Goal: Information Seeking & Learning: Learn about a topic

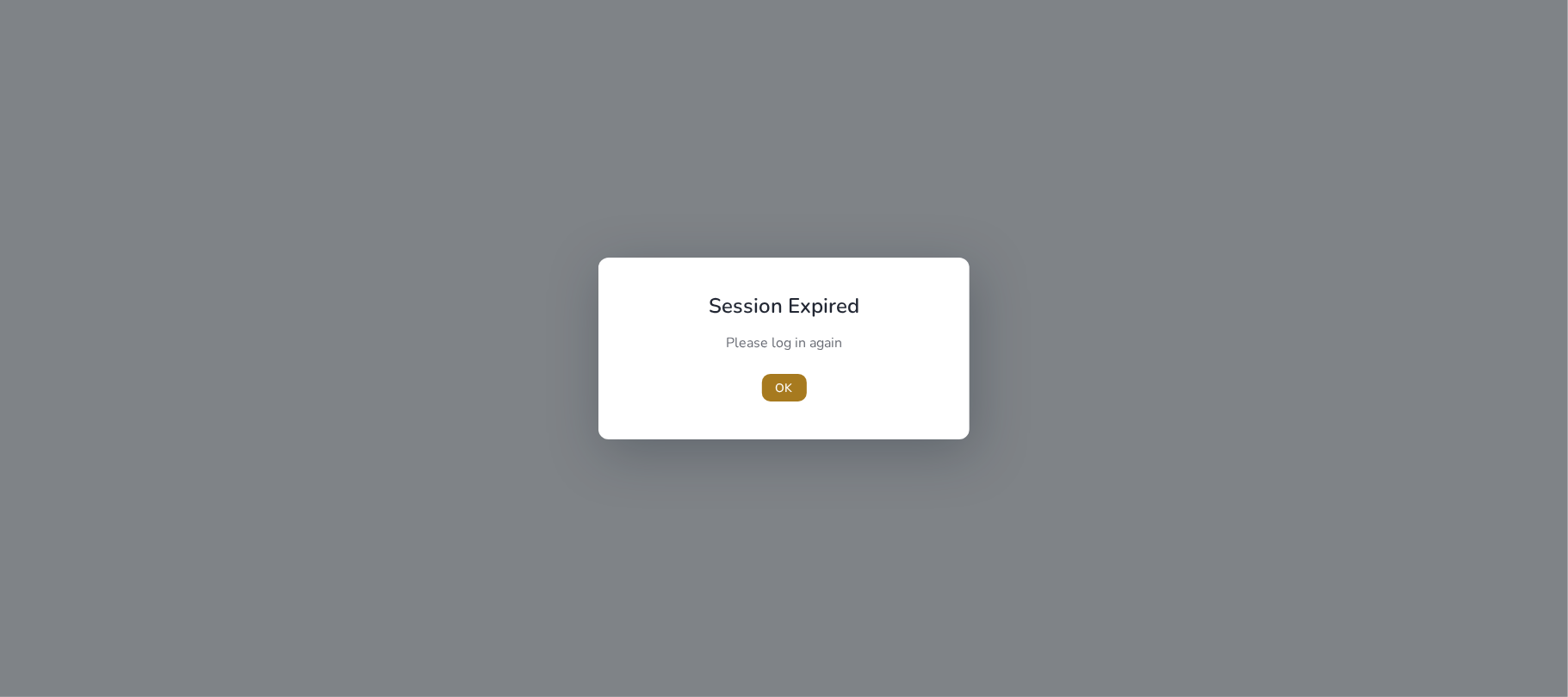
click at [802, 383] on span "button" at bounding box center [784, 387] width 45 height 41
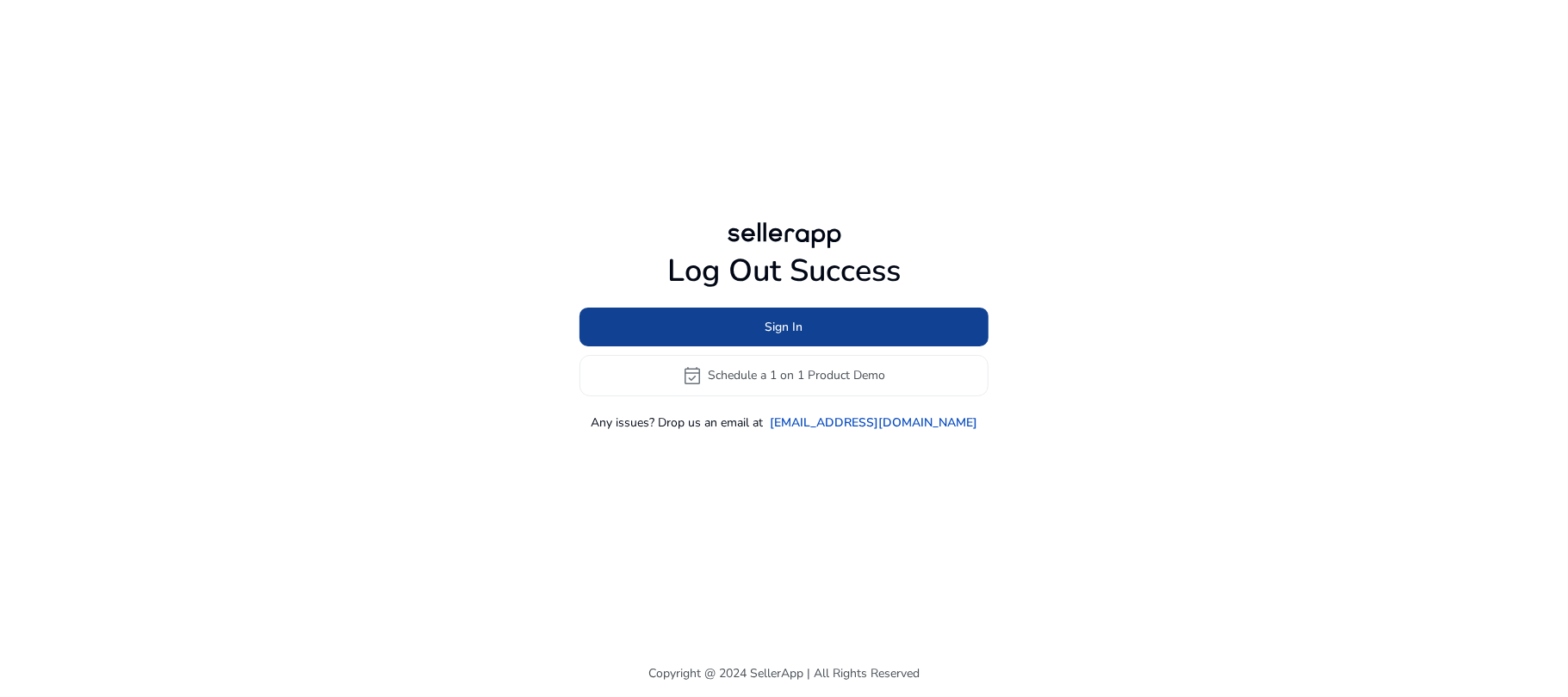
click at [754, 319] on span at bounding box center [784, 325] width 409 height 41
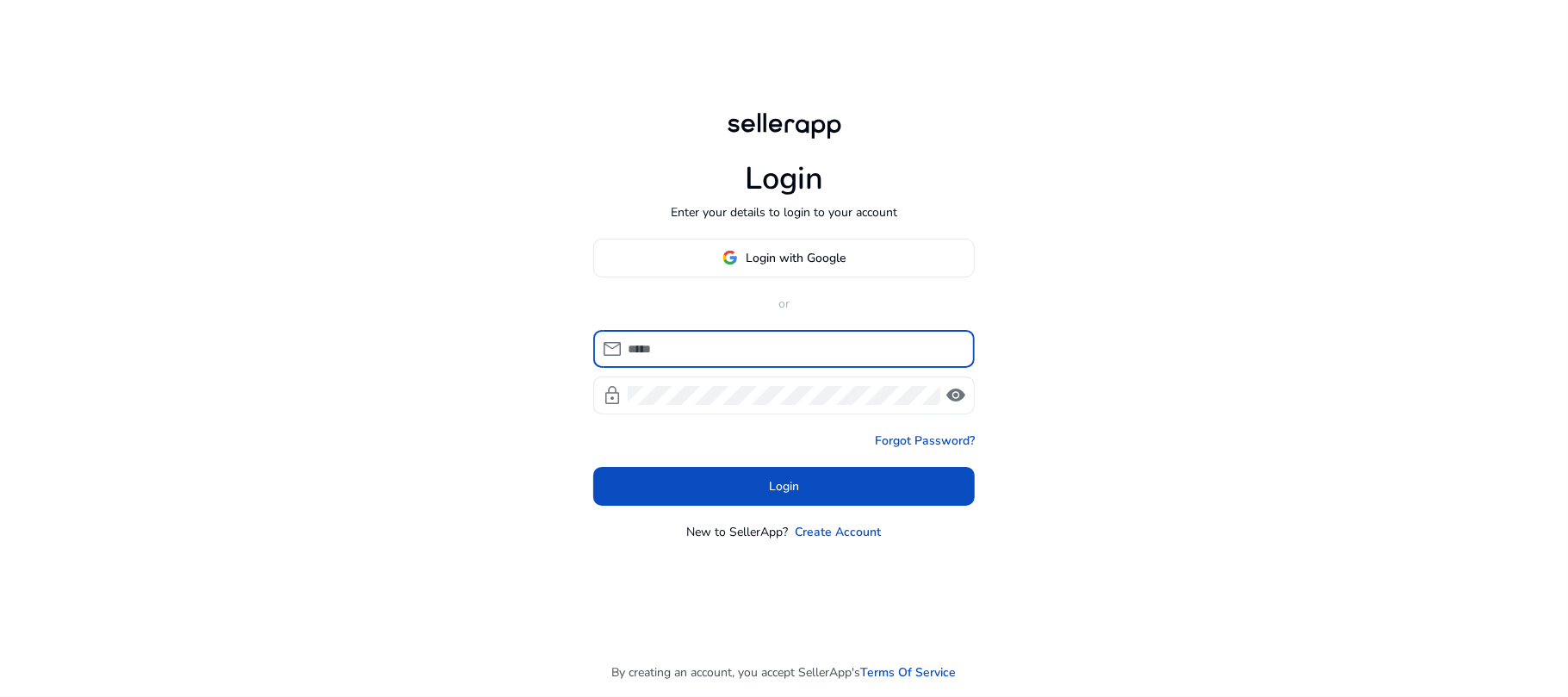
click at [725, 350] on input at bounding box center [794, 348] width 333 height 19
click at [789, 249] on span "Login with Google" at bounding box center [797, 258] width 100 height 18
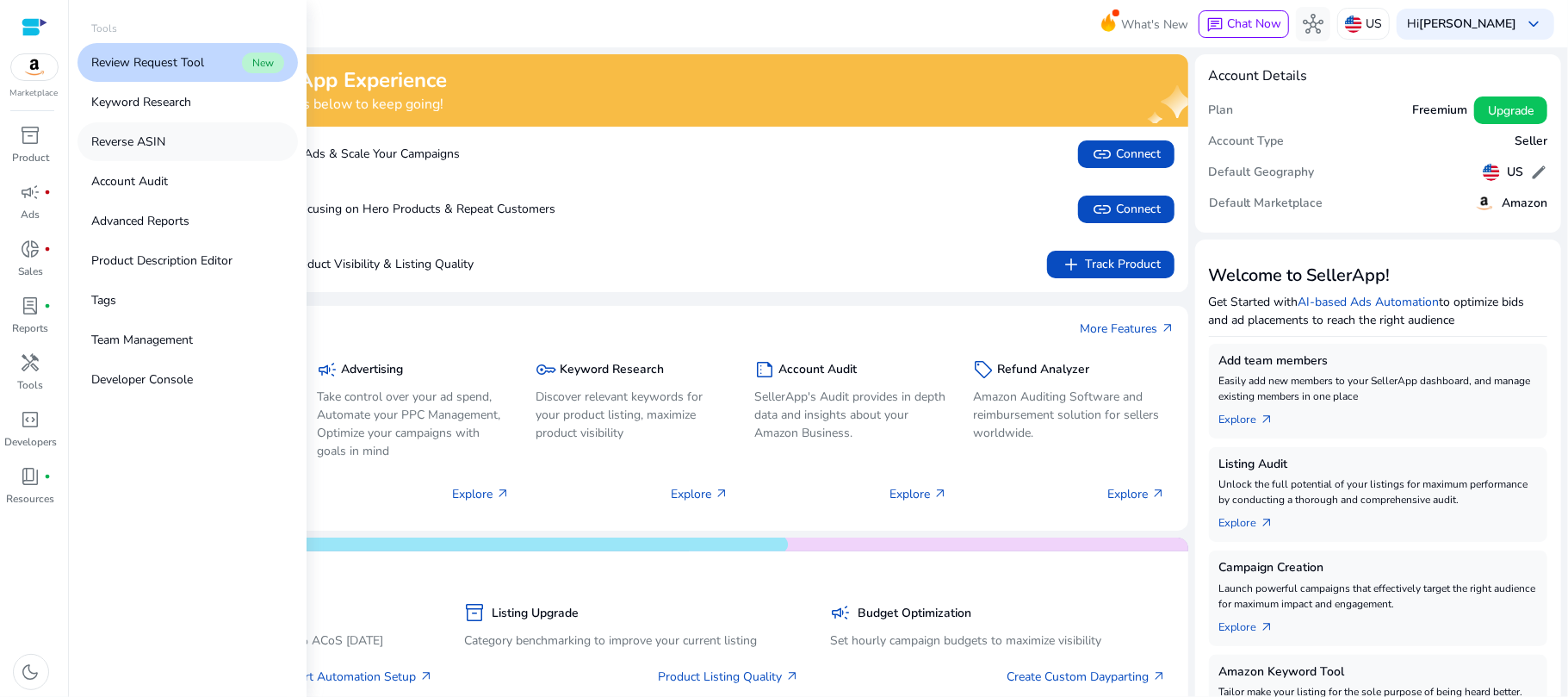
click at [184, 138] on link "Reverse ASIN" at bounding box center [187, 142] width 221 height 39
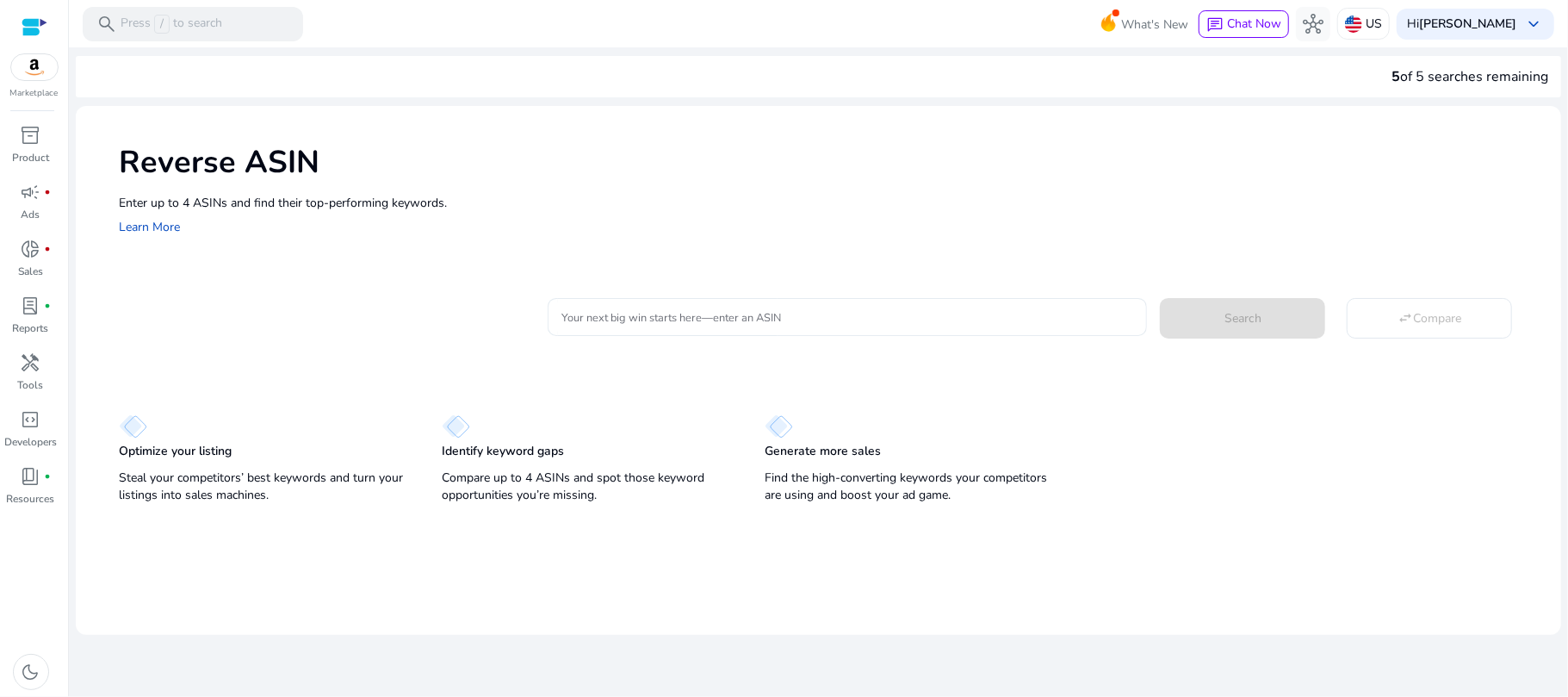
click at [659, 324] on input "Your next big win starts here—enter an ASIN" at bounding box center [848, 316] width 572 height 19
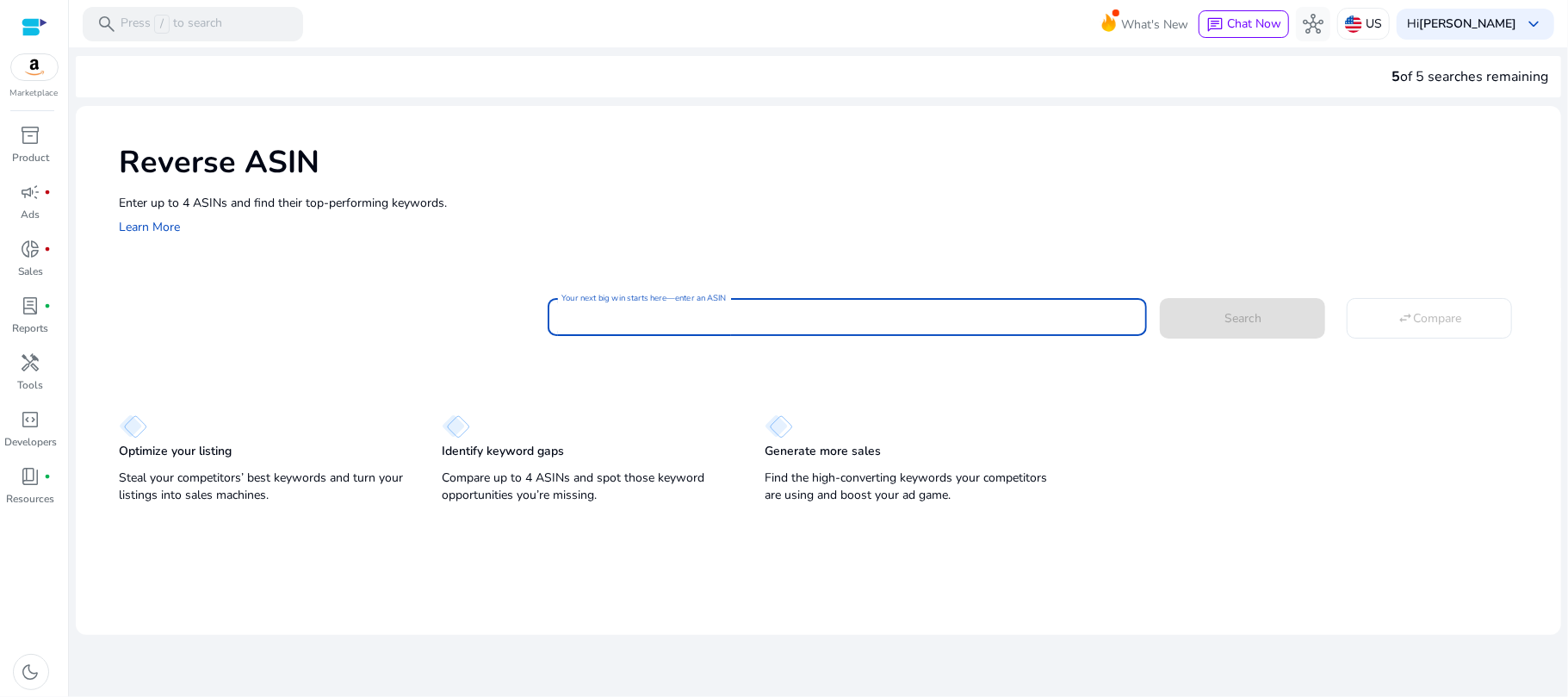
paste input "**********"
type input "**********"
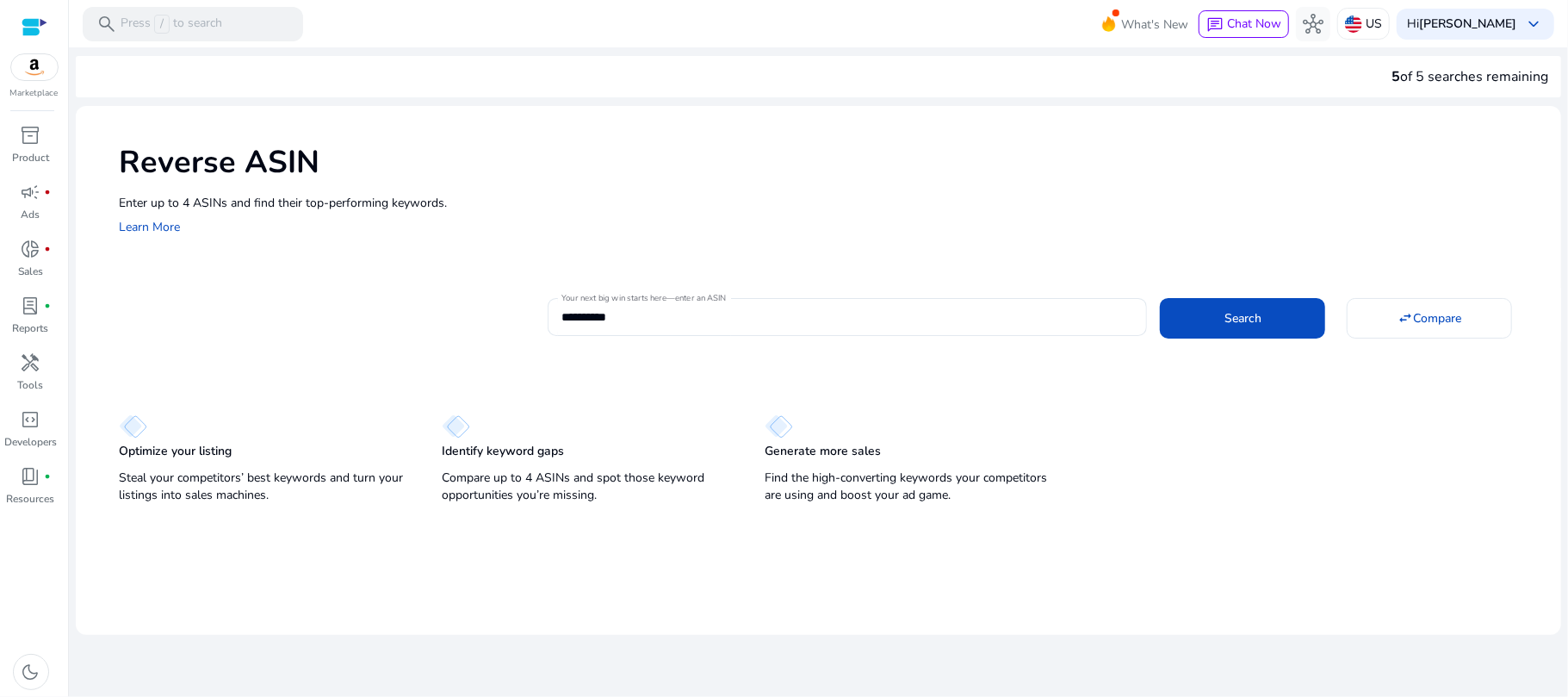
click at [1117, 400] on div "Optimize your listing Steal your competitors’ best keywords and turn your listi…" at bounding box center [818, 450] width 1485 height 115
click at [1196, 321] on span at bounding box center [1242, 317] width 165 height 41
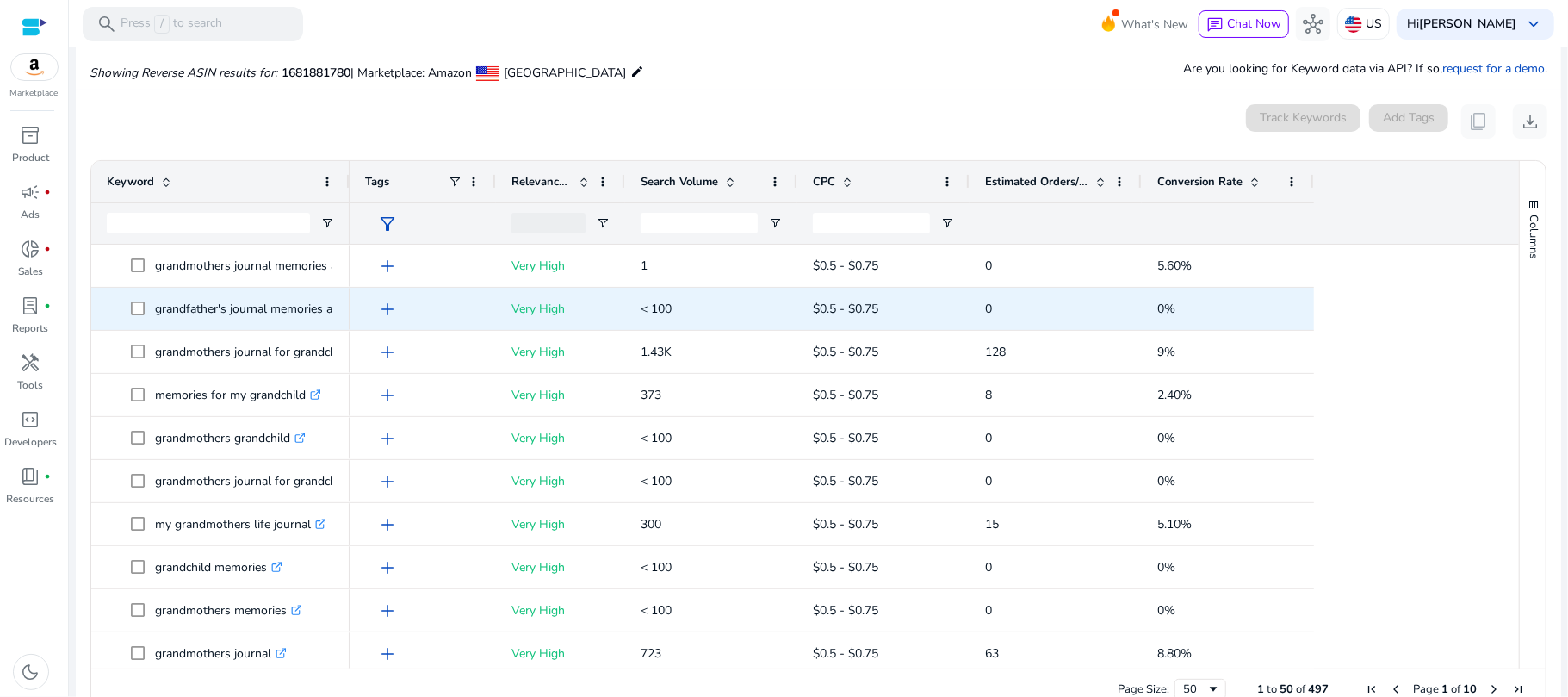
scroll to position [184, 0]
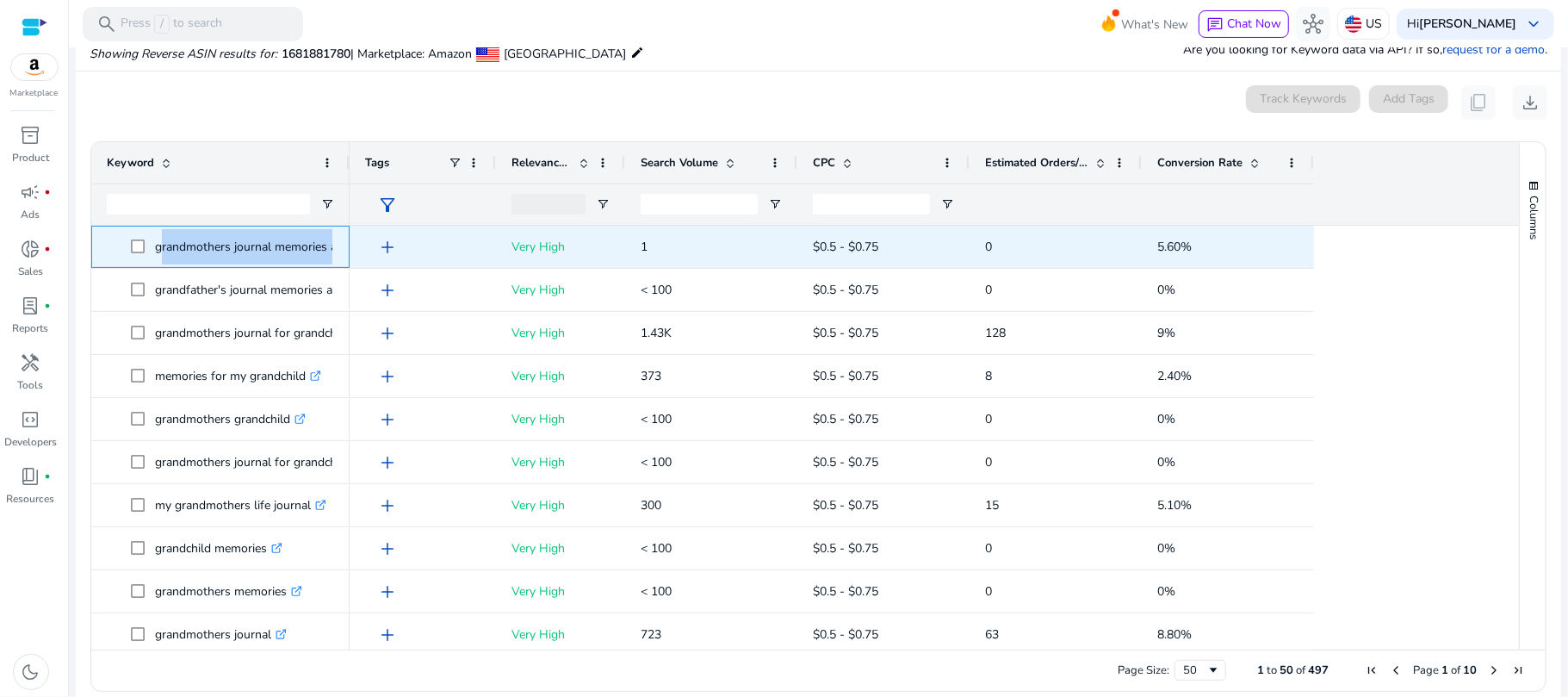
drag, startPoint x: 158, startPoint y: 238, endPoint x: 331, endPoint y: 245, distance: 173.1
click at [331, 245] on p "grandmothers journal memories and keepsakes for my grandchild .st0{fill:#2c8af8}" at bounding box center [339, 246] width 368 height 35
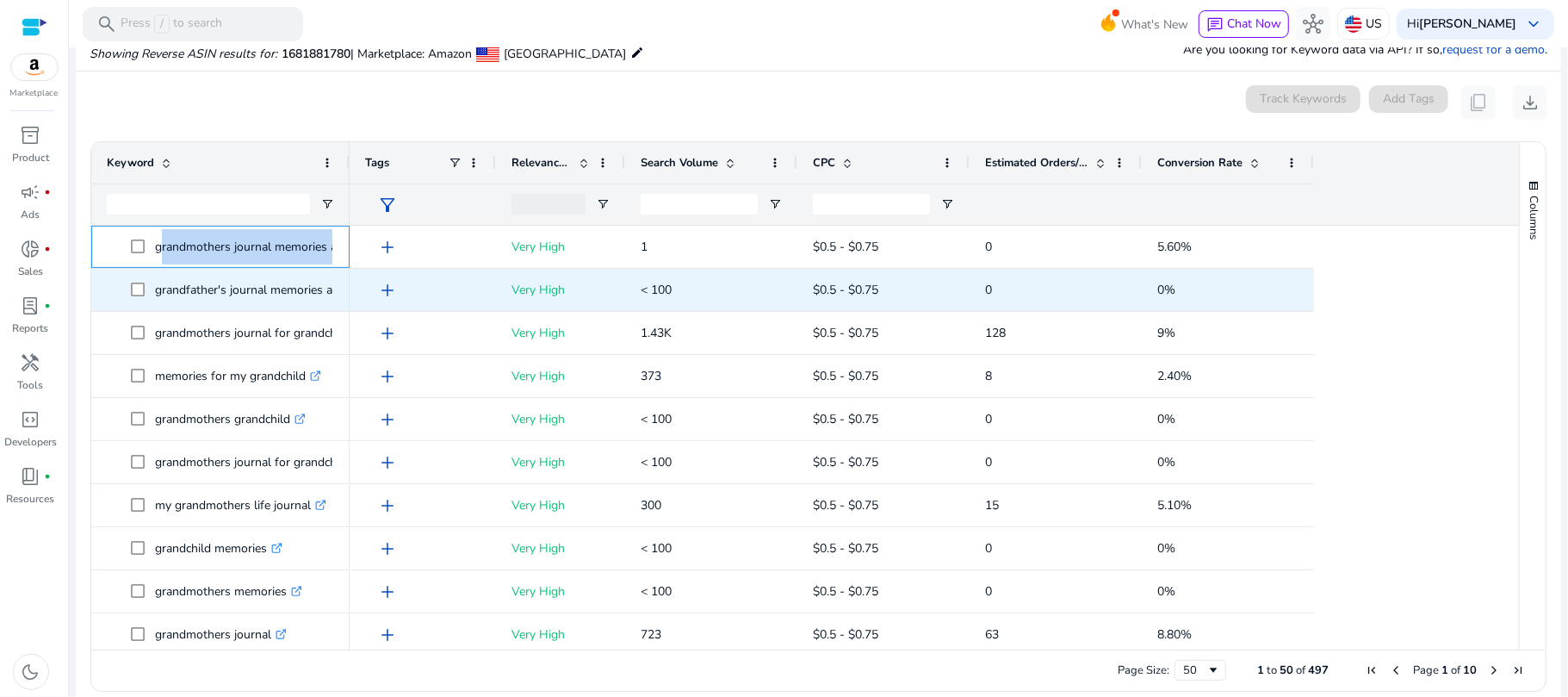
copy p "grandmothers journal memories"
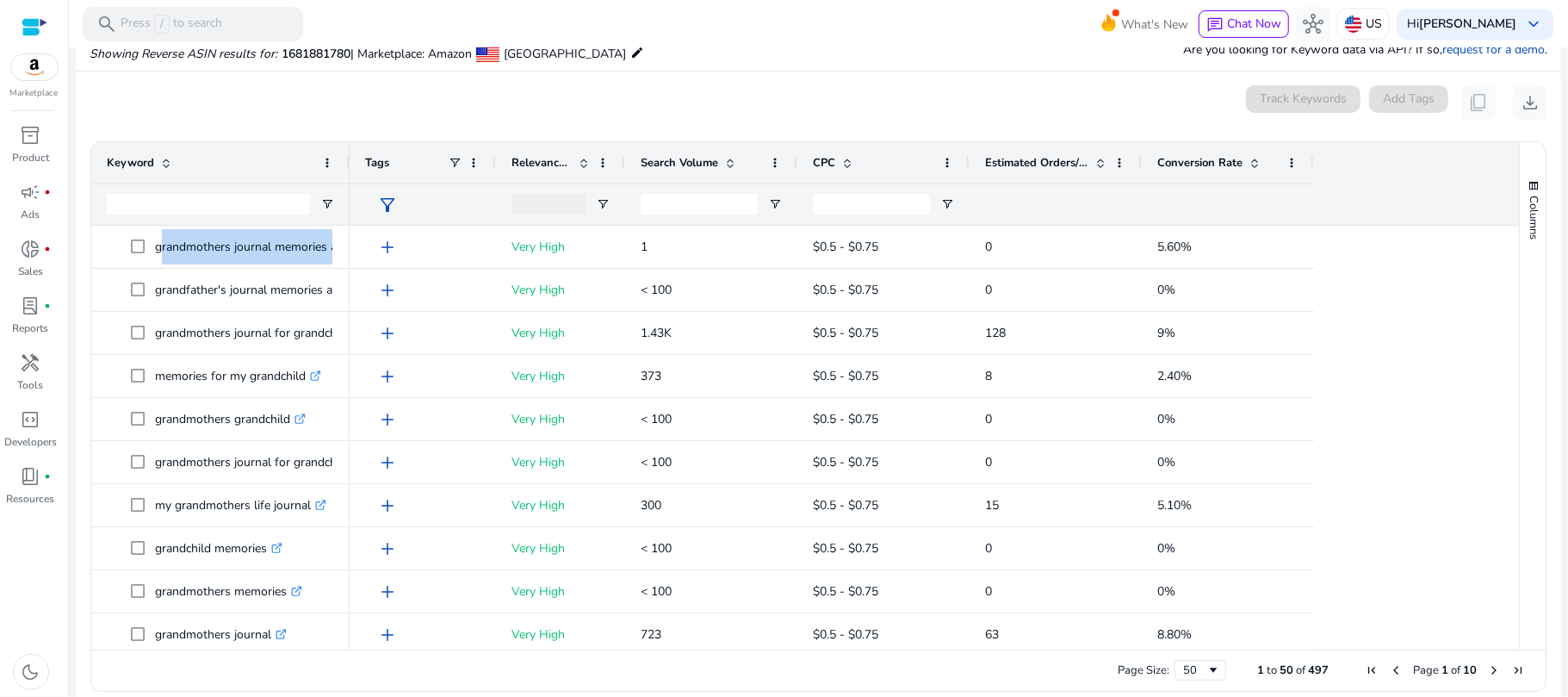
click at [1033, 164] on span "Estimated Orders/Month" at bounding box center [1037, 163] width 104 height 15
click at [1035, 159] on span "Estimated Orders/Month" at bounding box center [1037, 163] width 104 height 15
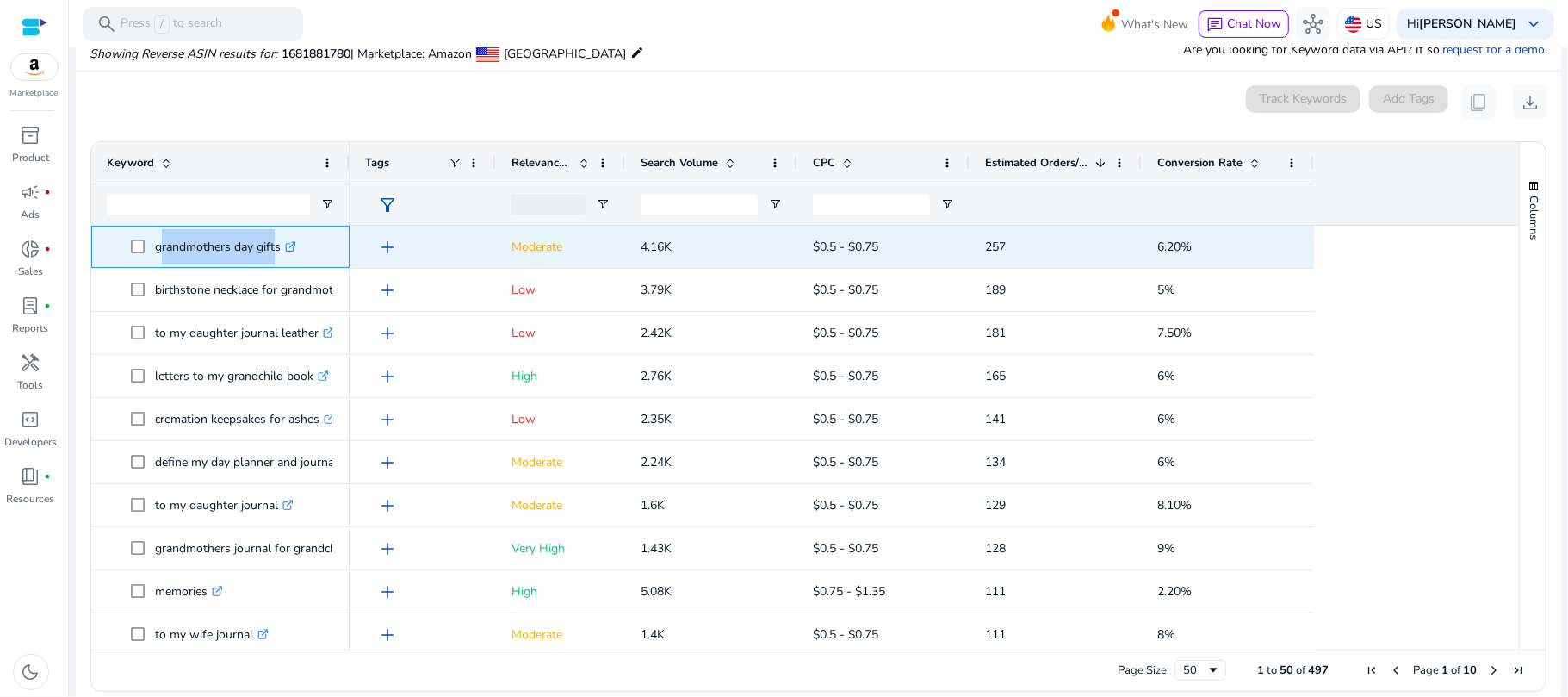
drag, startPoint x: 155, startPoint y: 238, endPoint x: 272, endPoint y: 244, distance: 117.2
click at [272, 244] on p "grandmothers day gifts .st0{fill:#2c8af8}" at bounding box center [225, 246] width 141 height 35
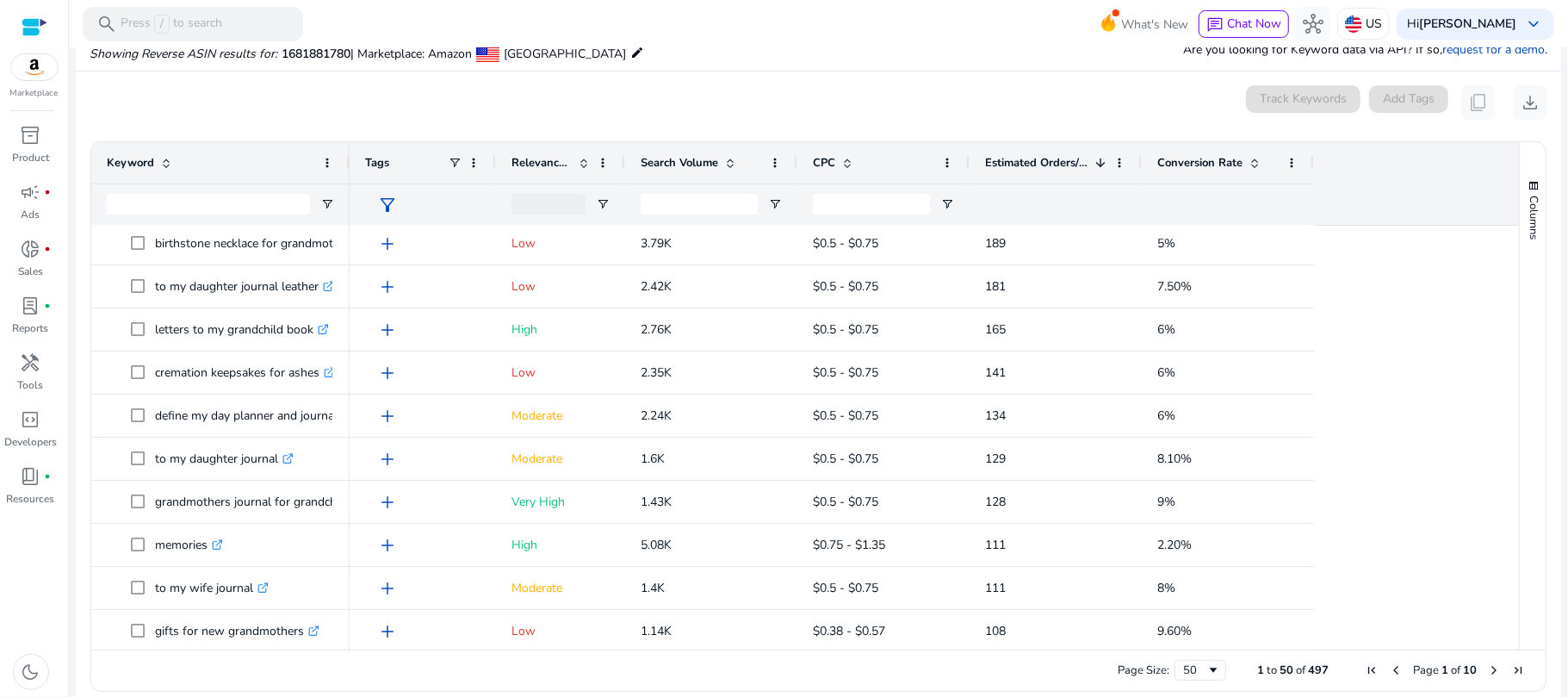
scroll to position [53, 0]
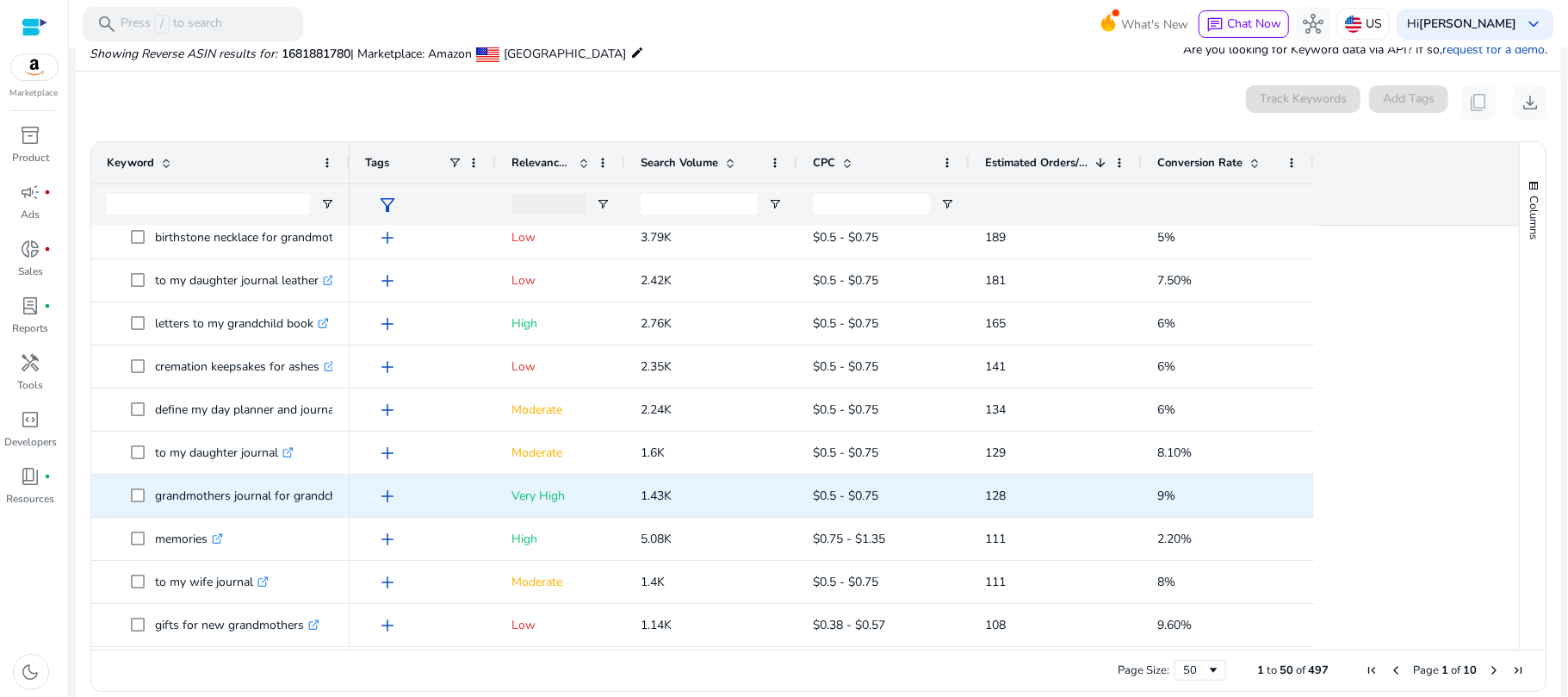
click at [379, 490] on span "add" at bounding box center [387, 495] width 21 height 21
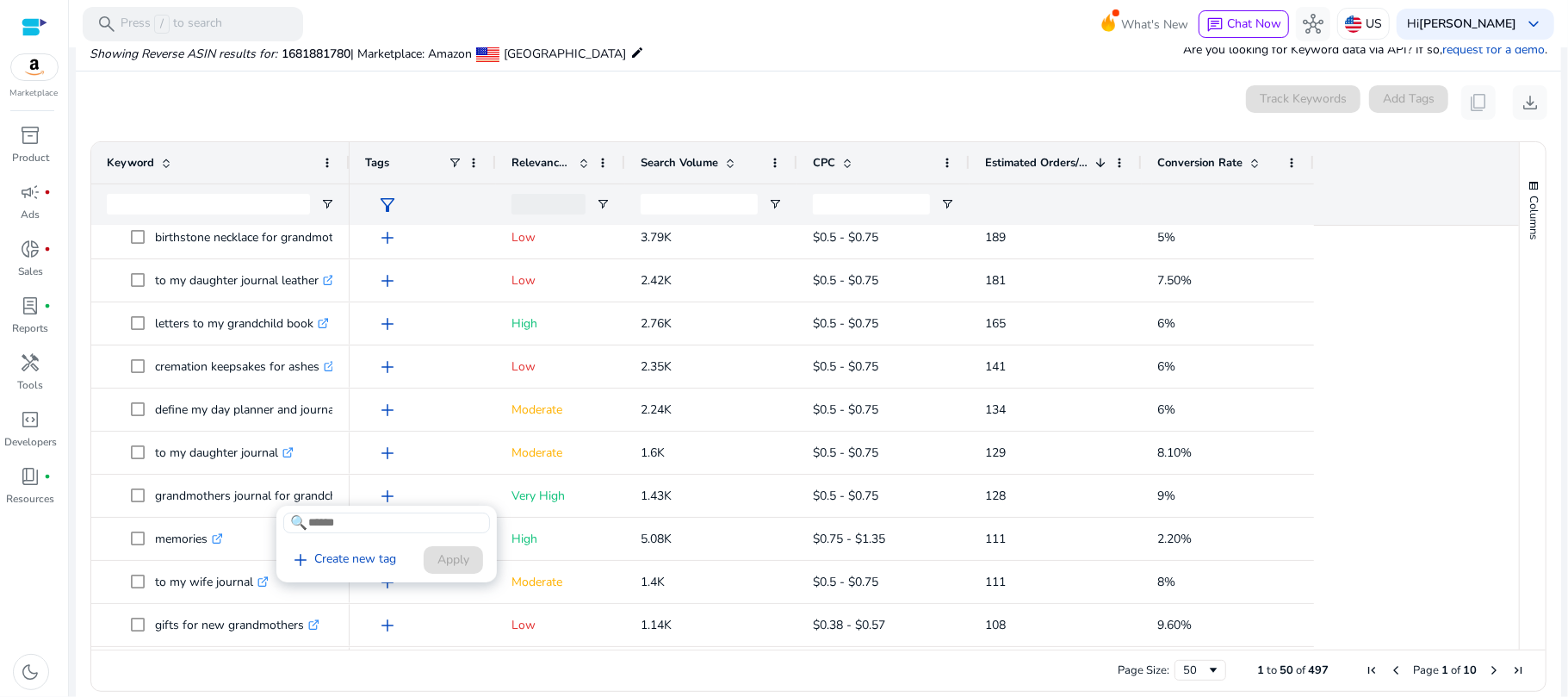
click at [353, 491] on div at bounding box center [784, 348] width 1568 height 697
click at [346, 154] on div at bounding box center [349, 162] width 7 height 41
click at [315, 154] on div "Keyword" at bounding box center [211, 163] width 208 height 33
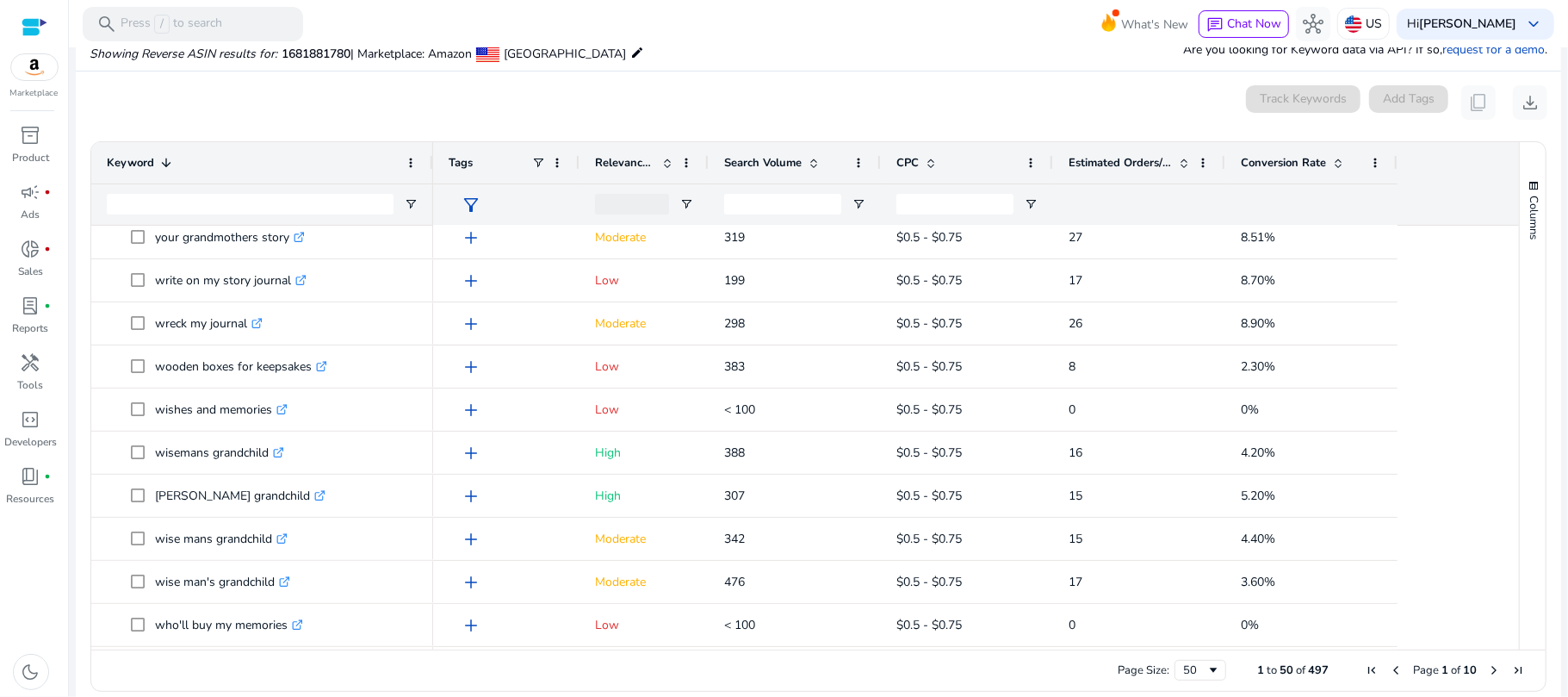
drag, startPoint x: 1503, startPoint y: 290, endPoint x: 1503, endPoint y: 238, distance: 52.0
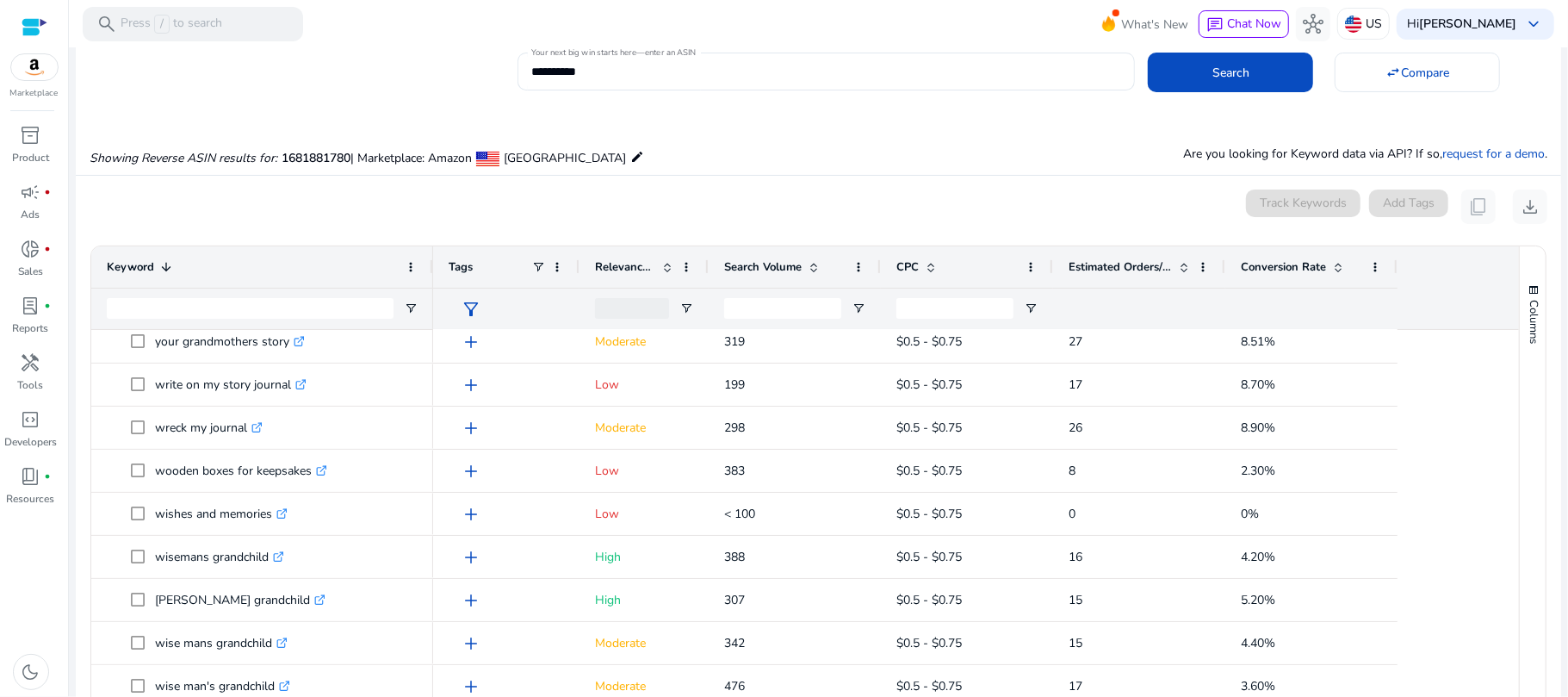
scroll to position [77, 0]
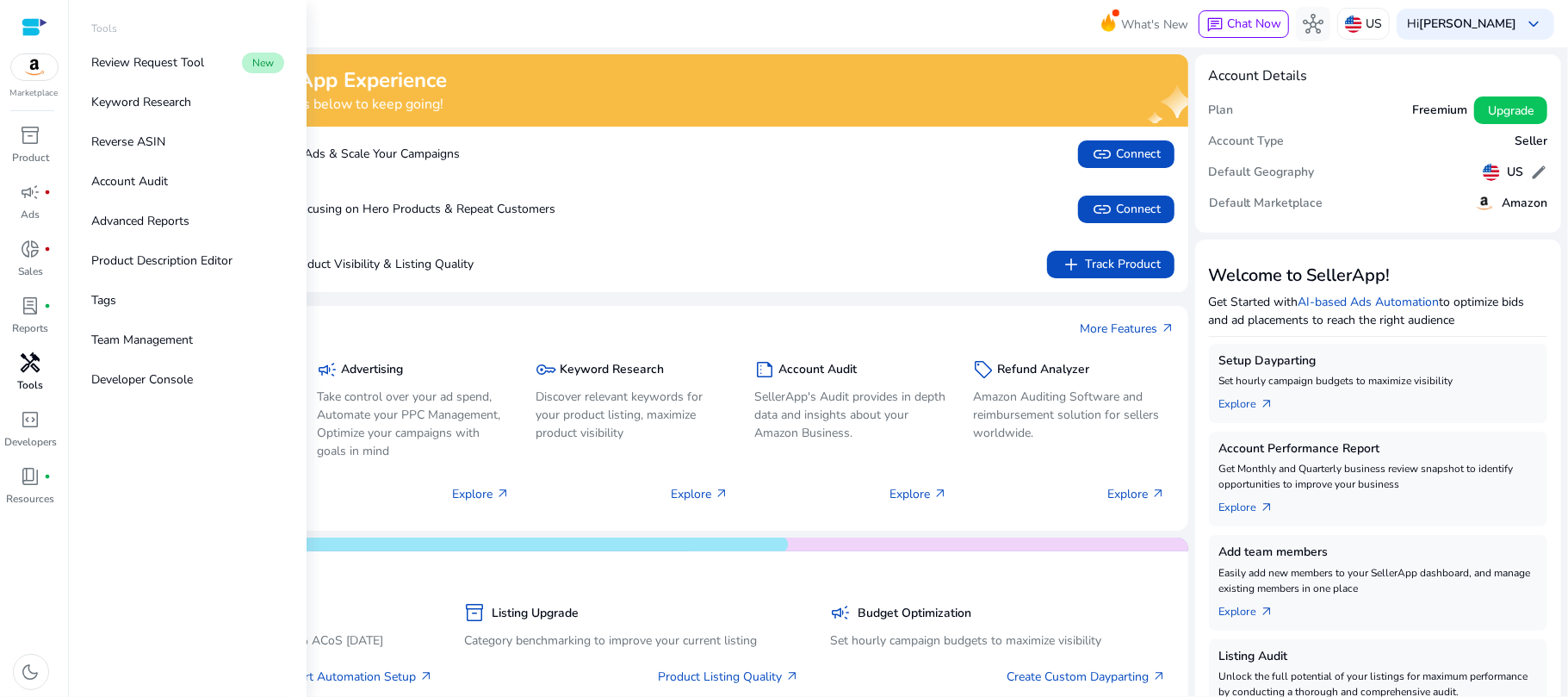
click at [35, 358] on span "handyman" at bounding box center [31, 363] width 21 height 21
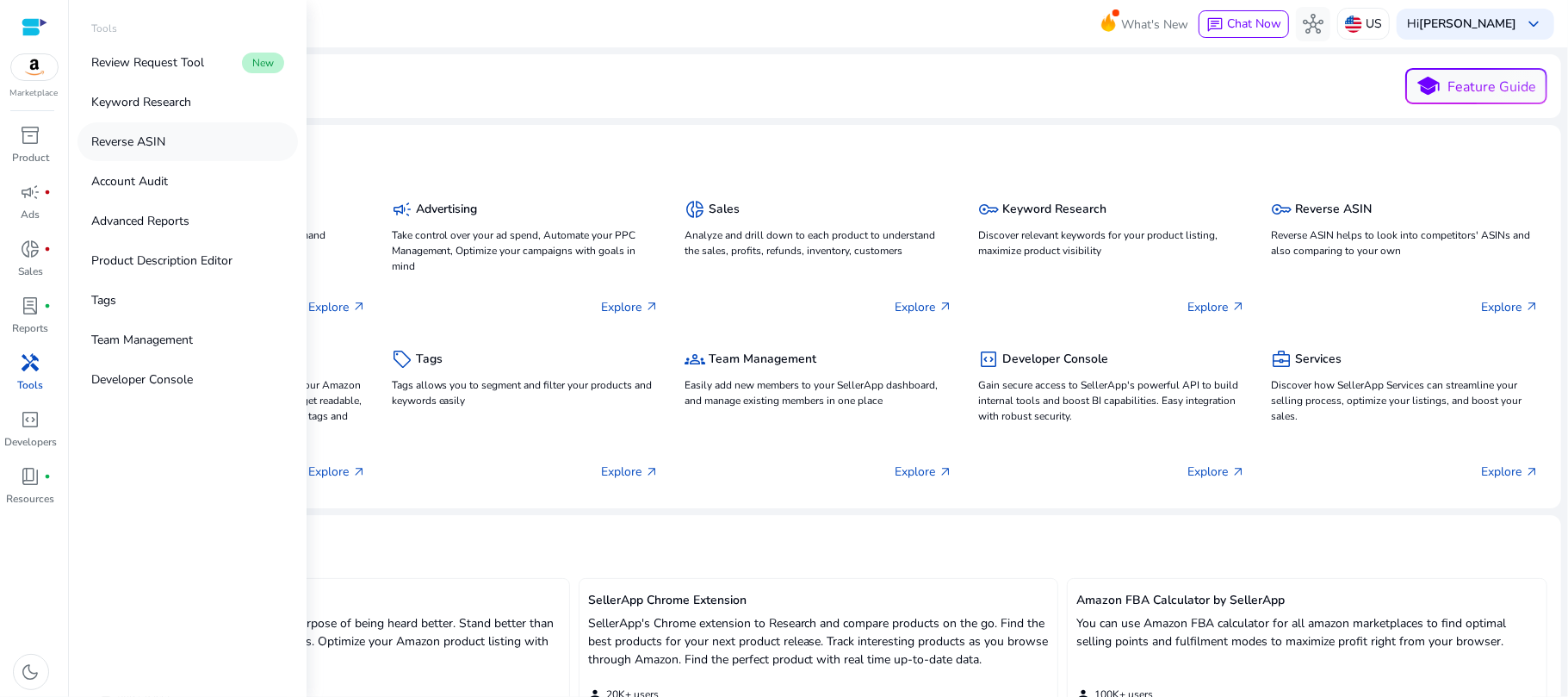
click at [223, 139] on link "Reverse ASIN" at bounding box center [187, 142] width 221 height 39
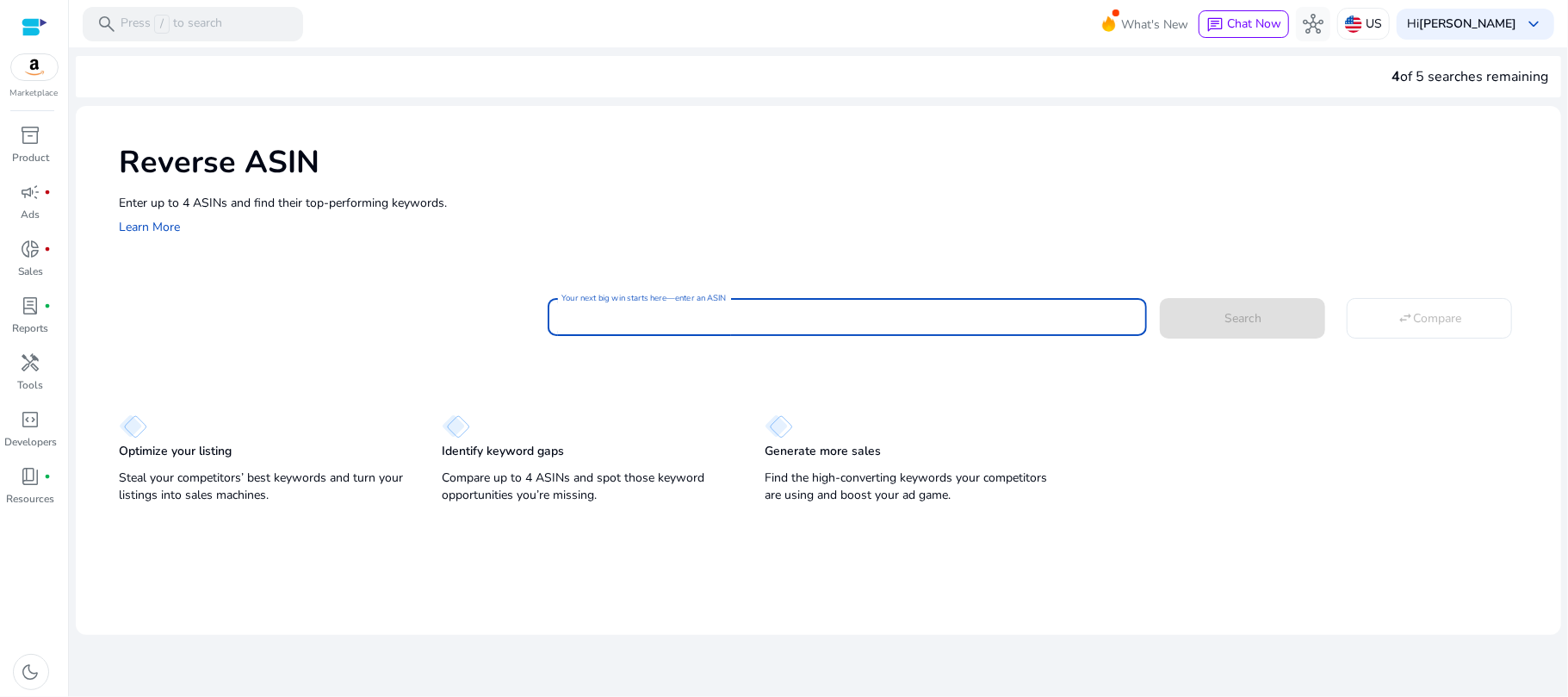
click at [868, 317] on input "Your next big win starts here—enter an ASIN" at bounding box center [848, 316] width 572 height 19
paste input "**********"
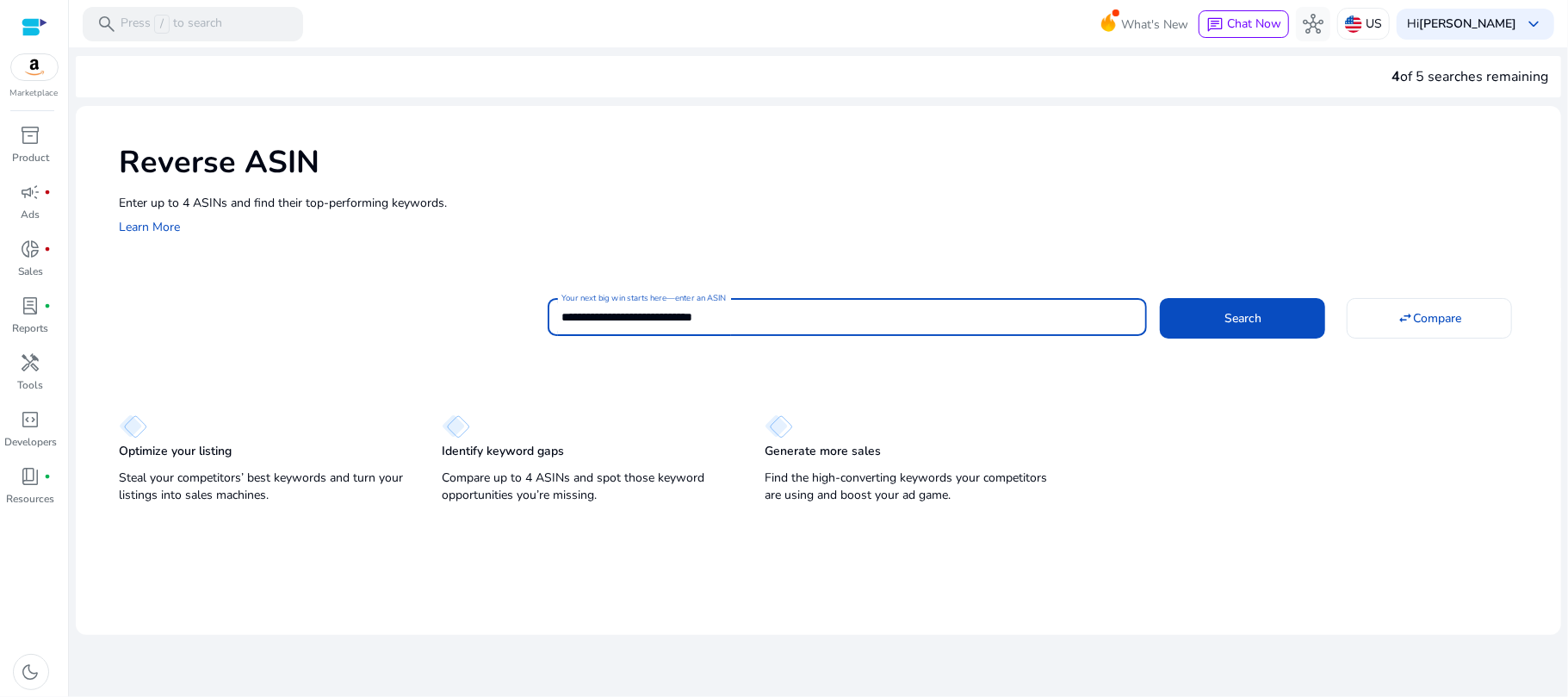
click at [720, 289] on mat-card "**********" at bounding box center [839, 314] width 1442 height 70
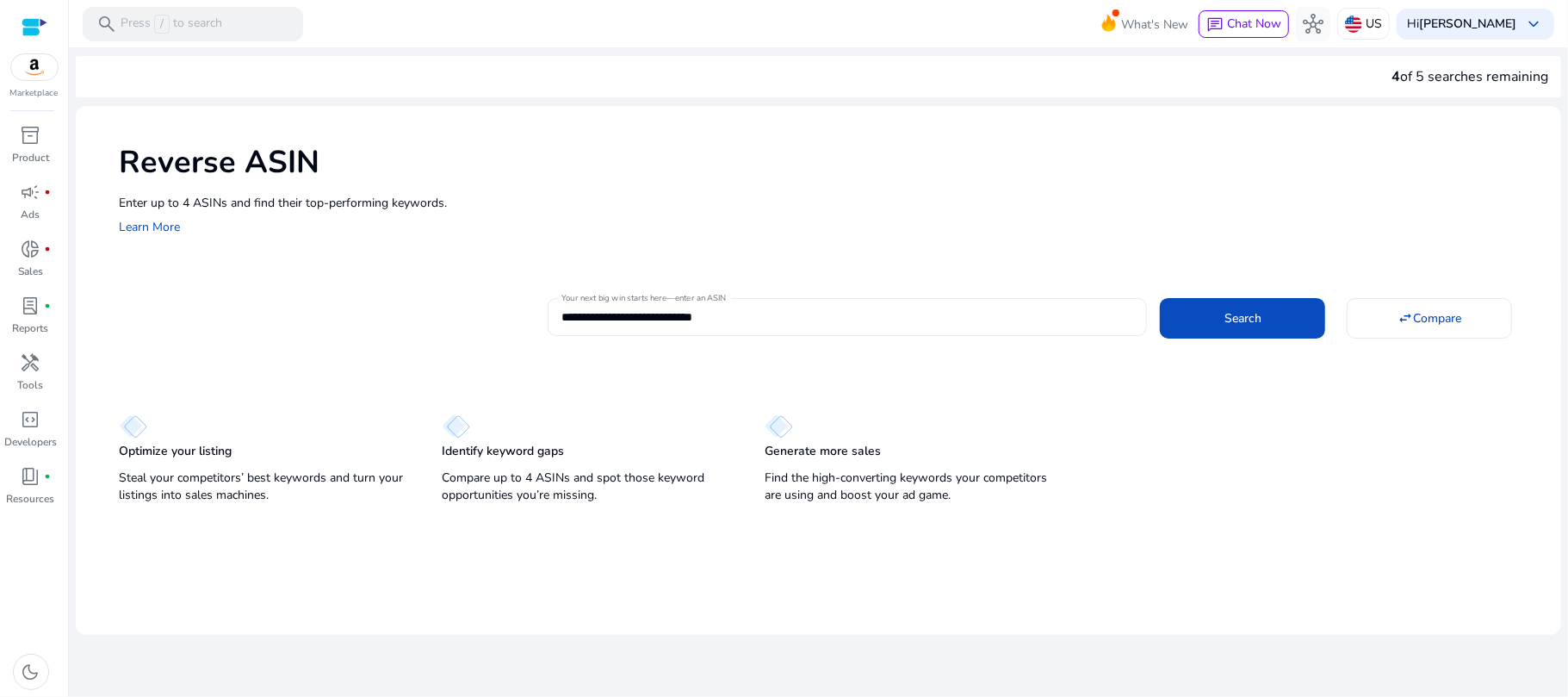
click at [718, 304] on div "**********" at bounding box center [848, 317] width 572 height 38
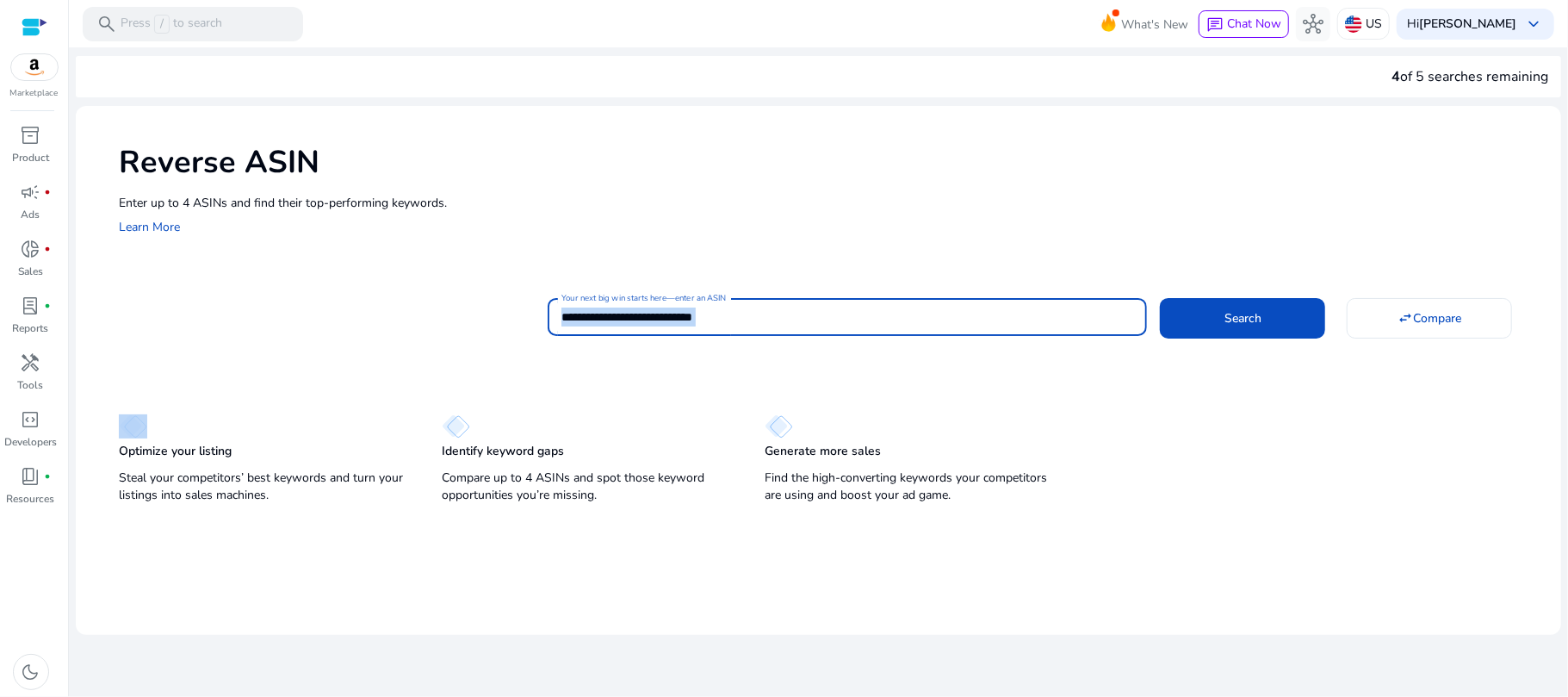
click at [718, 304] on div "**********" at bounding box center [848, 317] width 572 height 38
type input "*"
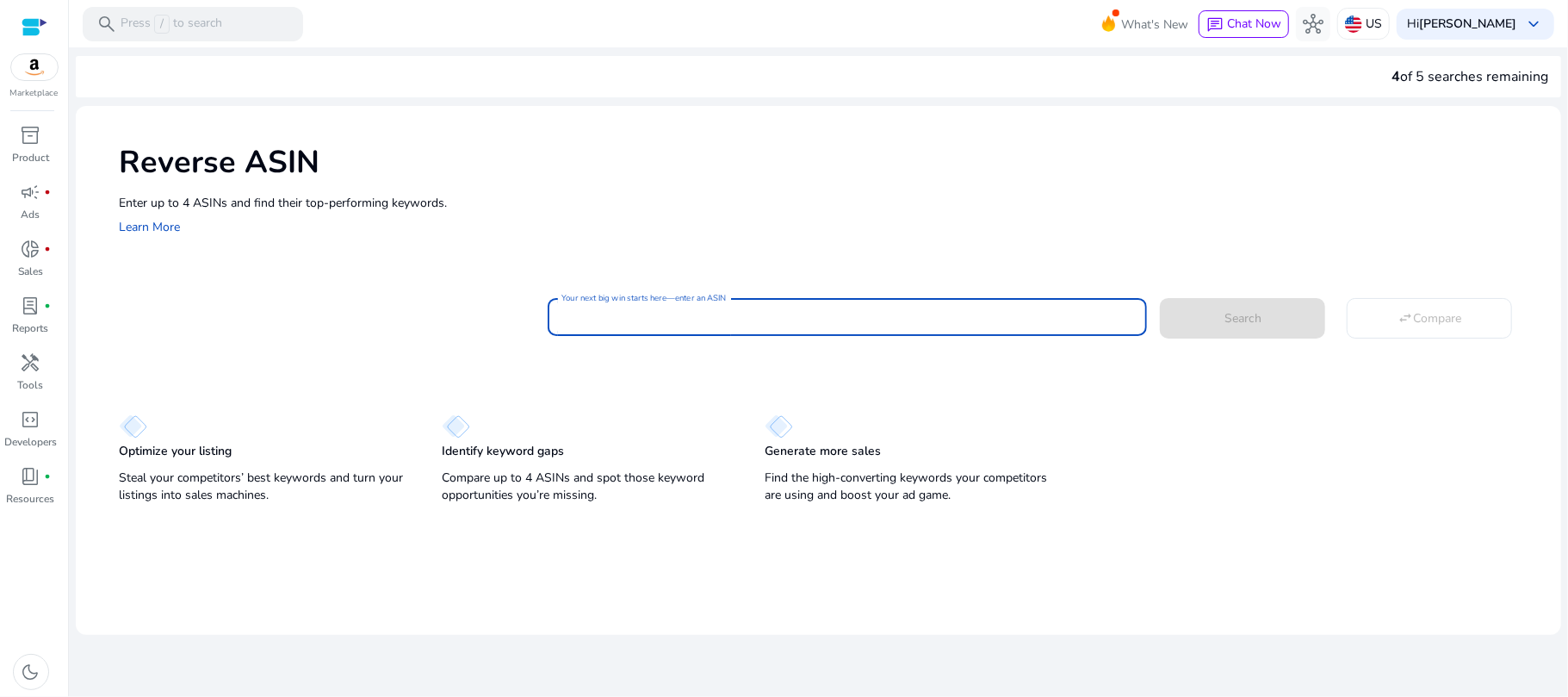
paste input "**********"
type input "**********"
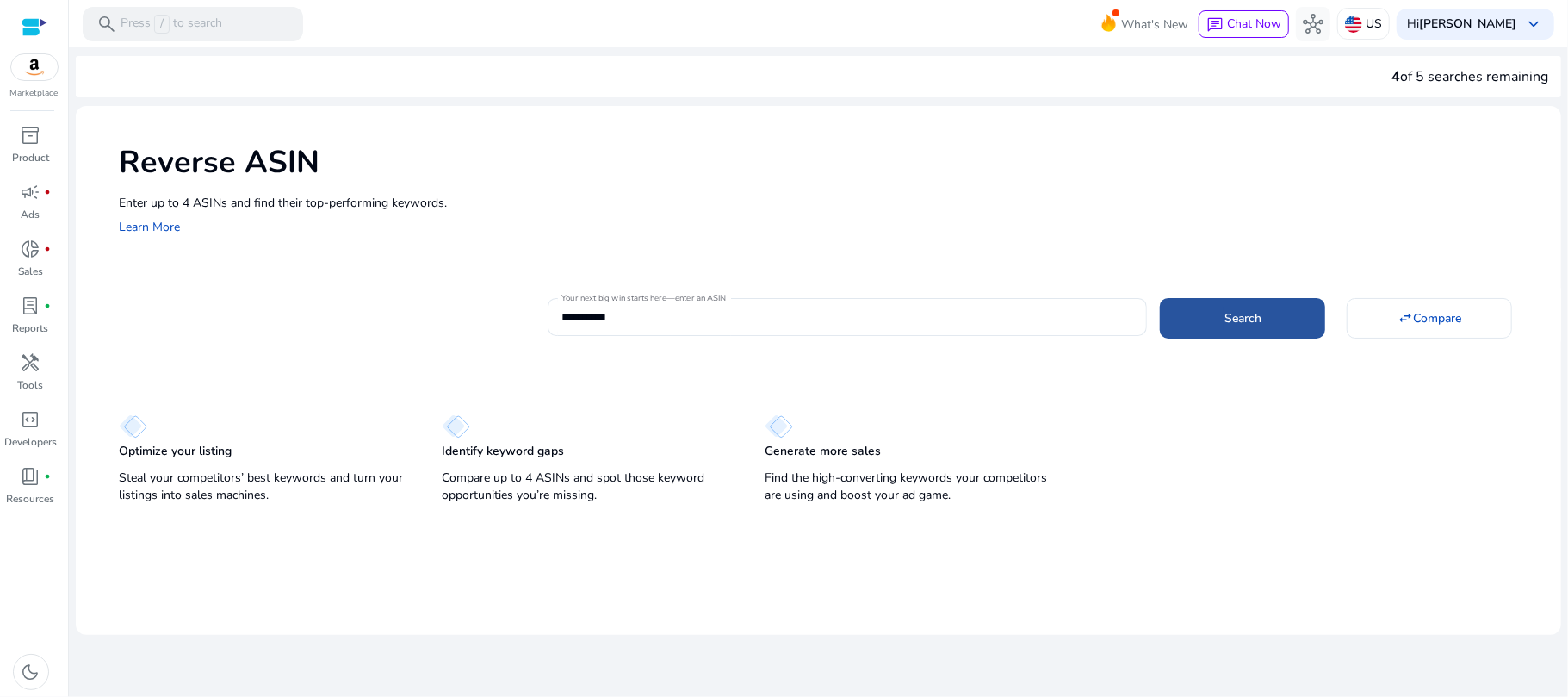
click at [1227, 319] on span "Search" at bounding box center [1243, 318] width 37 height 18
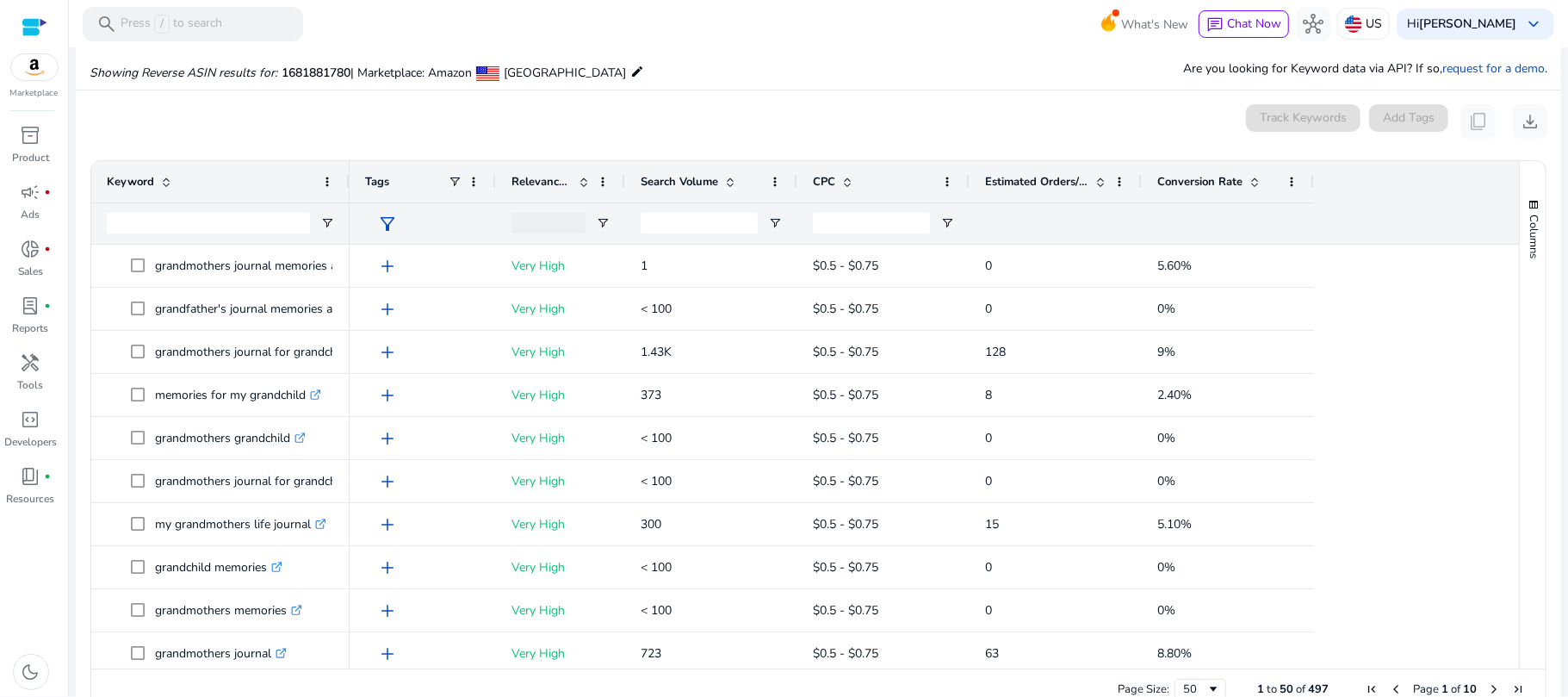
scroll to position [184, 0]
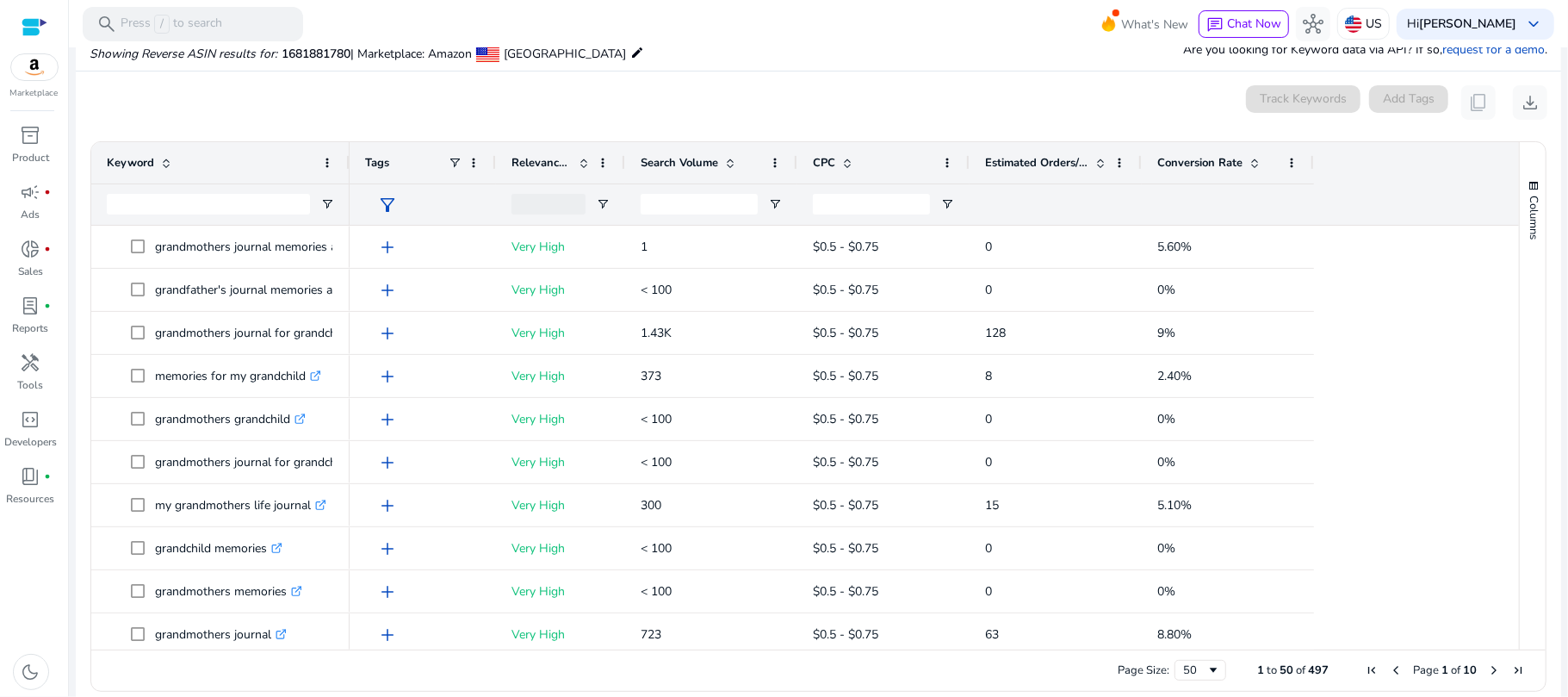
click at [346, 167] on div at bounding box center [349, 162] width 7 height 41
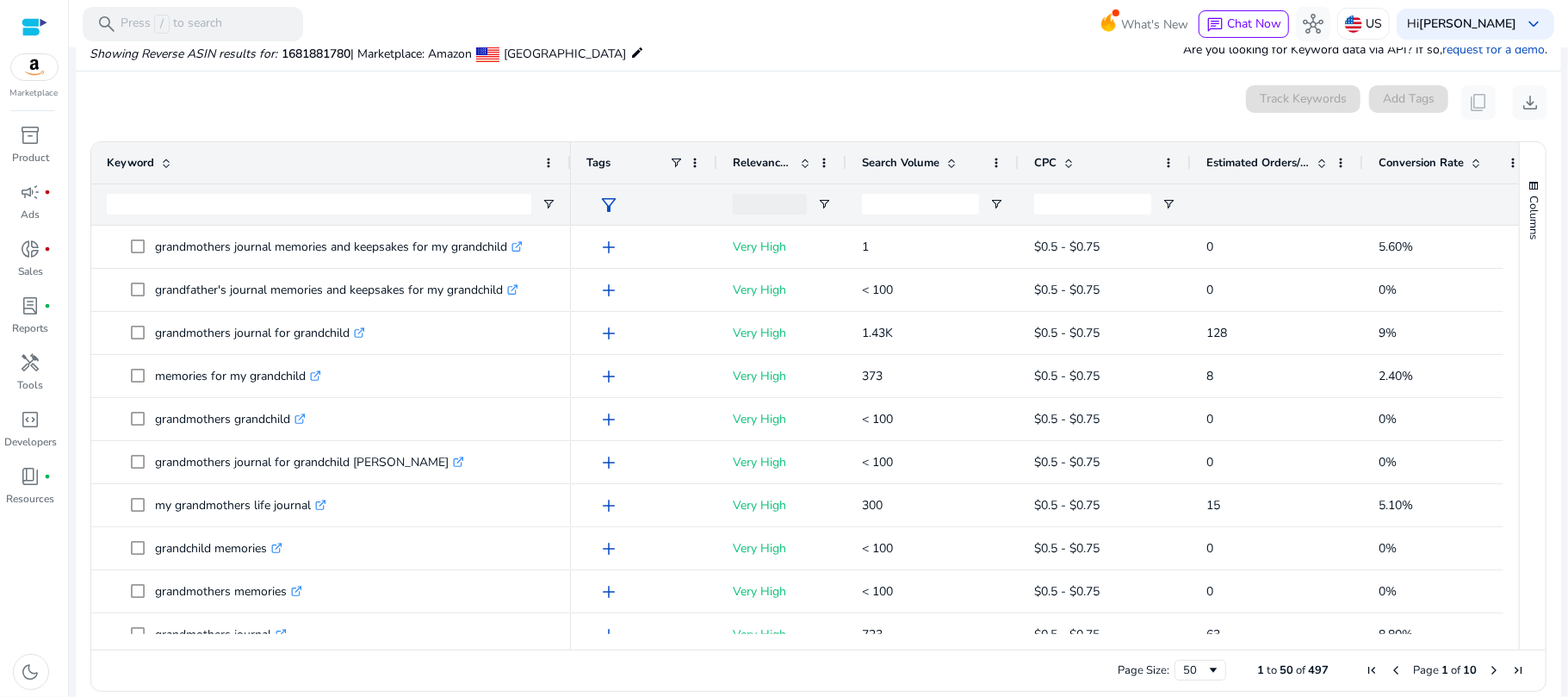
drag, startPoint x: 1502, startPoint y: 260, endPoint x: 1502, endPoint y: 241, distance: 19.0
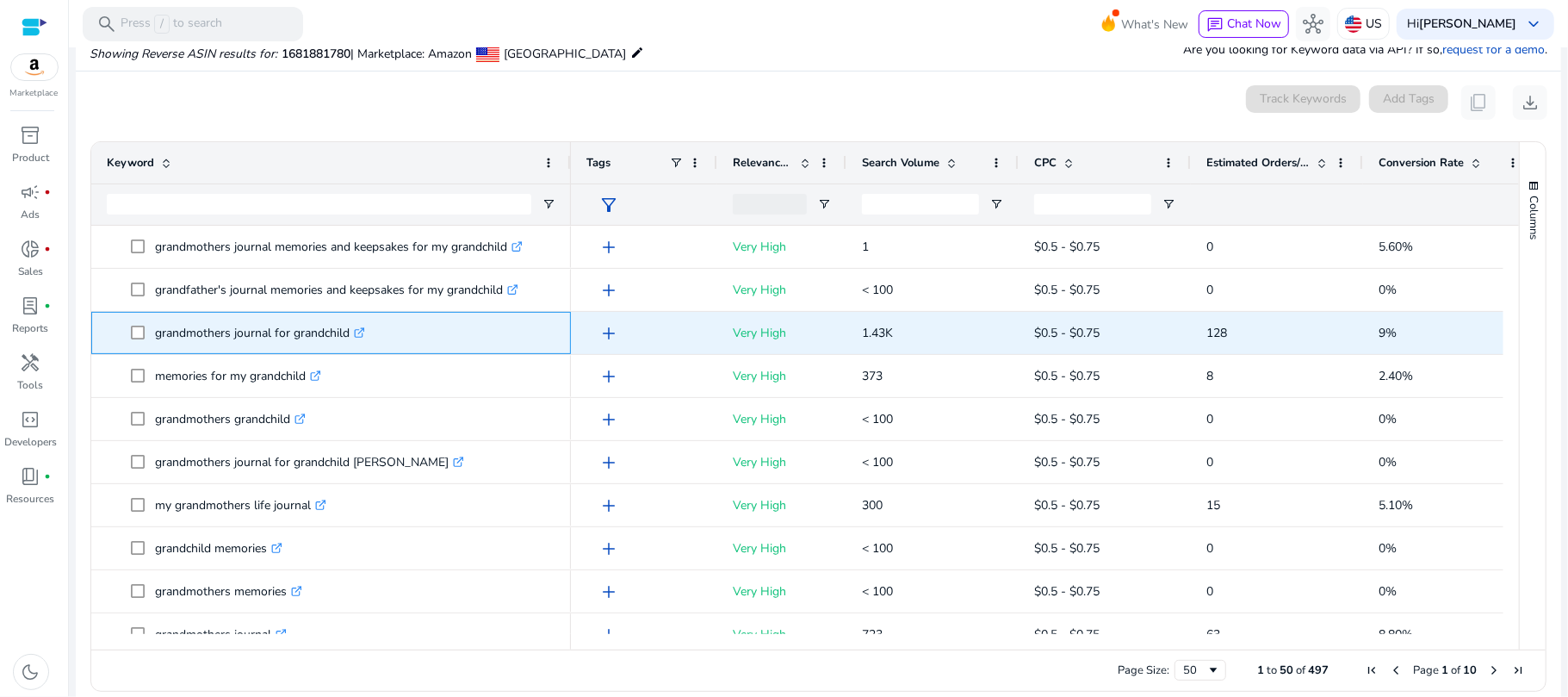
drag, startPoint x: 152, startPoint y: 328, endPoint x: 356, endPoint y: 350, distance: 205.2
click at [356, 350] on div "grandmothers journal for grandchild .st0{fill:#2c8af8}" at bounding box center [332, 333] width 449 height 41
copy span "grandmothers journal for grandchild"
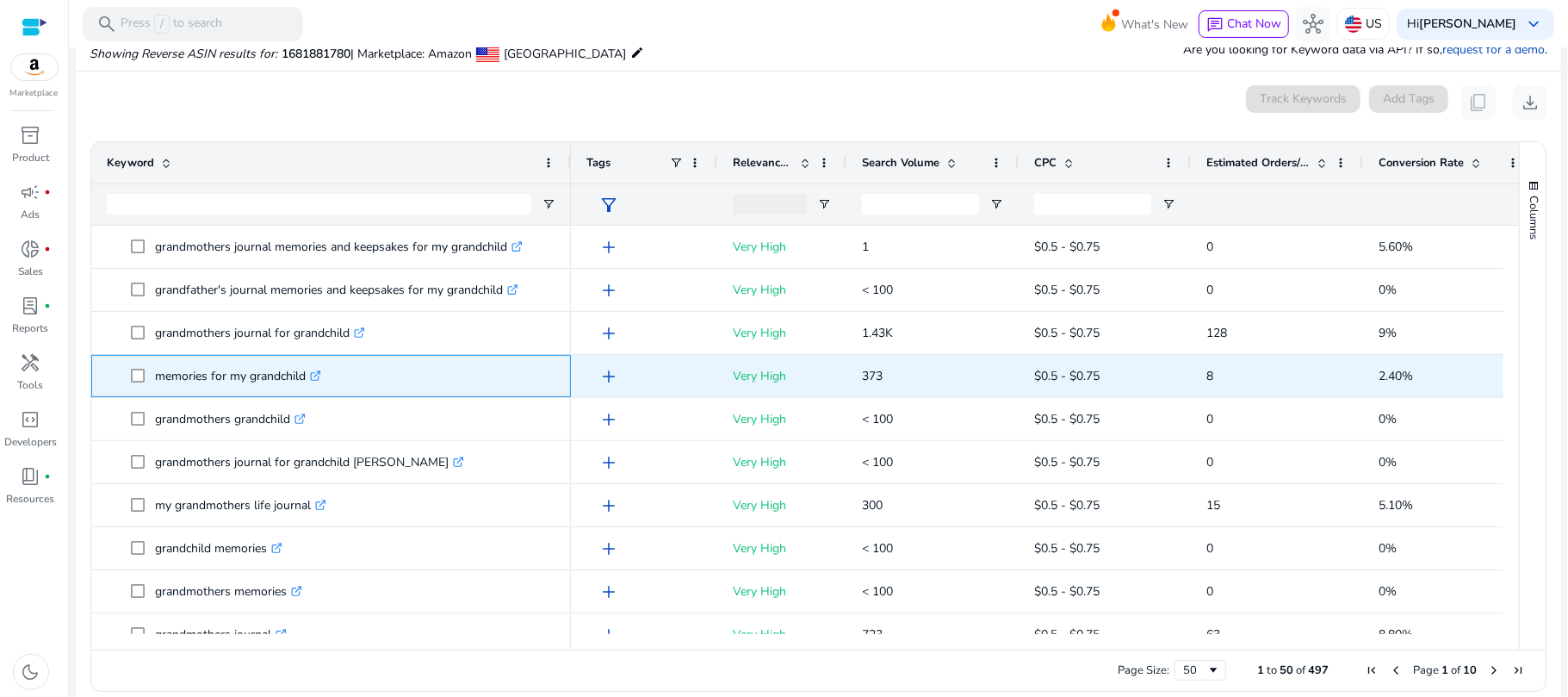
drag, startPoint x: 156, startPoint y: 366, endPoint x: 311, endPoint y: 386, distance: 156.3
click at [311, 386] on p "memories for my grandchild .st0{fill:#2c8af8}" at bounding box center [238, 375] width 166 height 35
copy p "memories for my grandchild"
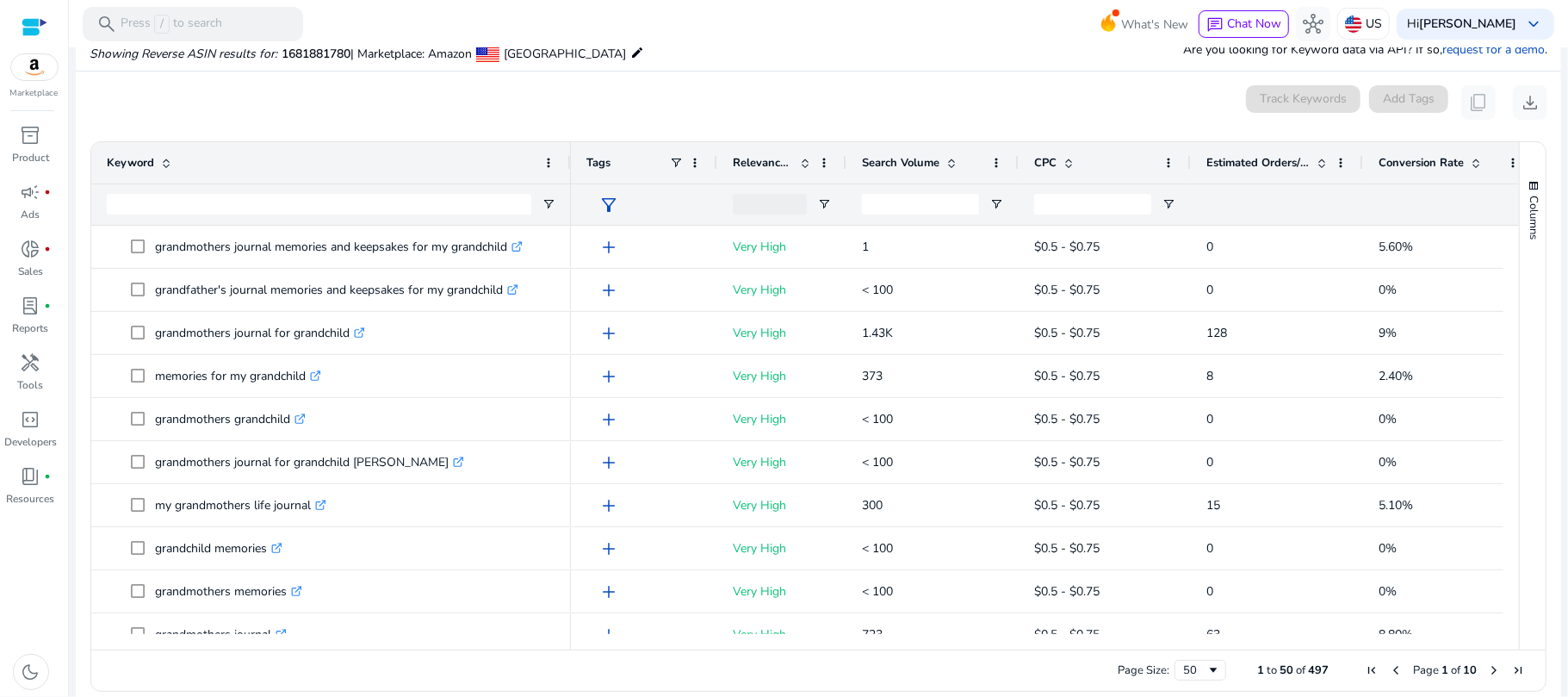
click at [329, 111] on div "0 keyword(s) selected Track Keywords Add Tags content_copy download" at bounding box center [819, 103] width 1457 height 35
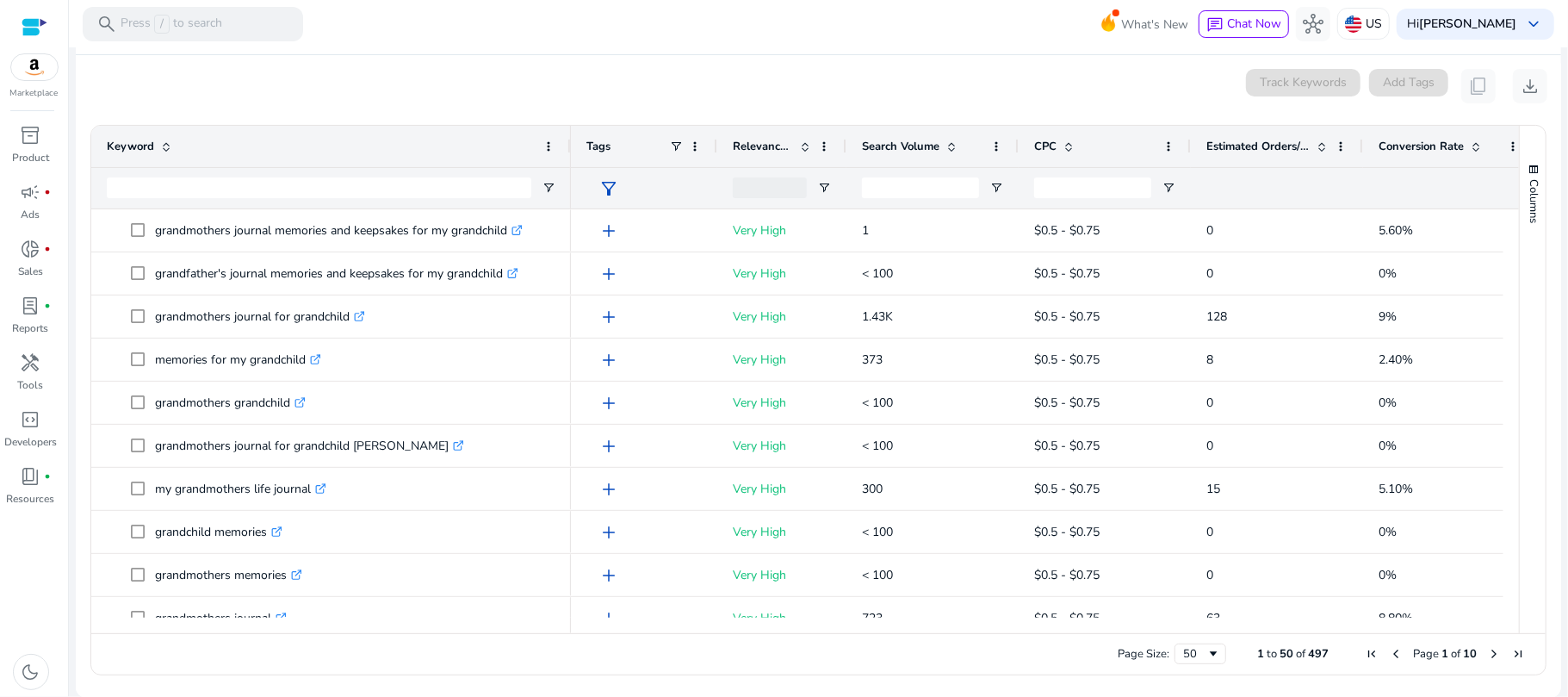
click at [258, 80] on div "0 keyword(s) selected Track Keywords Add Tags content_copy download" at bounding box center [819, 86] width 1457 height 35
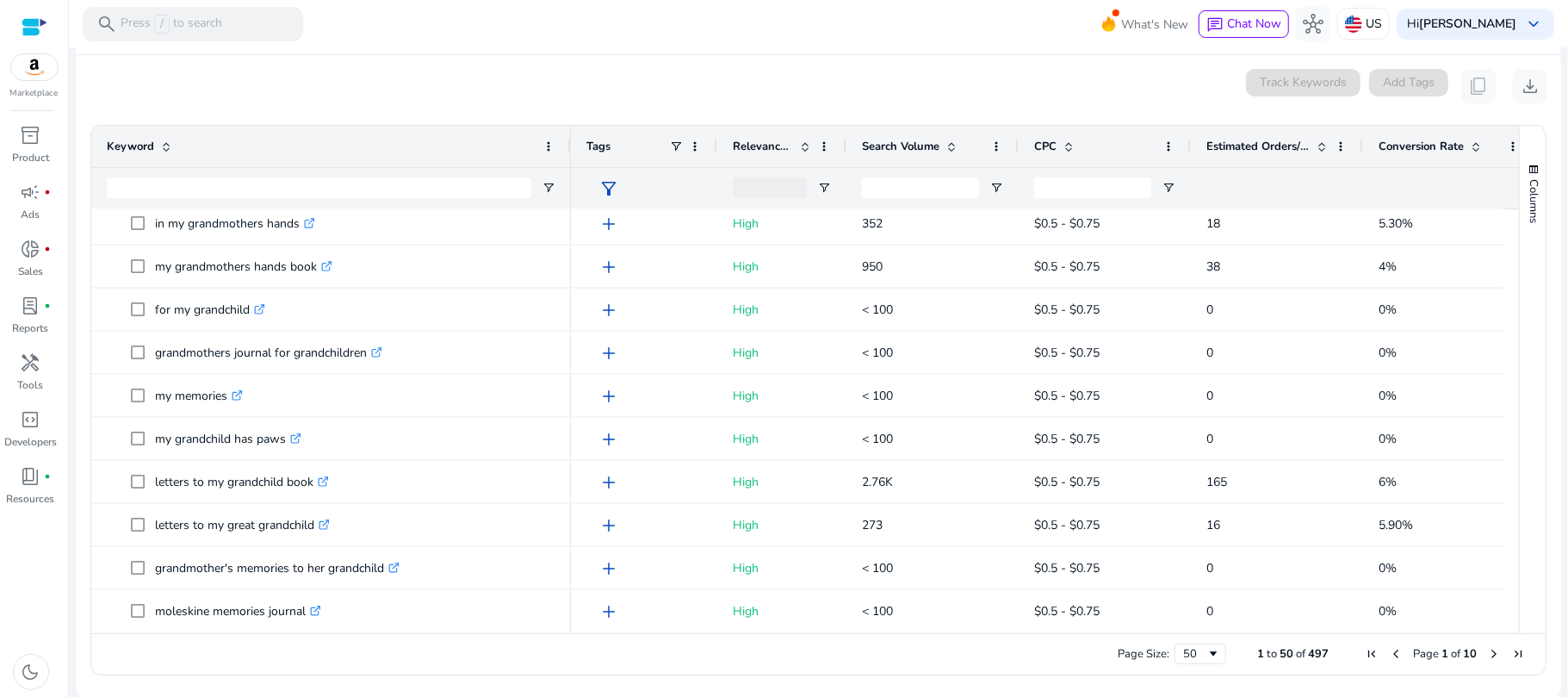
scroll to position [1745, 0]
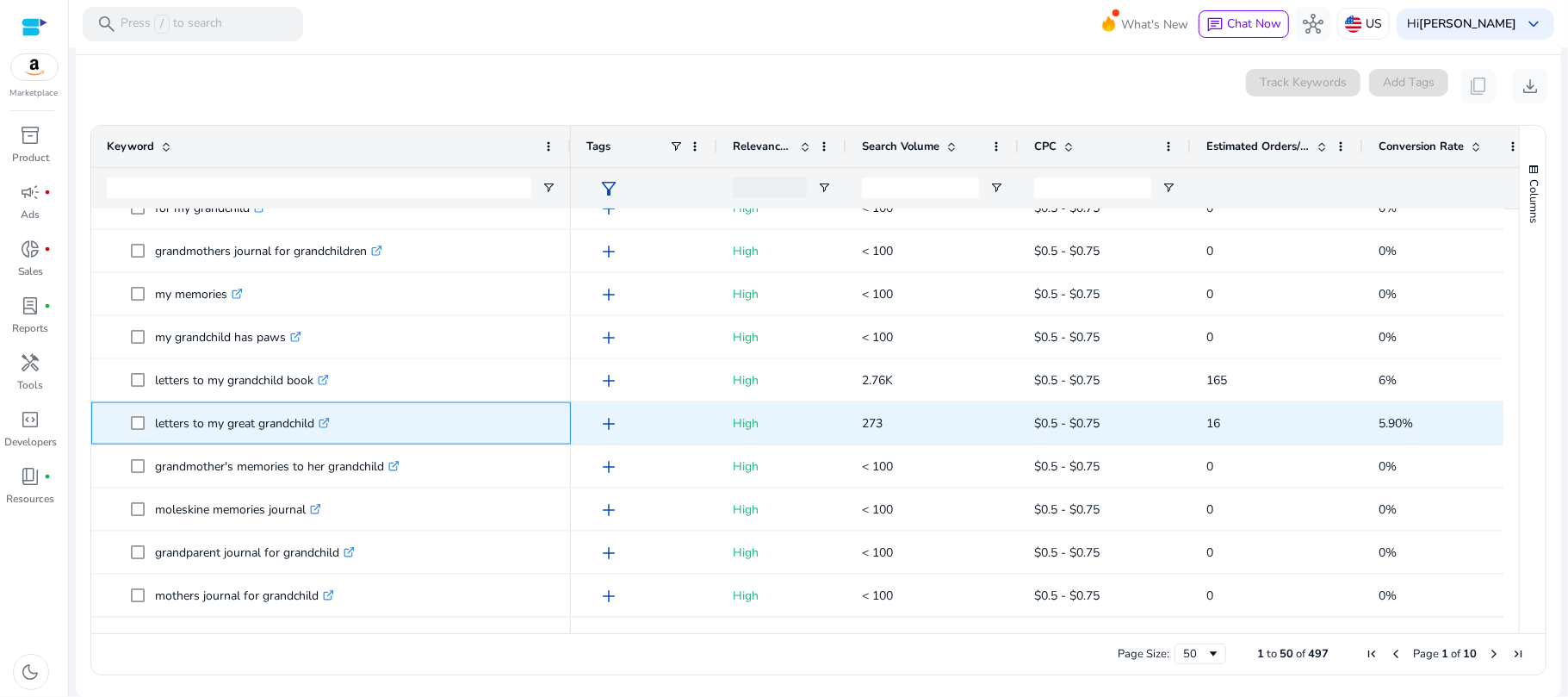
drag, startPoint x: 149, startPoint y: 408, endPoint x: 321, endPoint y: 412, distance: 172.0
click at [321, 412] on span "letters to my great grandchild .st0{fill:#2c8af8}" at bounding box center [342, 423] width 424 height 35
copy span "letters to my great grandchild"
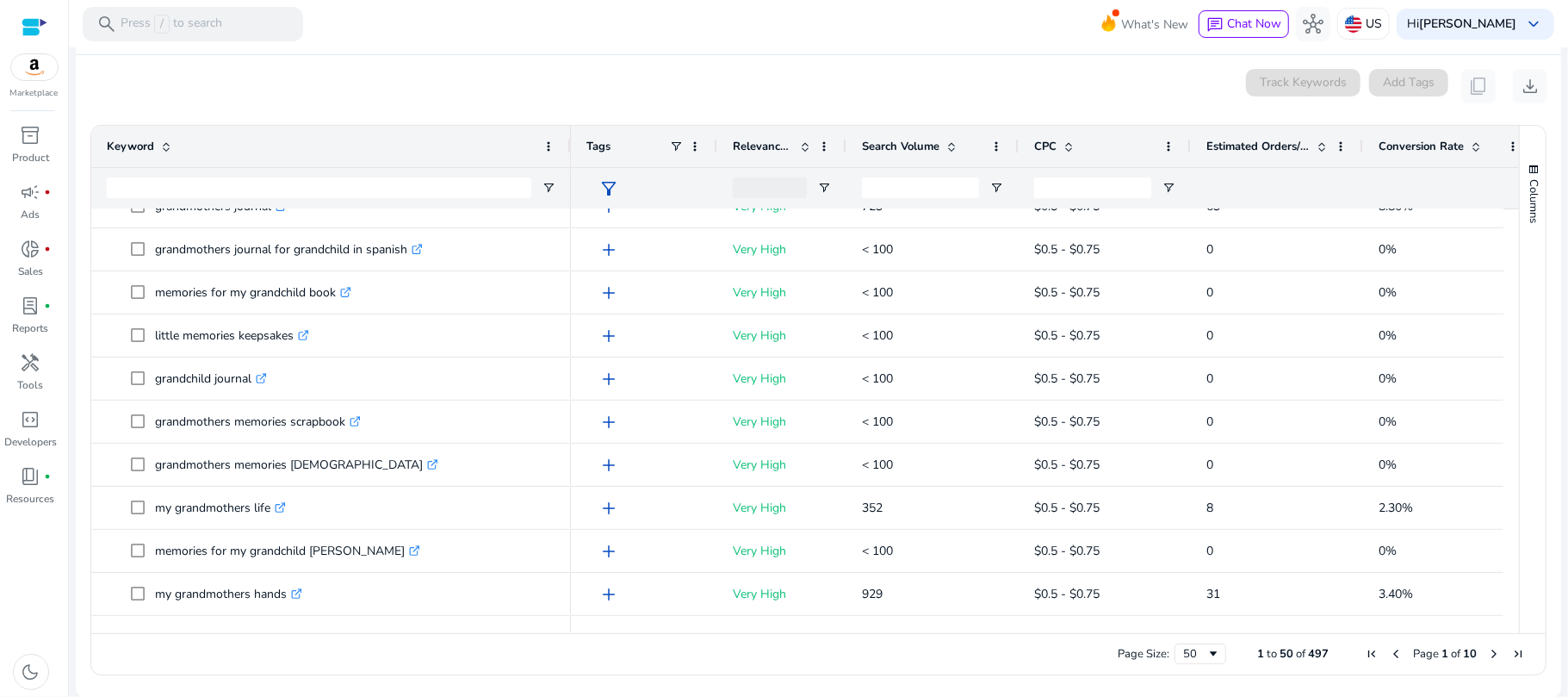
scroll to position [0, 0]
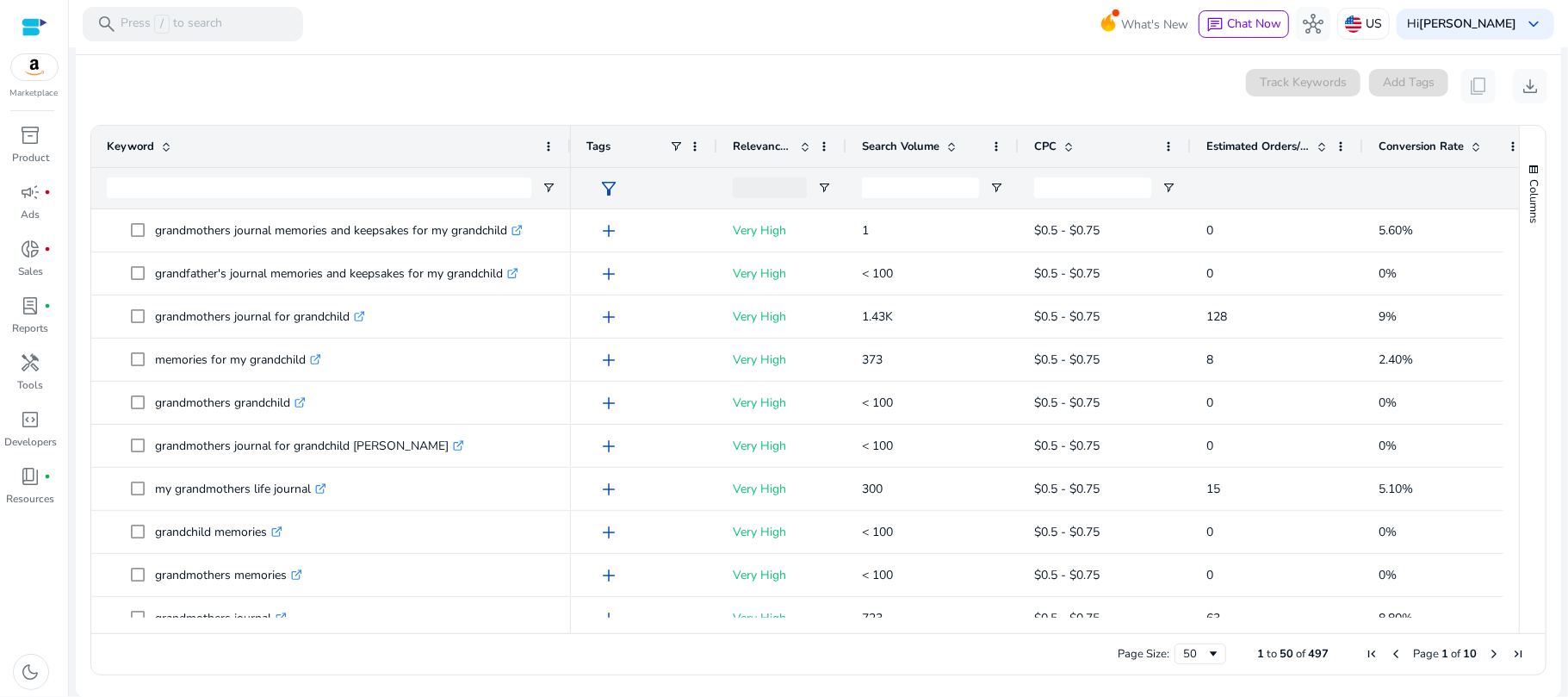
click at [899, 156] on div "Search Volume" at bounding box center [923, 146] width 123 height 33
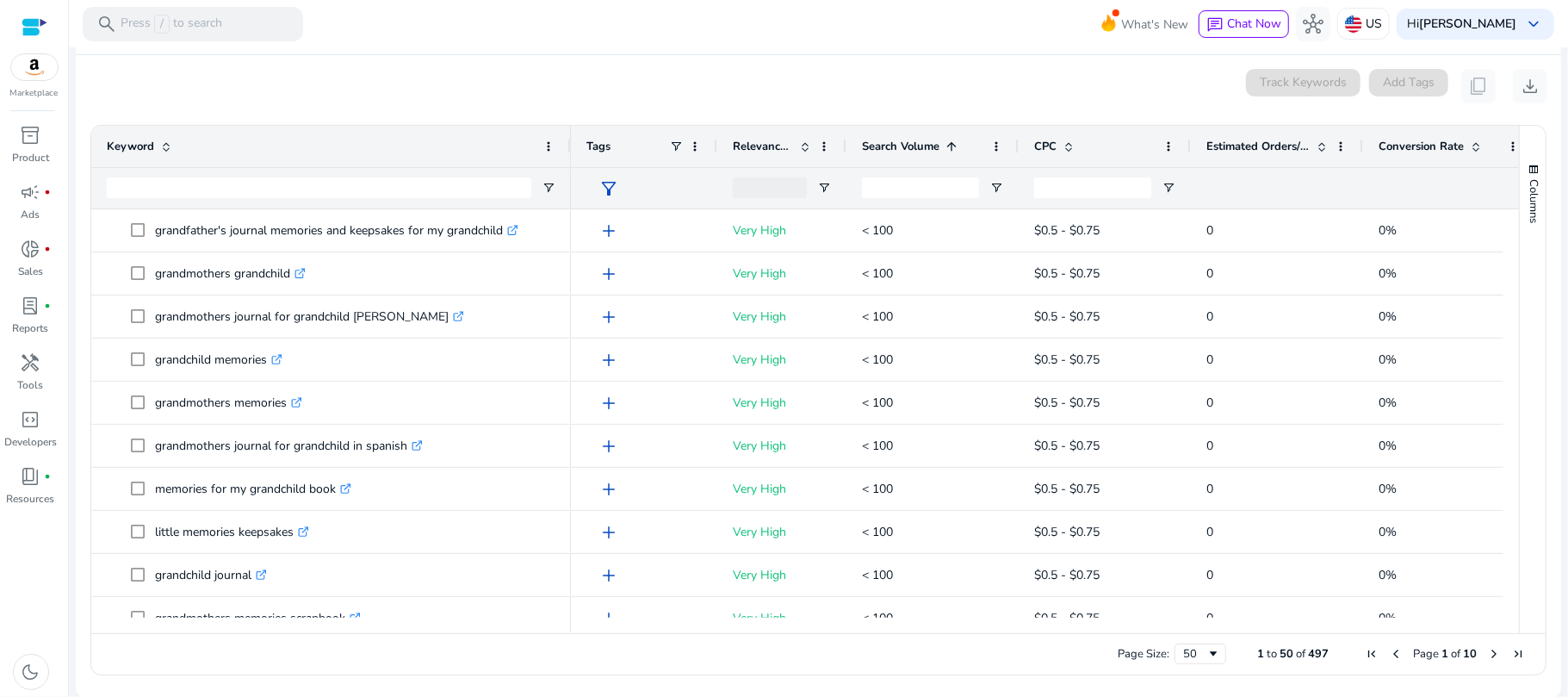
click at [899, 156] on div "Search Volume 1" at bounding box center [923, 146] width 123 height 33
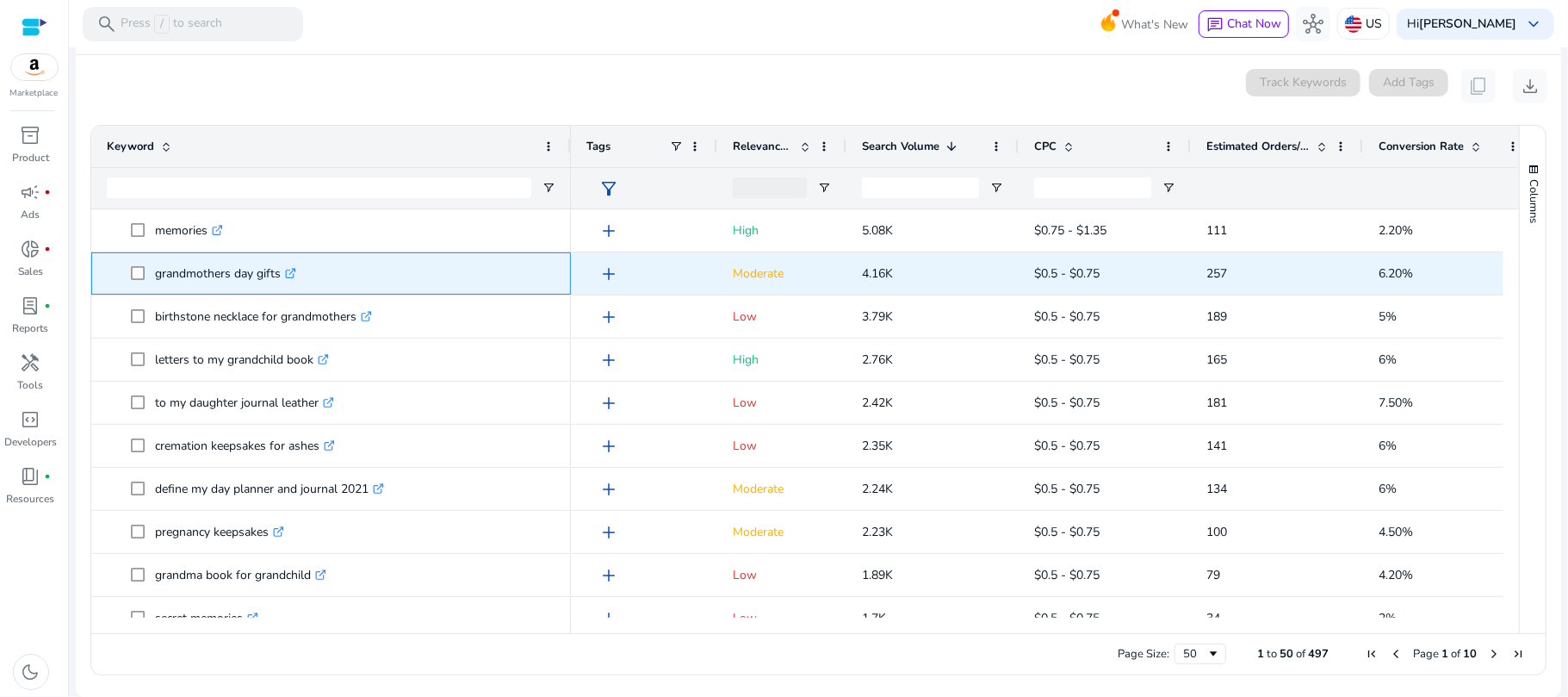
drag, startPoint x: 155, startPoint y: 266, endPoint x: 281, endPoint y: 272, distance: 126.1
click at [281, 272] on p "grandmothers day gifts .st0{fill:#2c8af8}" at bounding box center [225, 273] width 141 height 35
copy p "grandmothers day gifts"
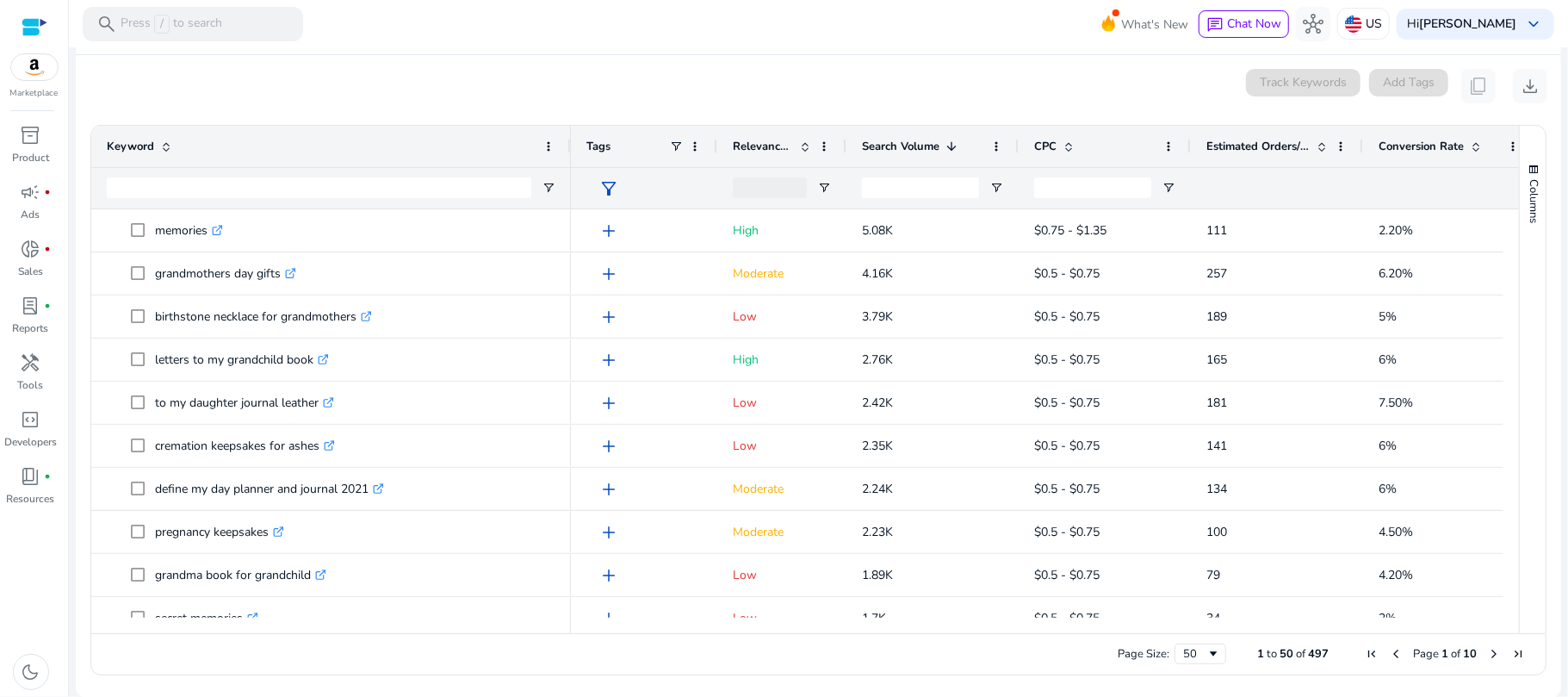
click at [156, 96] on div "0 keyword(s) selected Track Keywords Add Tags content_copy download" at bounding box center [819, 86] width 1457 height 35
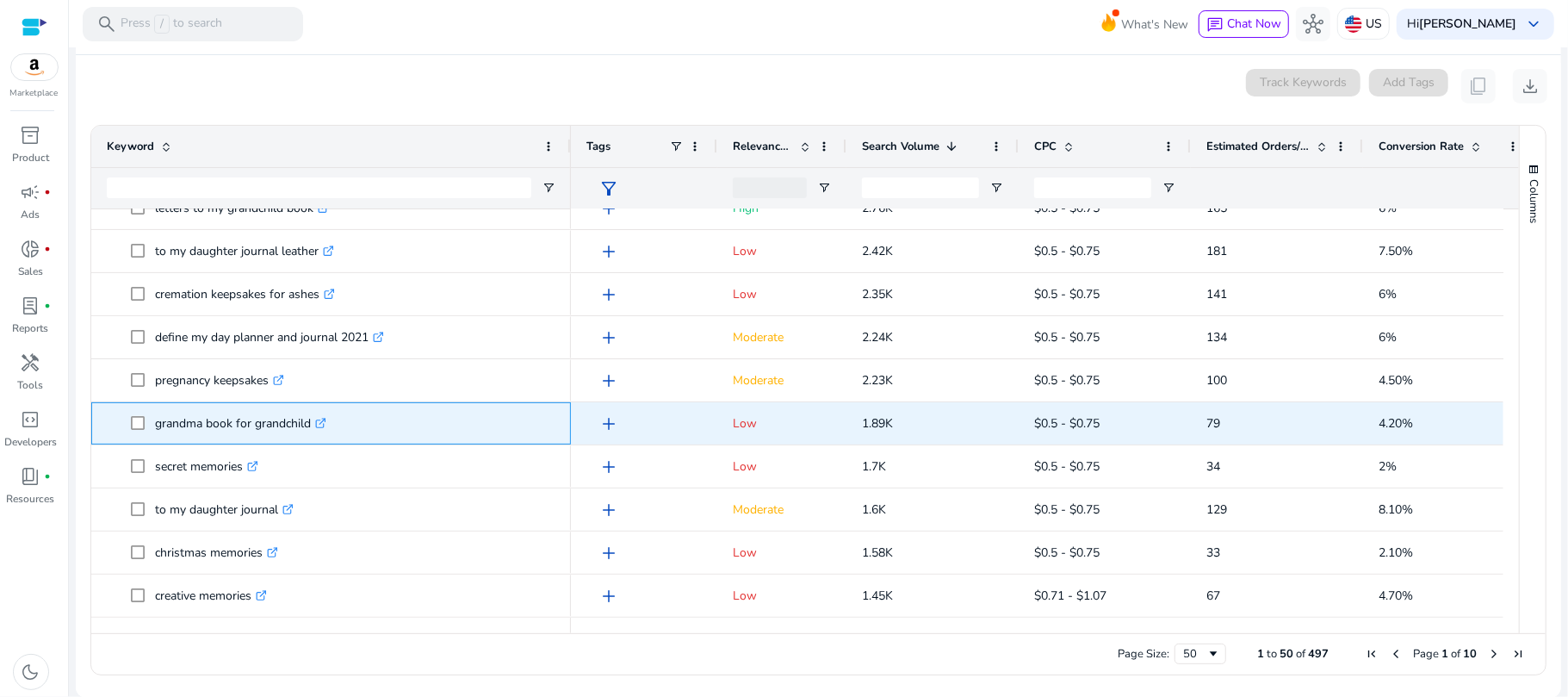
drag, startPoint x: 156, startPoint y: 415, endPoint x: 318, endPoint y: 432, distance: 162.9
click at [318, 432] on p "grandma book for grandchild .st0{fill:#2c8af8}" at bounding box center [241, 423] width 172 height 35
copy p "grandma book for grandchild"
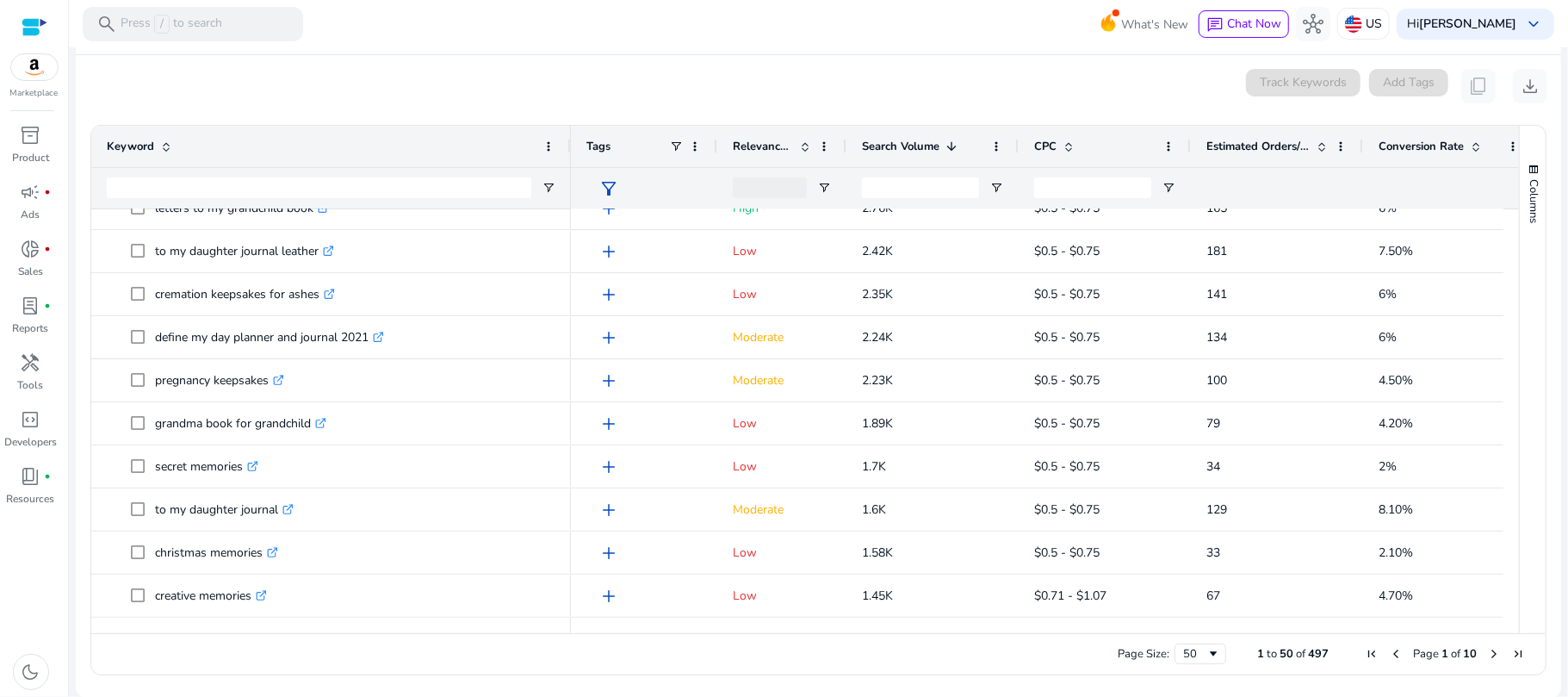
click at [1144, 88] on div "0 keyword(s) selected Track Keywords Add Tags content_copy download" at bounding box center [819, 86] width 1457 height 35
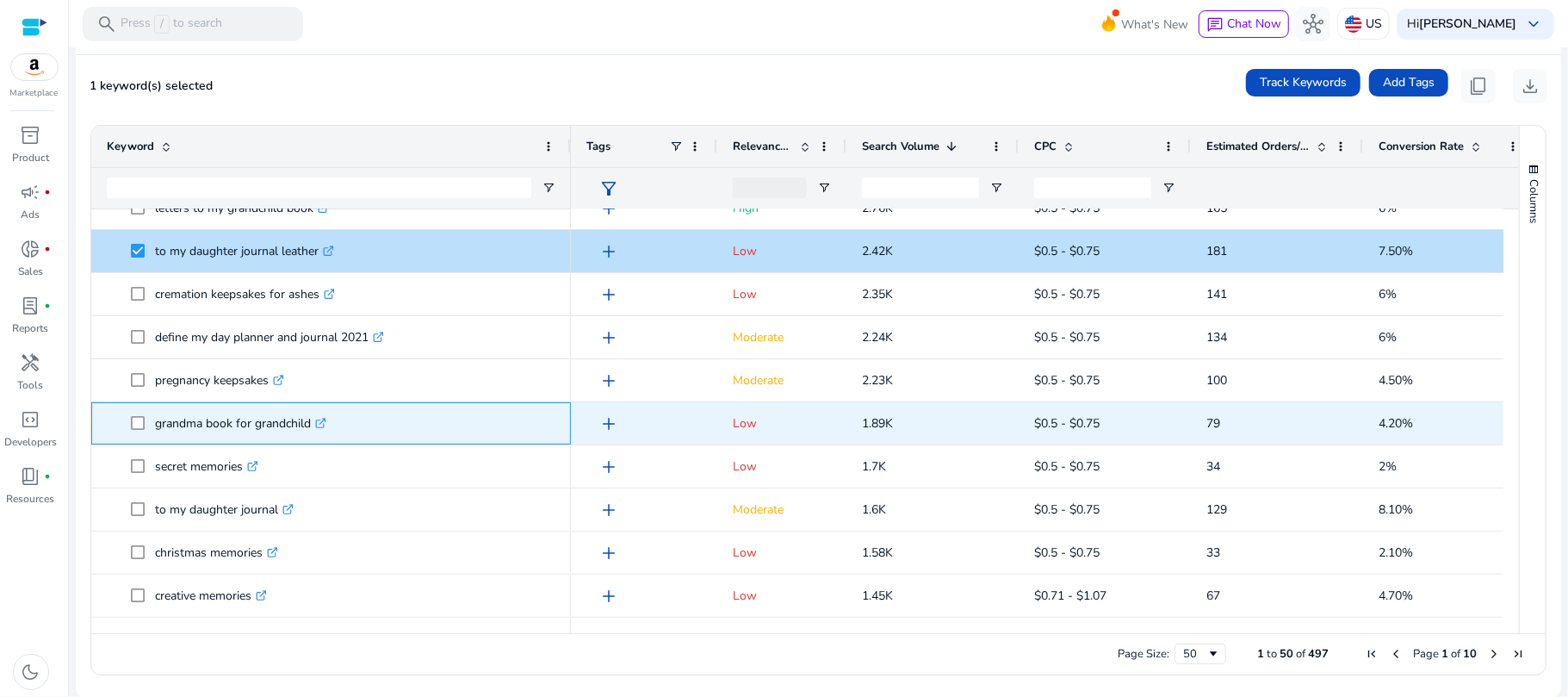
click at [143, 433] on span at bounding box center [143, 423] width 25 height 35
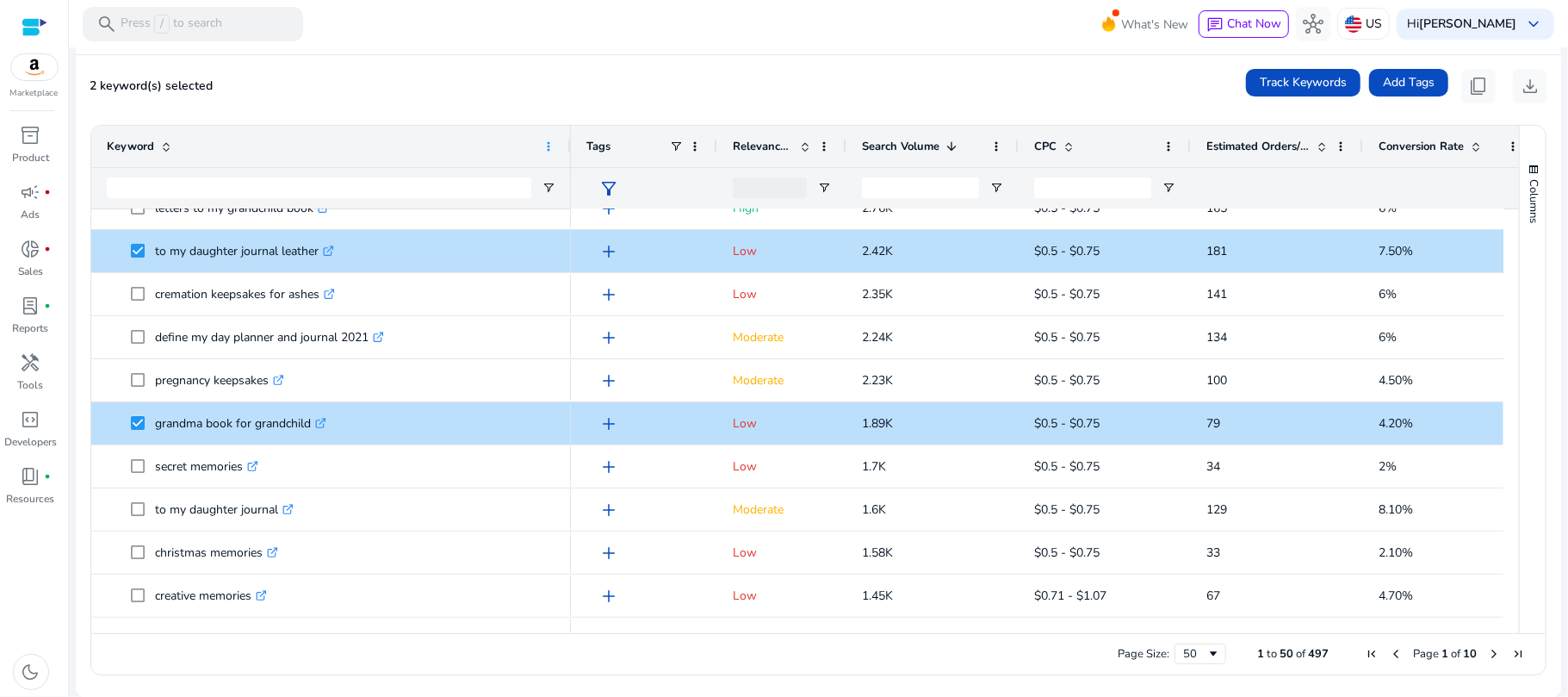
click at [548, 140] on span at bounding box center [548, 146] width 14 height 14
click at [573, 74] on div "2 keyword(s) selected Track Keywords Add Tags content_copy download" at bounding box center [819, 86] width 1457 height 35
click at [1468, 84] on span "content_copy" at bounding box center [1478, 85] width 21 height 21
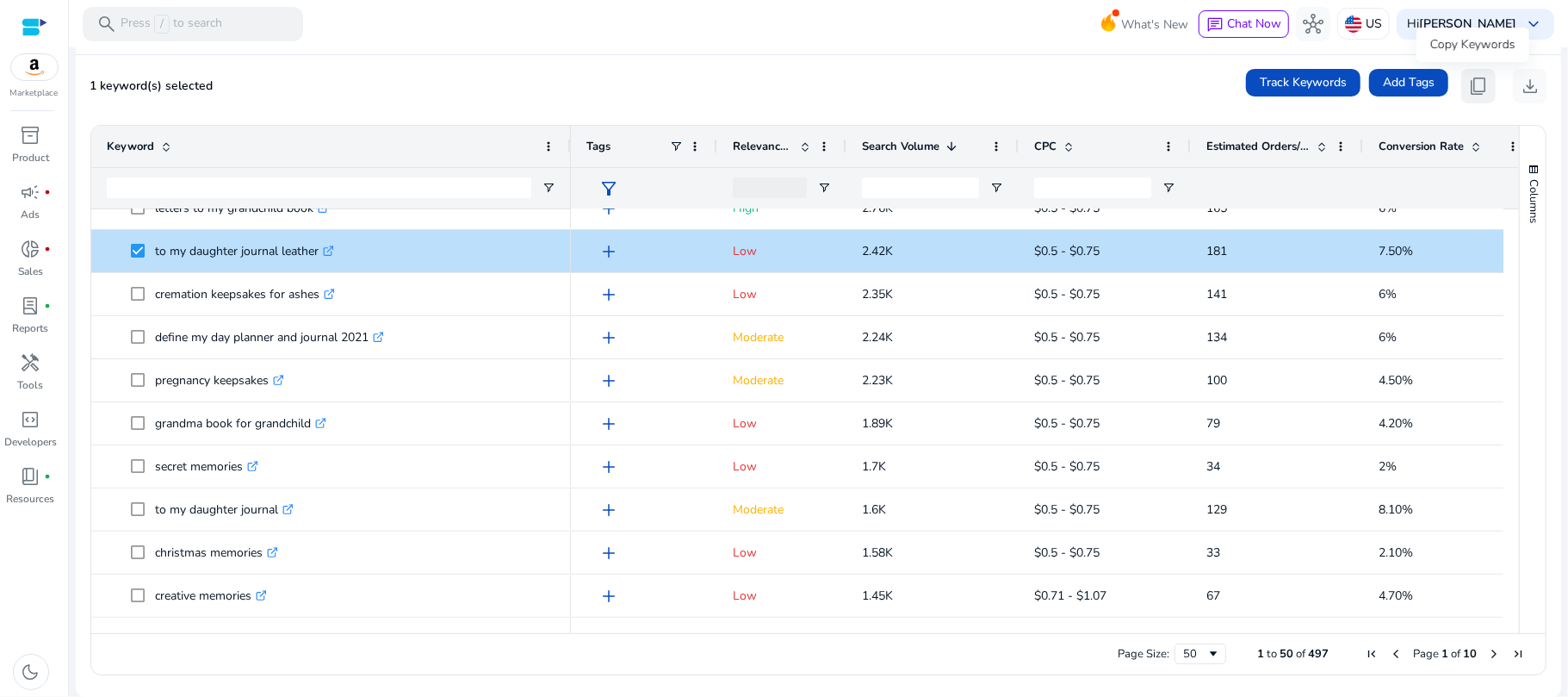
click at [1468, 81] on span "content_copy" at bounding box center [1478, 85] width 21 height 21
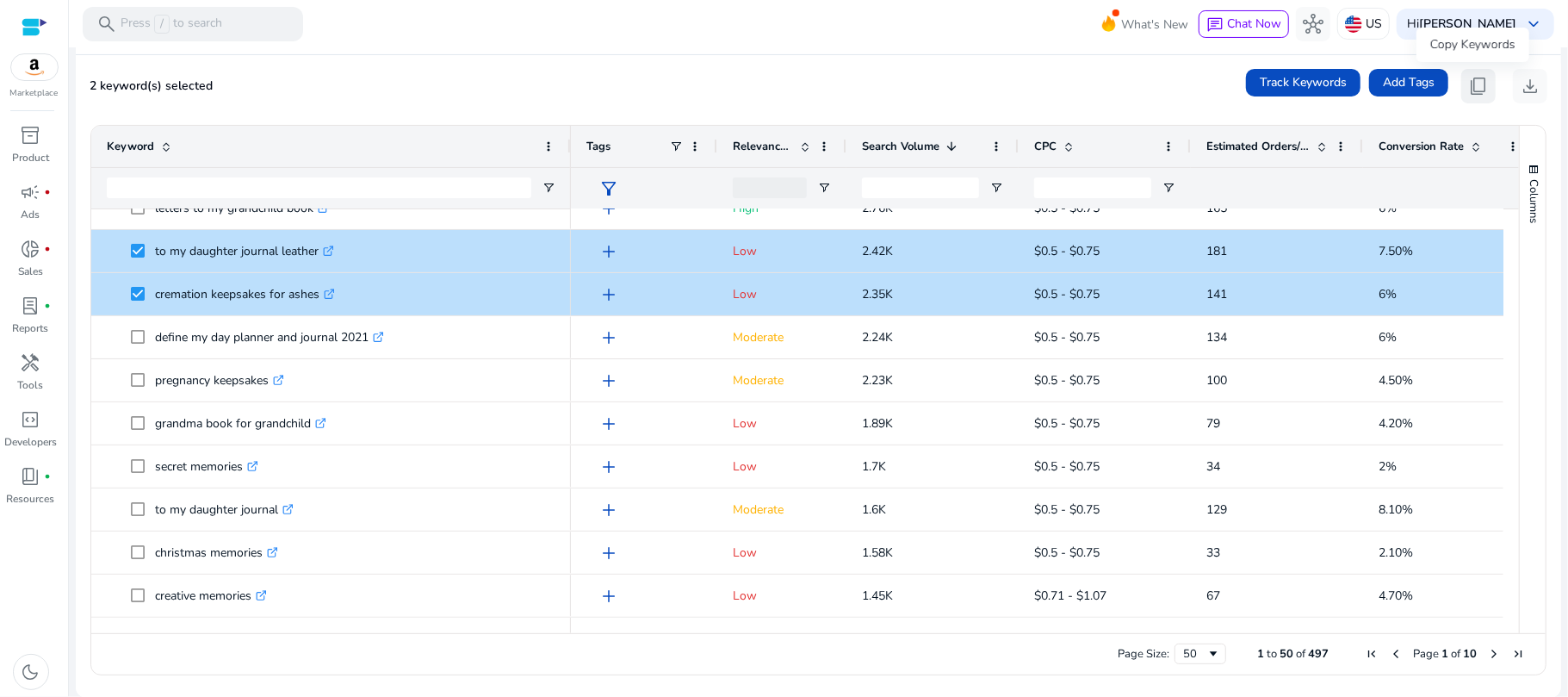
click at [1474, 91] on span "content_copy" at bounding box center [1478, 85] width 21 height 21
click at [349, 104] on mat-card "2 keyword(s) selected Track Keywords Add Tags content_copy download Press SPACE…" at bounding box center [818, 376] width 1485 height 642
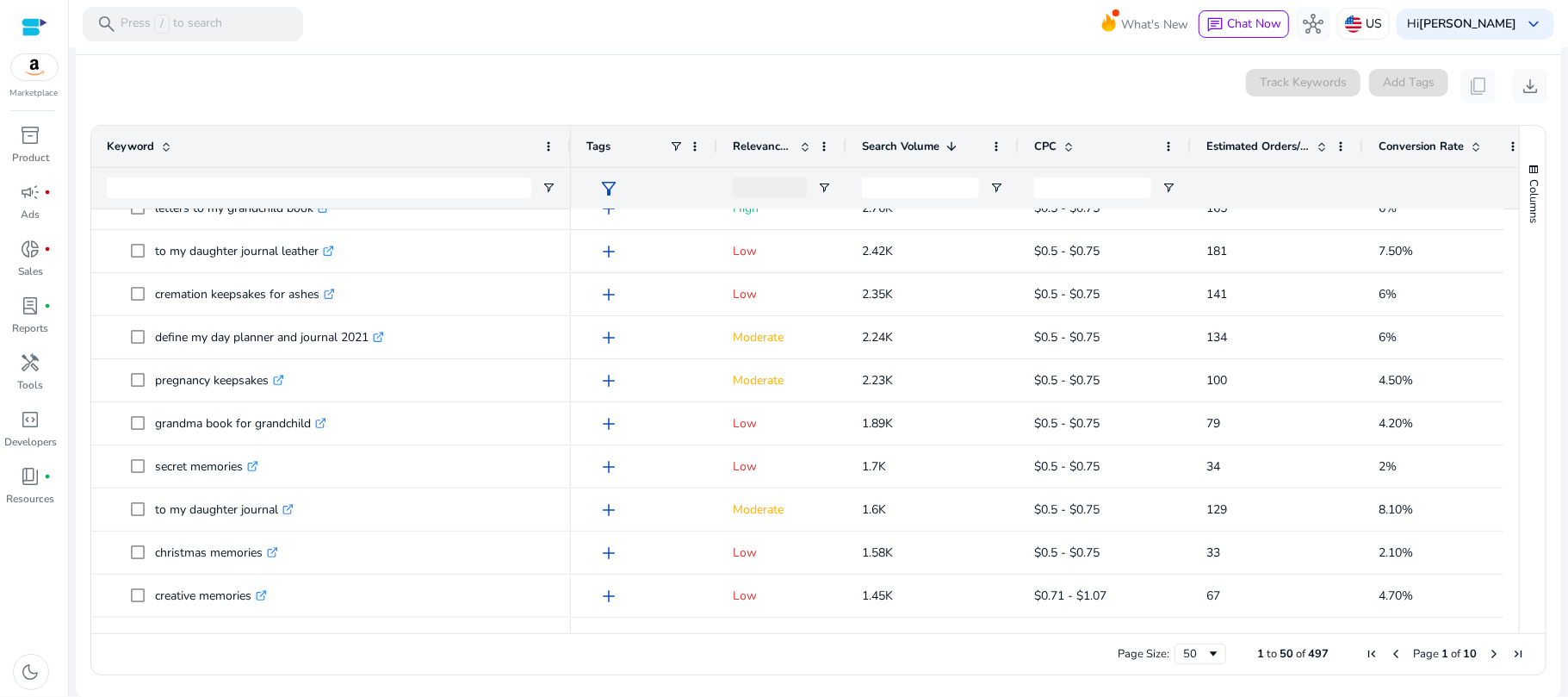
drag, startPoint x: 1503, startPoint y: 262, endPoint x: 1509, endPoint y: 232, distance: 30.6
click at [1509, 232] on div at bounding box center [1511, 413] width 15 height 408
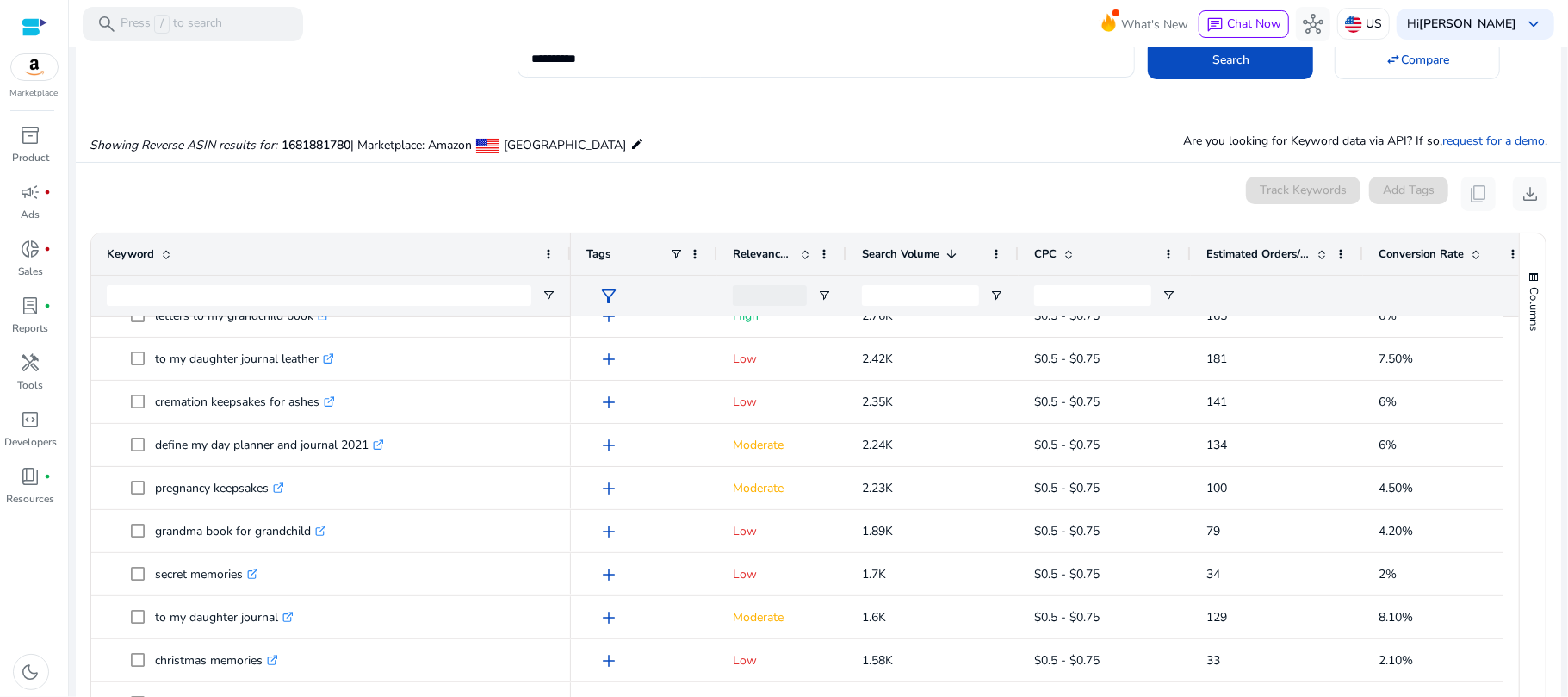
scroll to position [80, 0]
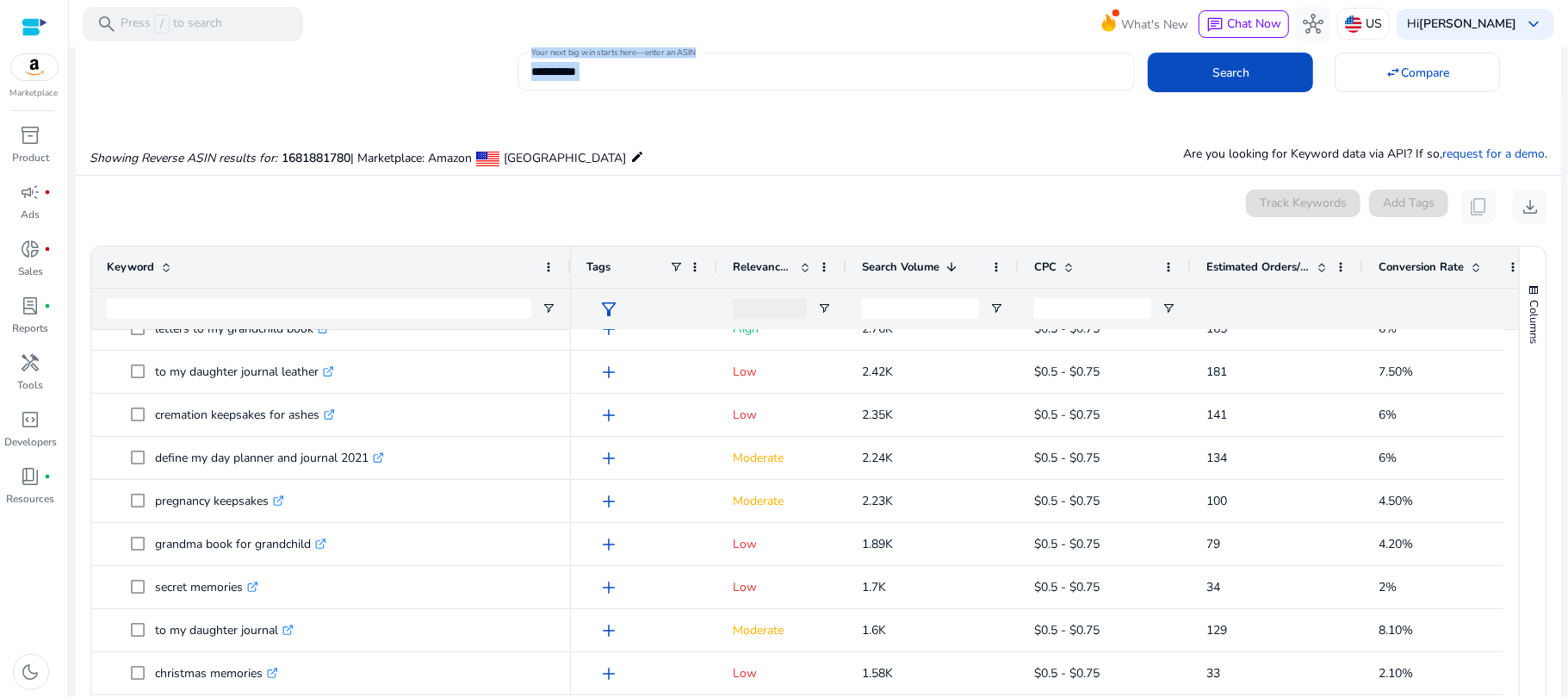
drag, startPoint x: 69, startPoint y: 146, endPoint x: 625, endPoint y: 86, distance: 559.2
click at [102, 88] on mat-sidenav-content "**********" at bounding box center [819, 348] width 1499 height 697
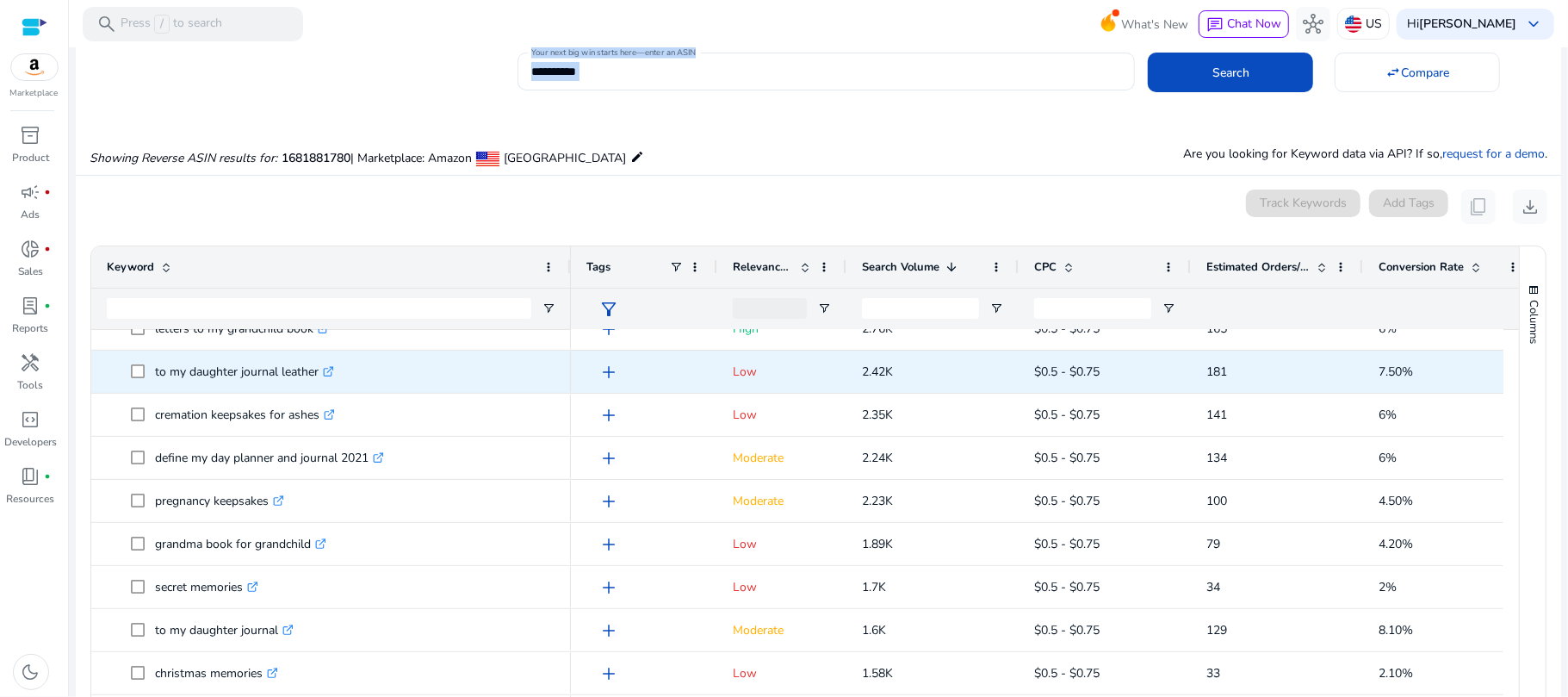
drag, startPoint x: 1513, startPoint y: 384, endPoint x: 1493, endPoint y: 356, distance: 34.4
click at [1493, 356] on div "Keyword Tags Relevance Score 1" at bounding box center [818, 500] width 1454 height 507
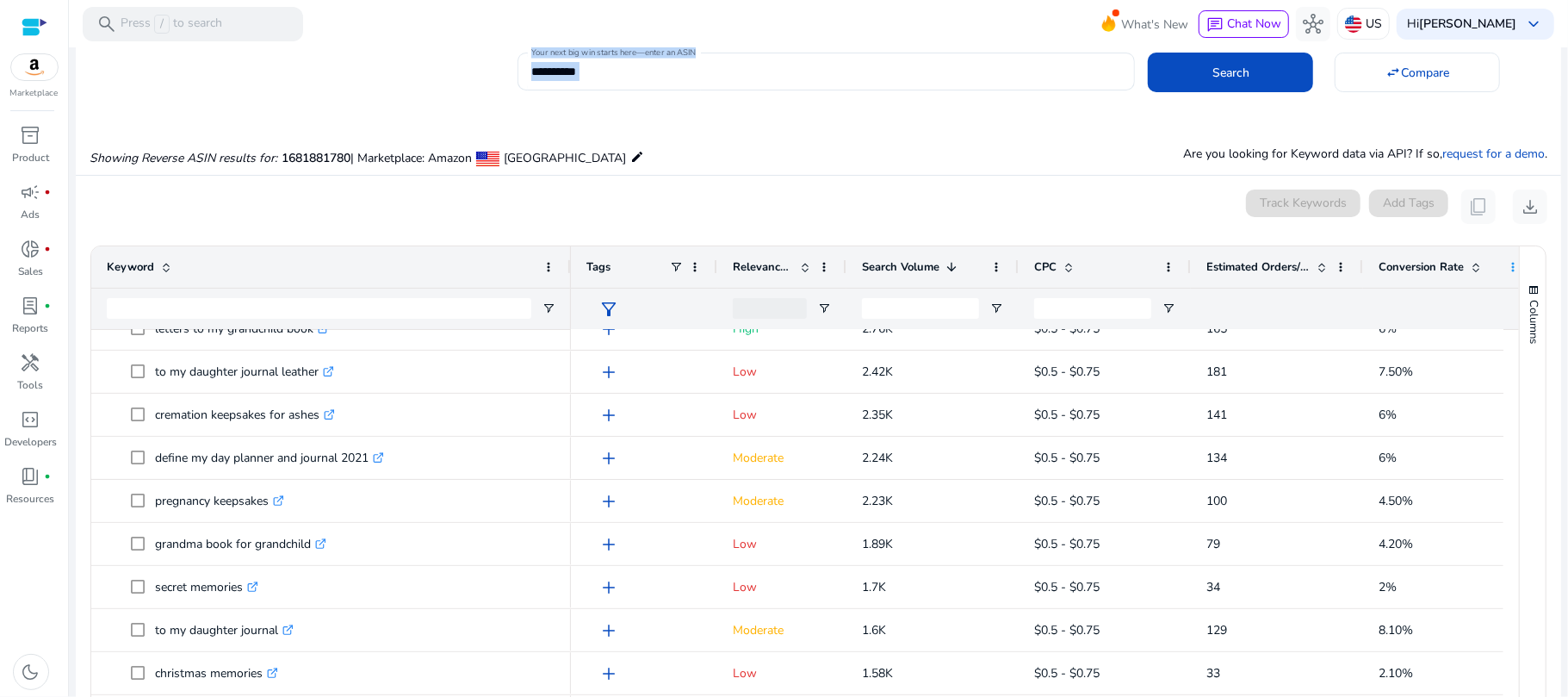
drag, startPoint x: 1513, startPoint y: 373, endPoint x: 1508, endPoint y: 263, distance: 110.1
click at [1508, 263] on div "Keyword Tags Relevance Score 1" at bounding box center [818, 500] width 1454 height 507
drag, startPoint x: 67, startPoint y: 267, endPoint x: 948, endPoint y: 134, distance: 891.0
click at [79, 372] on mat-sidenav-container "**********" at bounding box center [784, 348] width 1568 height 697
drag, startPoint x: 987, startPoint y: 118, endPoint x: 1379, endPoint y: 91, distance: 392.9
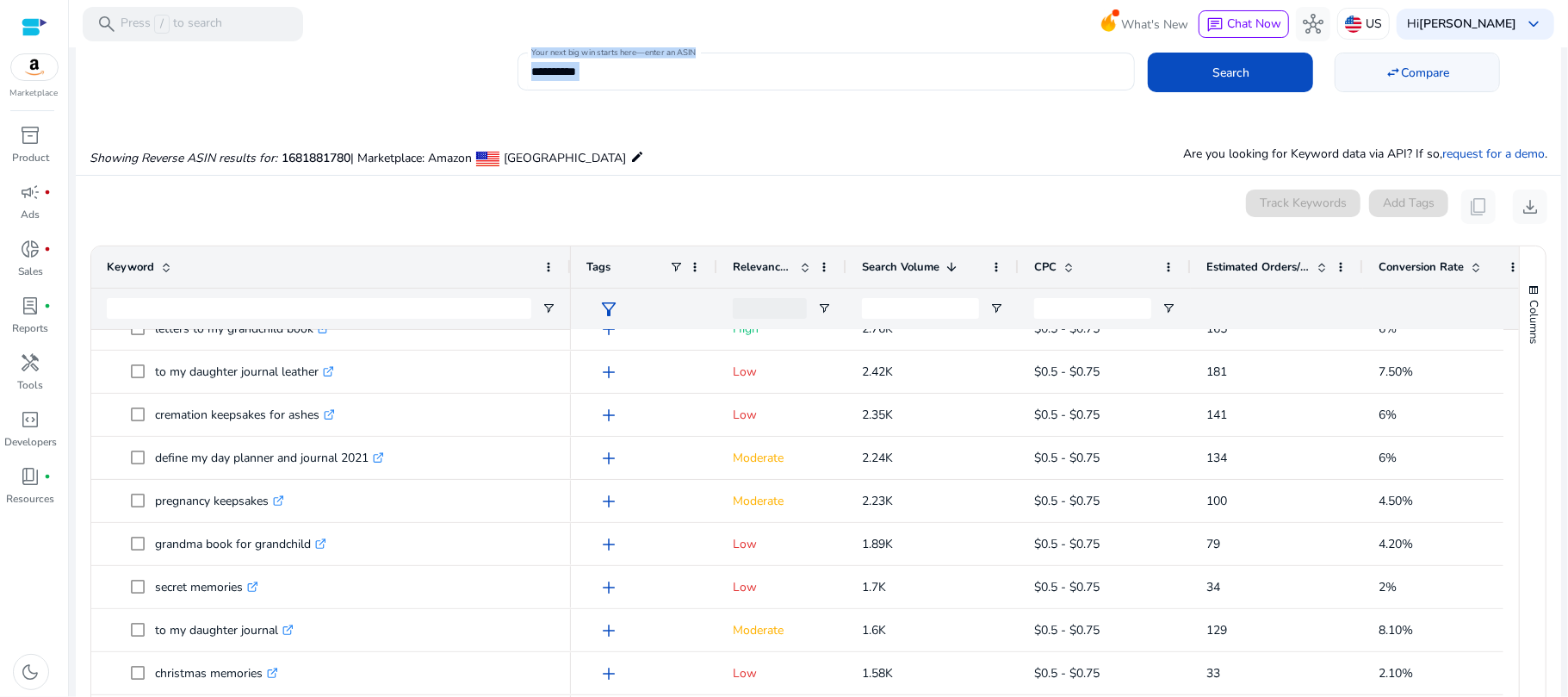
click at [988, 118] on div "Showing Reverse ASIN results for: 1681881780 | Marketplace: Amazon United State…" at bounding box center [818, 140] width 1485 height 71
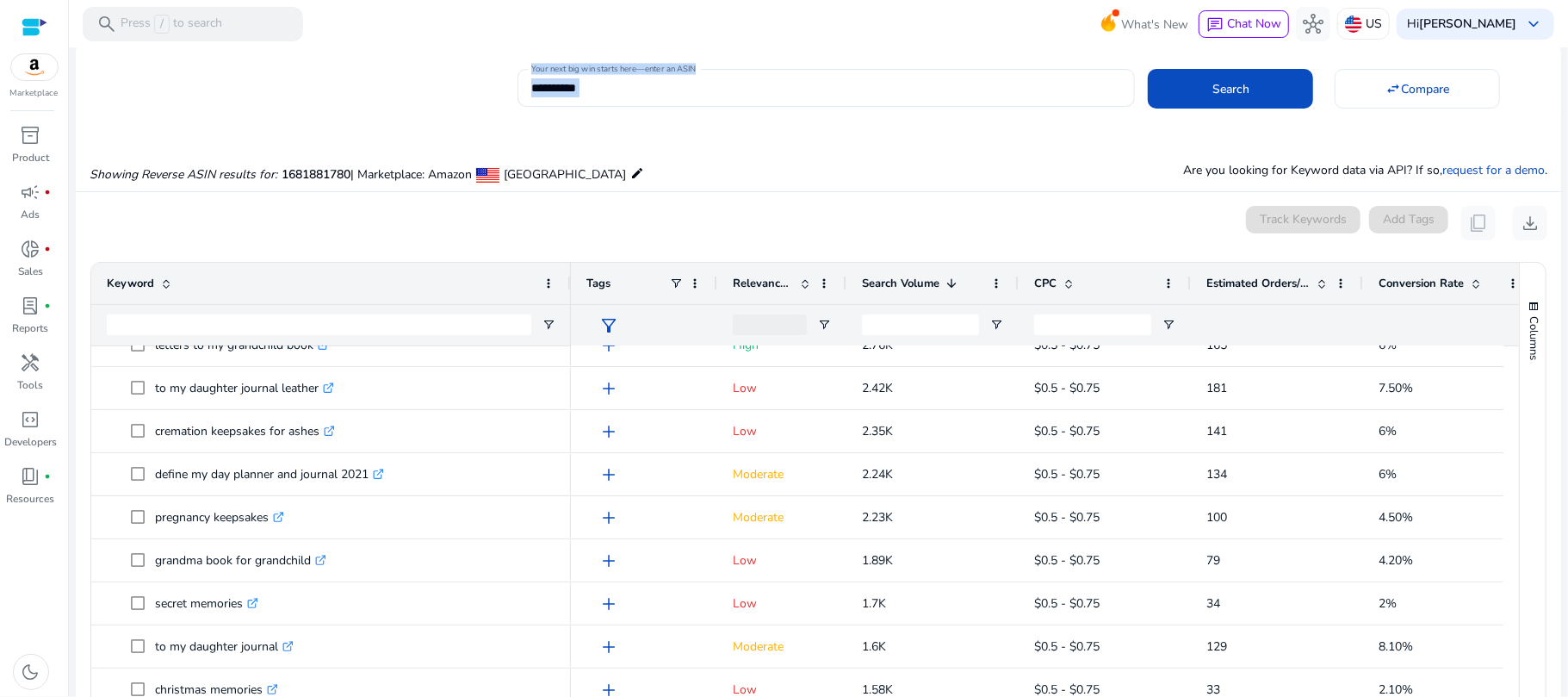
scroll to position [0, 0]
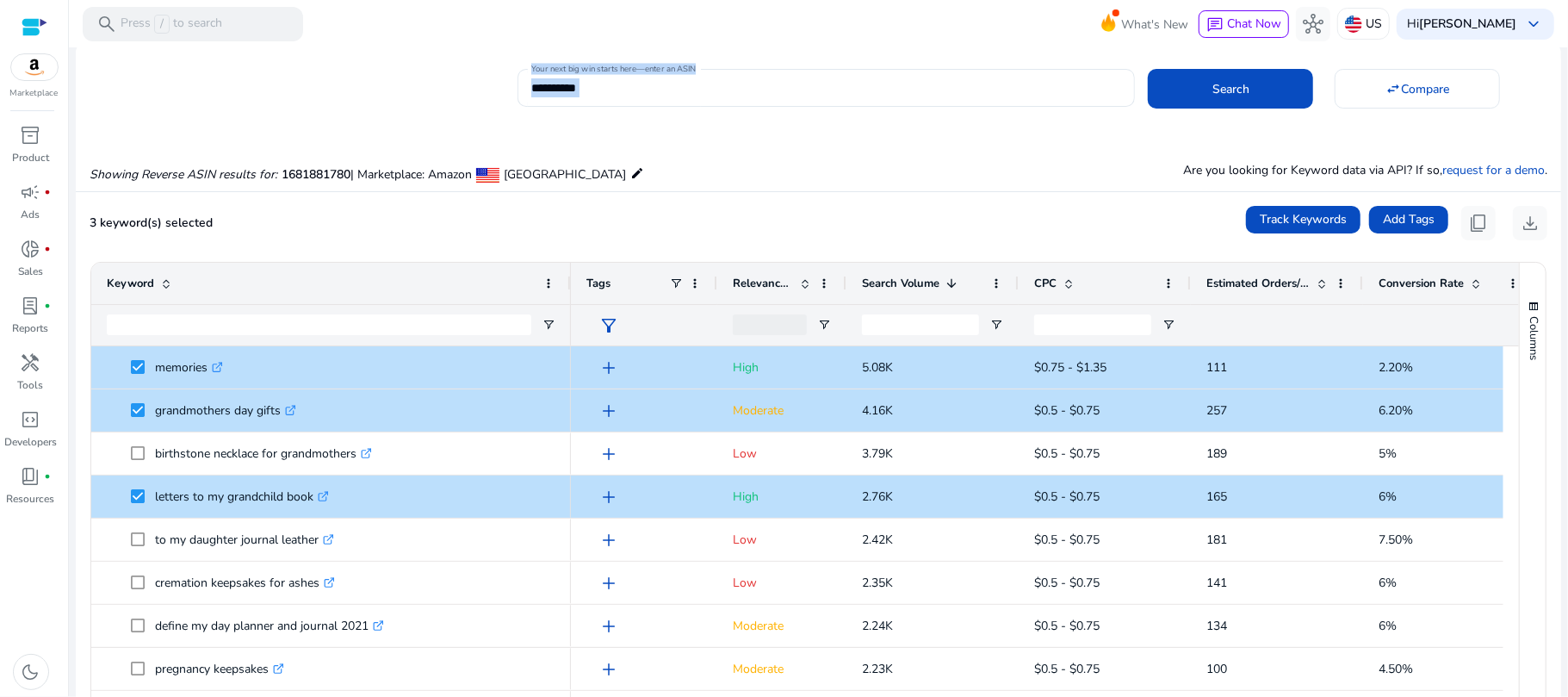
click at [769, 131] on div "Showing Reverse ASIN results for: 1681881780 | Marketplace: Amazon United State…" at bounding box center [818, 156] width 1485 height 71
click at [1488, 224] on button "content_copy" at bounding box center [1478, 223] width 35 height 35
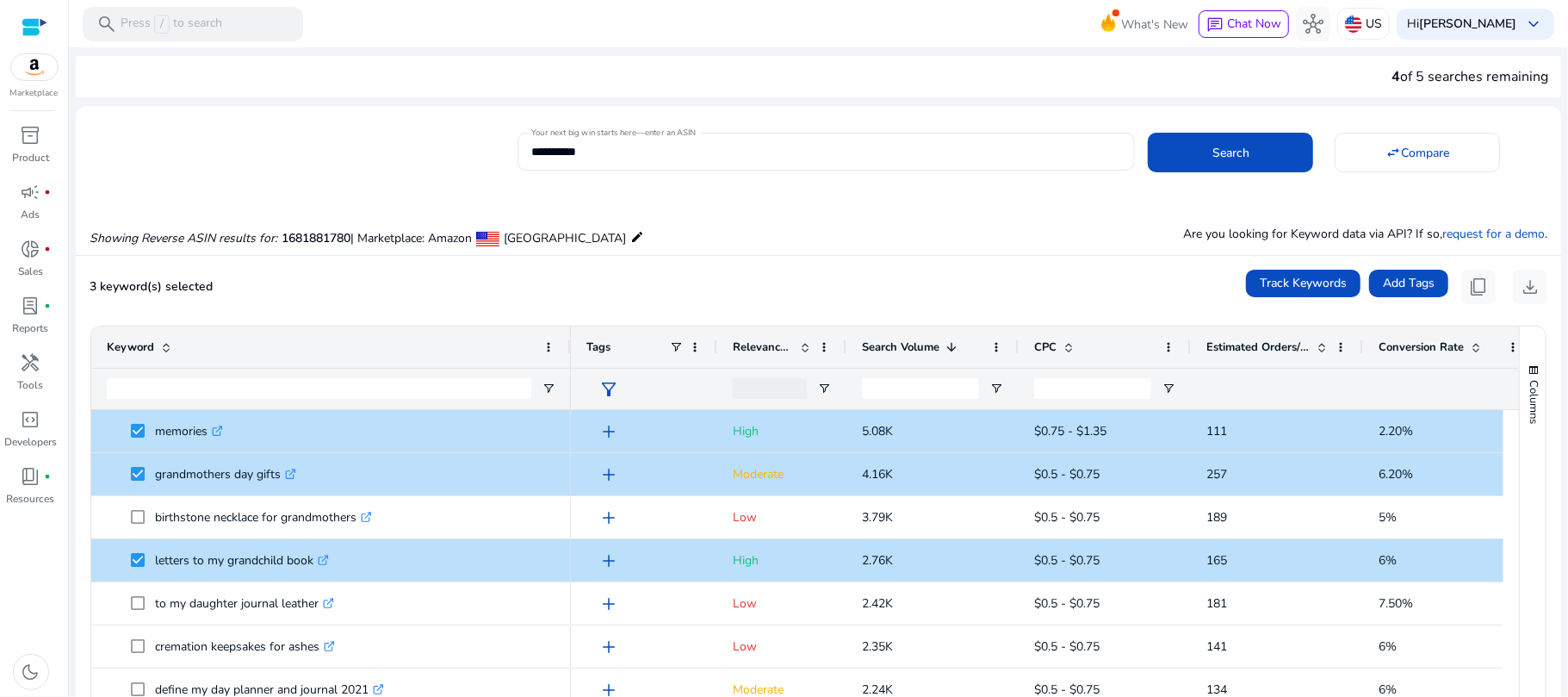
scroll to position [64, 0]
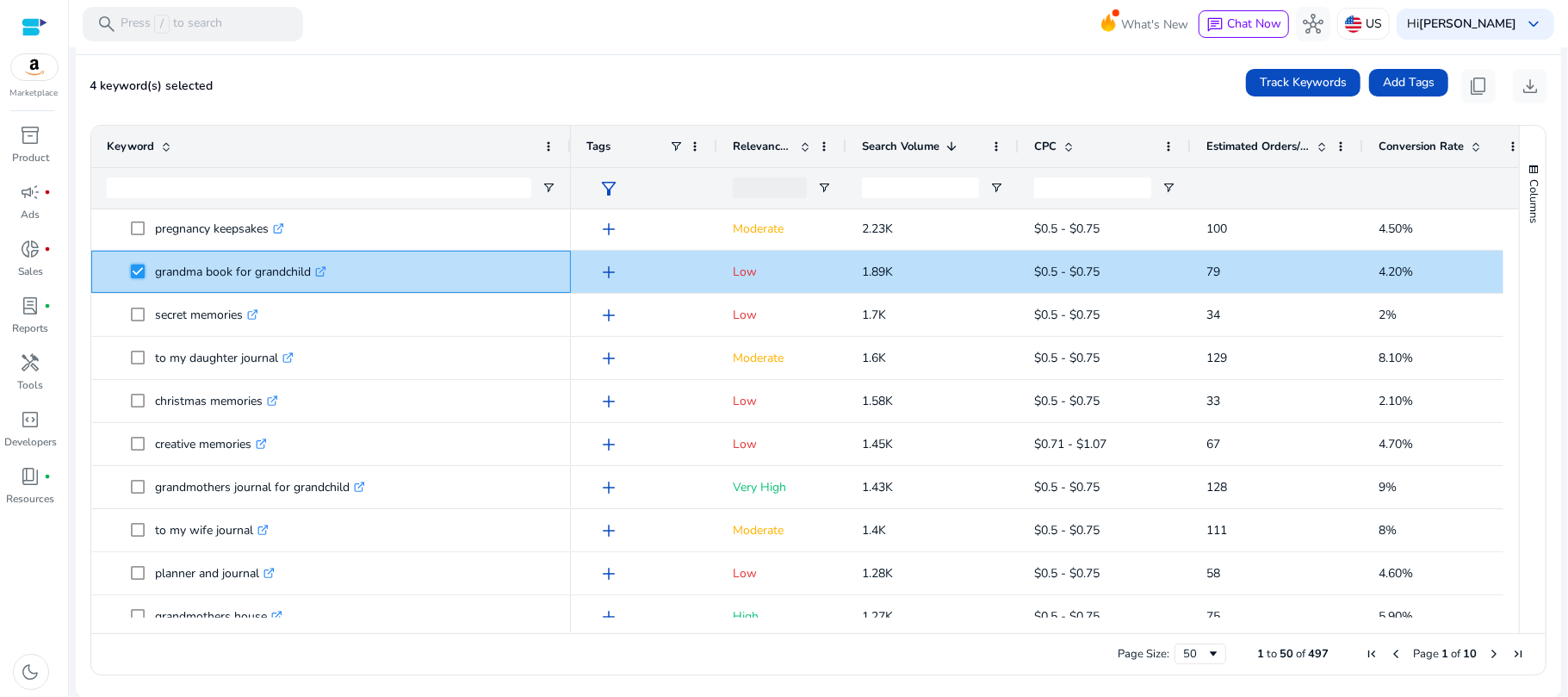
scroll to position [339, 0]
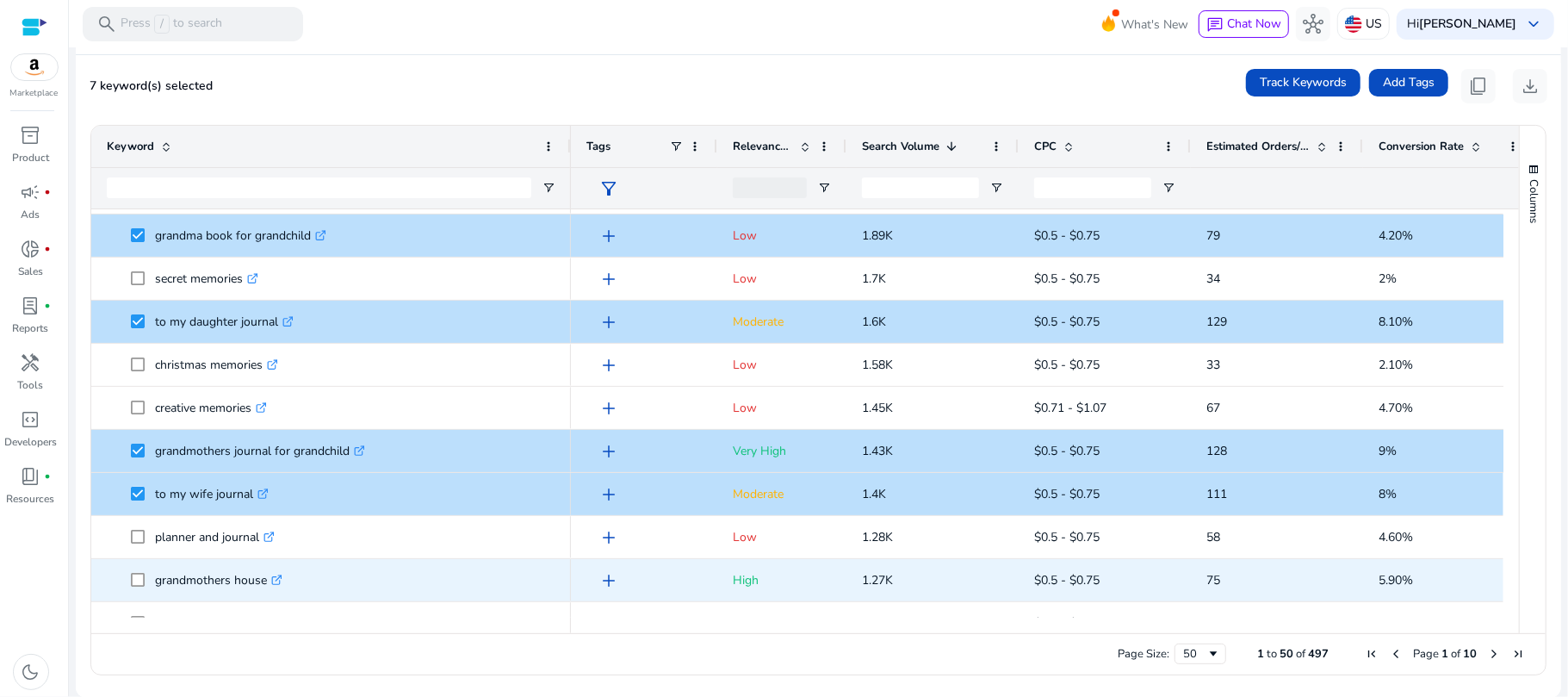
click at [146, 580] on span at bounding box center [143, 580] width 25 height 35
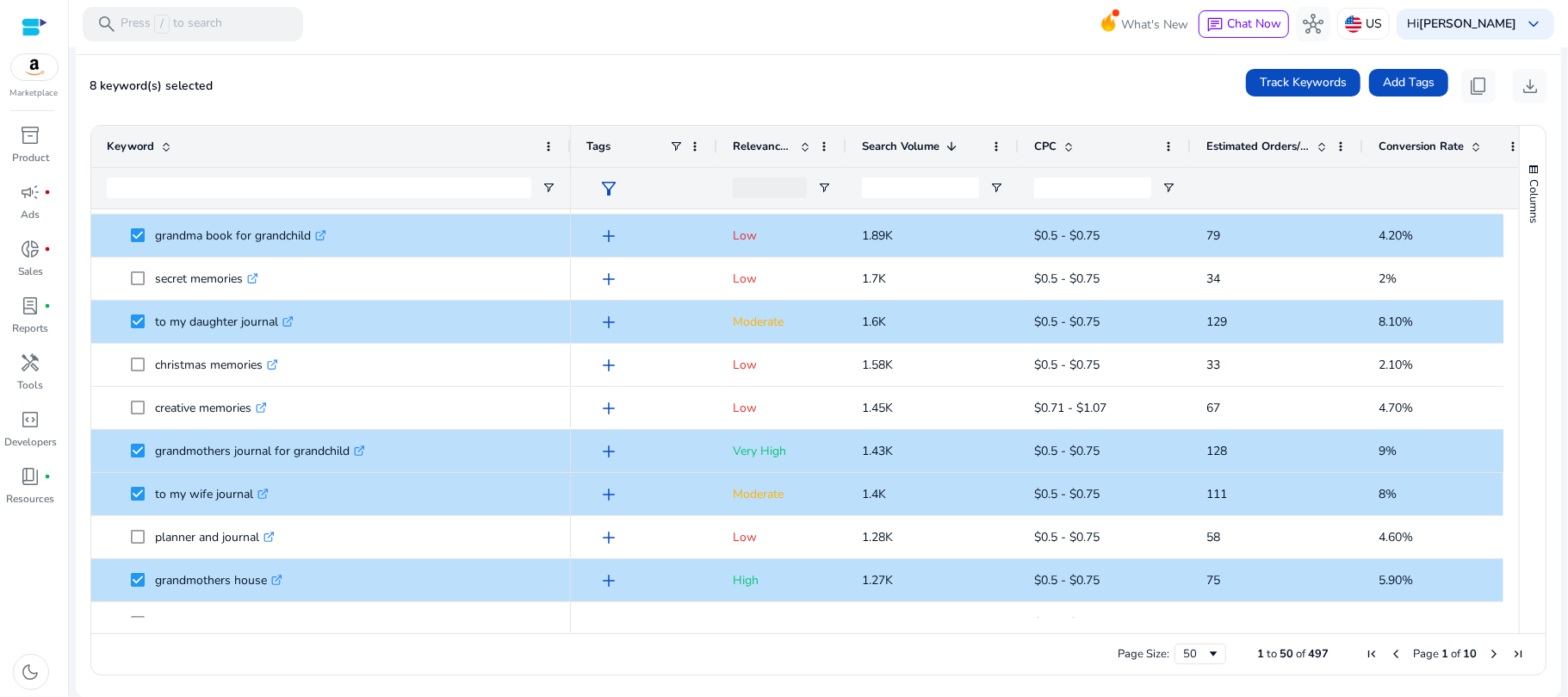
drag, startPoint x: 1512, startPoint y: 288, endPoint x: 1512, endPoint y: 304, distance: 16.0
click at [1520, 304] on div "Columns" at bounding box center [1533, 379] width 25 height 507
drag, startPoint x: 1503, startPoint y: 300, endPoint x: 1506, endPoint y: 314, distance: 14.3
click at [1506, 314] on div at bounding box center [1511, 413] width 15 height 408
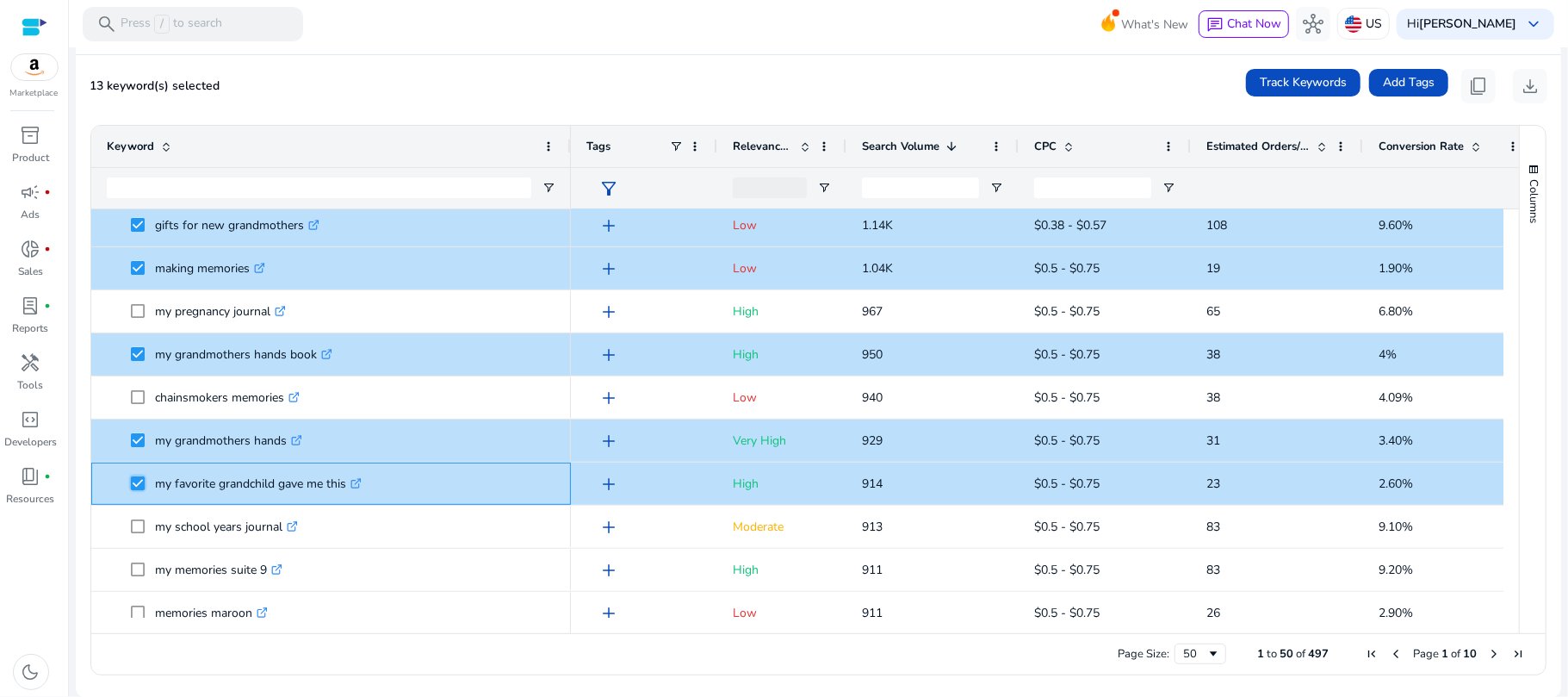
scroll to position [958, 0]
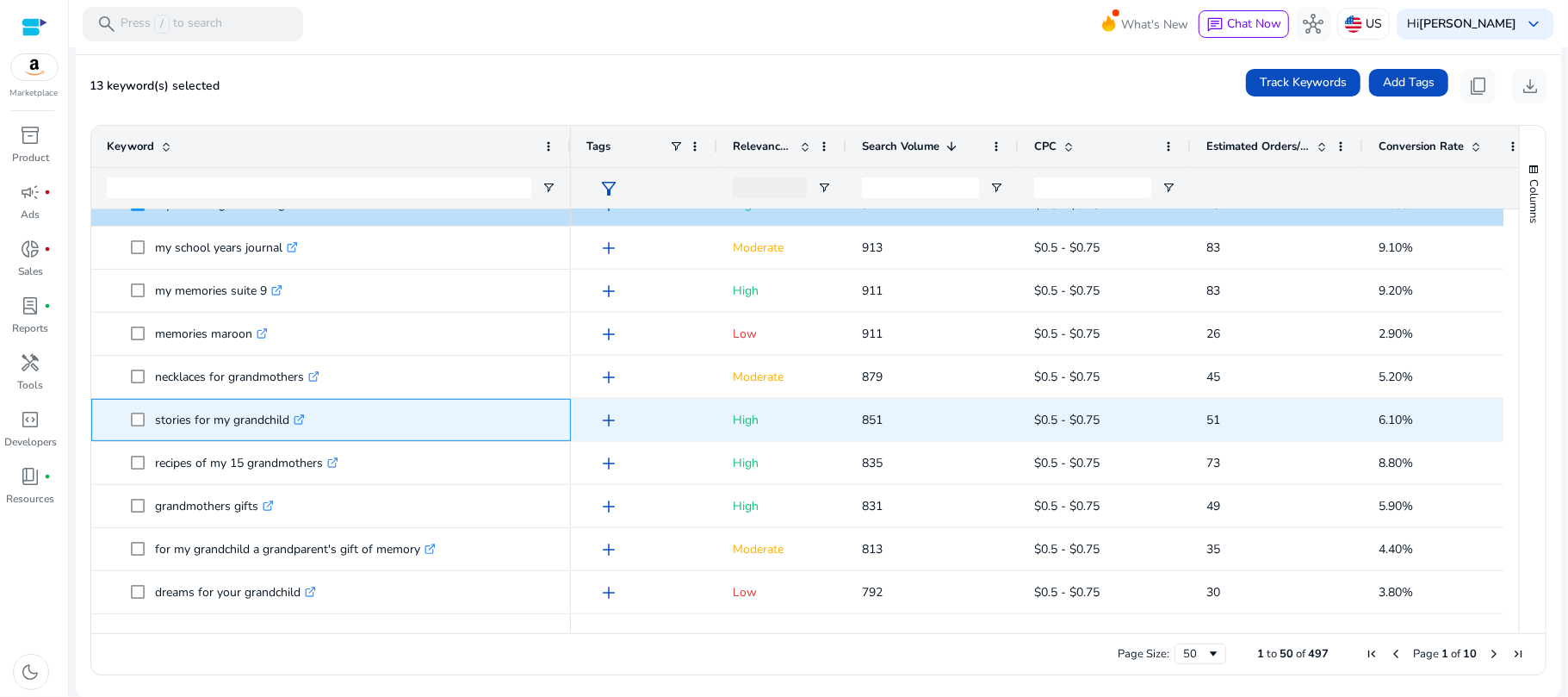
click at [145, 420] on span at bounding box center [143, 420] width 25 height 35
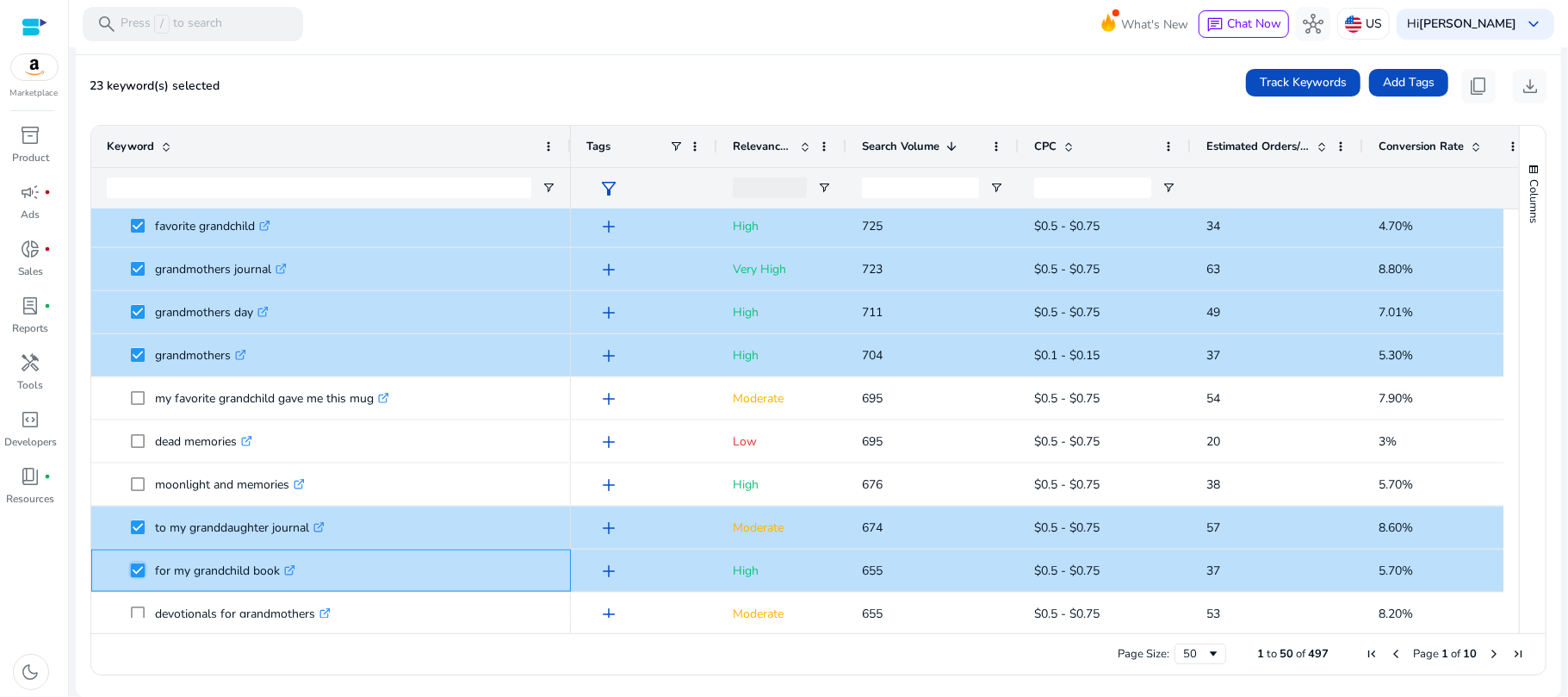
scroll to position [1745, 0]
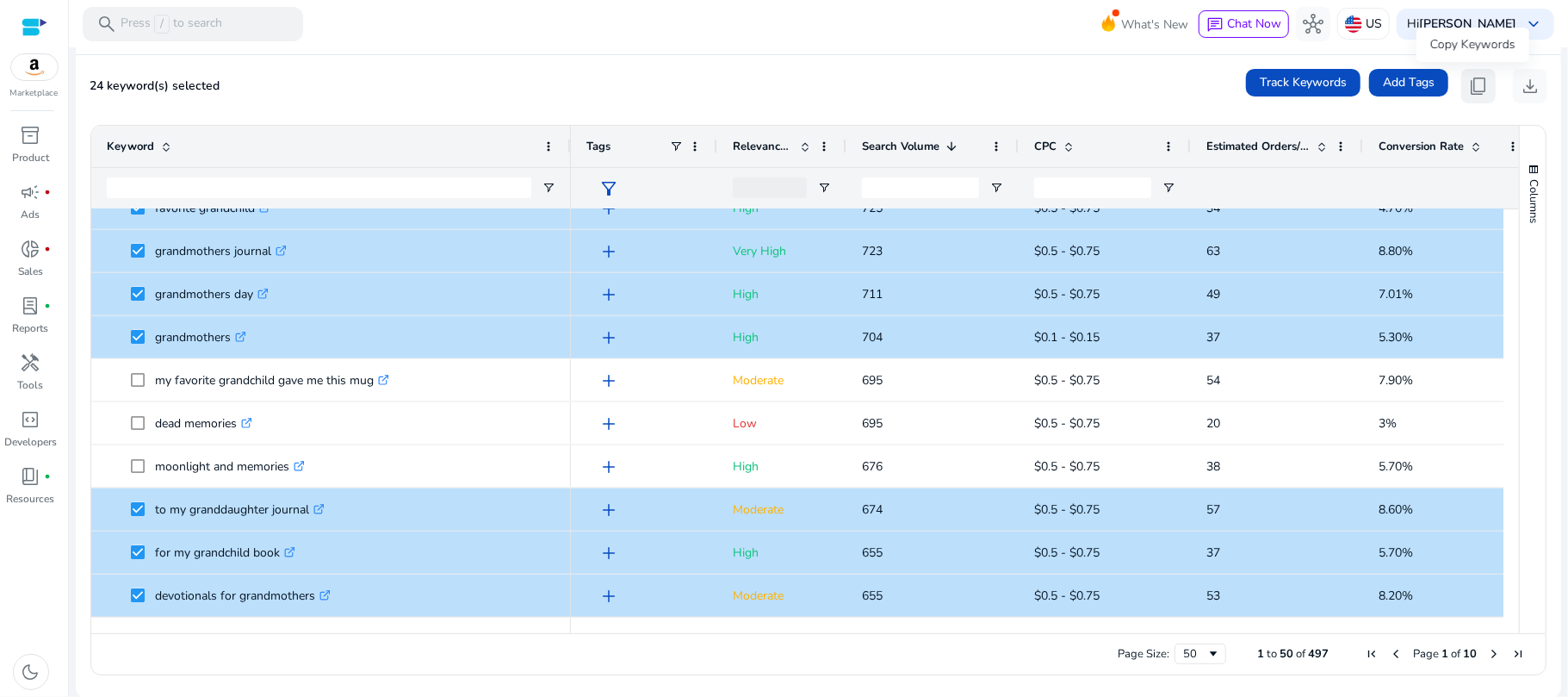
click at [1478, 80] on span "content_copy" at bounding box center [1478, 85] width 21 height 21
click at [1487, 650] on span "Next Page" at bounding box center [1494, 653] width 14 height 14
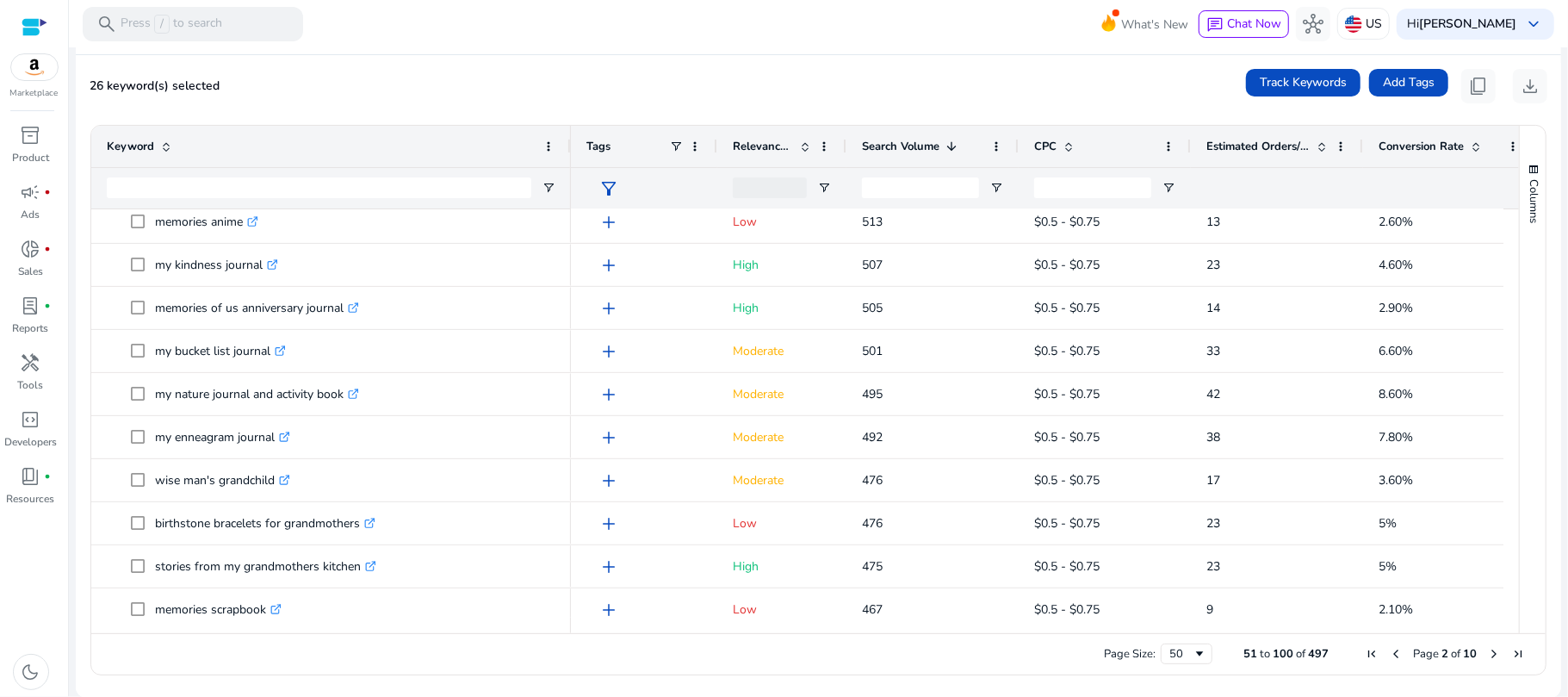
scroll to position [0, 0]
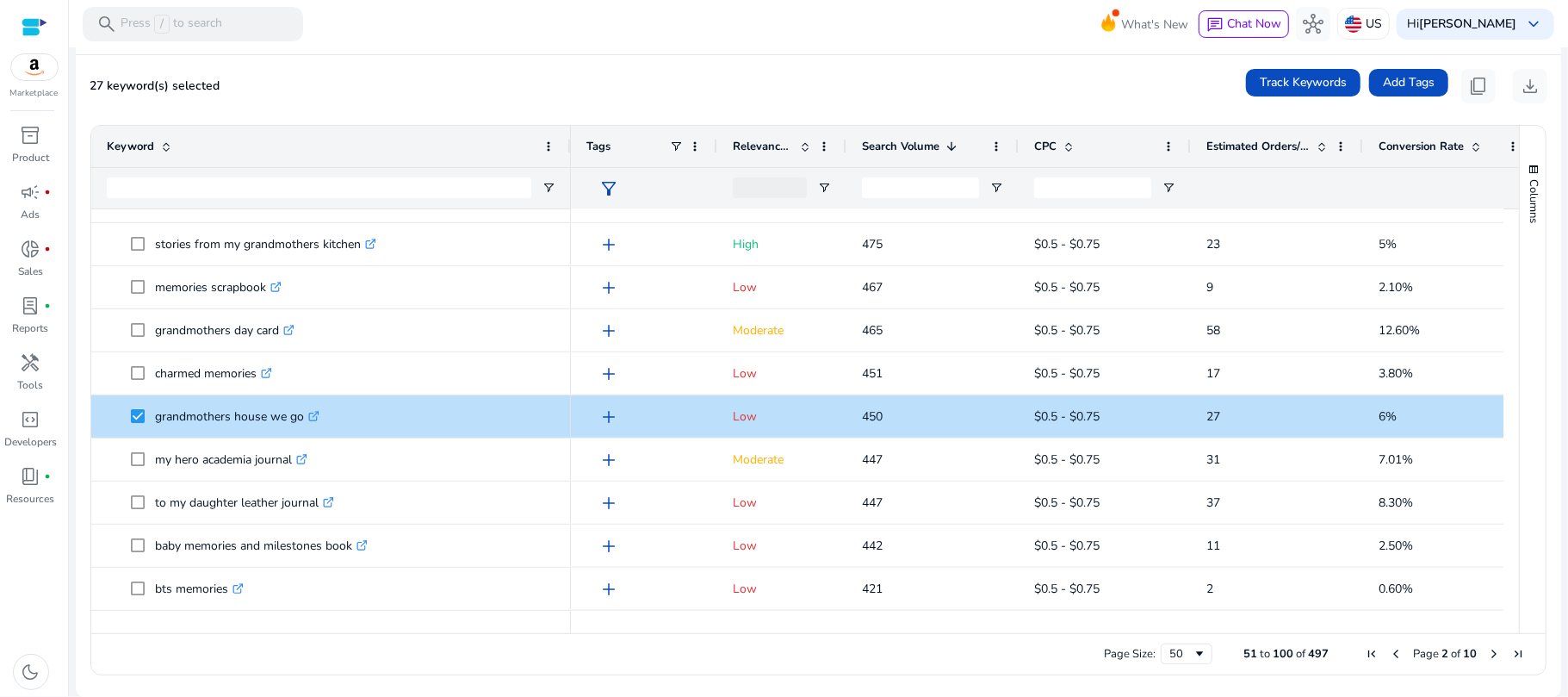
drag, startPoint x: 1510, startPoint y: 427, endPoint x: 1516, endPoint y: 459, distance: 32.6
click at [1519, 459] on div "Columns Keyword Column Labels Drag here to set column labels" at bounding box center [1532, 379] width 26 height 507
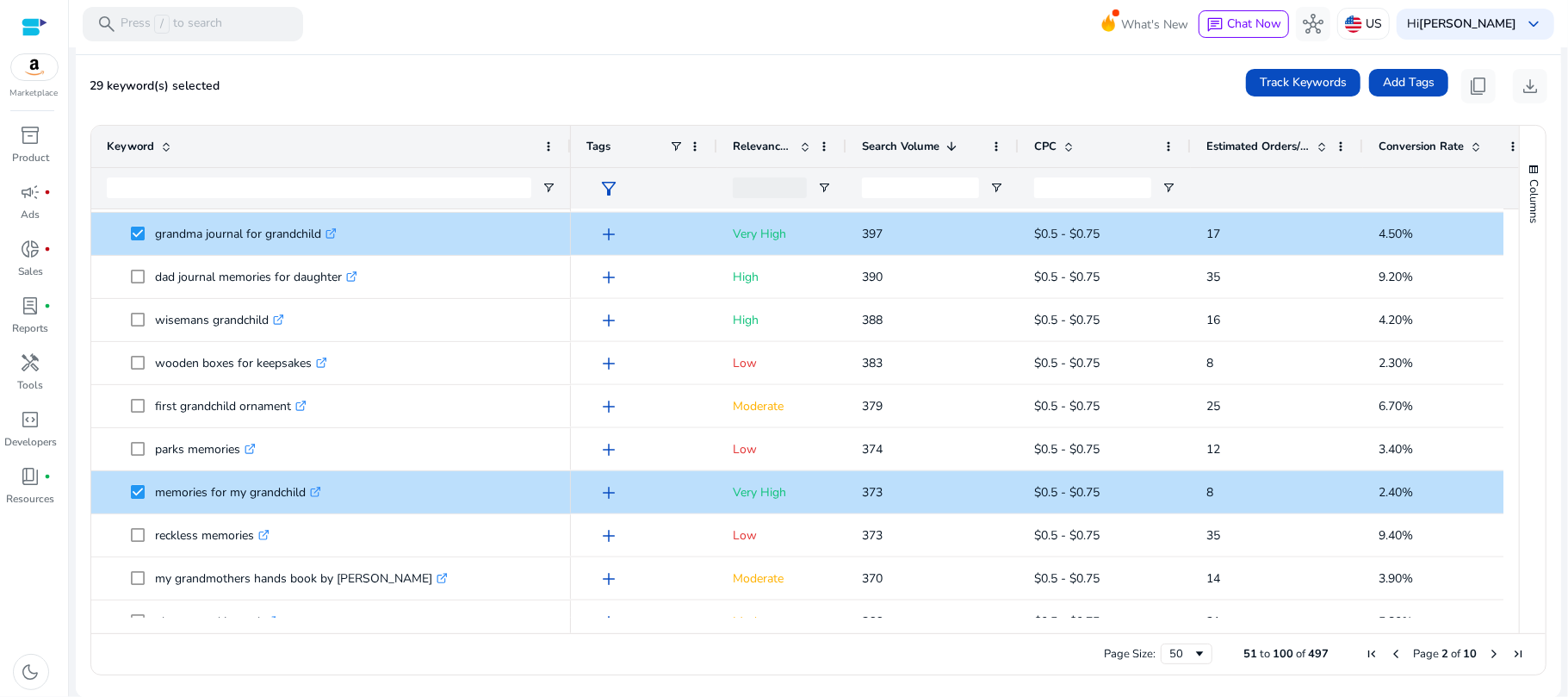
drag, startPoint x: 1515, startPoint y: 491, endPoint x: 1513, endPoint y: 511, distance: 20.1
click at [1520, 511] on div "Columns" at bounding box center [1533, 379] width 25 height 507
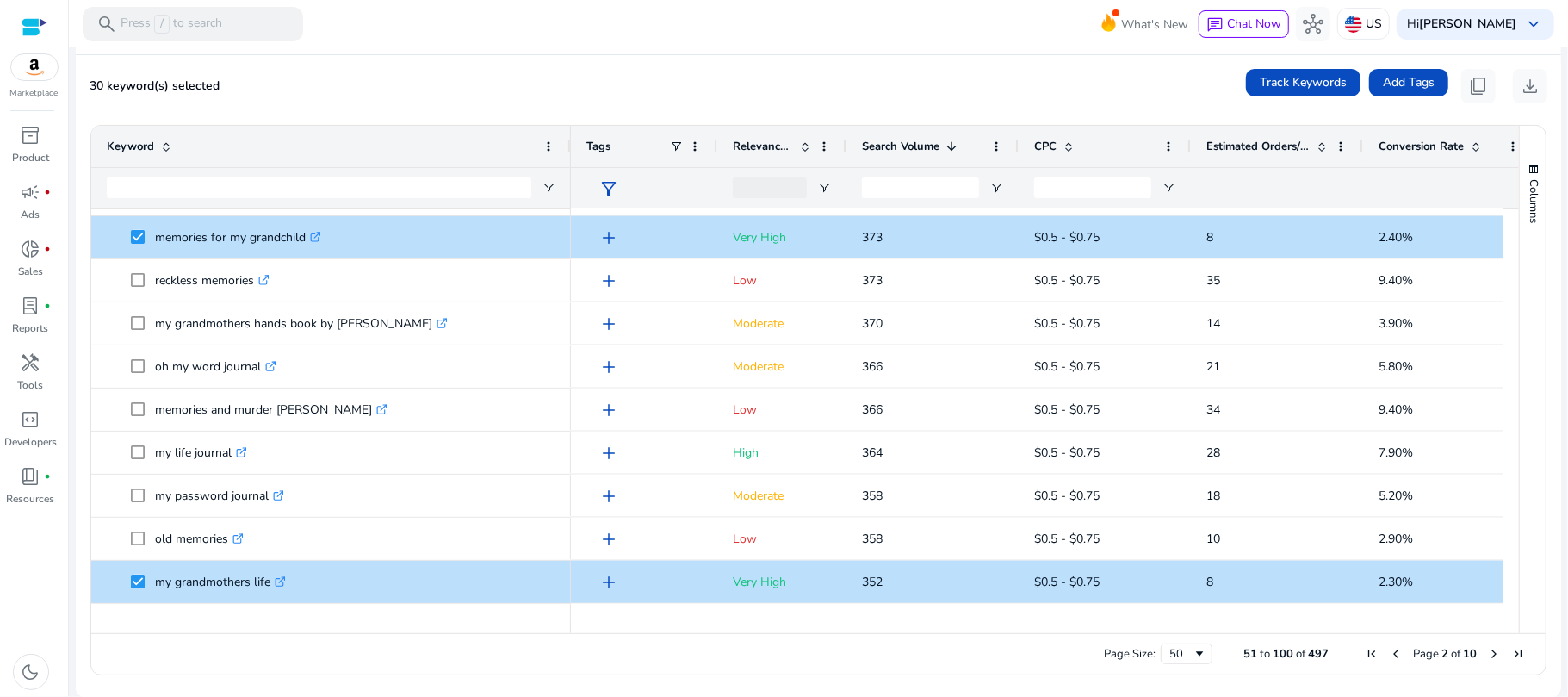
drag, startPoint x: 1503, startPoint y: 550, endPoint x: 1510, endPoint y: 587, distance: 37.7
click at [1510, 587] on div "Keyword Tags Relevance Score 1 2" at bounding box center [818, 379] width 1454 height 507
drag, startPoint x: 1503, startPoint y: 552, endPoint x: 1508, endPoint y: 602, distance: 50.2
click at [1508, 602] on div at bounding box center [1511, 413] width 15 height 408
click at [1509, 618] on div at bounding box center [1511, 624] width 15 height 15
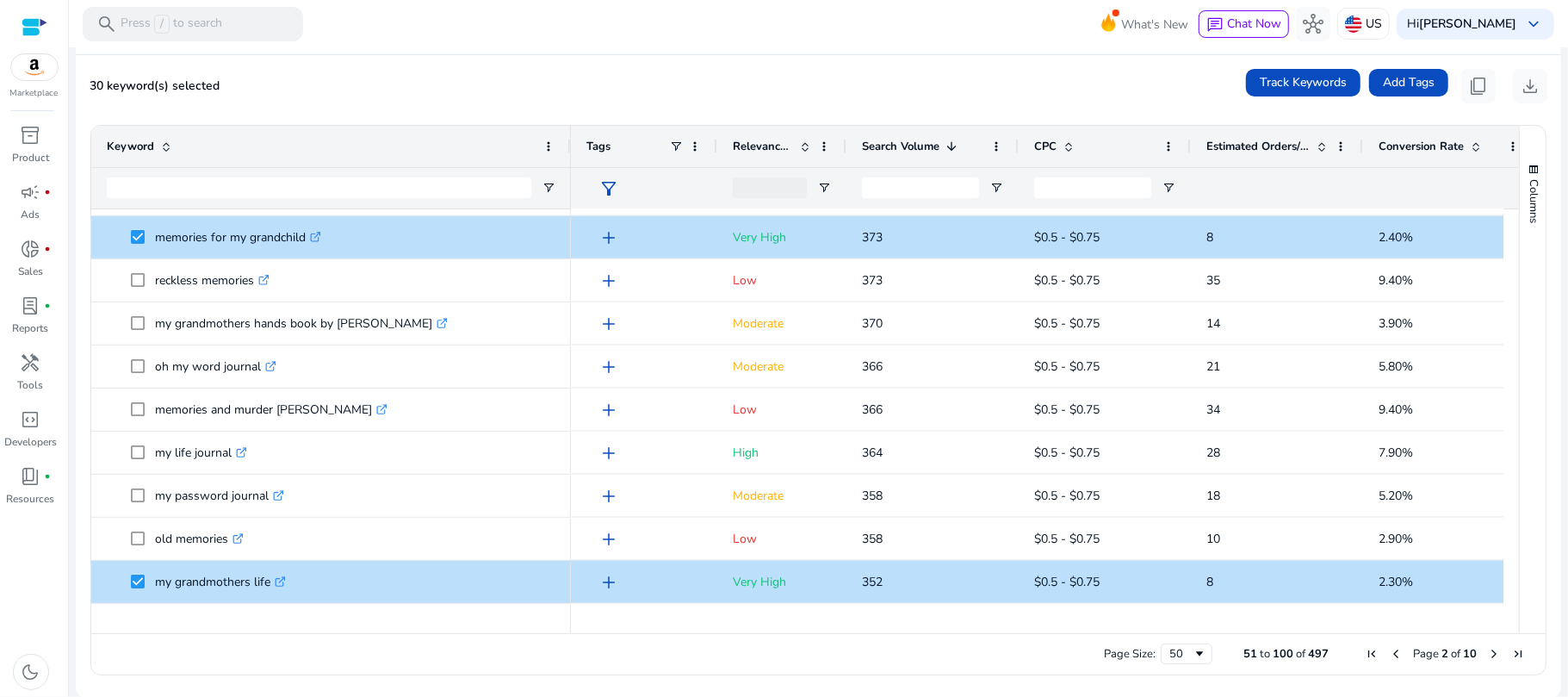
click at [1509, 617] on div at bounding box center [1511, 624] width 15 height 15
drag, startPoint x: 1510, startPoint y: 545, endPoint x: 1503, endPoint y: 581, distance: 36.7
click at [1503, 581] on div "Keyword Tags Relevance Score 1 2" at bounding box center [818, 379] width 1454 height 507
drag, startPoint x: 1515, startPoint y: 538, endPoint x: 1567, endPoint y: 329, distance: 215.4
click at [1519, 598] on div "Columns Keyword Column Labels Drag here to set column labels" at bounding box center [1532, 379] width 26 height 507
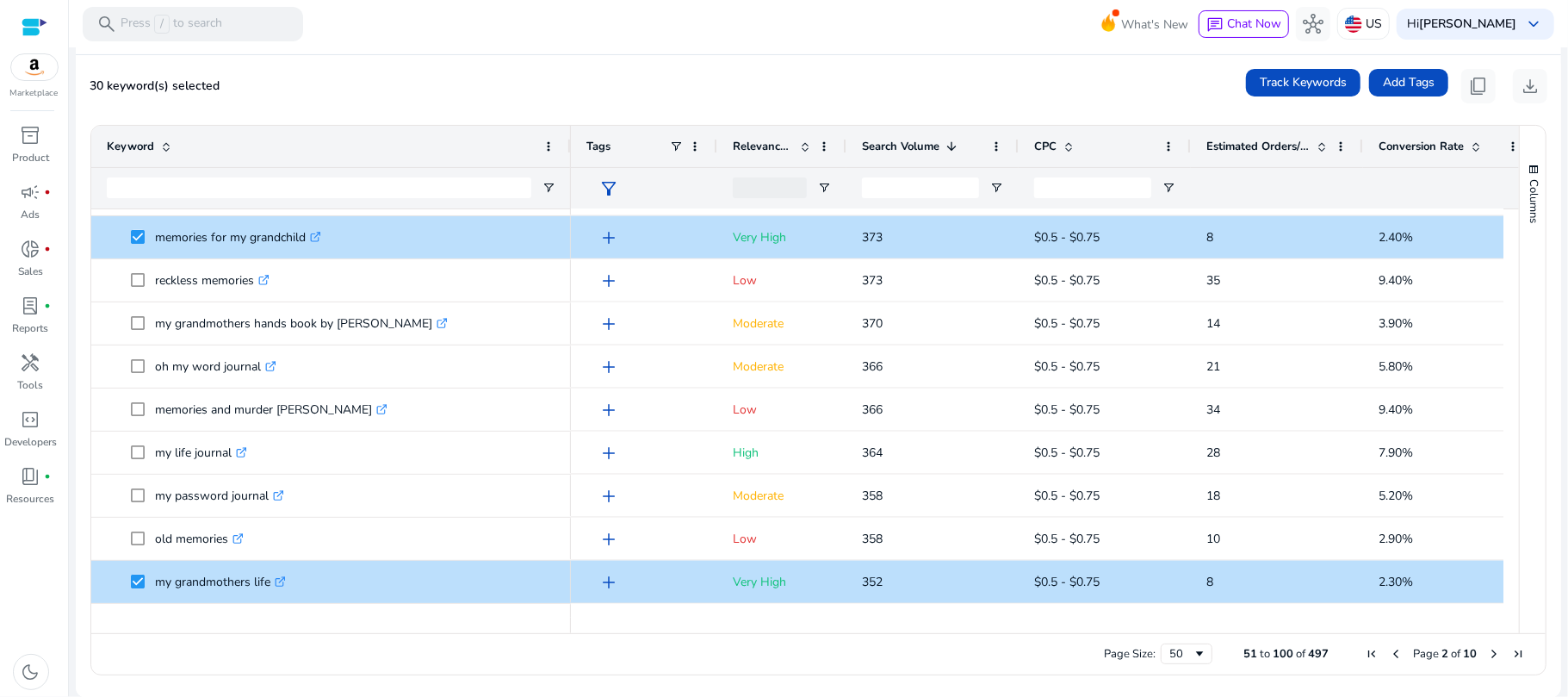
scroll to position [1745, 0]
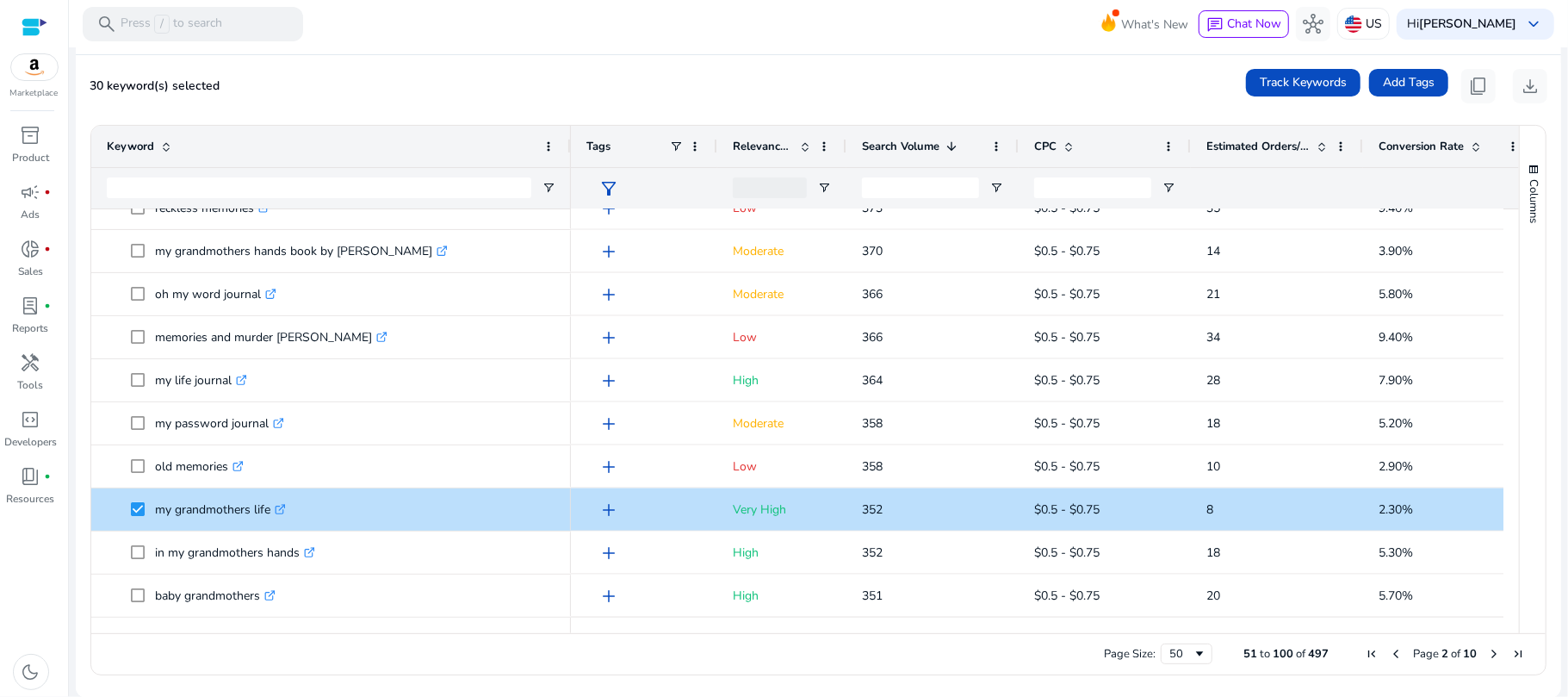
click at [1488, 652] on span "Next Page" at bounding box center [1494, 653] width 14 height 14
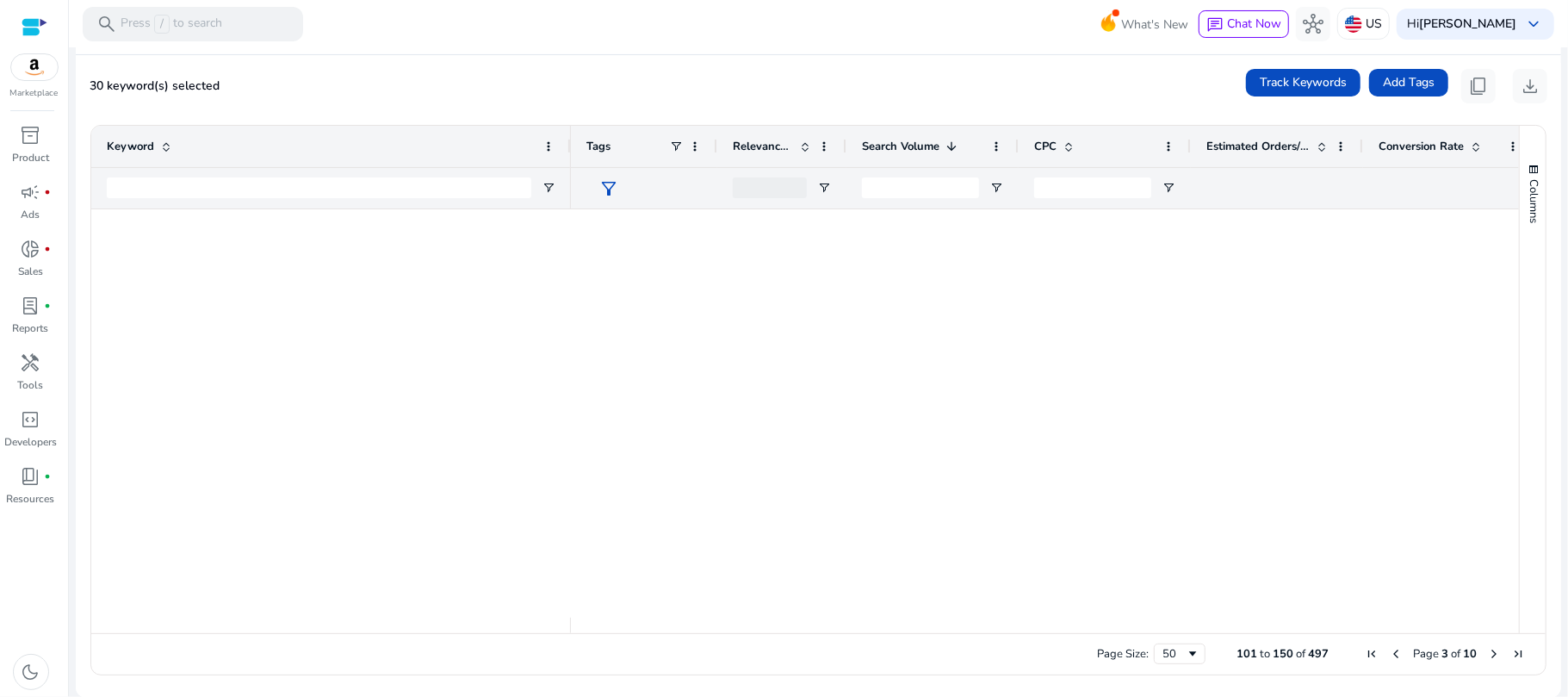
scroll to position [0, 0]
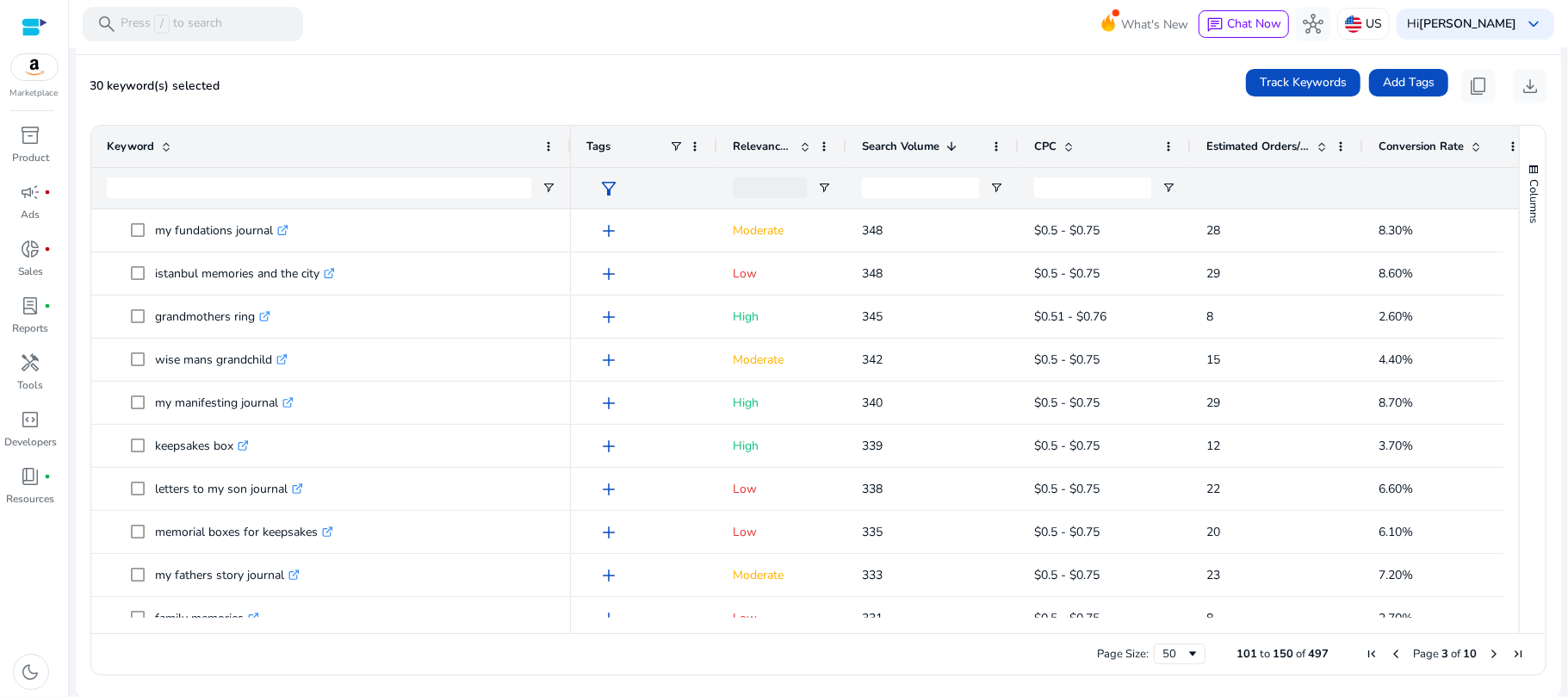
drag, startPoint x: 1513, startPoint y: 250, endPoint x: 1510, endPoint y: 273, distance: 23.2
click at [1519, 273] on div "Columns Keyword Column Labels Drag here to set column labels" at bounding box center [1532, 379] width 26 height 507
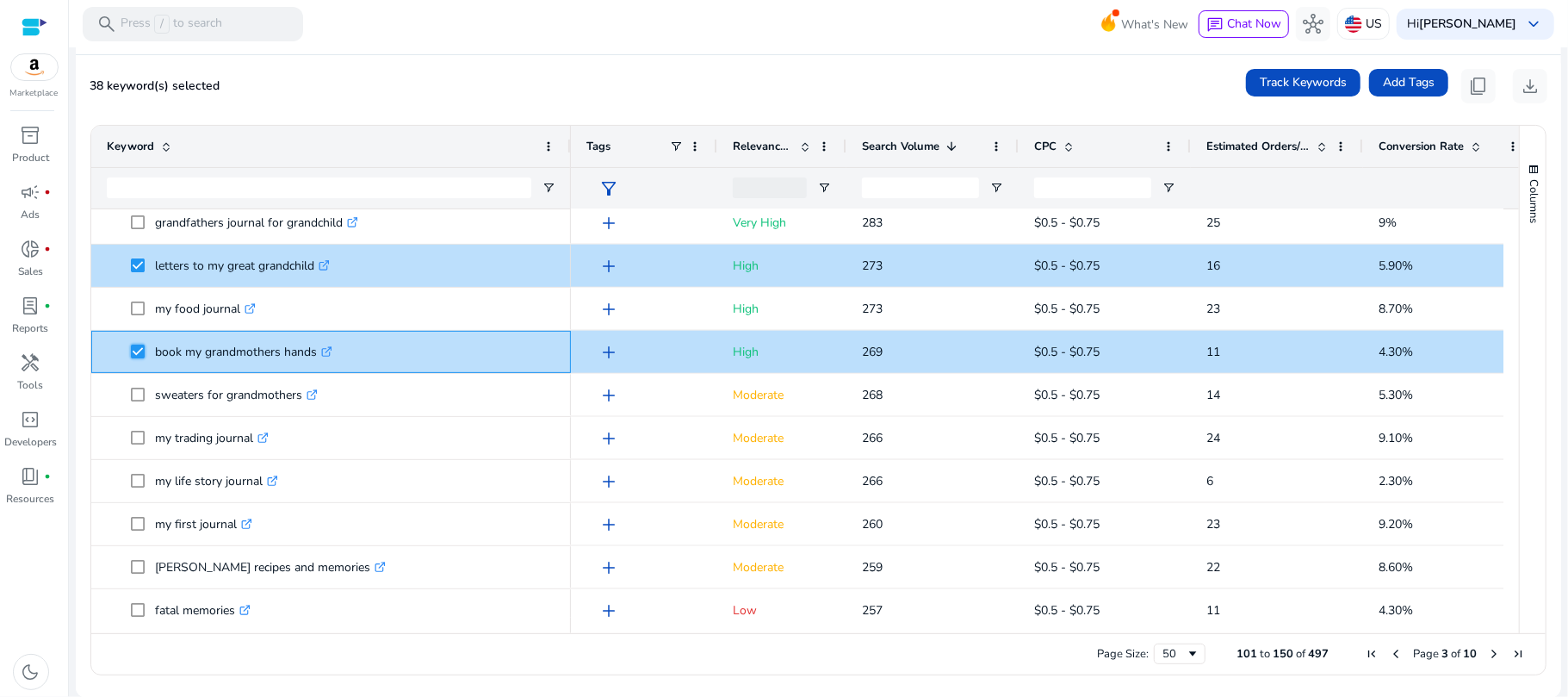
scroll to position [1666, 0]
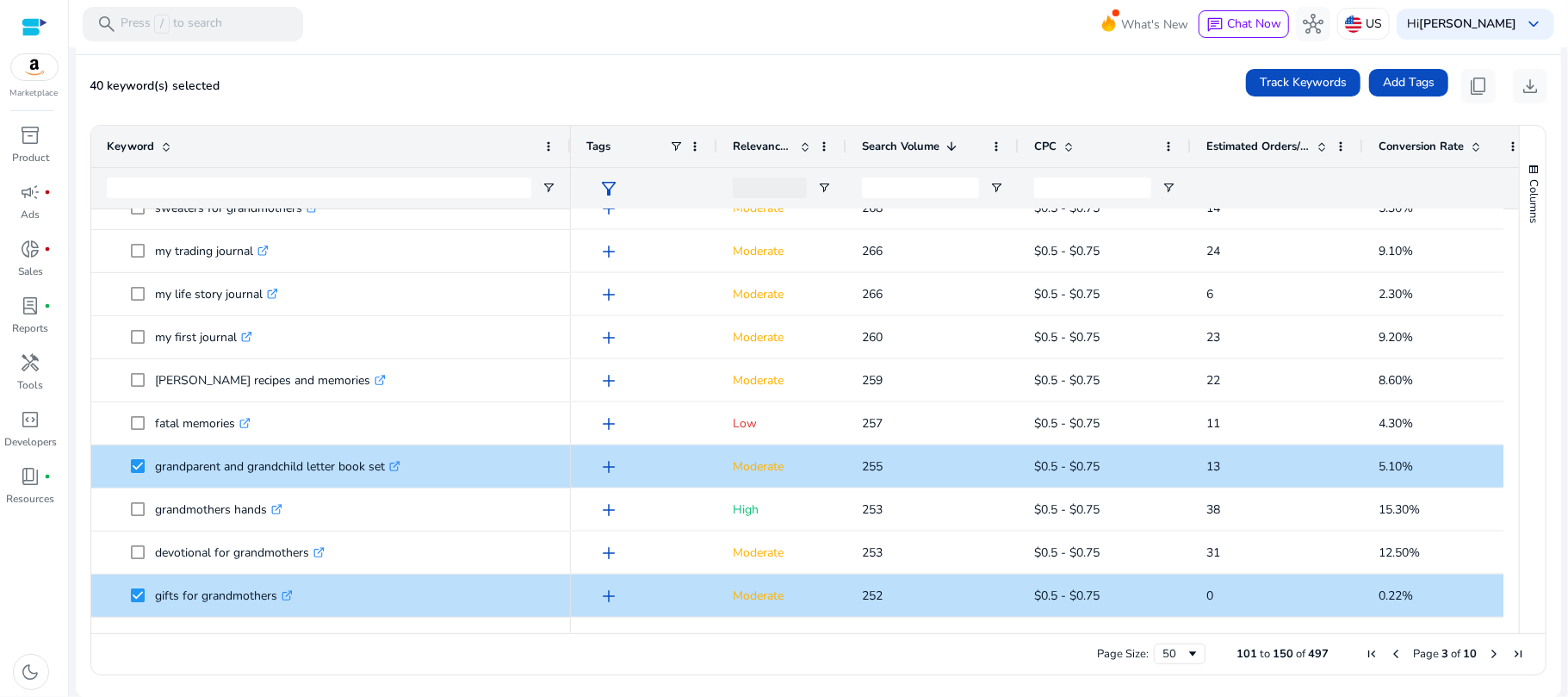
drag, startPoint x: 1510, startPoint y: 560, endPoint x: 1508, endPoint y: 622, distance: 62.0
click at [1508, 622] on div "Keyword Tags Relevance Score 1 7" at bounding box center [818, 379] width 1454 height 507
click at [1487, 652] on span "Next Page" at bounding box center [1494, 653] width 14 height 14
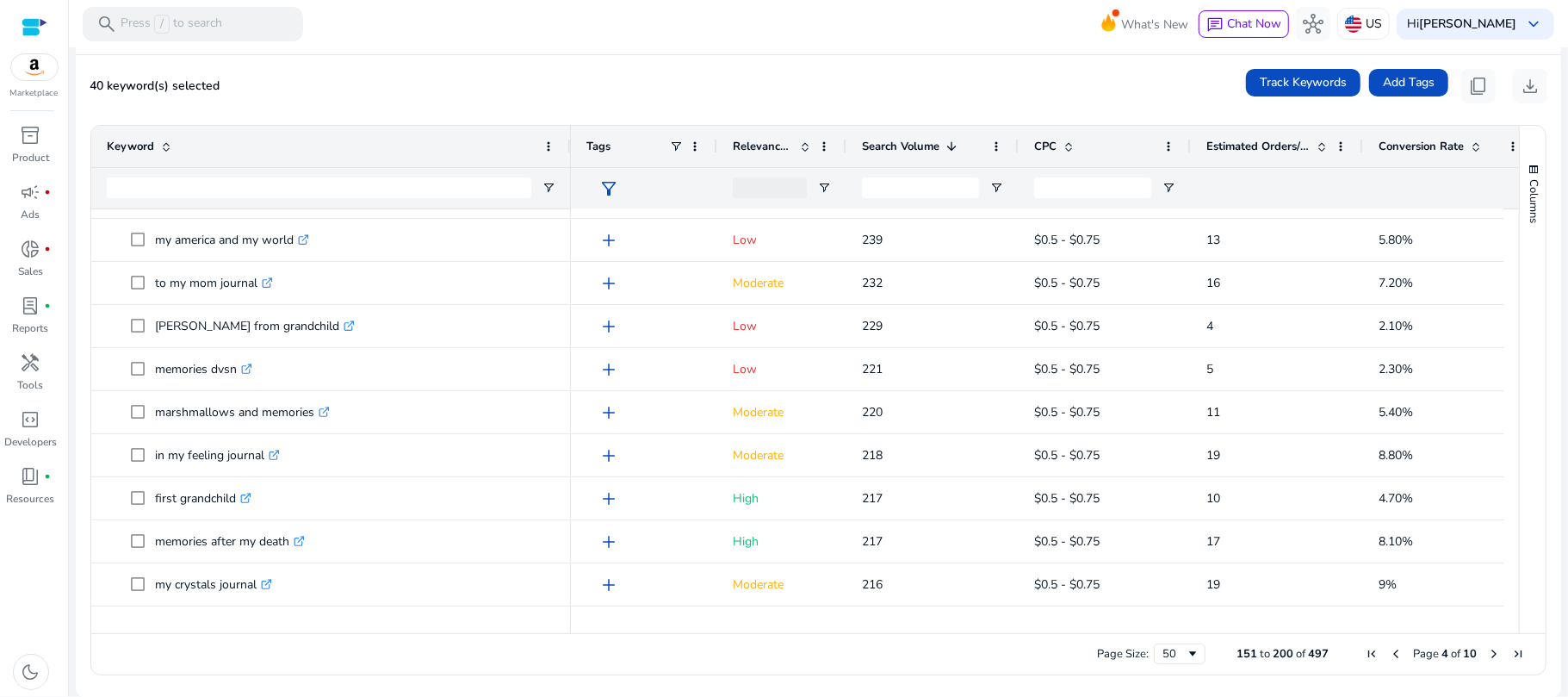
scroll to position [260, 0]
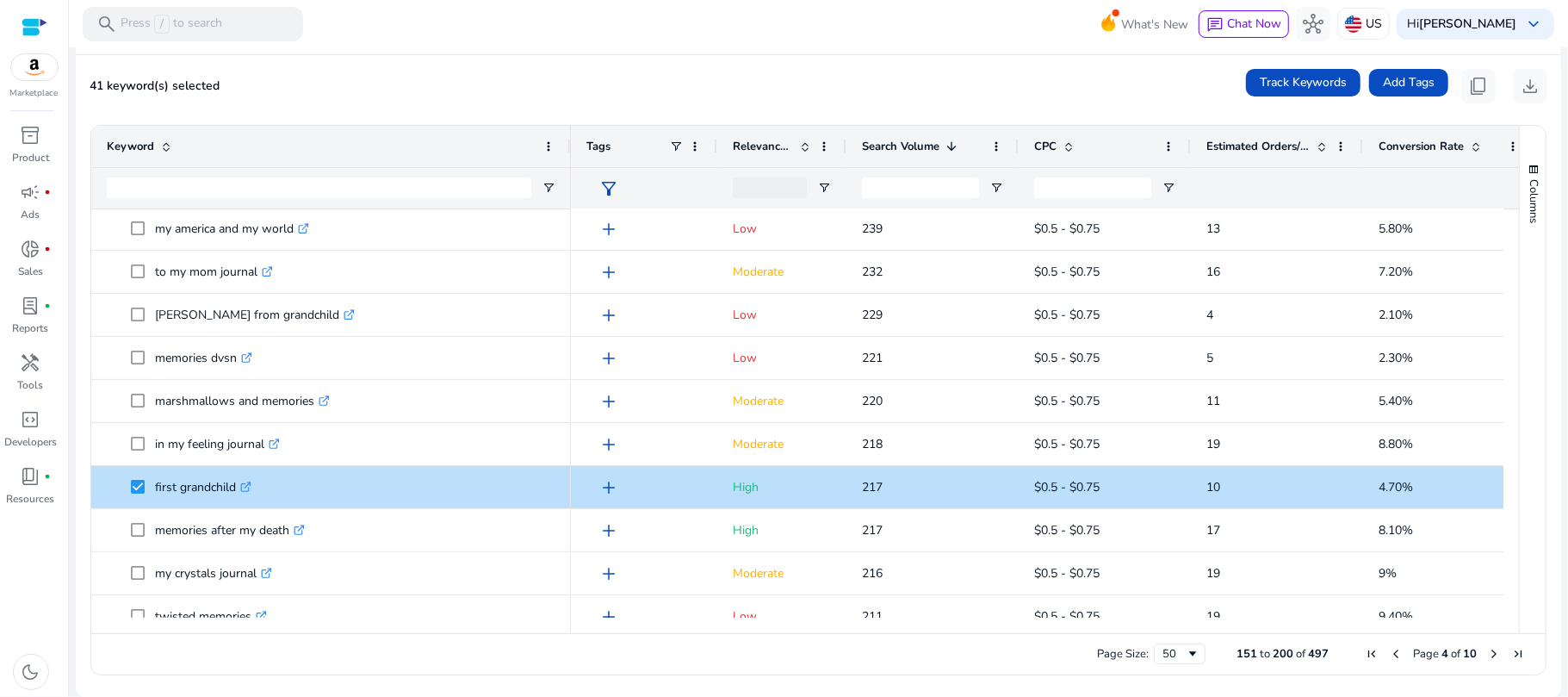
drag, startPoint x: 1503, startPoint y: 298, endPoint x: 1506, endPoint y: 332, distance: 34.1
click at [1505, 336] on div at bounding box center [1511, 413] width 15 height 408
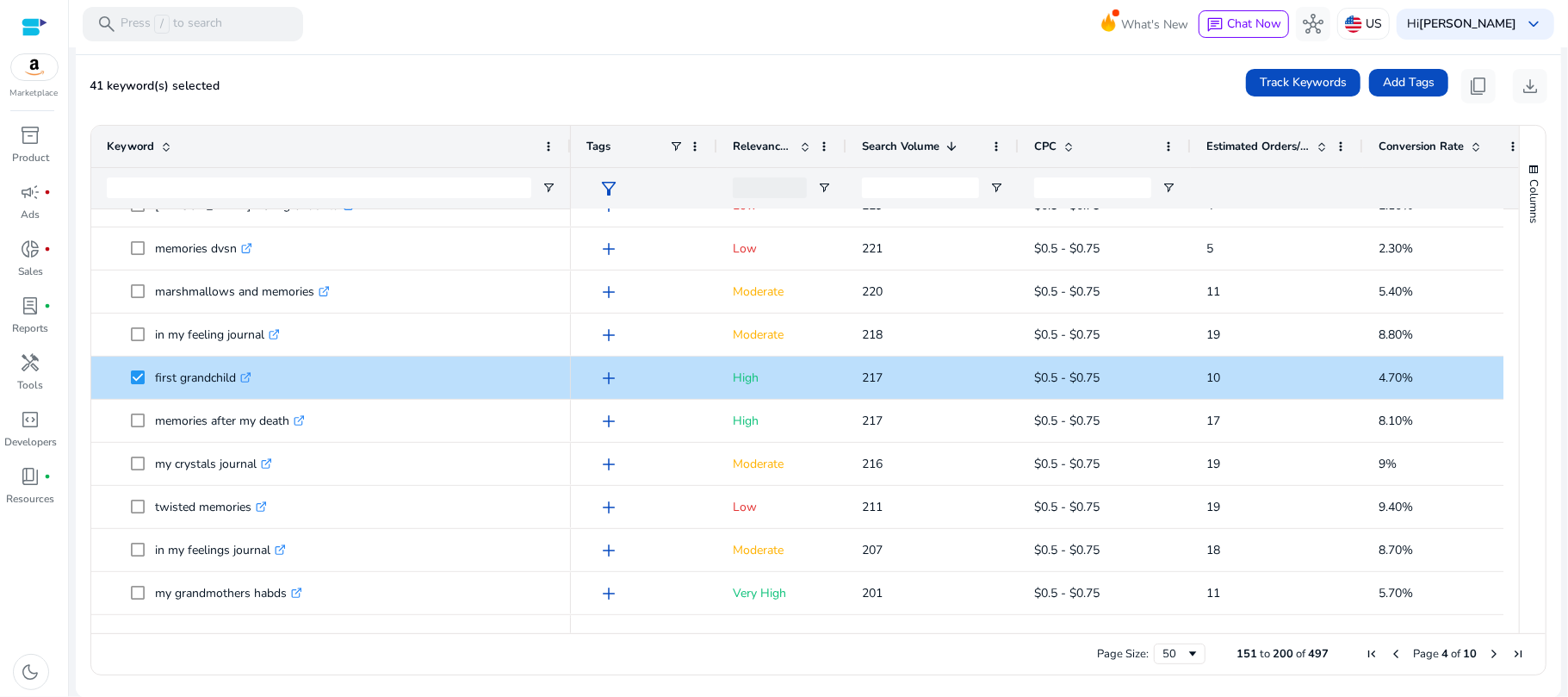
scroll to position [406, 0]
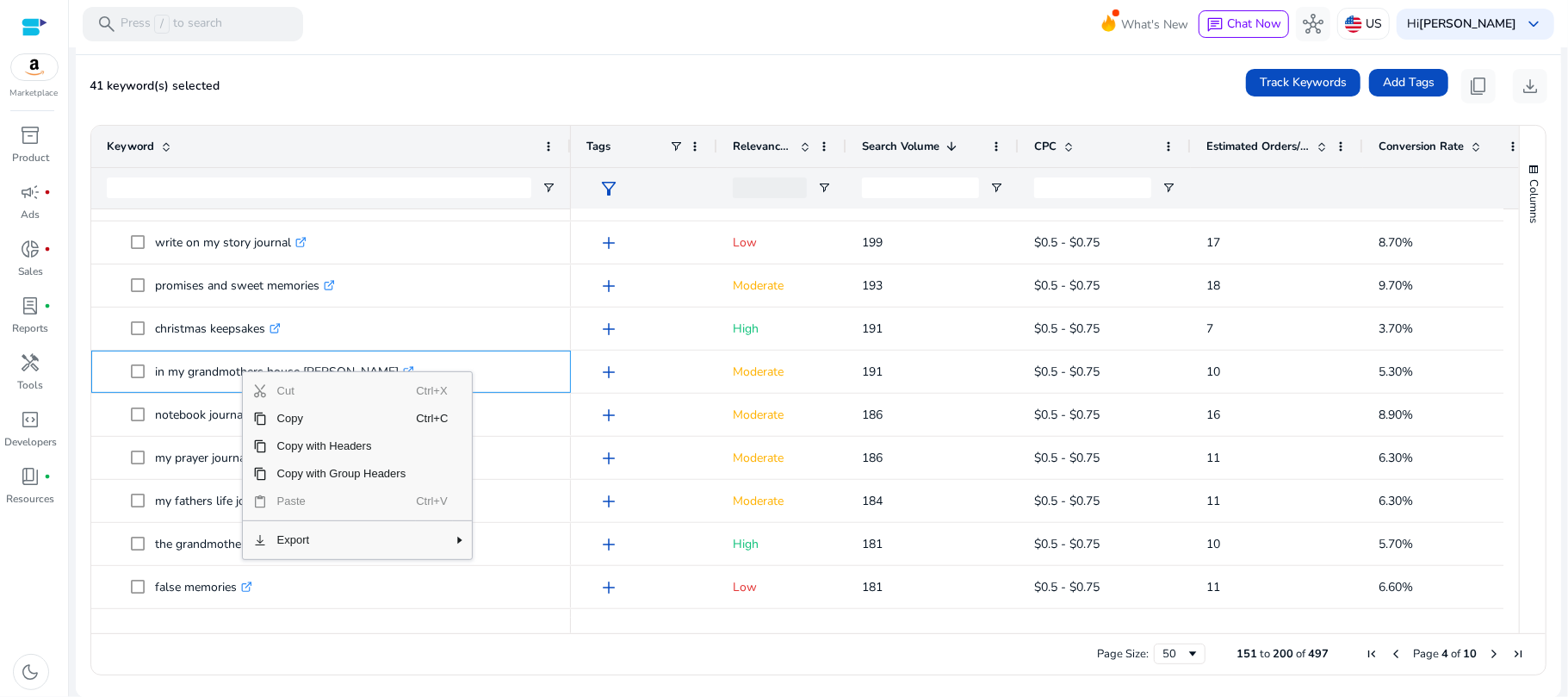
click at [341, 389] on span "Cut" at bounding box center [342, 391] width 150 height 27
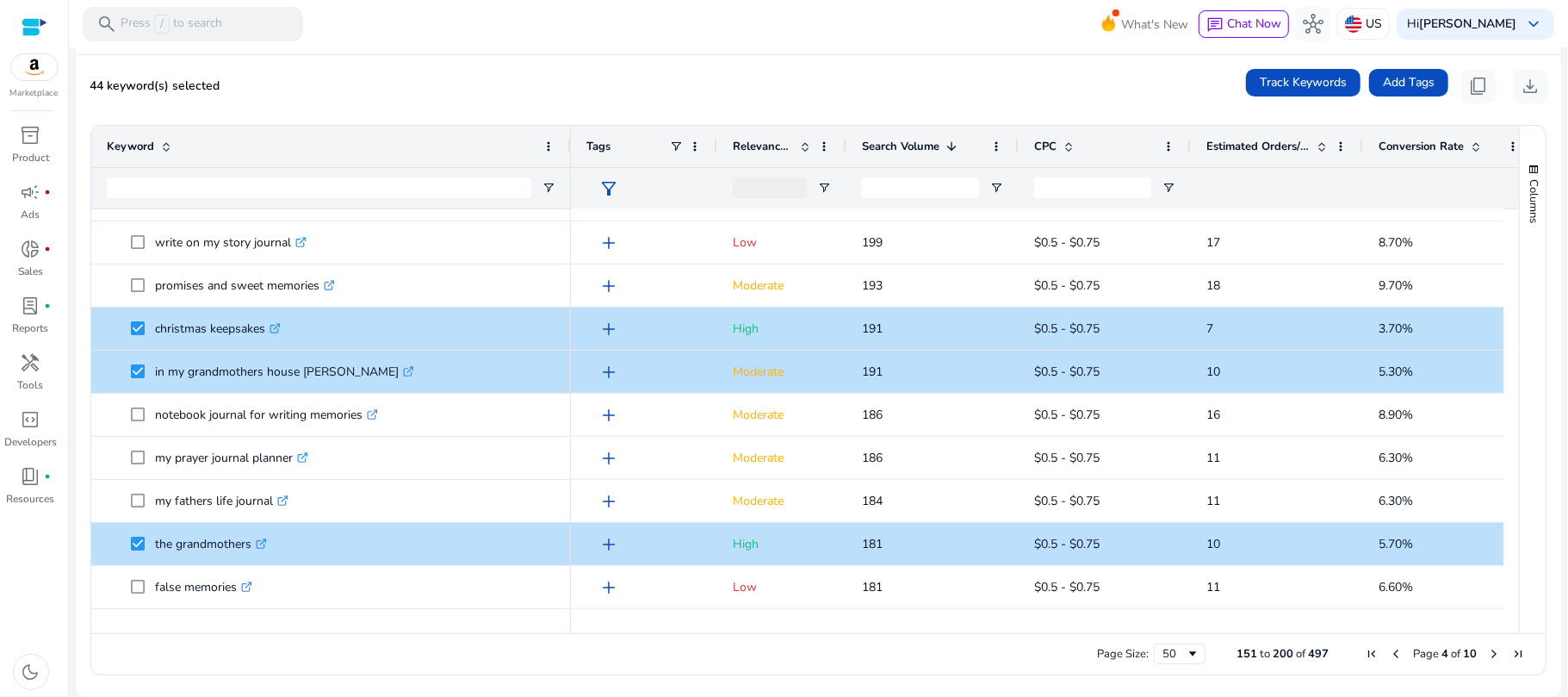
drag, startPoint x: 1512, startPoint y: 380, endPoint x: 1512, endPoint y: 396, distance: 16.0
click at [1520, 396] on div "Columns" at bounding box center [1533, 379] width 25 height 507
drag, startPoint x: 1510, startPoint y: 396, endPoint x: 1505, endPoint y: 449, distance: 53.2
click at [1505, 449] on div "Keyword Tags Relevance Score 1 4" at bounding box center [818, 379] width 1454 height 507
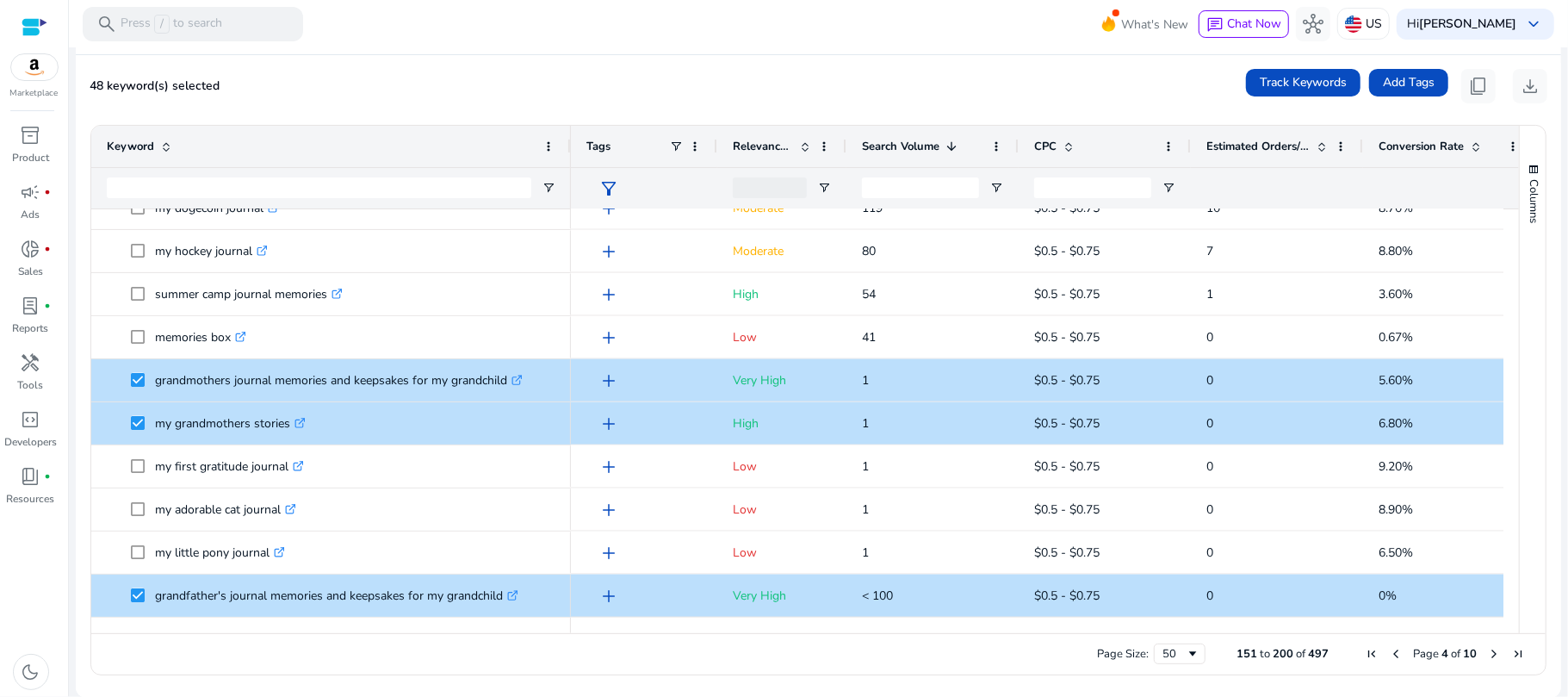
click at [1488, 651] on span "Next Page" at bounding box center [1494, 653] width 14 height 14
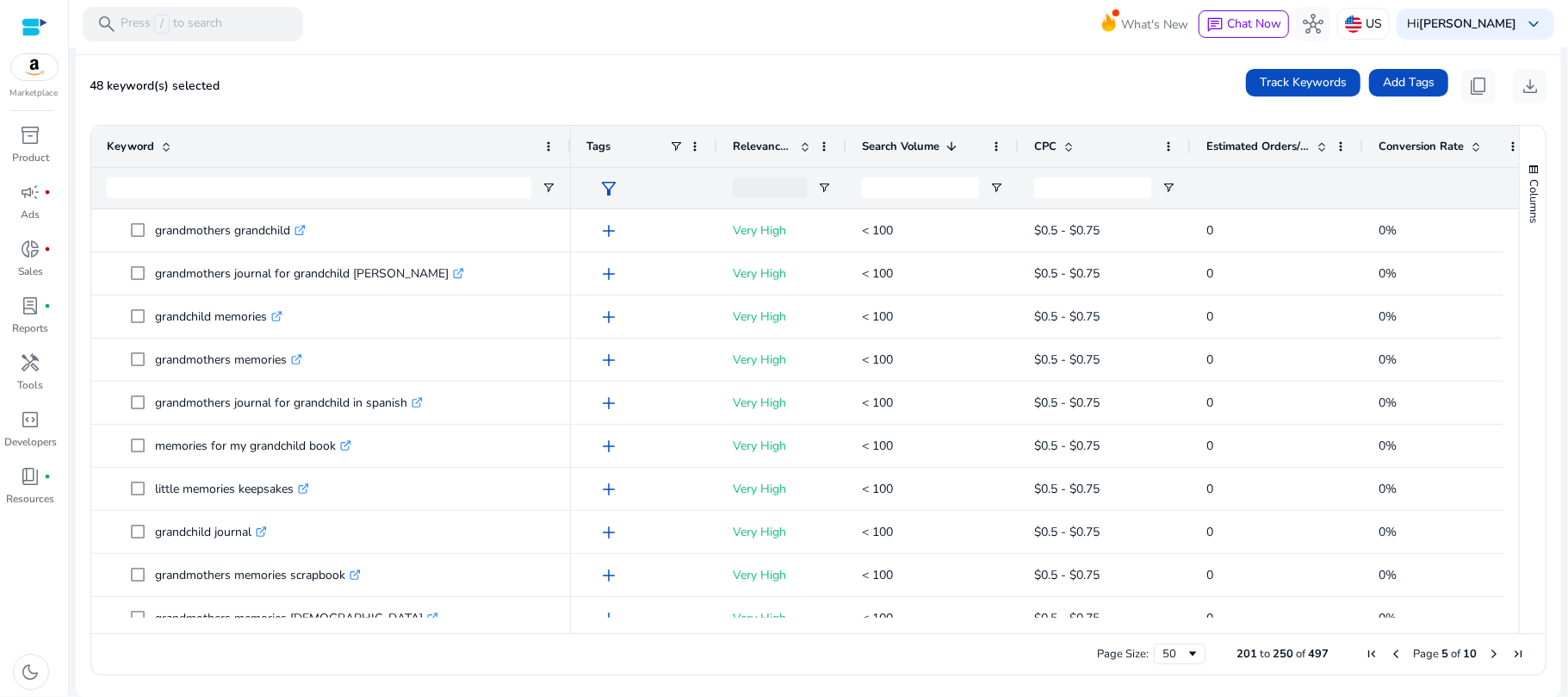
click at [878, 141] on span "Search Volume" at bounding box center [900, 146] width 77 height 15
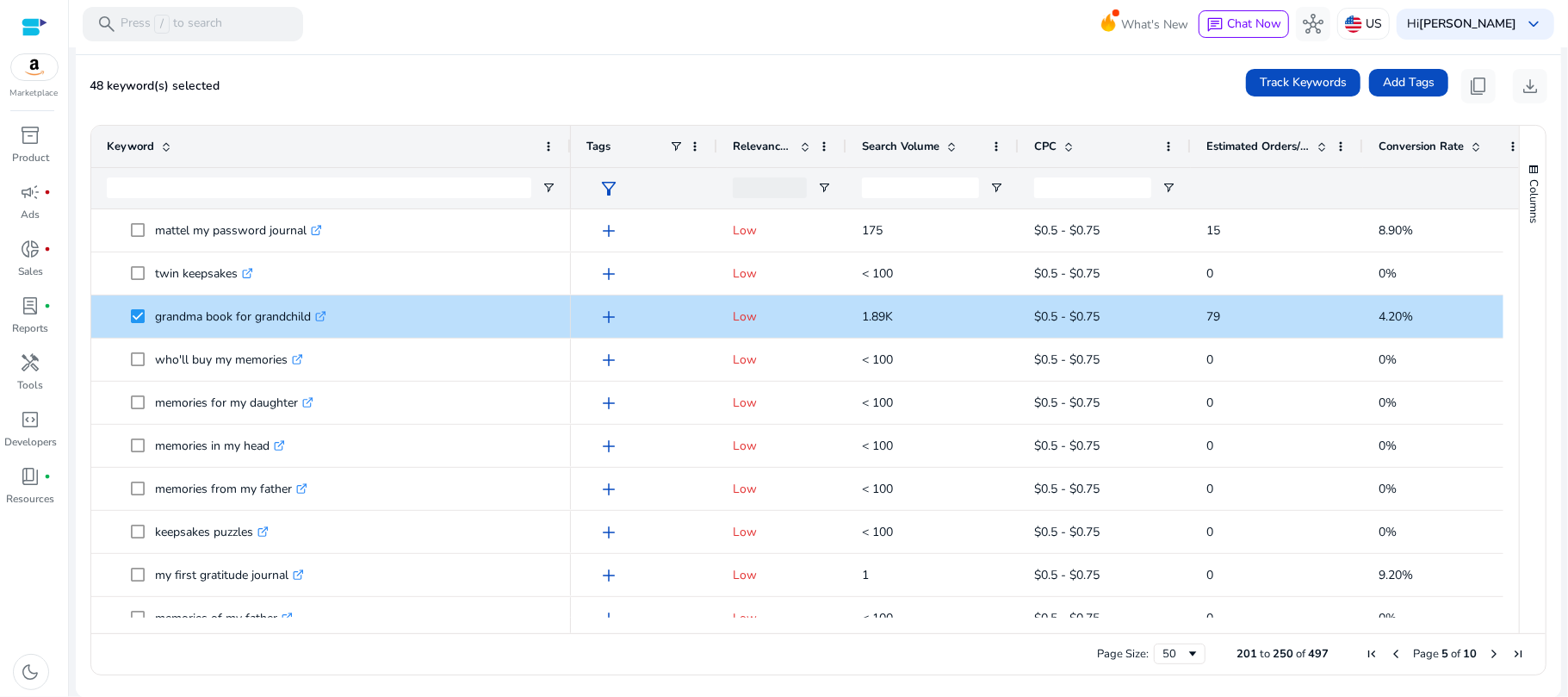
click at [883, 149] on span "Search Volume" at bounding box center [900, 146] width 77 height 15
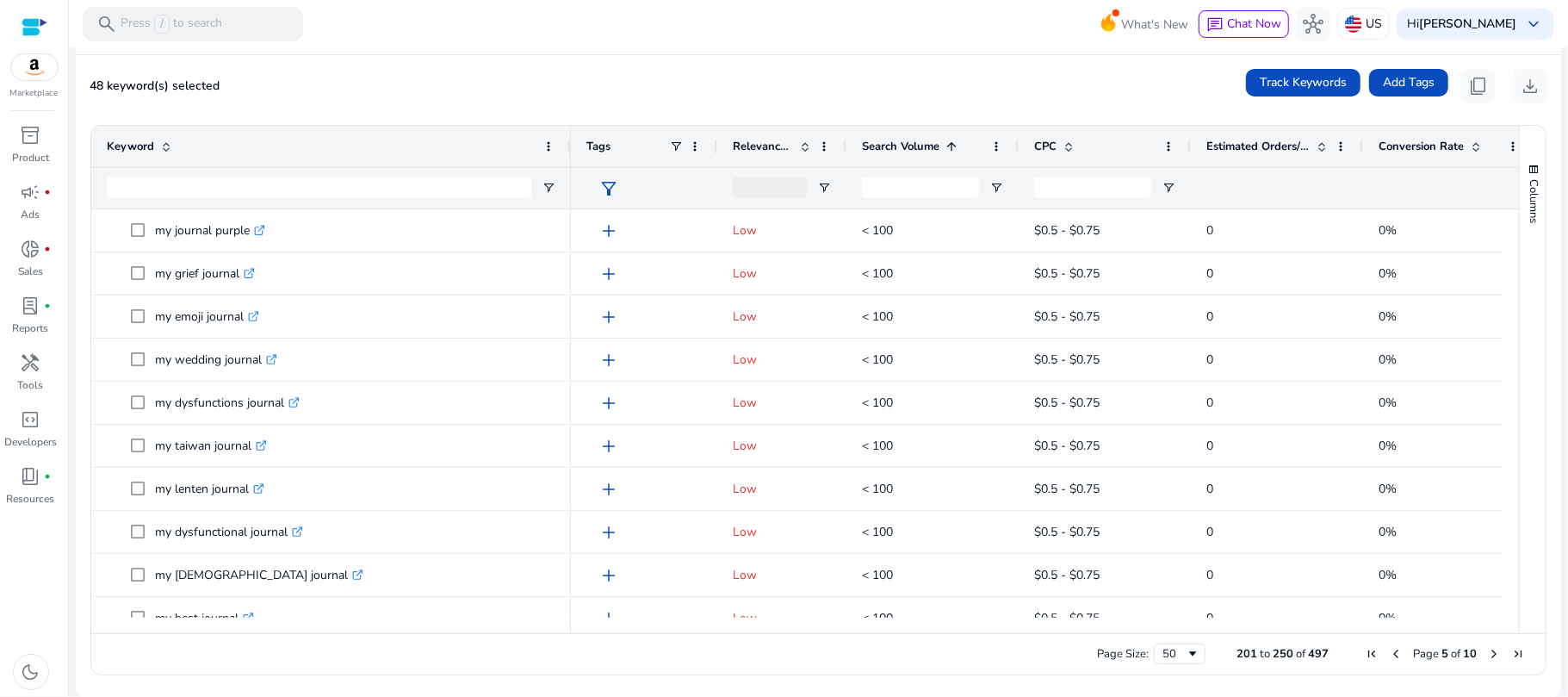
click at [883, 149] on span "Search Volume" at bounding box center [900, 146] width 77 height 15
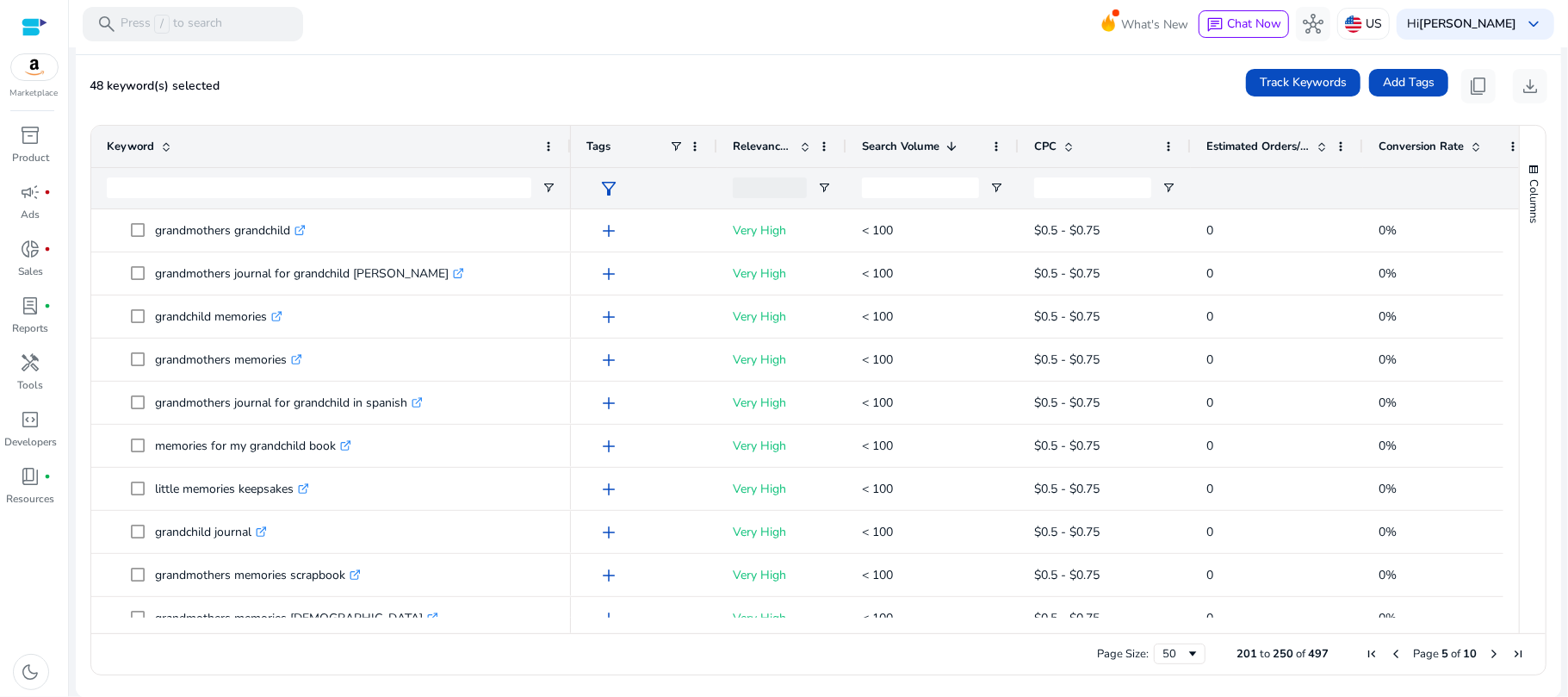
click at [883, 149] on span "Search Volume" at bounding box center [900, 146] width 77 height 15
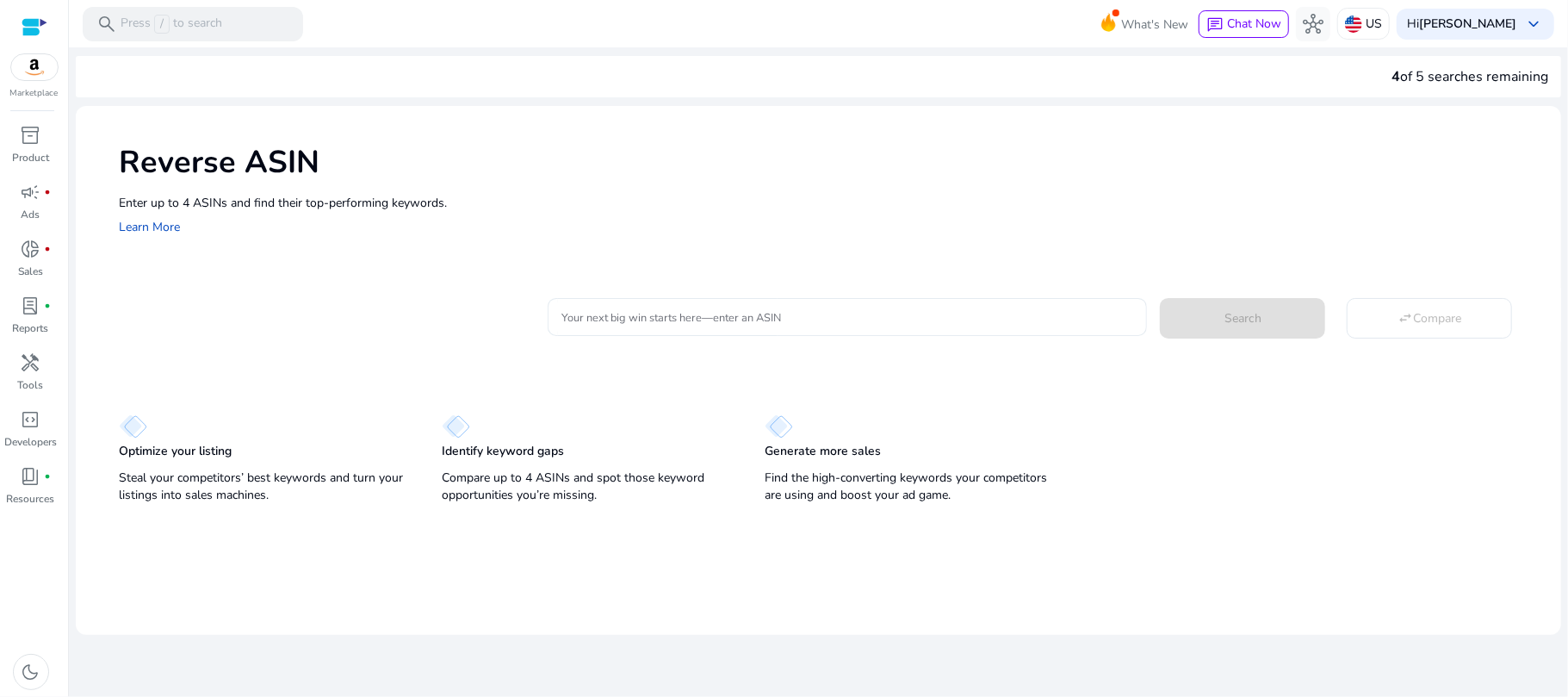
click at [779, 321] on input "Your next big win starts here—enter an ASIN" at bounding box center [848, 316] width 572 height 19
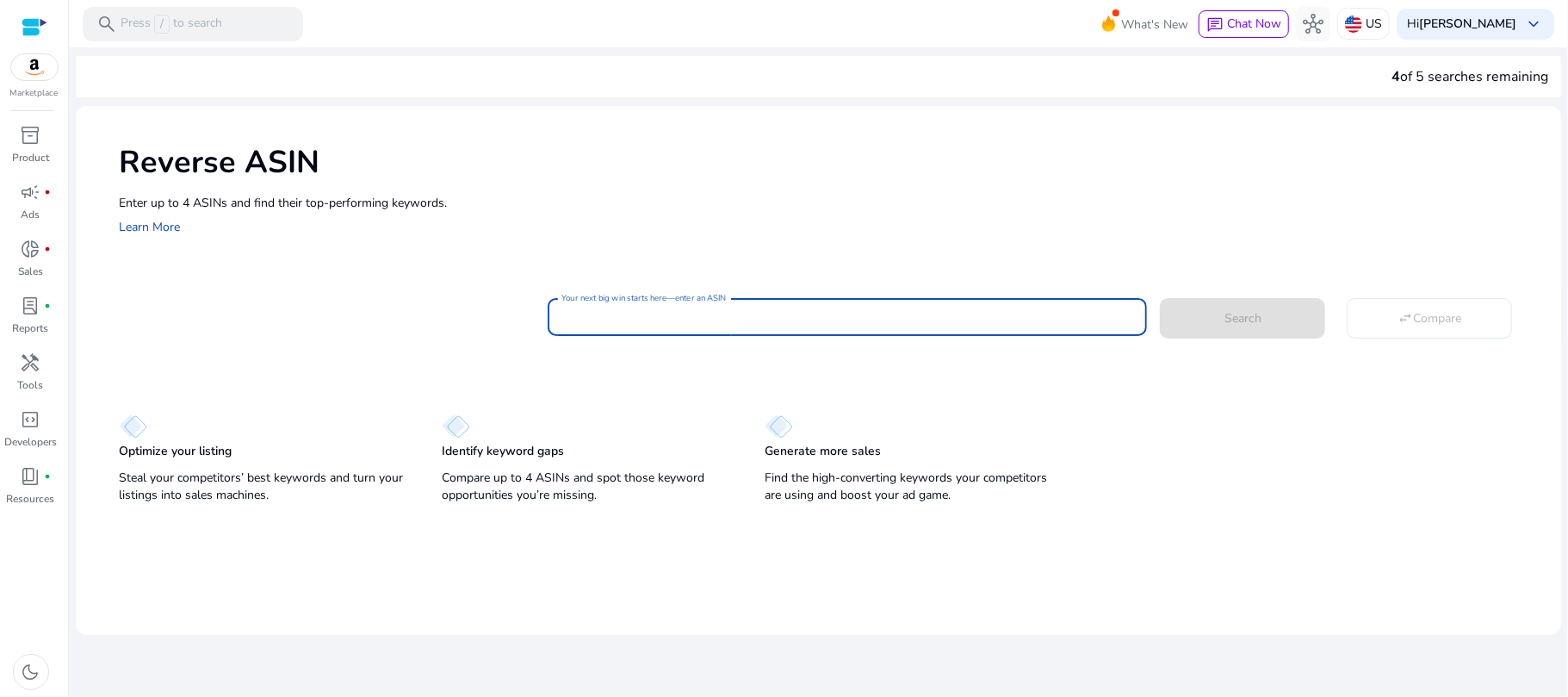
type input "**********"
click at [1252, 314] on span "Search" at bounding box center [1243, 318] width 37 height 18
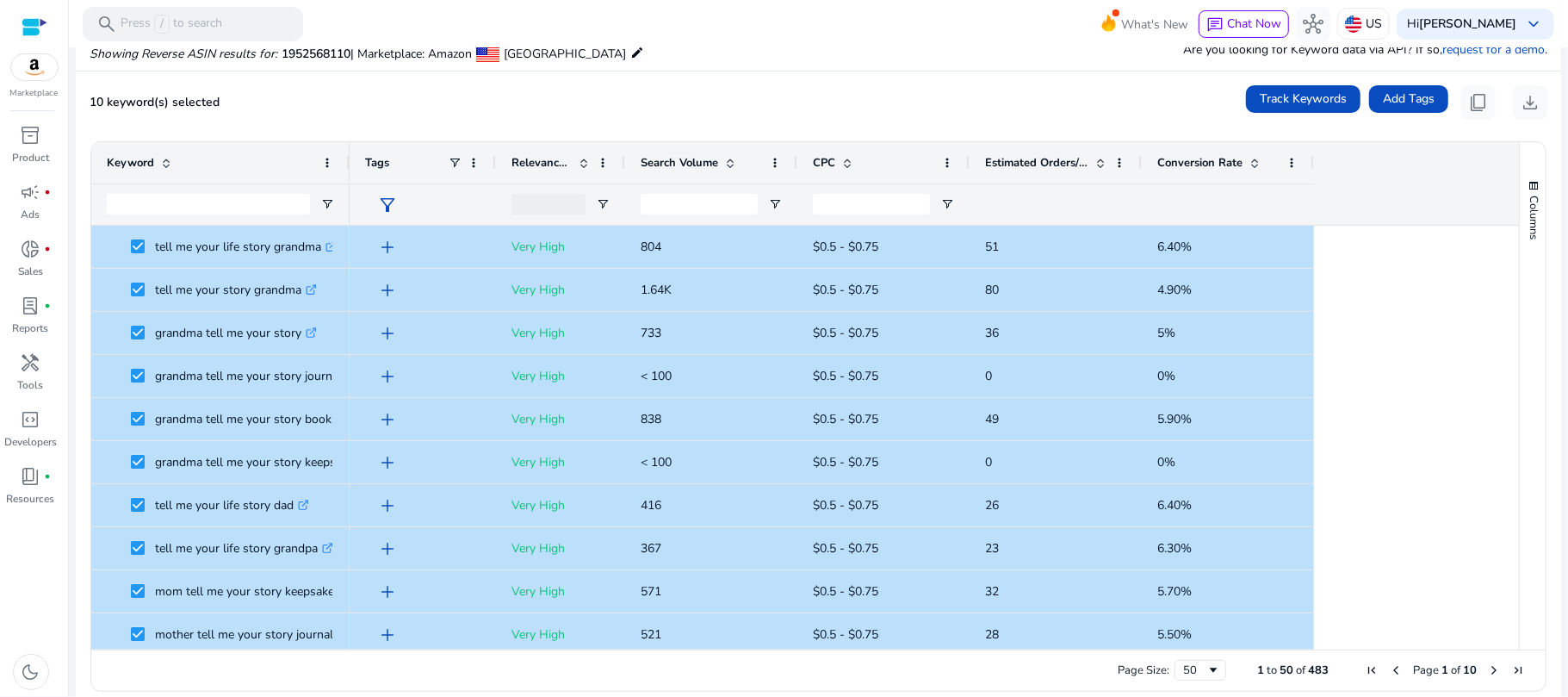
drag, startPoint x: 1510, startPoint y: 274, endPoint x: 1508, endPoint y: 301, distance: 27.1
click at [1509, 300] on div "Keyword Tags Relevance Score CPC" at bounding box center [818, 395] width 1454 height 507
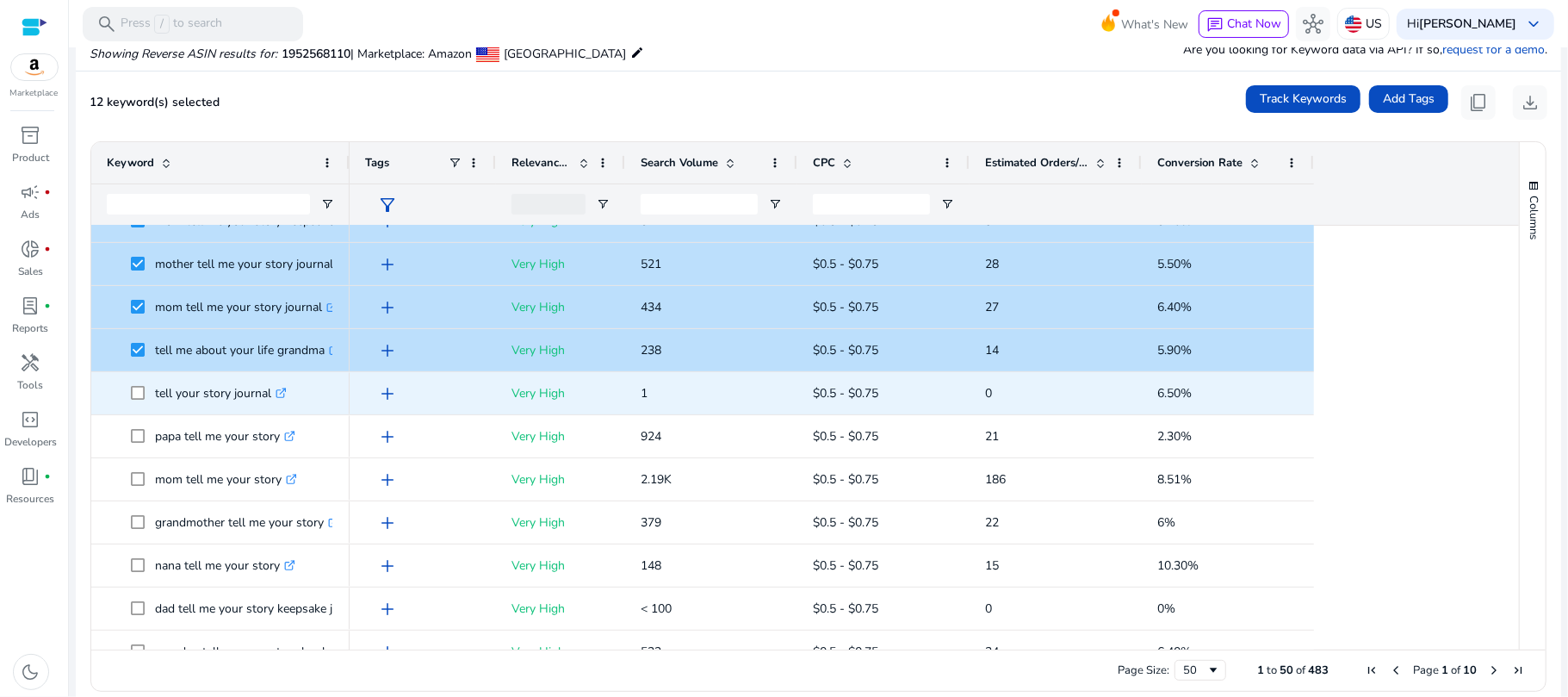
click at [135, 383] on span at bounding box center [143, 393] width 25 height 35
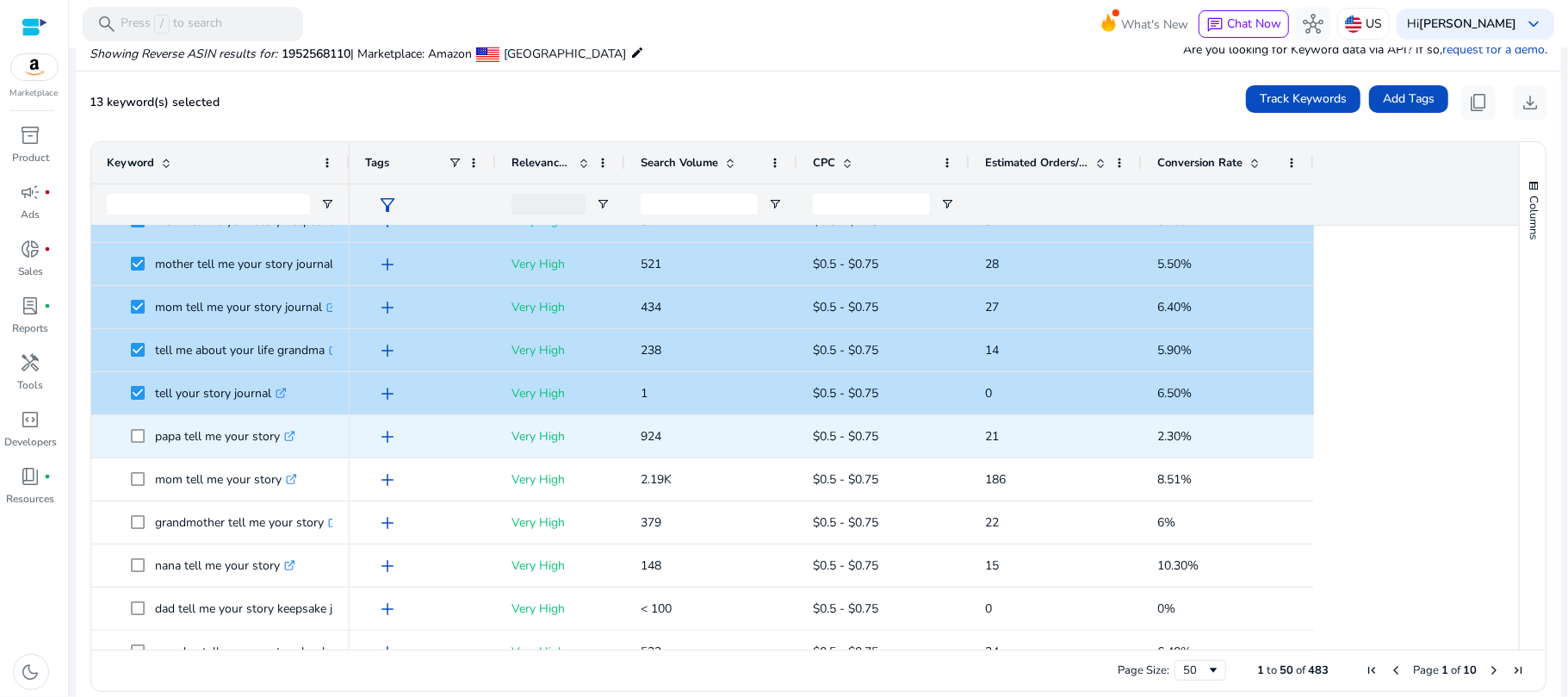
click at [142, 425] on span at bounding box center [143, 436] width 25 height 35
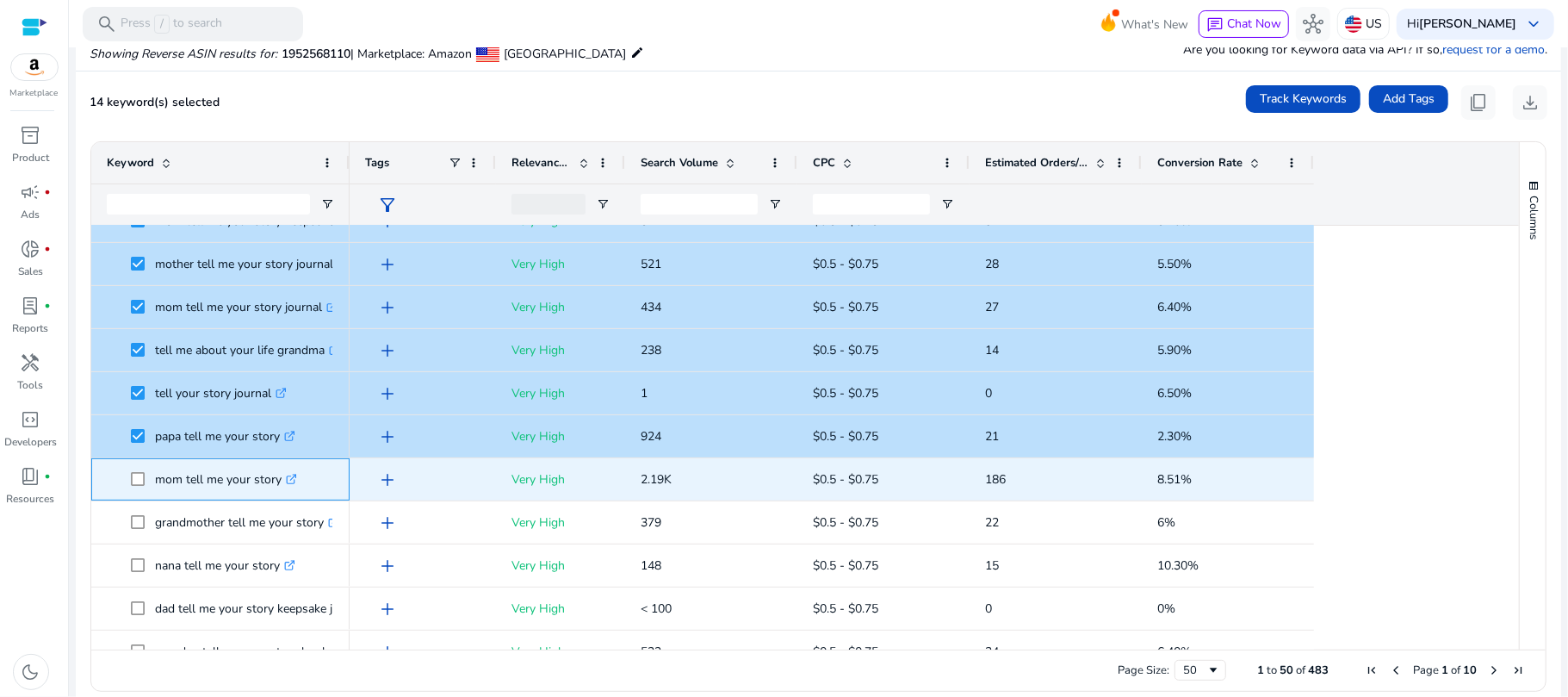
click at [136, 469] on span at bounding box center [143, 479] width 25 height 35
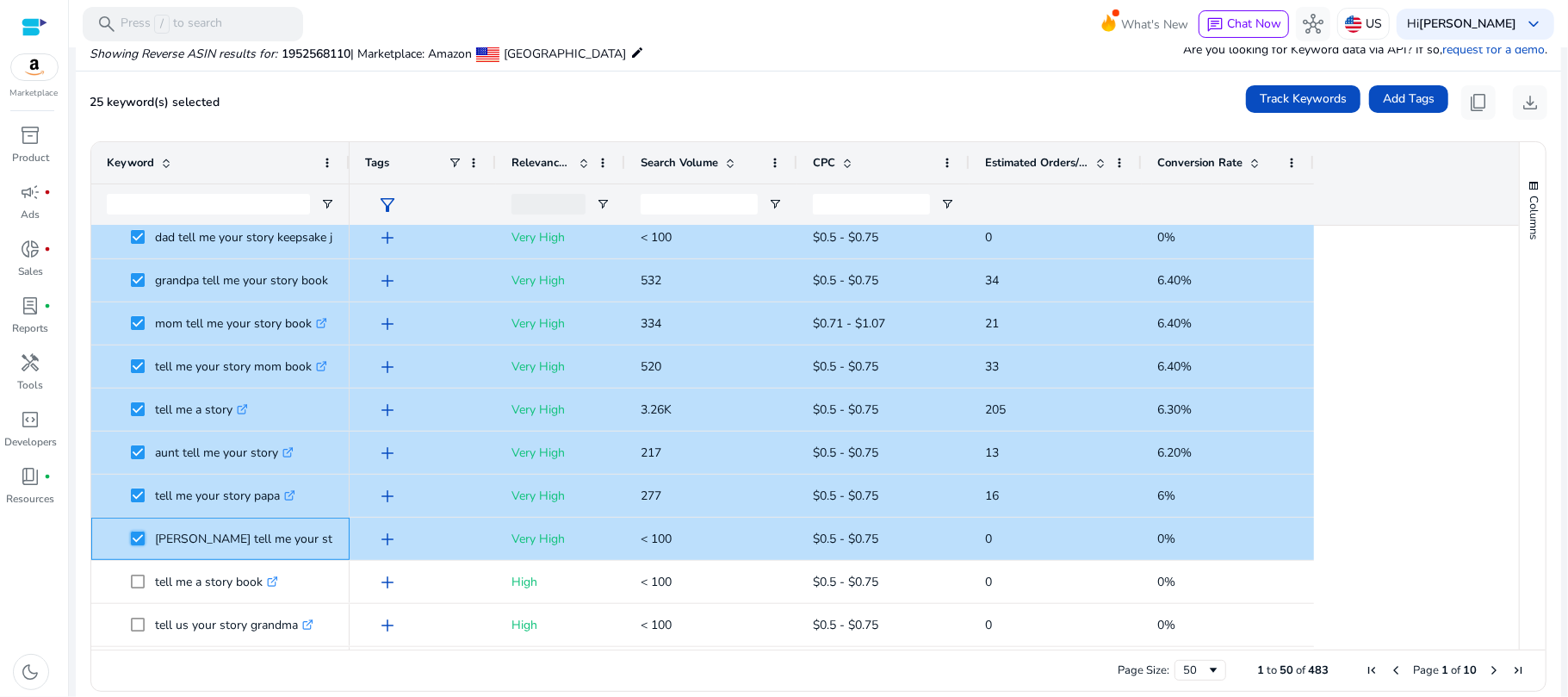
scroll to position [947, 0]
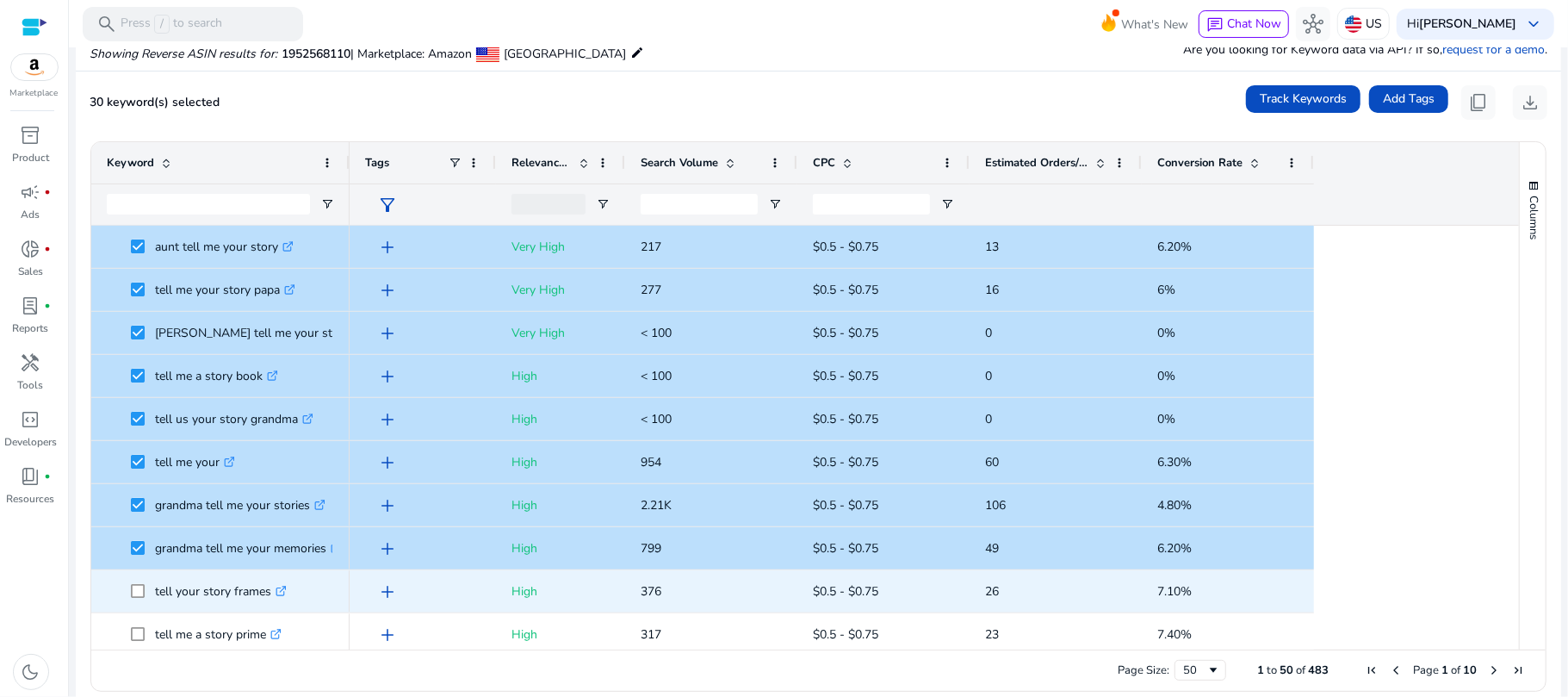
click at [148, 586] on span at bounding box center [143, 591] width 25 height 35
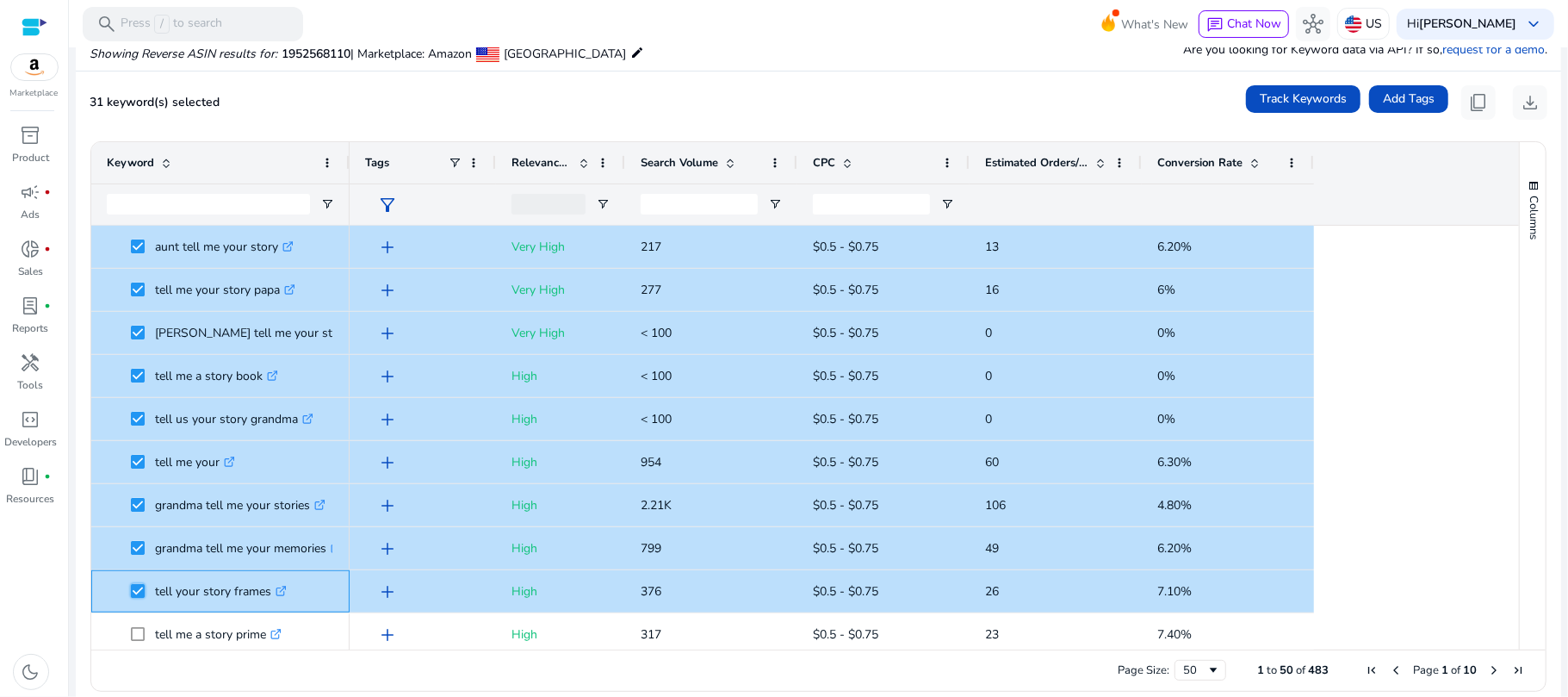
scroll to position [0, 0]
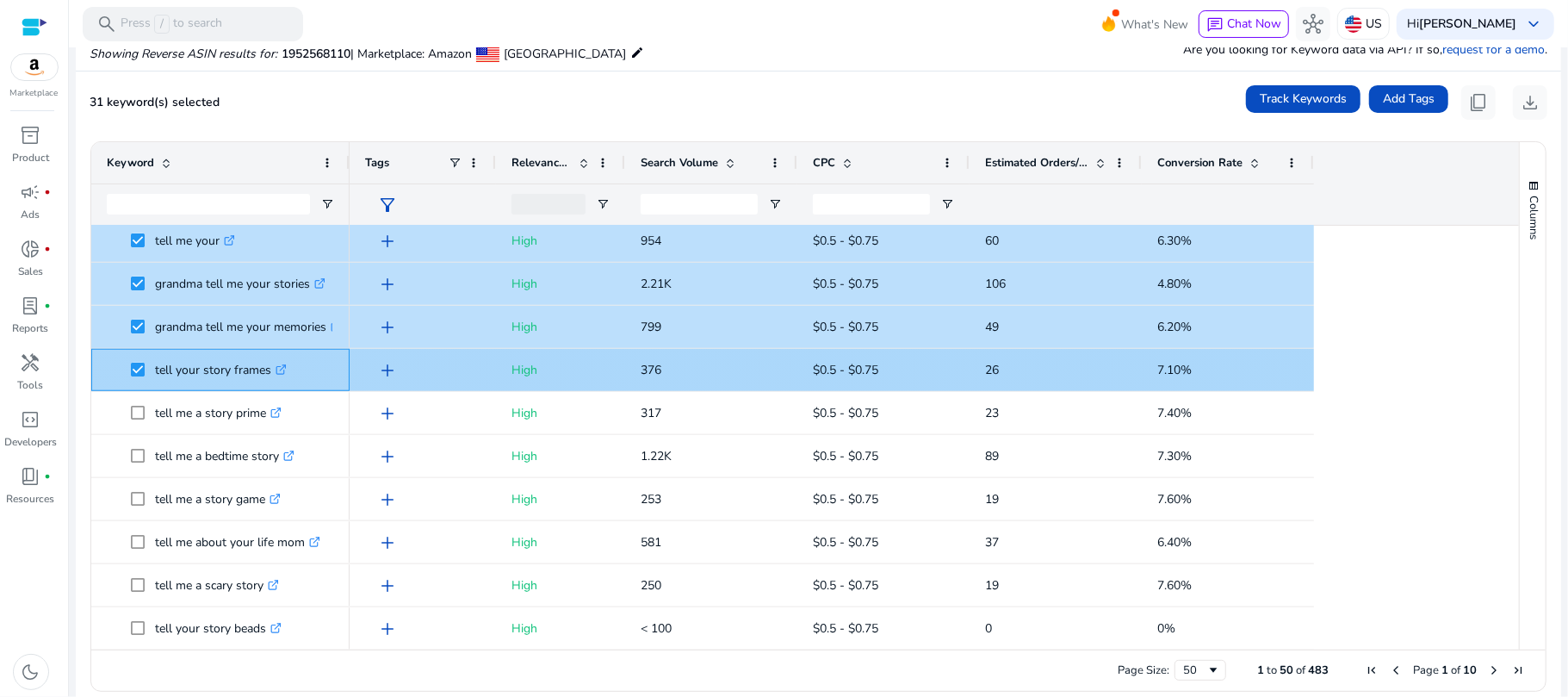
click at [132, 359] on span at bounding box center [143, 370] width 25 height 35
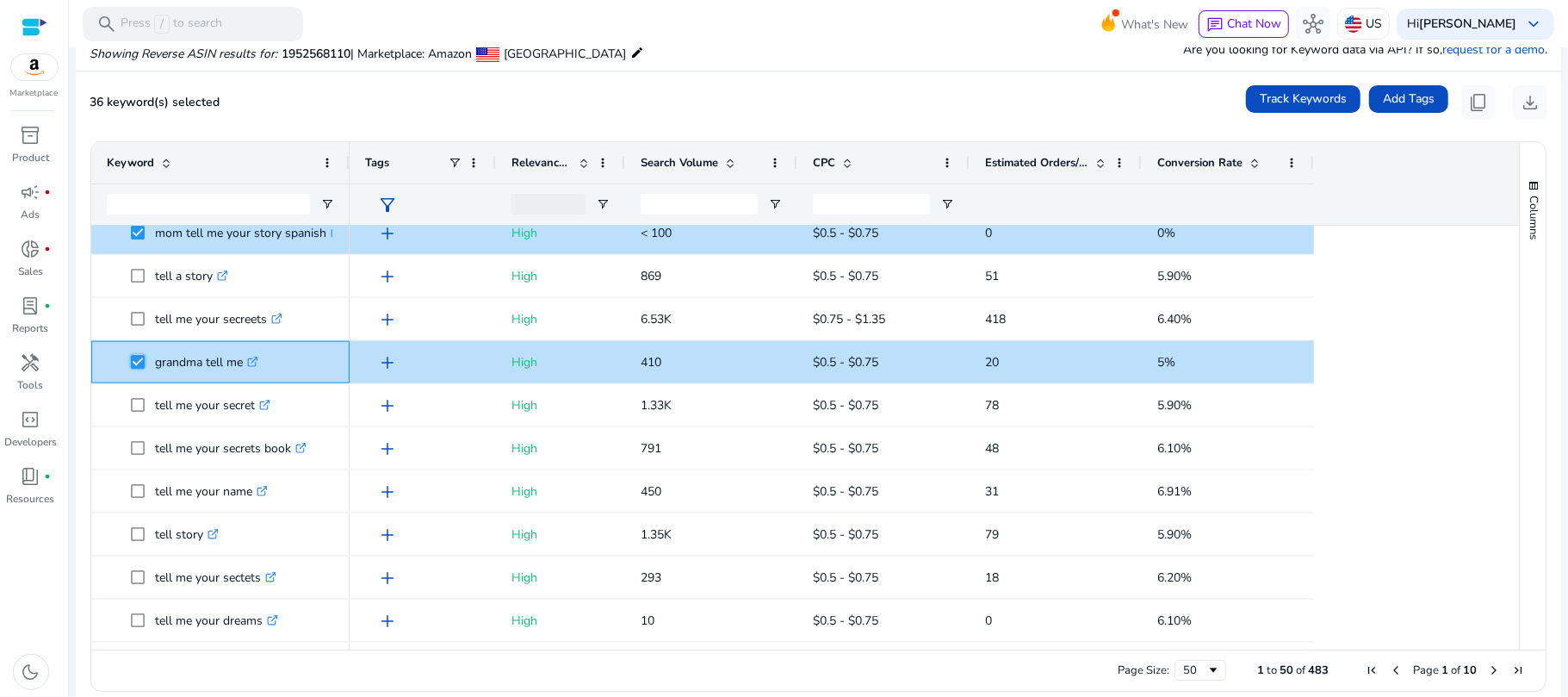
scroll to position [1729, 0]
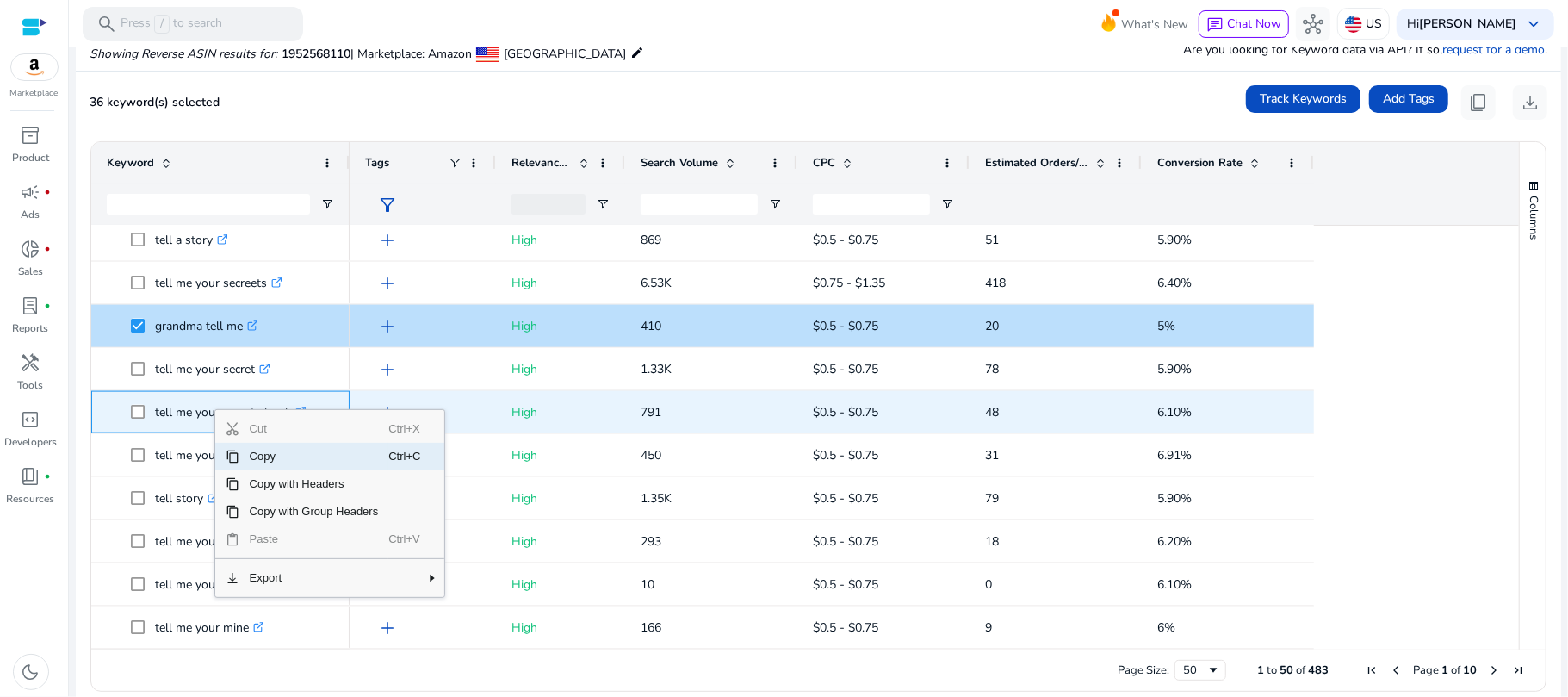
click at [114, 407] on span "tell me your secrets book .st0{fill:#2c8af8}" at bounding box center [221, 412] width 227 height 35
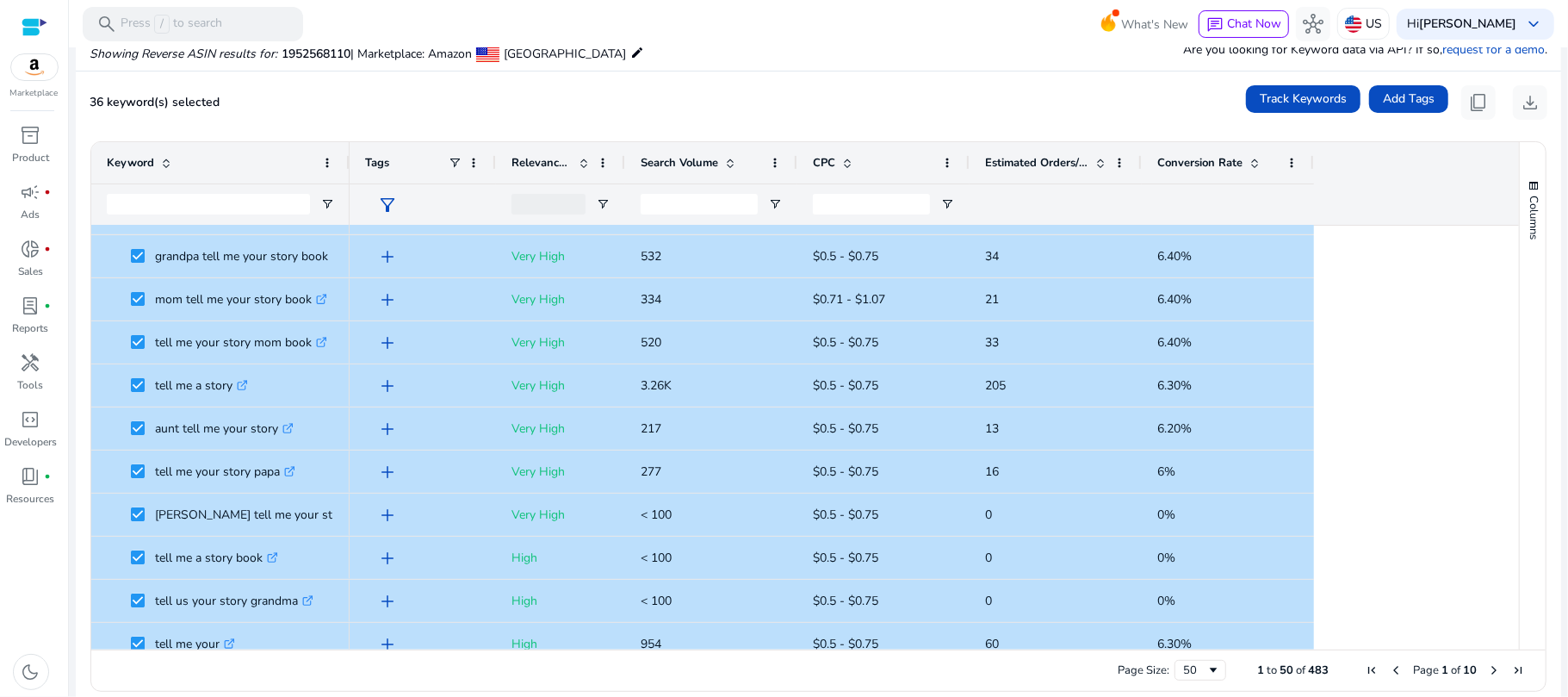
scroll to position [929, 0]
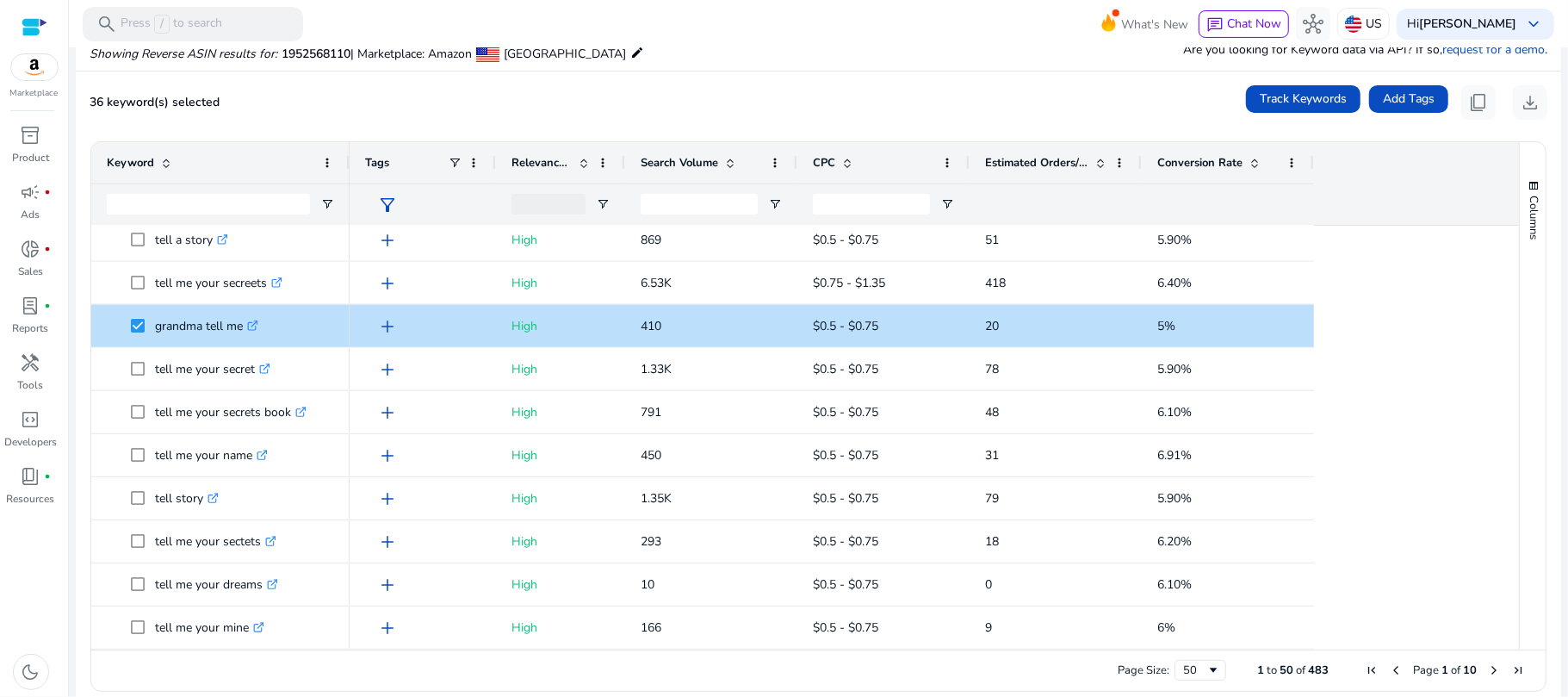
click at [1487, 669] on span "Next Page" at bounding box center [1494, 670] width 14 height 14
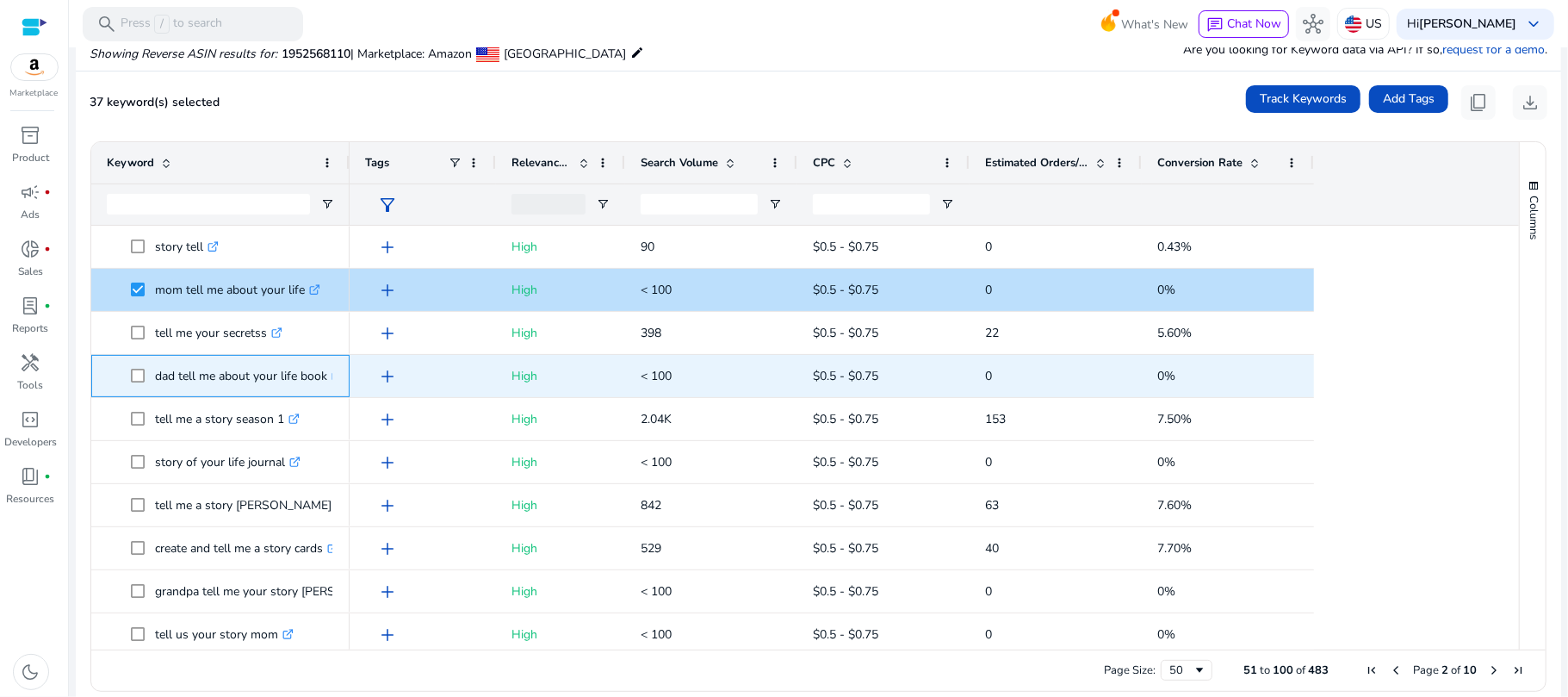
click at [145, 373] on span at bounding box center [143, 375] width 25 height 35
click at [139, 362] on span at bounding box center [143, 375] width 25 height 35
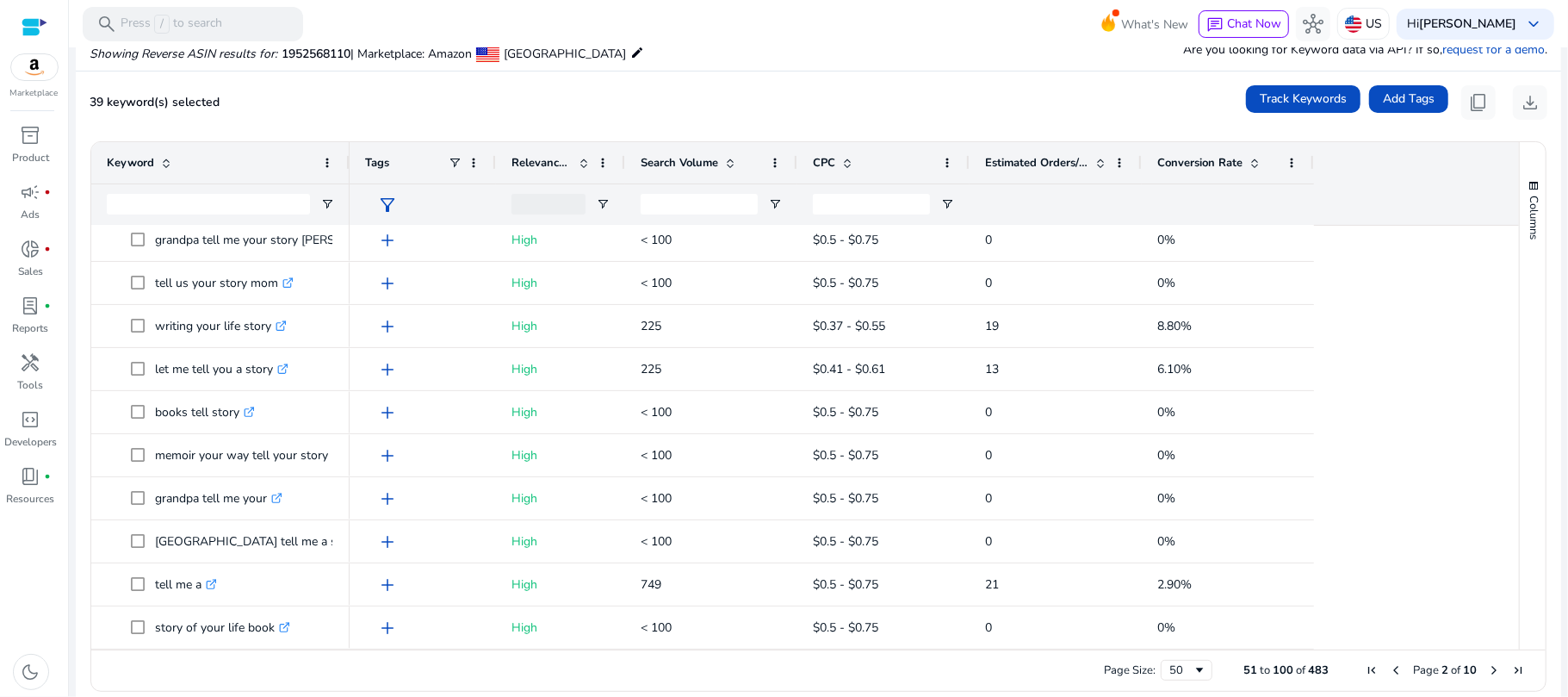
scroll to position [450, 0]
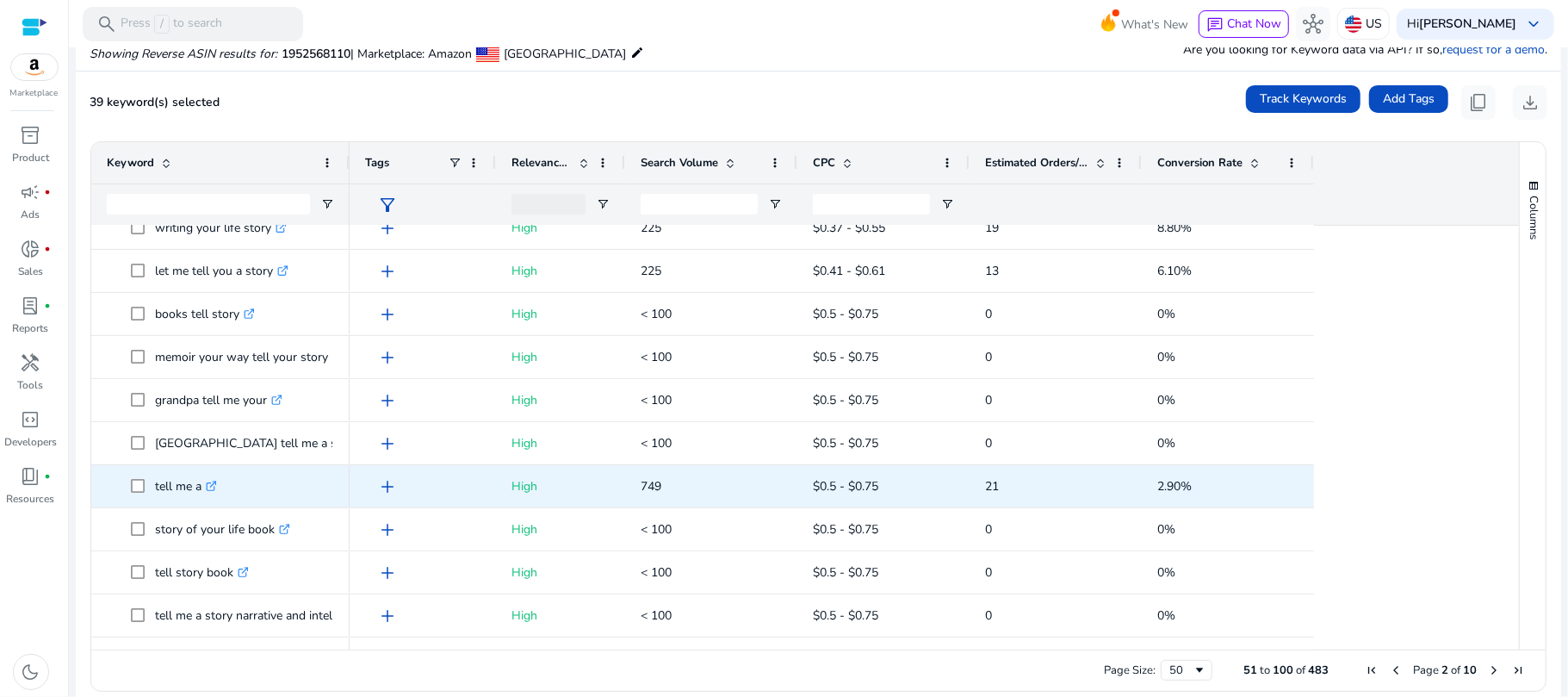
click at [212, 483] on icon ".st0{fill:#2c8af8}" at bounding box center [211, 486] width 11 height 11
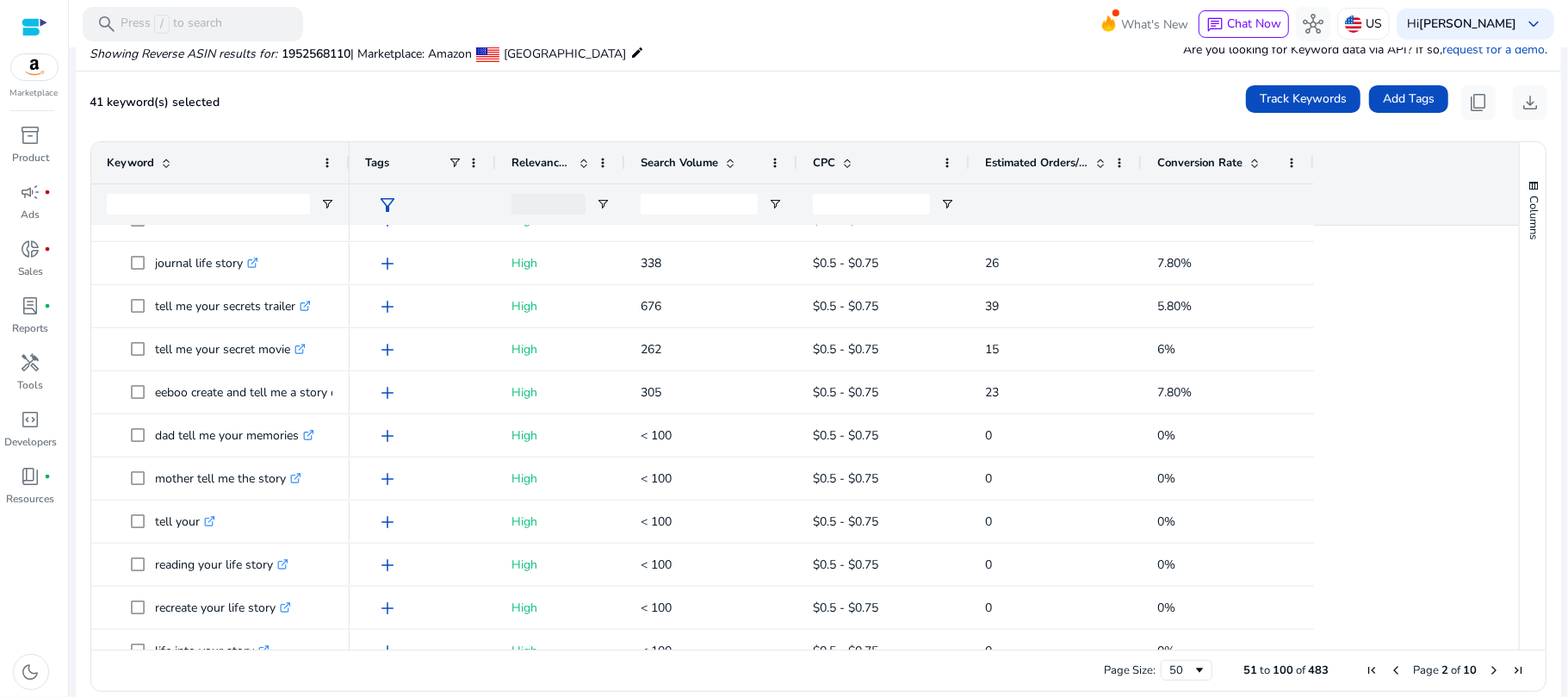
scroll to position [1081, 0]
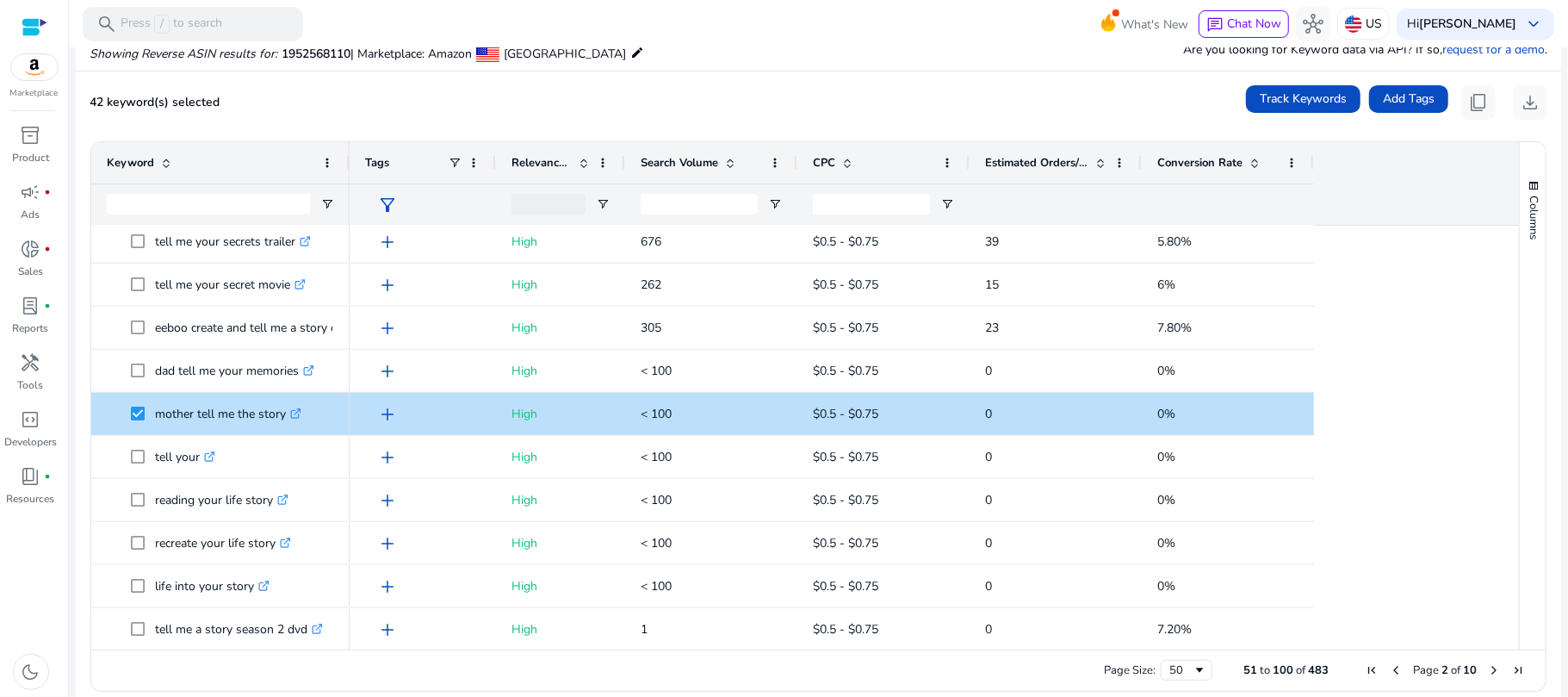
drag, startPoint x: 1510, startPoint y: 472, endPoint x: 1513, endPoint y: 524, distance: 52.1
click at [1519, 524] on div "Columns Keyword Column Labels Drag here to set column labels" at bounding box center [1532, 395] width 26 height 507
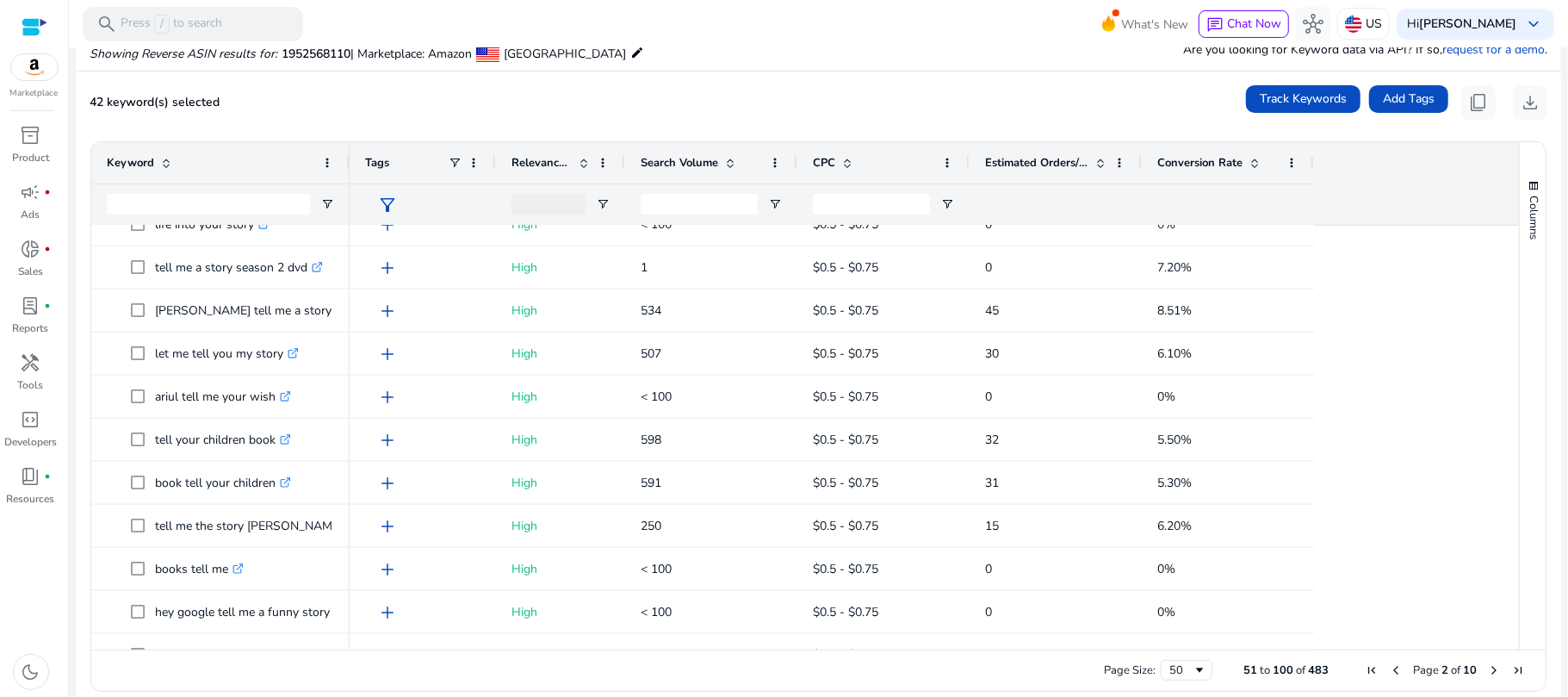
scroll to position [1502, 0]
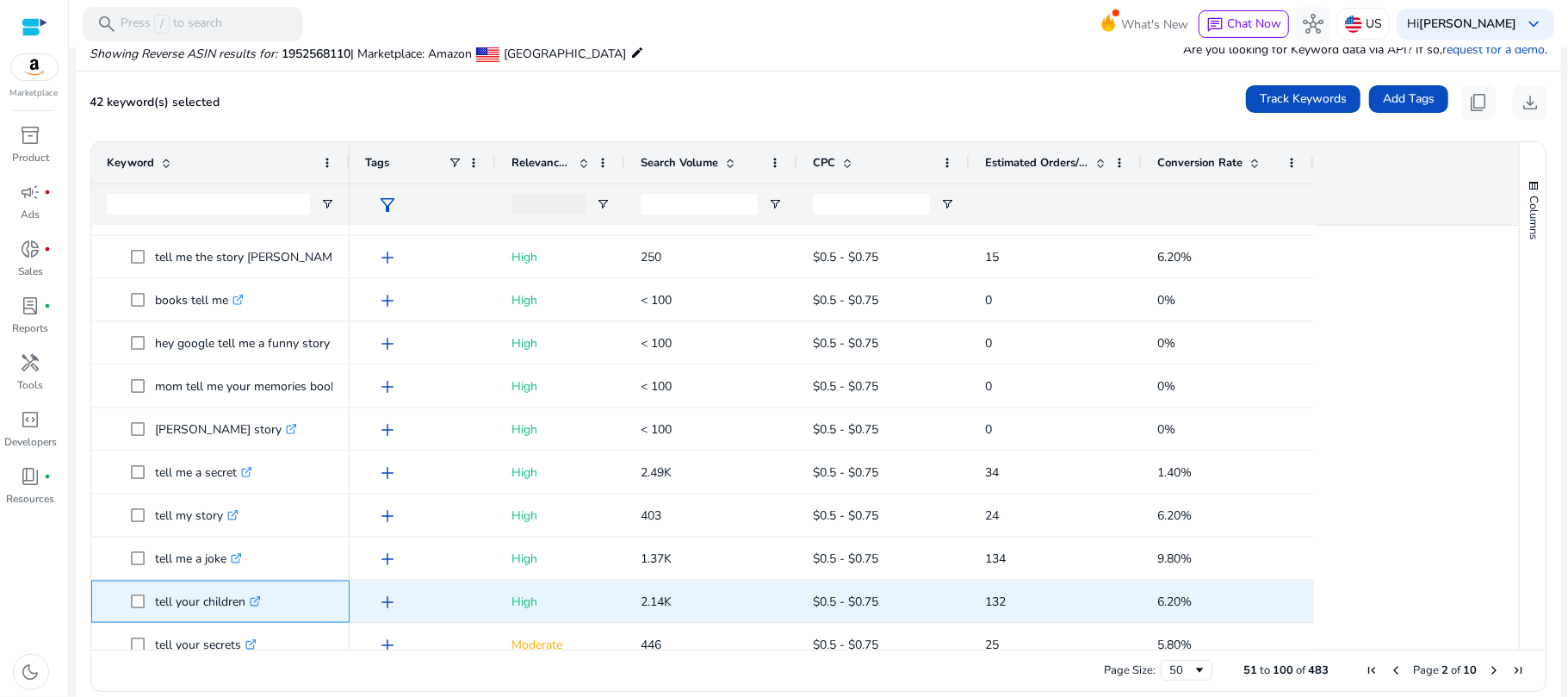
click at [250, 594] on link ".st0{fill:#2c8af8}" at bounding box center [253, 602] width 15 height 16
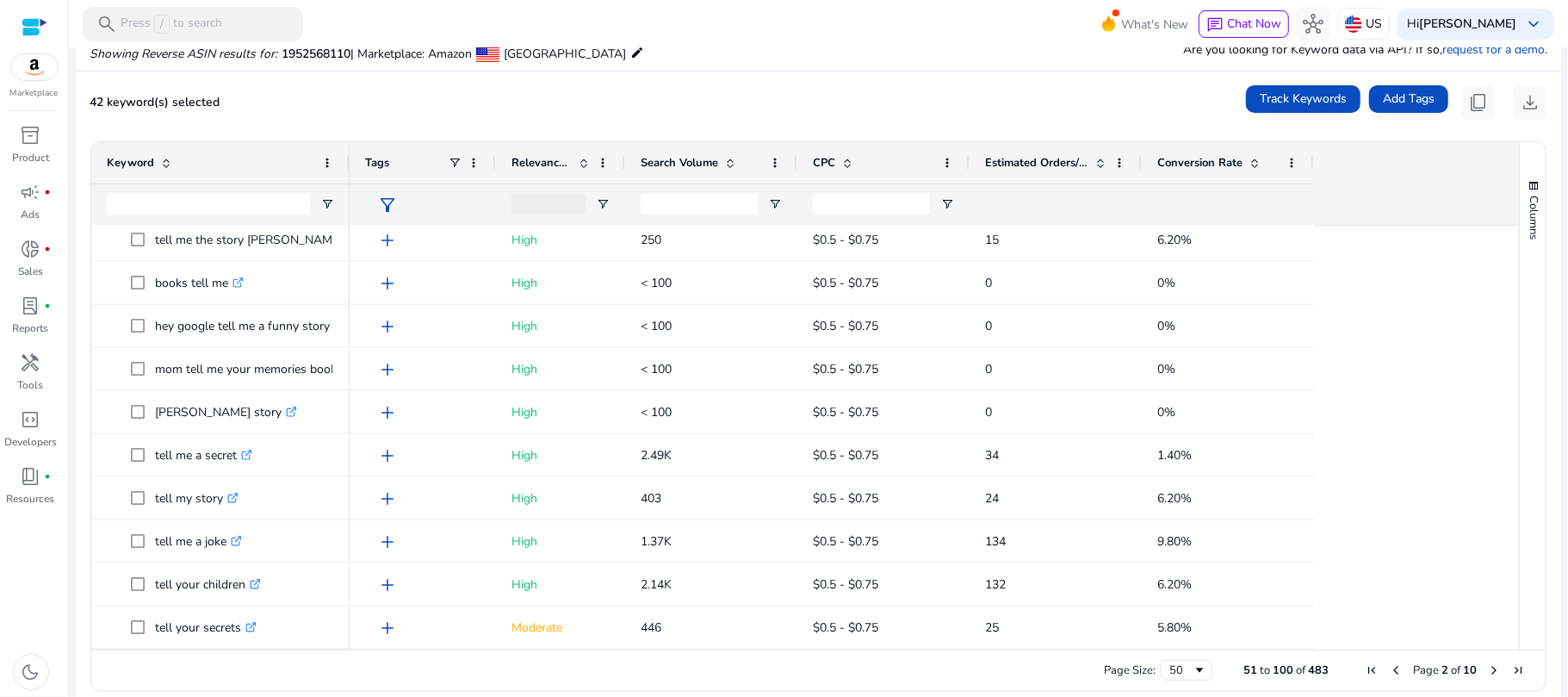
click at [1488, 663] on span "Next Page" at bounding box center [1494, 670] width 14 height 14
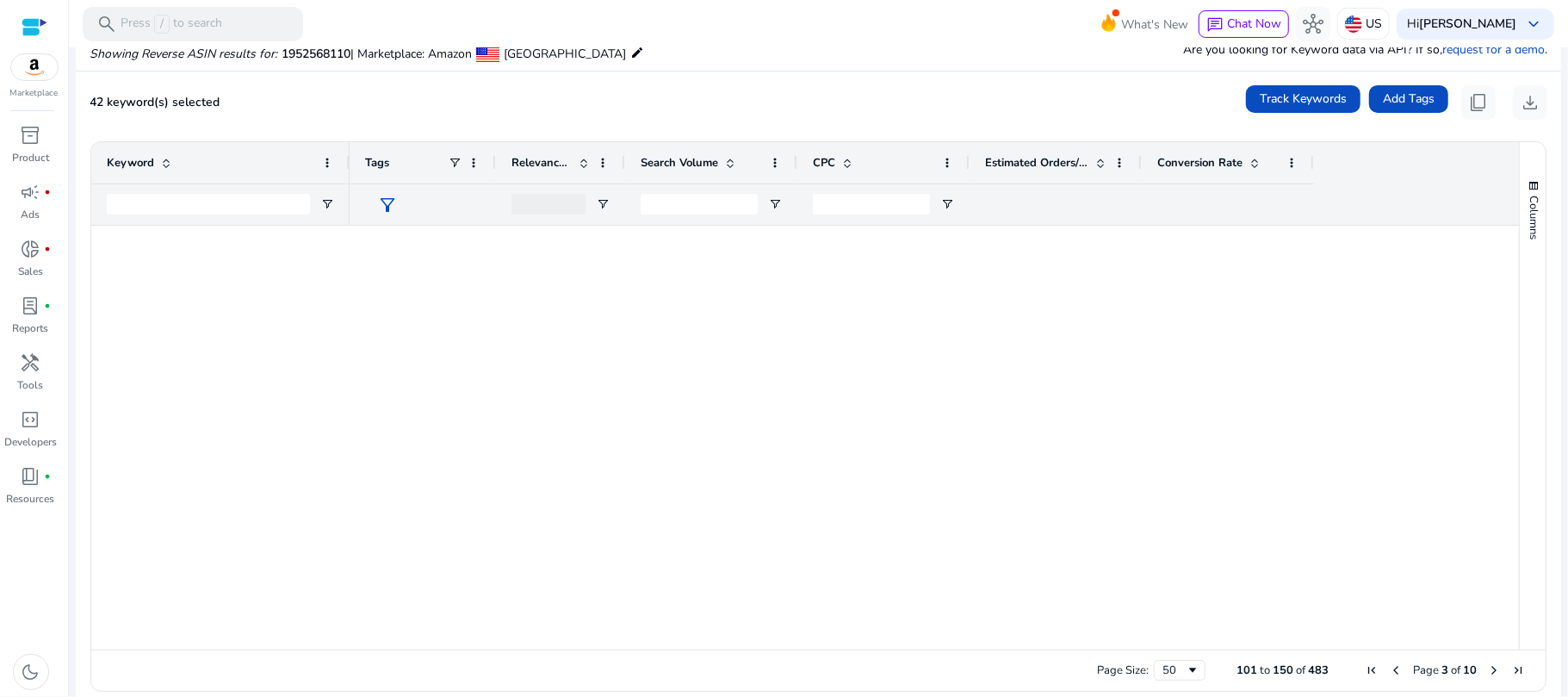
scroll to position [0, 0]
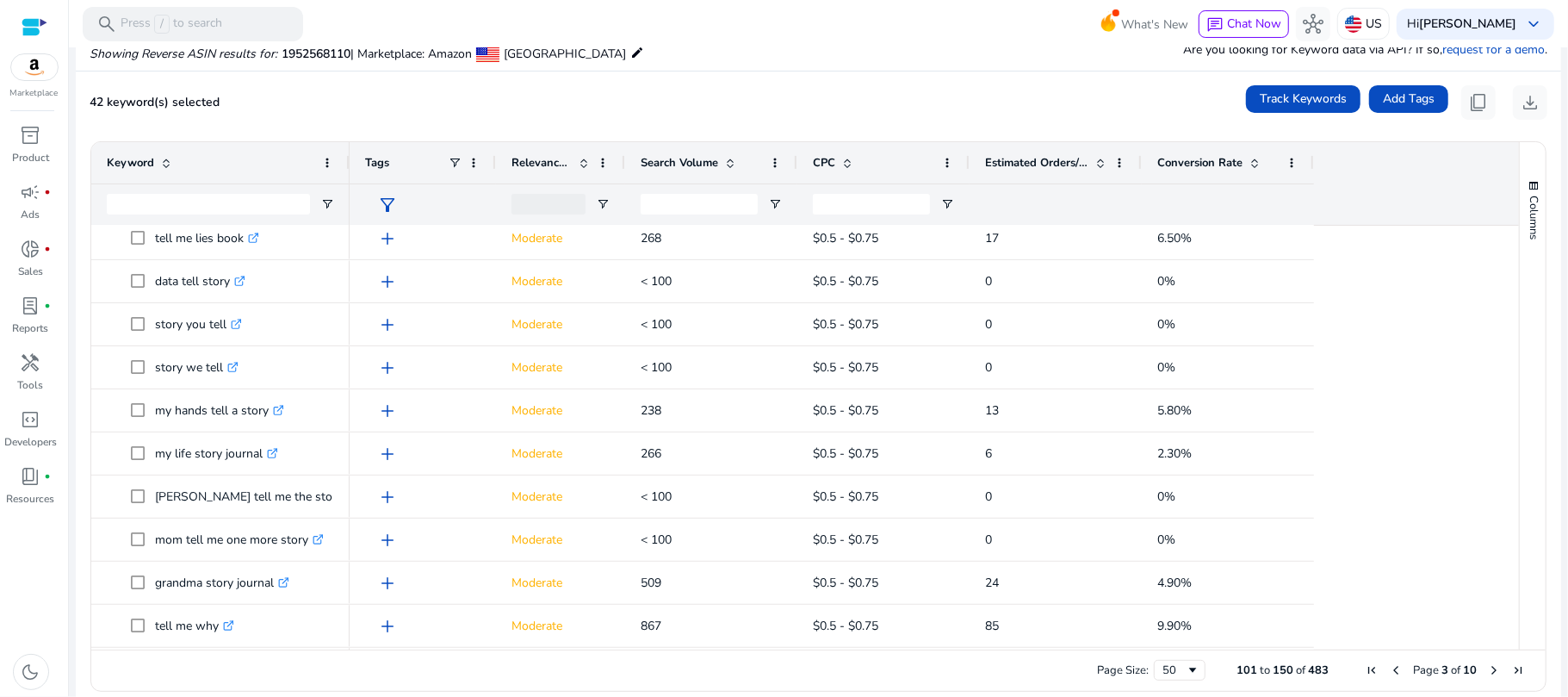
scroll to position [642, 0]
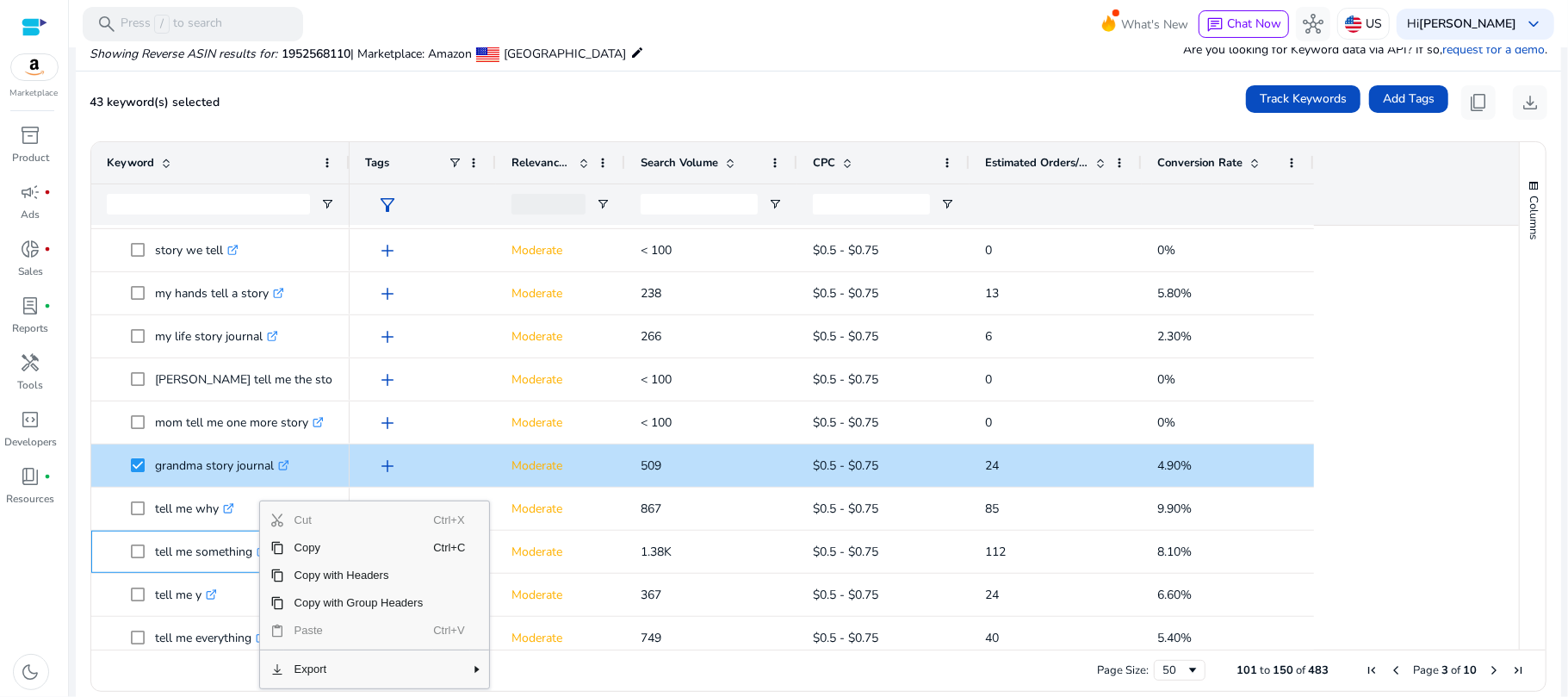
click at [86, 518] on ag-grid-angular "Press SPACE to select this row. Drag here to set row groups Drag here to set co…" at bounding box center [818, 416] width 1484 height 567
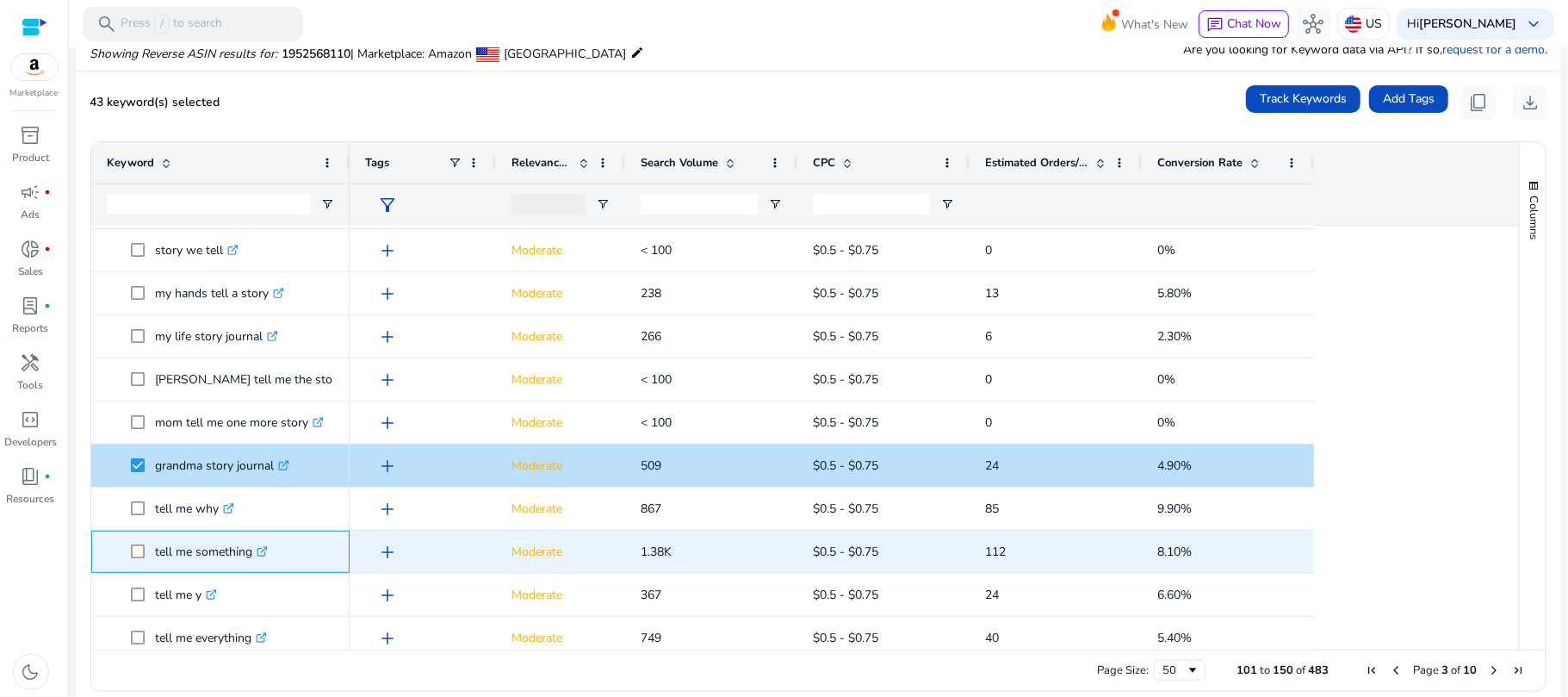
click at [259, 546] on link ".st0{fill:#2c8af8}" at bounding box center [260, 552] width 15 height 16
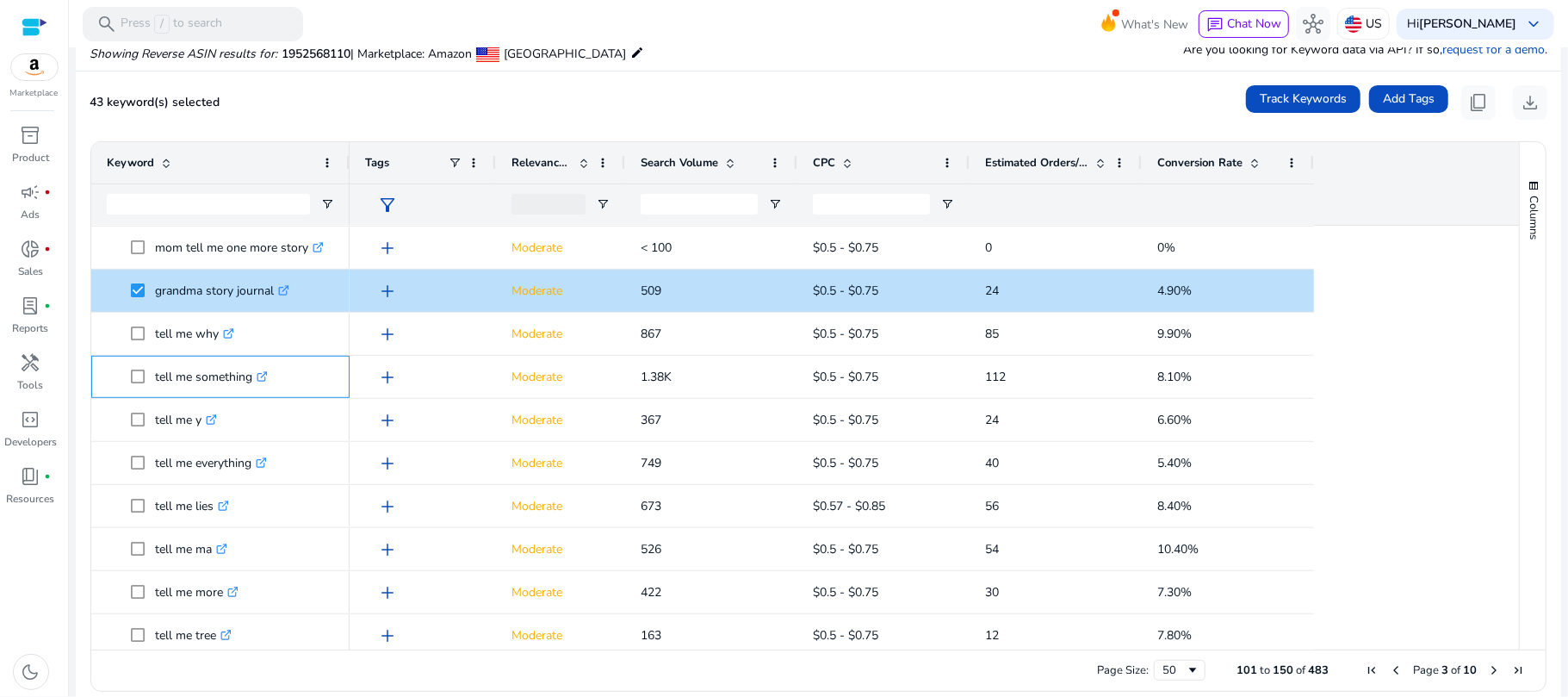
scroll to position [917, 0]
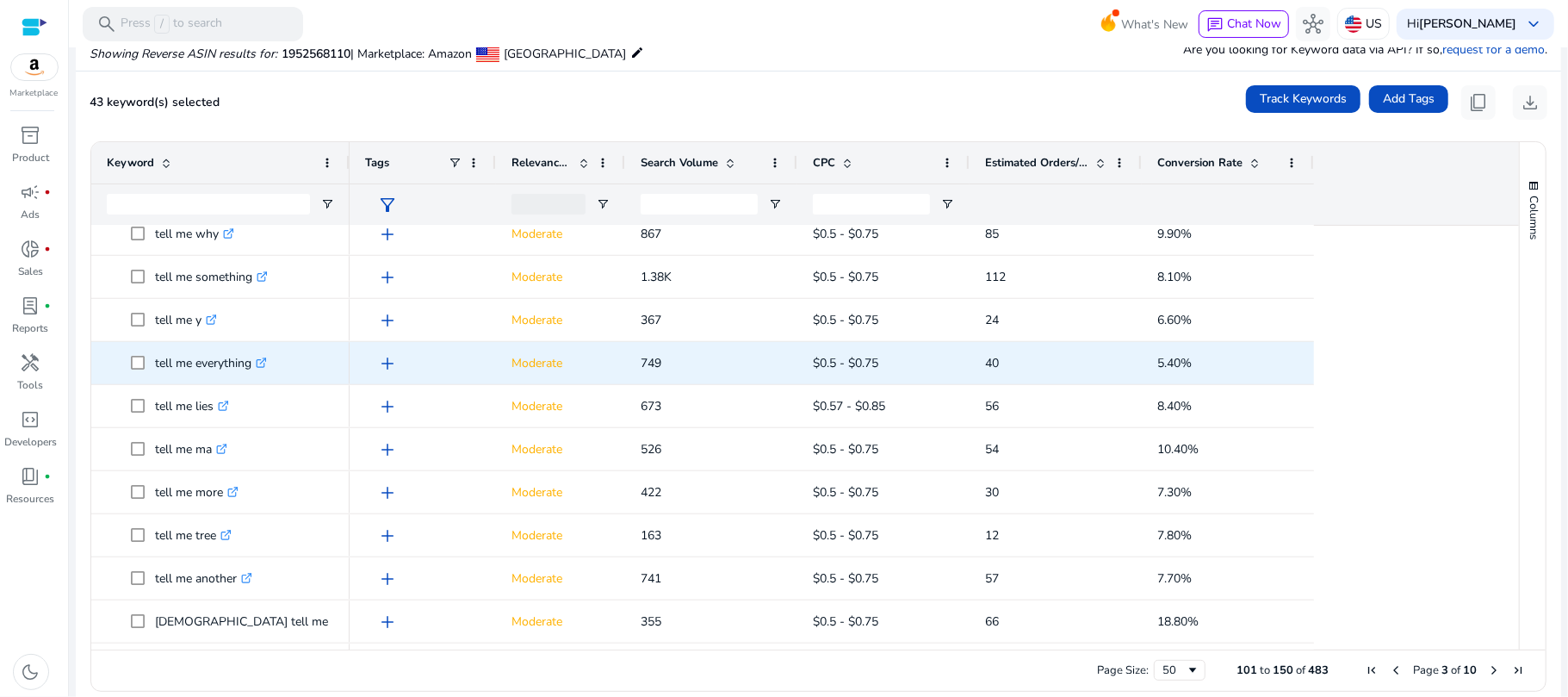
click at [263, 363] on icon ".st0{fill:#2c8af8}" at bounding box center [261, 363] width 11 height 11
click at [136, 370] on span at bounding box center [143, 363] width 25 height 35
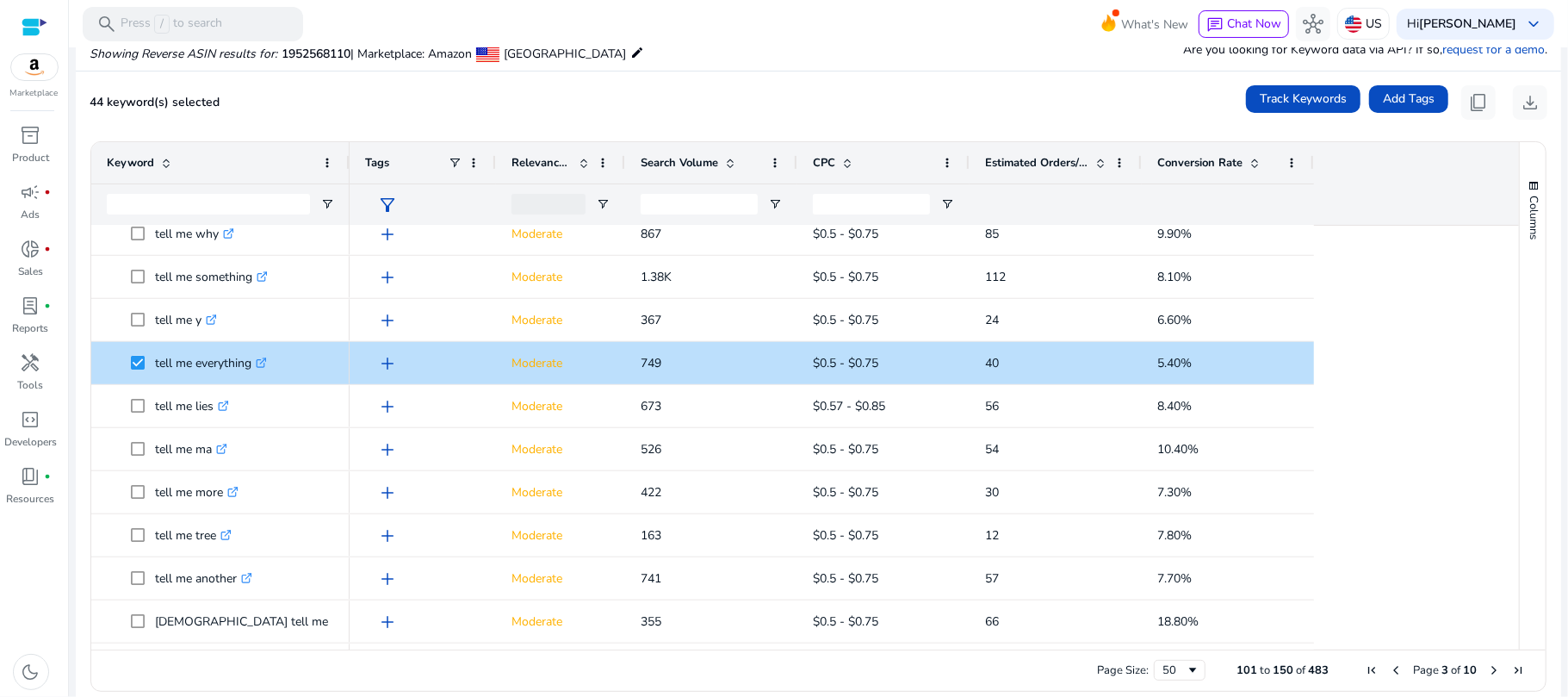
drag, startPoint x: 1510, startPoint y: 424, endPoint x: 1515, endPoint y: 450, distance: 26.5
click at [1519, 450] on div "Columns Keyword Column Labels Drag here to set column labels" at bounding box center [1532, 395] width 26 height 507
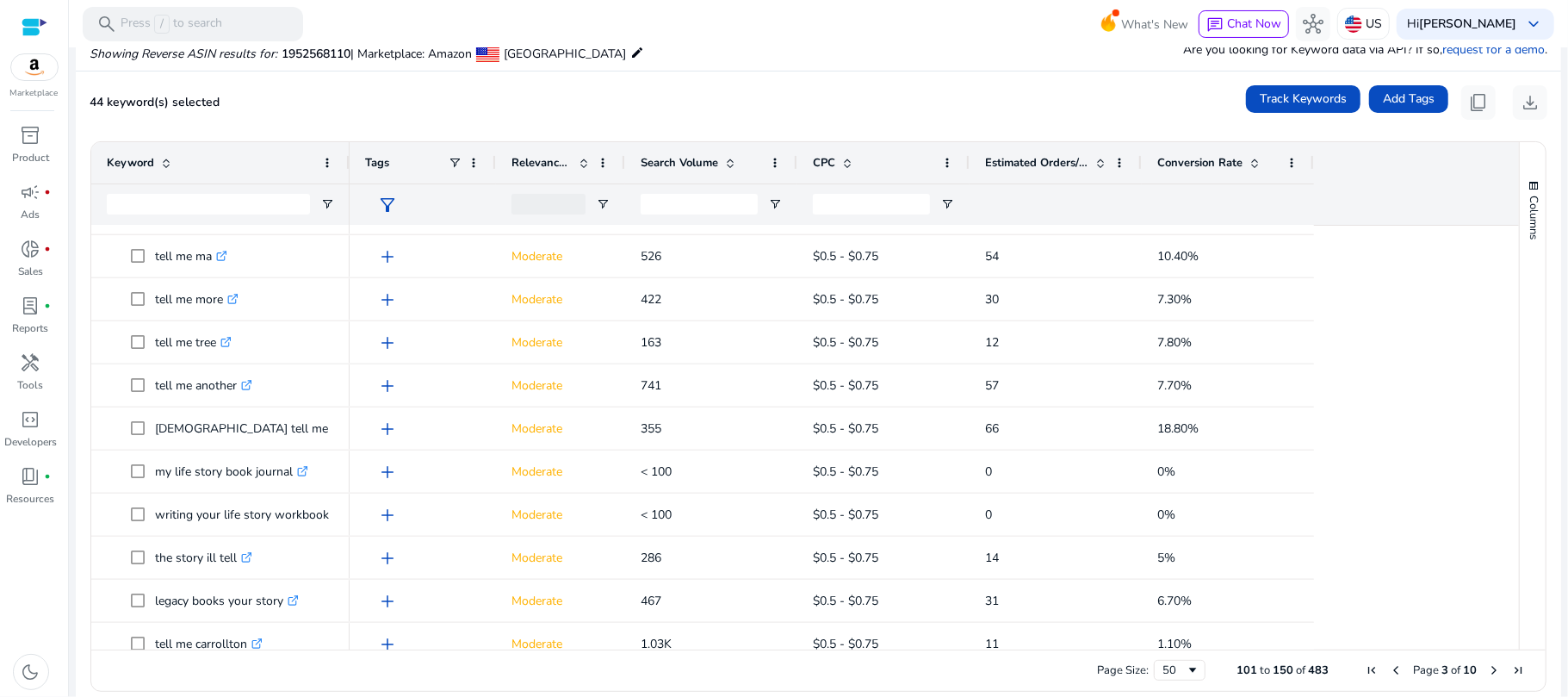
scroll to position [1116, 0]
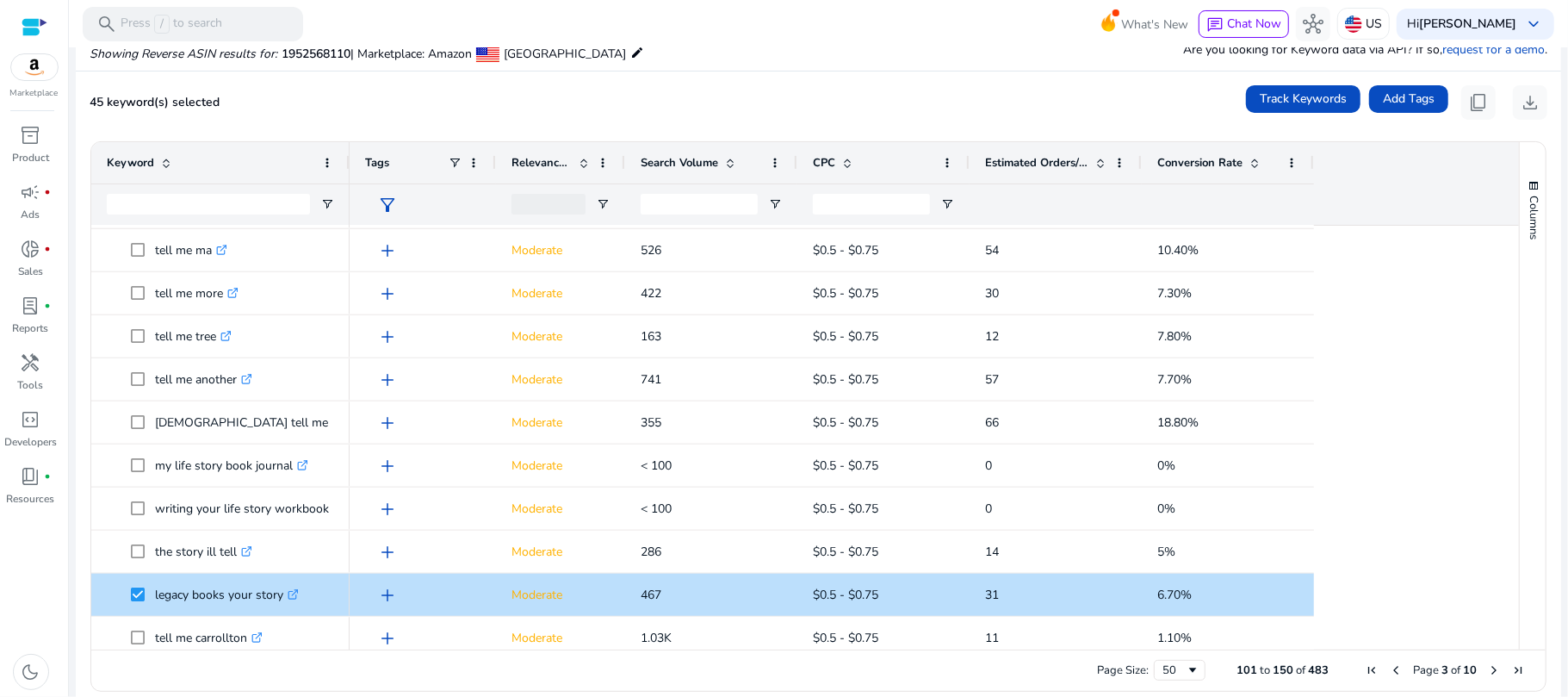
drag, startPoint x: 1510, startPoint y: 476, endPoint x: 1509, endPoint y: 517, distance: 41.0
click at [1509, 517] on div "Keyword Tags Relevance Score CPC" at bounding box center [818, 395] width 1454 height 507
drag, startPoint x: 1503, startPoint y: 484, endPoint x: 1508, endPoint y: 556, distance: 72.2
click at [1508, 556] on div at bounding box center [1511, 437] width 15 height 423
drag, startPoint x: 1510, startPoint y: 469, endPoint x: 1506, endPoint y: 496, distance: 27.3
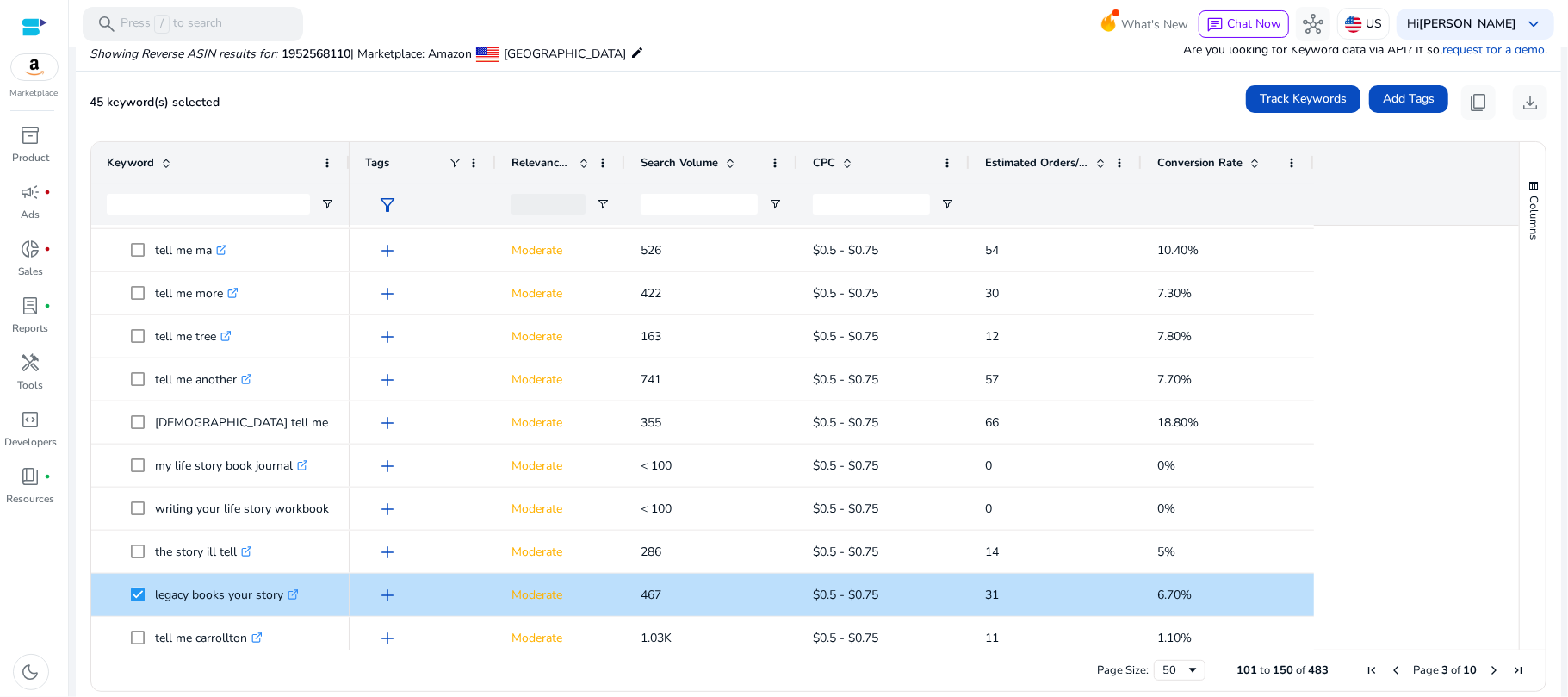
click at [1506, 496] on div "Keyword Tags Relevance Score CPC" at bounding box center [818, 395] width 1454 height 507
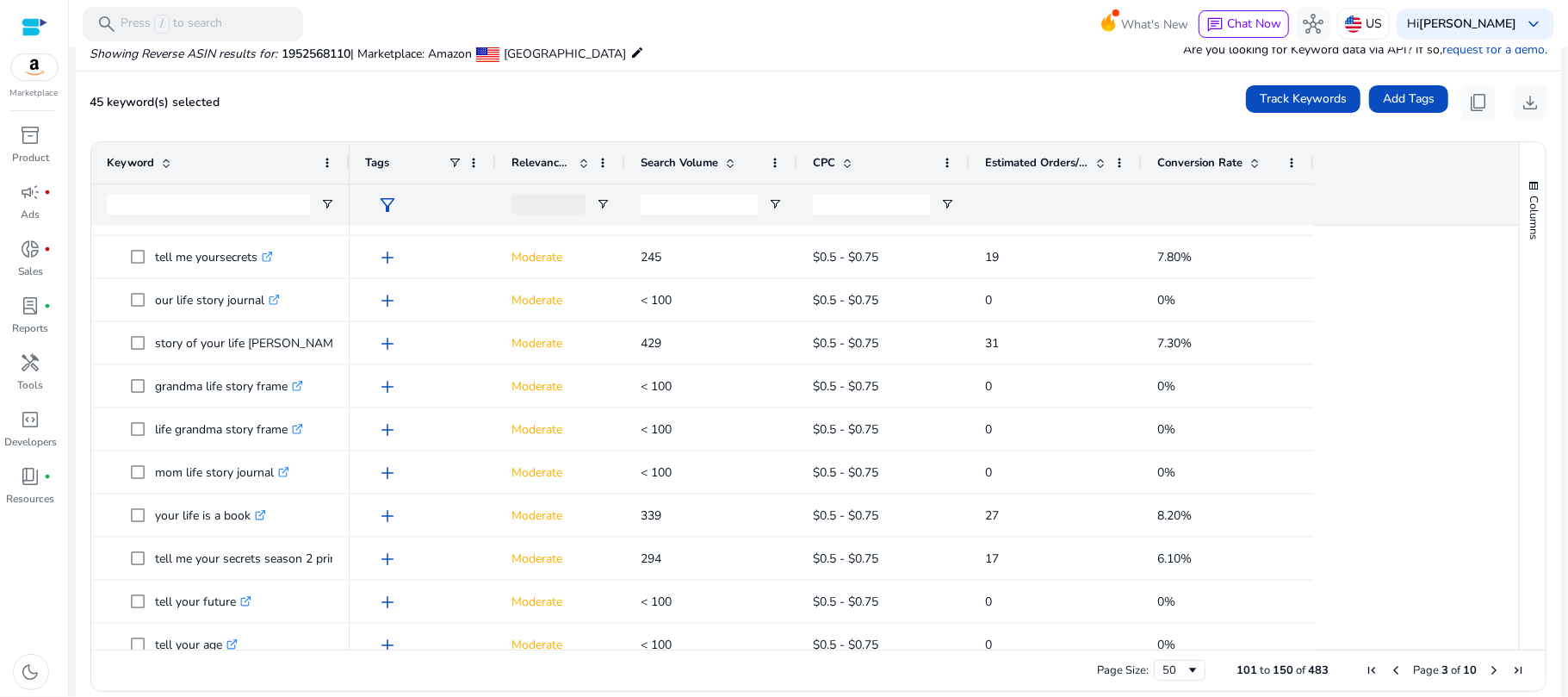
scroll to position [1729, 0]
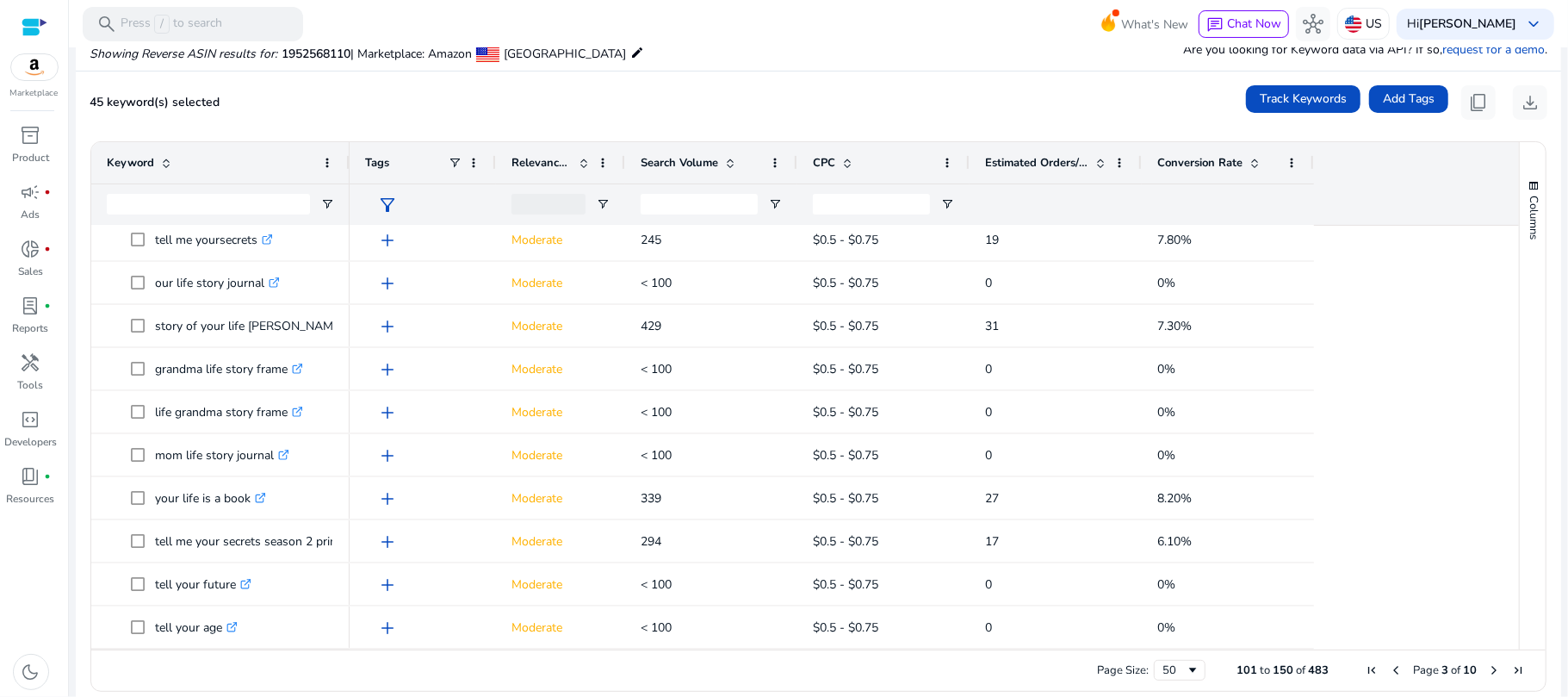
click at [1487, 666] on span "Next Page" at bounding box center [1494, 670] width 14 height 14
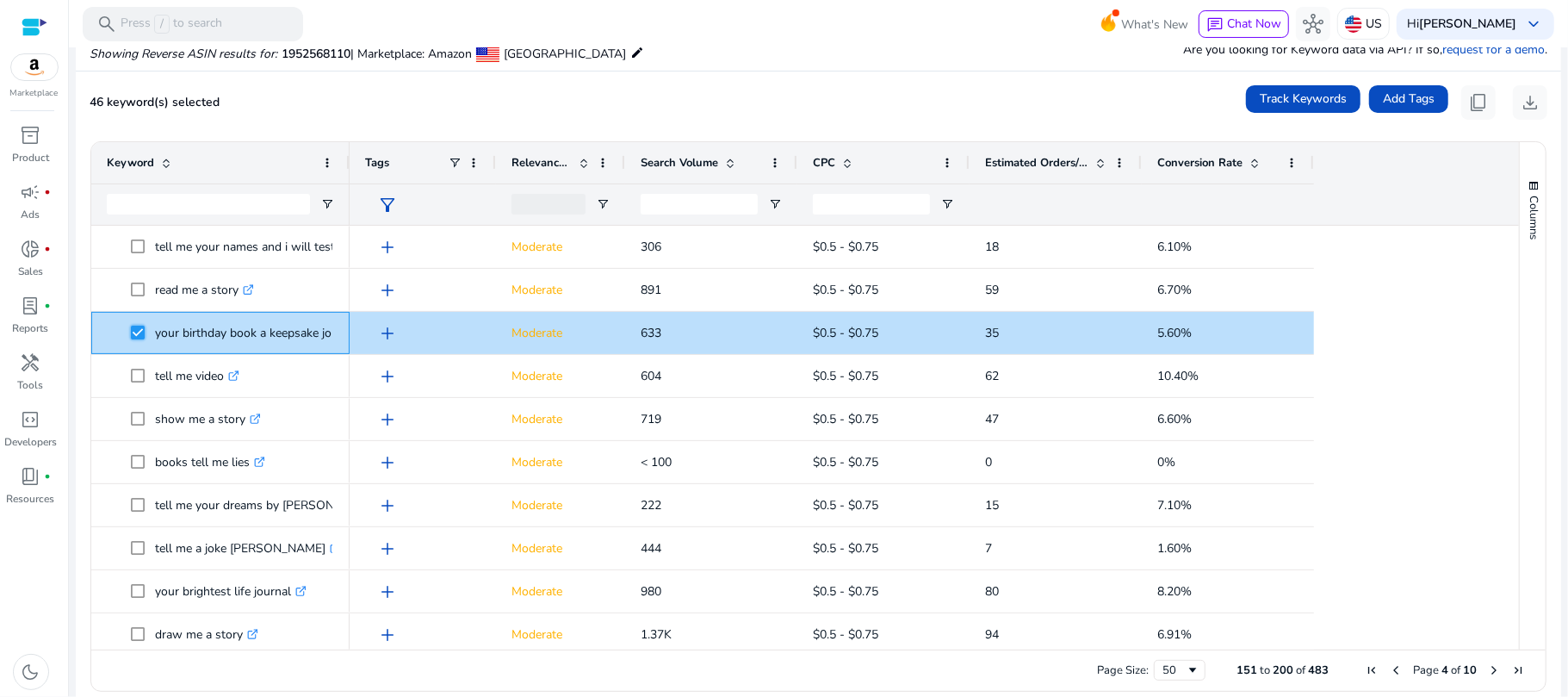
scroll to position [111, 0]
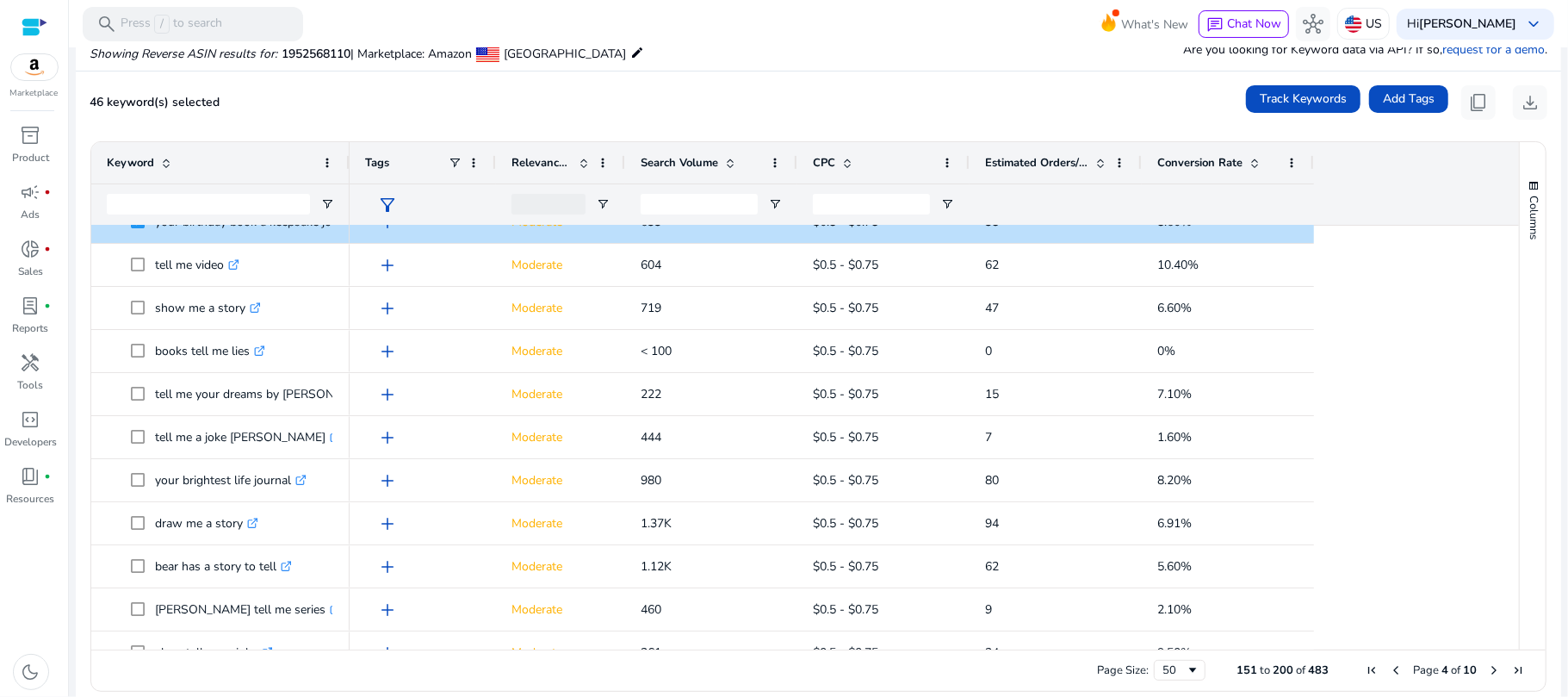
drag, startPoint x: 1515, startPoint y: 296, endPoint x: 1523, endPoint y: 335, distance: 39.8
click at [1523, 335] on div "Columns" at bounding box center [1533, 395] width 25 height 507
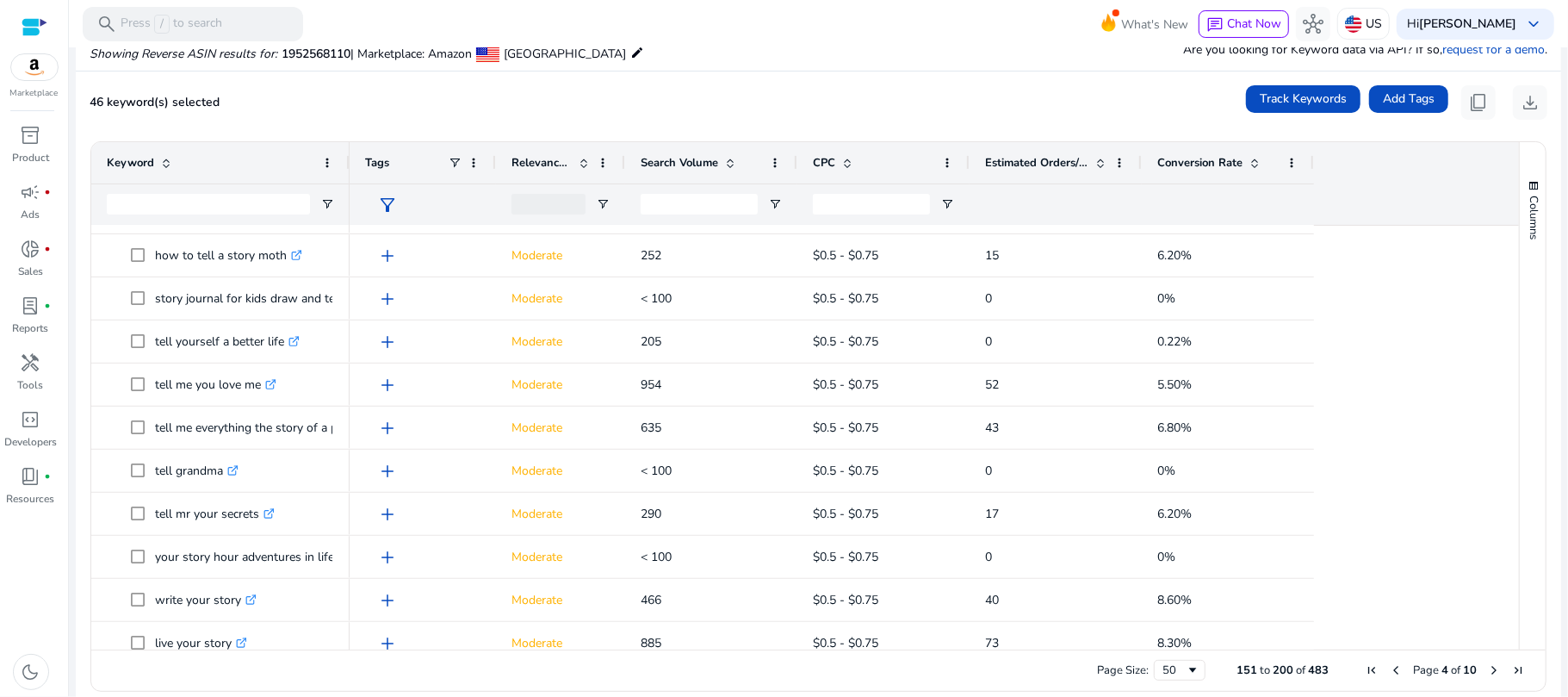
scroll to position [0, 0]
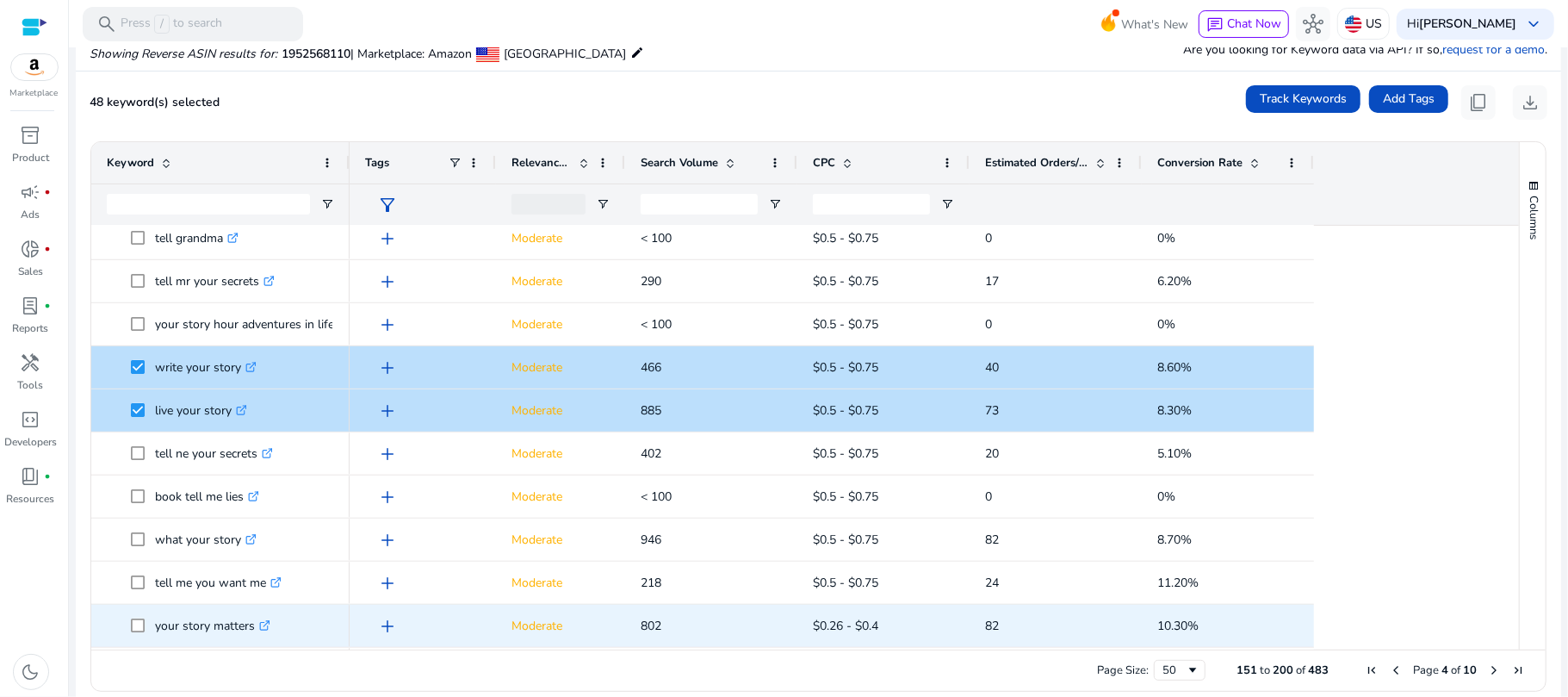
click at [270, 622] on icon ".st0{fill:#2c8af8}" at bounding box center [264, 625] width 11 height 11
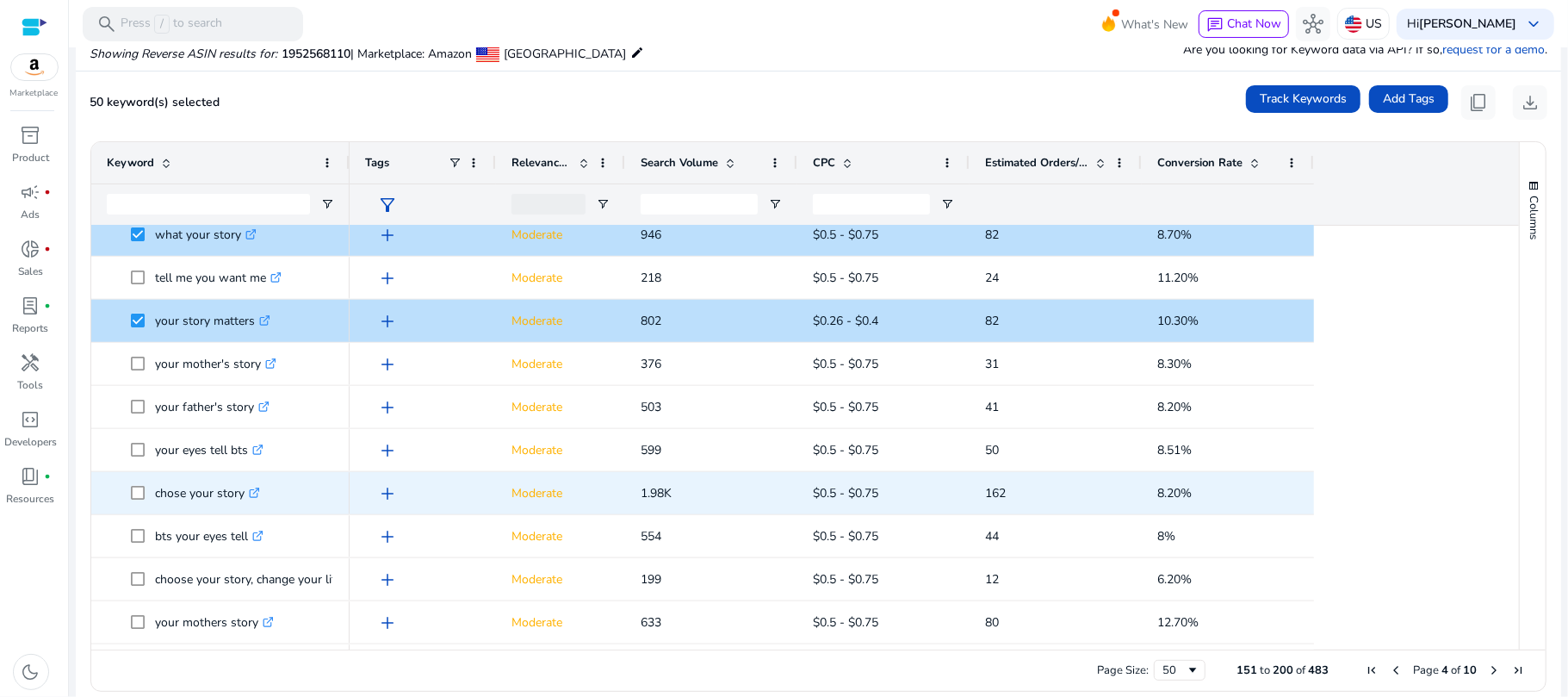
click at [255, 489] on icon ".st0{fill:#2c8af8}" at bounding box center [254, 493] width 11 height 11
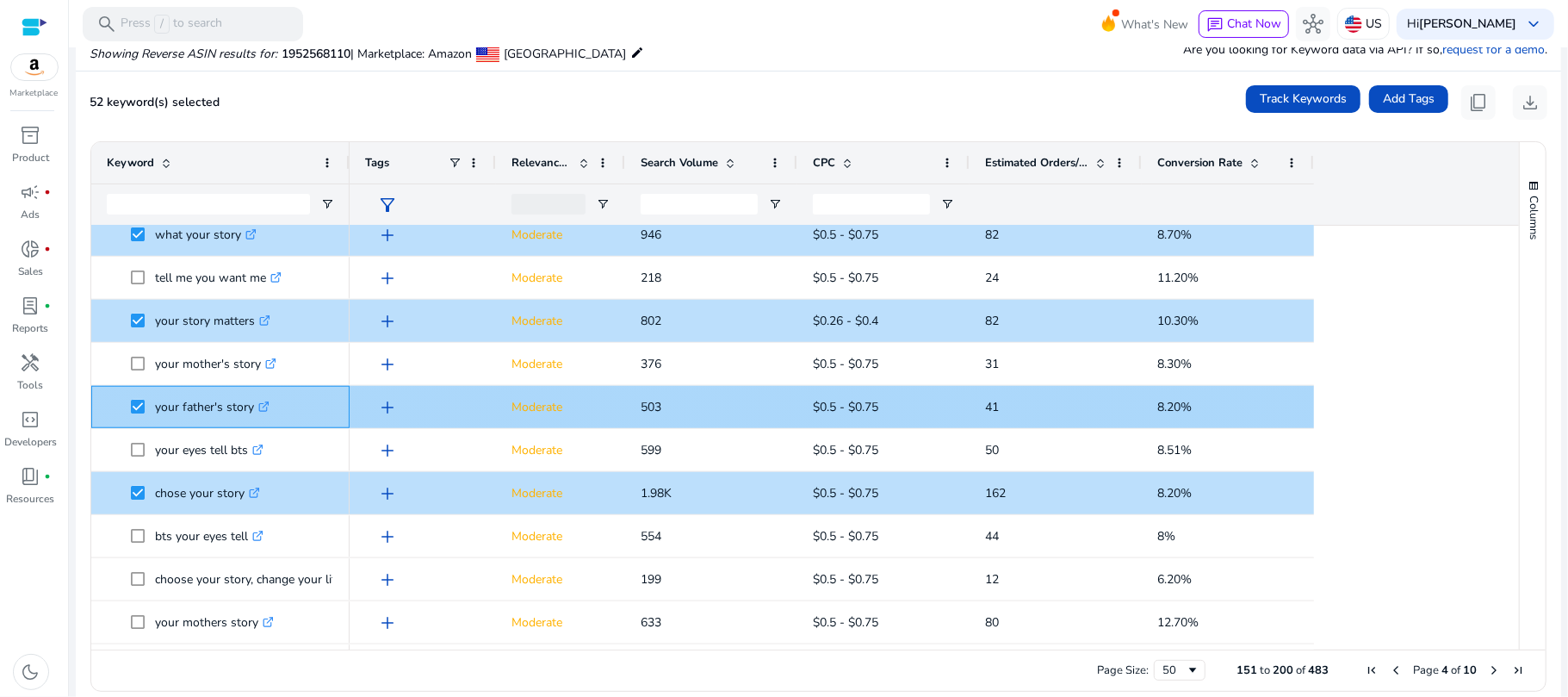
click at [256, 407] on link ".st0{fill:#2c8af8}" at bounding box center [262, 407] width 15 height 16
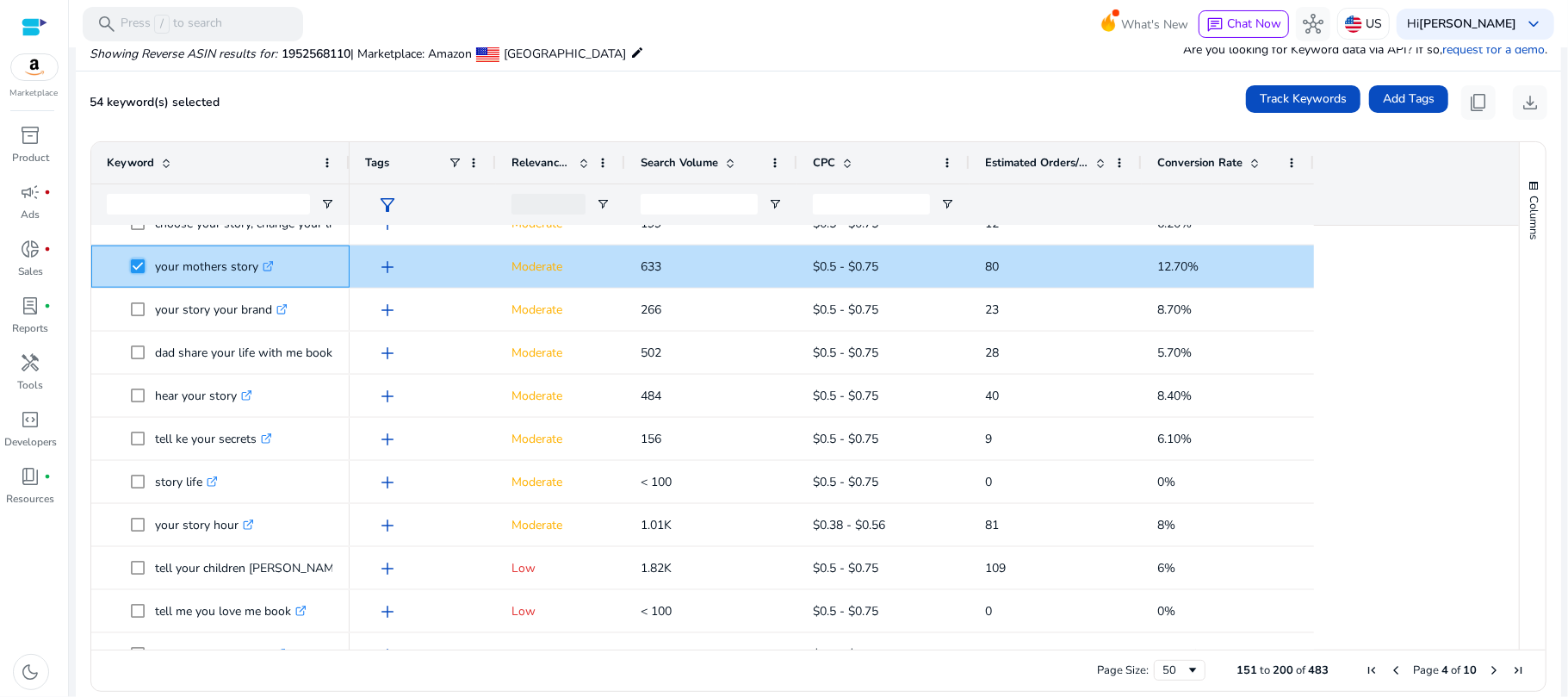
scroll to position [1729, 0]
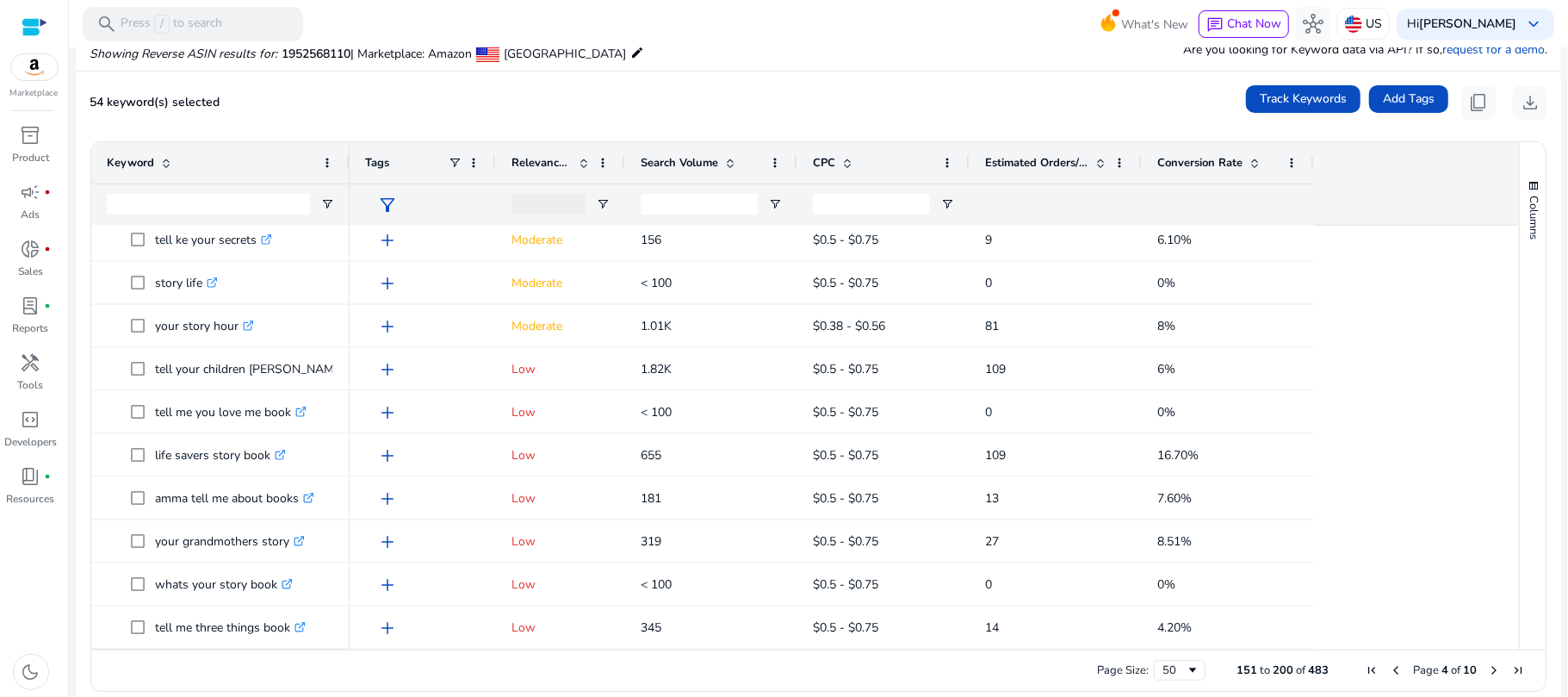
click at [1488, 666] on span "Next Page" at bounding box center [1494, 670] width 14 height 14
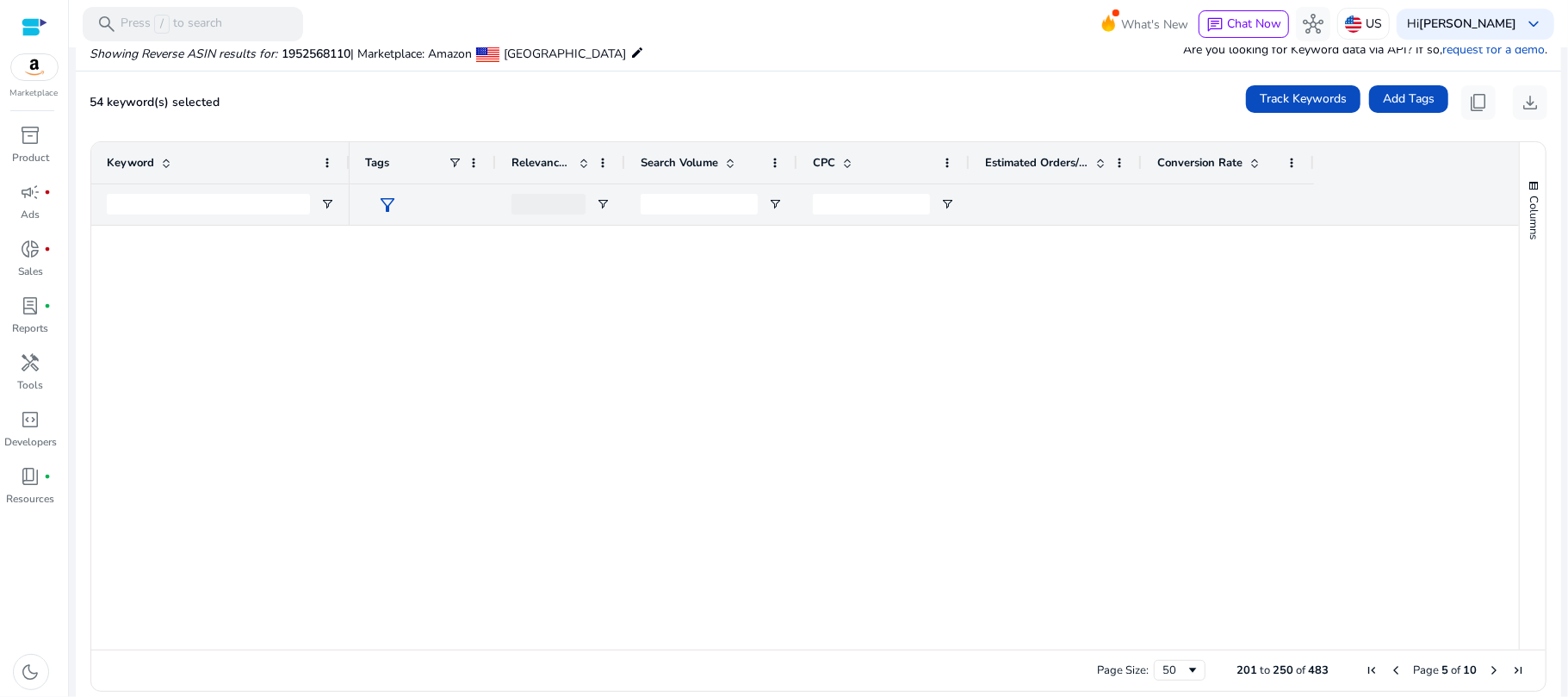
scroll to position [0, 0]
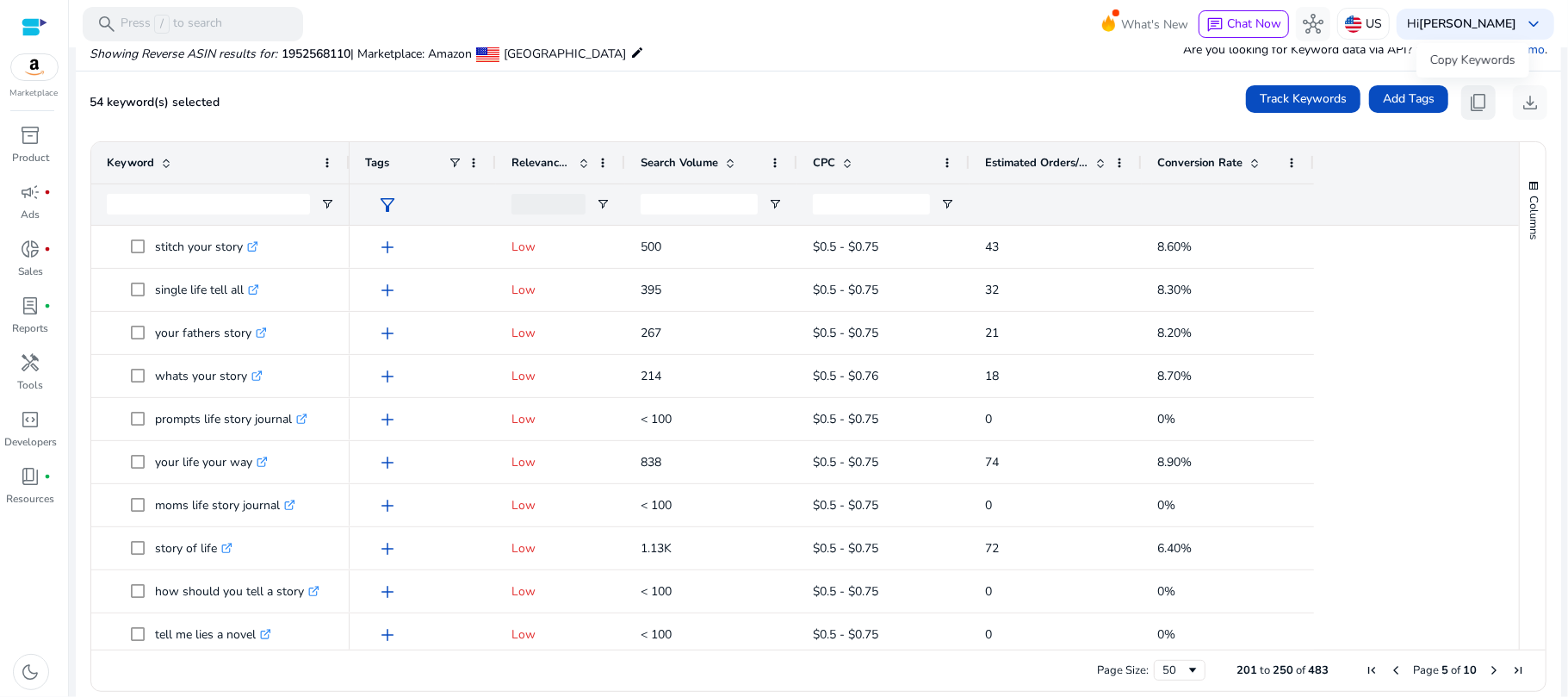
click at [1468, 104] on span "content_copy" at bounding box center [1478, 102] width 21 height 21
click at [1478, 92] on span "content_copy" at bounding box center [1478, 102] width 21 height 21
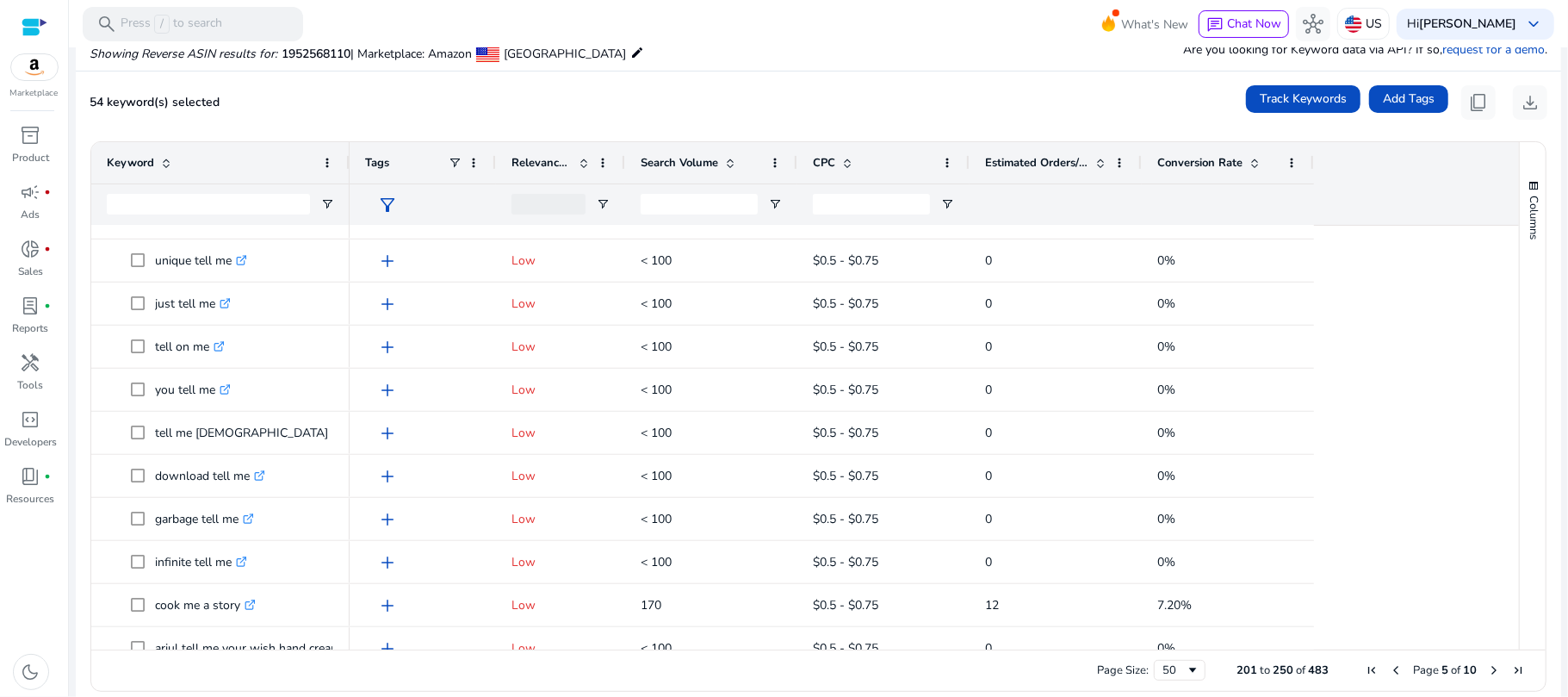
scroll to position [1729, 0]
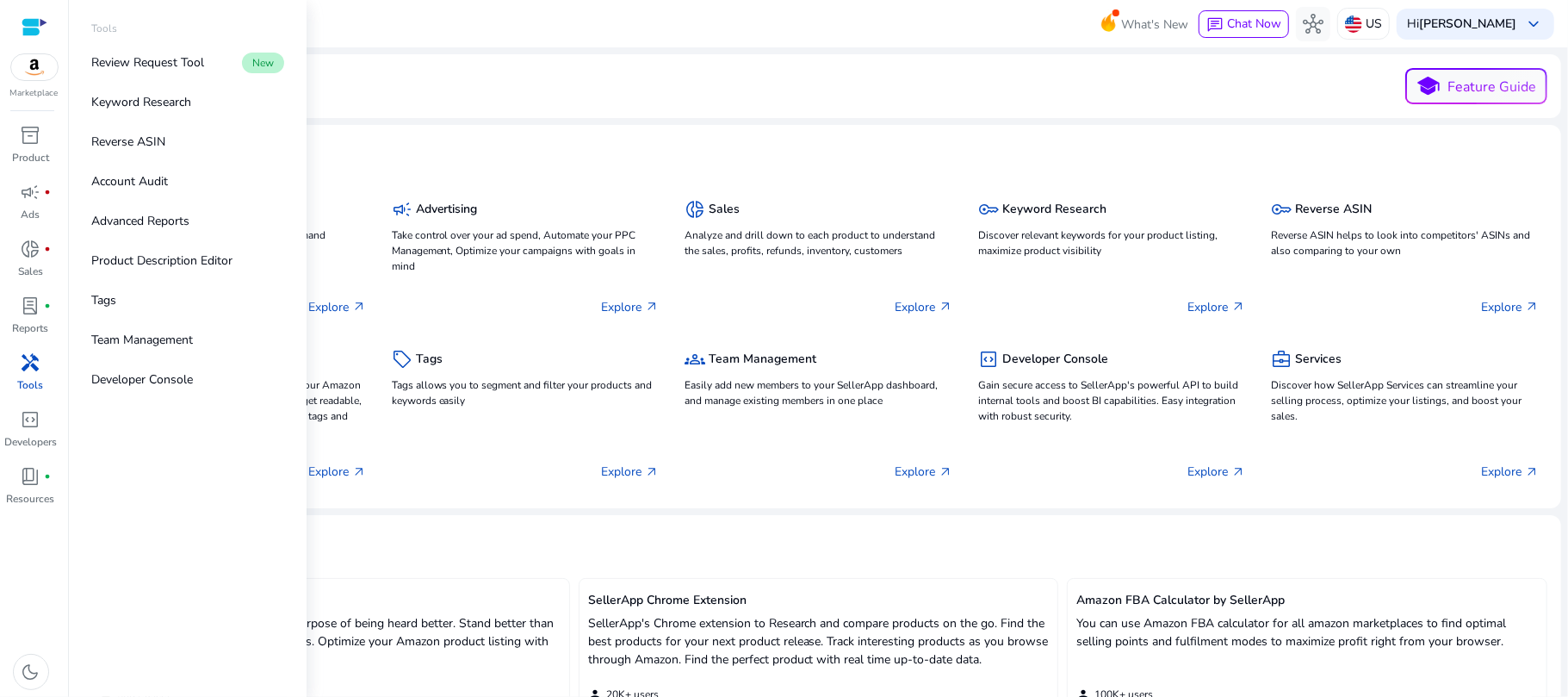
click at [35, 373] on span "handyman" at bounding box center [31, 363] width 21 height 21
click at [154, 110] on p "Keyword Research" at bounding box center [141, 102] width 100 height 18
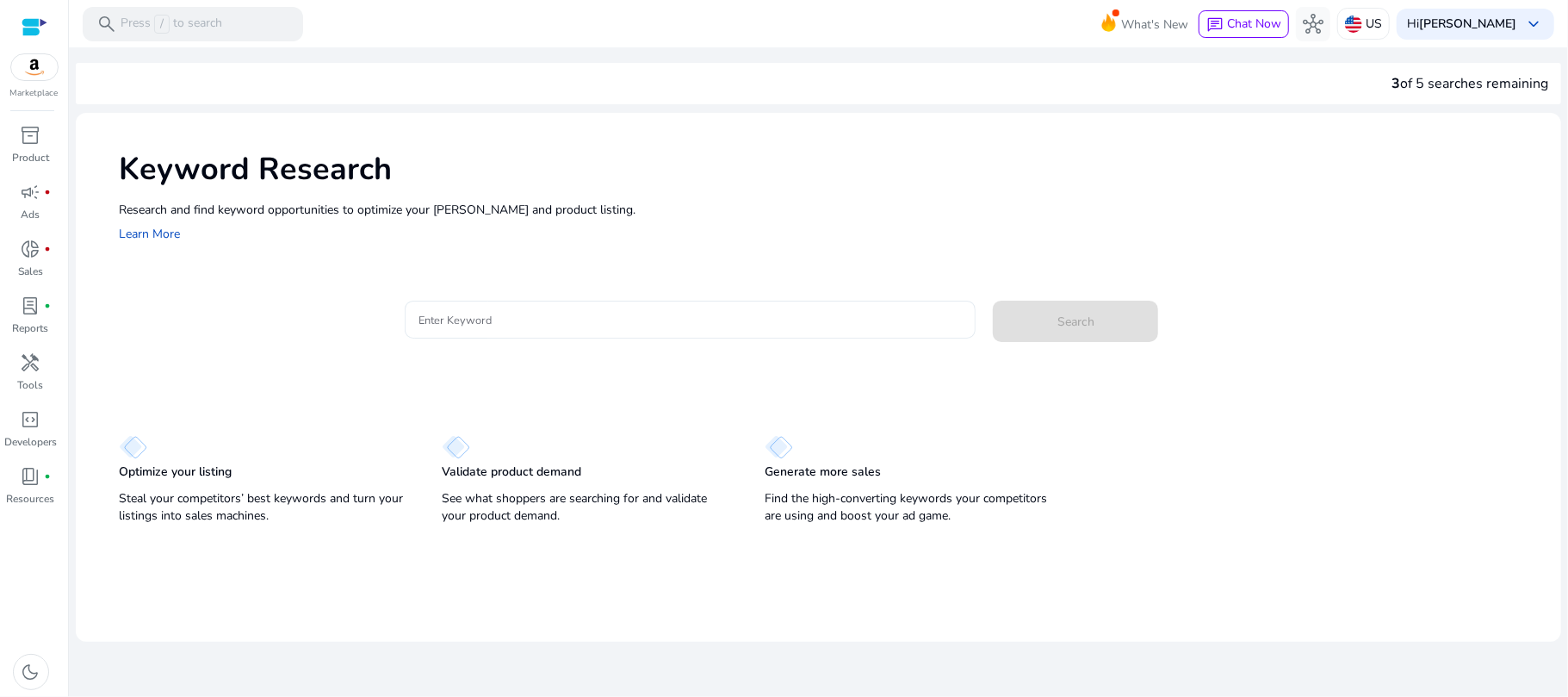
click at [561, 321] on input "Enter Keyword" at bounding box center [690, 319] width 544 height 19
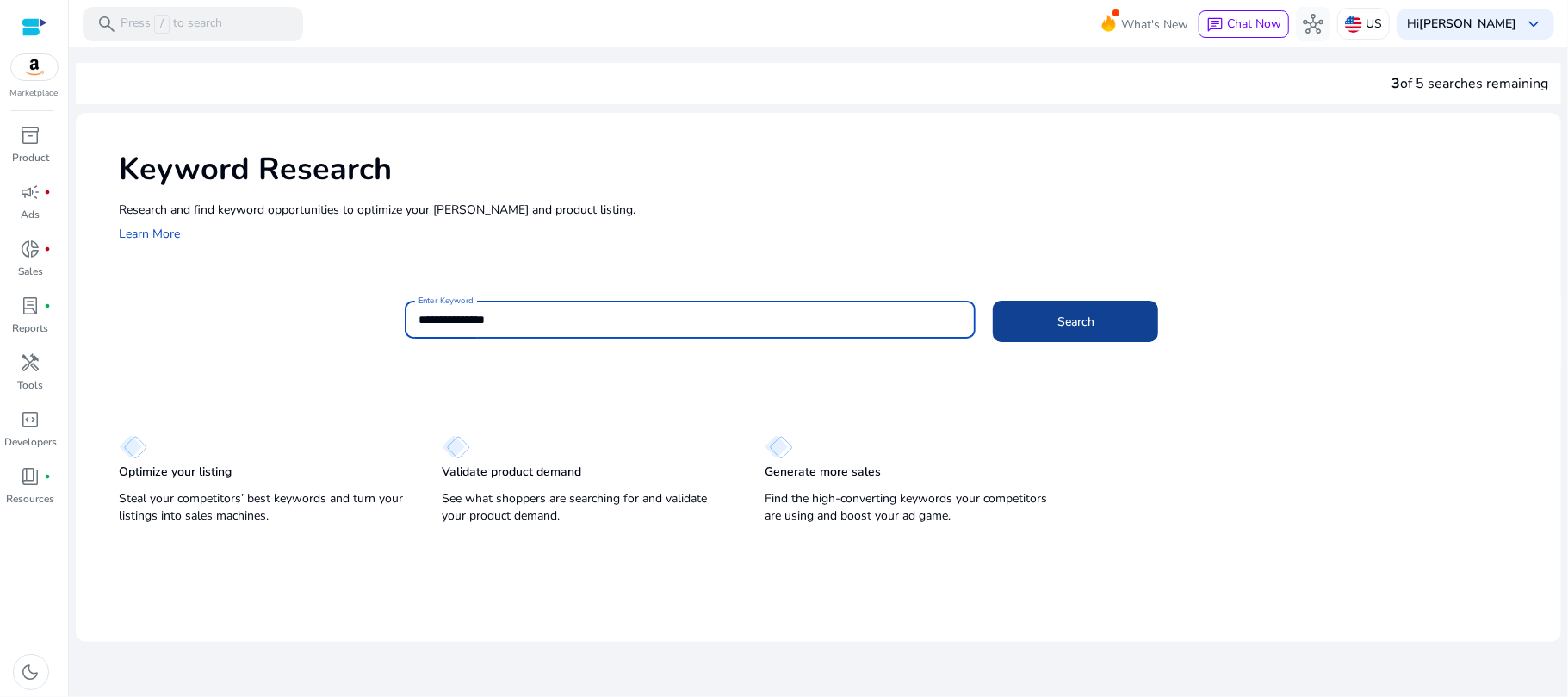
type input "**********"
click at [1073, 319] on span "Search" at bounding box center [1076, 322] width 37 height 18
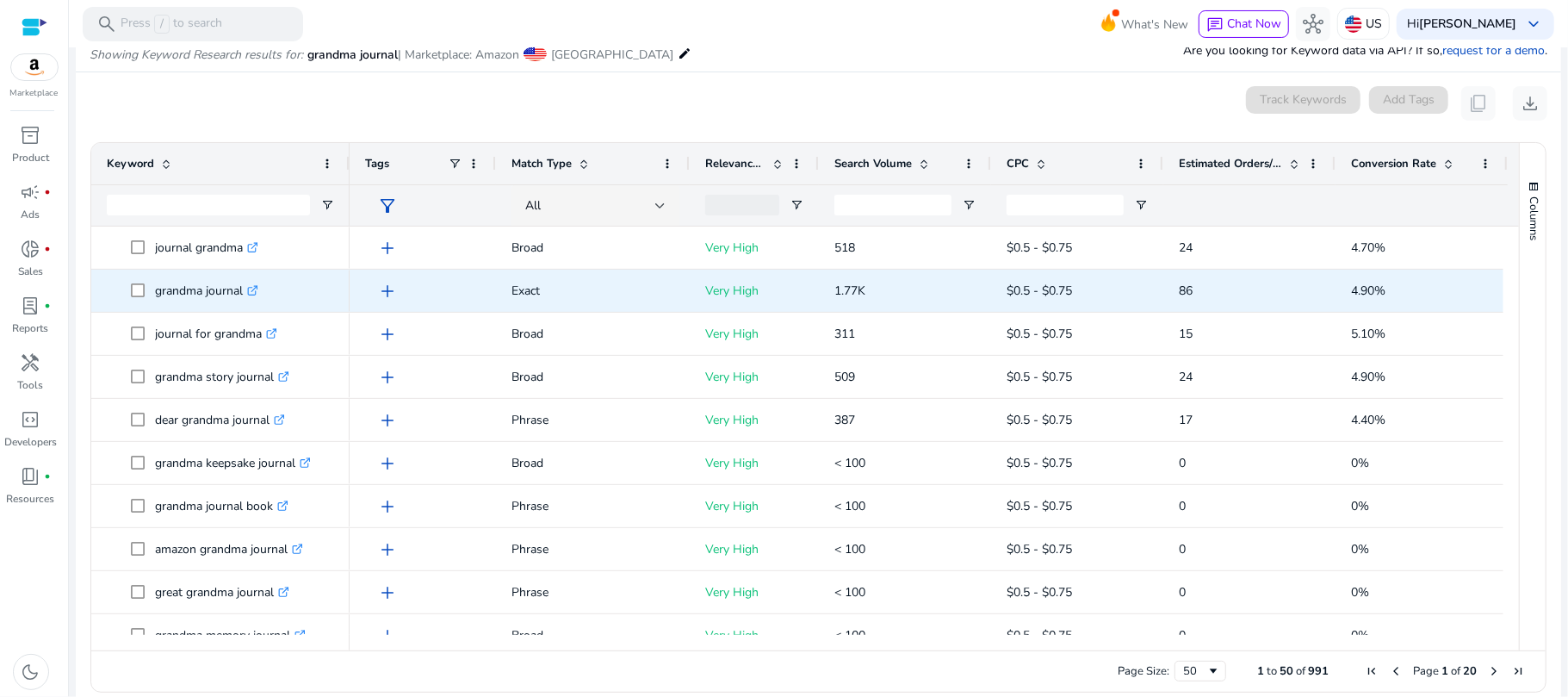
scroll to position [205, 0]
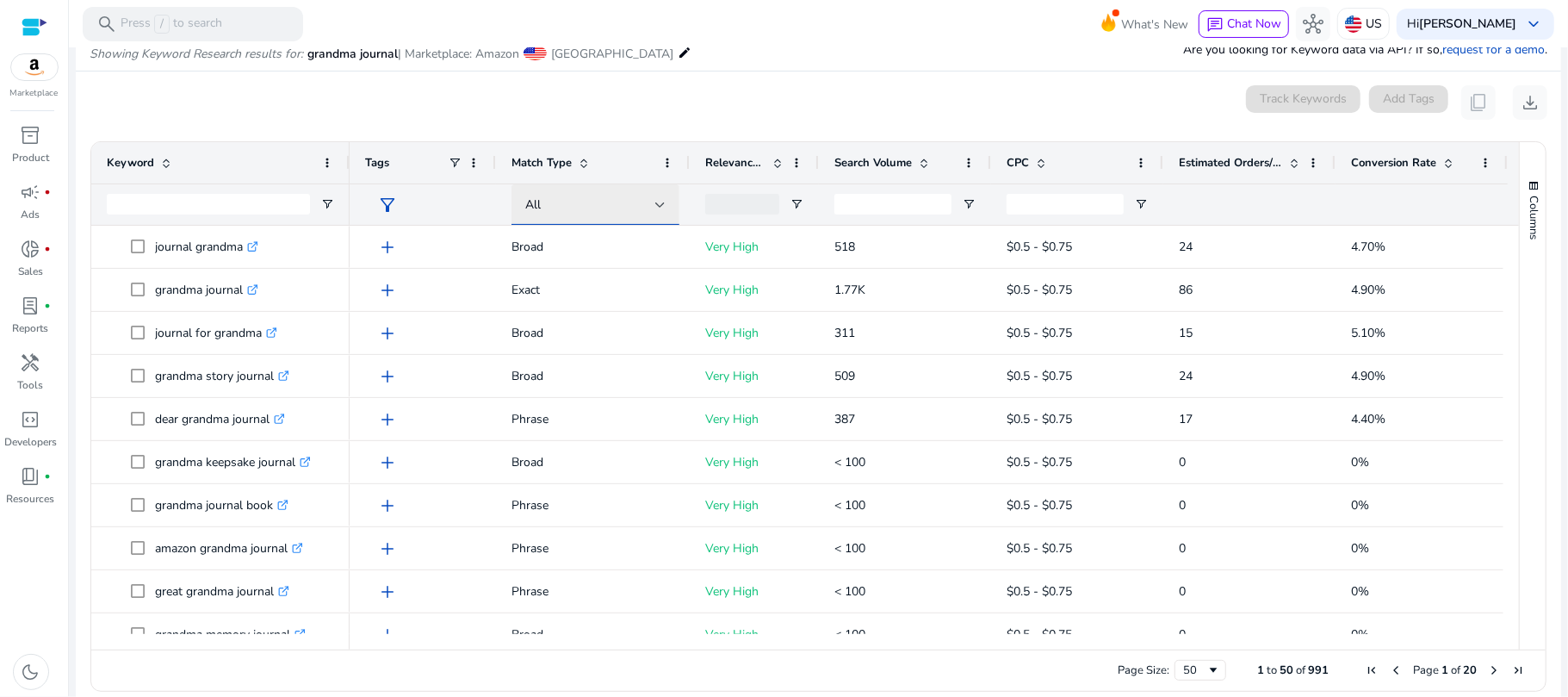
click at [640, 211] on div "All" at bounding box center [590, 204] width 130 height 19
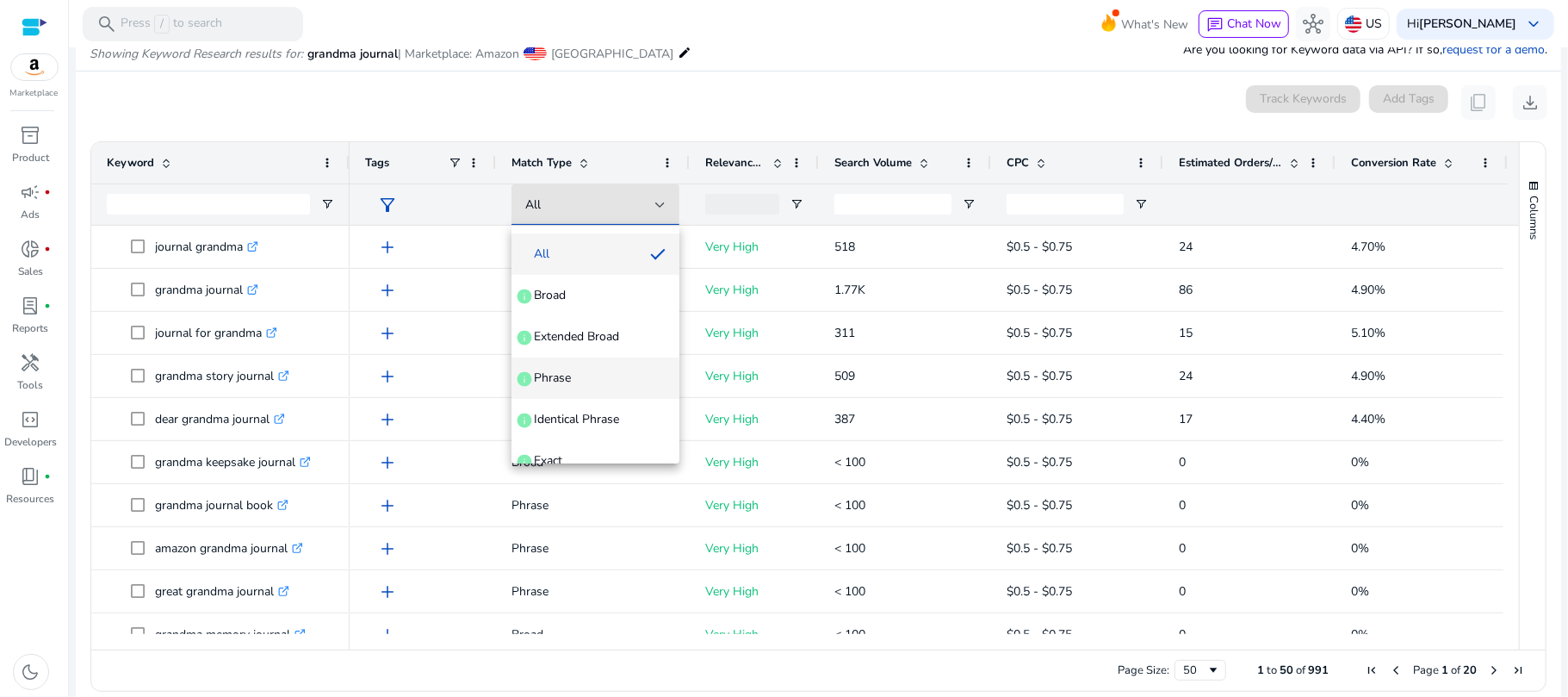
scroll to position [59, 0]
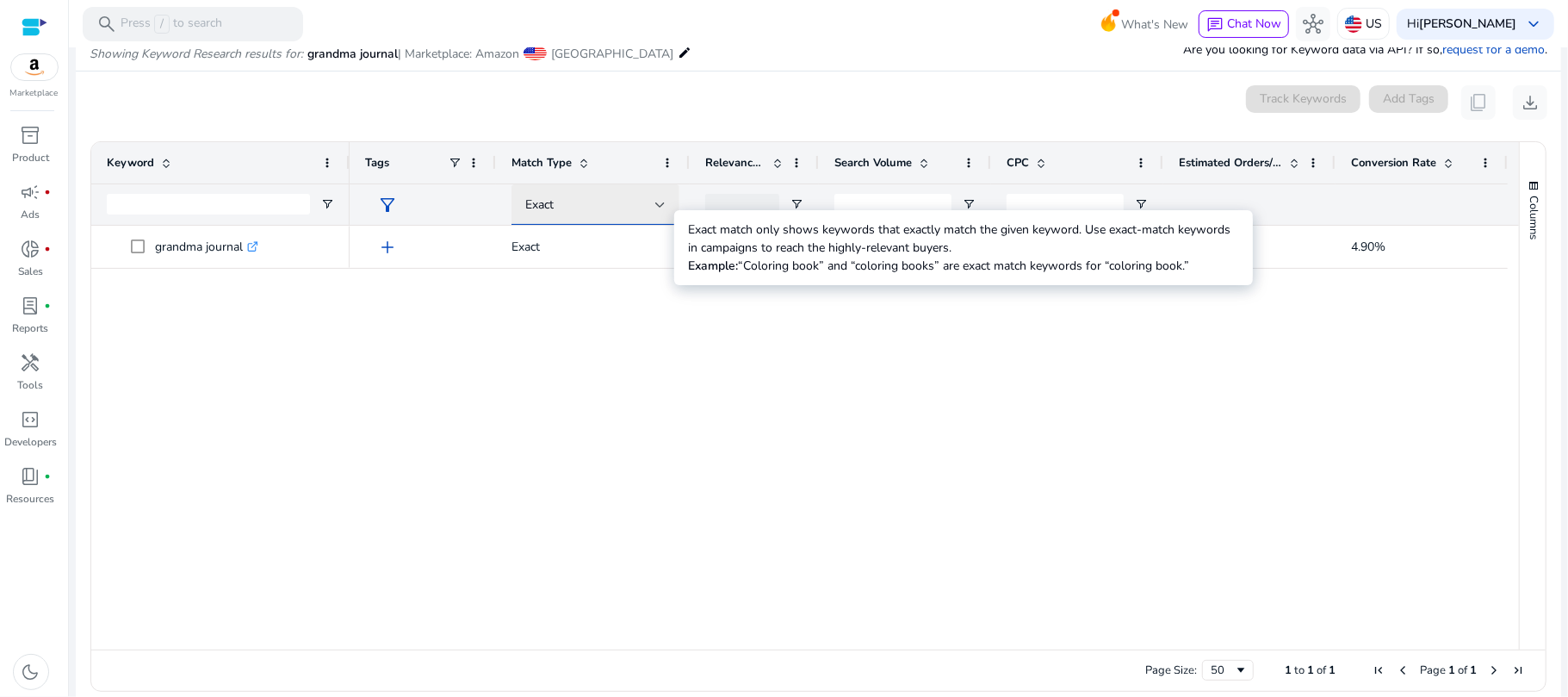
click at [662, 202] on div at bounding box center [660, 205] width 10 height 7
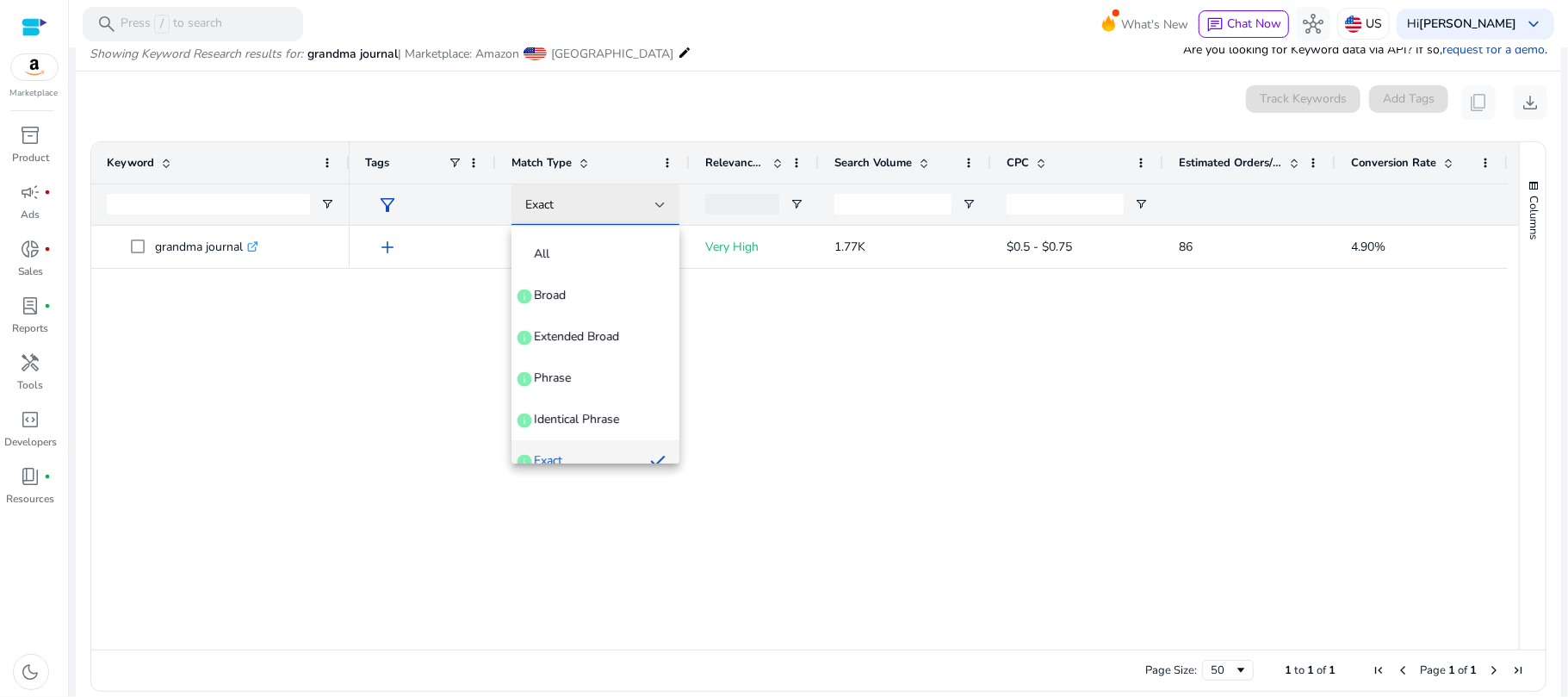
scroll to position [18, 0]
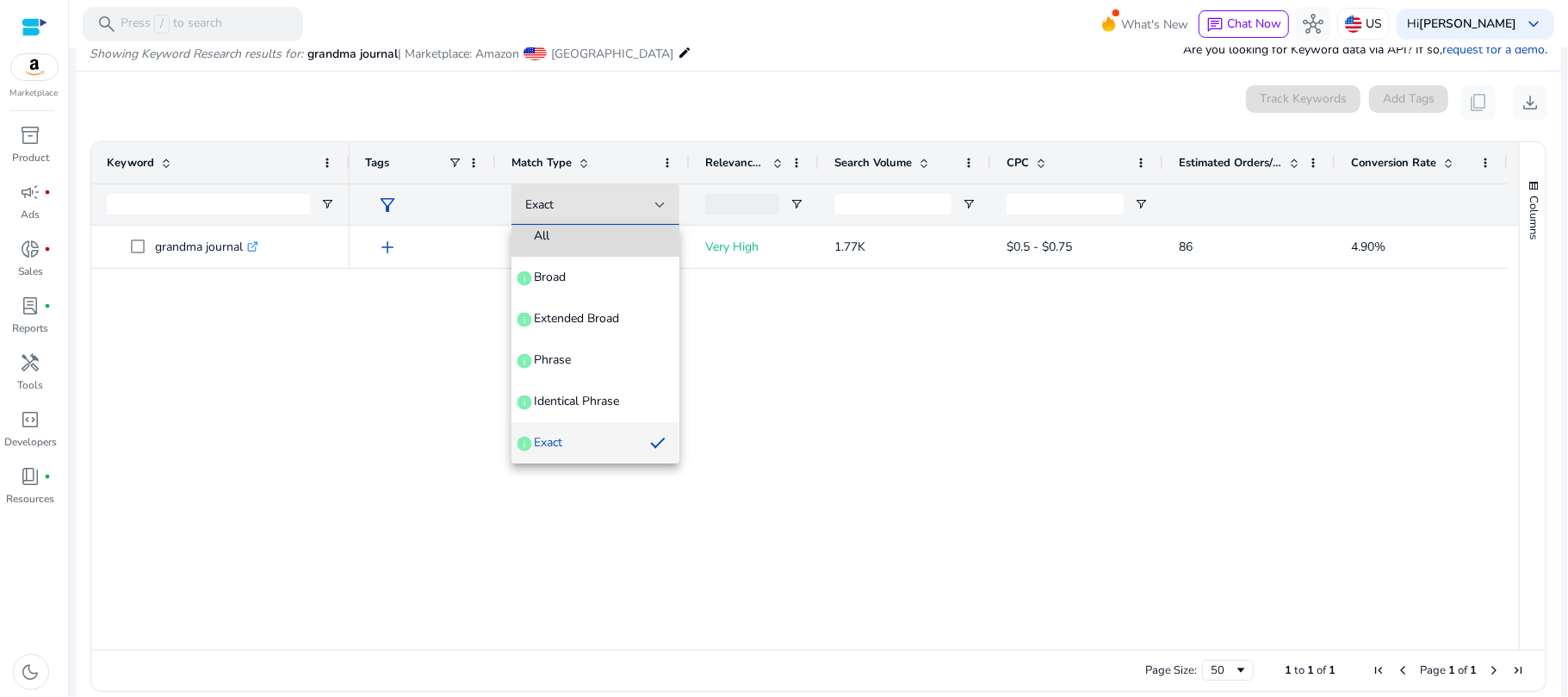
click at [639, 241] on span "All" at bounding box center [595, 235] width 140 height 17
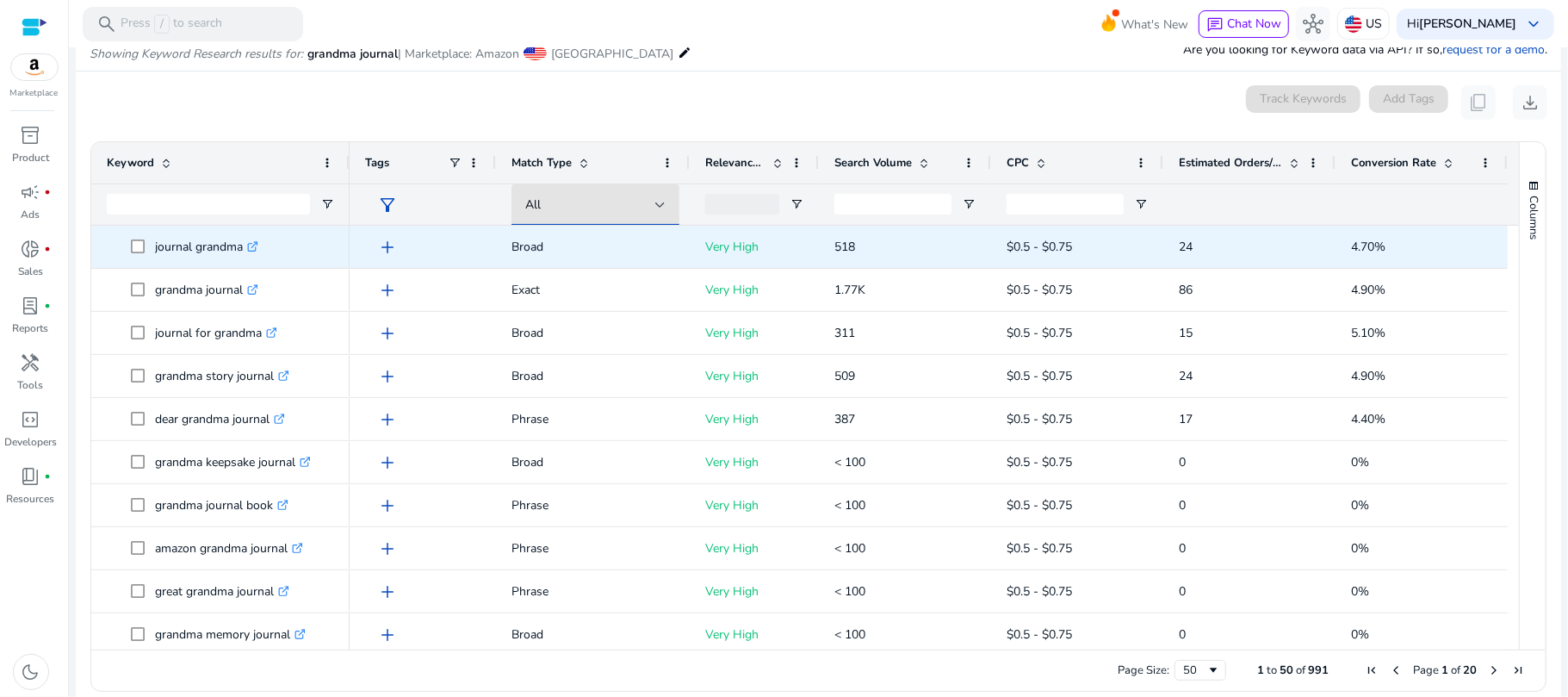
scroll to position [7, 0]
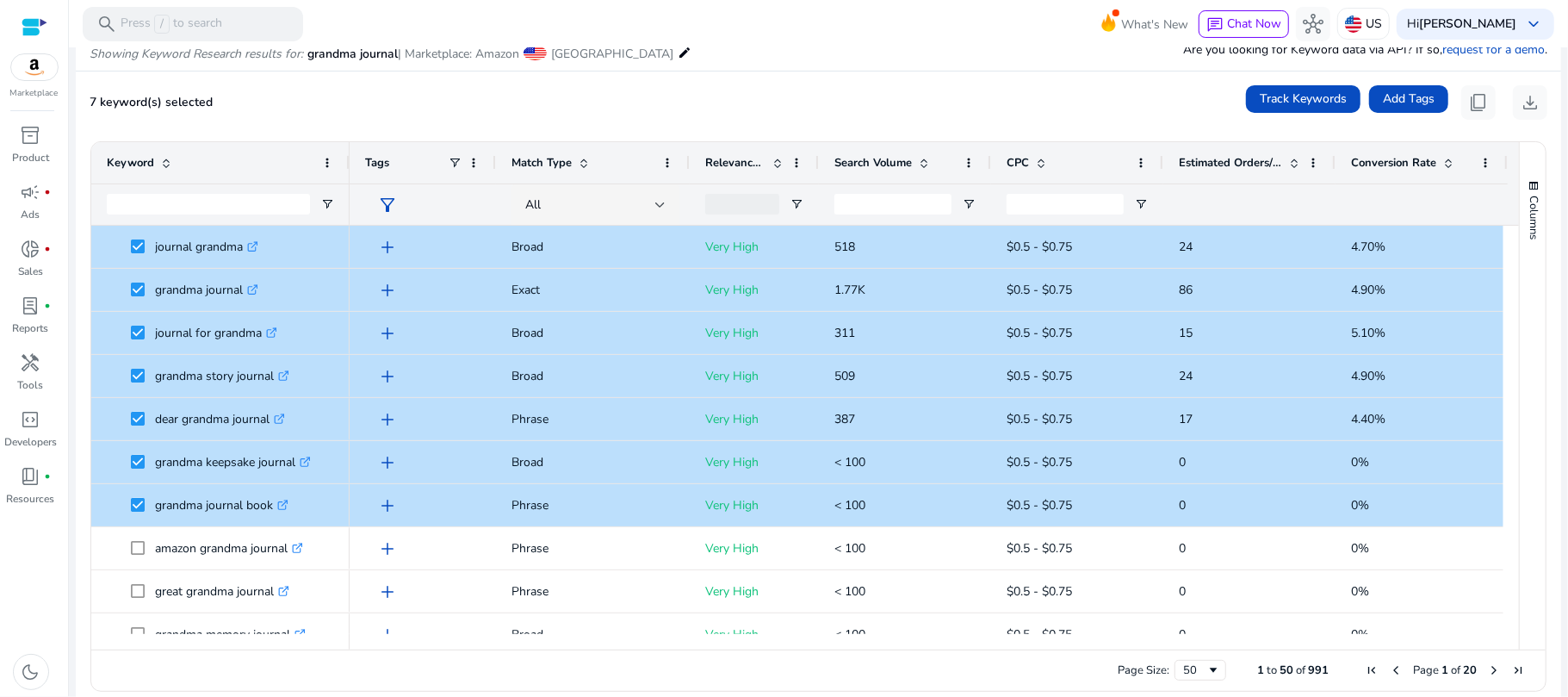
drag, startPoint x: 1510, startPoint y: 288, endPoint x: 1513, endPoint y: 331, distance: 43.1
click at [1519, 329] on div "Columns Keyword Column Labels Drag here to set column labels" at bounding box center [1532, 395] width 26 height 507
click at [1471, 107] on span "content_copy" at bounding box center [1478, 102] width 21 height 21
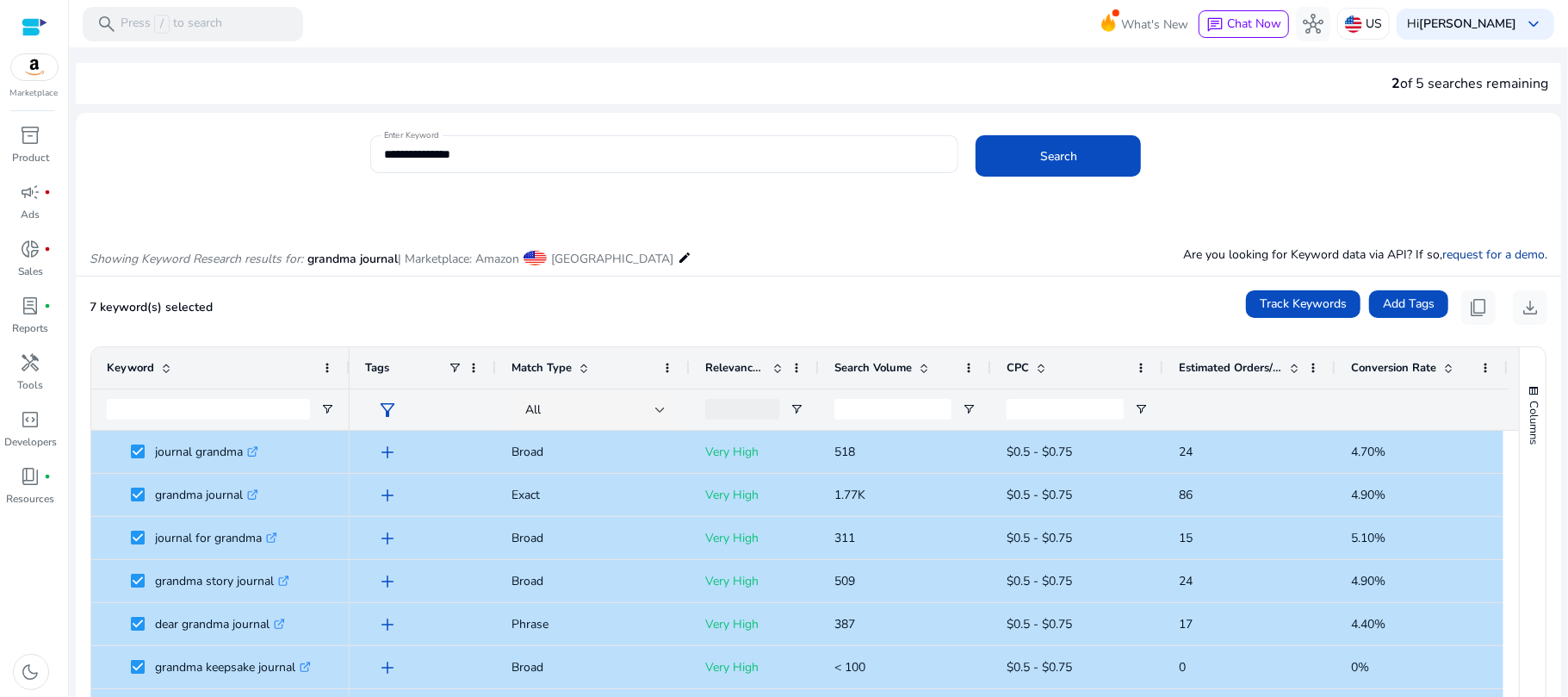
scroll to position [205, 0]
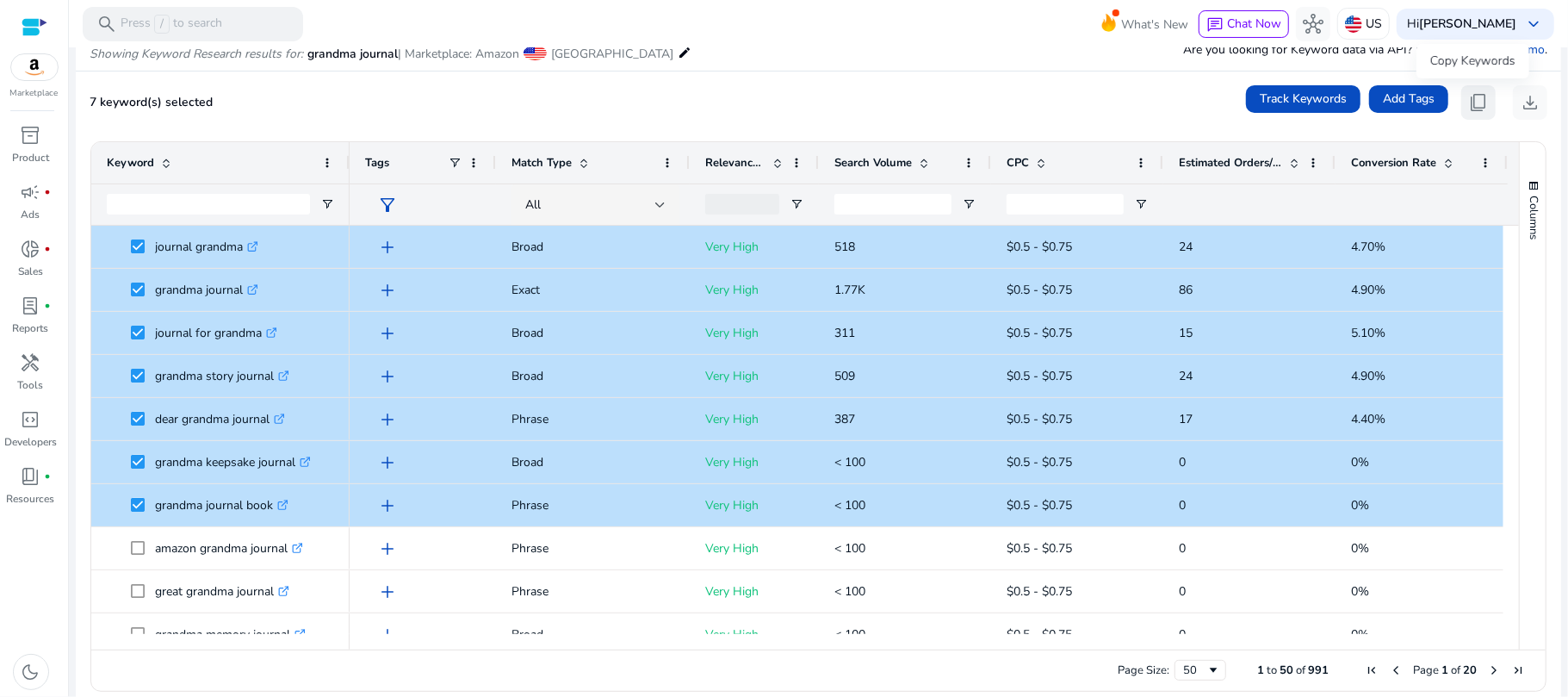
click at [1468, 101] on span "content_copy" at bounding box center [1478, 102] width 21 height 21
click at [1196, 167] on span "Estimated Orders/Month" at bounding box center [1230, 163] width 104 height 15
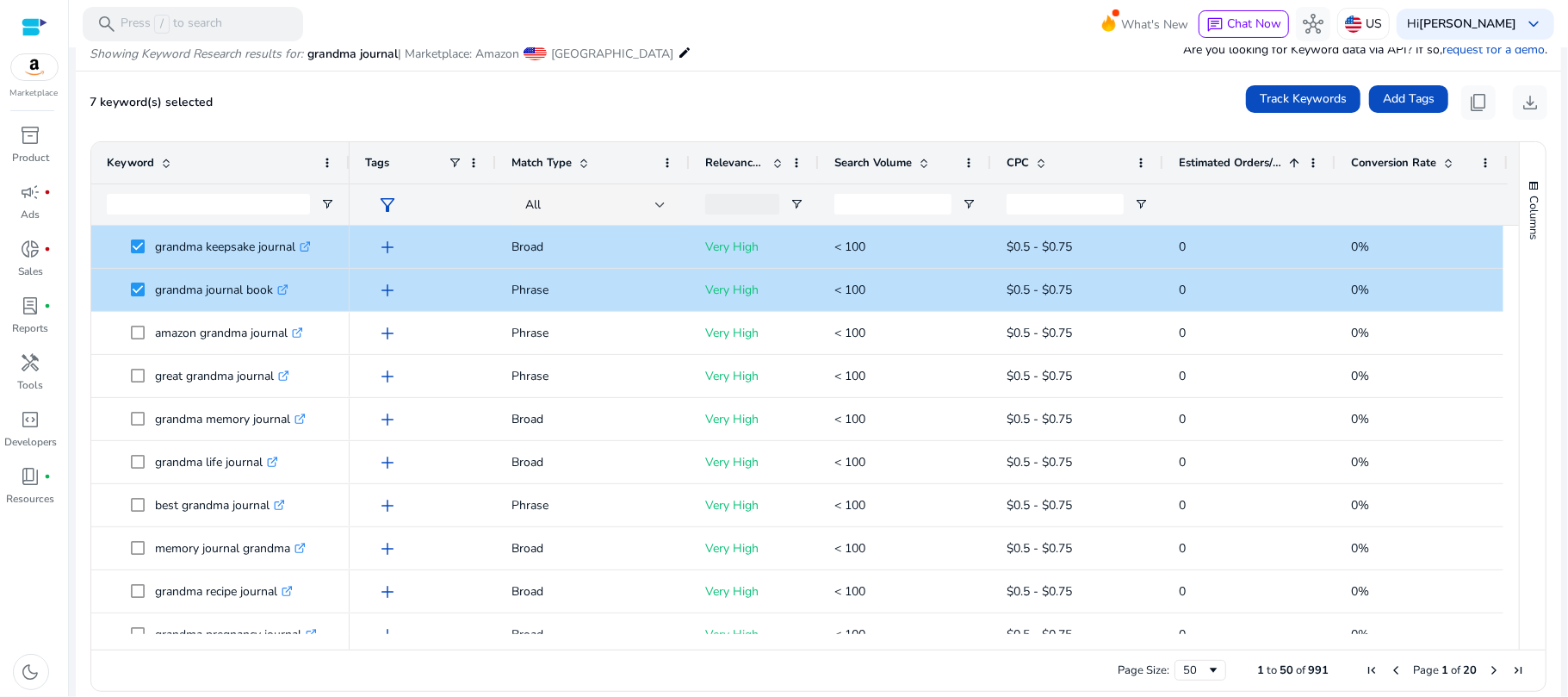
click at [1193, 173] on div "Estimated Orders/Month 1" at bounding box center [1239, 163] width 123 height 33
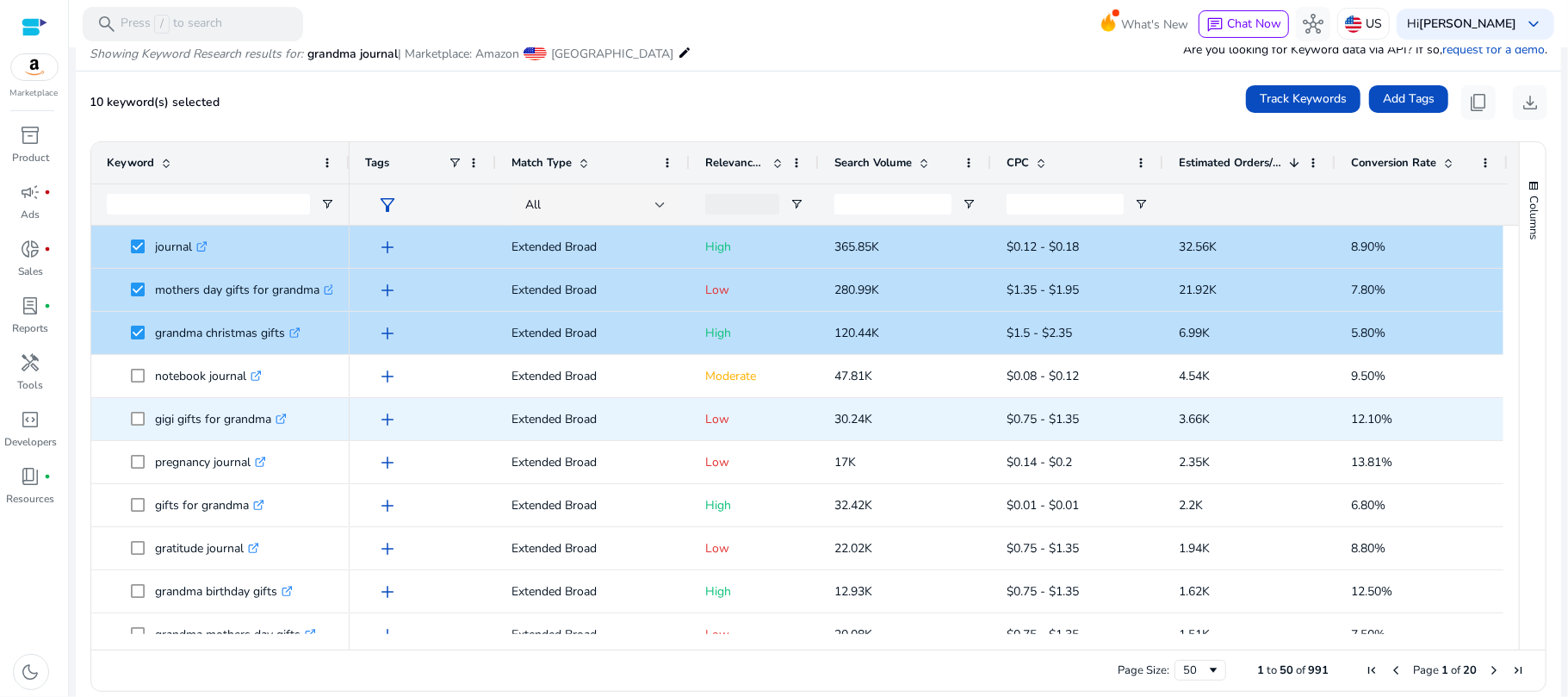
click at [153, 418] on span at bounding box center [143, 419] width 25 height 35
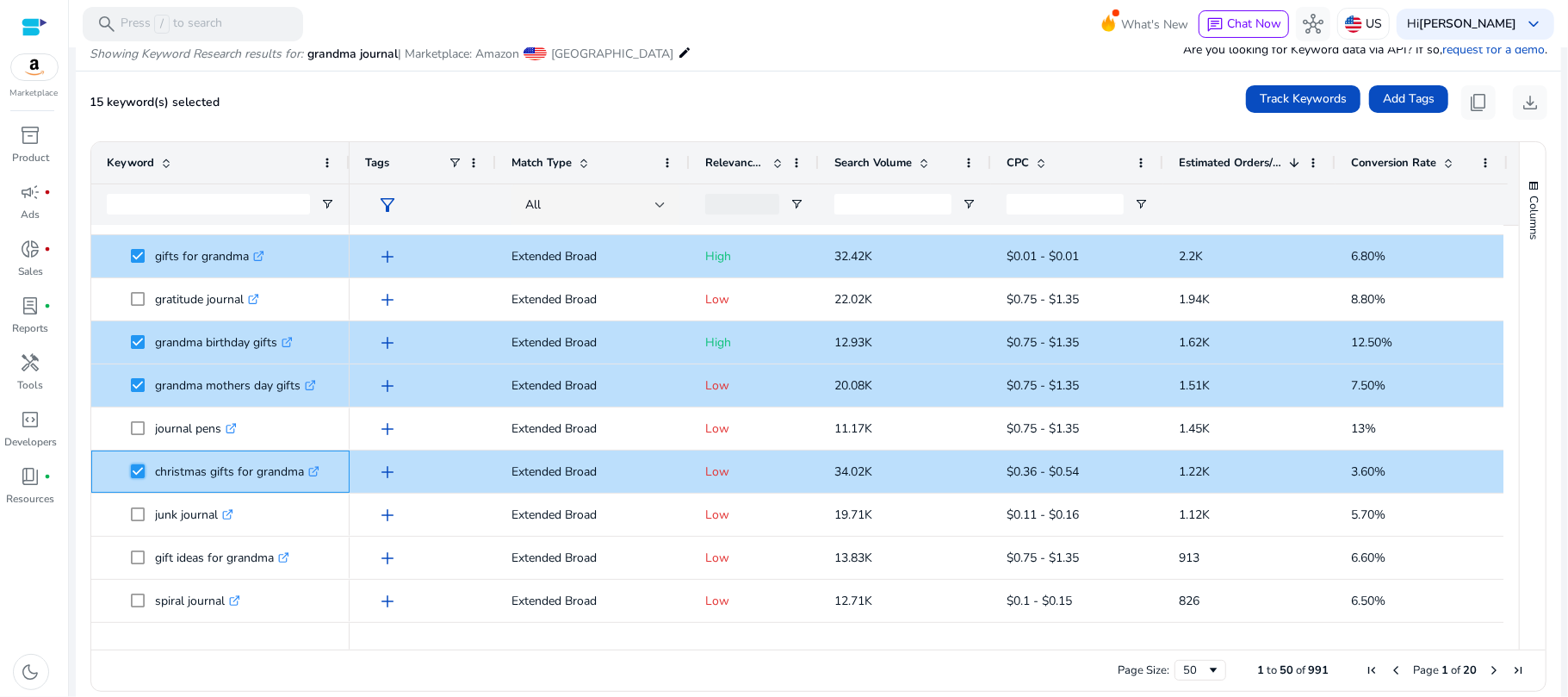
scroll to position [363, 0]
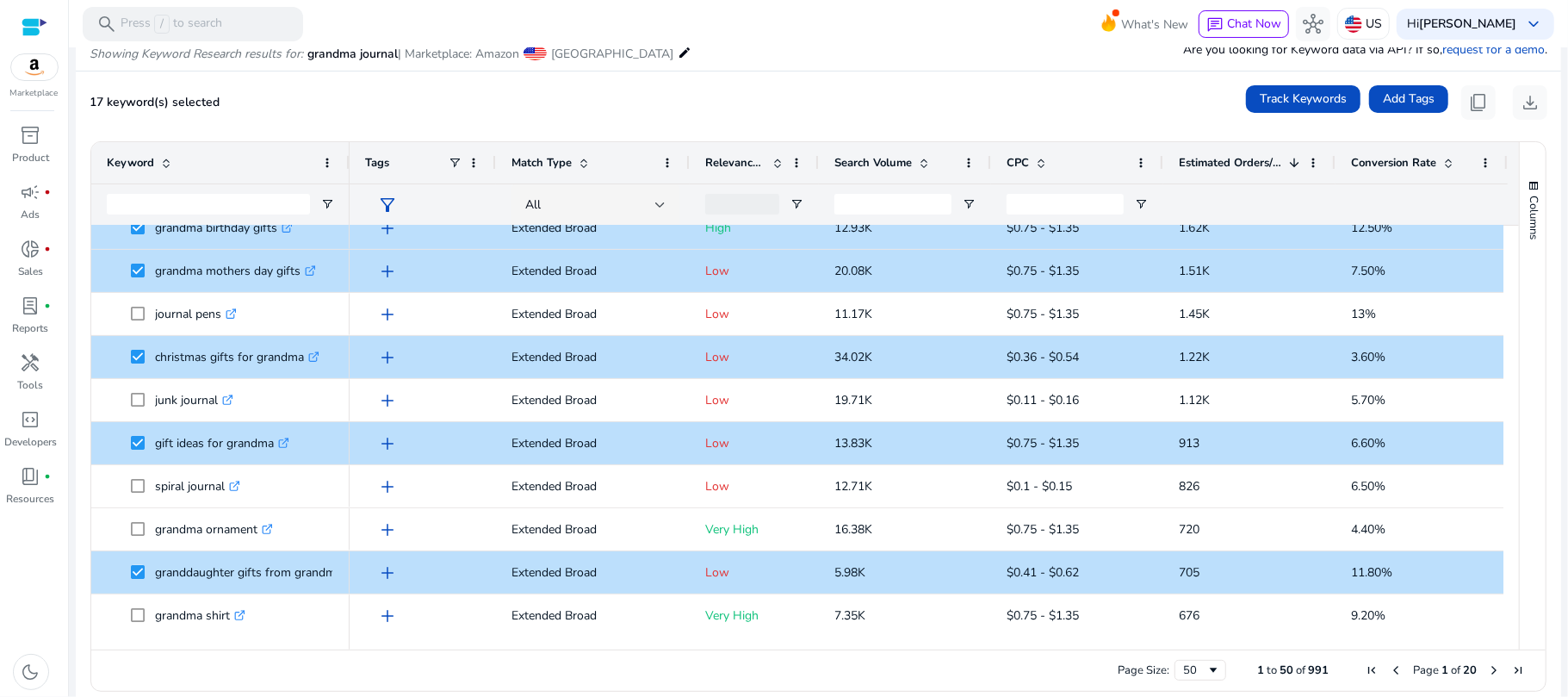
drag, startPoint x: 1510, startPoint y: 348, endPoint x: 1513, endPoint y: 403, distance: 55.1
click at [1519, 403] on div "Columns Keyword Column Labels Drag here to set column labels" at bounding box center [1532, 395] width 26 height 507
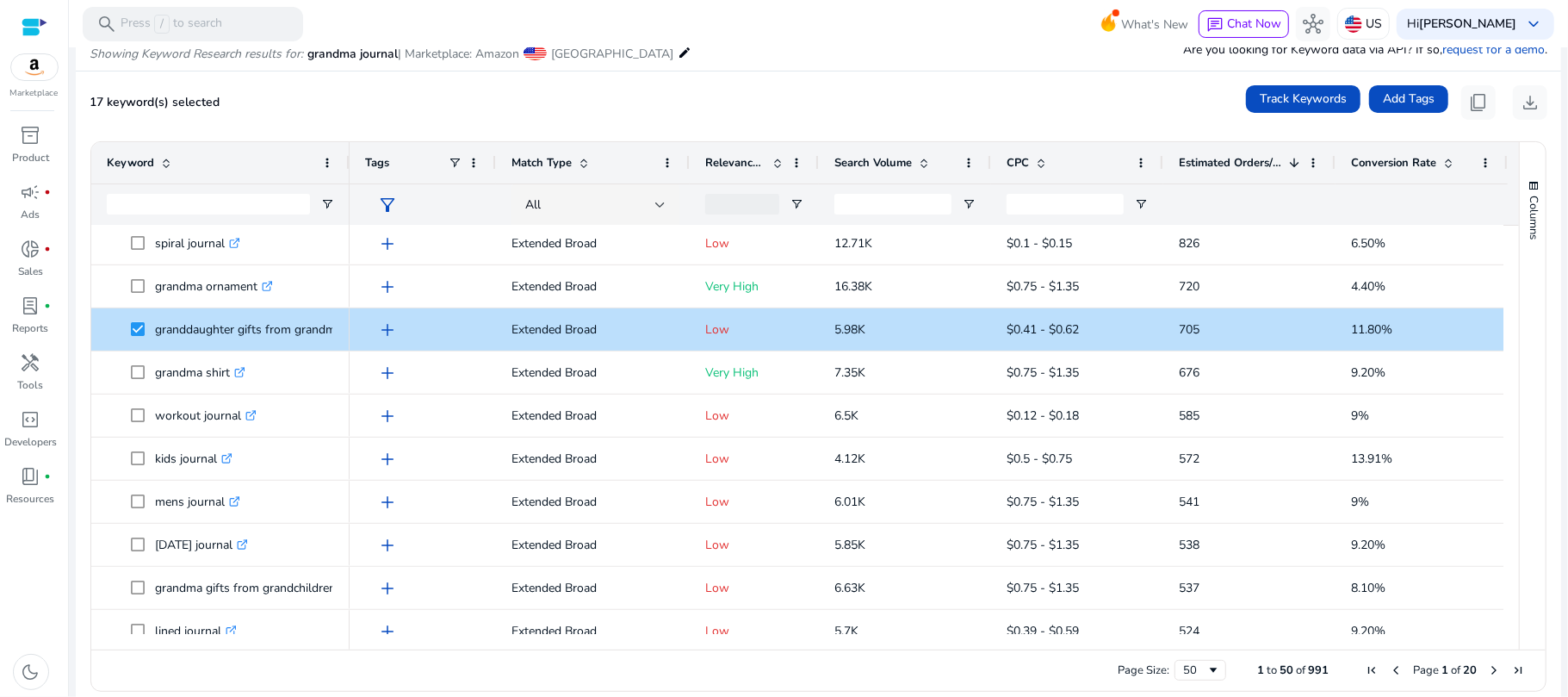
scroll to position [0, 0]
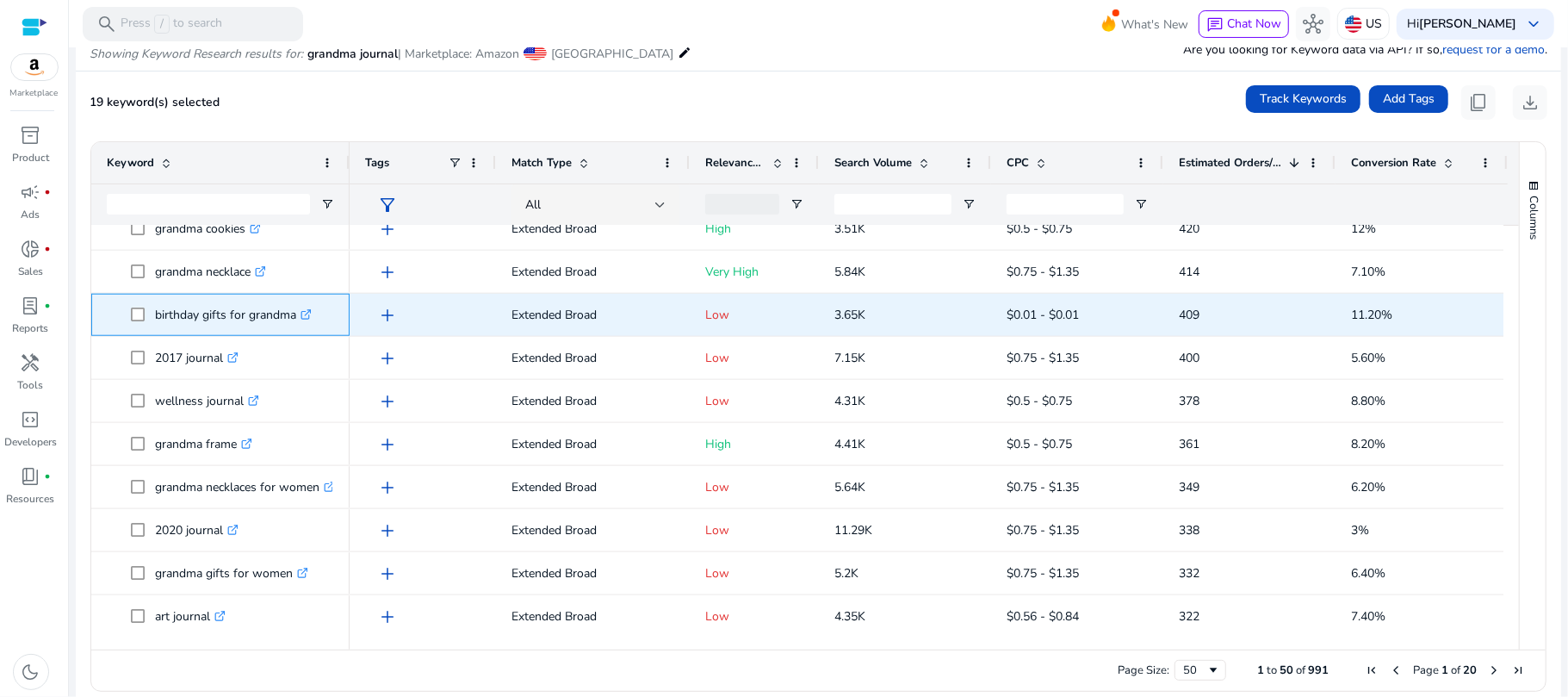
click at [129, 321] on span "birthday gifts for grandma .st0{fill:#2c8af8}" at bounding box center [221, 314] width 227 height 35
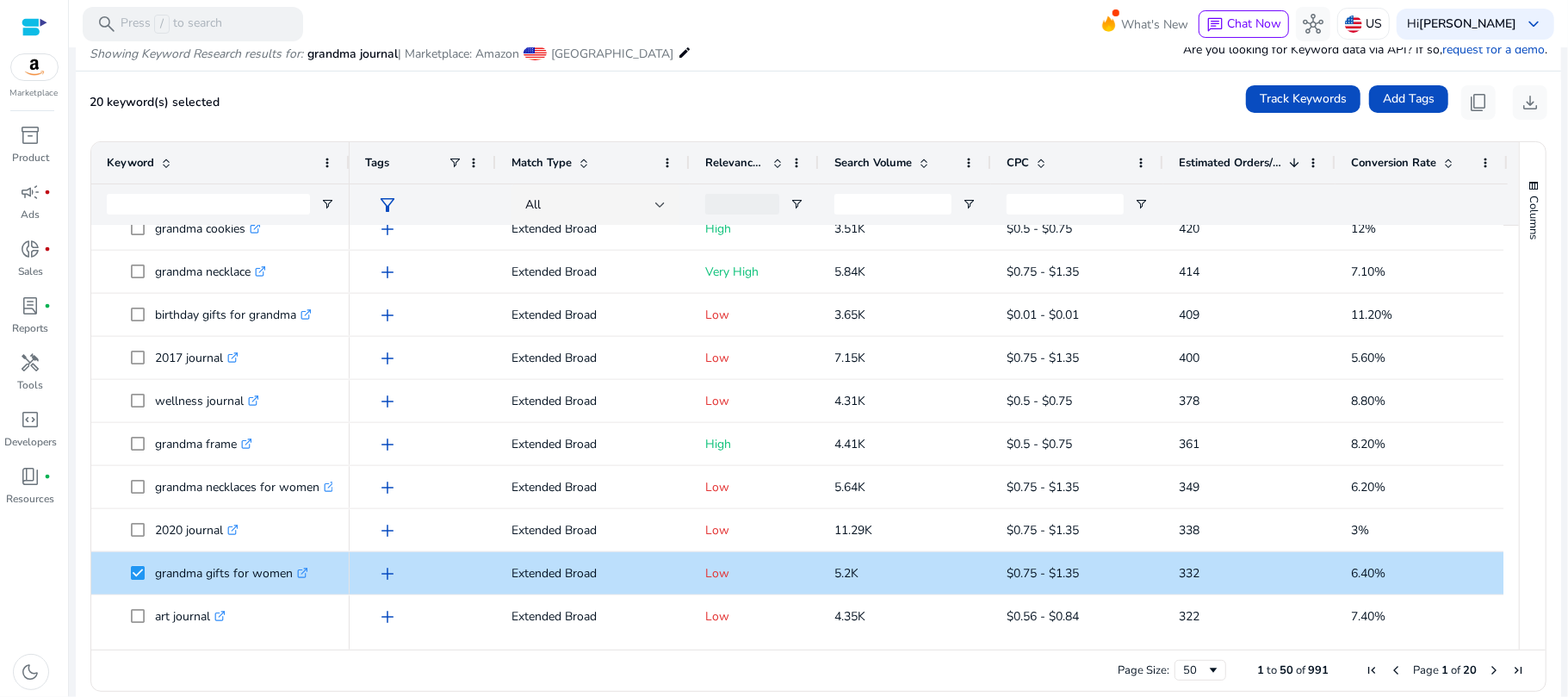
drag, startPoint x: 1510, startPoint y: 484, endPoint x: 1508, endPoint y: 503, distance: 19.1
click at [1508, 503] on div "Keyword Tags Match Type 1" at bounding box center [818, 395] width 1454 height 507
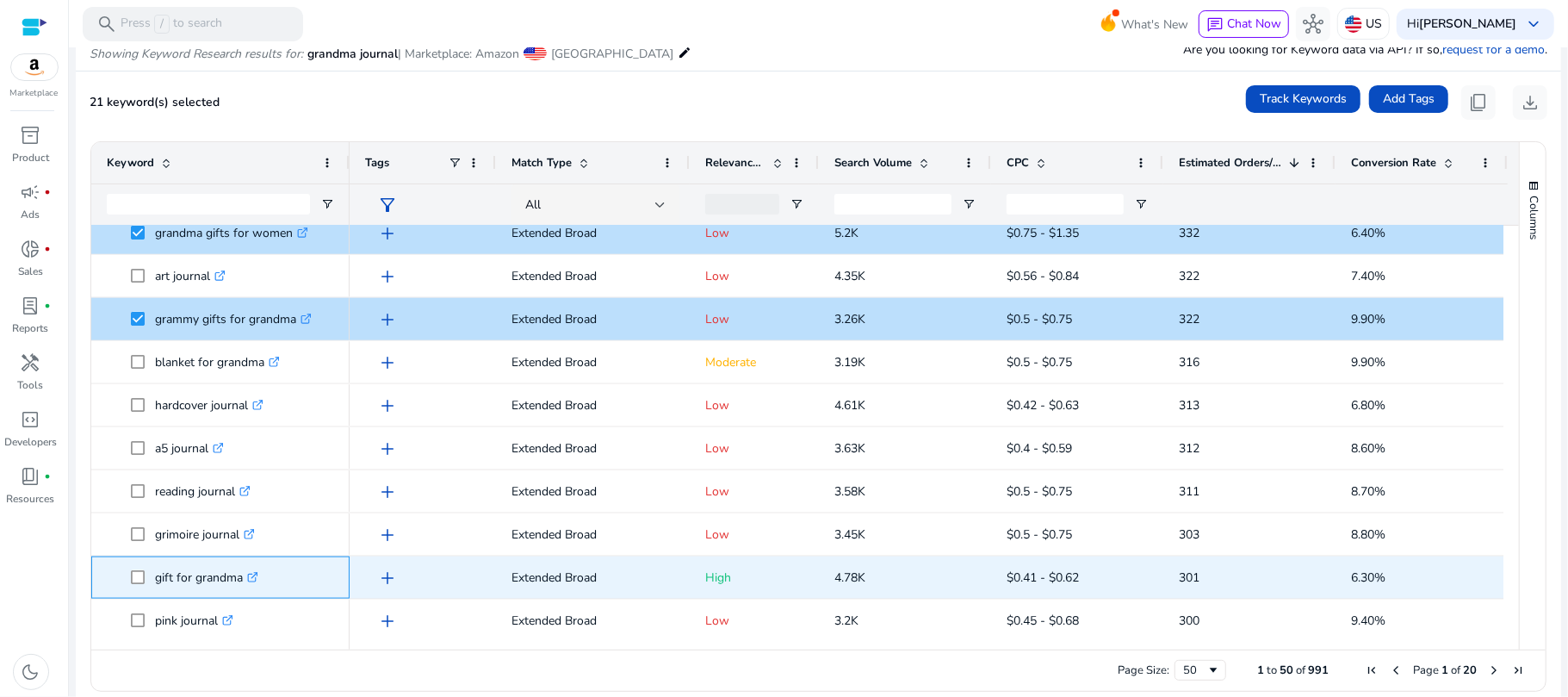
click at [149, 582] on span at bounding box center [143, 577] width 25 height 35
click at [128, 573] on span "gift for grandma .st0{fill:#2c8af8}" at bounding box center [221, 577] width 227 height 35
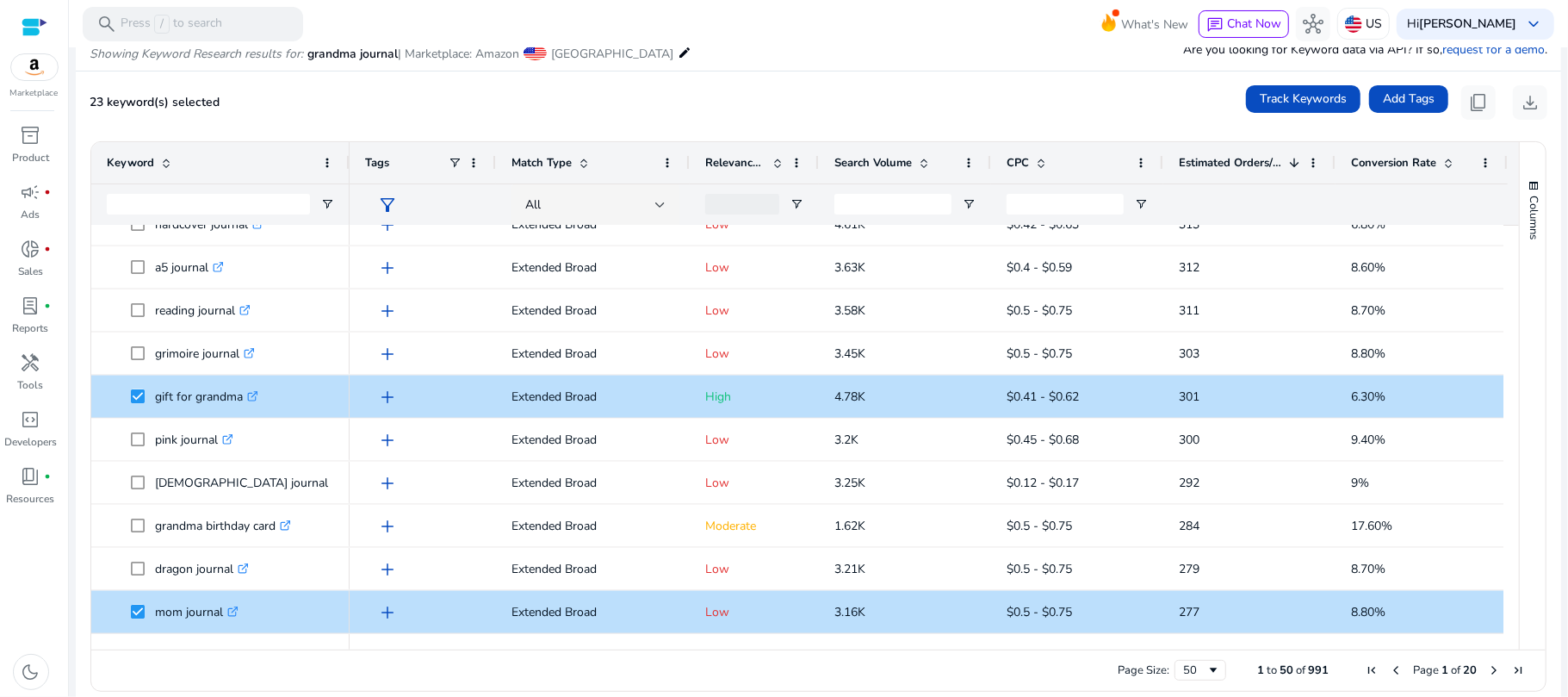
click at [1487, 669] on span "Next Page" at bounding box center [1494, 670] width 14 height 14
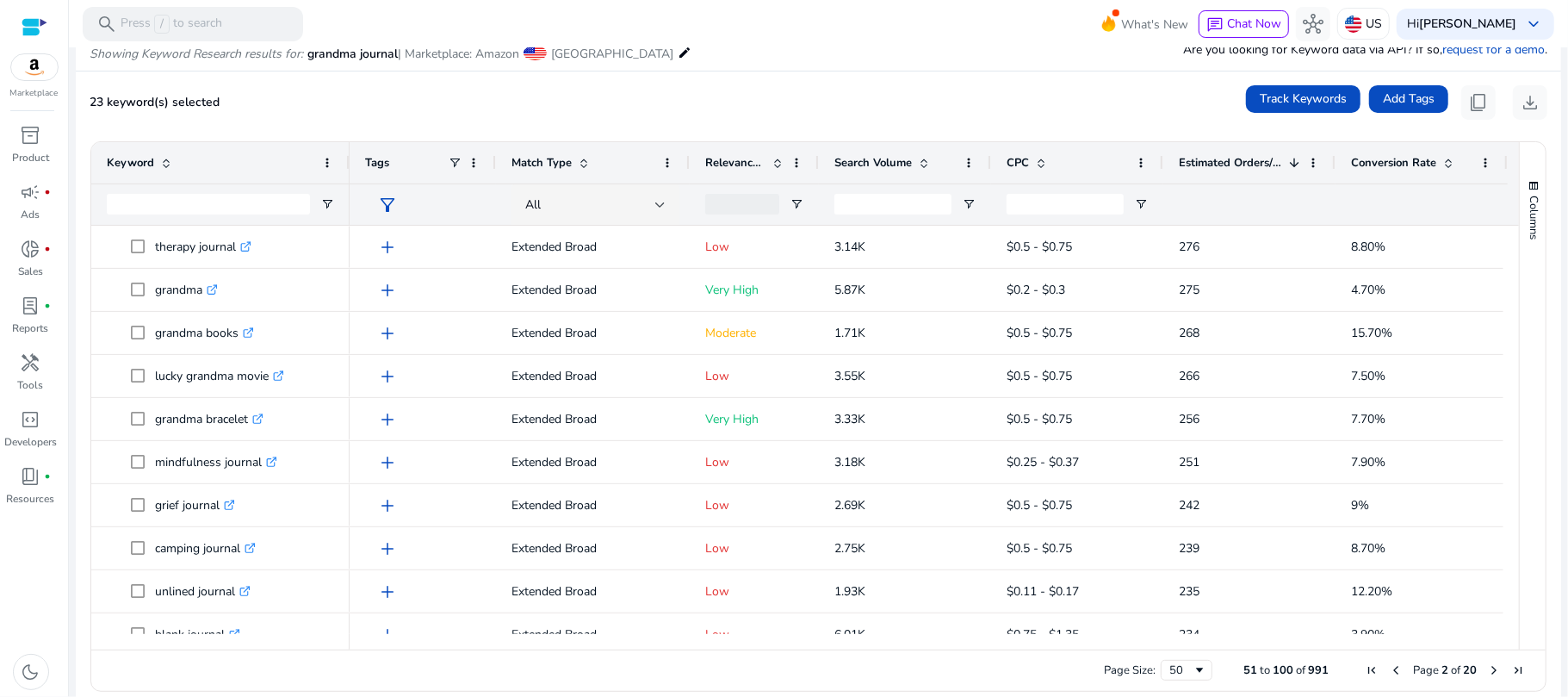
drag, startPoint x: 1503, startPoint y: 270, endPoint x: 1496, endPoint y: 246, distance: 25.0
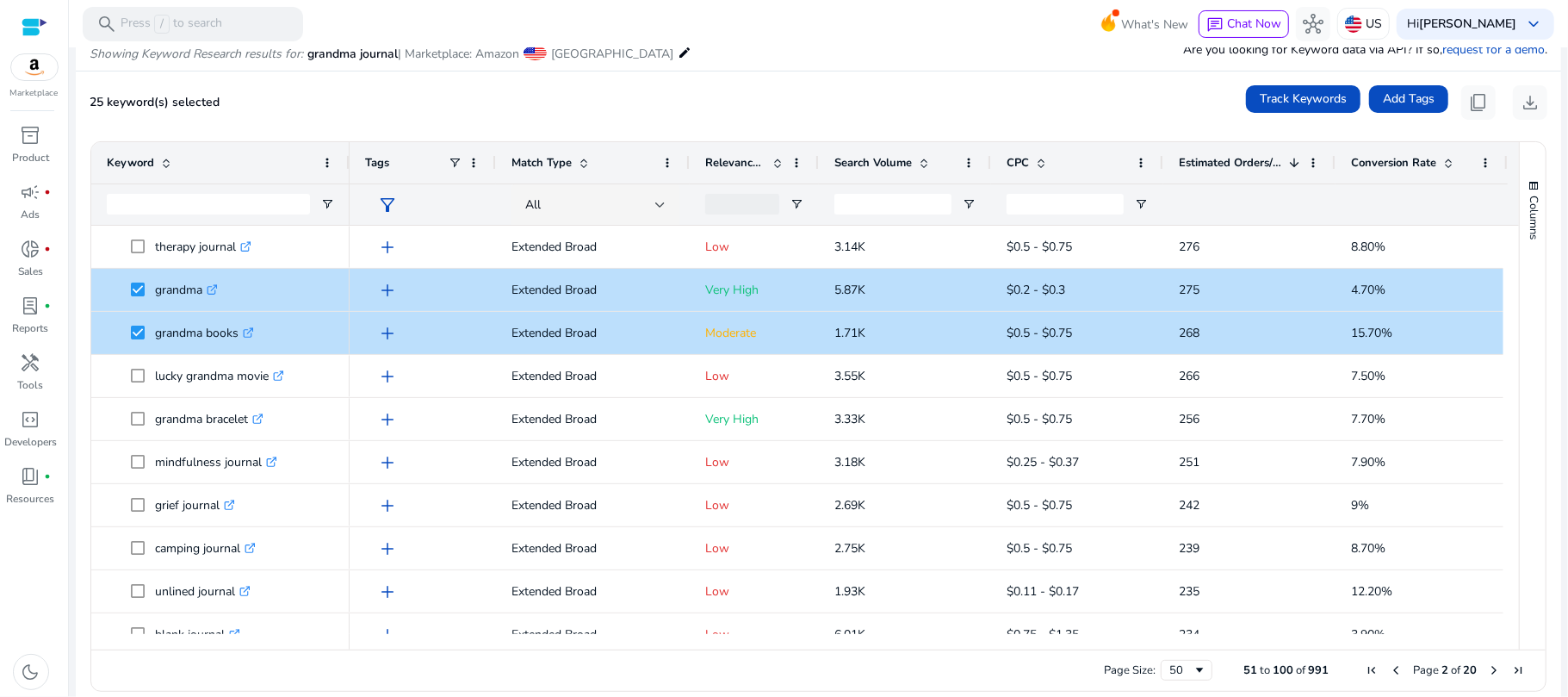
drag, startPoint x: 1510, startPoint y: 276, endPoint x: 1506, endPoint y: 312, distance: 36.2
click at [1506, 312] on div "Keyword Tags Match Type 1" at bounding box center [818, 395] width 1454 height 507
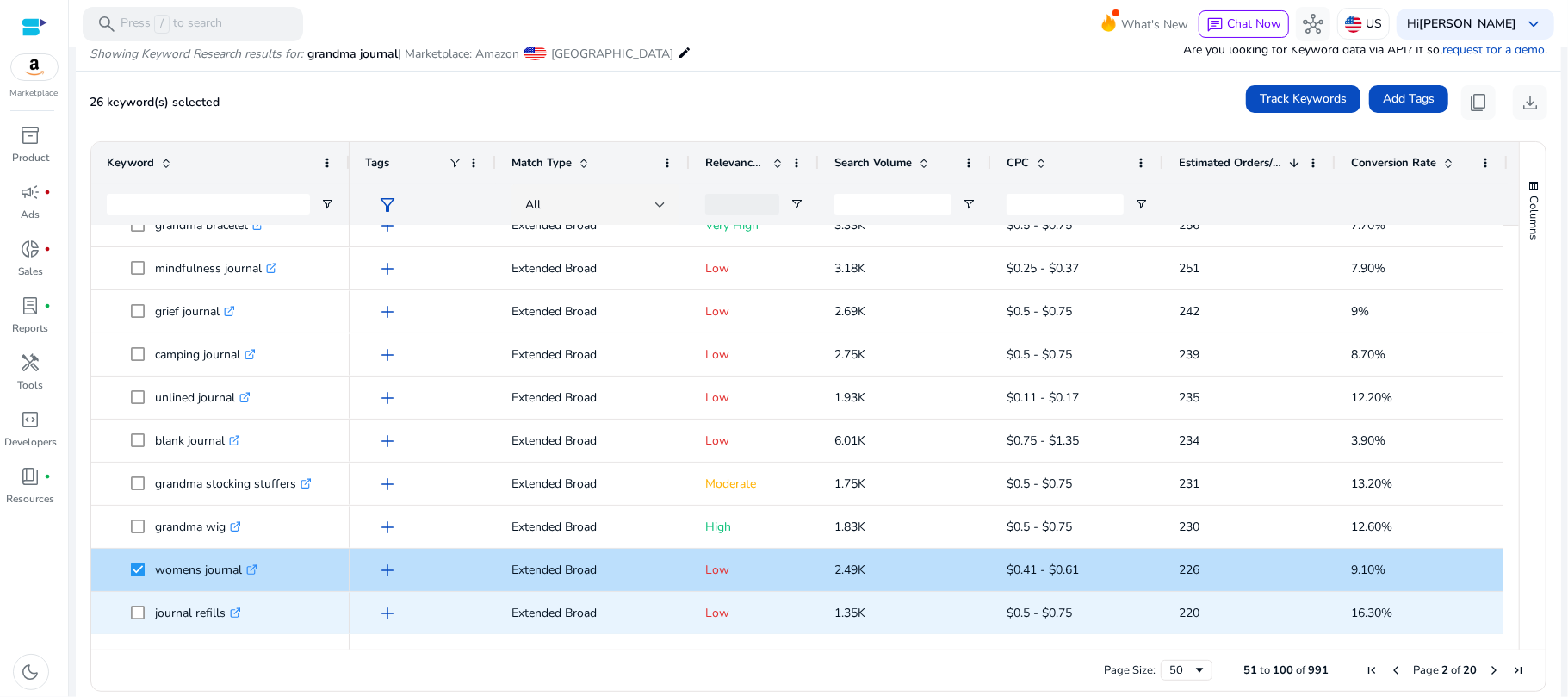
click at [233, 613] on icon ".st0{fill:#2c8af8}" at bounding box center [235, 612] width 11 height 11
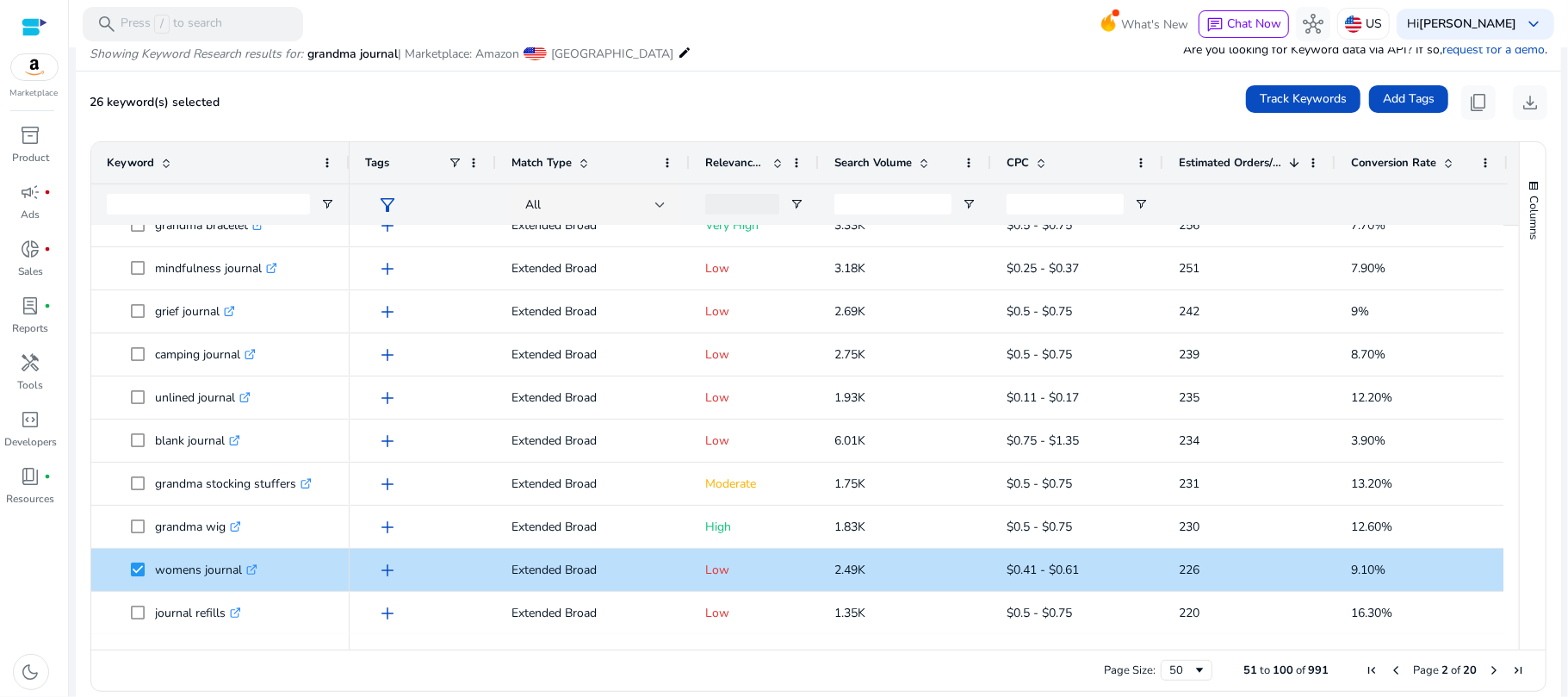
drag, startPoint x: 1510, startPoint y: 314, endPoint x: 1506, endPoint y: 329, distance: 15.5
click at [1506, 329] on div "Keyword Tags Match Type 1" at bounding box center [818, 395] width 1454 height 507
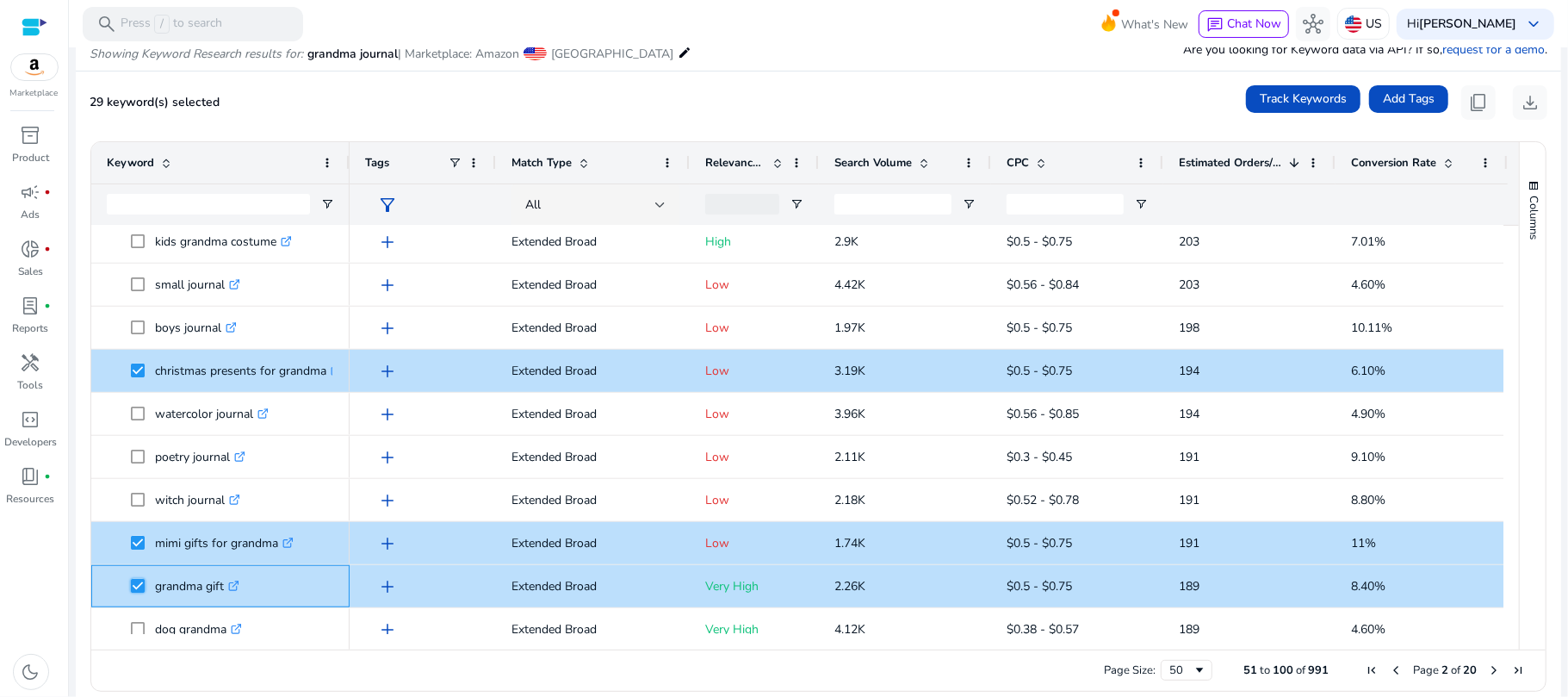
scroll to position [987, 0]
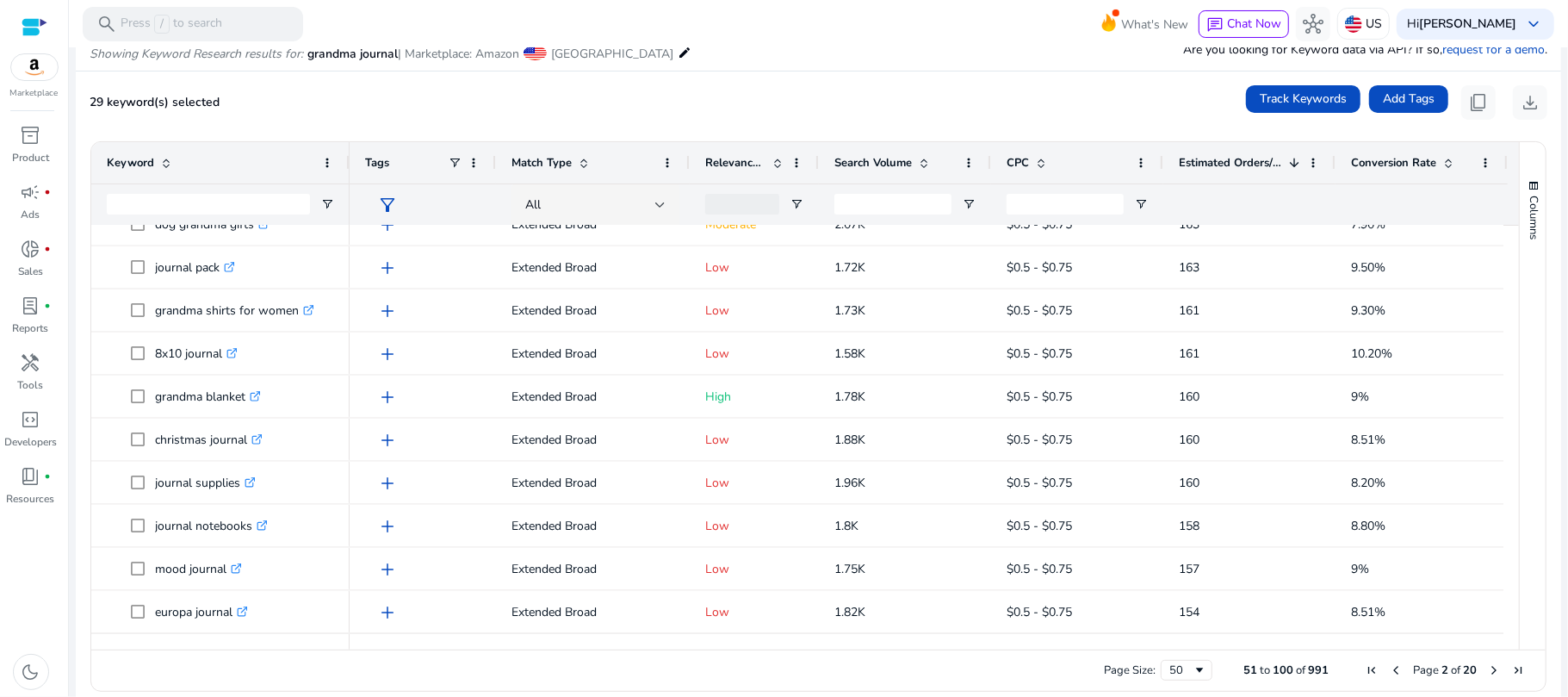
click at [1488, 666] on span "Next Page" at bounding box center [1494, 670] width 14 height 14
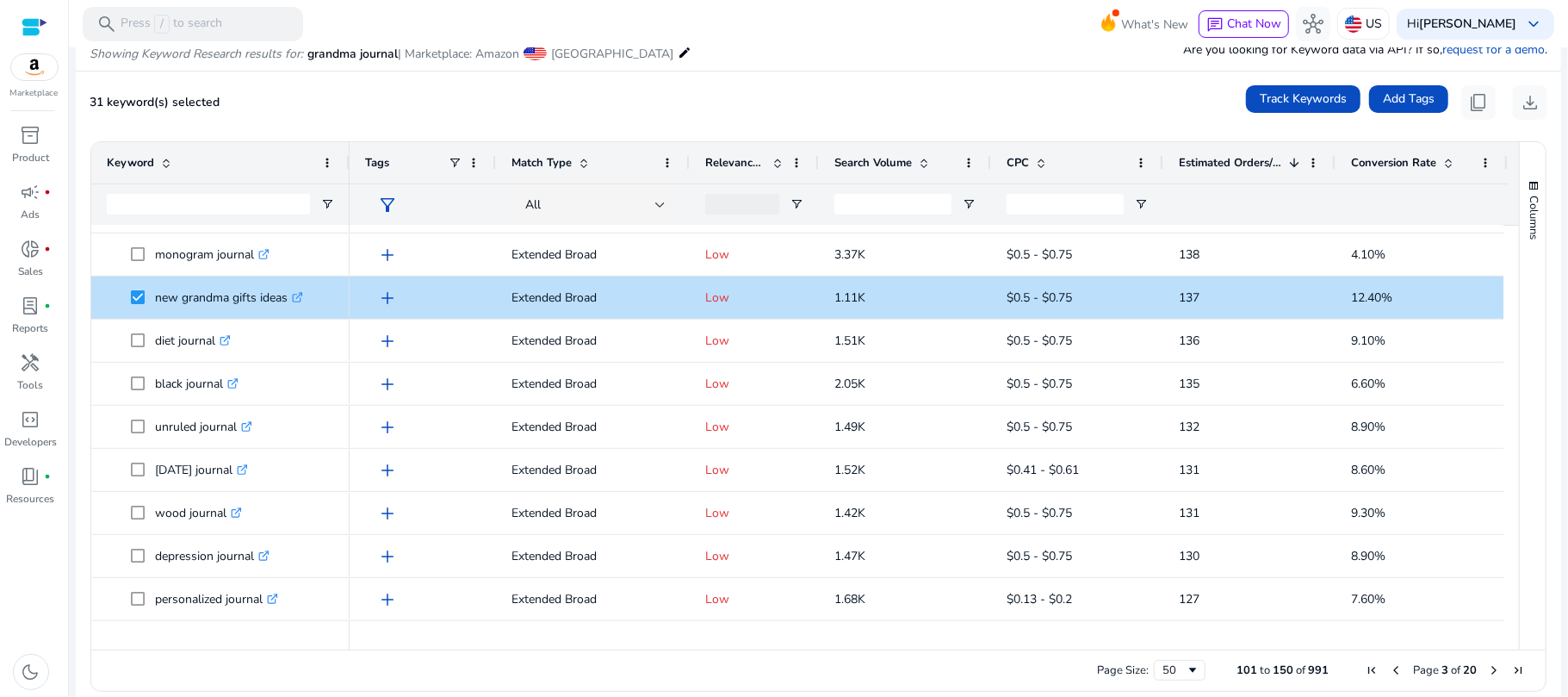
drag, startPoint x: 1512, startPoint y: 365, endPoint x: 1513, endPoint y: 403, distance: 38.0
click at [1520, 403] on div "Columns" at bounding box center [1533, 395] width 25 height 507
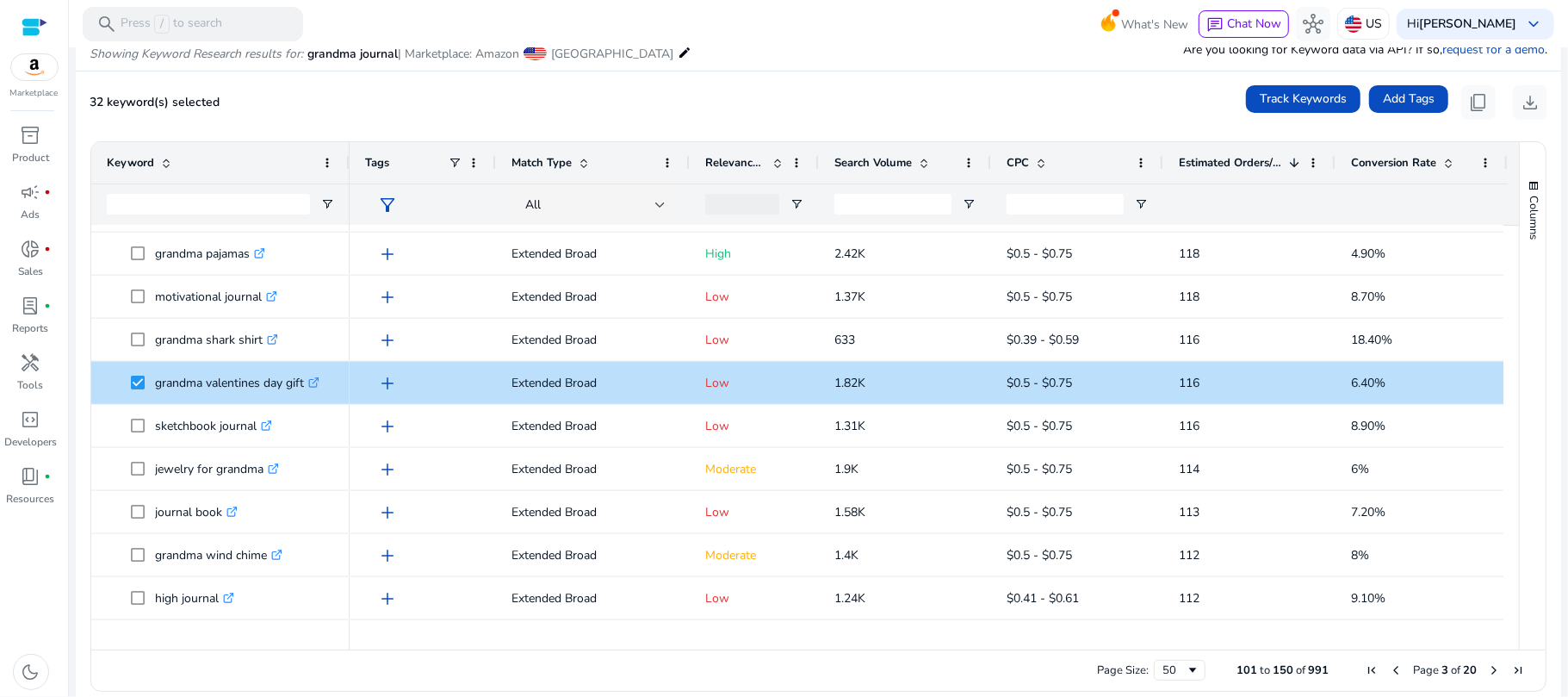
drag, startPoint x: 1510, startPoint y: 483, endPoint x: 1508, endPoint y: 504, distance: 21.1
click at [1508, 504] on div "Keyword Tags Match Type 1" at bounding box center [818, 395] width 1454 height 507
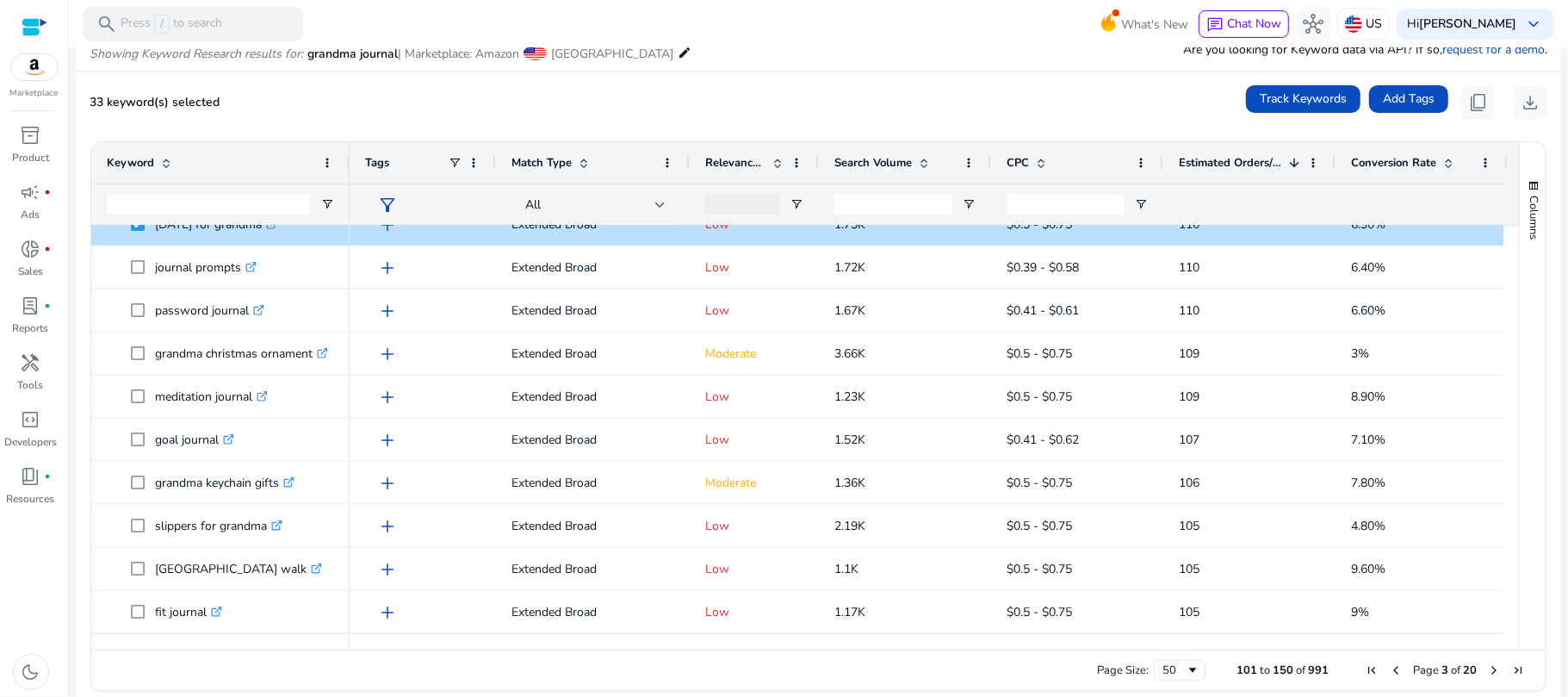
click at [1489, 669] on span "Next Page" at bounding box center [1494, 670] width 14 height 14
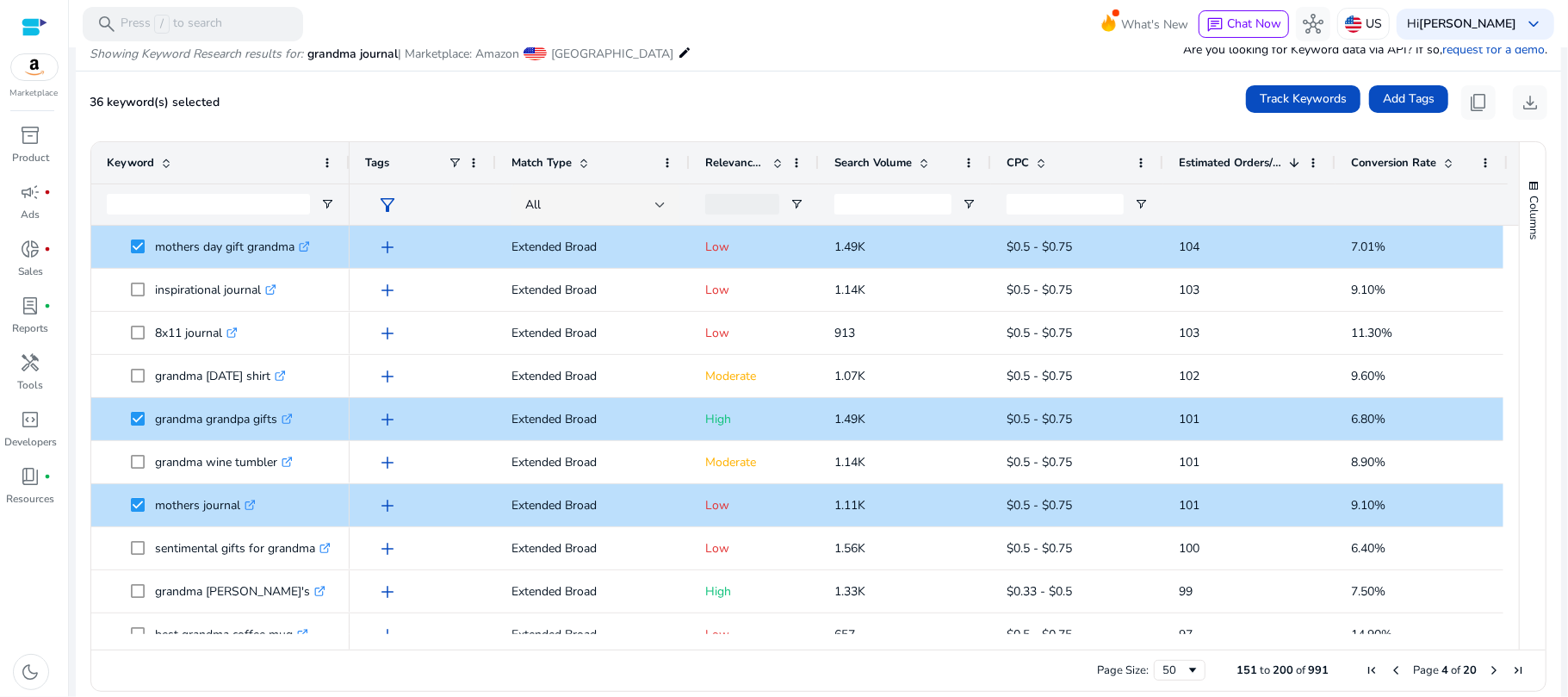
drag, startPoint x: 1512, startPoint y: 267, endPoint x: 1512, endPoint y: 287, distance: 20.0
click at [1520, 287] on div "Columns" at bounding box center [1533, 395] width 25 height 507
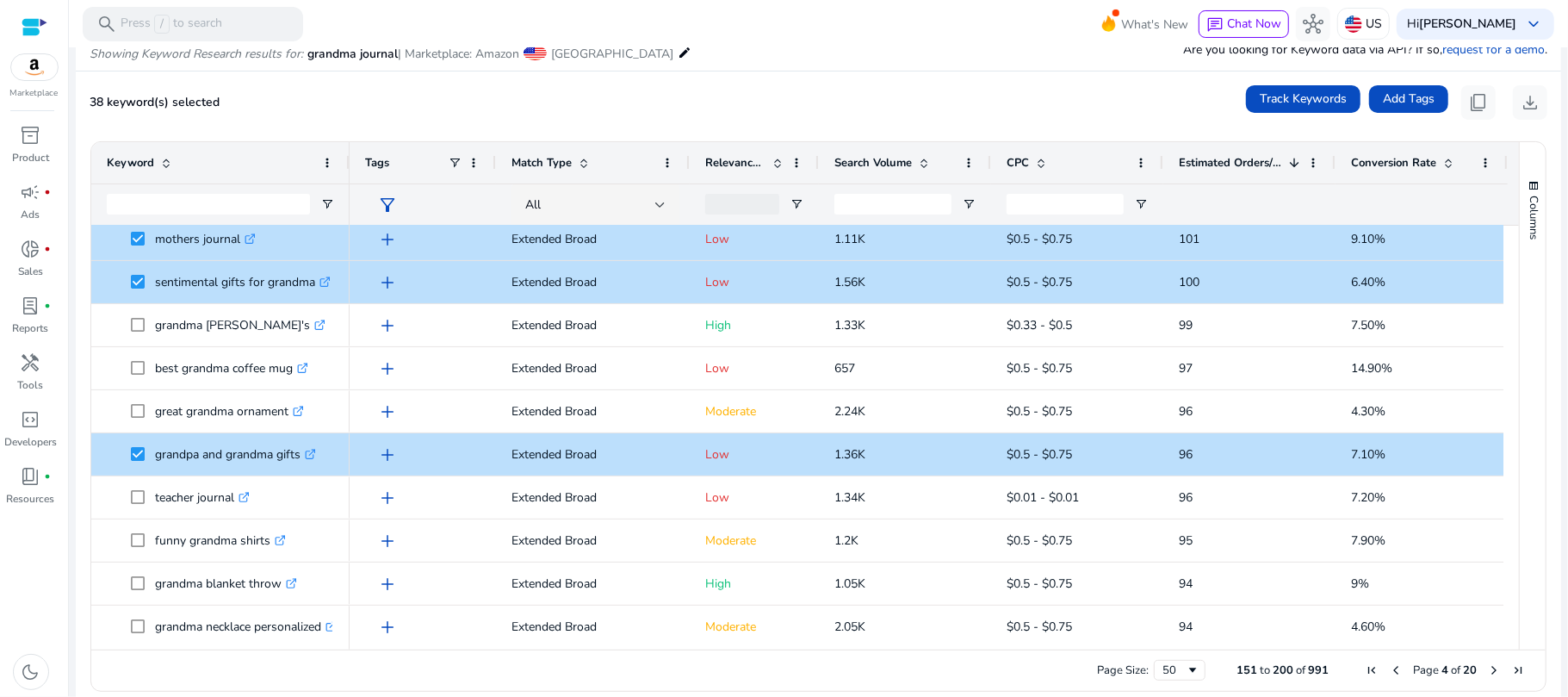
drag, startPoint x: 1510, startPoint y: 332, endPoint x: 1510, endPoint y: 355, distance: 23.0
click at [1519, 355] on div "Columns Keyword Column Labels Drag here to set column labels" at bounding box center [1532, 395] width 26 height 507
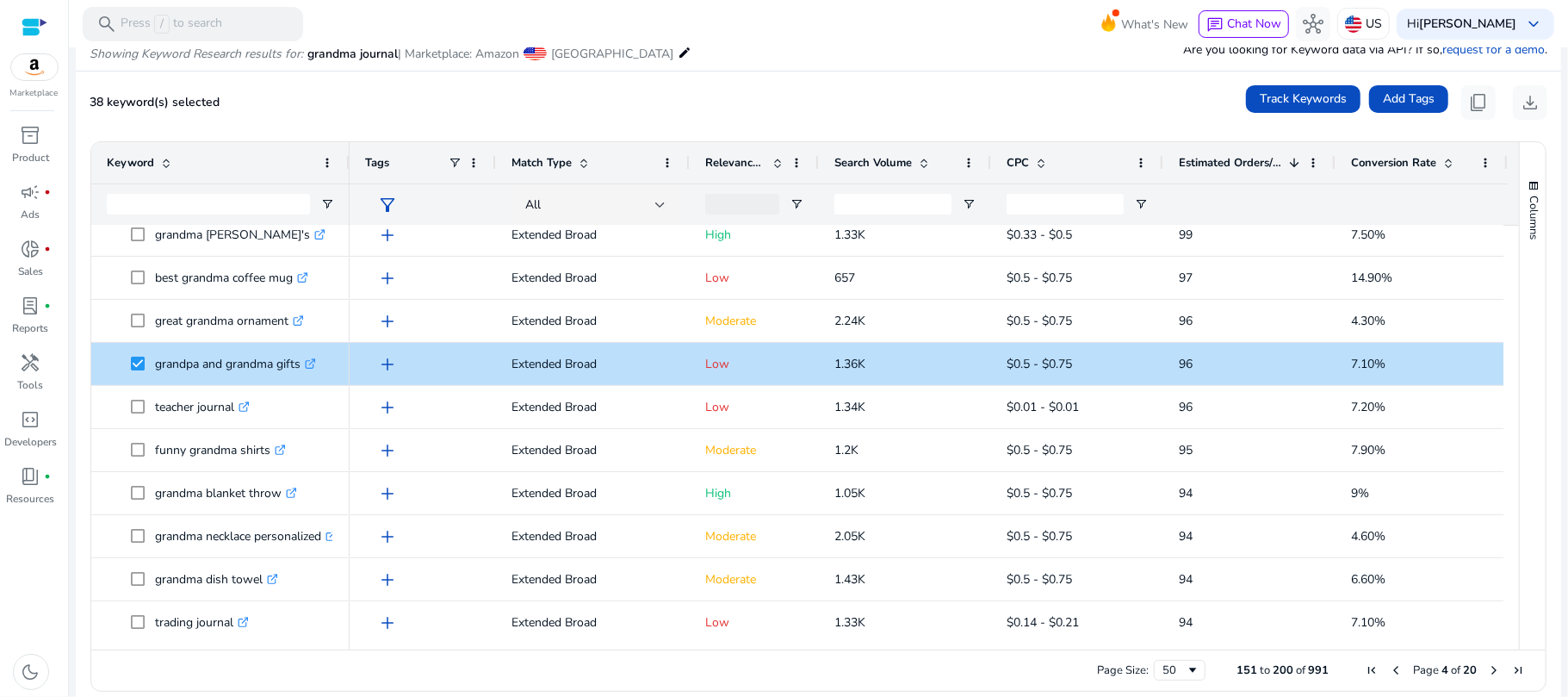
scroll to position [393, 0]
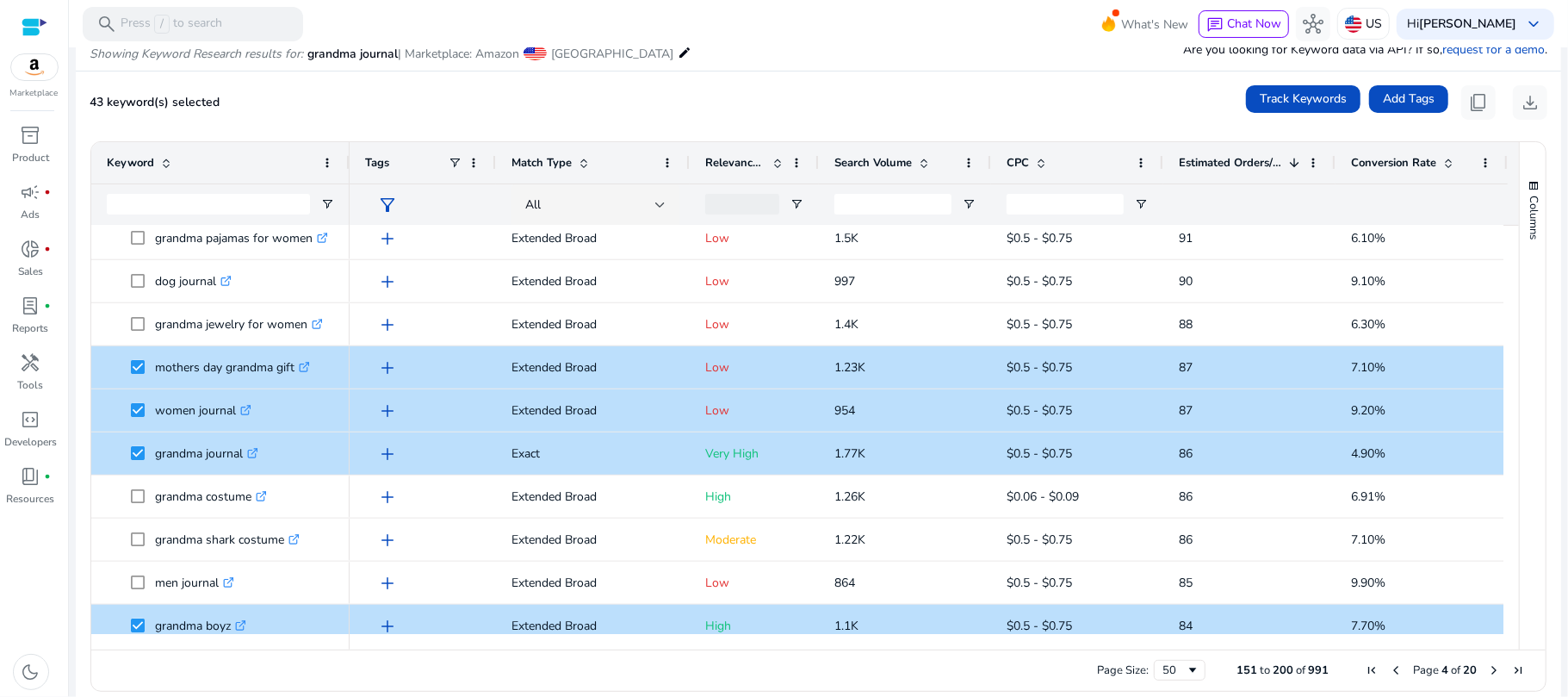
drag, startPoint x: 1503, startPoint y: 455, endPoint x: 1505, endPoint y: 507, distance: 52.0
click at [1505, 507] on div at bounding box center [1511, 429] width 15 height 408
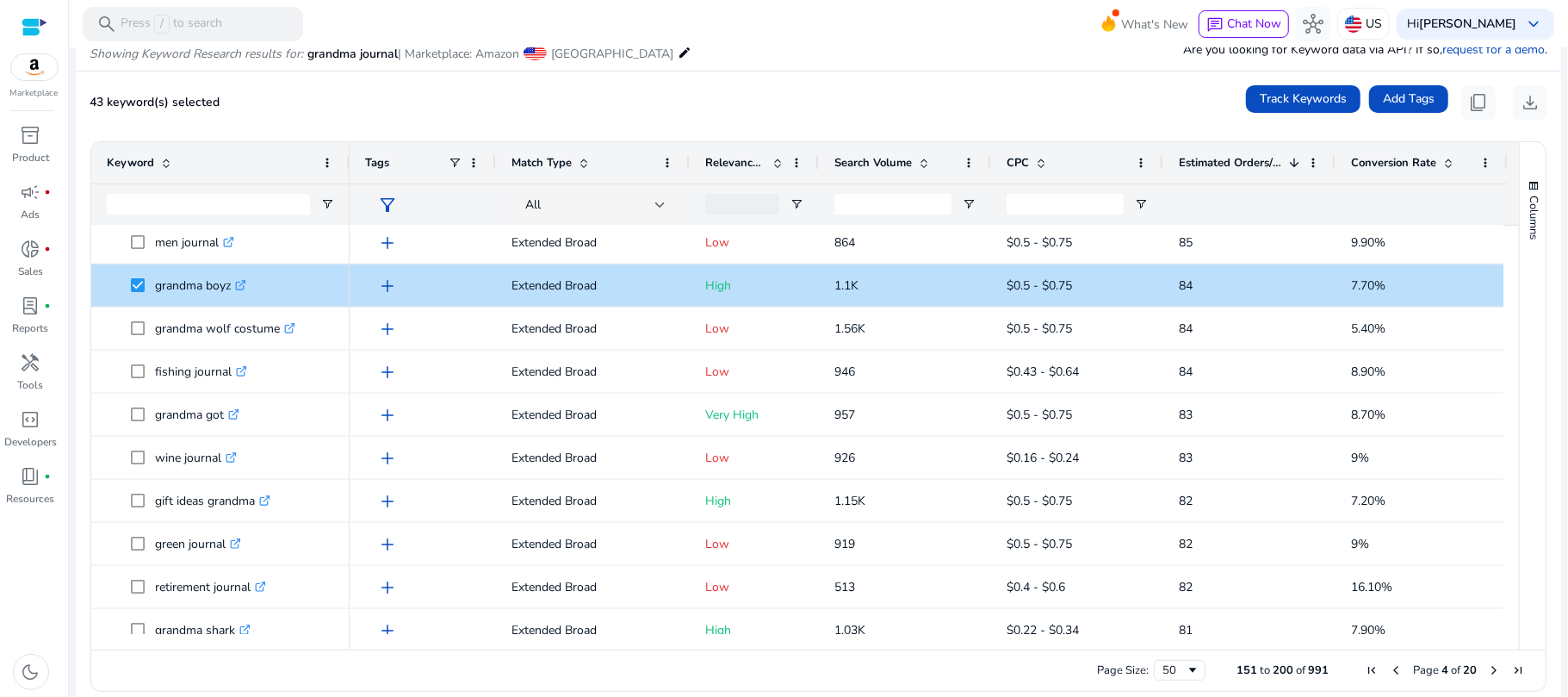
scroll to position [1400, 0]
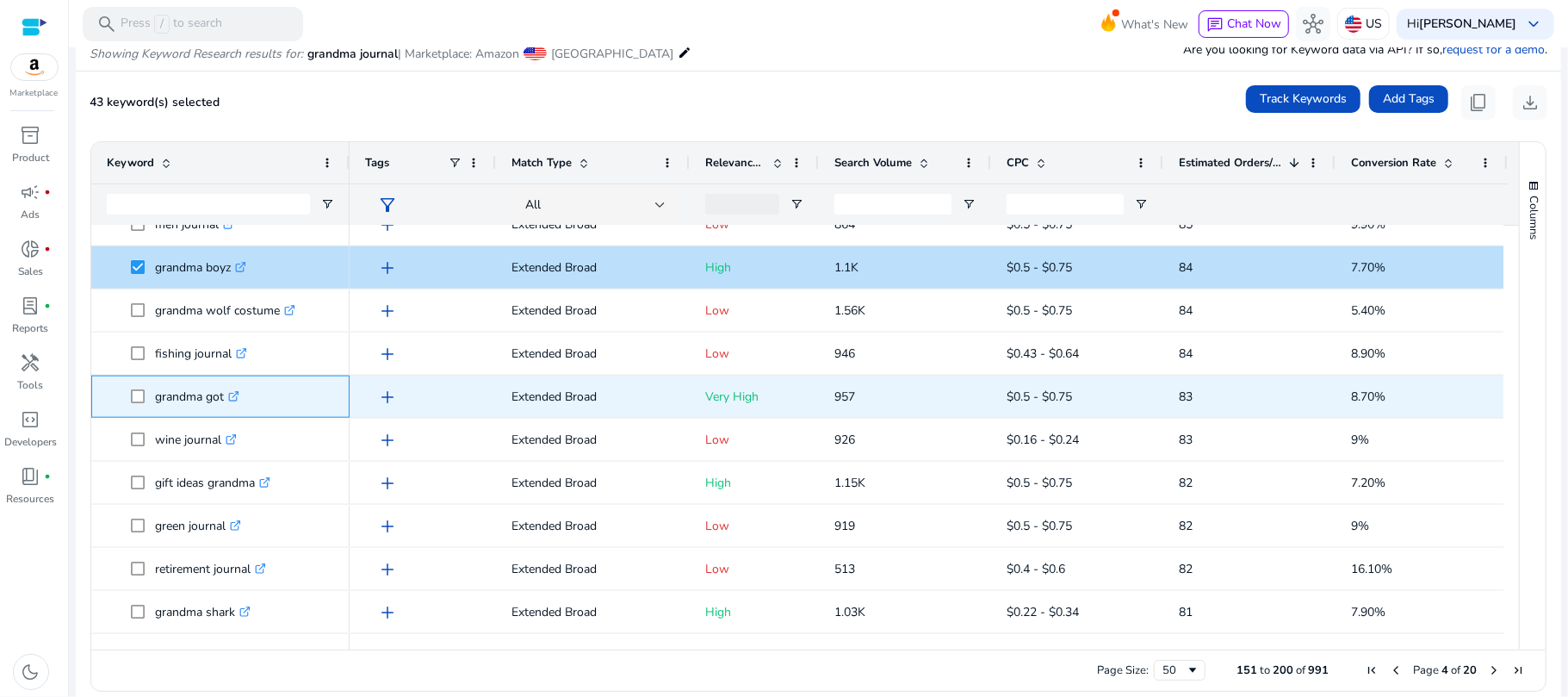
click at [235, 393] on icon ".st0{fill:#2c8af8}" at bounding box center [233, 396] width 11 height 11
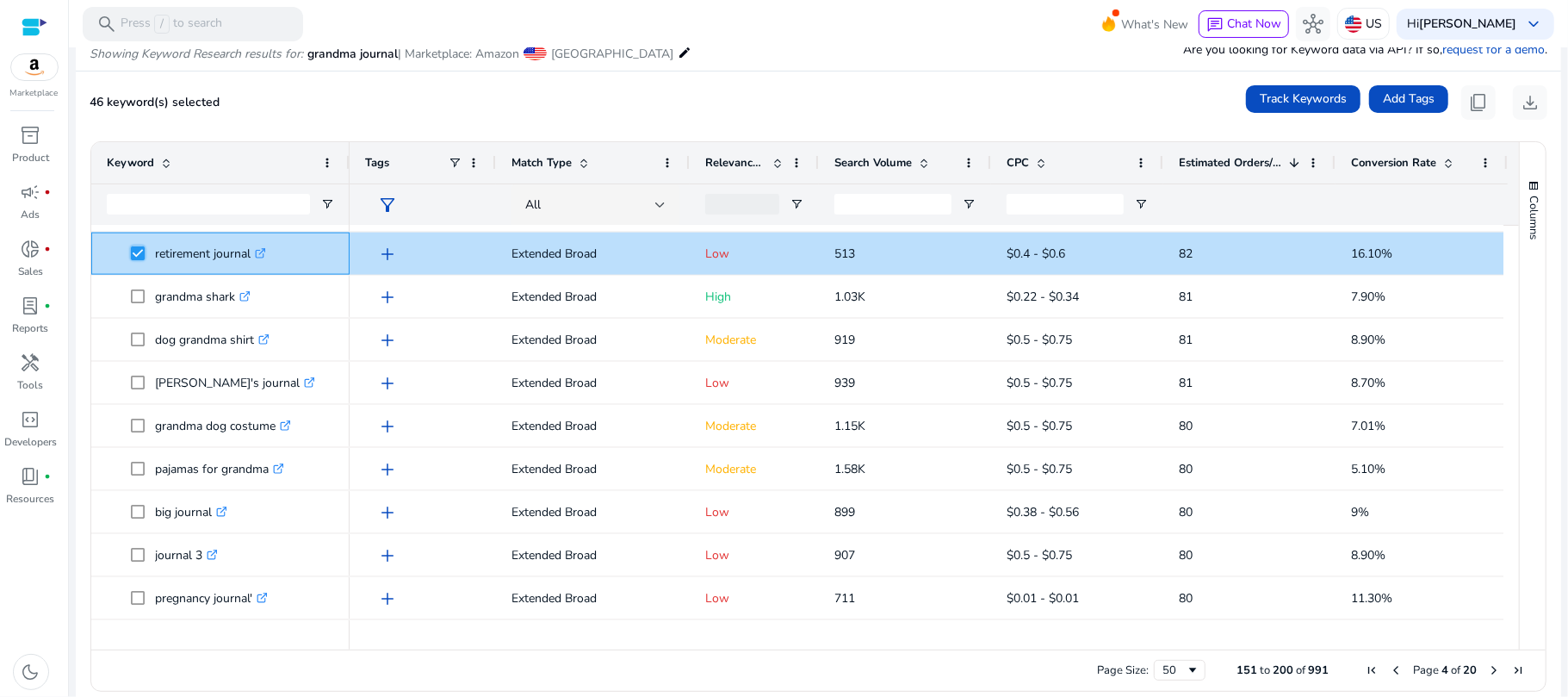
scroll to position [0, 0]
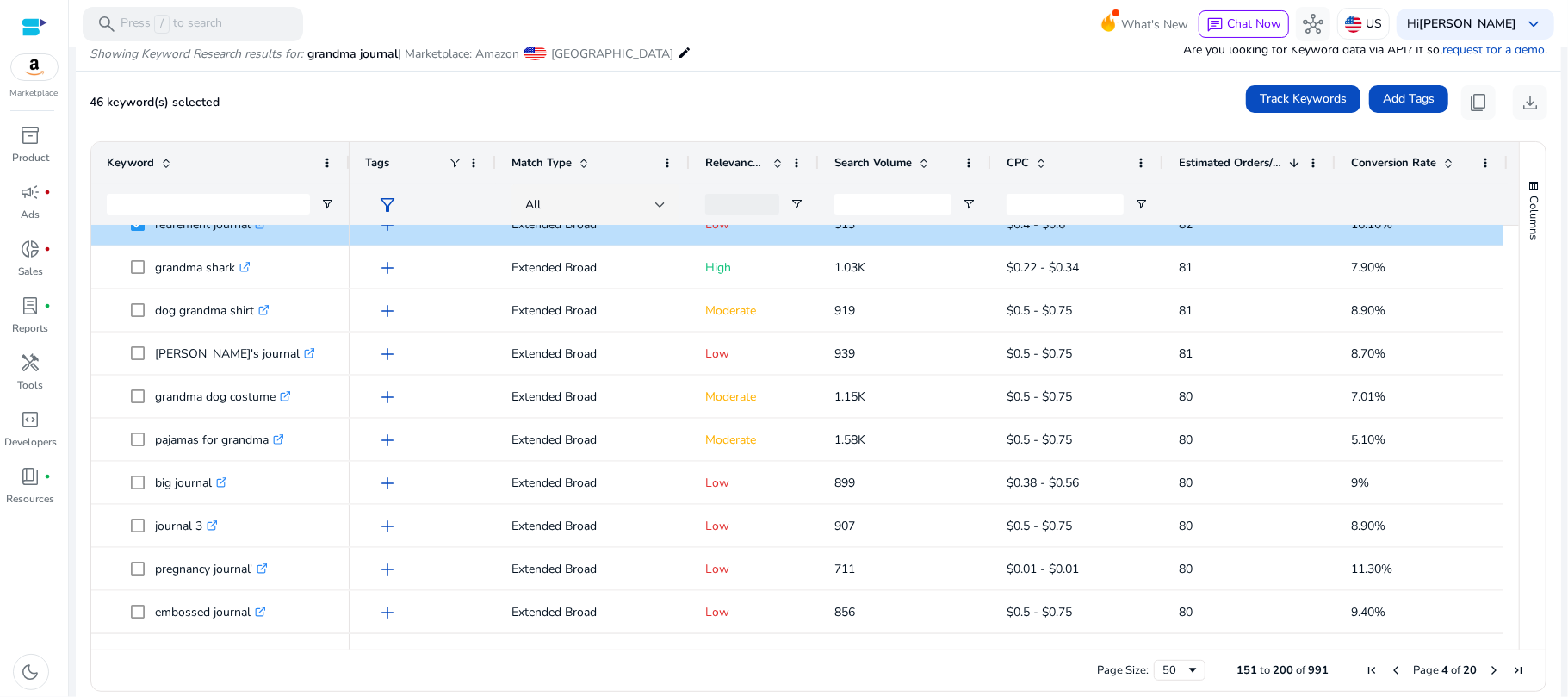
click at [1487, 668] on span "Next Page" at bounding box center [1494, 670] width 14 height 14
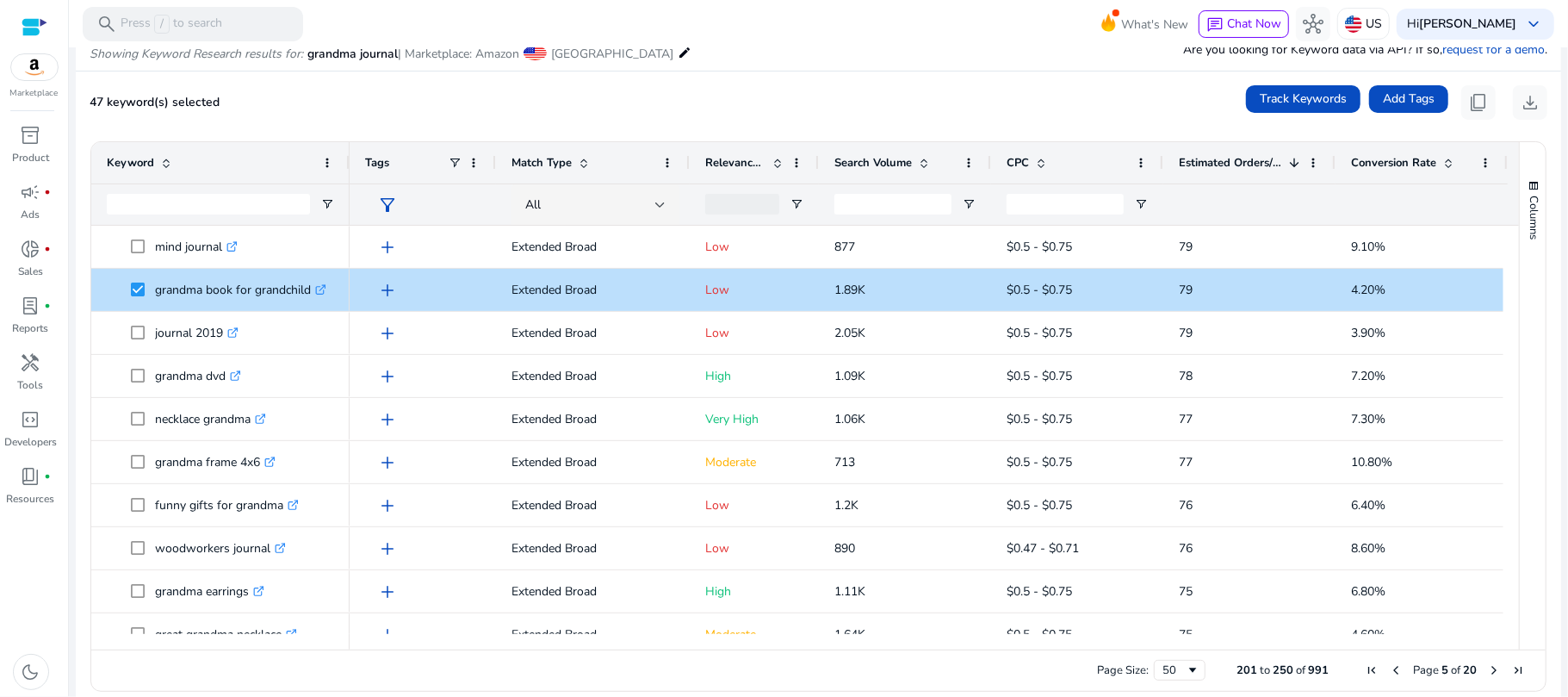
drag, startPoint x: 1510, startPoint y: 272, endPoint x: 1512, endPoint y: 294, distance: 22.1
click at [1519, 294] on div "Columns Keyword Column Labels Drag here to set column labels" at bounding box center [1532, 395] width 26 height 507
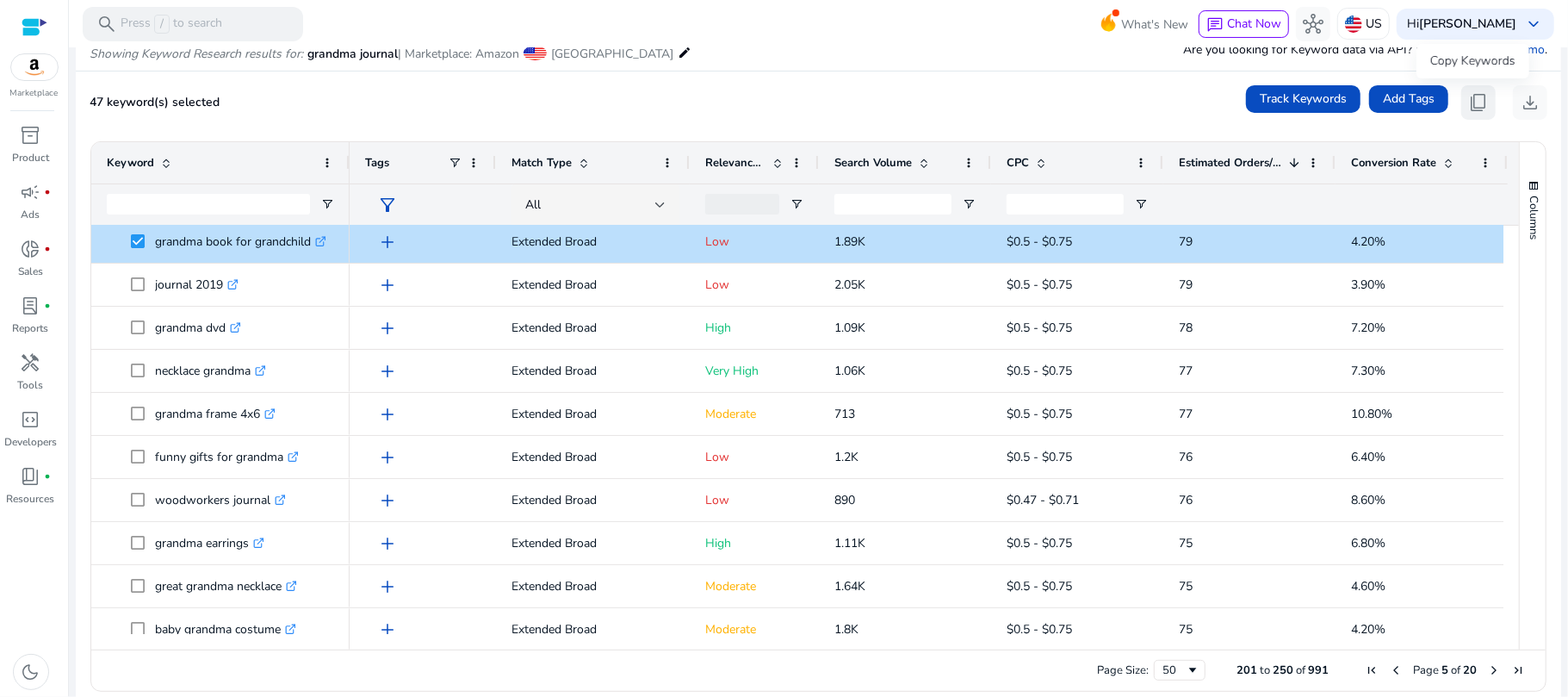
click at [1472, 112] on span "content_copy" at bounding box center [1478, 102] width 21 height 21
click at [1067, 121] on mat-card "47 keyword(s) selected Track Keywords Add Tags content_copy download Press SPAC…" at bounding box center [818, 393] width 1485 height 642
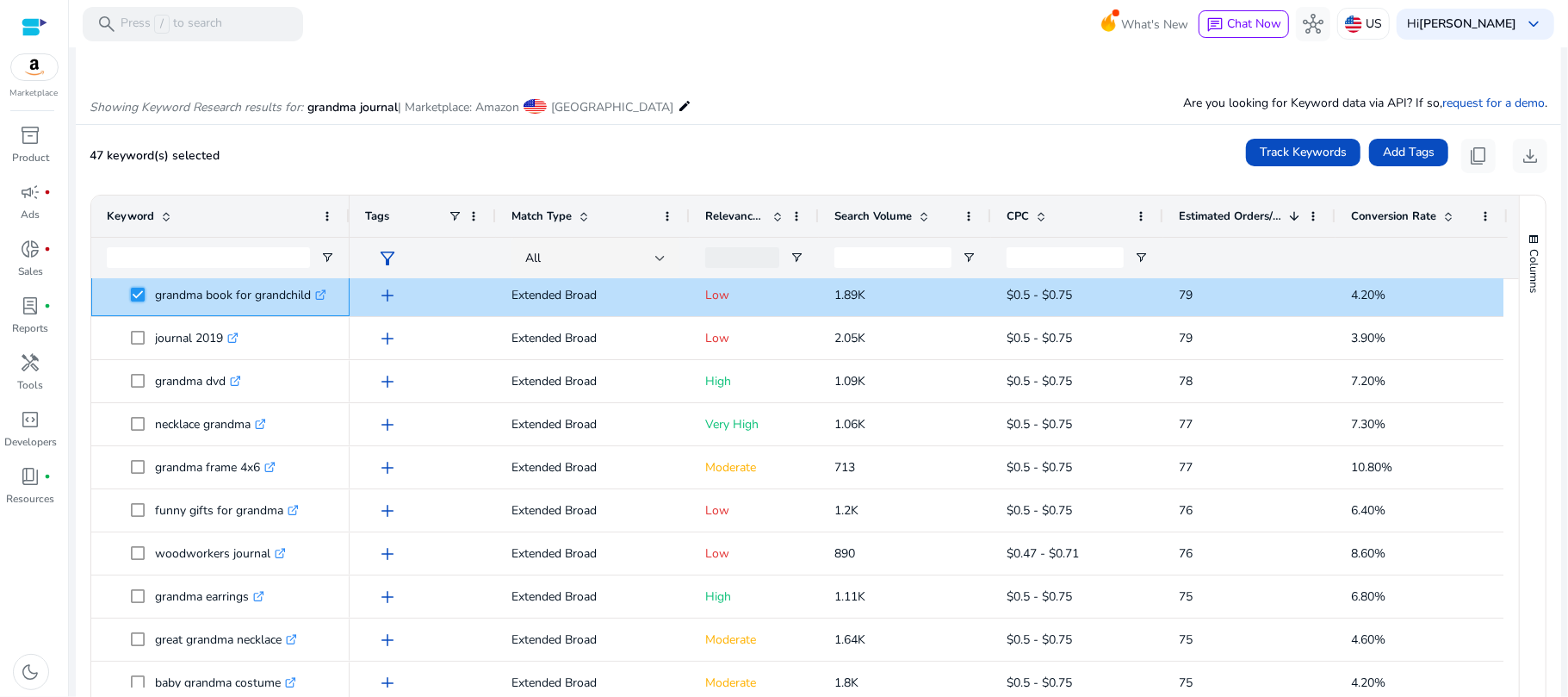
scroll to position [133, 0]
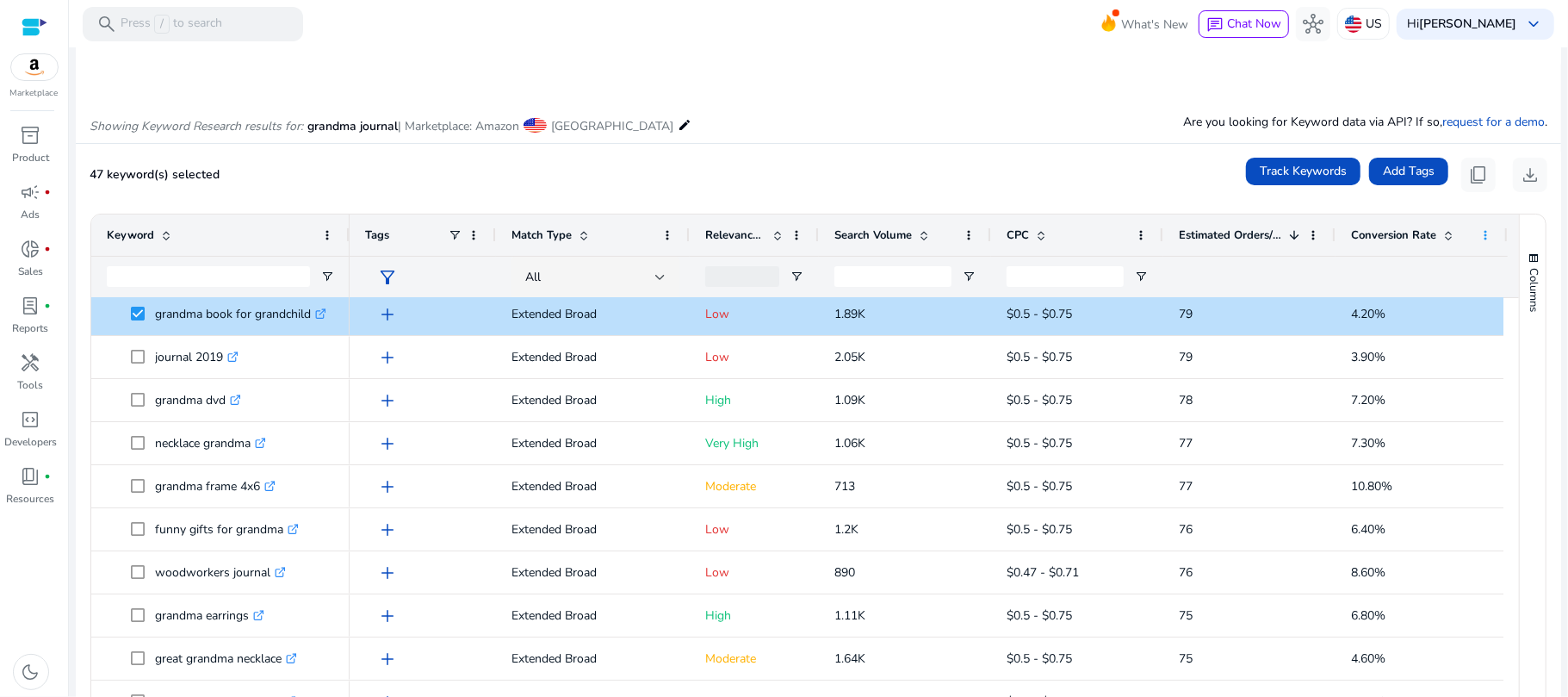
click at [1484, 236] on span at bounding box center [1484, 234] width 14 height 14
click at [1050, 194] on mat-card "47 keyword(s) selected Track Keywords Add Tags content_copy download Press ENTE…" at bounding box center [818, 464] width 1485 height 642
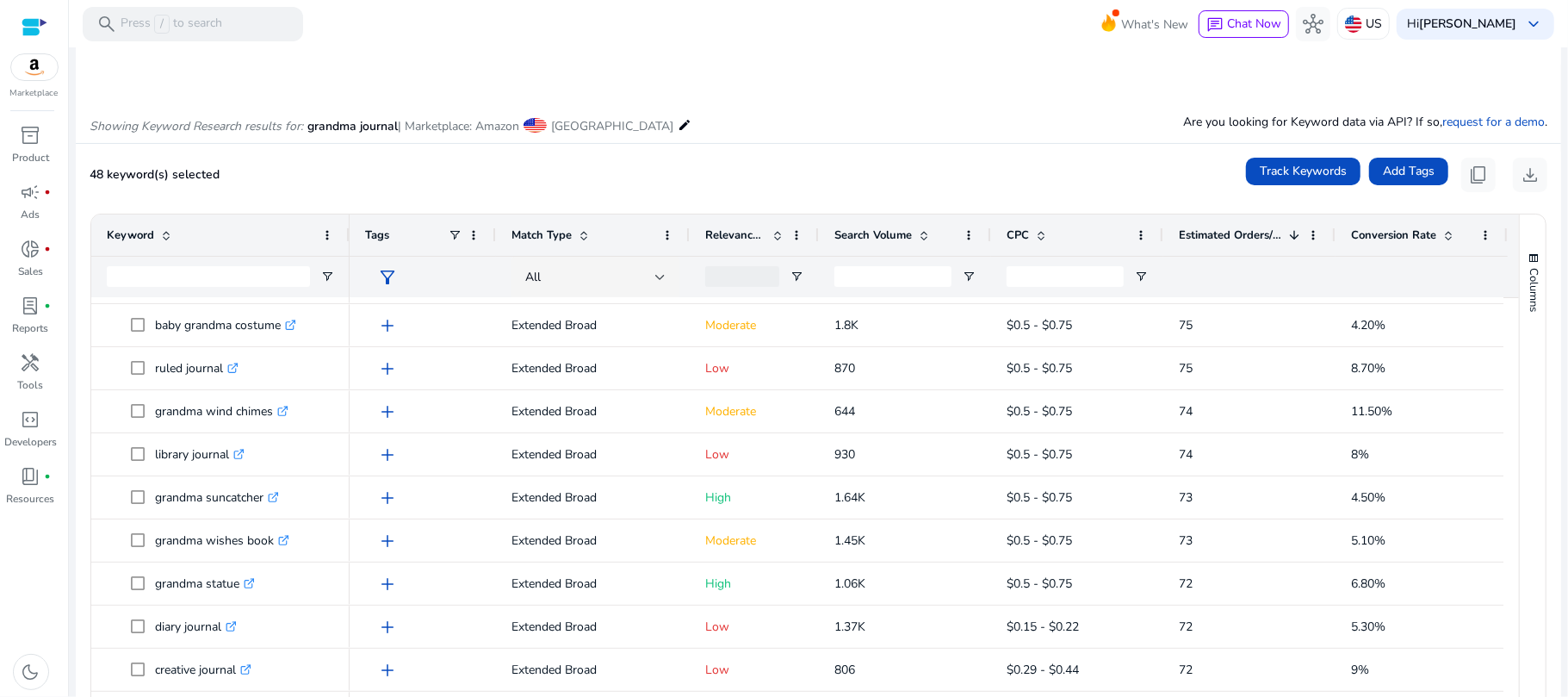
scroll to position [454, 0]
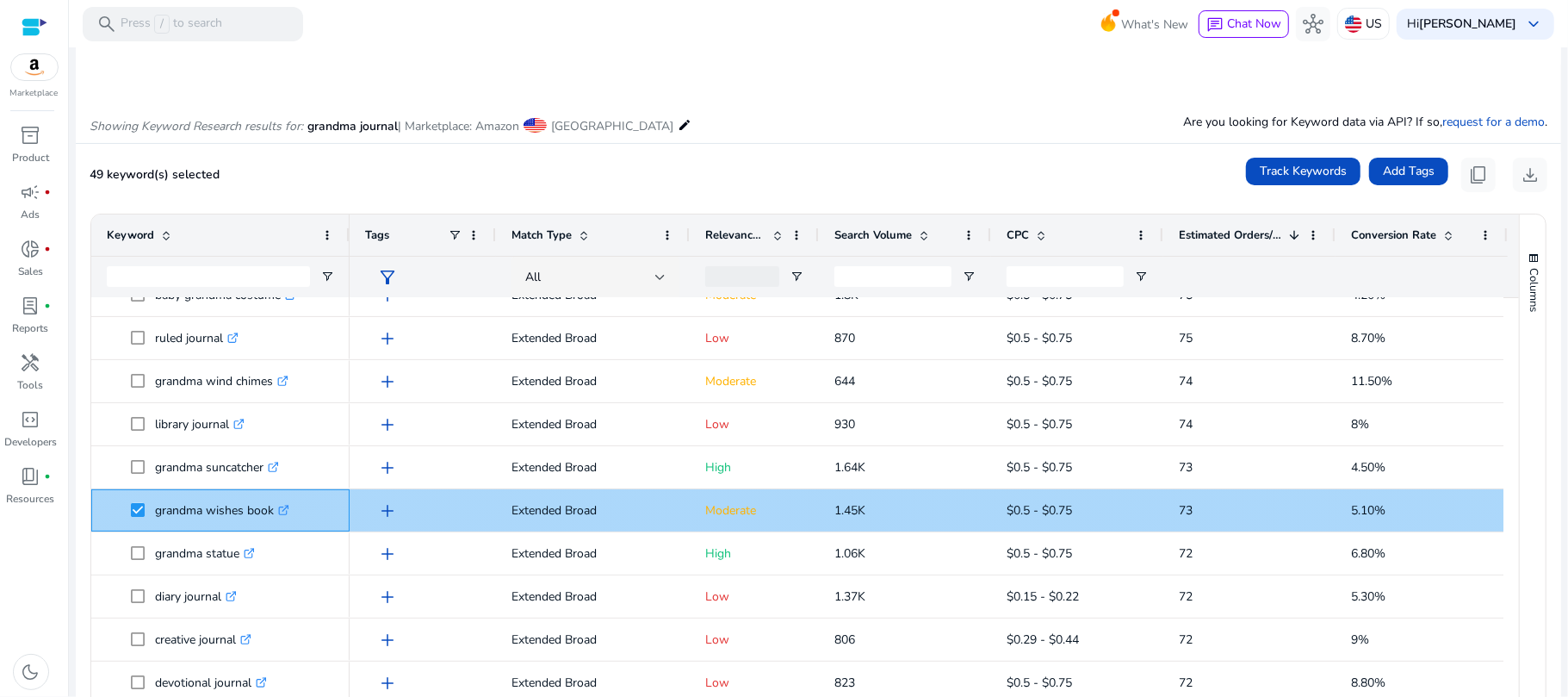
click at [283, 507] on icon at bounding box center [283, 510] width 8 height 8
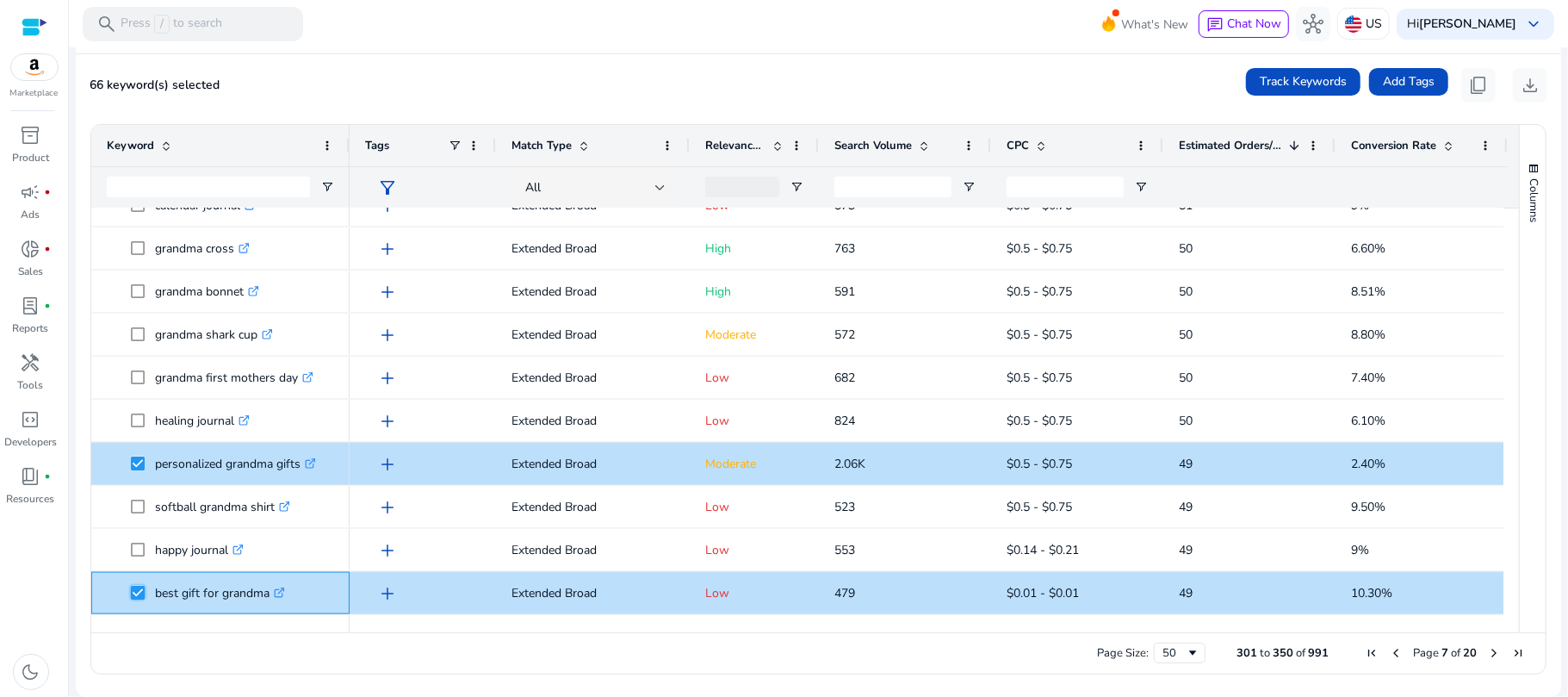
scroll to position [1745, 0]
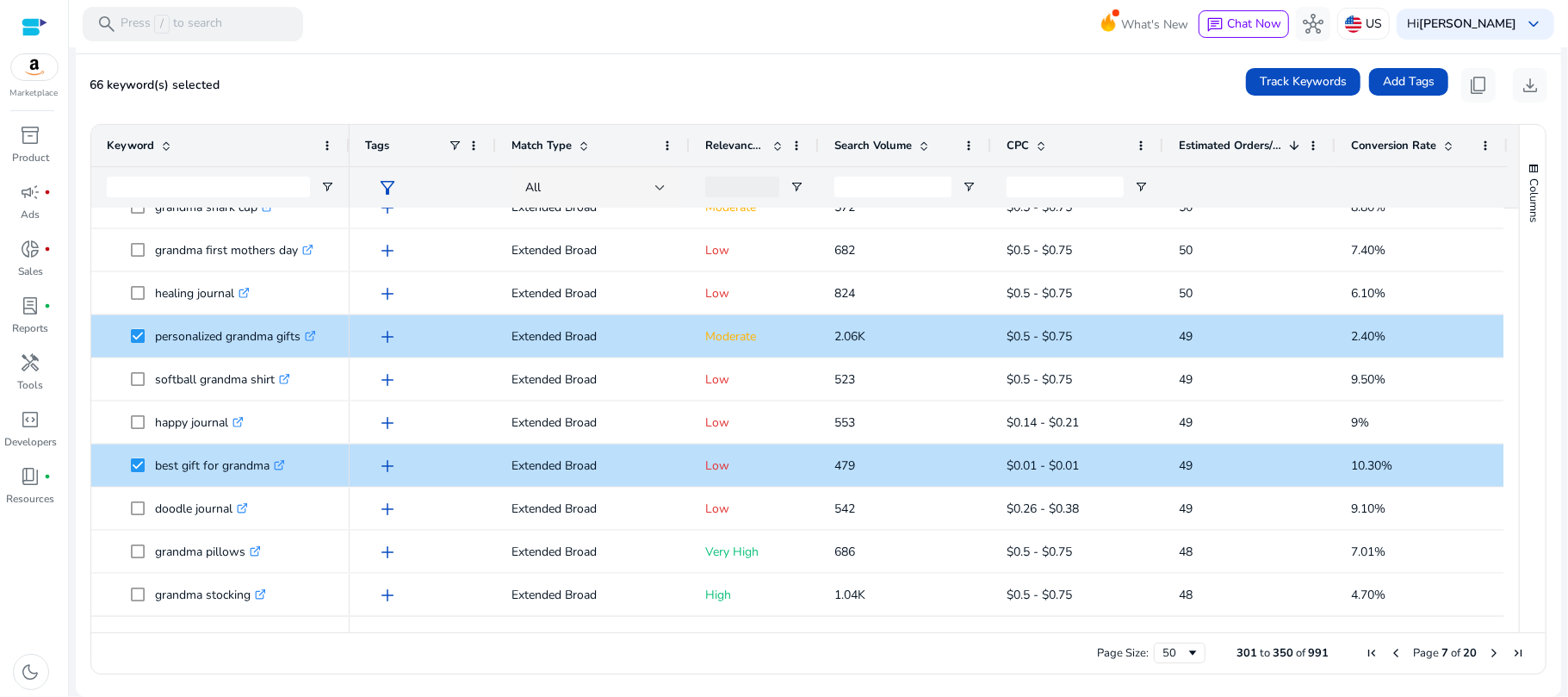
click at [1489, 652] on span "Next Page" at bounding box center [1494, 652] width 14 height 14
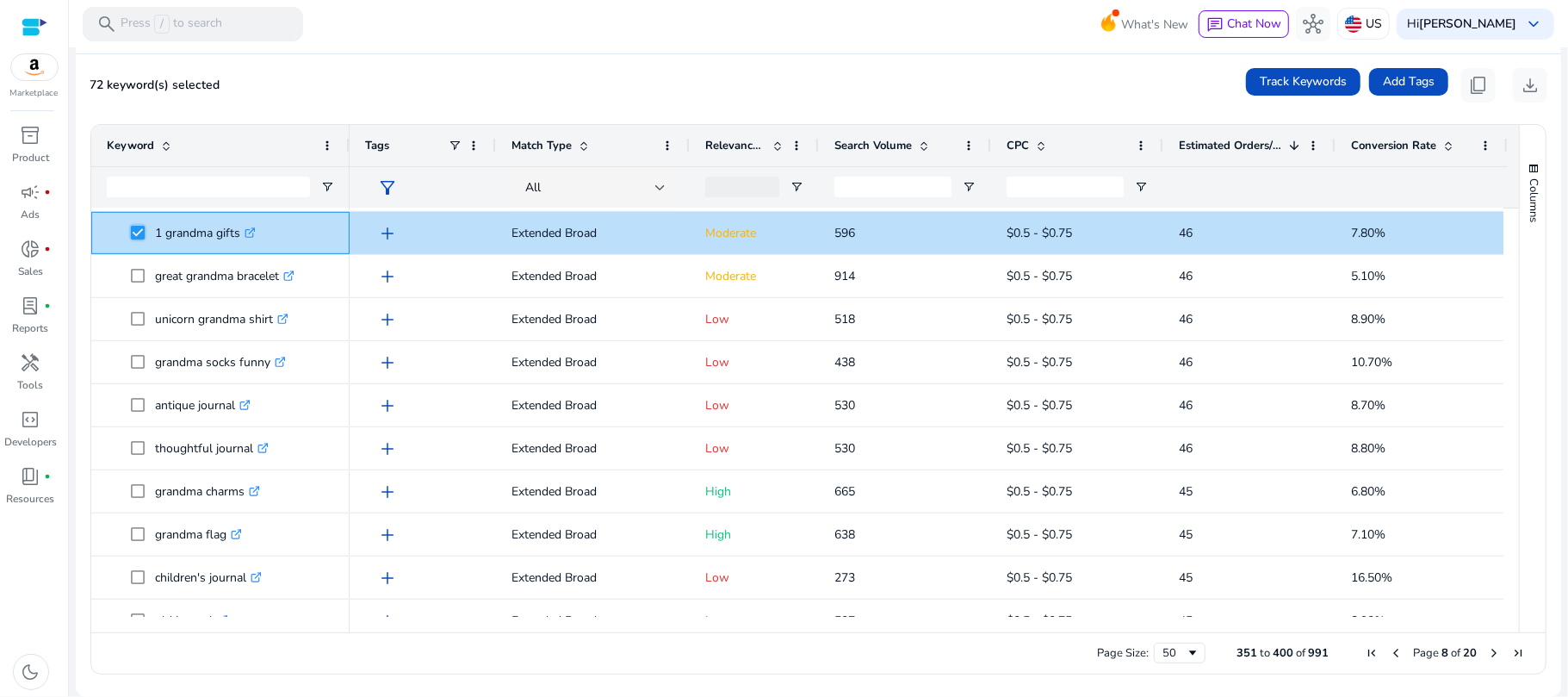
scroll to position [818, 0]
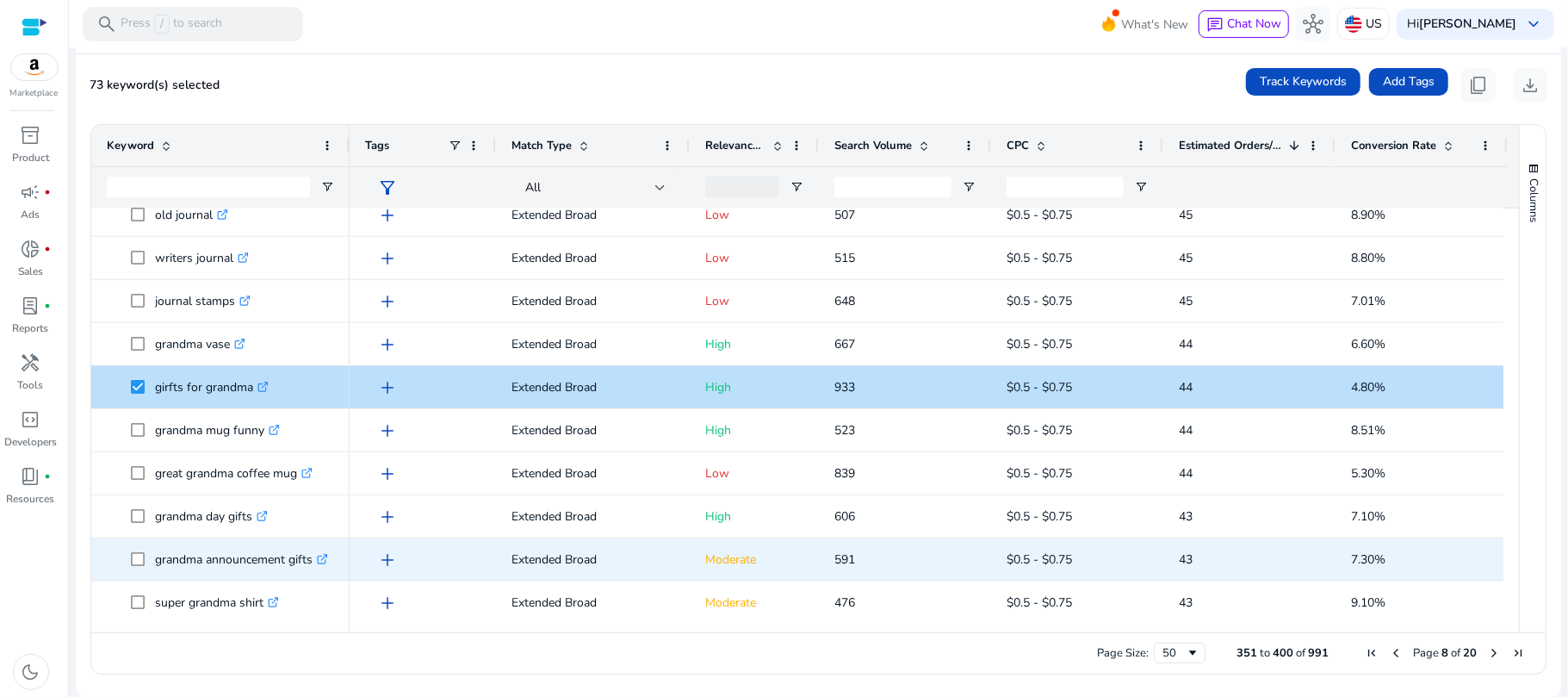
click at [145, 560] on span at bounding box center [143, 559] width 25 height 35
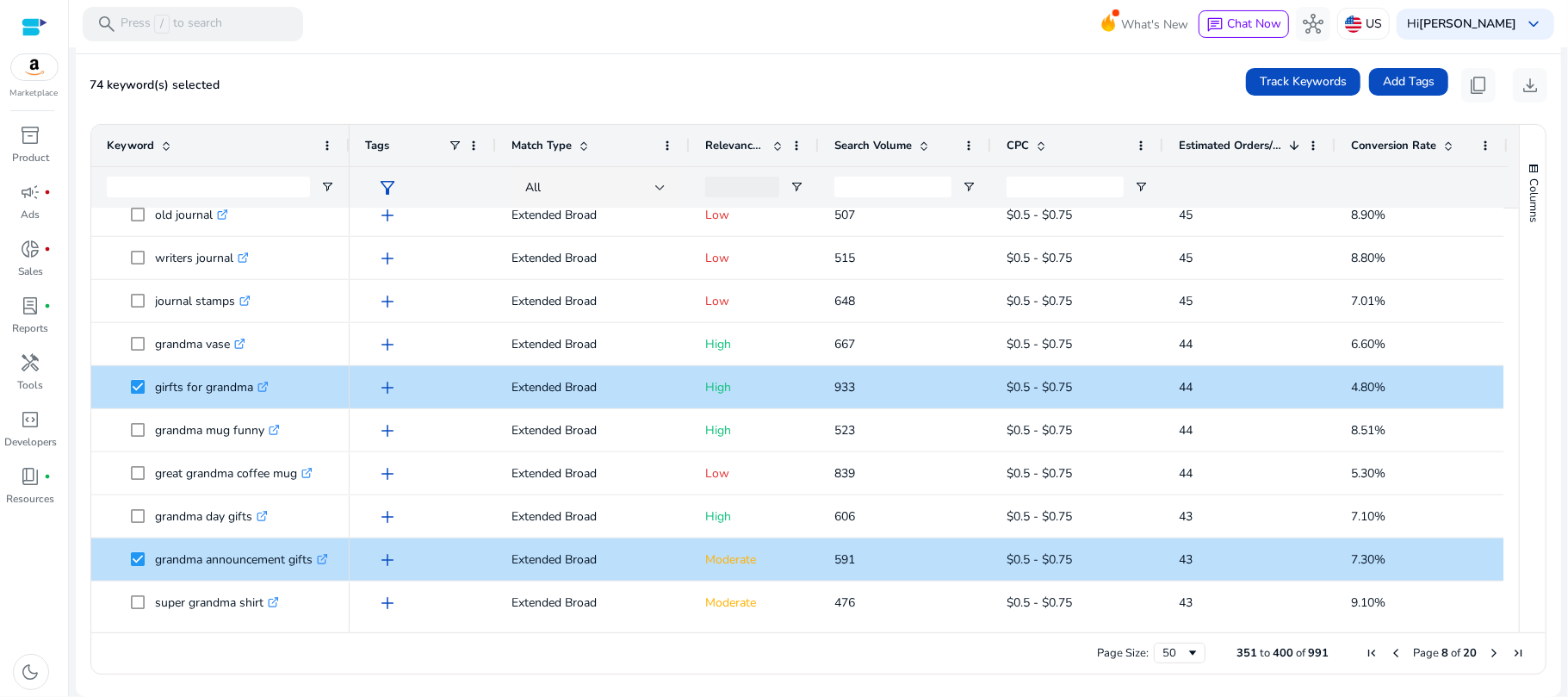
drag, startPoint x: 1510, startPoint y: 450, endPoint x: 1512, endPoint y: 479, distance: 29.1
click at [1519, 479] on div "Columns Keyword Column Labels Drag here to set column labels" at bounding box center [1532, 378] width 26 height 507
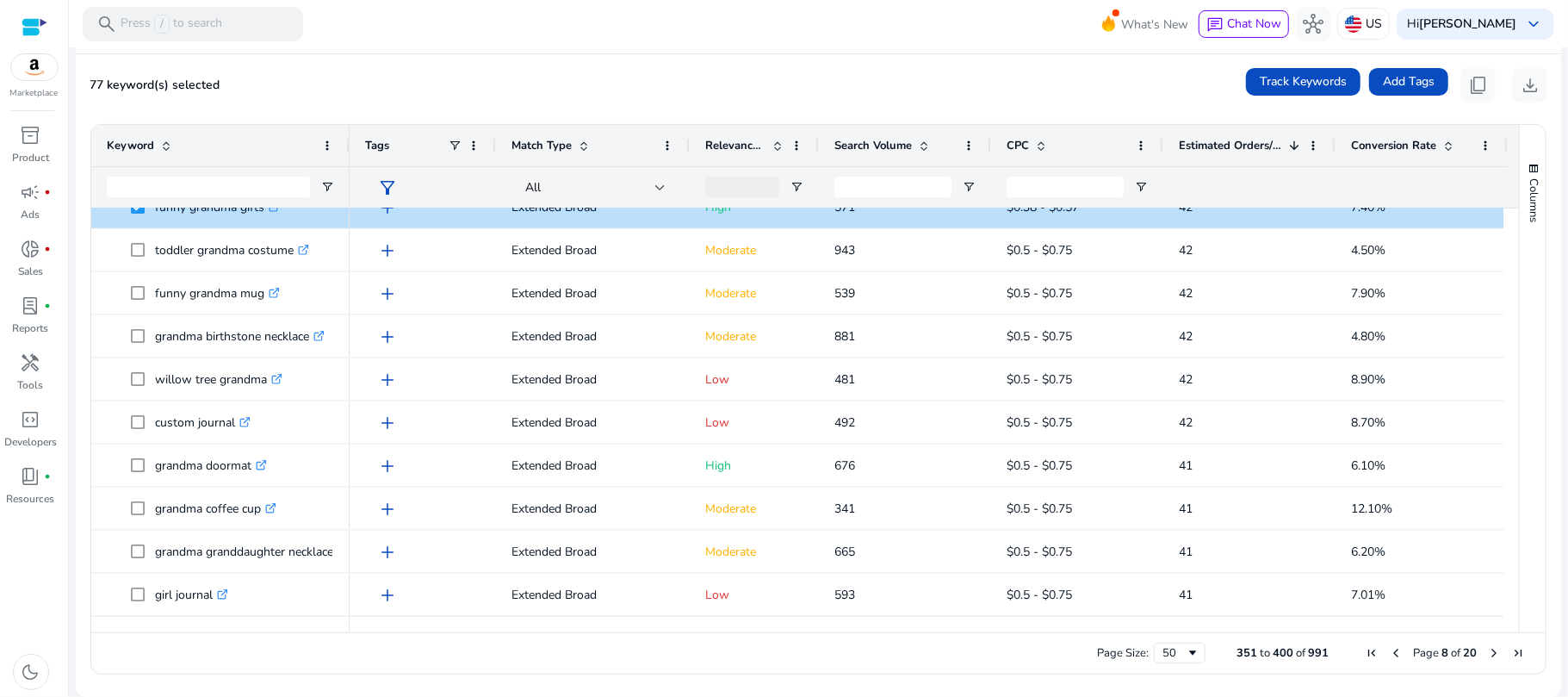
click at [1487, 652] on span "Next Page" at bounding box center [1494, 652] width 14 height 14
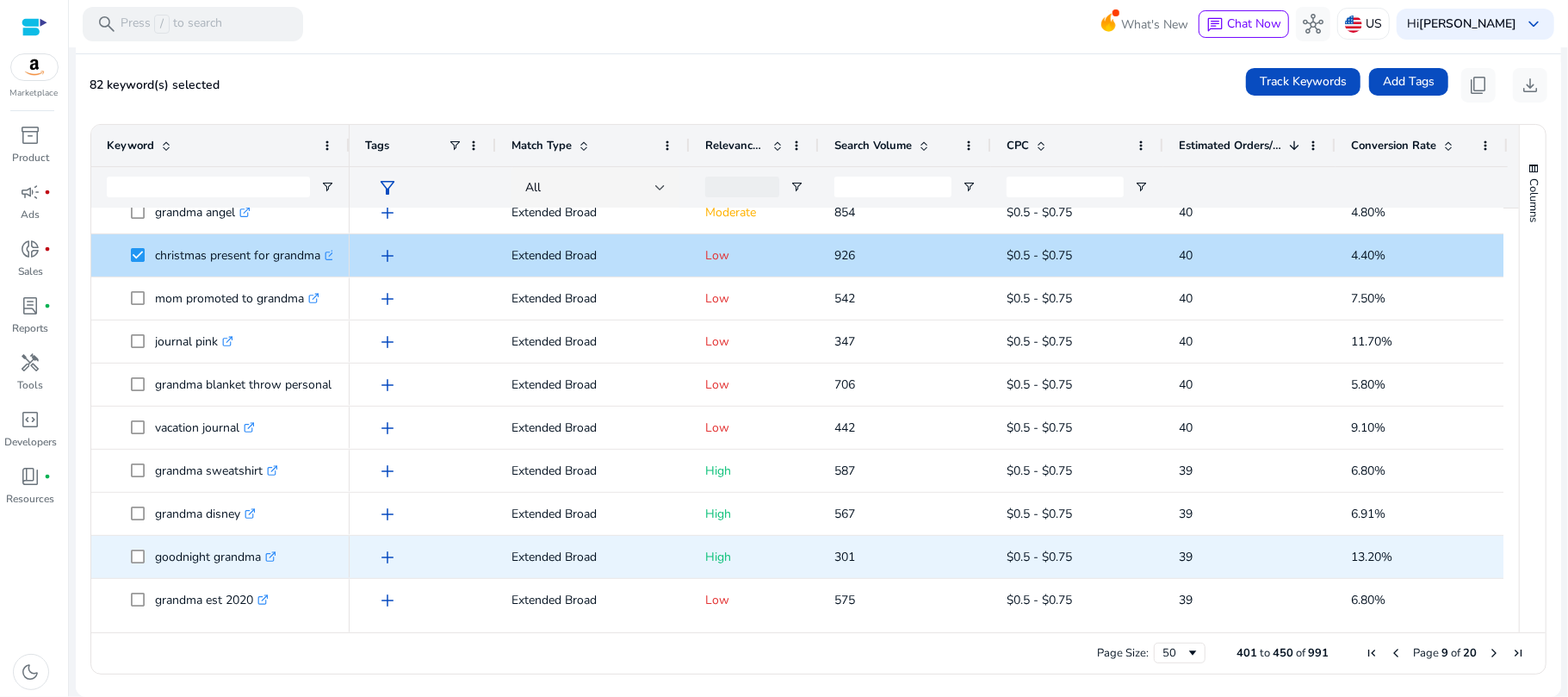
click at [272, 554] on icon ".st0{fill:#2c8af8}" at bounding box center [271, 556] width 11 height 11
click at [146, 560] on span at bounding box center [143, 556] width 25 height 35
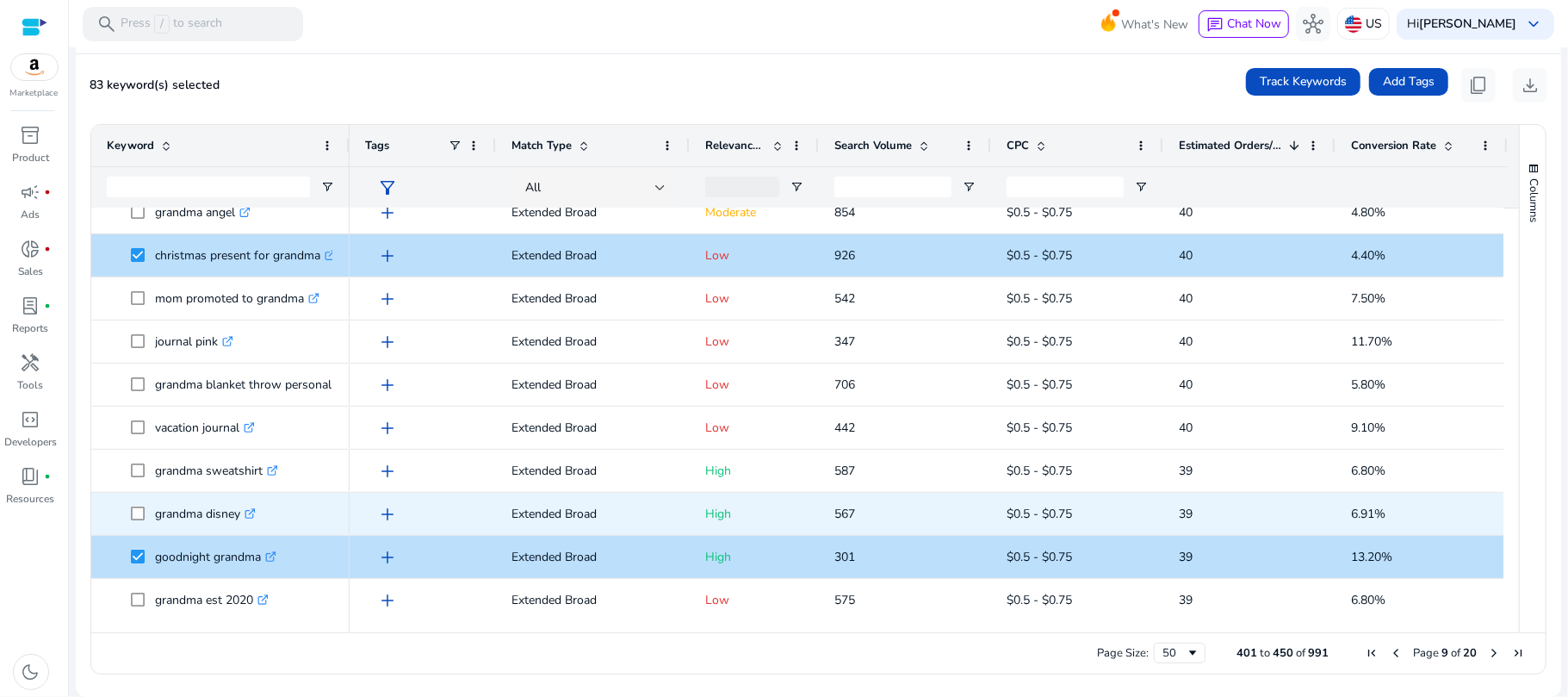
click at [233, 510] on p "grandma disney .st0{fill:#2c8af8}" at bounding box center [205, 513] width 101 height 35
click at [260, 511] on div "grandma disney .st0{fill:#2c8af8}" at bounding box center [210, 513] width 109 height 35
click at [254, 512] on icon at bounding box center [252, 511] width 6 height 6
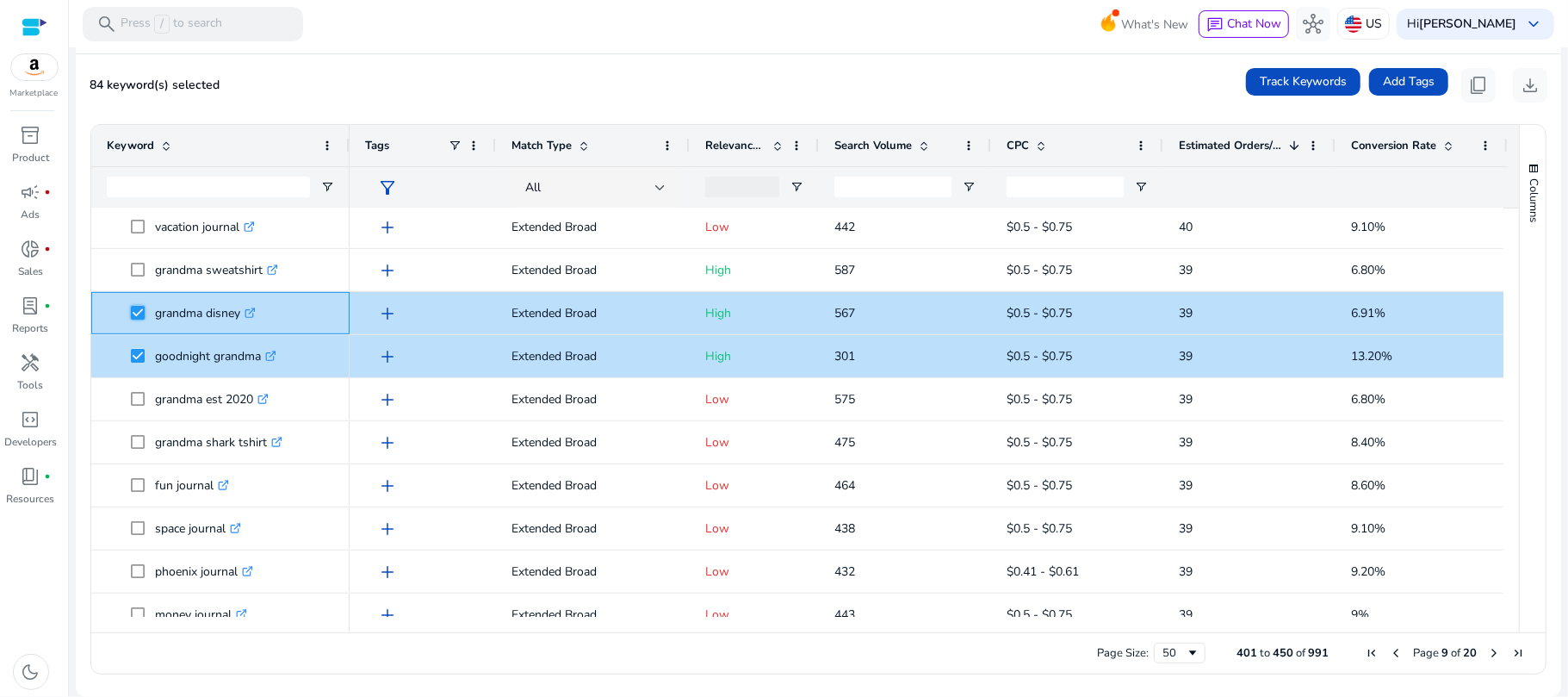
scroll to position [787, 0]
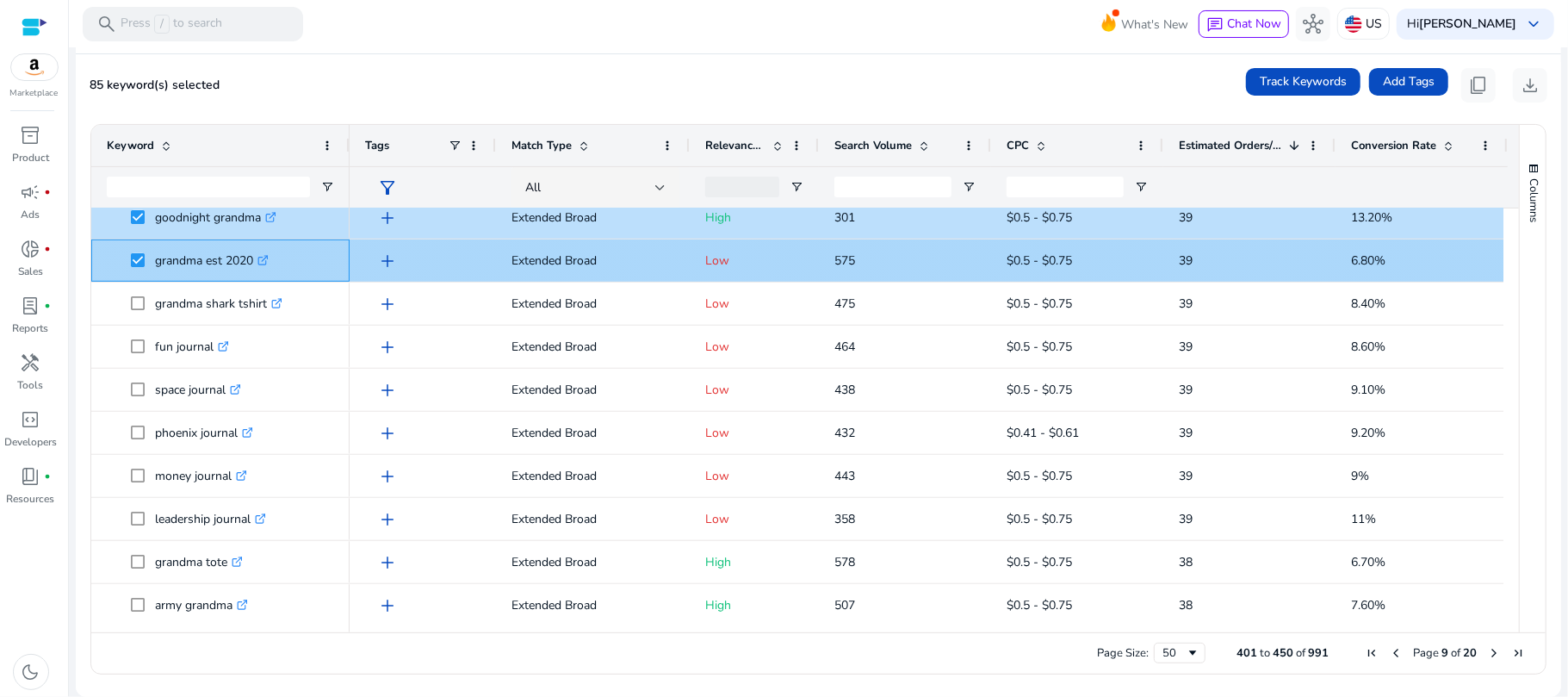
click at [263, 262] on icon at bounding box center [262, 260] width 8 height 8
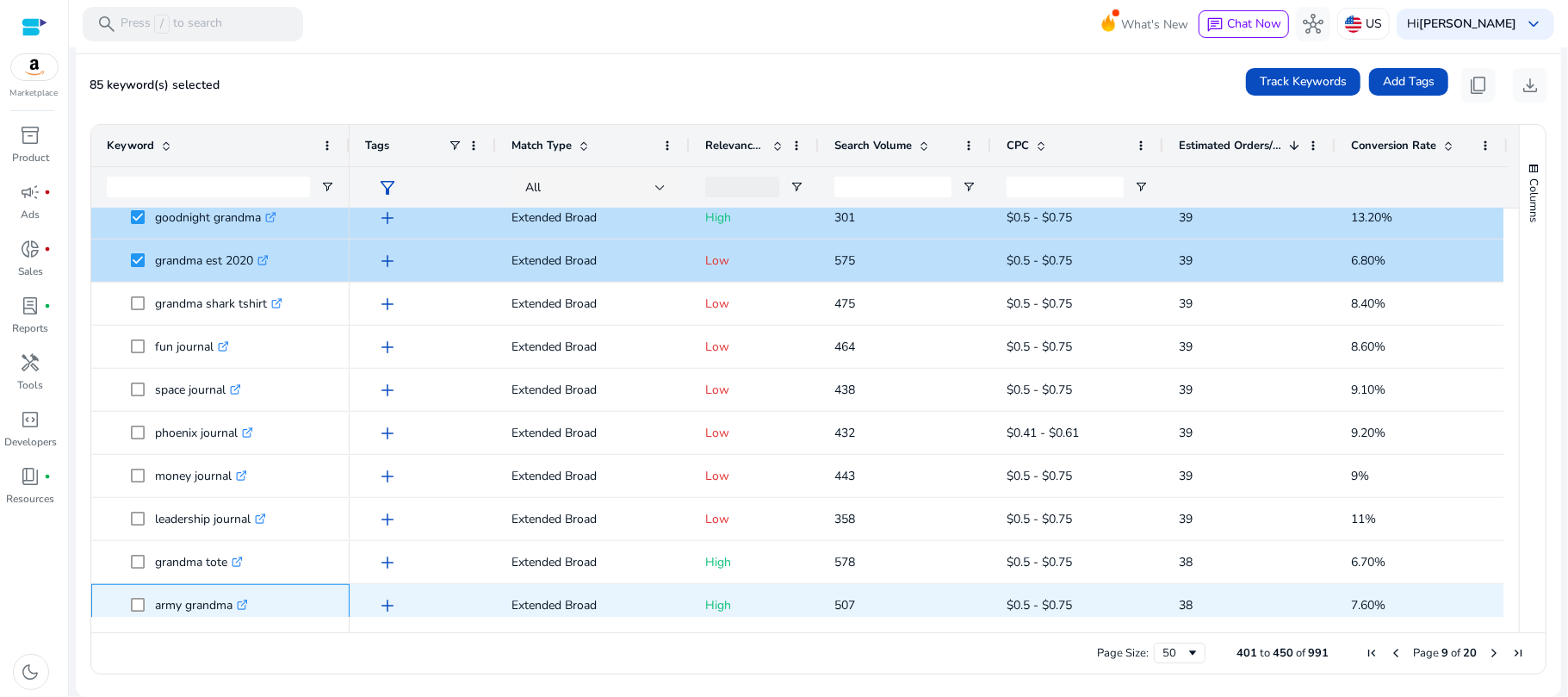
click at [242, 601] on icon at bounding box center [242, 604] width 8 height 8
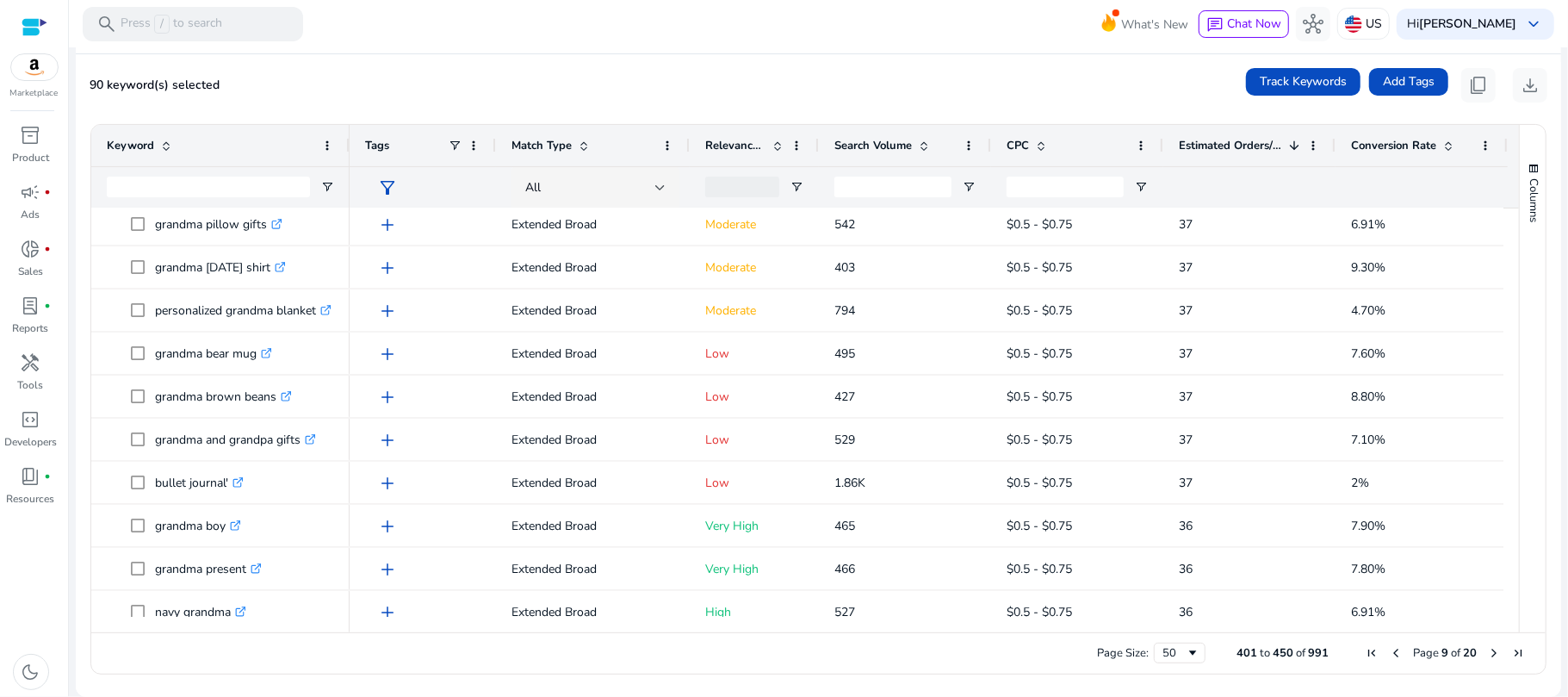
scroll to position [1678, 0]
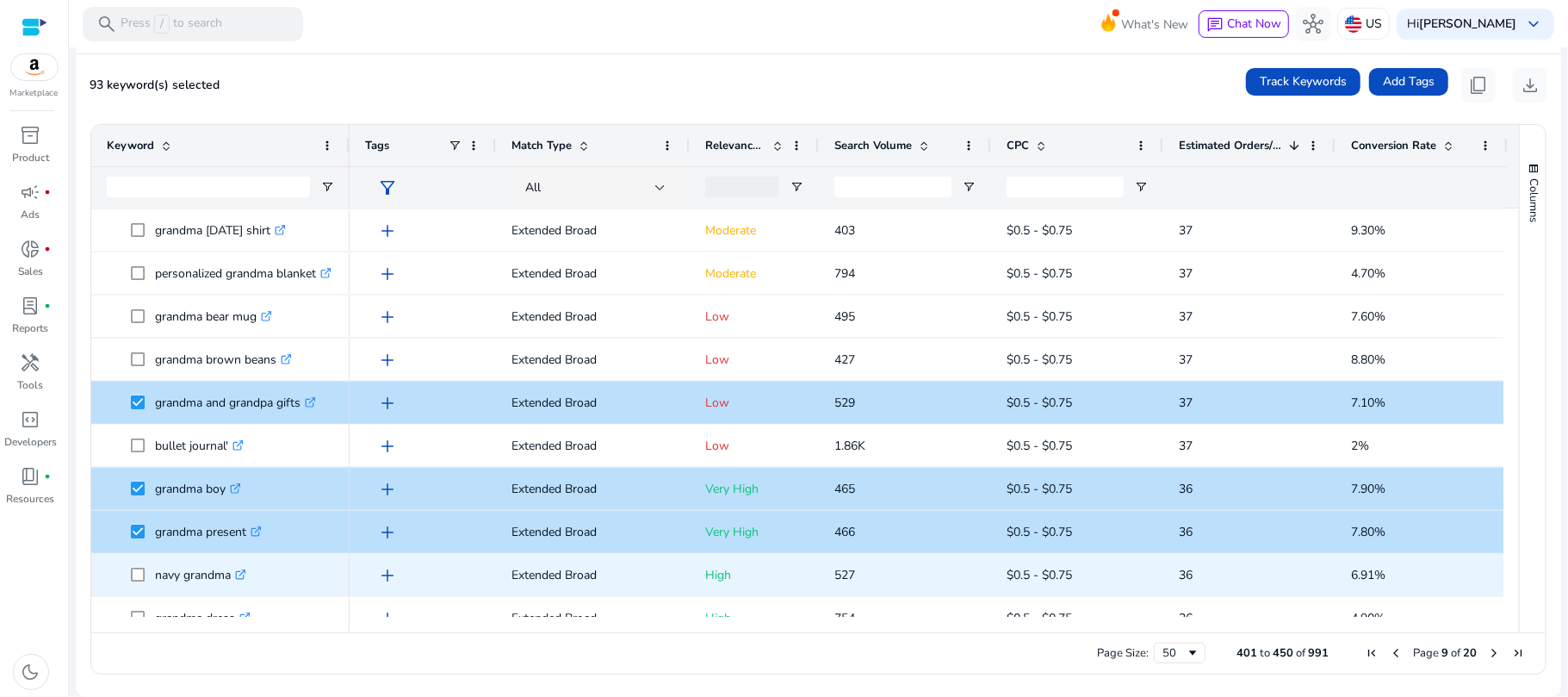
click at [146, 580] on span at bounding box center [143, 574] width 25 height 35
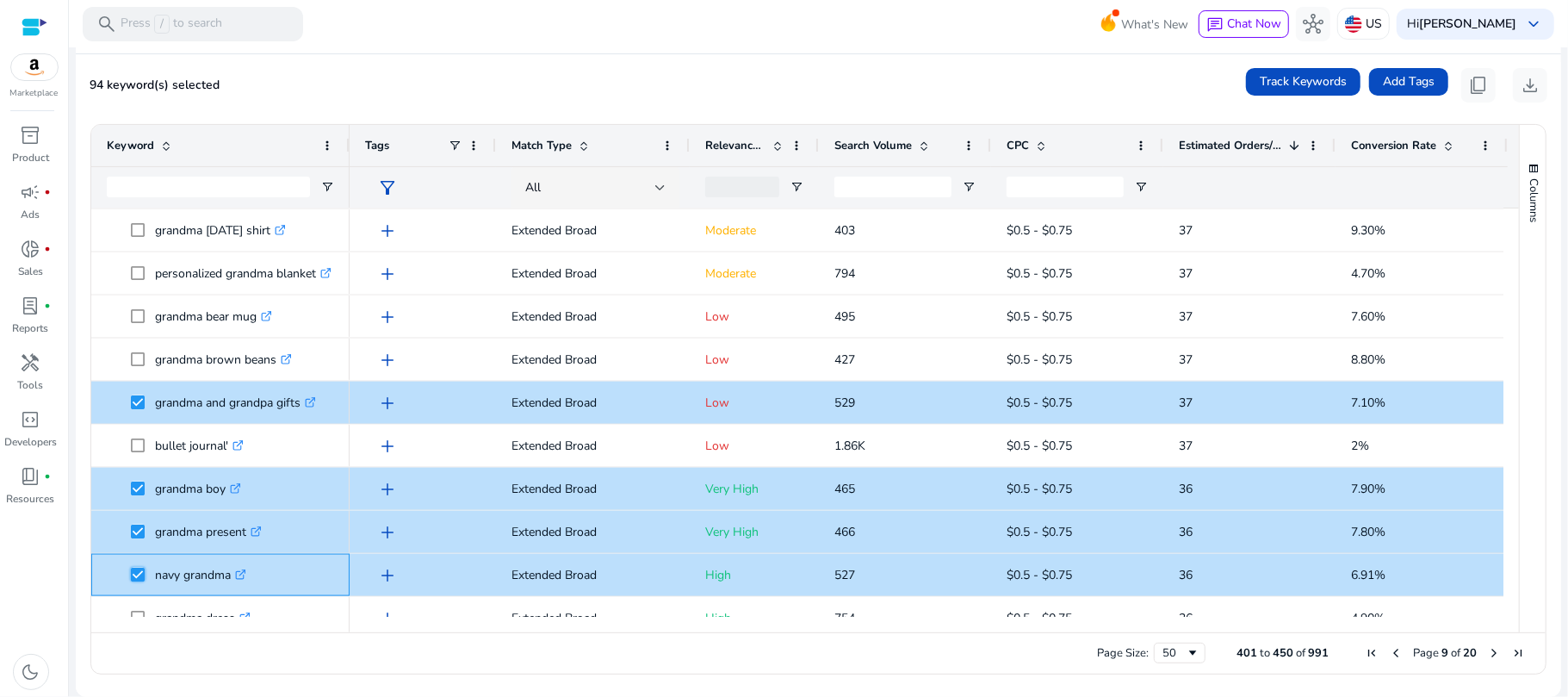
scroll to position [1745, 0]
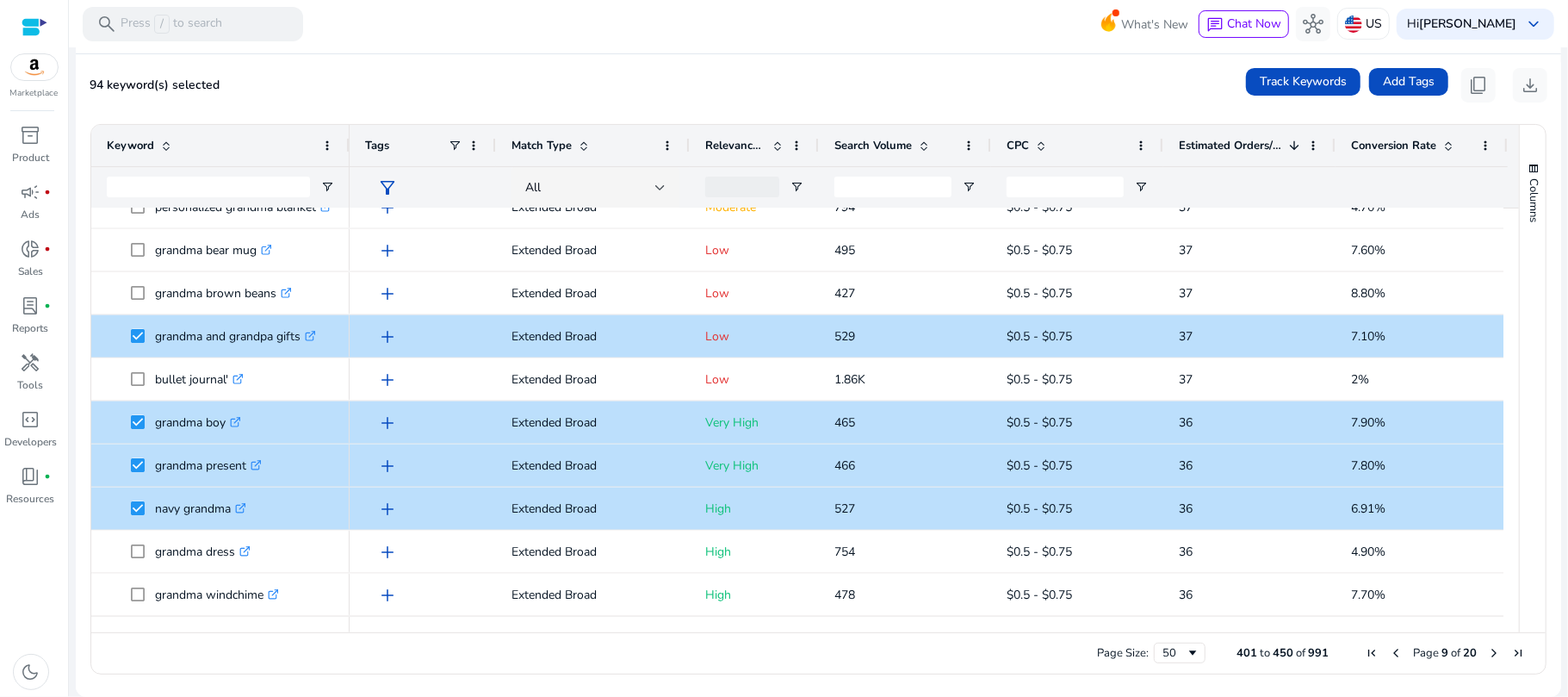
click at [1487, 654] on span "Next Page" at bounding box center [1494, 652] width 14 height 14
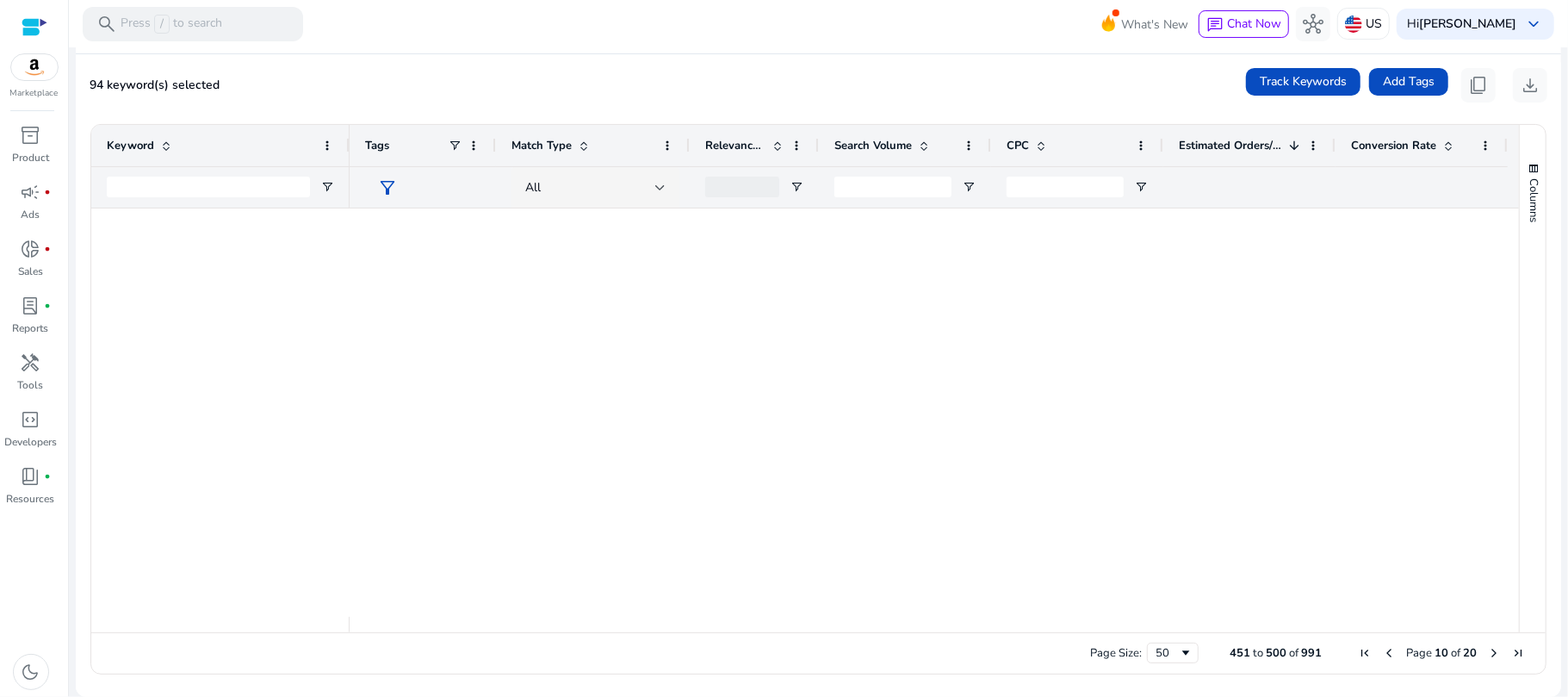
scroll to position [0, 0]
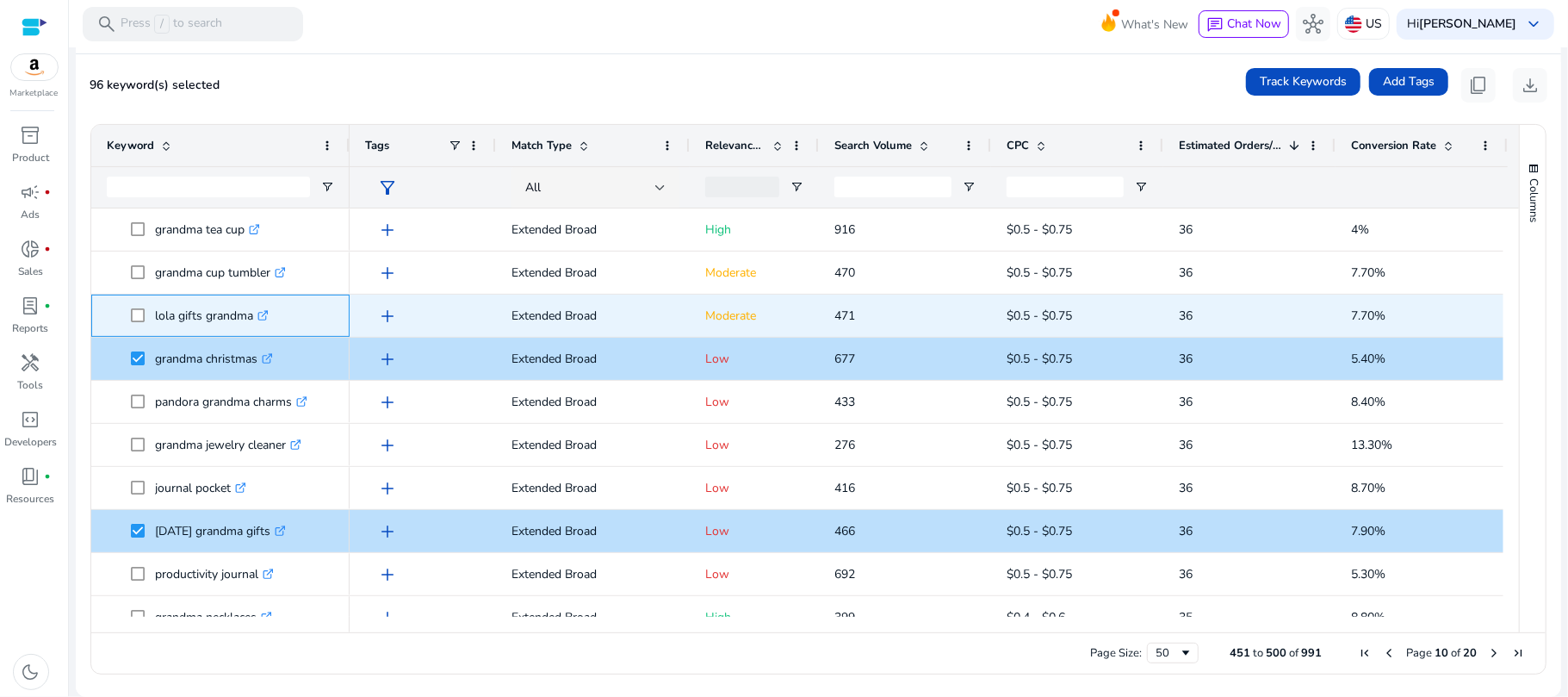
click at [256, 318] on link ".st0{fill:#2c8af8}" at bounding box center [261, 315] width 15 height 16
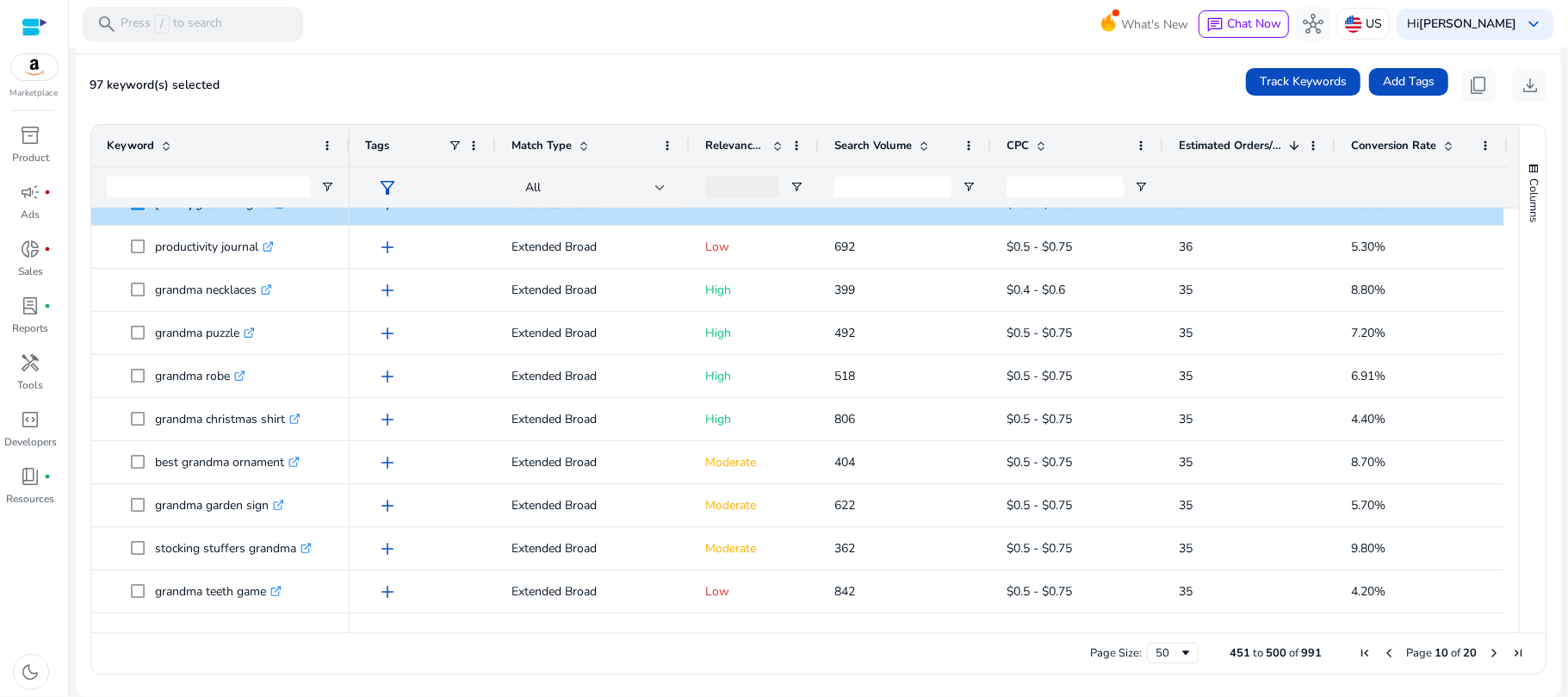
scroll to position [273, 0]
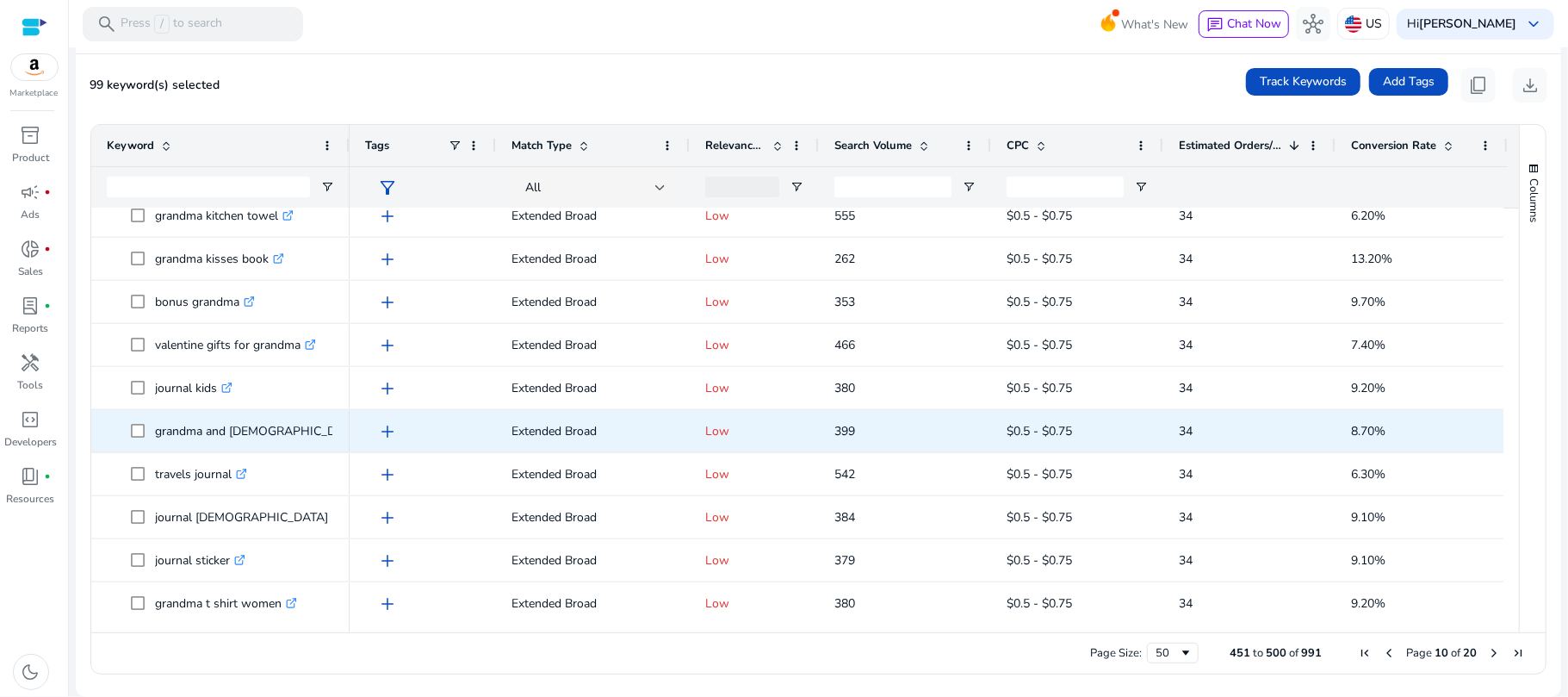
click at [189, 427] on p "grandma and papa gifts .st0{fill:#2c8af8}" at bounding box center [280, 431] width 250 height 35
click at [163, 428] on p "grandma and papa gifts .st0{fill:#2c8af8}" at bounding box center [280, 431] width 250 height 35
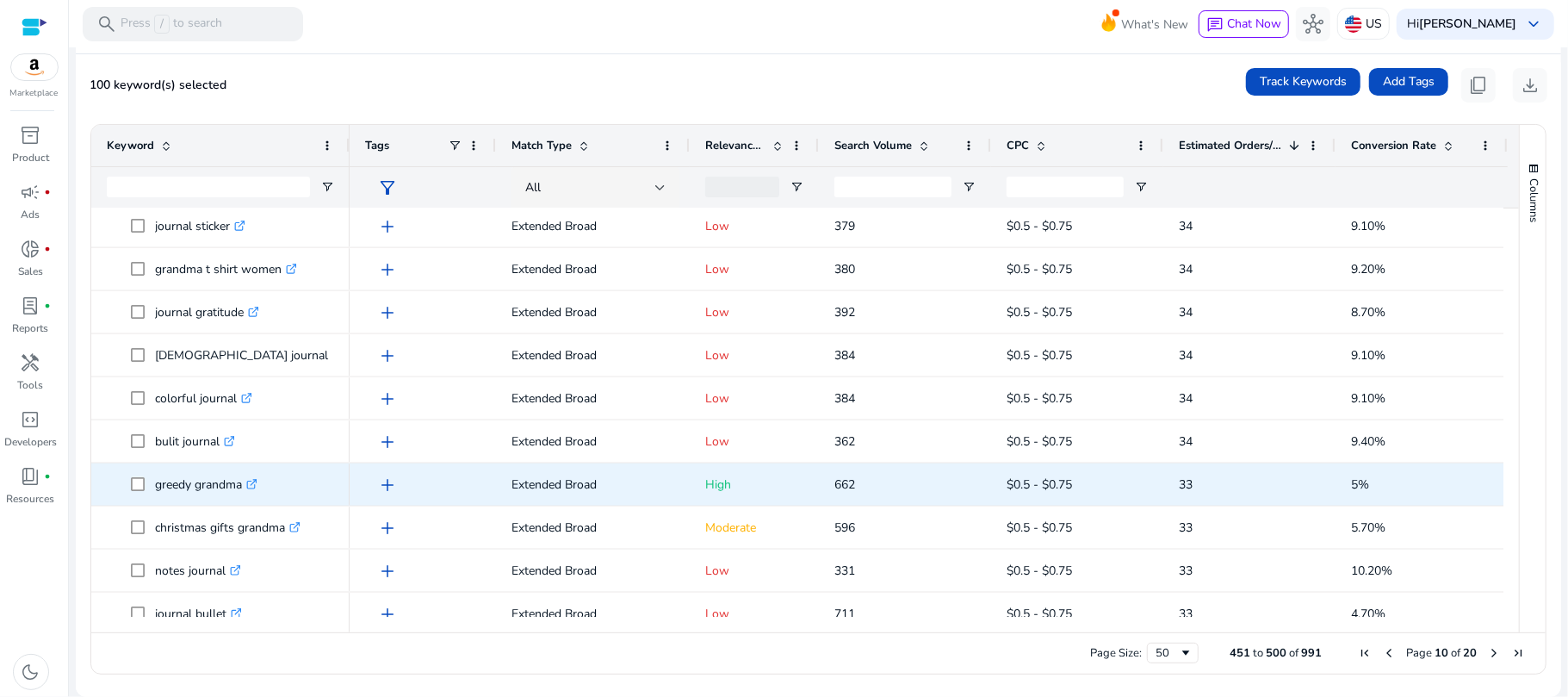
click at [252, 487] on icon ".st0{fill:#2c8af8}" at bounding box center [252, 484] width 11 height 11
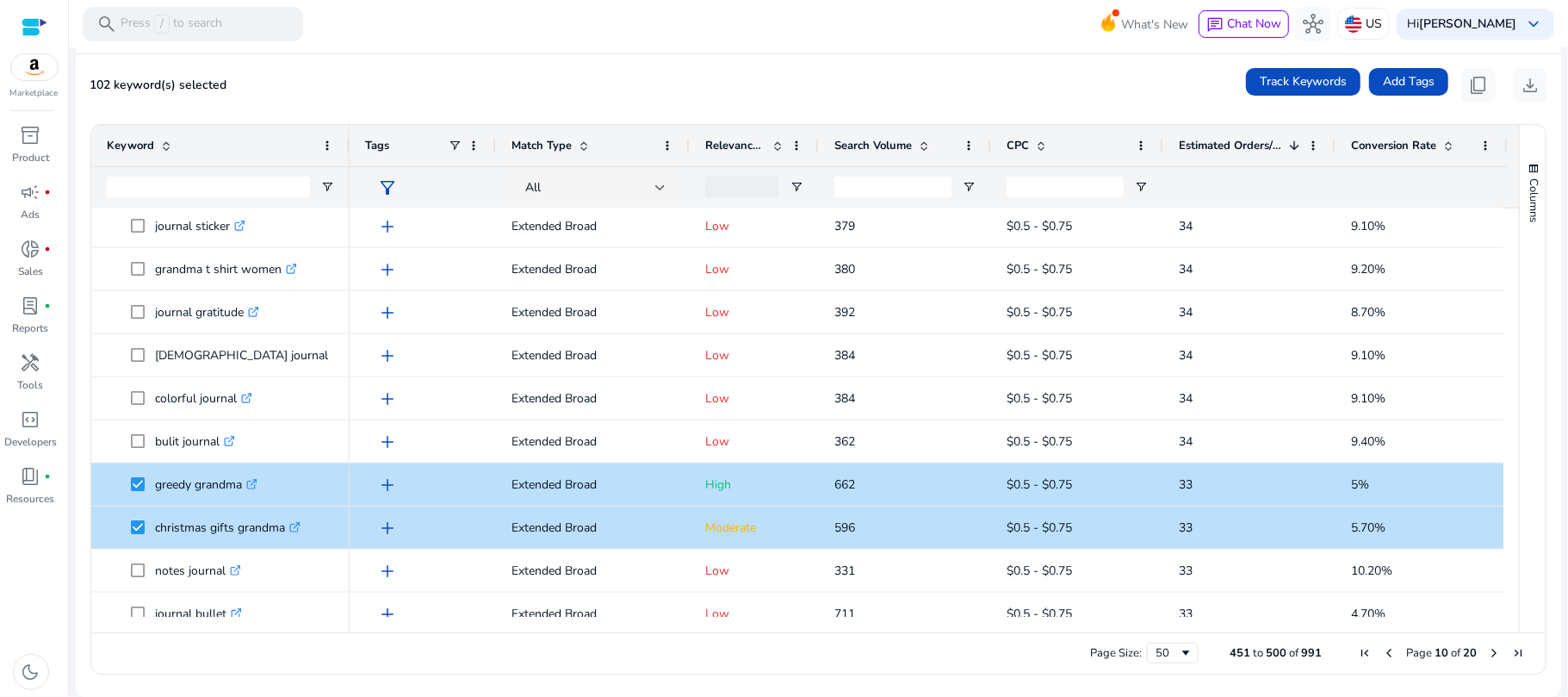
drag, startPoint x: 1510, startPoint y: 501, endPoint x: 1504, endPoint y: 568, distance: 67.3
click at [1504, 568] on div "Keyword Tags Match Type 1" at bounding box center [818, 378] width 1454 height 507
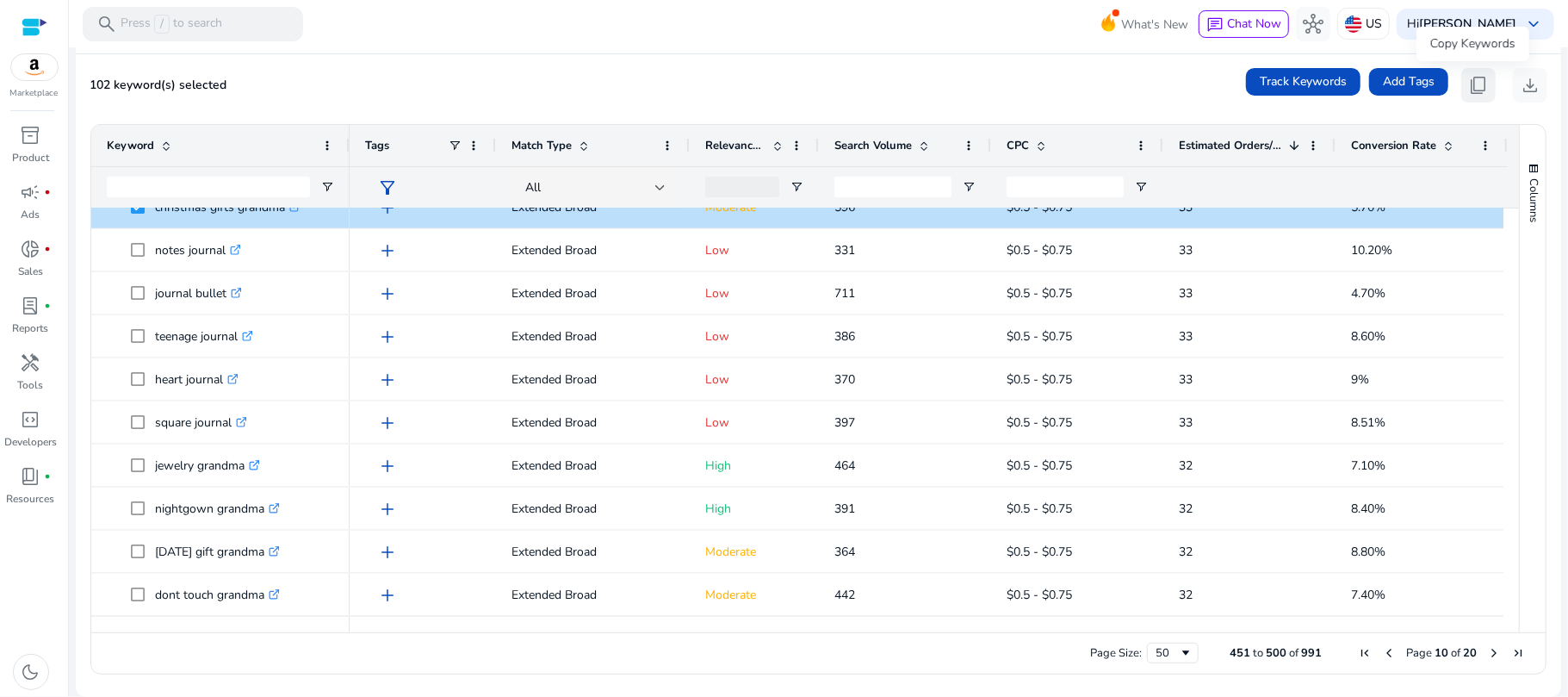
click at [1483, 86] on button "content_copy" at bounding box center [1478, 85] width 35 height 35
click at [1468, 87] on span "content_copy" at bounding box center [1478, 85] width 21 height 21
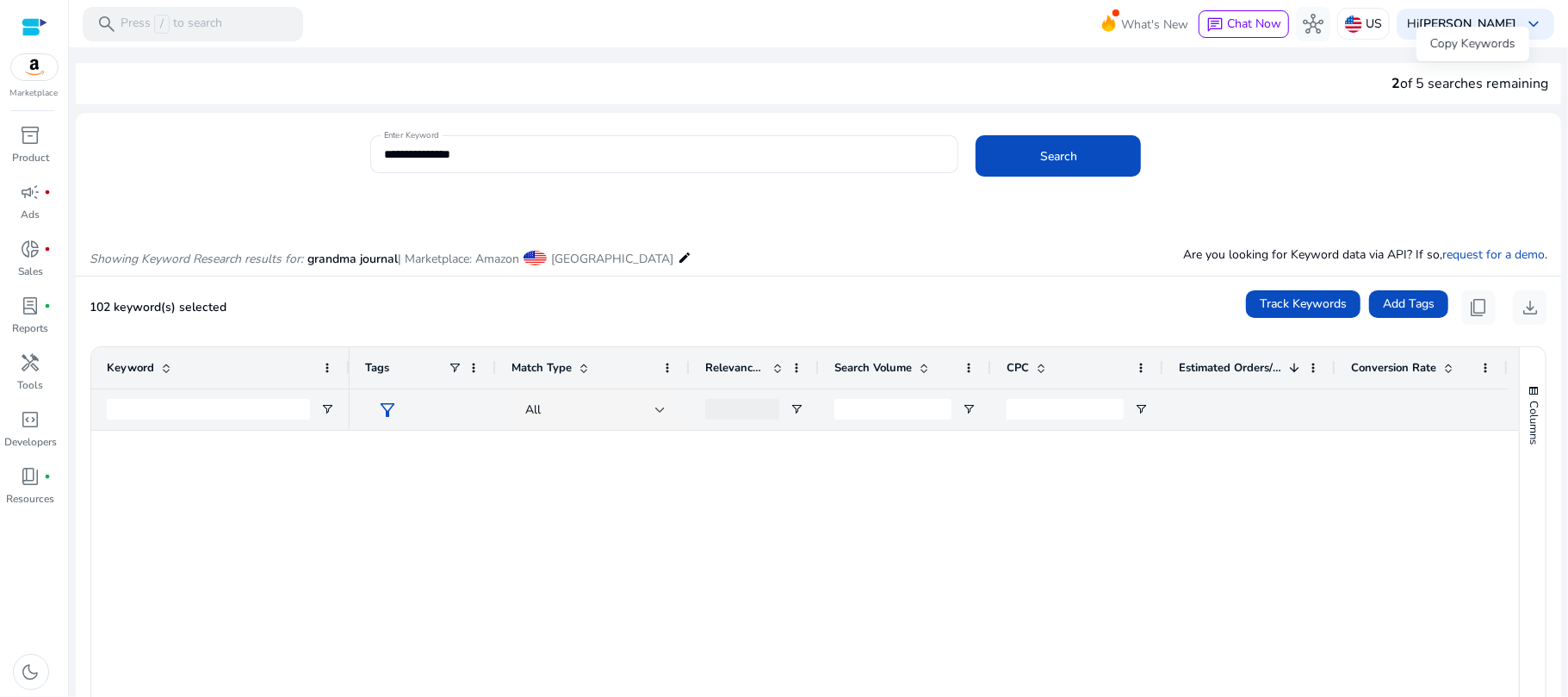
scroll to position [1745, 0]
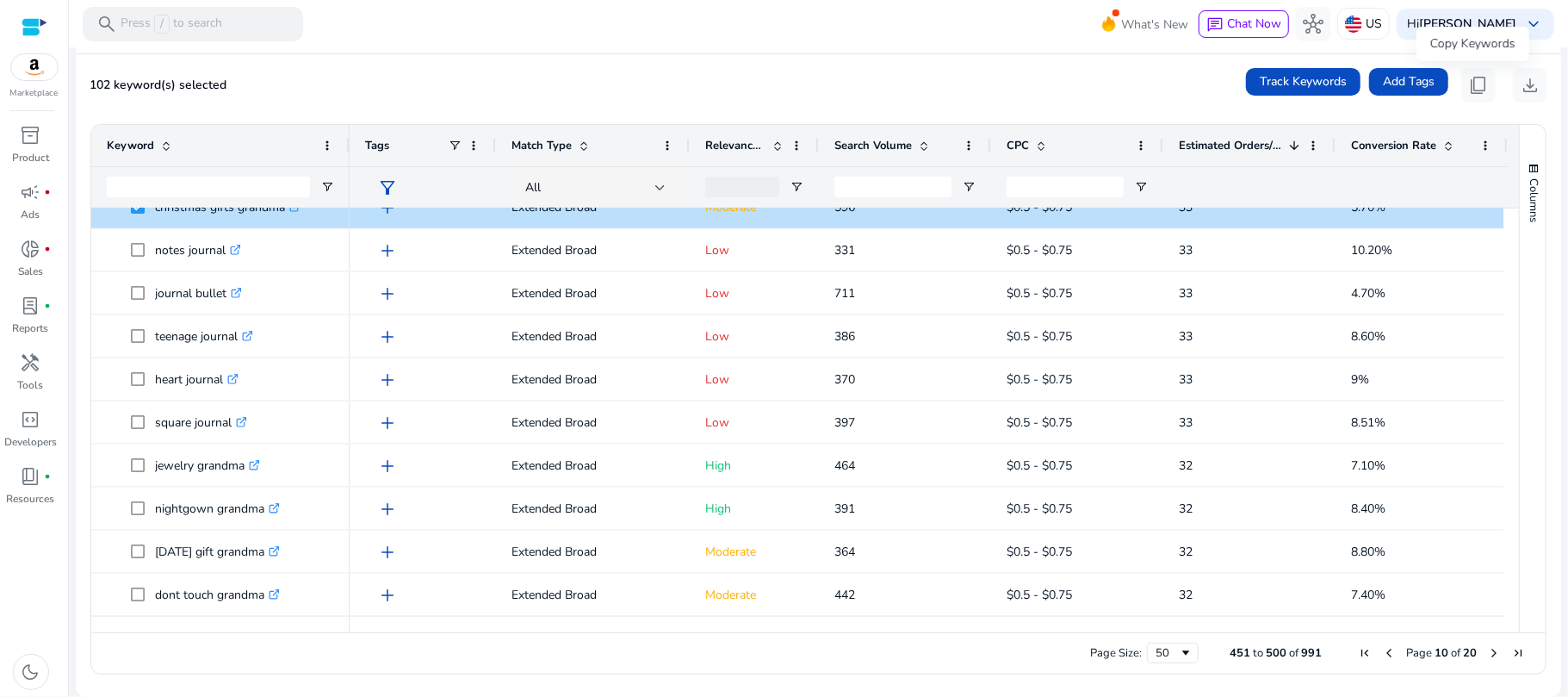
click at [1469, 87] on span "content_copy" at bounding box center [1478, 85] width 21 height 21
click at [1487, 646] on span "Next Page" at bounding box center [1494, 652] width 14 height 14
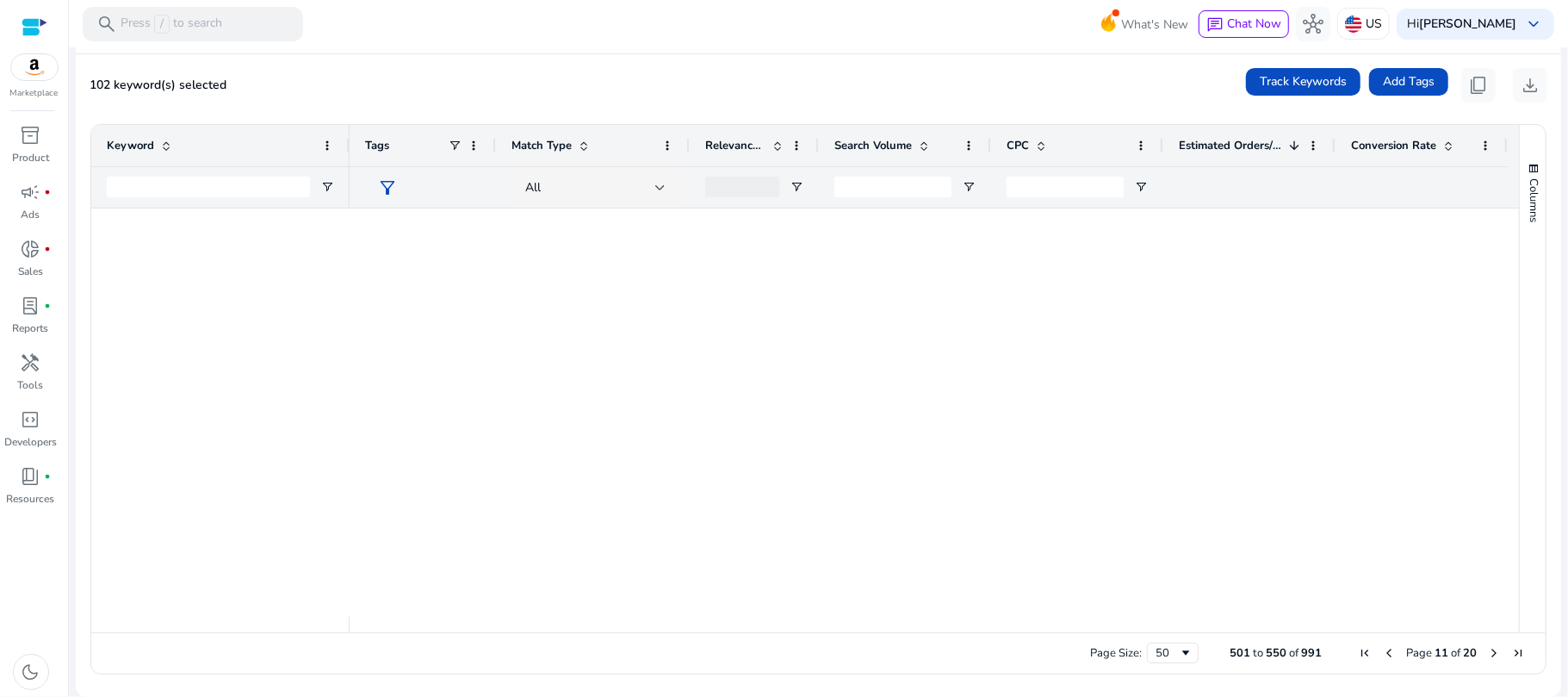
scroll to position [0, 0]
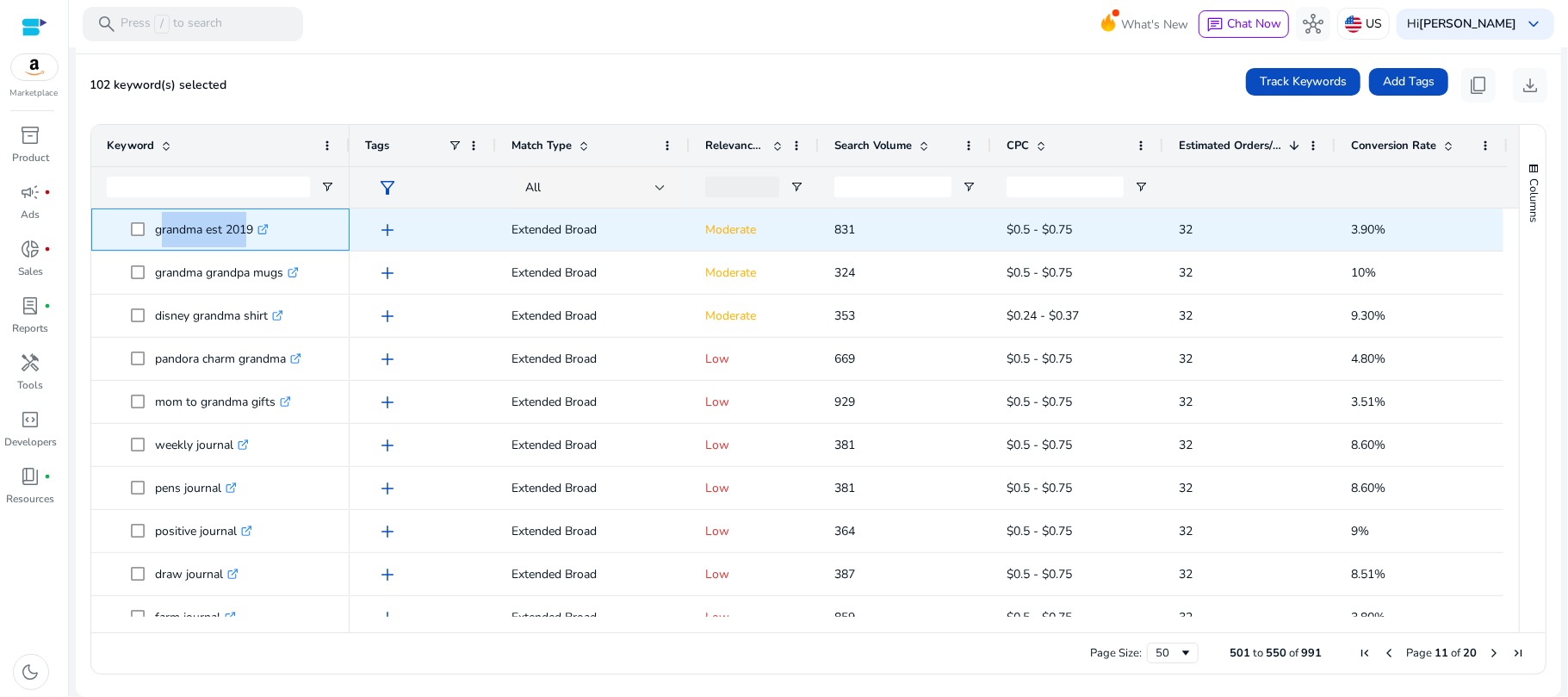
drag, startPoint x: 155, startPoint y: 225, endPoint x: 243, endPoint y: 232, distance: 88.3
click at [243, 232] on p "grandma est 2019 .st0{fill:#2c8af8}" at bounding box center [212, 229] width 114 height 35
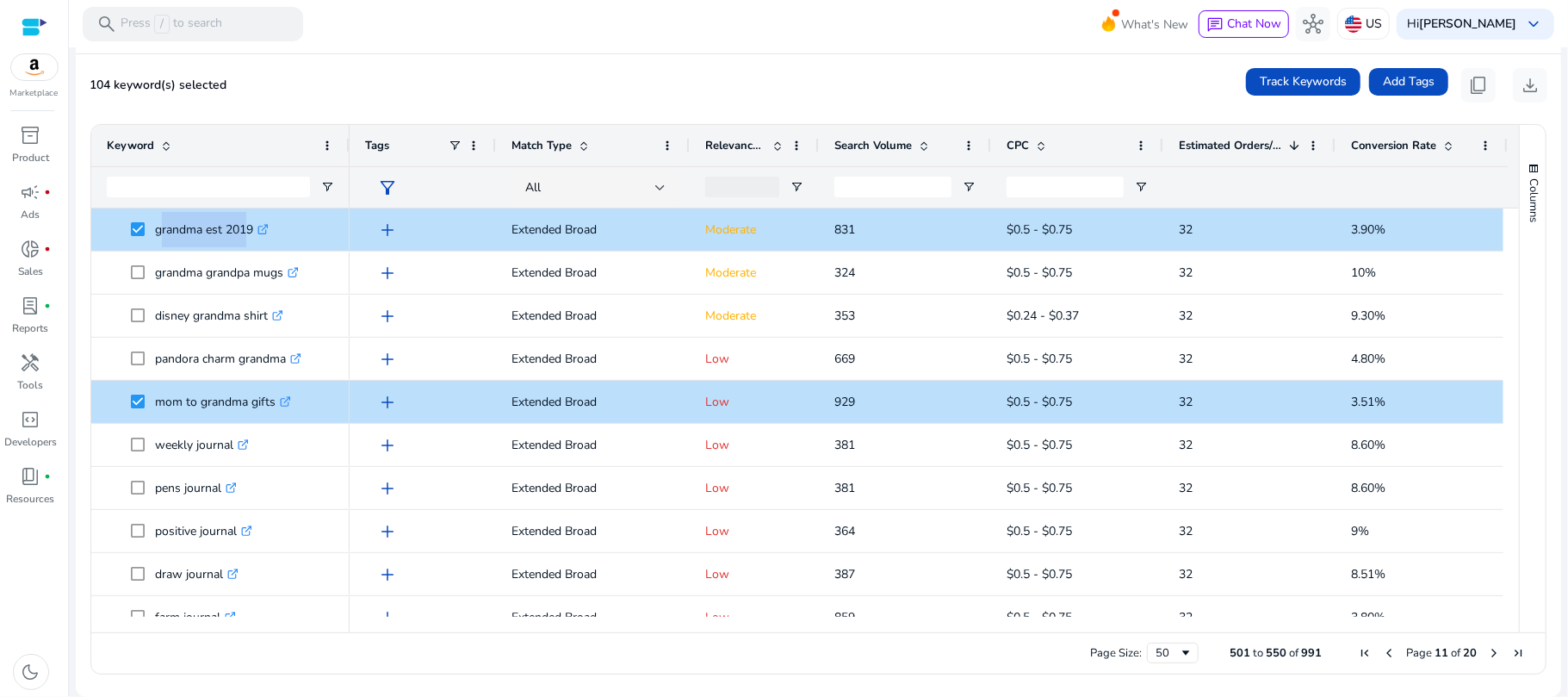
drag, startPoint x: 1510, startPoint y: 262, endPoint x: 1508, endPoint y: 300, distance: 38.1
click at [1508, 300] on div "Keyword Tags Match Type 1" at bounding box center [818, 378] width 1454 height 507
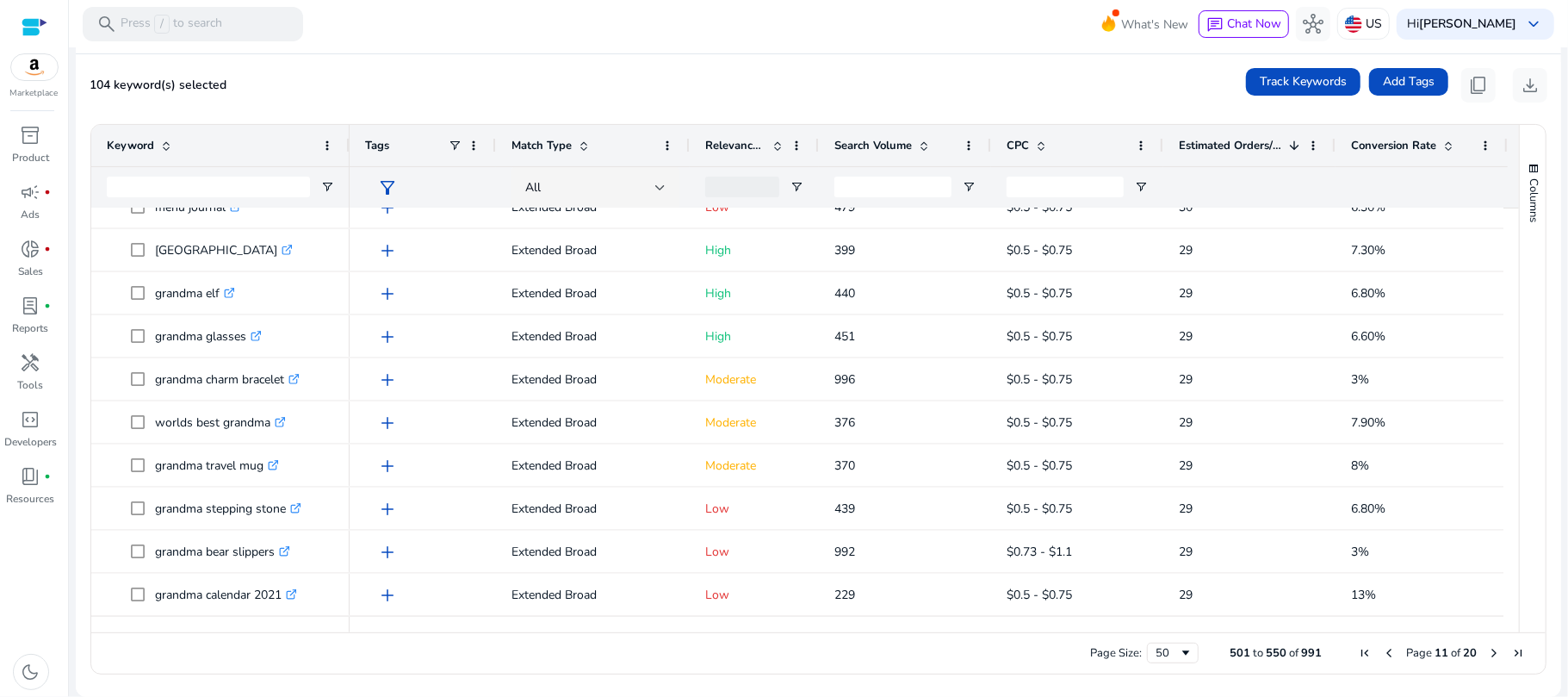
click at [1519, 613] on div "Columns Keyword Column Labels Drag here to set column labels" at bounding box center [1532, 378] width 26 height 507
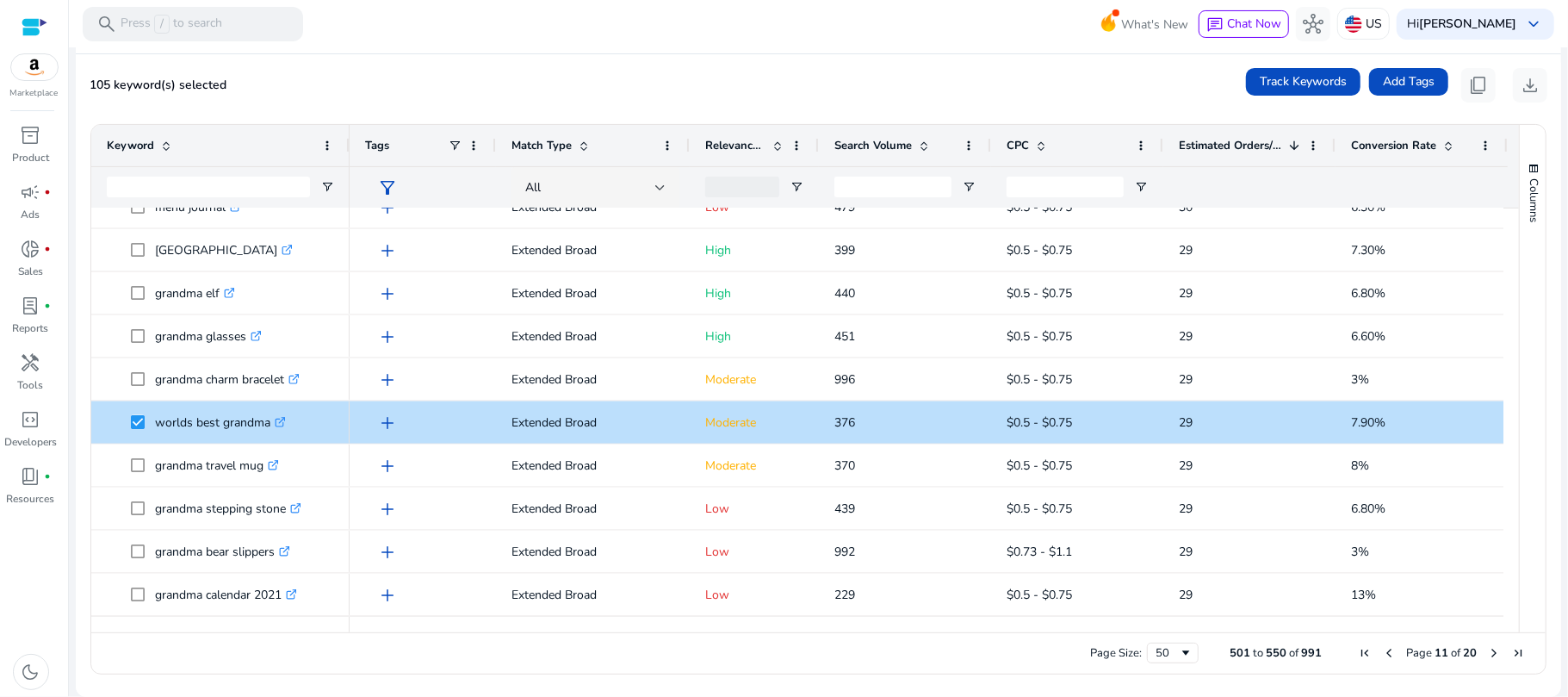
click at [1487, 654] on span "Next Page" at bounding box center [1494, 652] width 14 height 14
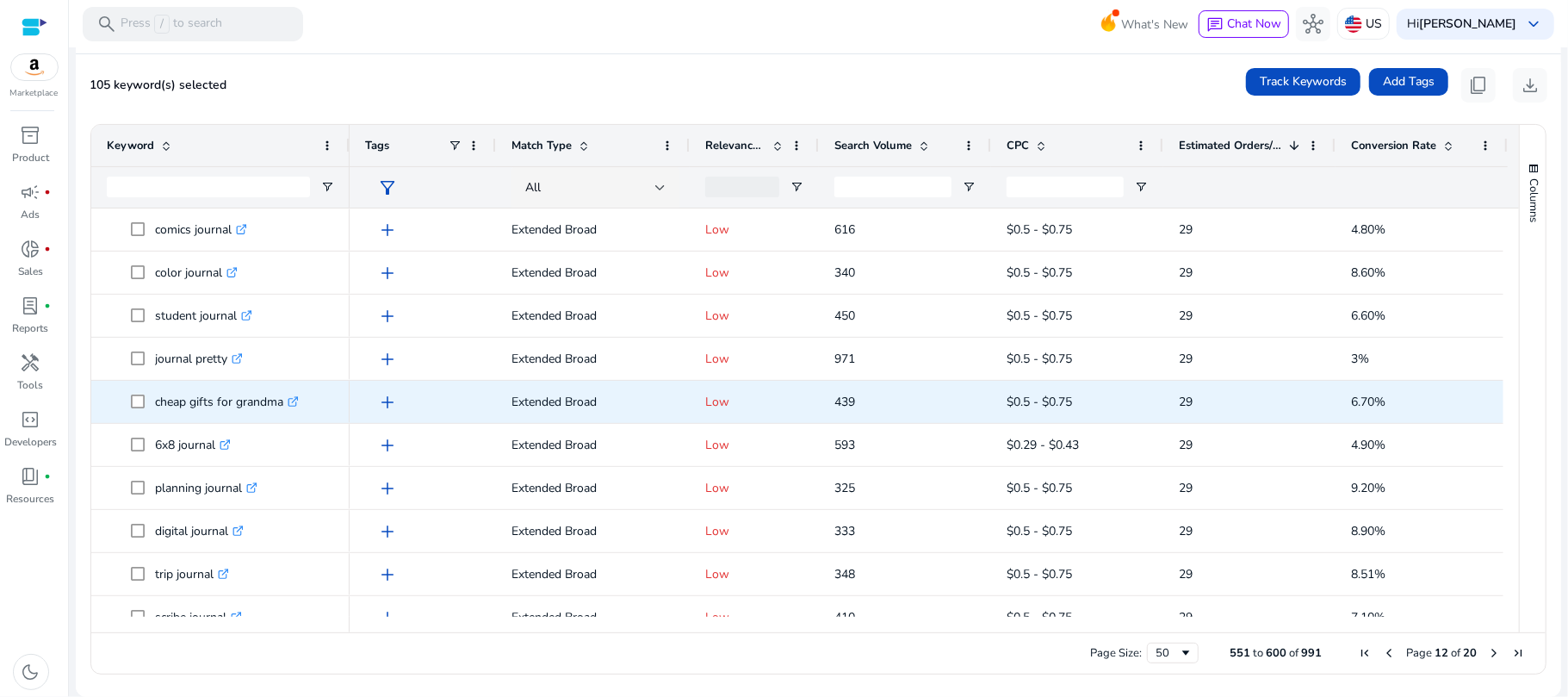
click at [194, 407] on p "cheap gifts for grandma .st0{fill:#2c8af8}" at bounding box center [227, 402] width 144 height 35
click at [145, 406] on span at bounding box center [143, 402] width 25 height 35
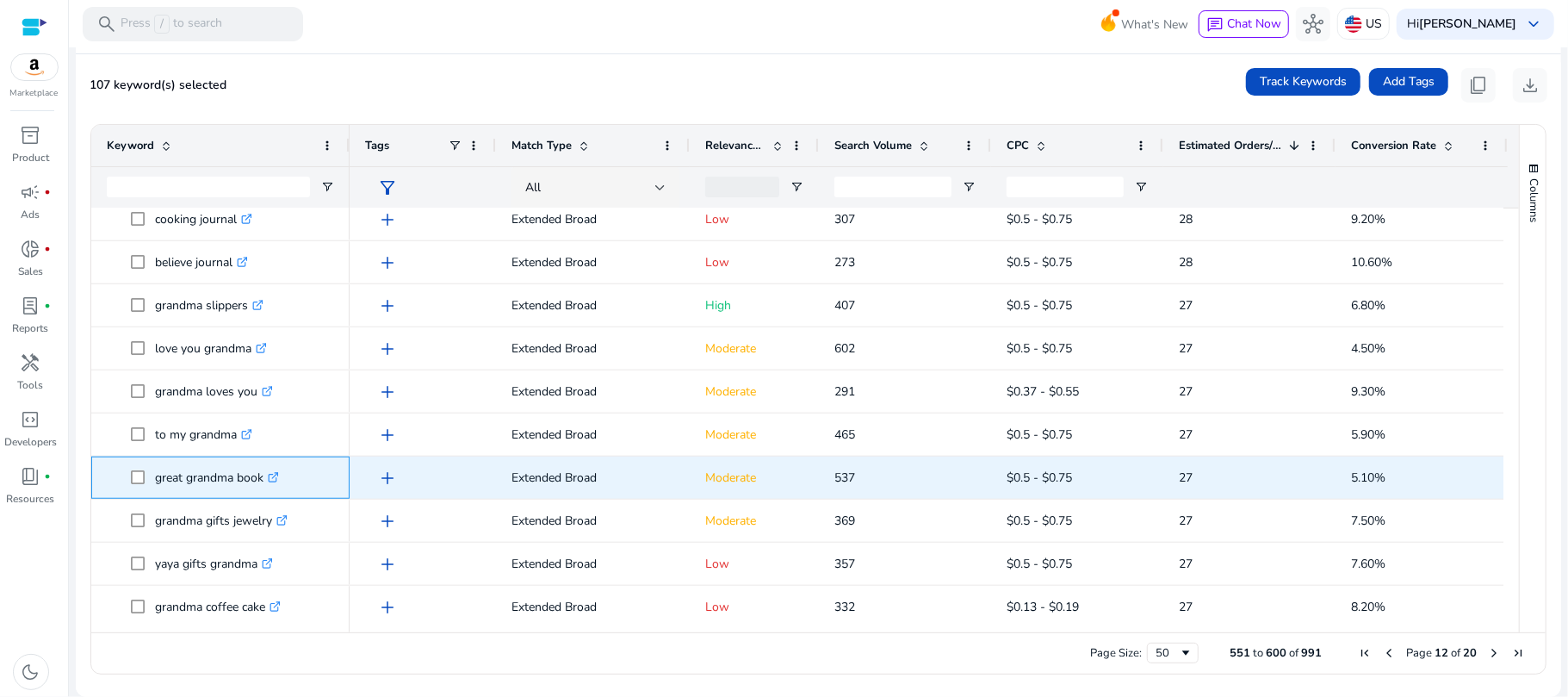
click at [175, 469] on p "great grandma book .st0{fill:#2c8af8}" at bounding box center [217, 477] width 124 height 35
click at [160, 479] on p "great grandma book .st0{fill:#2c8af8}" at bounding box center [217, 477] width 124 height 35
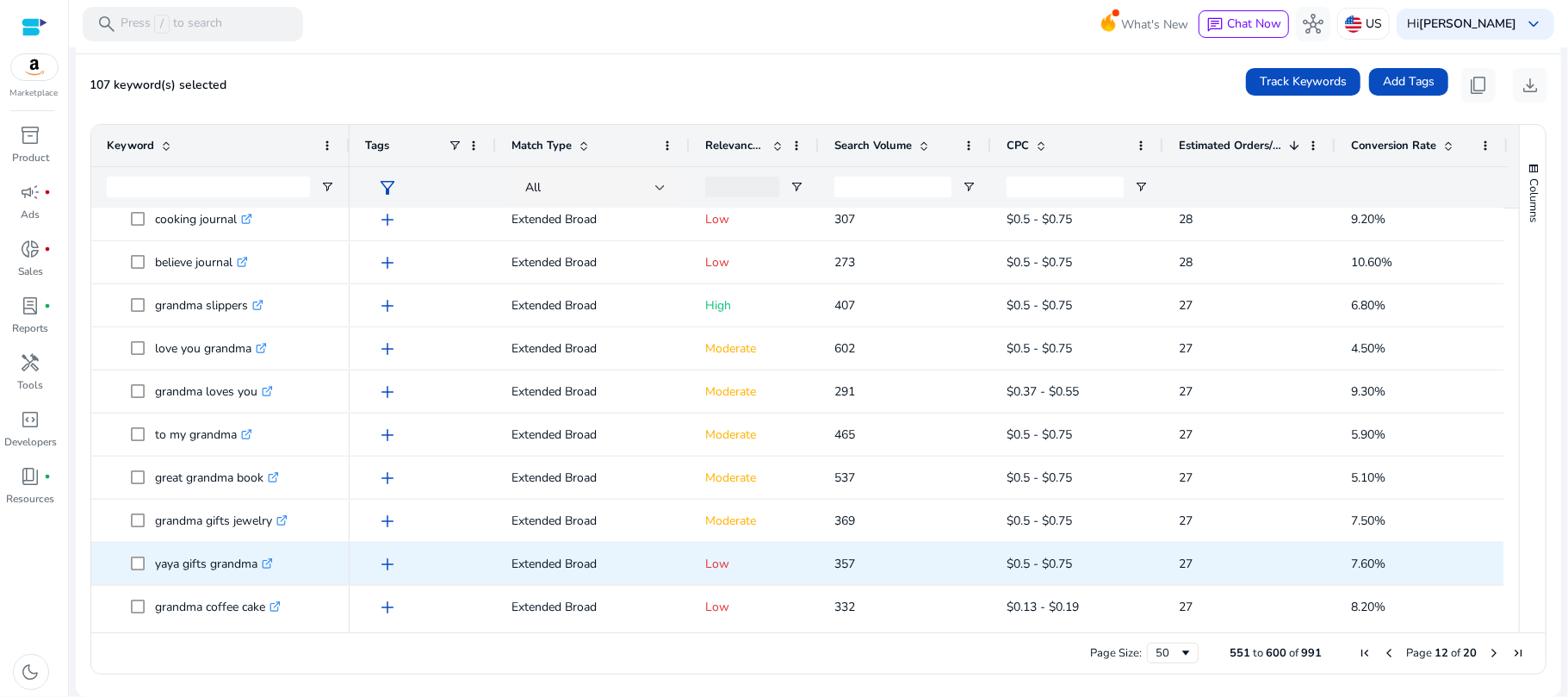
click at [145, 562] on span at bounding box center [143, 563] width 25 height 35
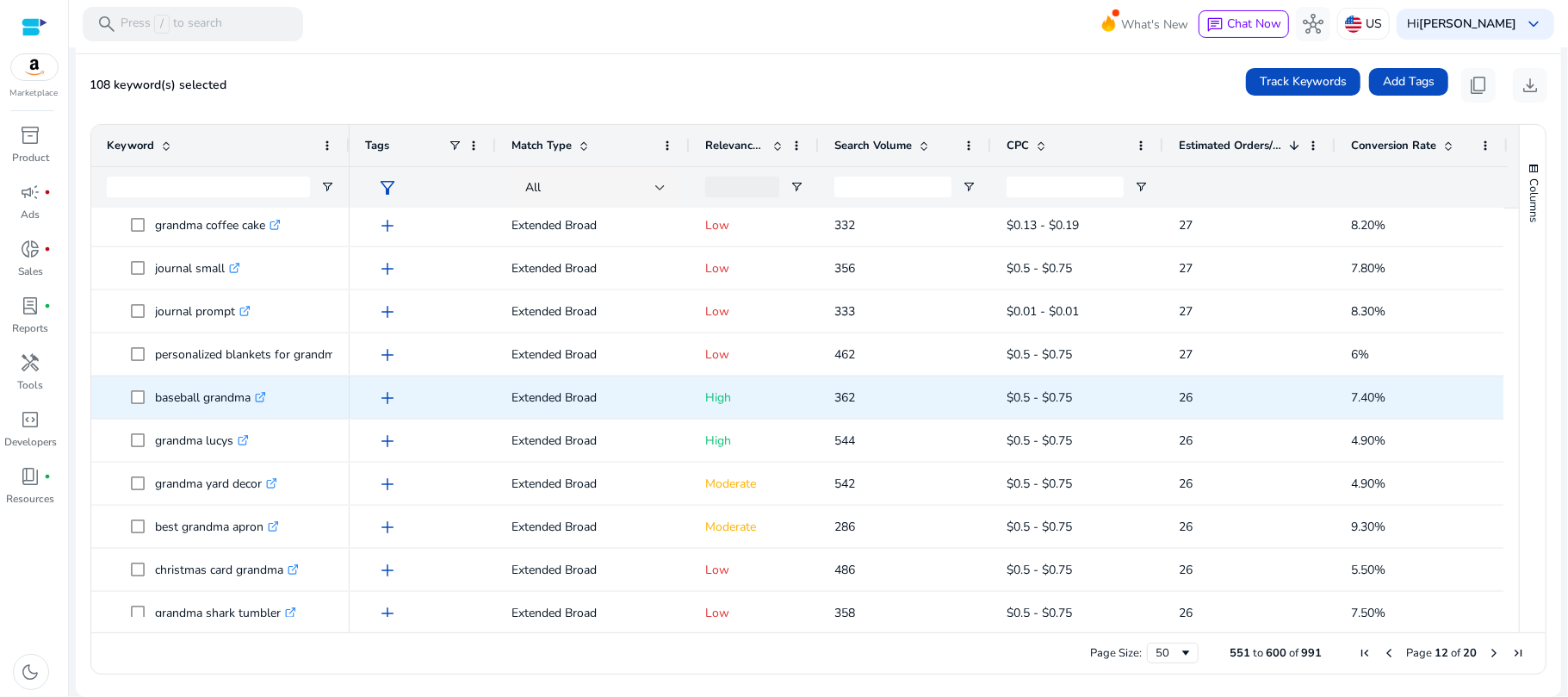
click at [265, 394] on icon ".st0{fill:#2c8af8}" at bounding box center [260, 397] width 11 height 11
click at [145, 393] on span at bounding box center [143, 397] width 25 height 35
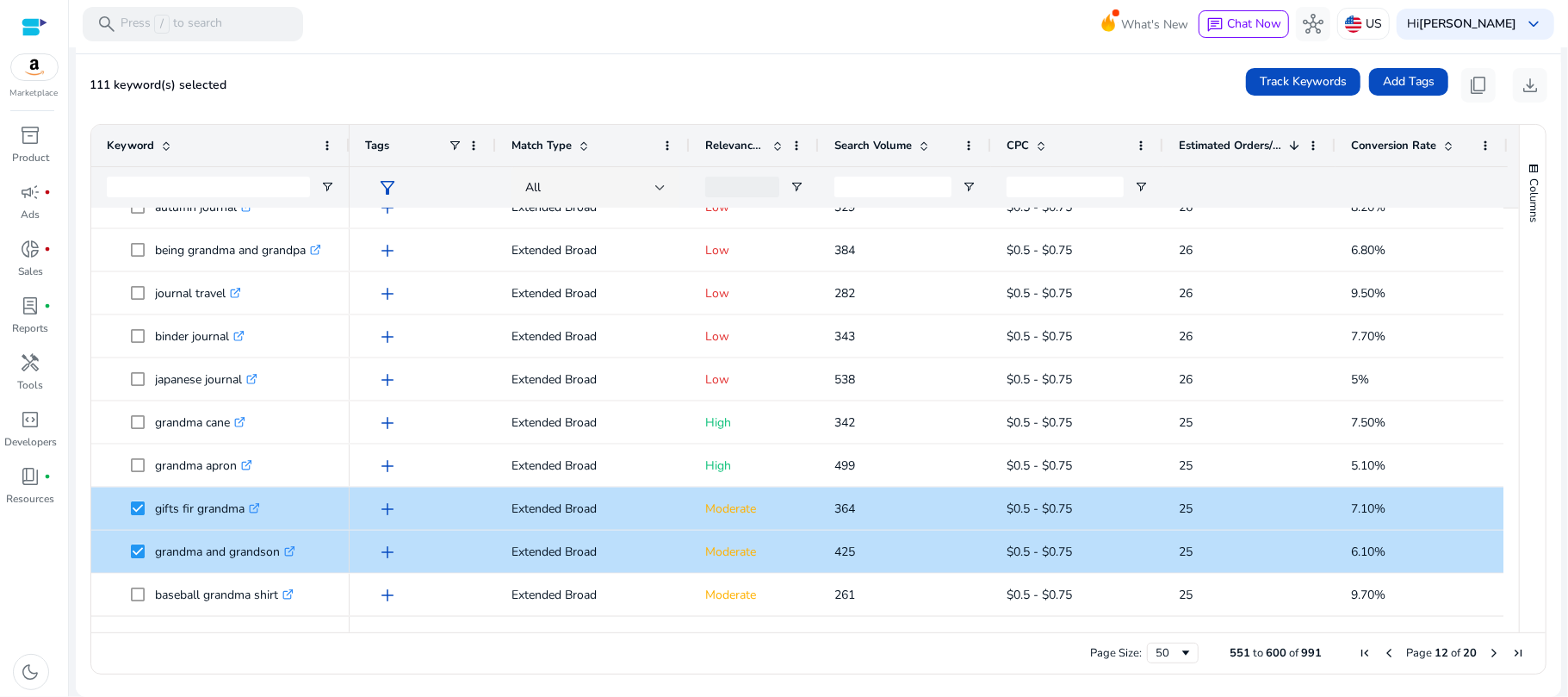
drag, startPoint x: 1512, startPoint y: 580, endPoint x: 1512, endPoint y: 607, distance: 27.0
click at [1520, 607] on div "Columns" at bounding box center [1533, 378] width 25 height 507
click at [1487, 646] on span "Next Page" at bounding box center [1494, 652] width 14 height 14
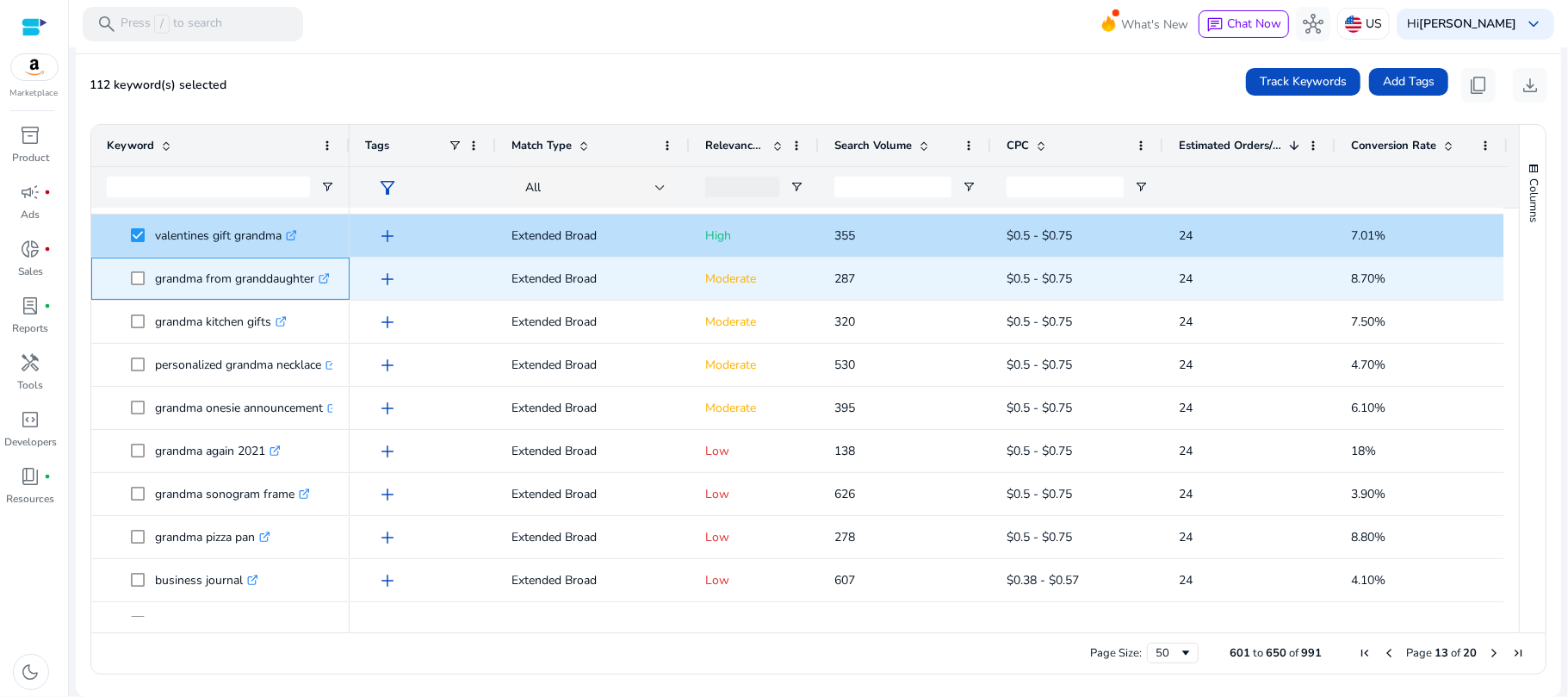
click at [129, 280] on span "grandma from granddaughter .st0{fill:#2c8af8}" at bounding box center [221, 278] width 227 height 35
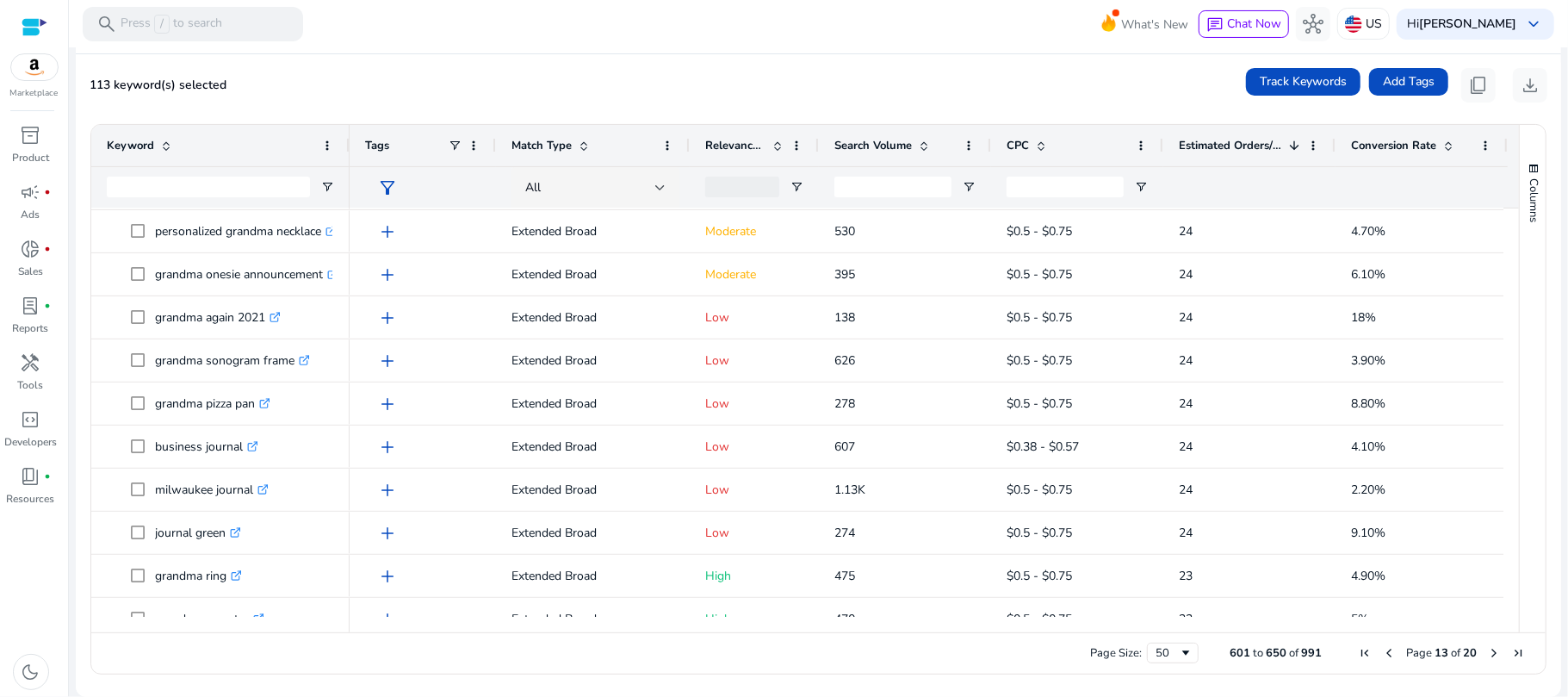
scroll to position [576, 0]
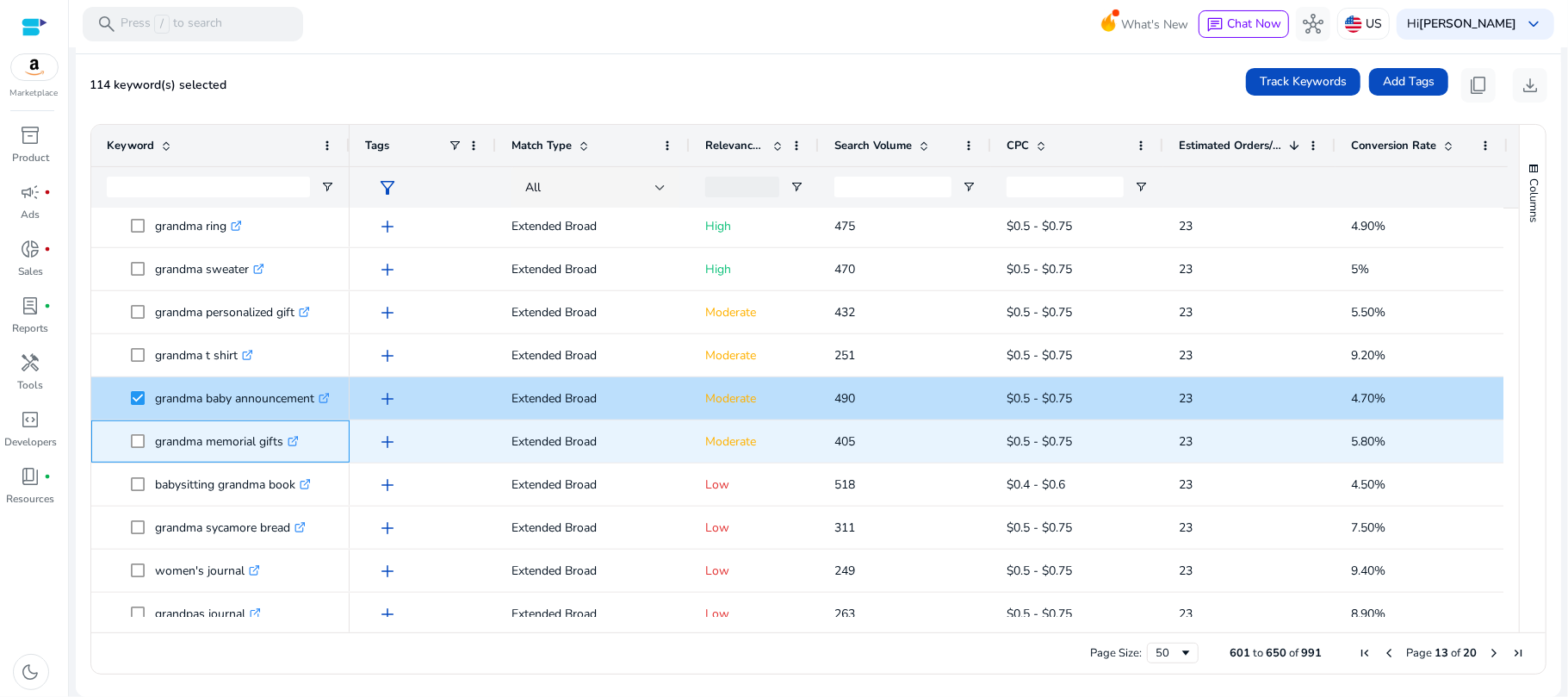
click at [290, 442] on link ".st0{fill:#2c8af8}" at bounding box center [291, 442] width 15 height 16
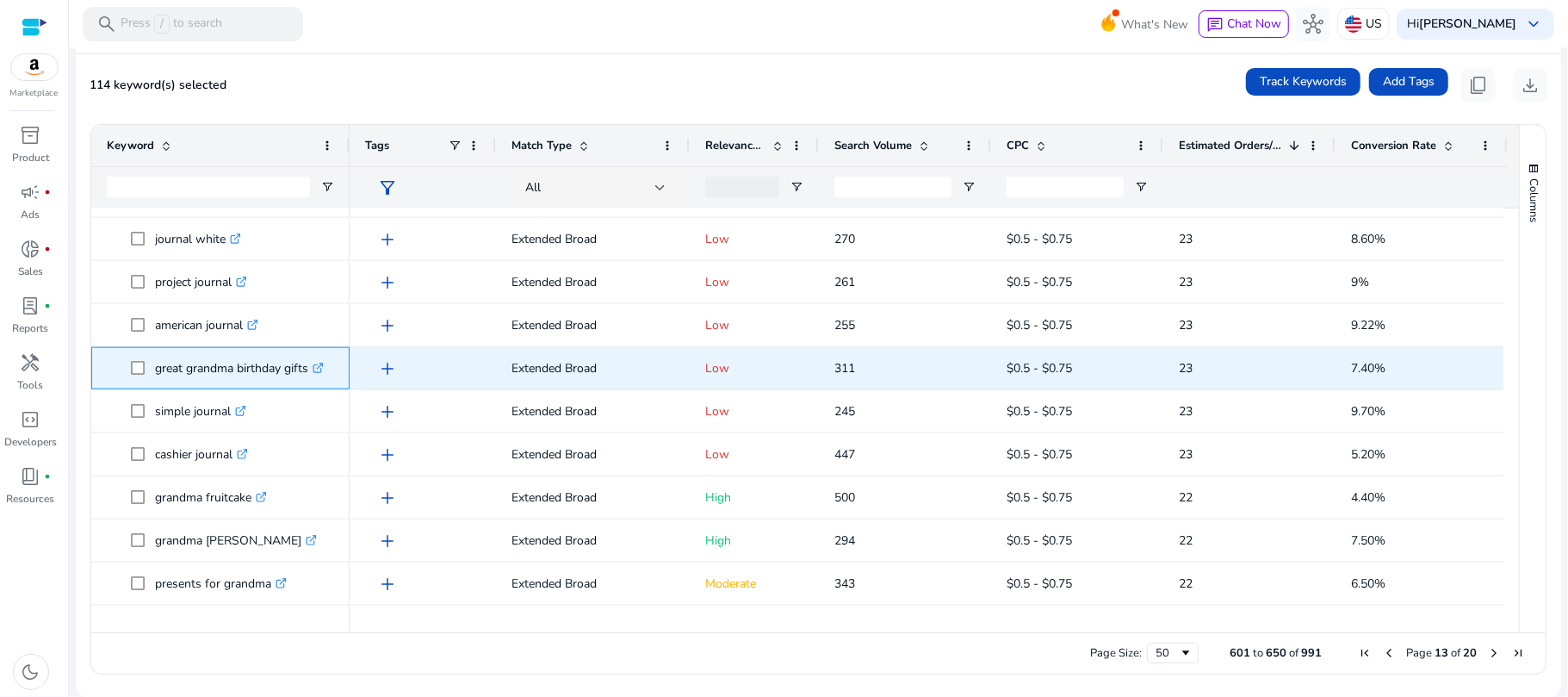
click at [276, 365] on p "great grandma birthday gifts .st0{fill:#2c8af8}" at bounding box center [240, 368] width 169 height 35
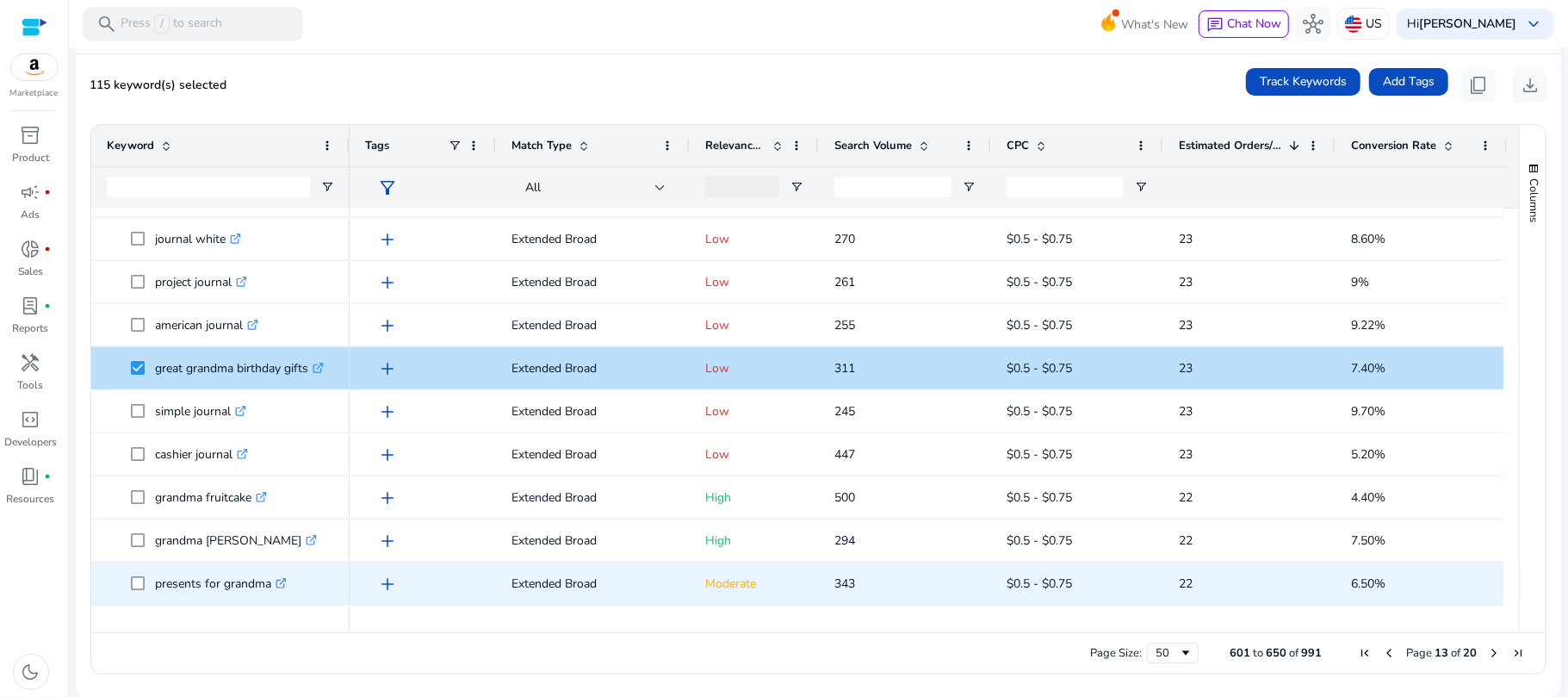
click at [140, 591] on span at bounding box center [143, 583] width 25 height 35
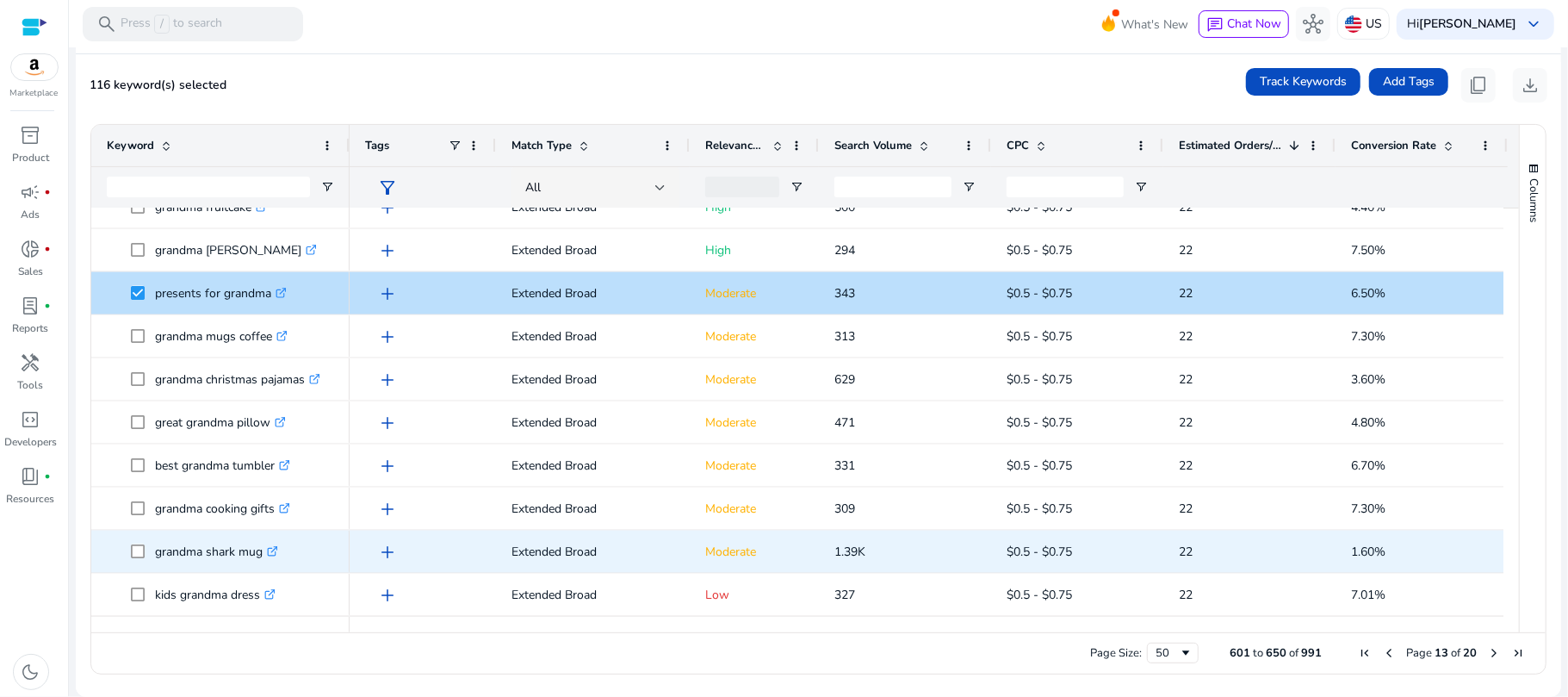
drag, startPoint x: 273, startPoint y: 545, endPoint x: 280, endPoint y: 552, distance: 9.9
click at [275, 546] on icon ".st0{fill:#2c8af8}" at bounding box center [273, 552] width 11 height 11
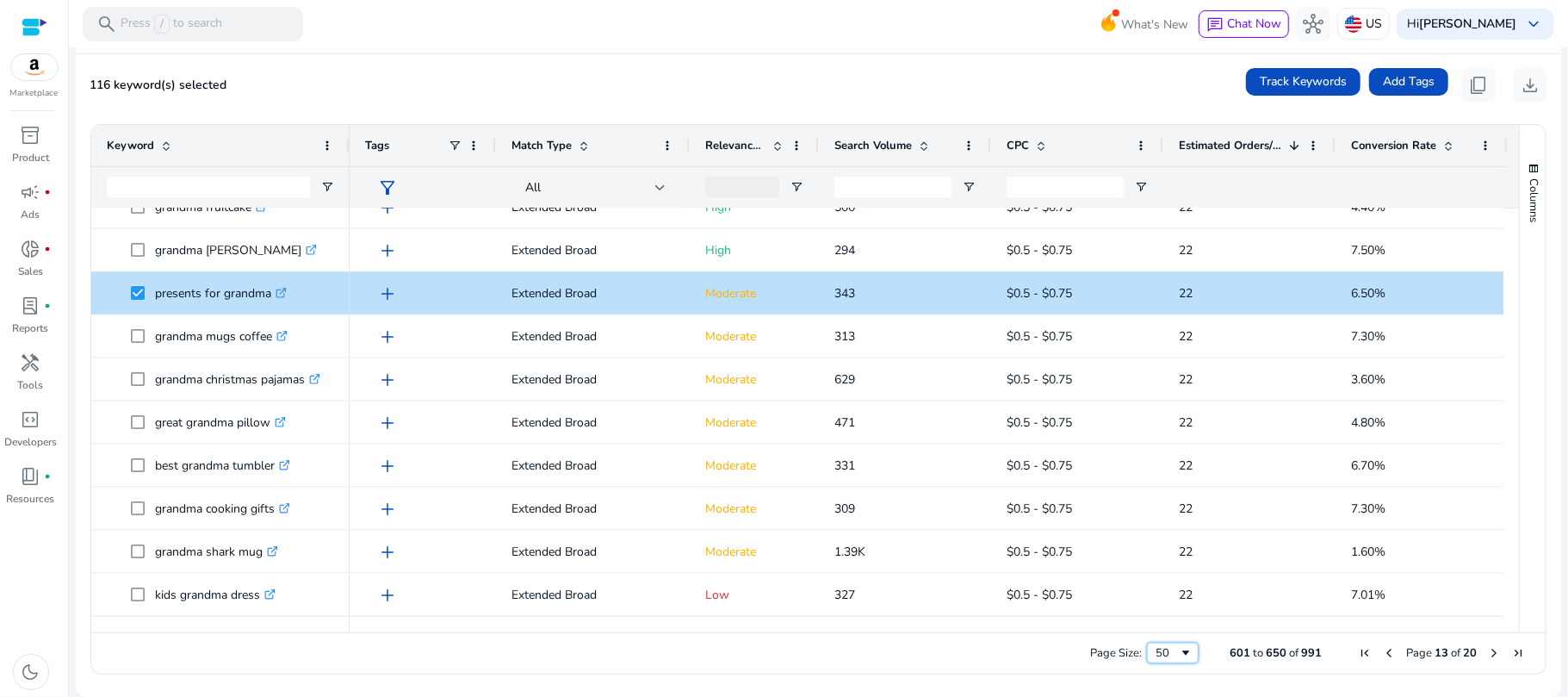
click at [1178, 658] on span "Page Size" at bounding box center [1185, 652] width 14 height 14
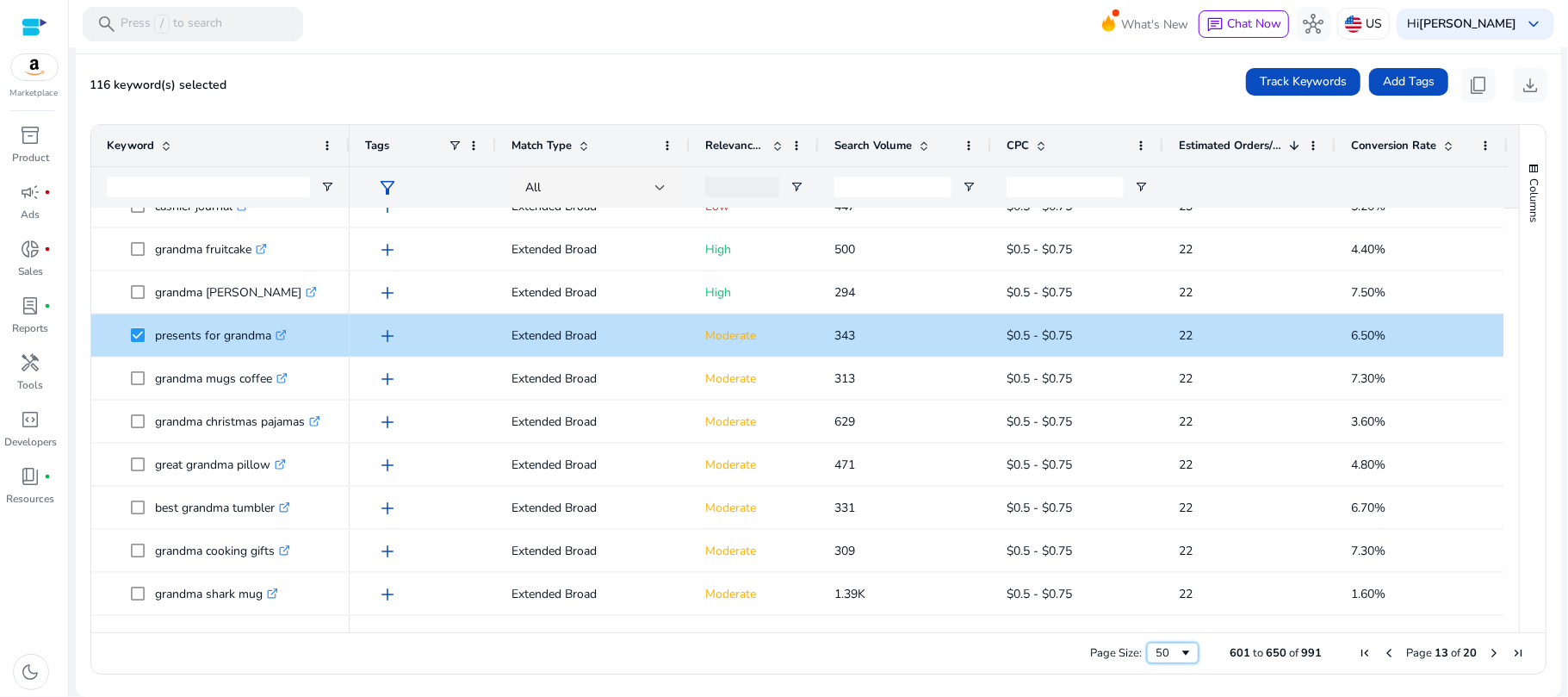
scroll to position [1745, 0]
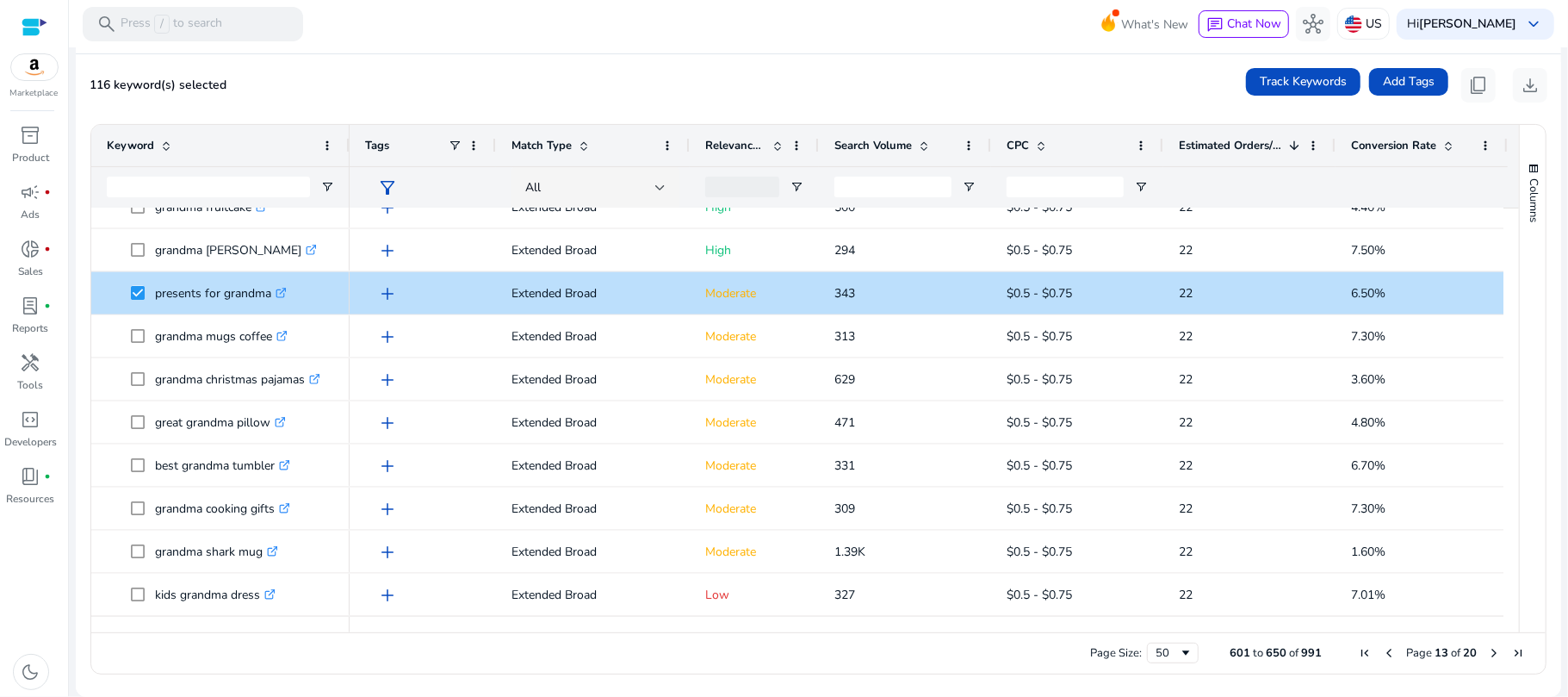
click at [1027, 148] on span "CPC" at bounding box center [1017, 145] width 23 height 15
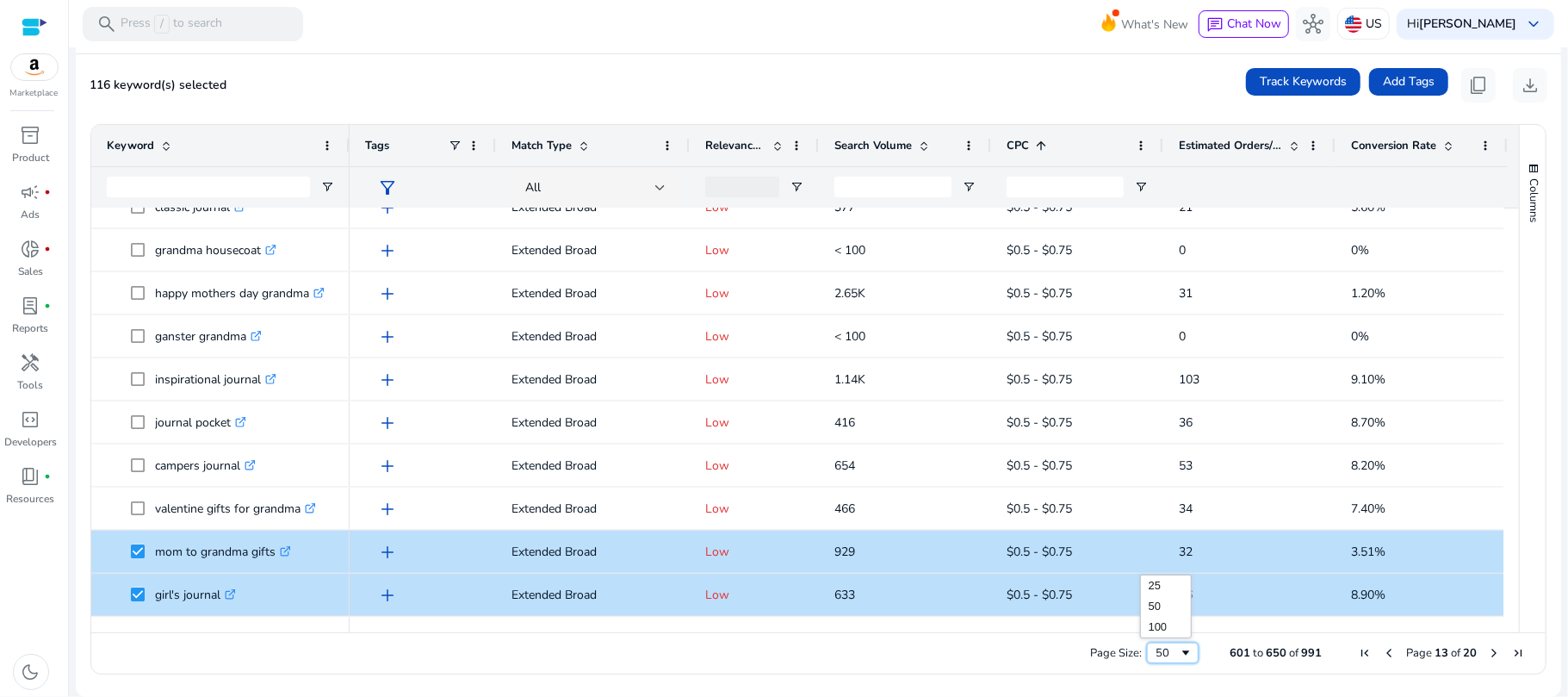
click at [1178, 656] on span "Page Size" at bounding box center [1185, 652] width 14 height 14
click at [1165, 649] on div "50" at bounding box center [1167, 652] width 24 height 15
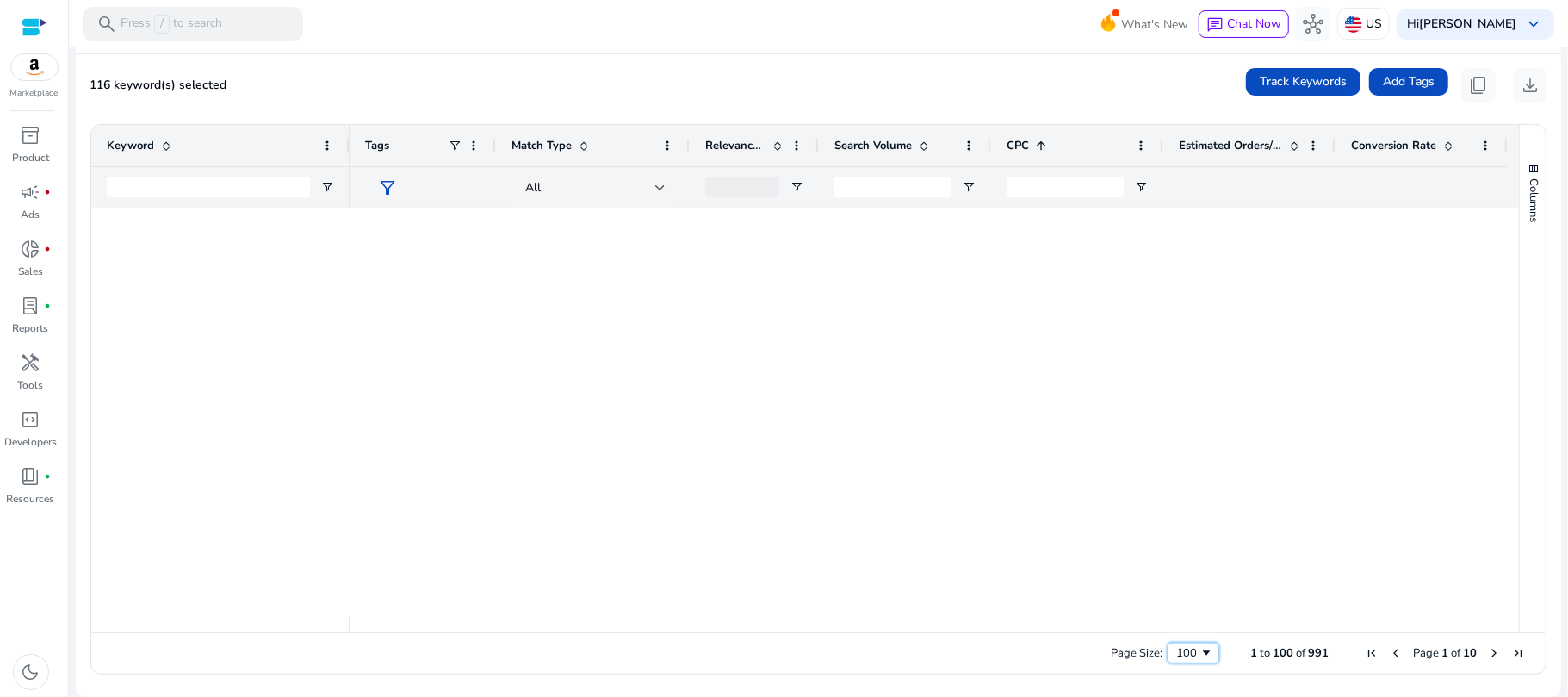
scroll to position [0, 0]
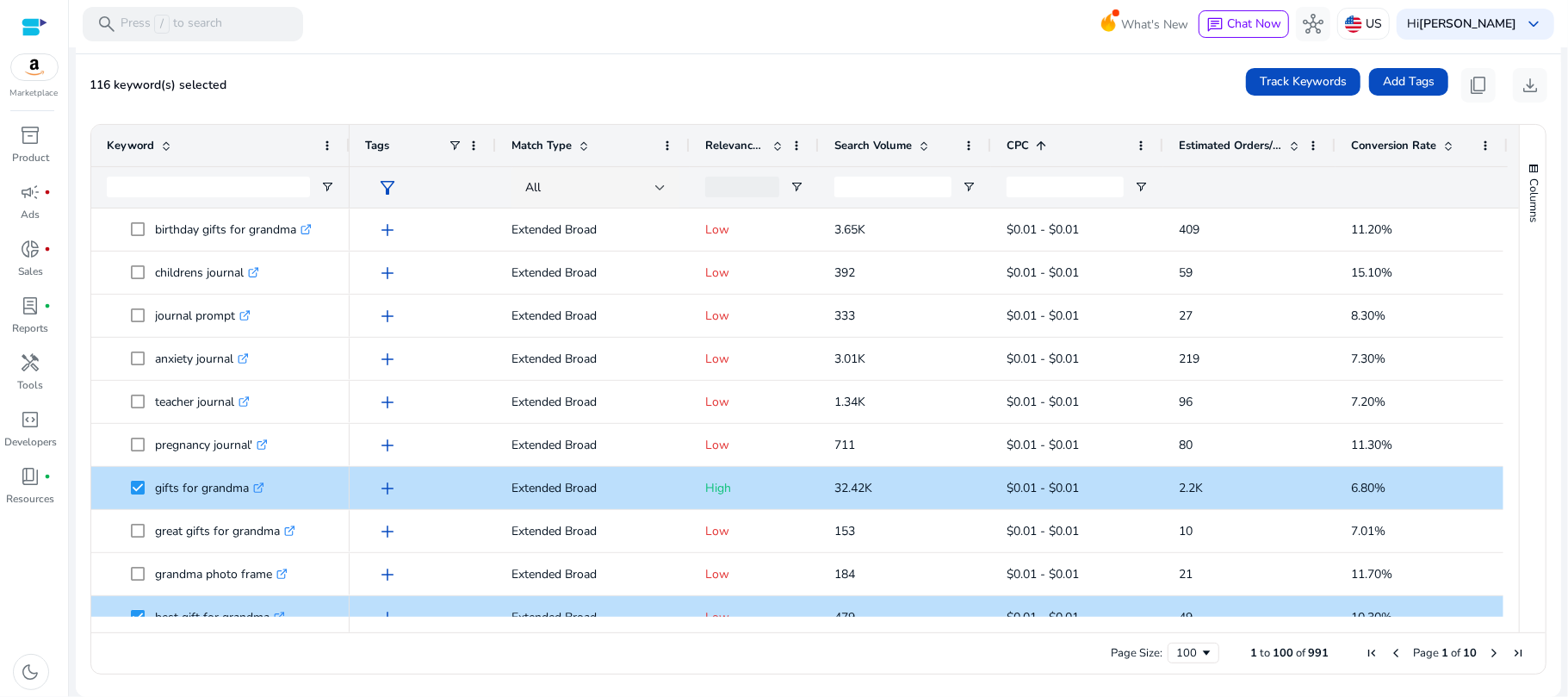
click at [581, 79] on div "116 keyword(s) selected Track Keywords Add Tags content_copy download" at bounding box center [819, 85] width 1457 height 35
click at [1040, 153] on span at bounding box center [1040, 145] width 14 height 14
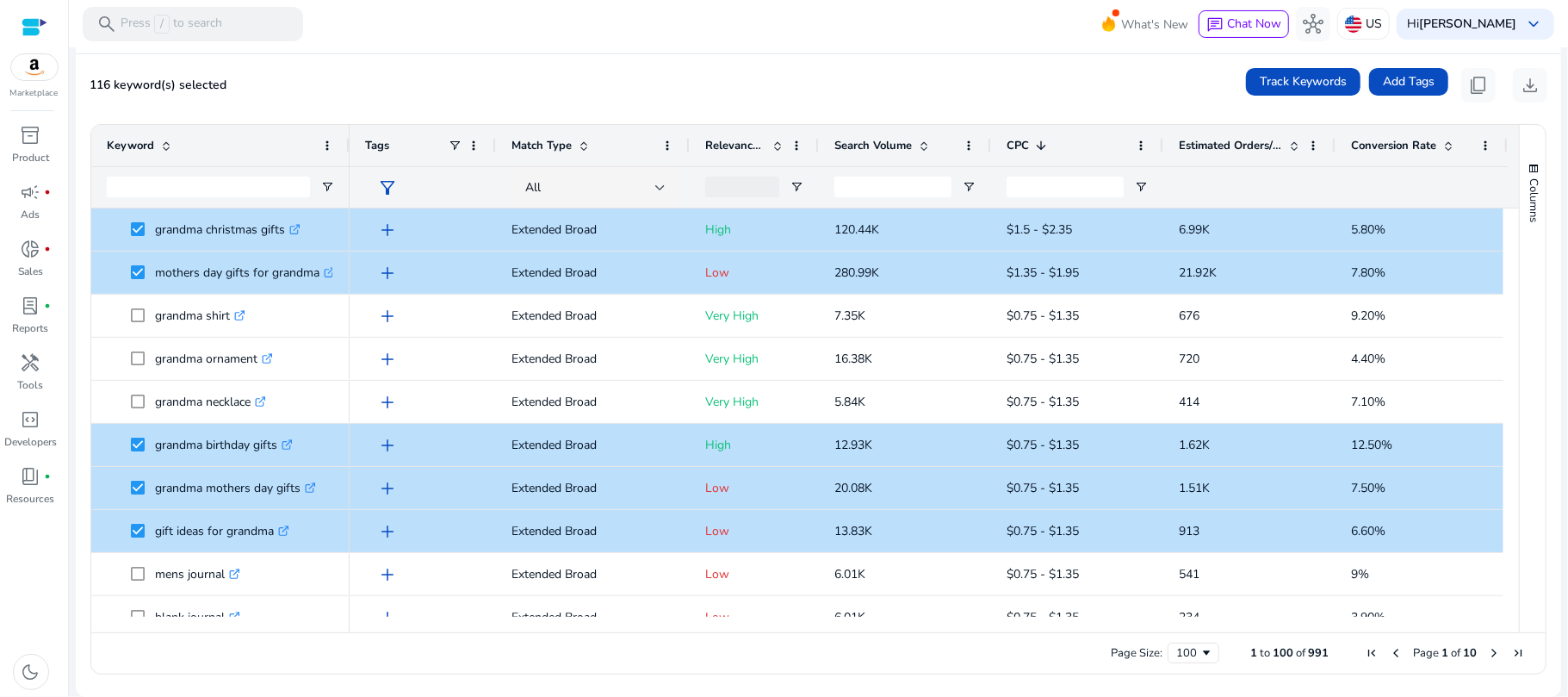
click at [1040, 153] on span at bounding box center [1040, 145] width 14 height 14
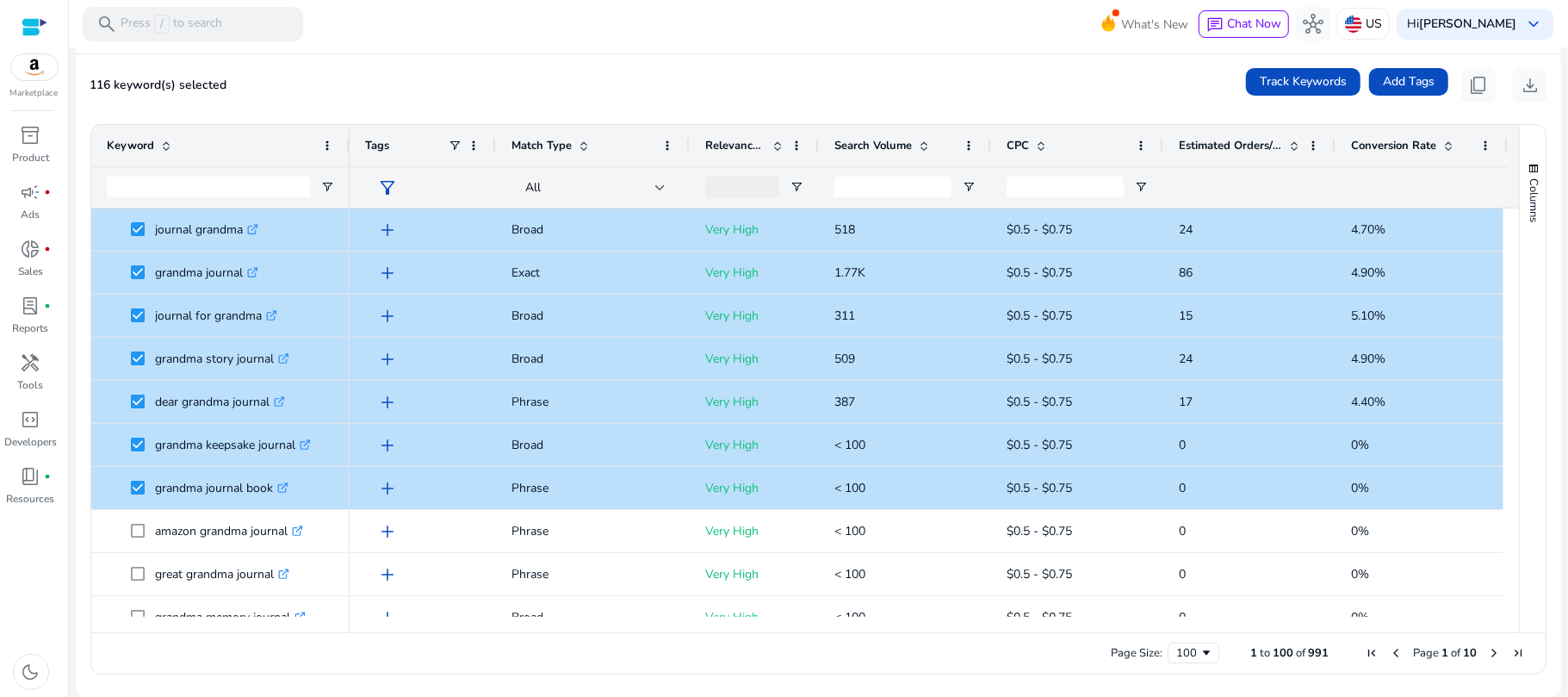
click at [830, 100] on div "116 keyword(s) selected Track Keywords Add Tags content_copy download" at bounding box center [819, 85] width 1457 height 35
click at [1251, 193] on div at bounding box center [1248, 187] width 141 height 41
click at [1055, 152] on div "CPC" at bounding box center [1067, 145] width 123 height 33
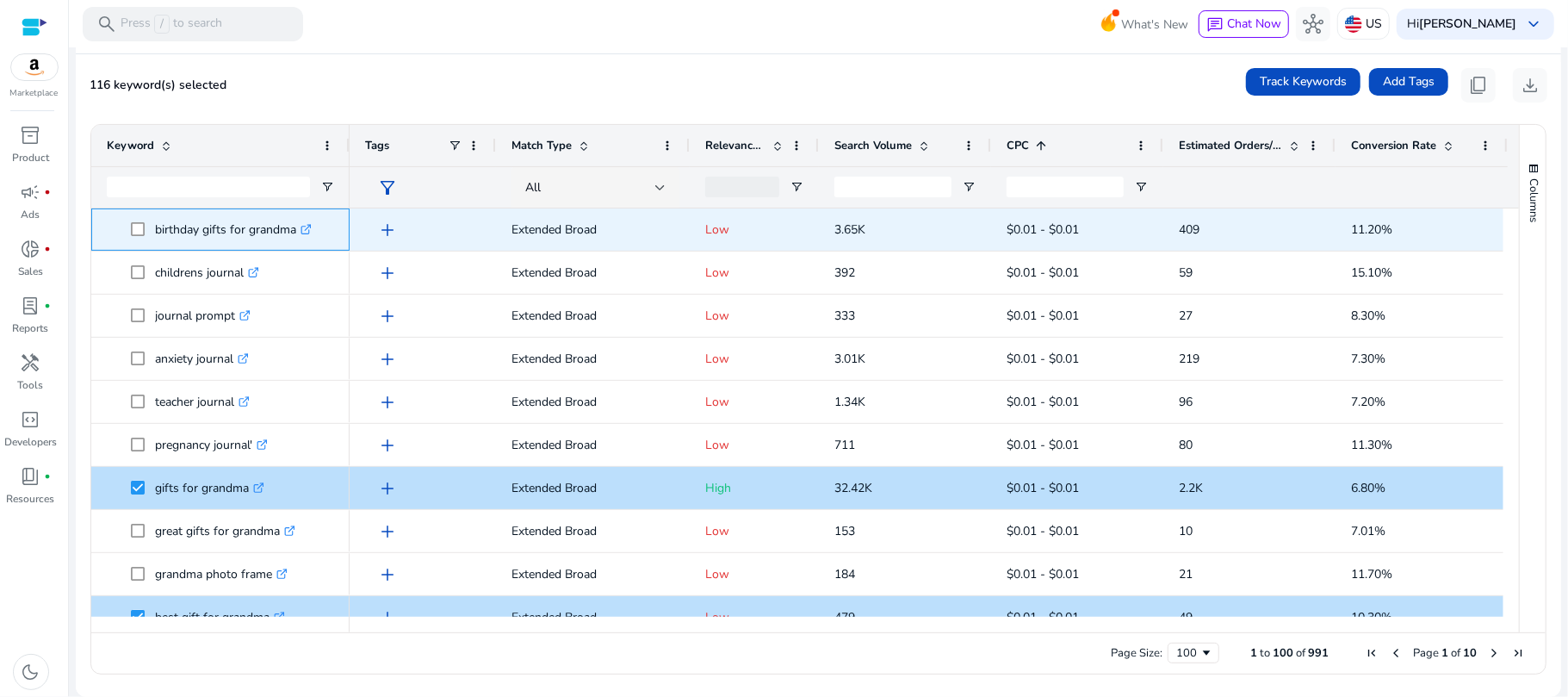
click at [308, 224] on icon ".st0{fill:#2c8af8}" at bounding box center [306, 229] width 11 height 11
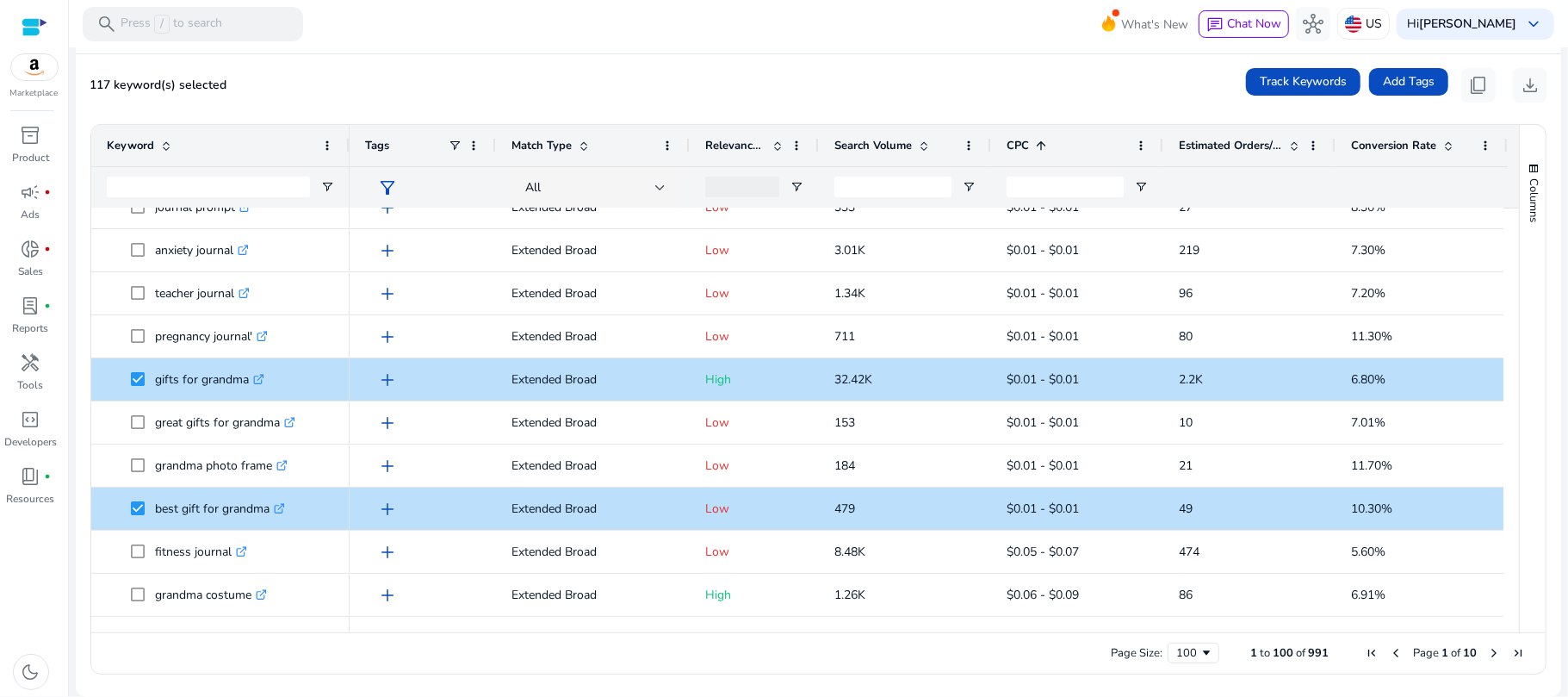
scroll to position [133, 0]
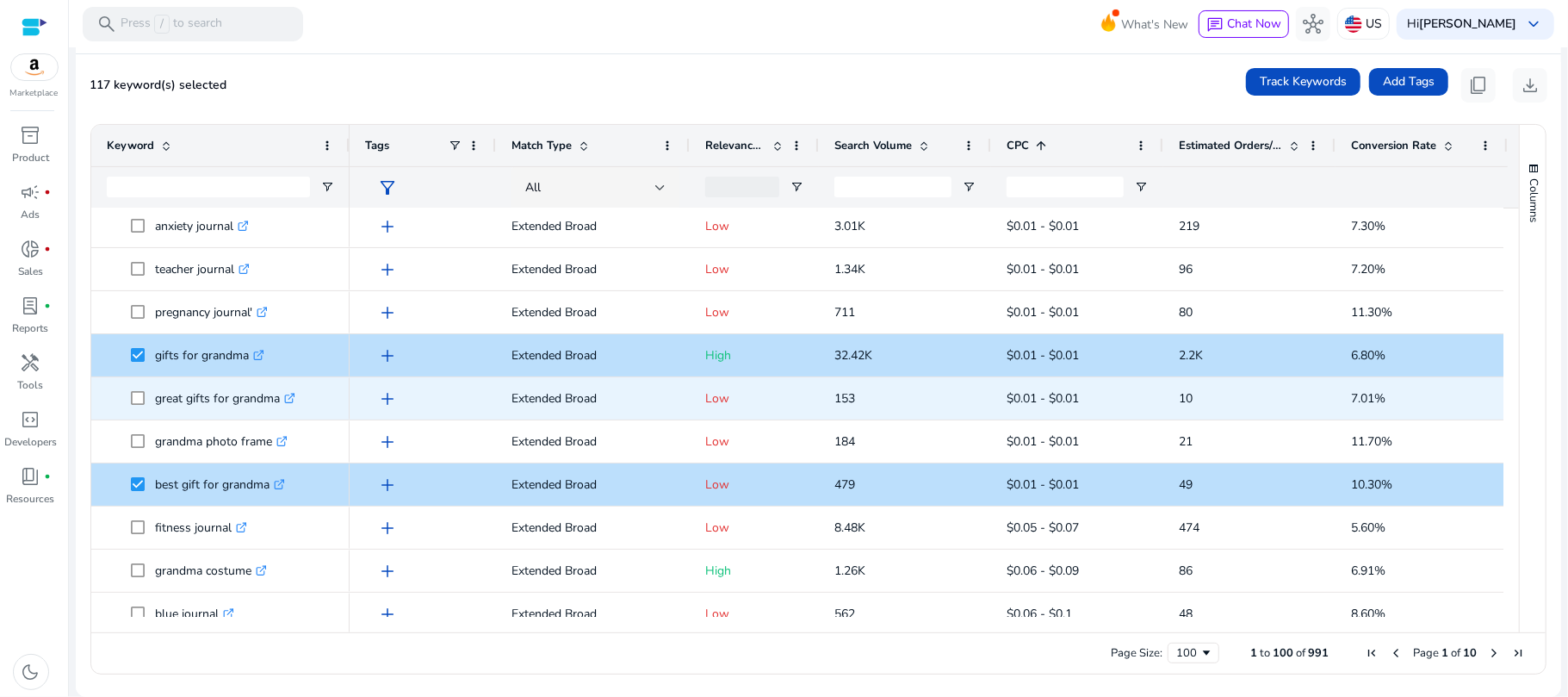
click at [193, 394] on p "great gifts for grandma .st0{fill:#2c8af8}" at bounding box center [225, 398] width 140 height 35
click at [159, 402] on p "great gifts for grandma .st0{fill:#2c8af8}" at bounding box center [225, 398] width 140 height 35
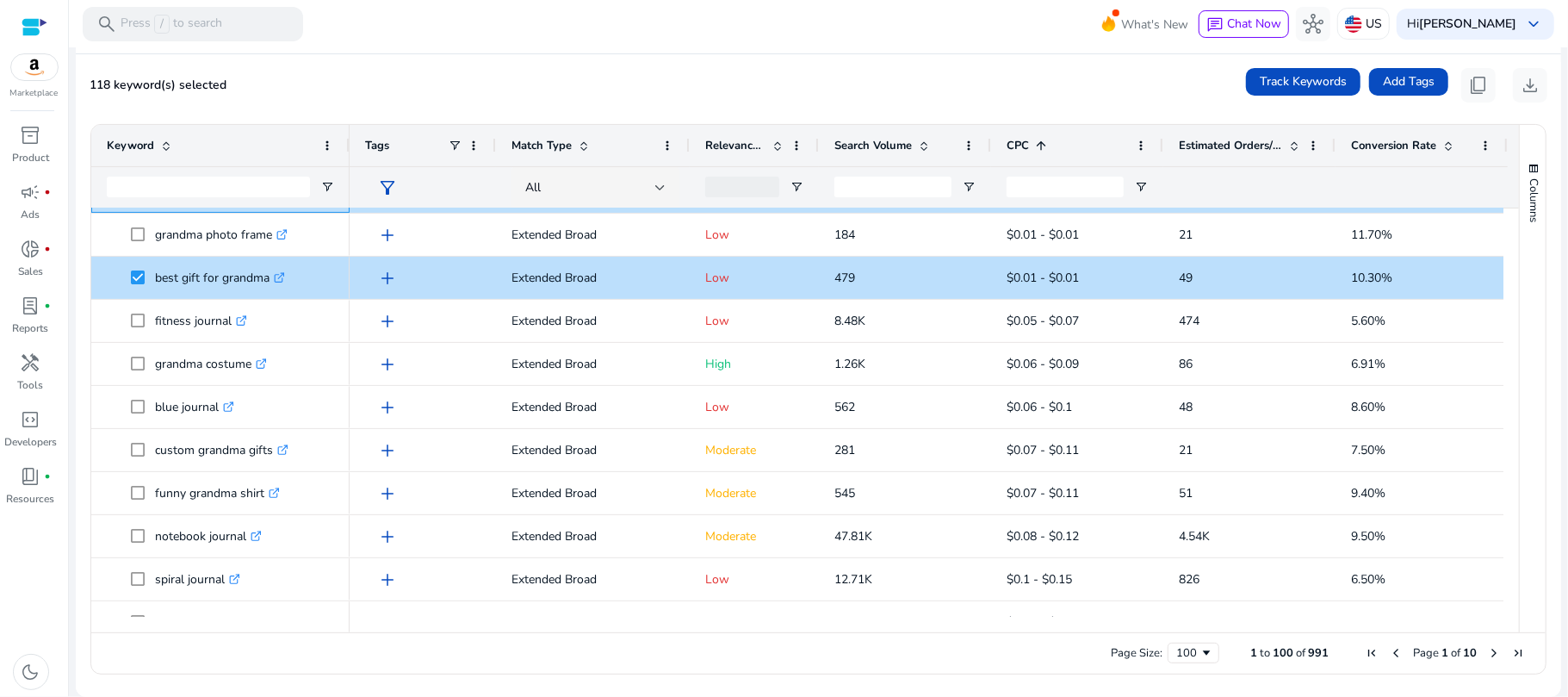
scroll to position [353, 0]
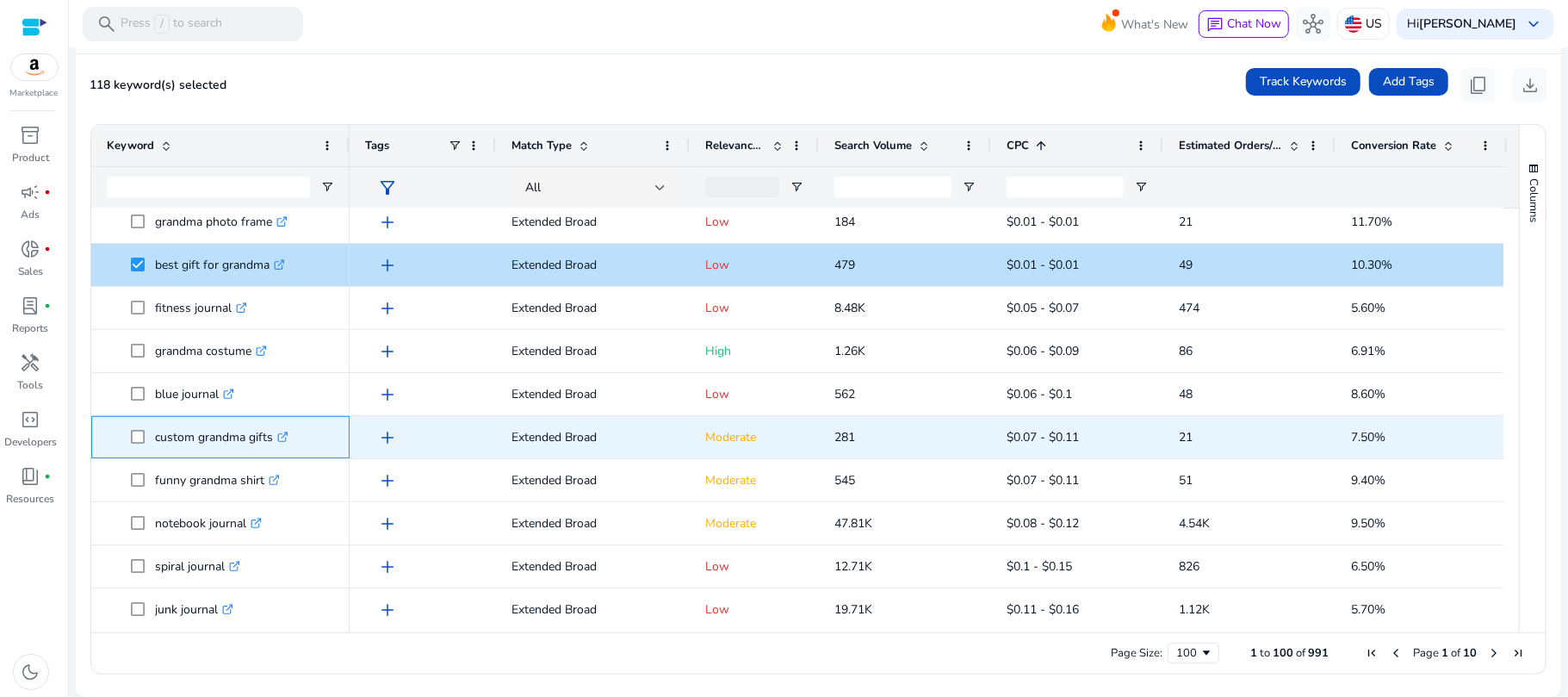
click at [165, 441] on p "custom grandma gifts .st0{fill:#2c8af8}" at bounding box center [222, 436] width 134 height 35
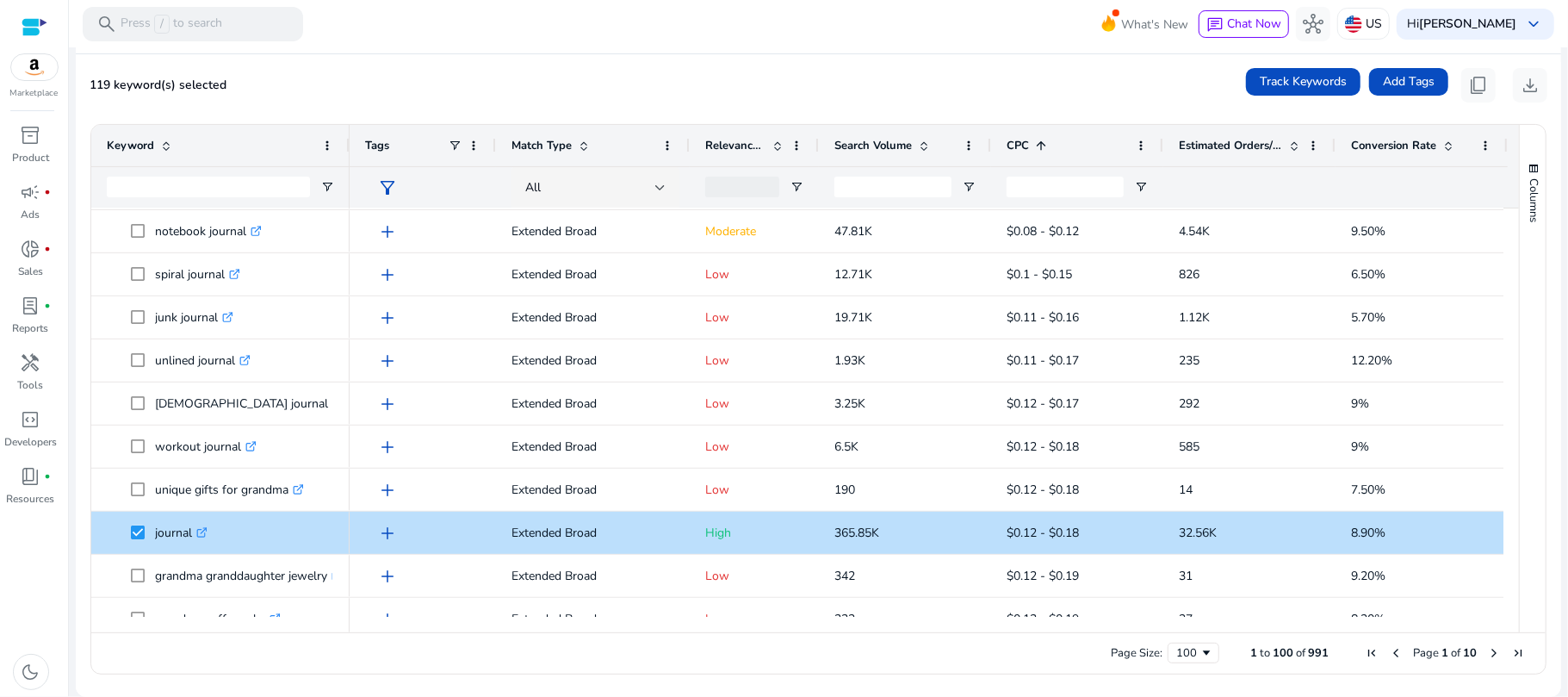
scroll to position [668, 0]
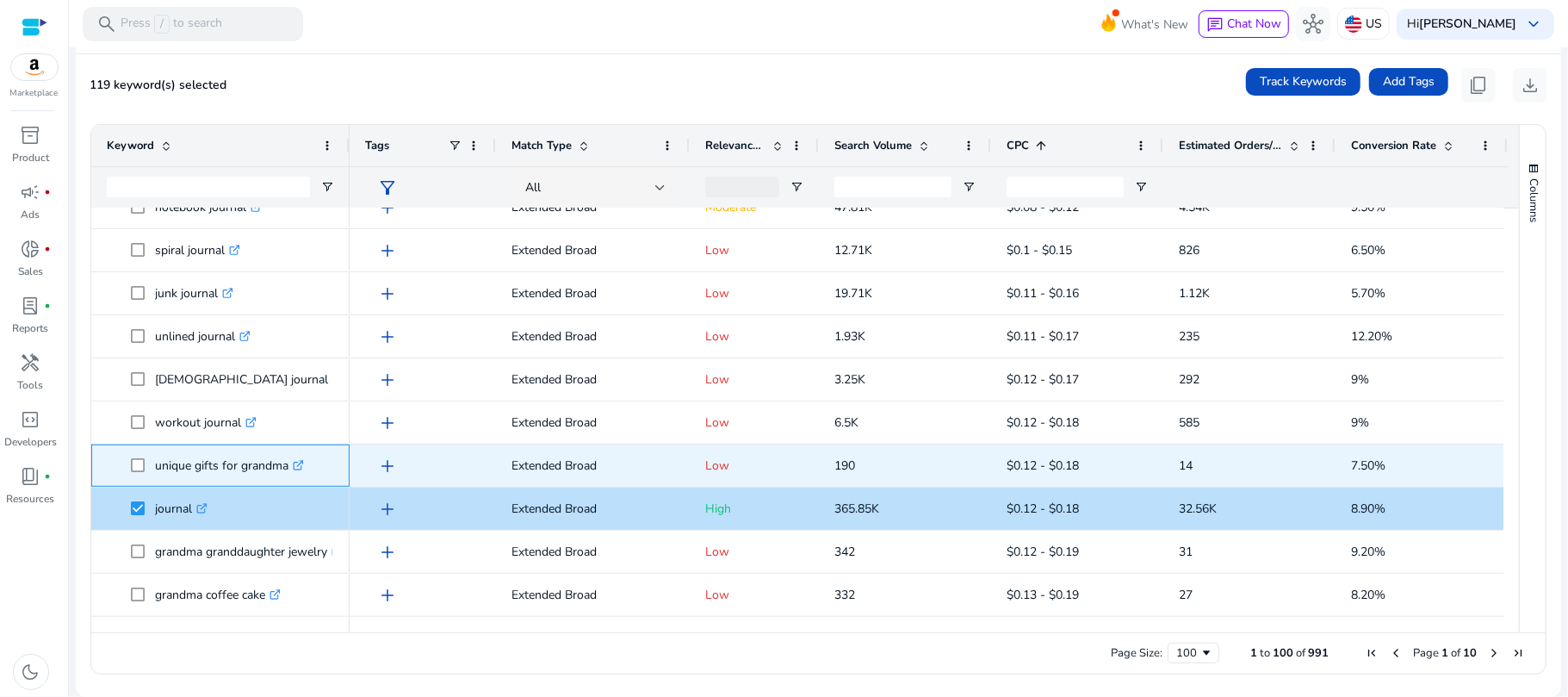
click at [184, 473] on p "unique gifts for grandma .st0{fill:#2c8af8}" at bounding box center [230, 465] width 149 height 35
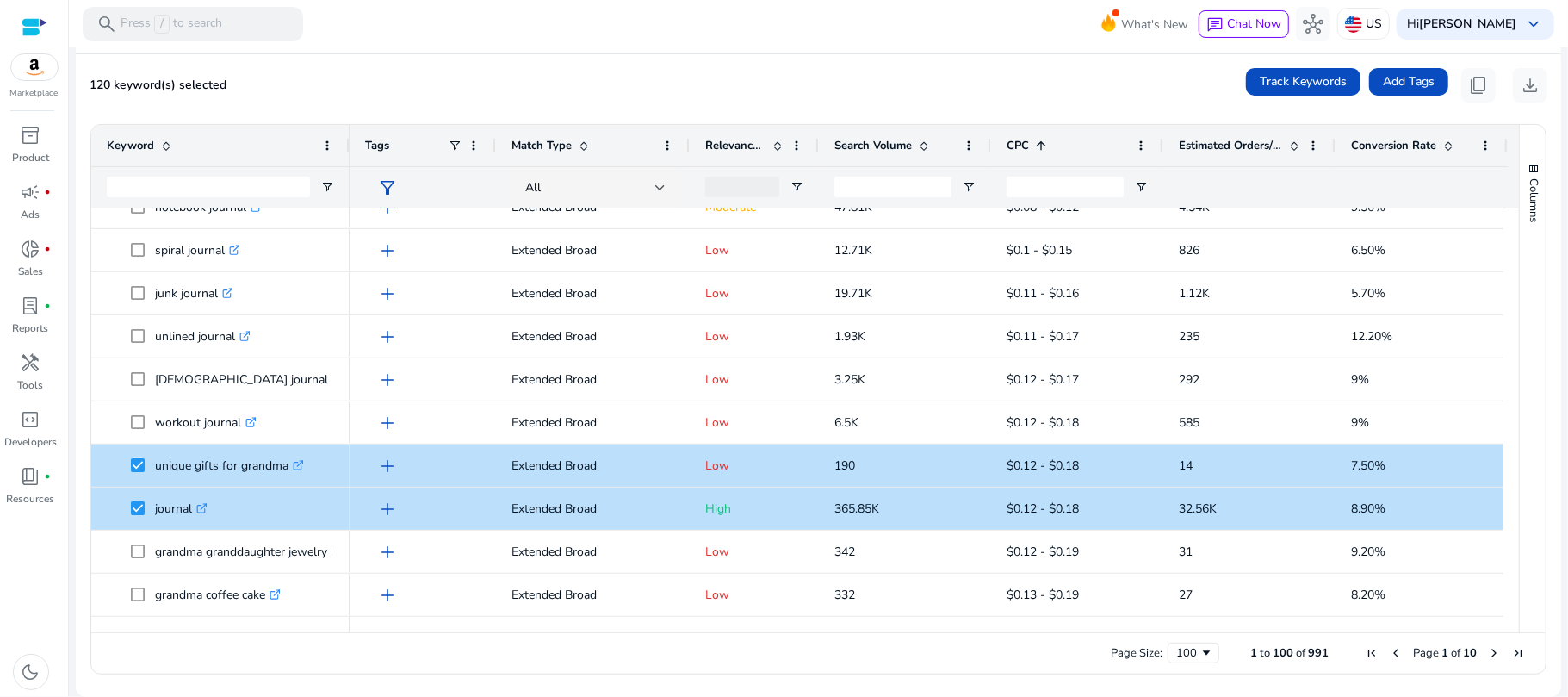
drag, startPoint x: 1510, startPoint y: 294, endPoint x: 1512, endPoint y: 317, distance: 23.1
click at [1519, 317] on div "Columns Keyword Column Labels Drag here to set column labels" at bounding box center [1532, 378] width 26 height 507
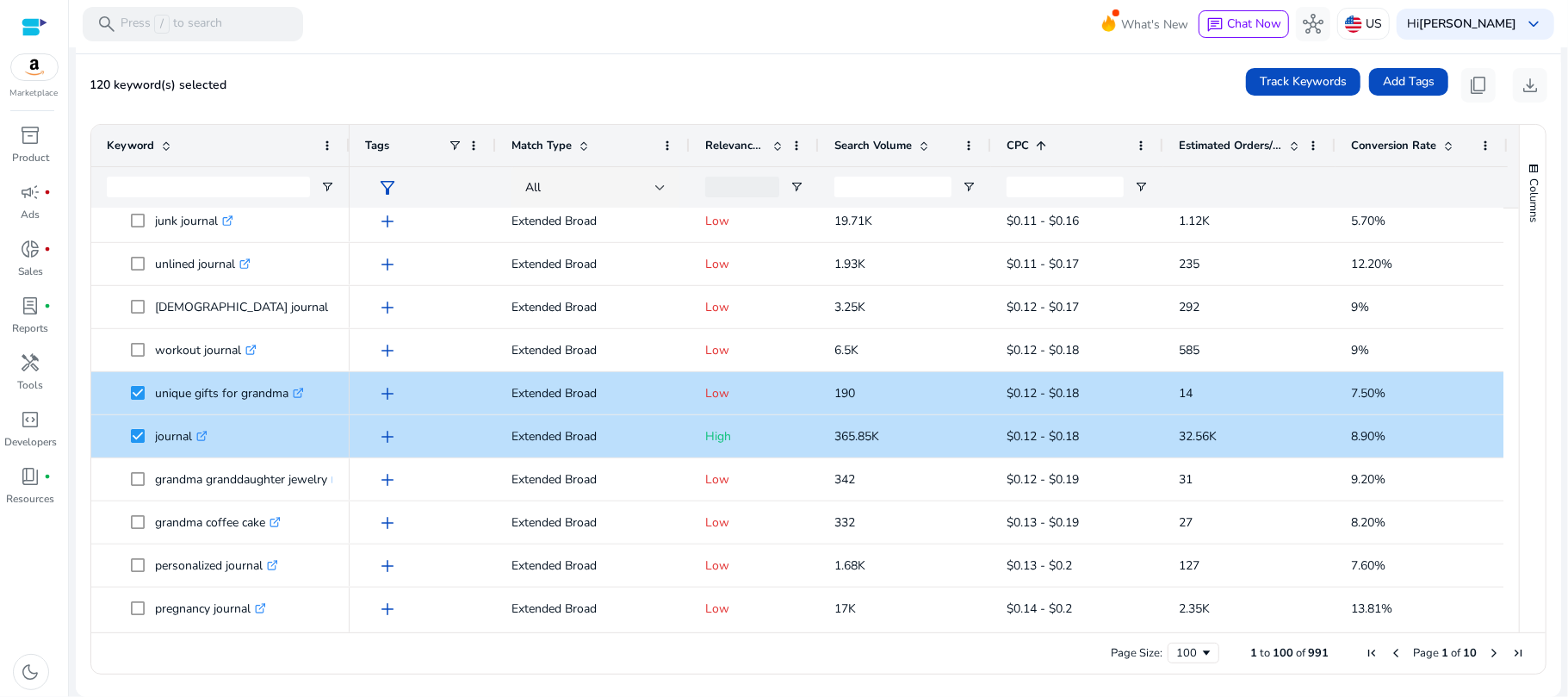
scroll to position [825, 0]
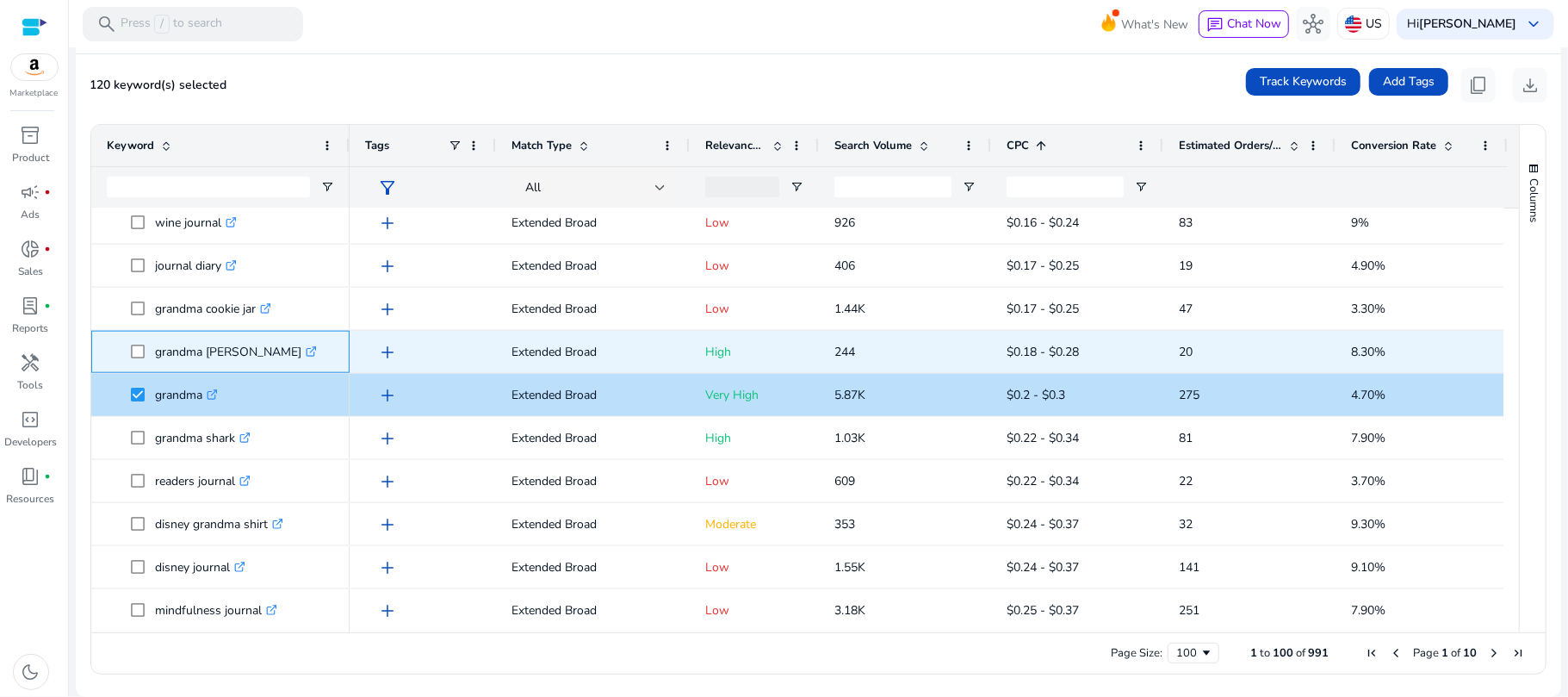
click at [306, 354] on icon at bounding box center [310, 352] width 8 height 8
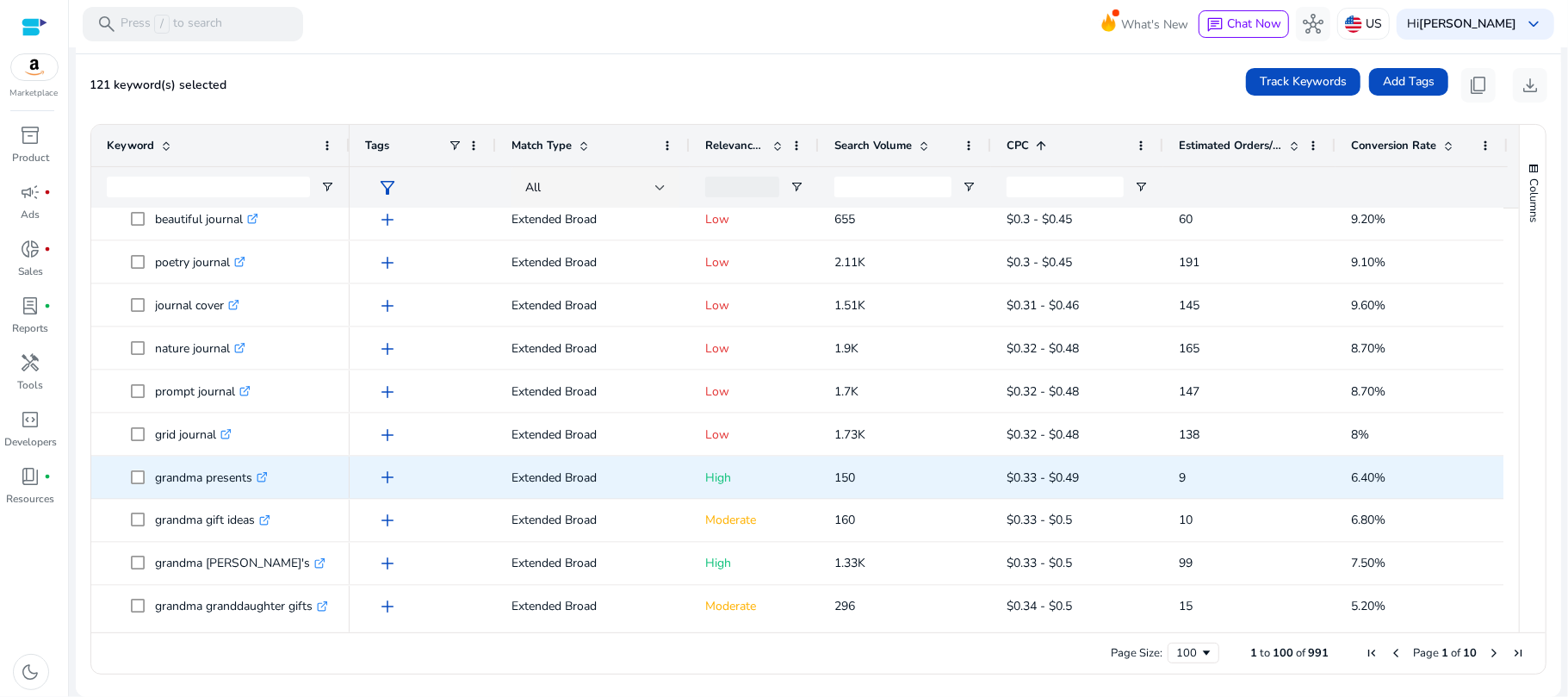
scroll to position [2088, 0]
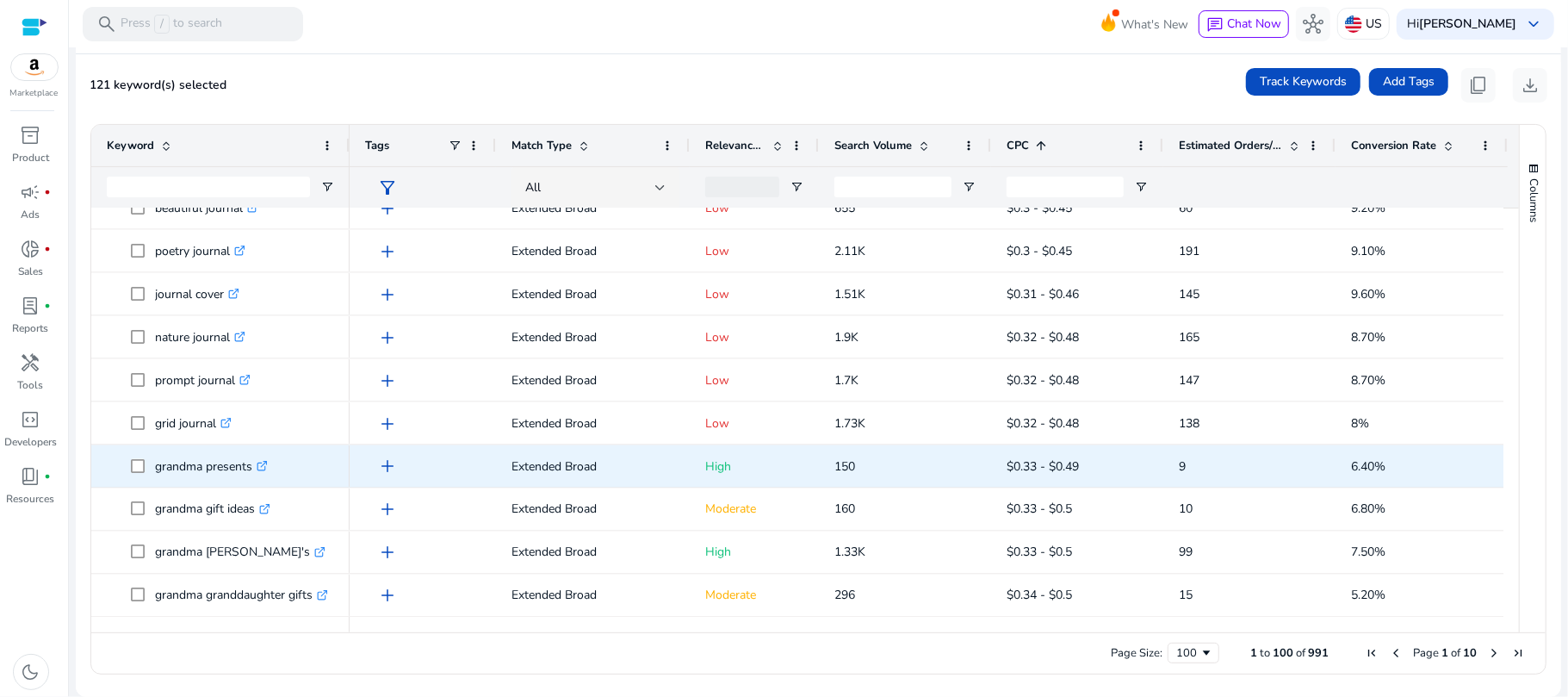
click at [194, 469] on p "grandma presents .st0{fill:#2c8af8}" at bounding box center [212, 466] width 113 height 35
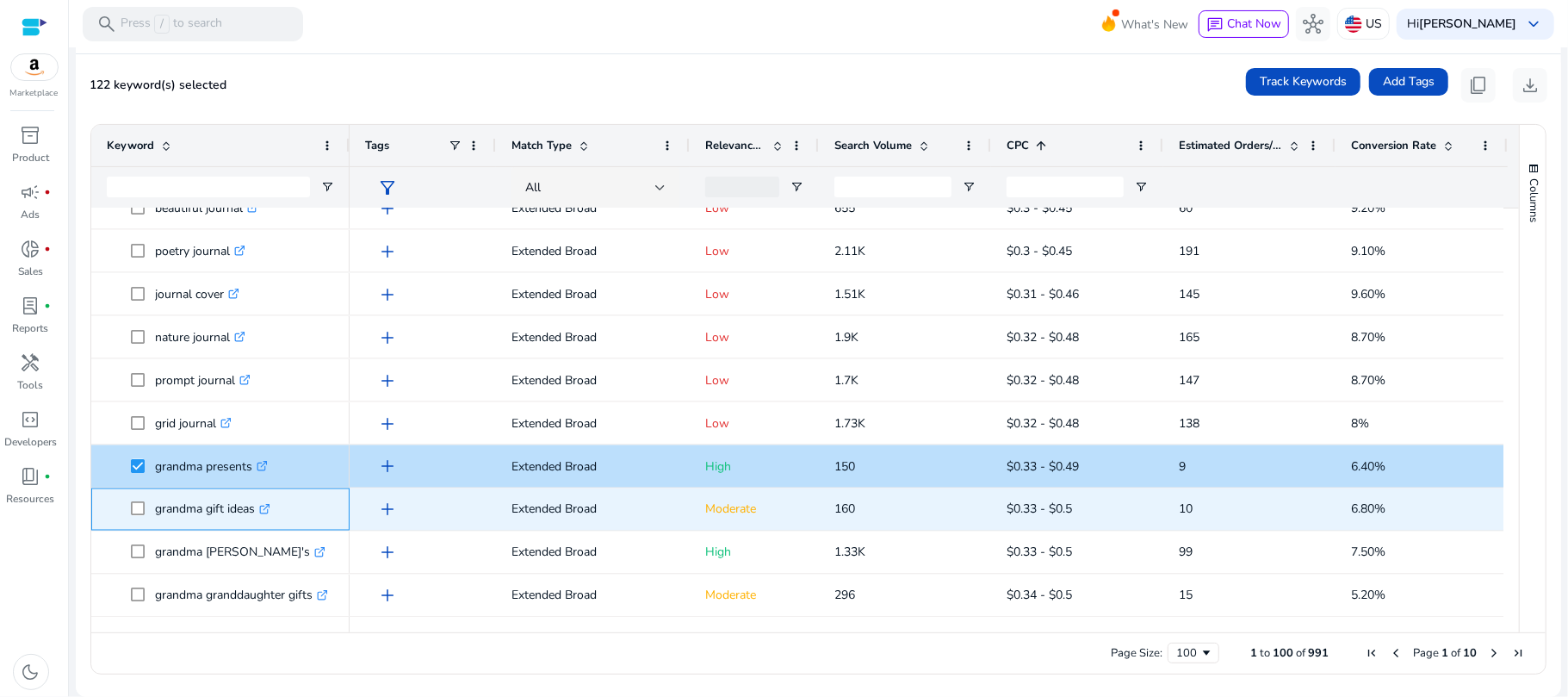
click at [167, 507] on p "grandma gift ideas .st0{fill:#2c8af8}" at bounding box center [213, 509] width 115 height 35
click at [148, 503] on span at bounding box center [143, 509] width 25 height 35
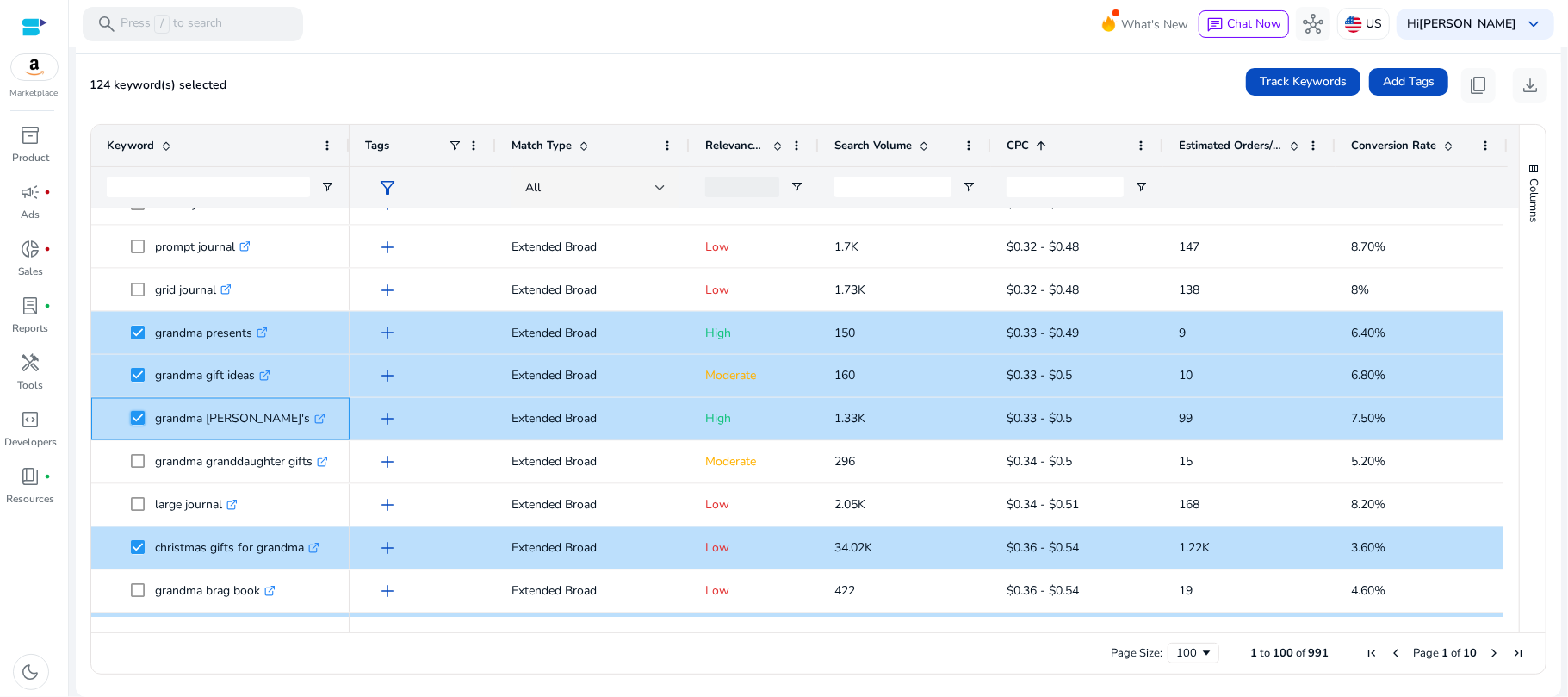
scroll to position [2235, 0]
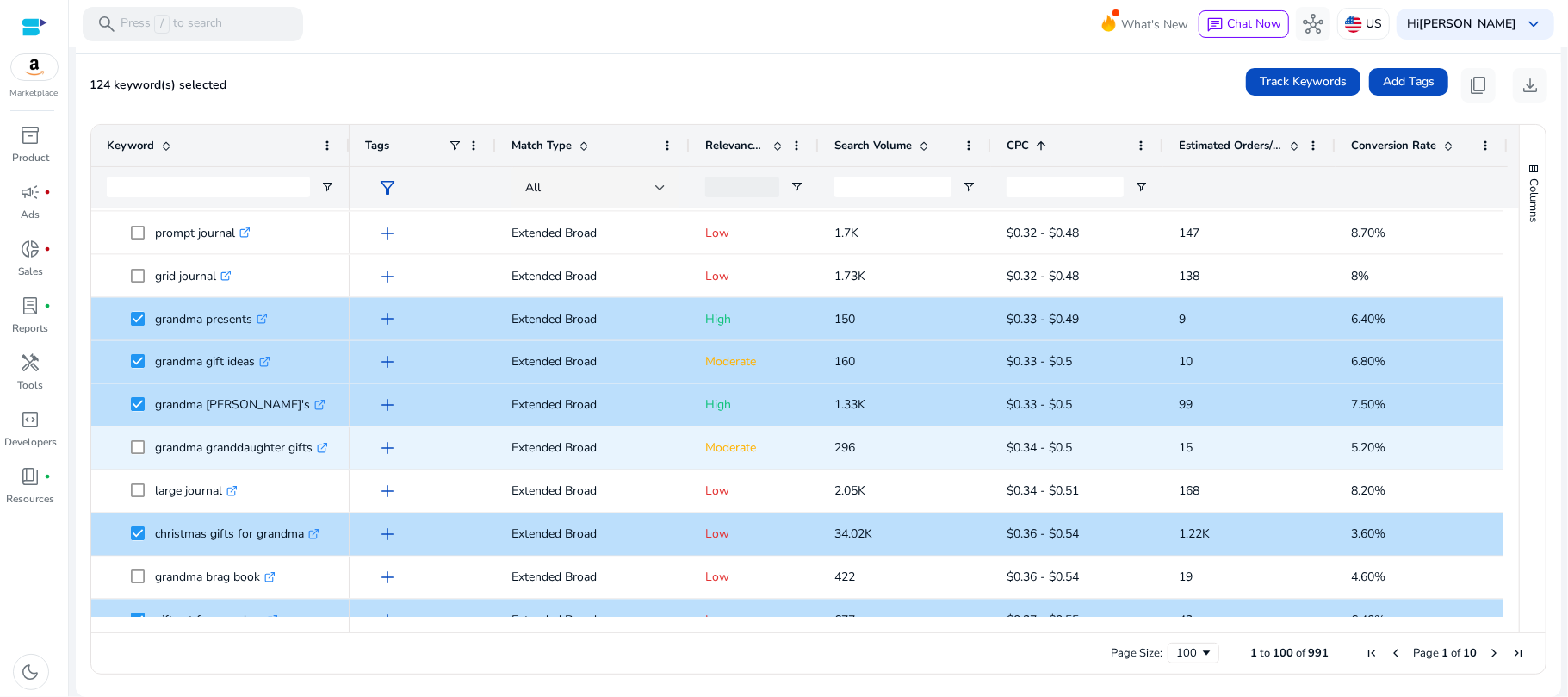
click at [246, 438] on p "grandma granddaughter gifts .st0{fill:#2c8af8}" at bounding box center [242, 448] width 173 height 35
click at [267, 453] on p "grandma granddaughter gifts .st0{fill:#2c8af8}" at bounding box center [242, 448] width 173 height 35
click at [143, 456] on span at bounding box center [143, 448] width 25 height 35
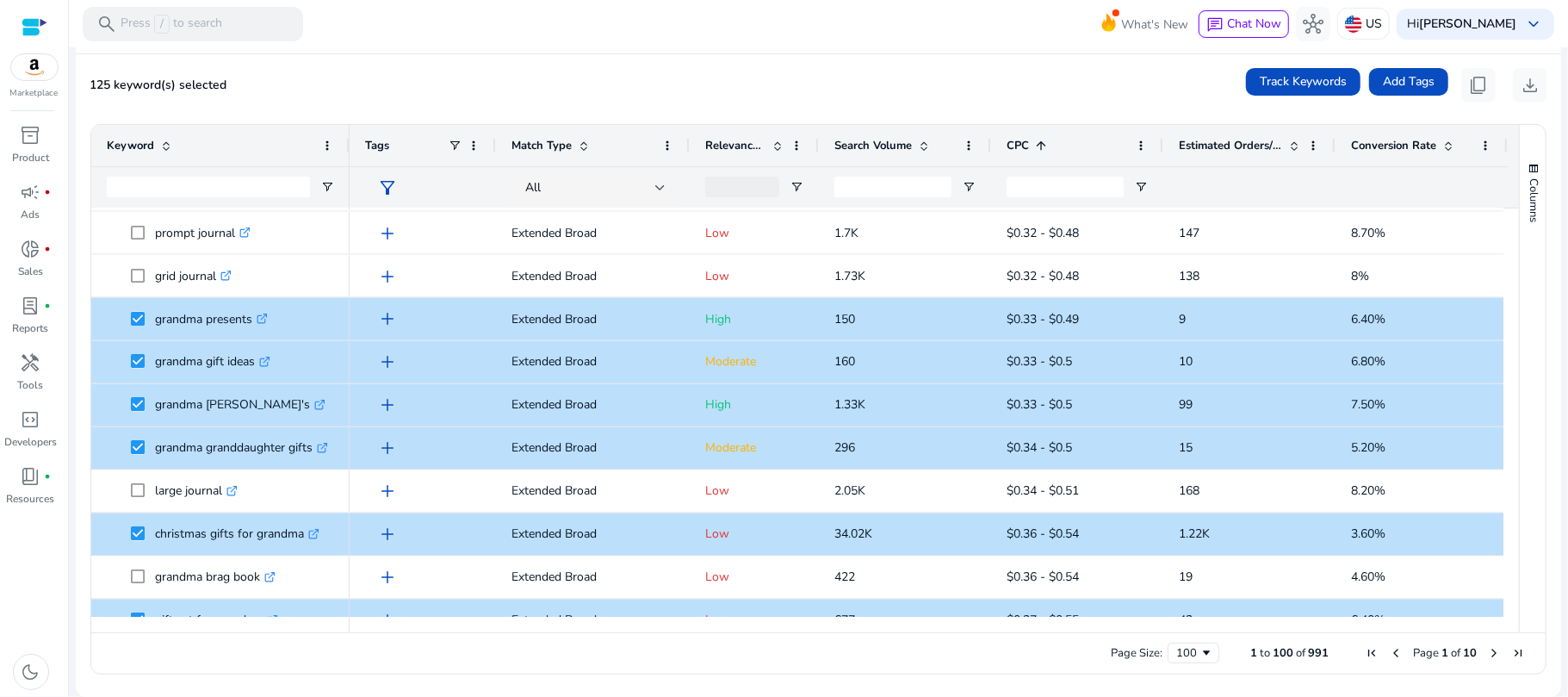
drag, startPoint x: 1503, startPoint y: 444, endPoint x: 1504, endPoint y: 472, distance: 28.0
click at [1504, 472] on div at bounding box center [1511, 412] width 15 height 408
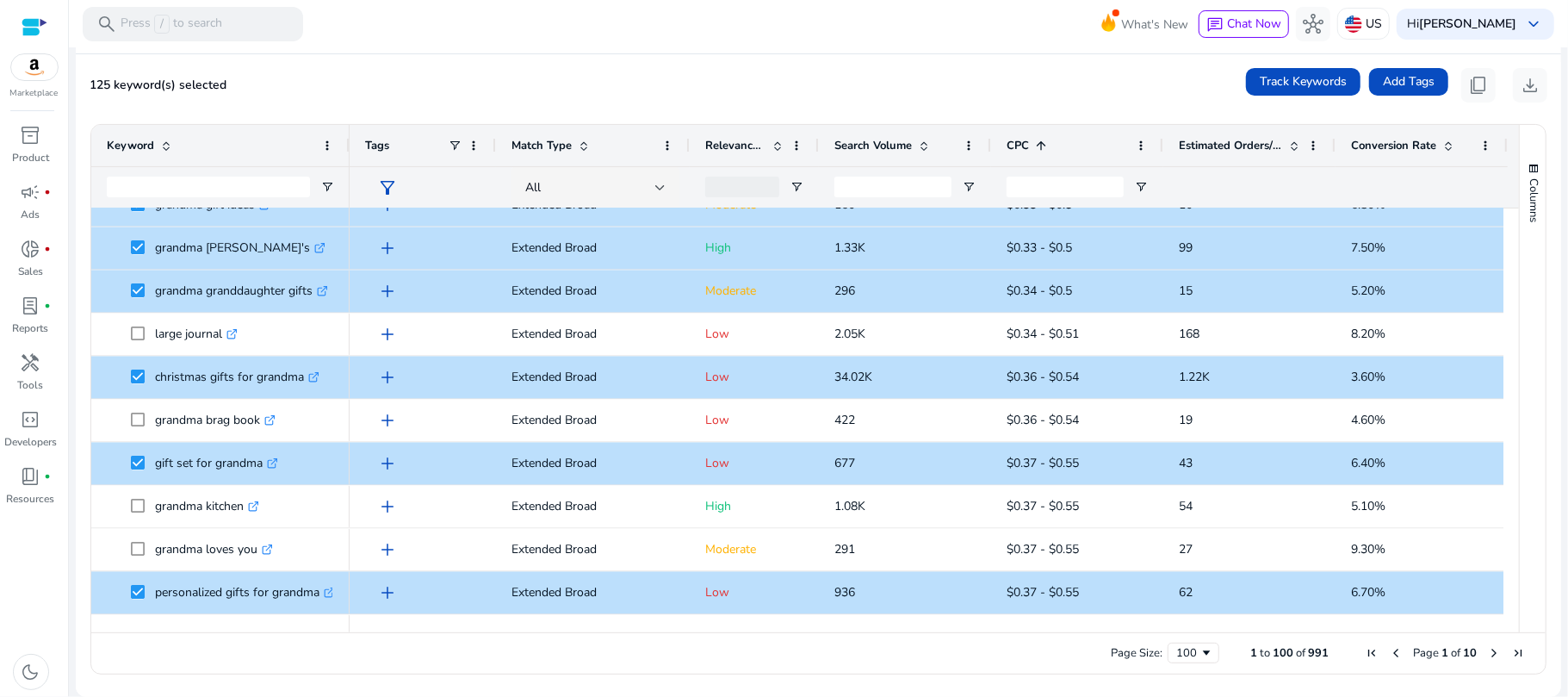
scroll to position [2464, 0]
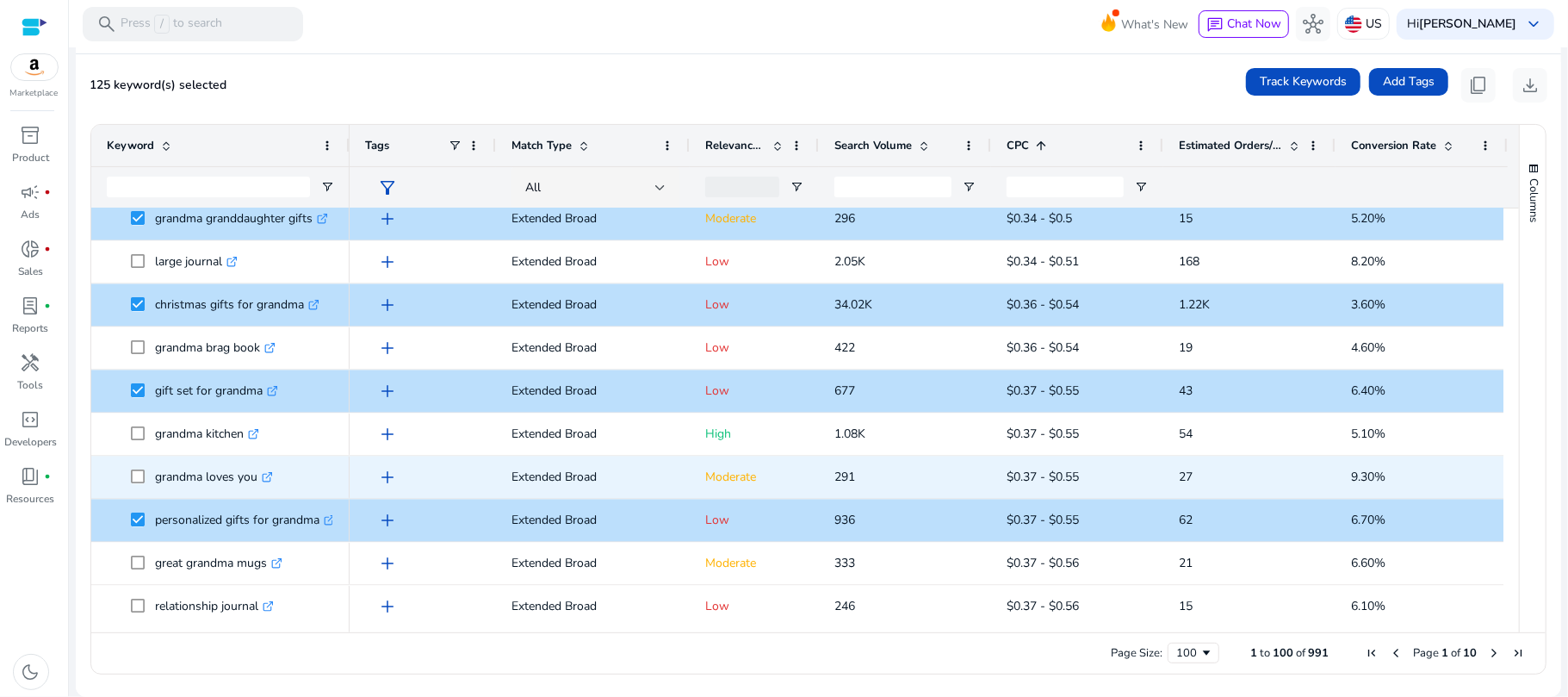
click at [202, 475] on p "grandma loves you .st0{fill:#2c8af8}" at bounding box center [214, 477] width 118 height 35
click at [148, 473] on span at bounding box center [143, 477] width 25 height 35
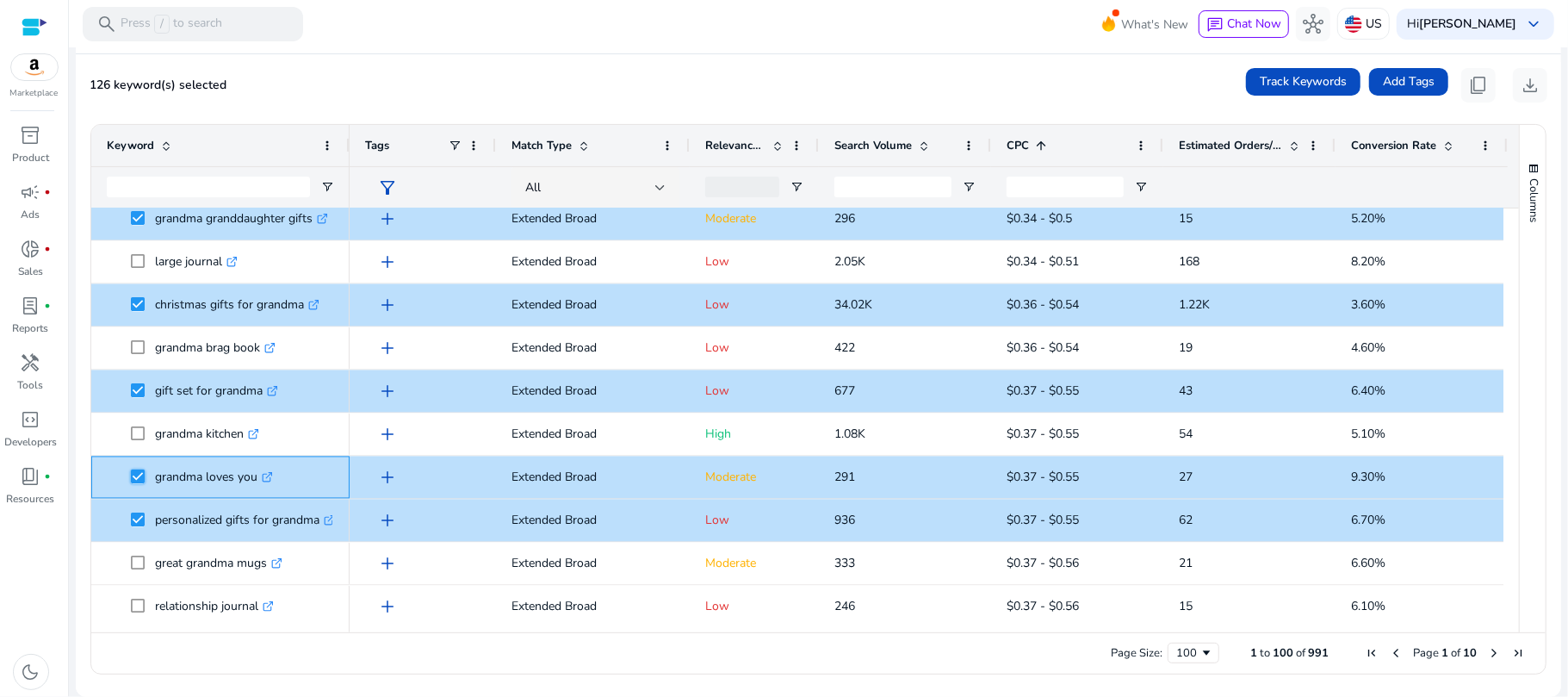
scroll to position [0, 0]
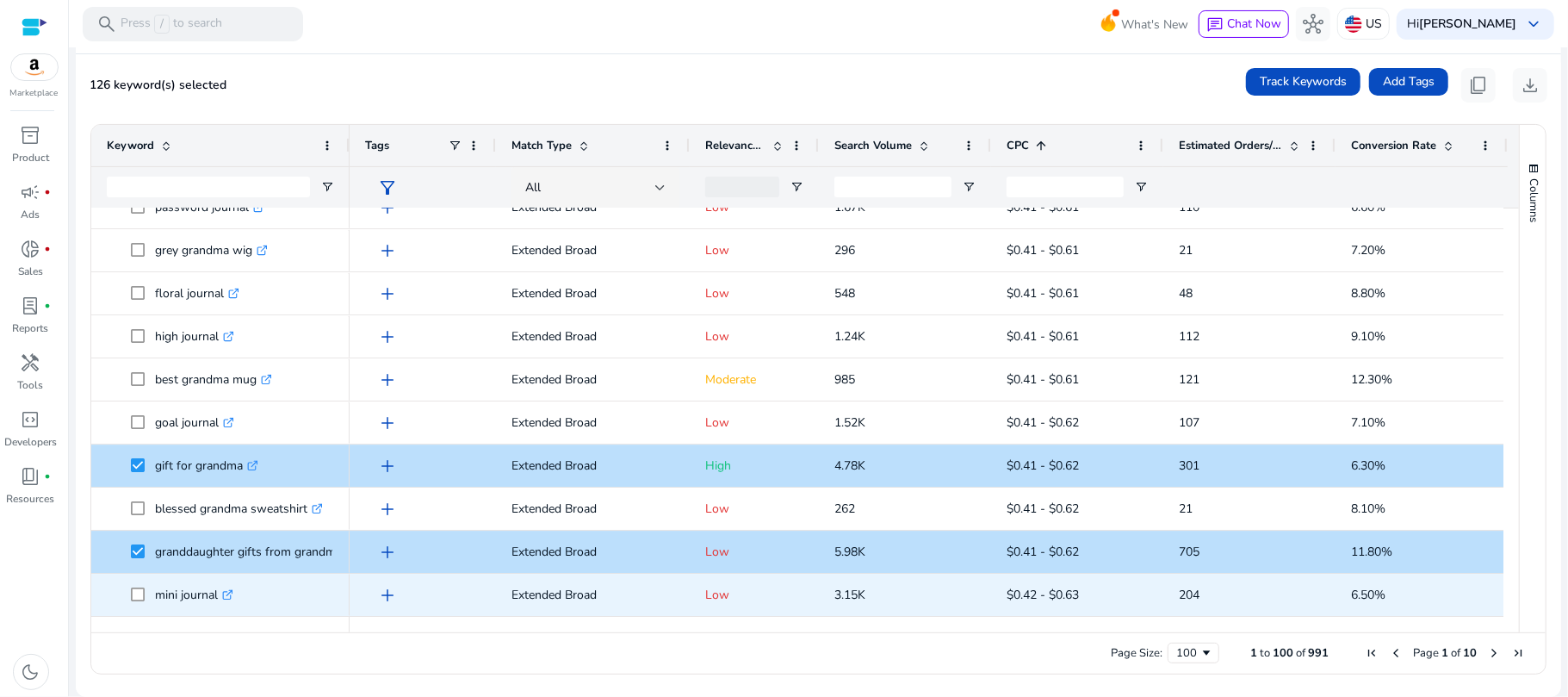
click at [148, 598] on span at bounding box center [143, 594] width 25 height 35
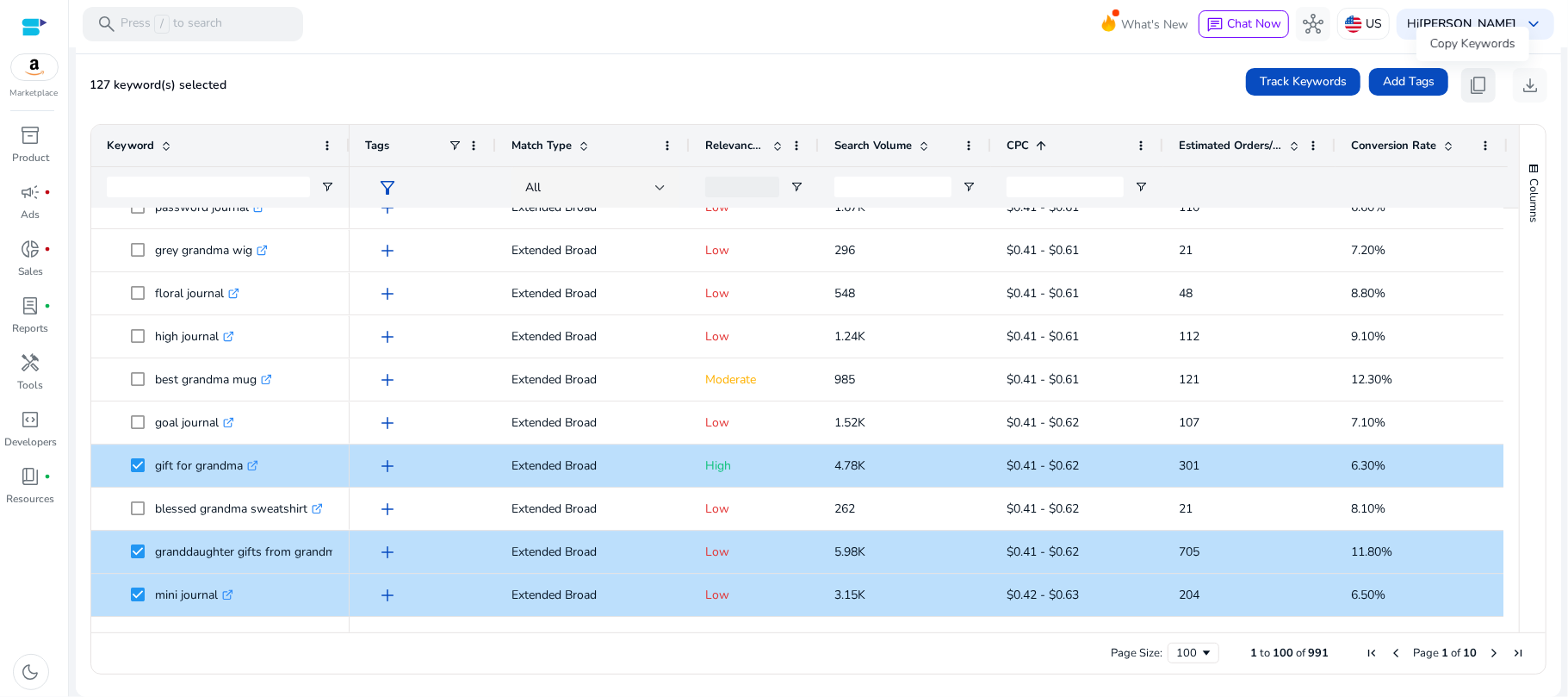
click at [1472, 94] on span "content_copy" at bounding box center [1478, 85] width 21 height 21
click at [1487, 649] on span "Next Page" at bounding box center [1494, 652] width 14 height 14
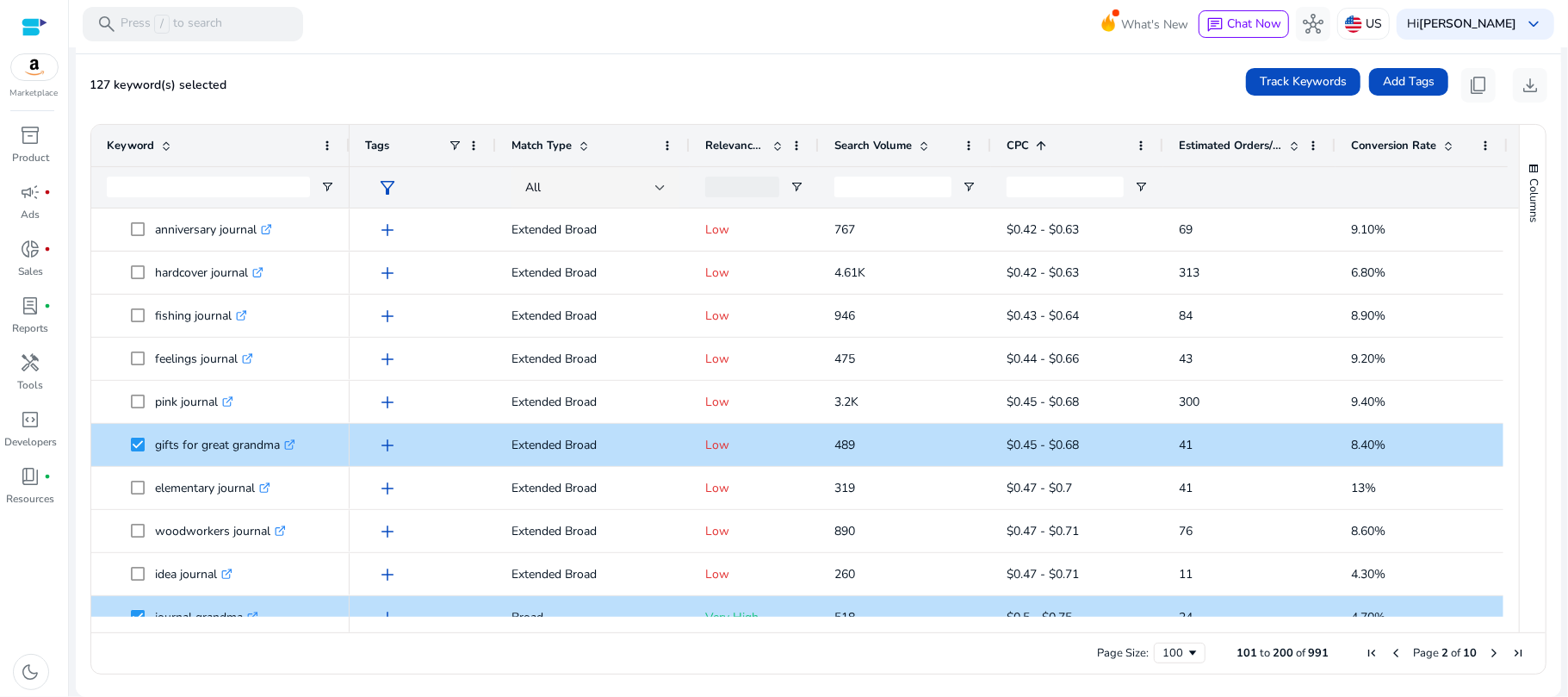
click at [851, 146] on span "Search Volume" at bounding box center [872, 145] width 77 height 15
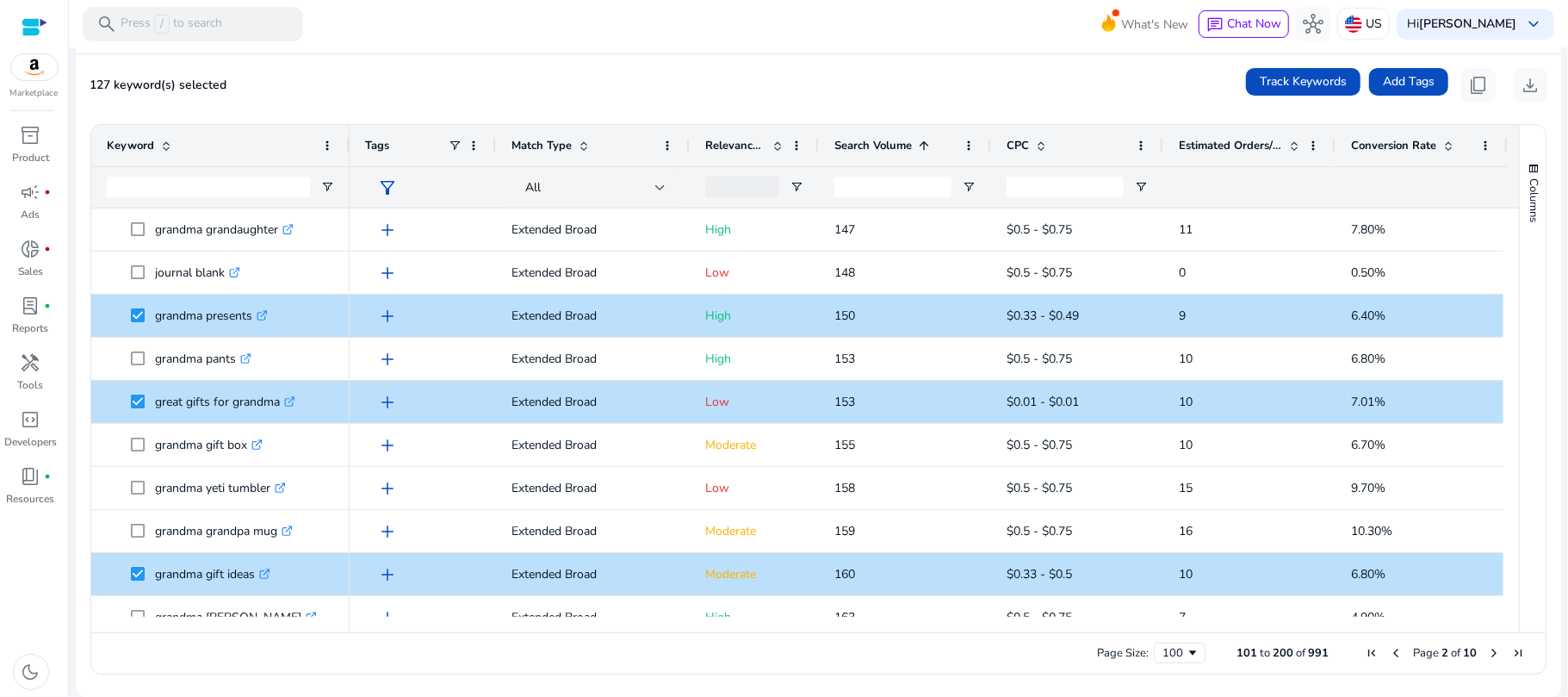
click at [851, 146] on span "Search Volume" at bounding box center [872, 145] width 77 height 15
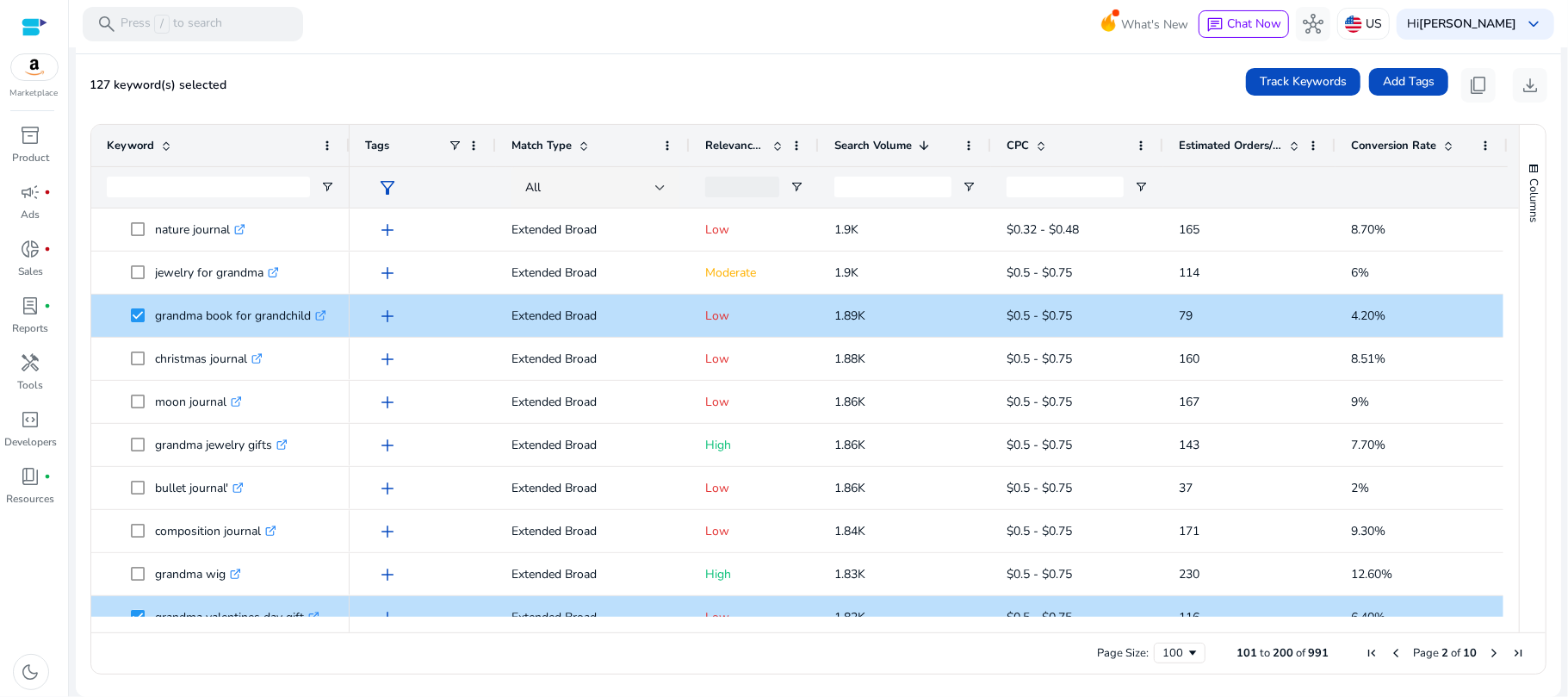
click at [1389, 650] on span "Previous Page" at bounding box center [1395, 652] width 14 height 14
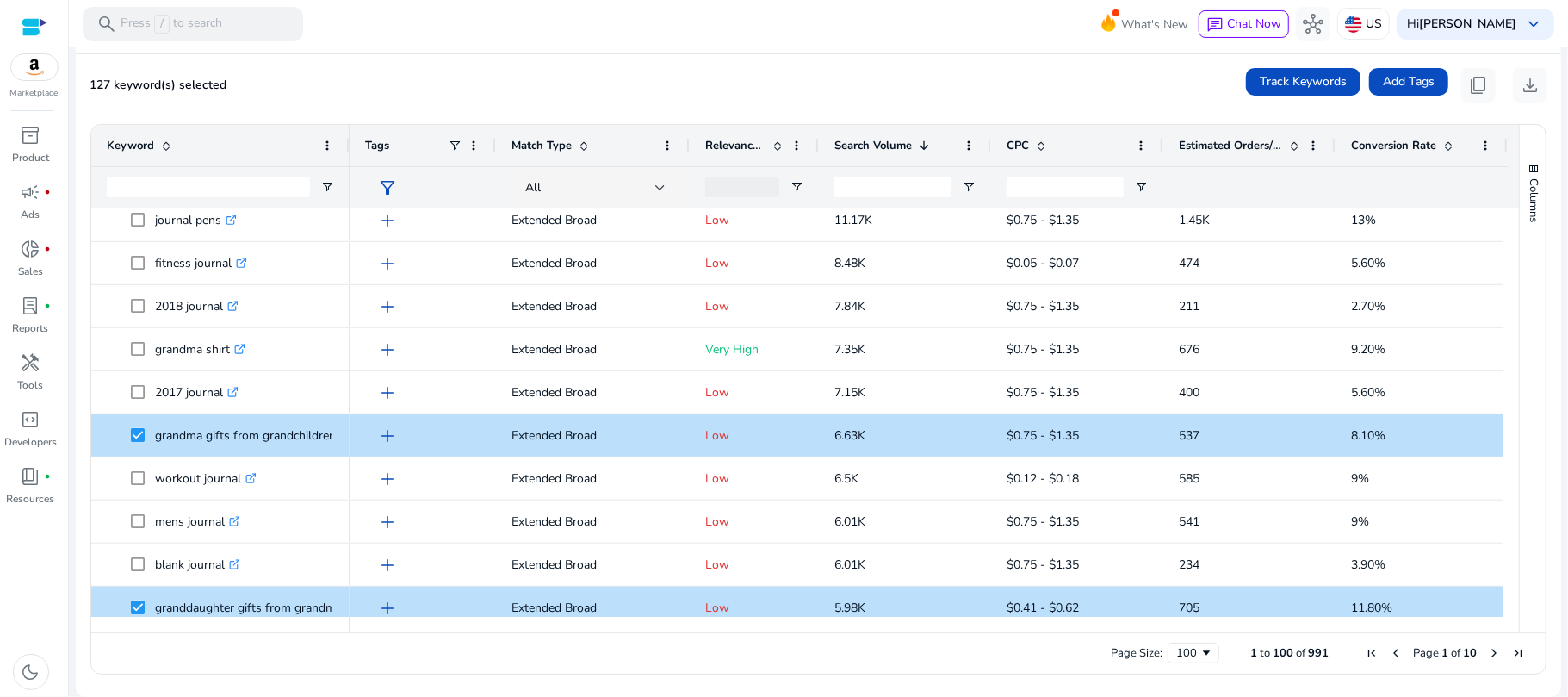
click at [1405, 141] on span "Conversion Rate" at bounding box center [1394, 145] width 85 height 15
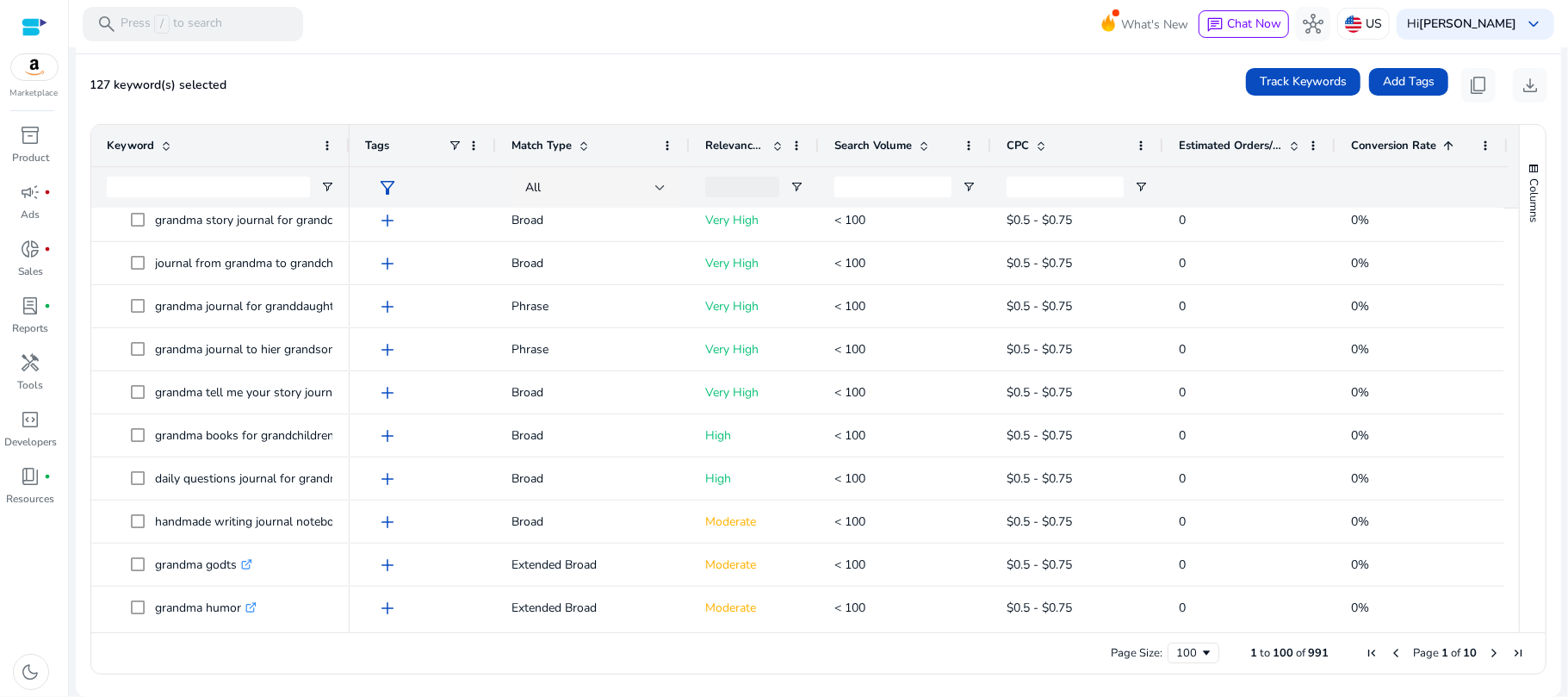
click at [1405, 141] on span "Conversion Rate" at bounding box center [1394, 145] width 85 height 15
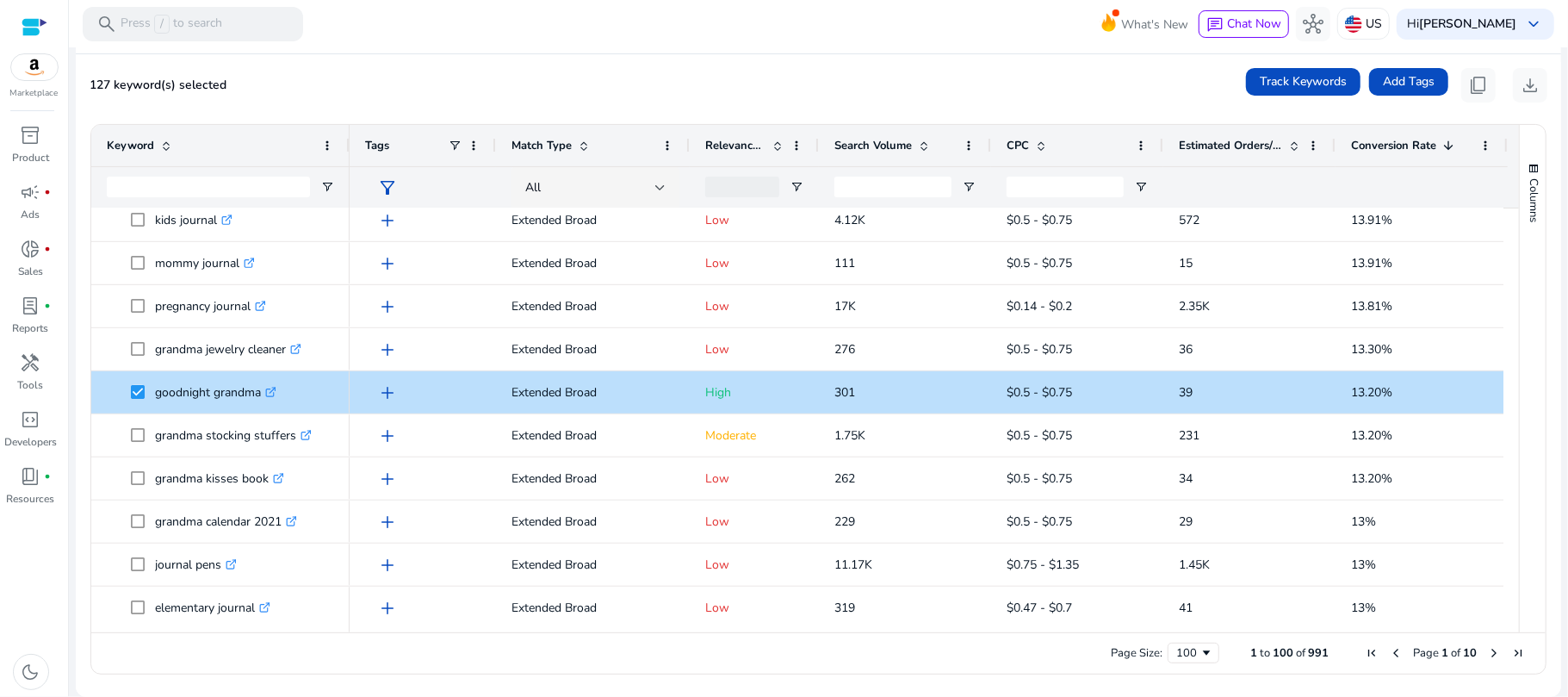
click at [1192, 94] on div "127 keyword(s) selected Track Keywords Add Tags content_copy download" at bounding box center [819, 85] width 1457 height 35
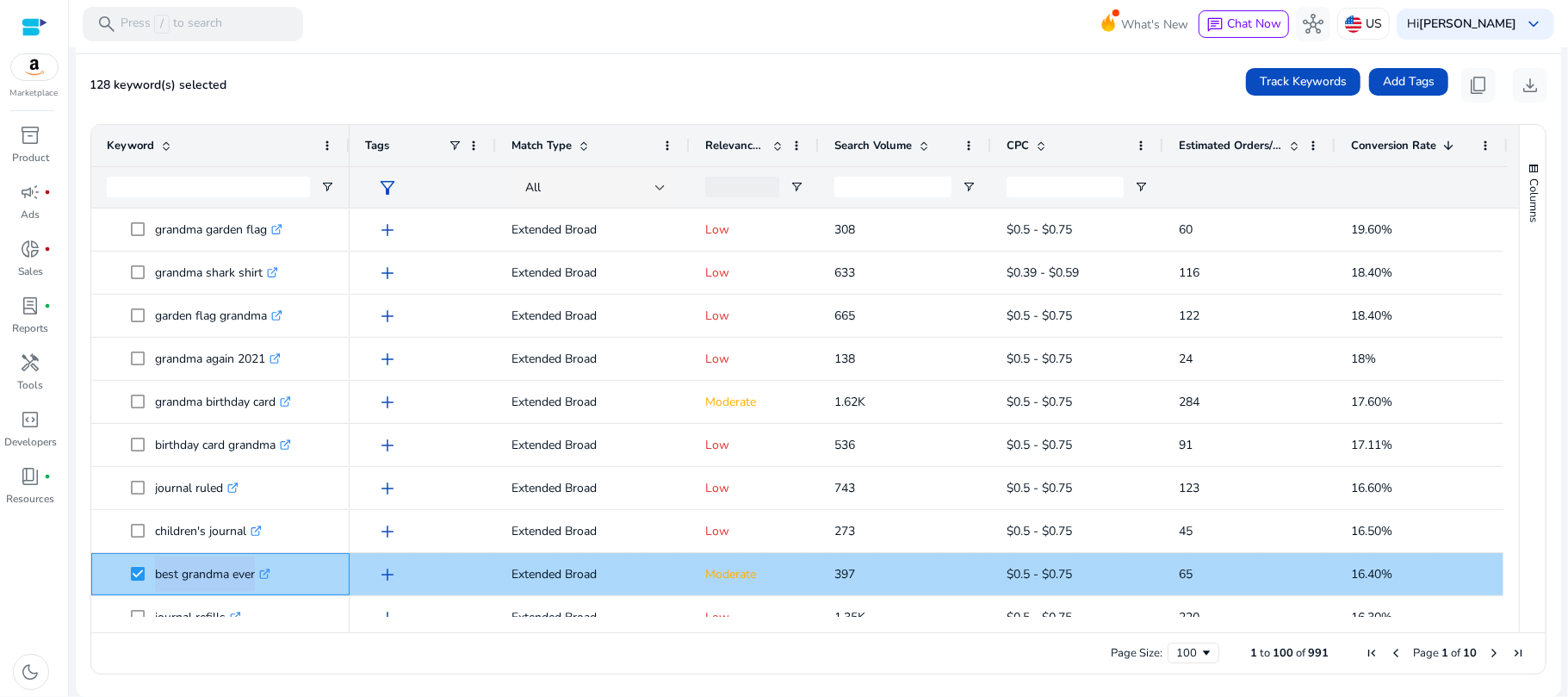
drag, startPoint x: 253, startPoint y: 572, endPoint x: 146, endPoint y: 566, distance: 107.2
click at [146, 566] on span "best grandma ever .st0{fill:#2c8af8}" at bounding box center [233, 573] width 203 height 35
click at [270, 572] on icon ".st0{fill:#2c8af8}" at bounding box center [264, 573] width 11 height 11
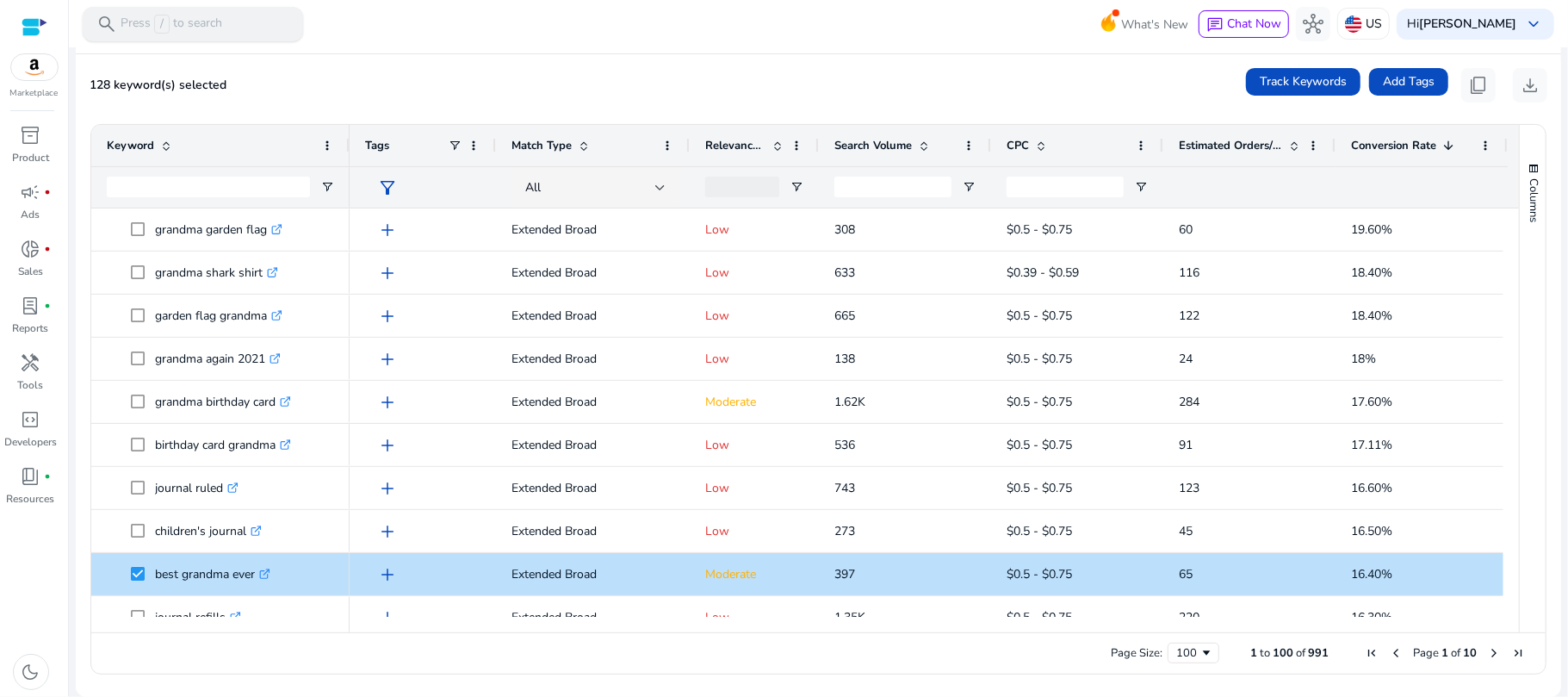
click at [158, 31] on span "/" at bounding box center [162, 24] width 15 height 19
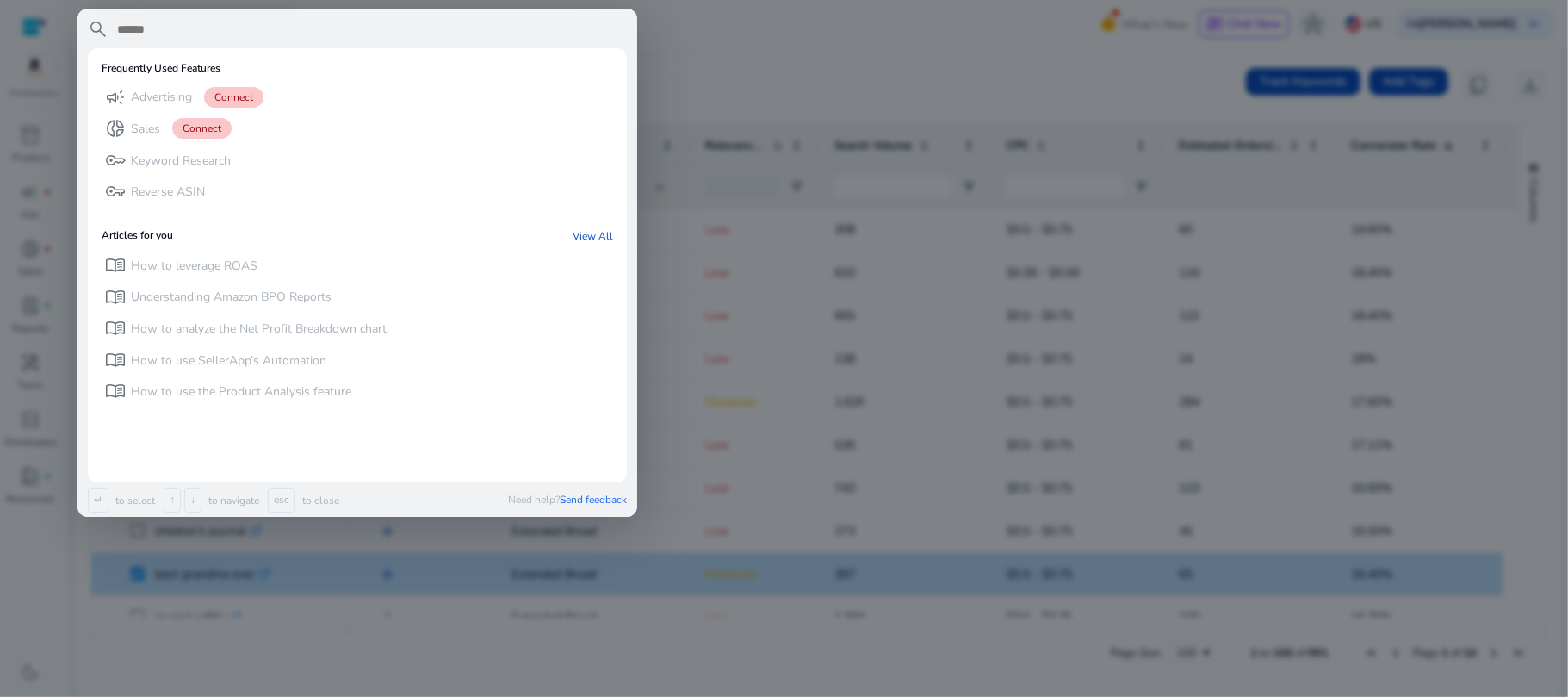
click at [706, 8] on div at bounding box center [784, 348] width 1568 height 697
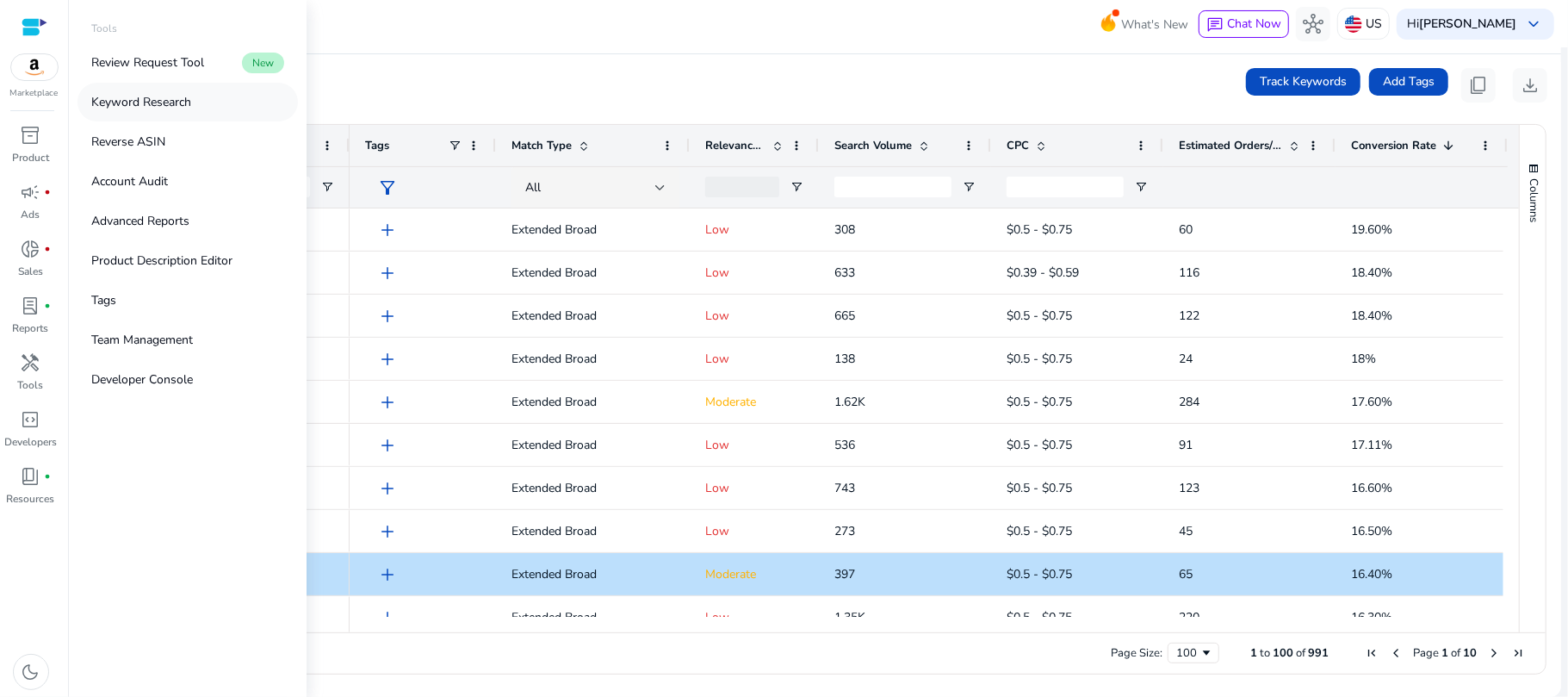
click at [140, 107] on p "Keyword Research" at bounding box center [141, 102] width 100 height 18
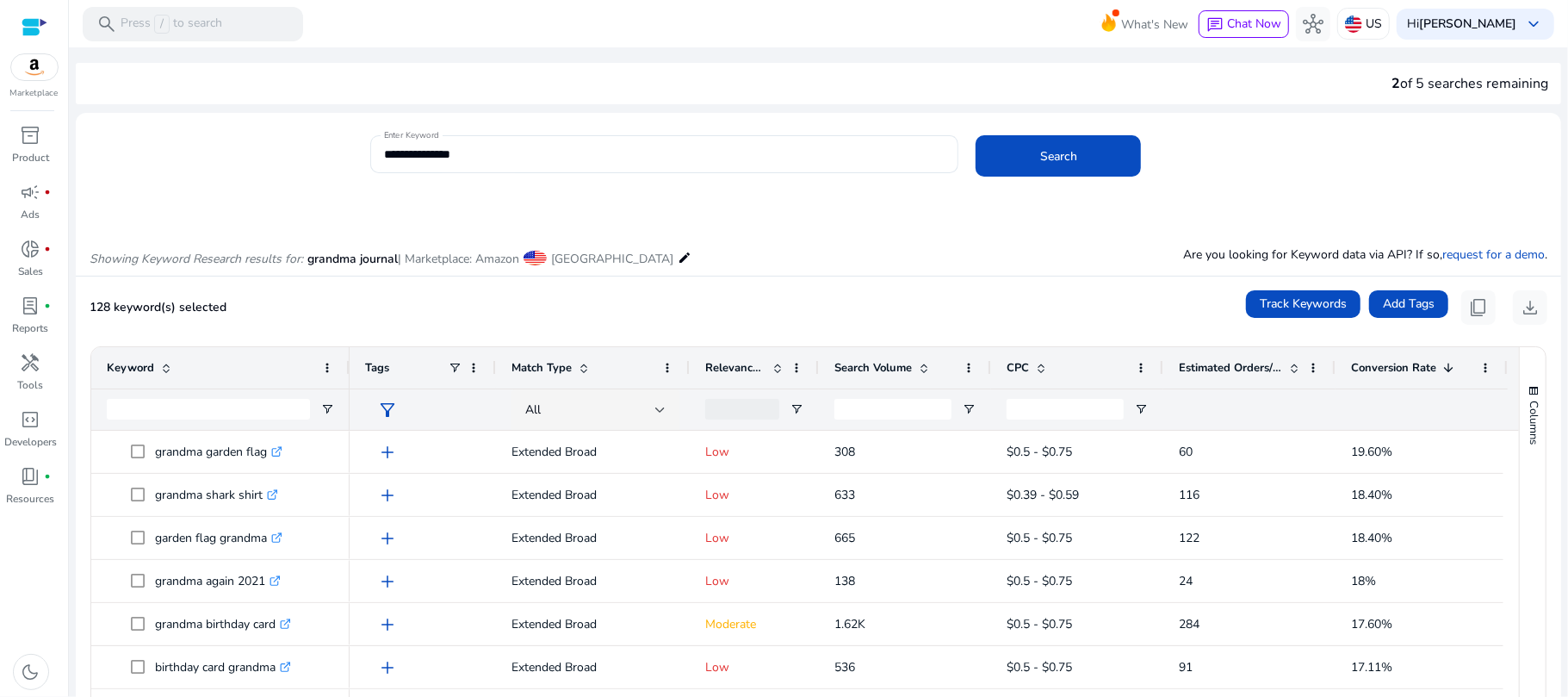
click at [1225, 366] on span "Estimated Orders/Month" at bounding box center [1230, 367] width 104 height 15
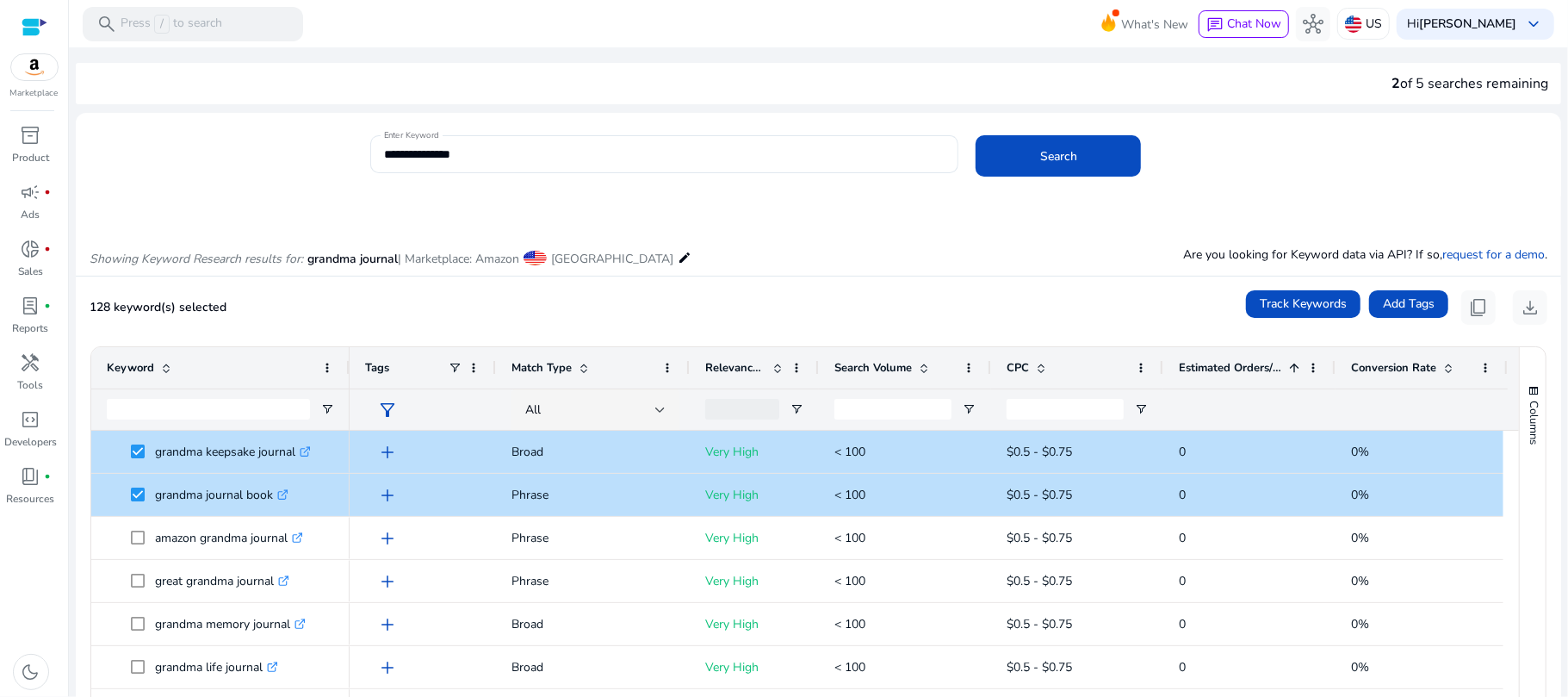
click at [1220, 370] on span "Estimated Orders/Month" at bounding box center [1230, 367] width 104 height 15
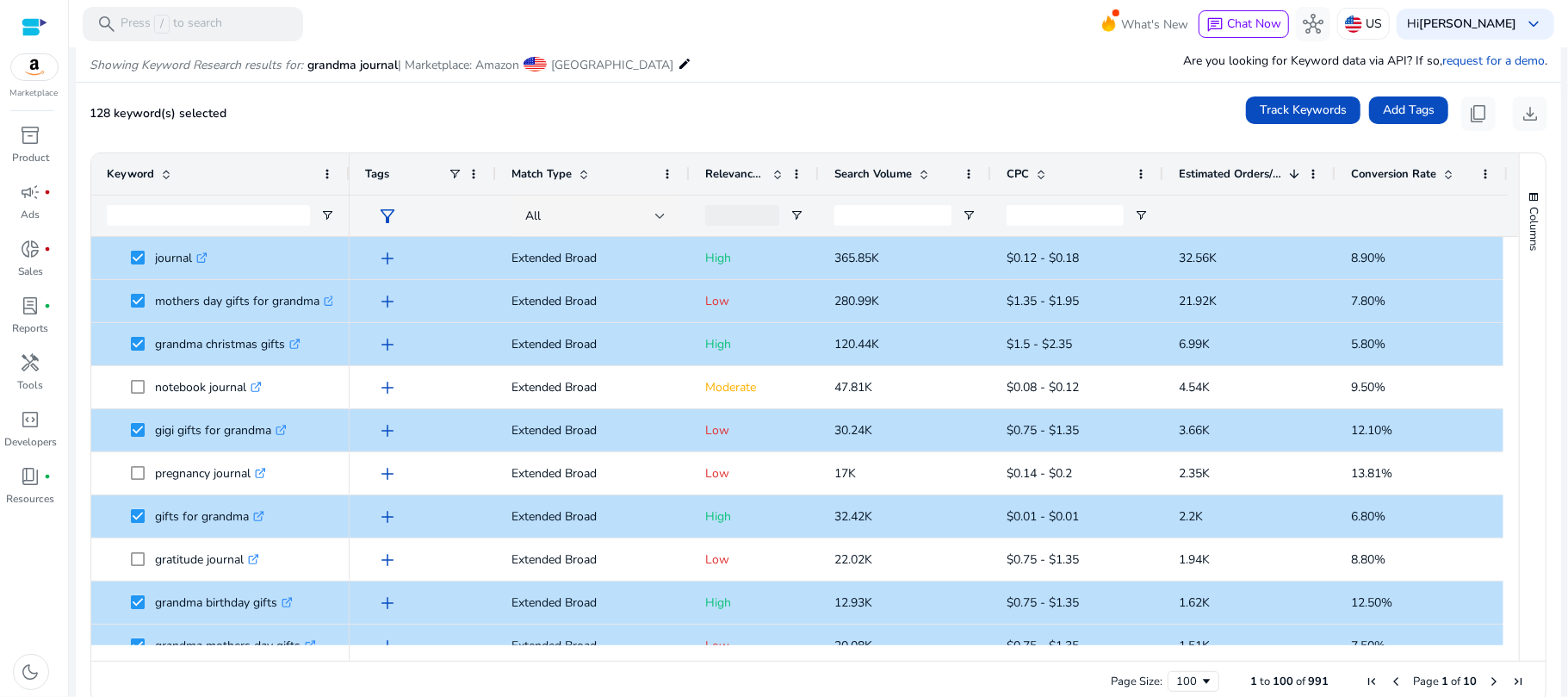
scroll to position [222, 0]
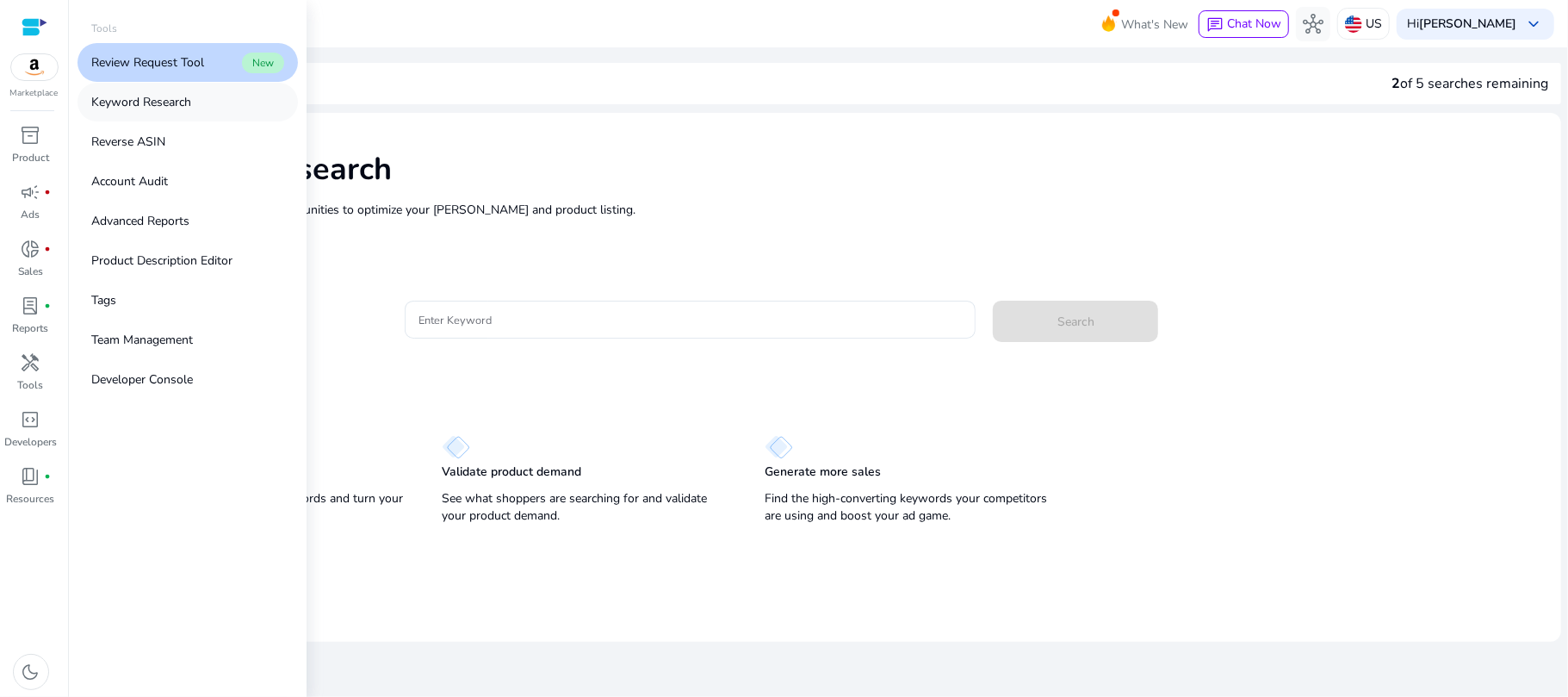
click at [193, 107] on link "Keyword Research" at bounding box center [187, 102] width 221 height 39
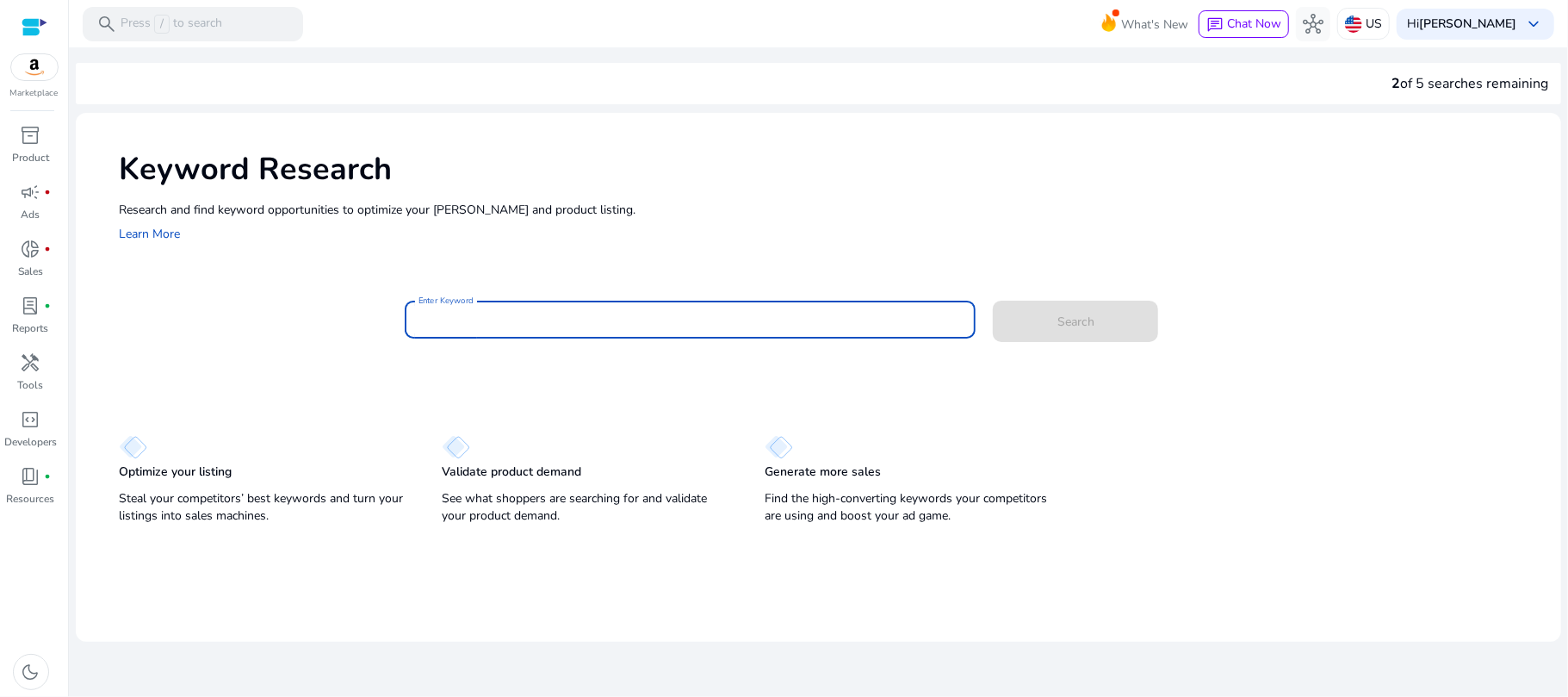
click at [566, 311] on input "Enter Keyword" at bounding box center [690, 319] width 544 height 19
type input "**********"
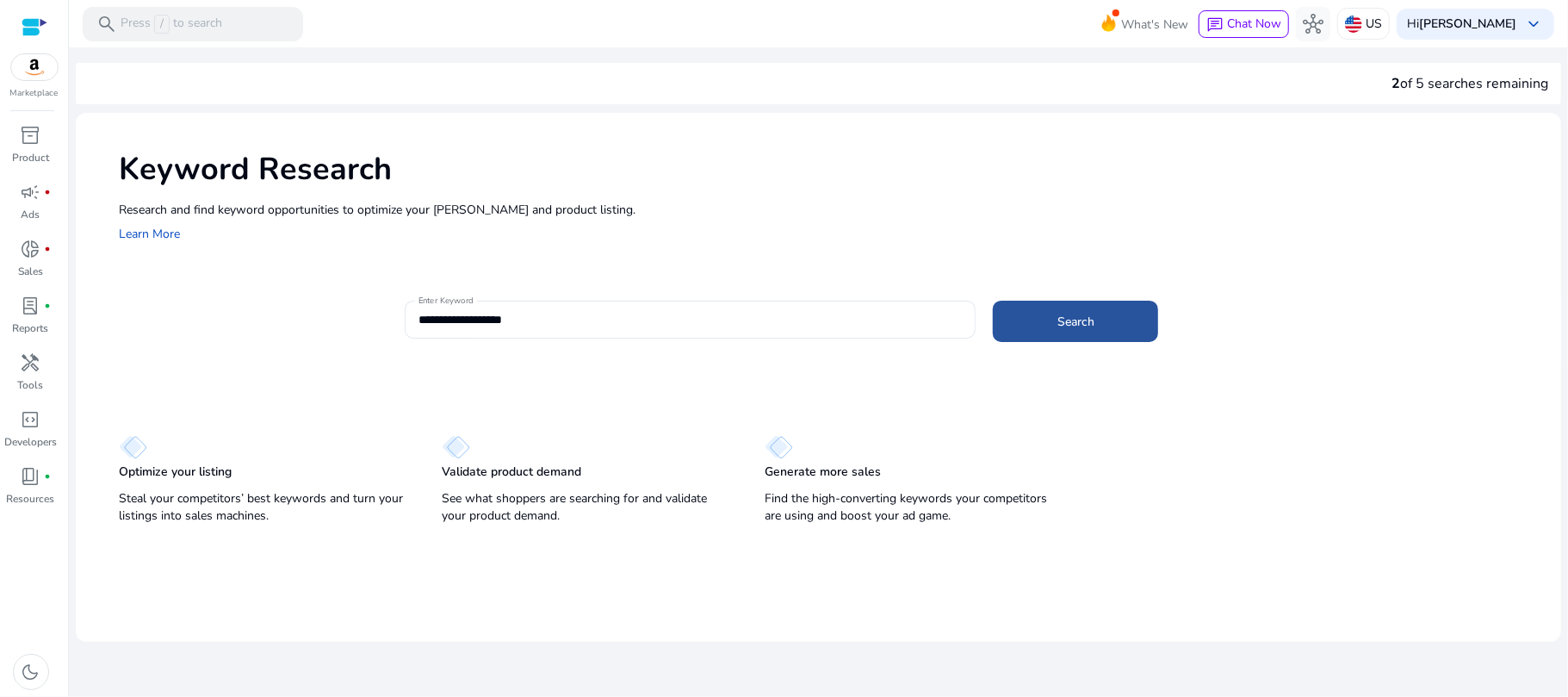
click at [1076, 324] on span "Search" at bounding box center [1076, 322] width 37 height 18
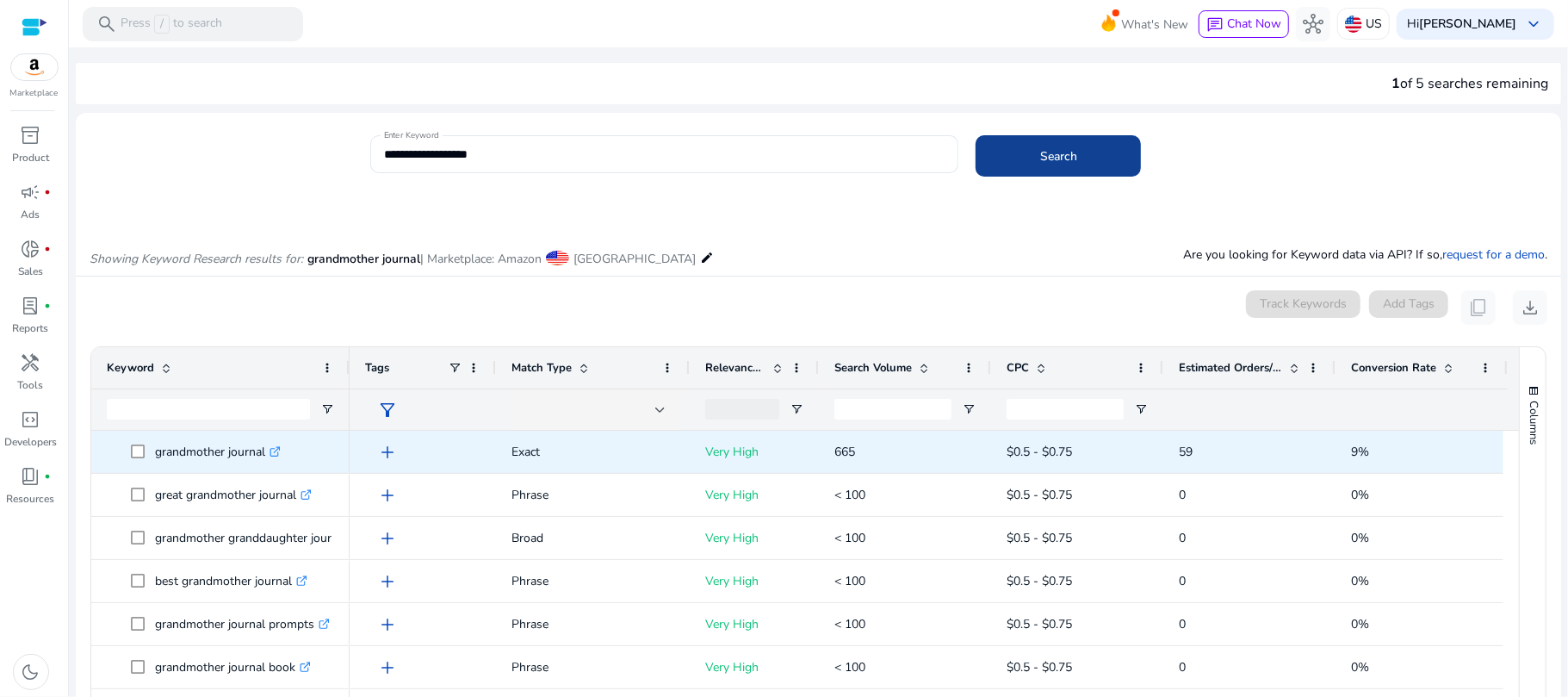
scroll to position [205, 0]
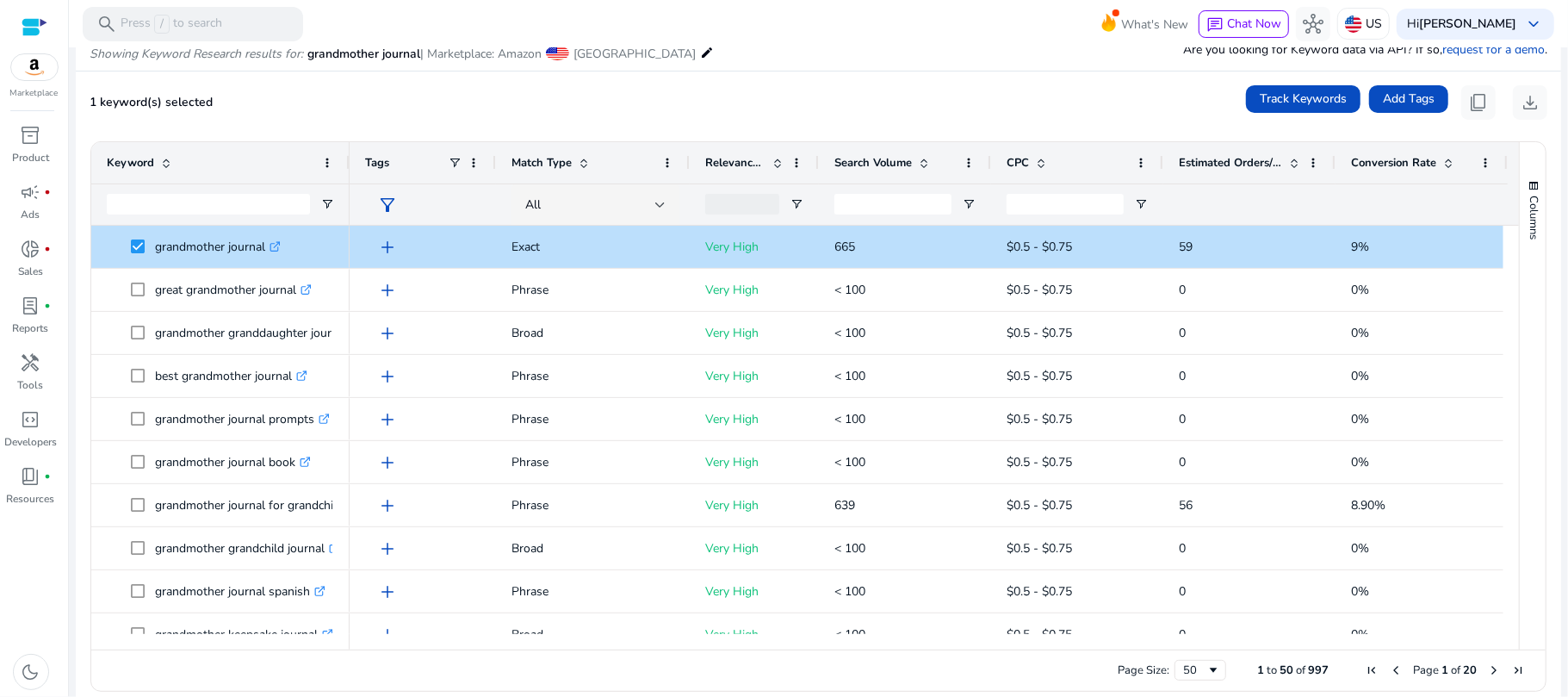
click at [1225, 173] on div "Estimated Orders/Month" at bounding box center [1239, 163] width 123 height 33
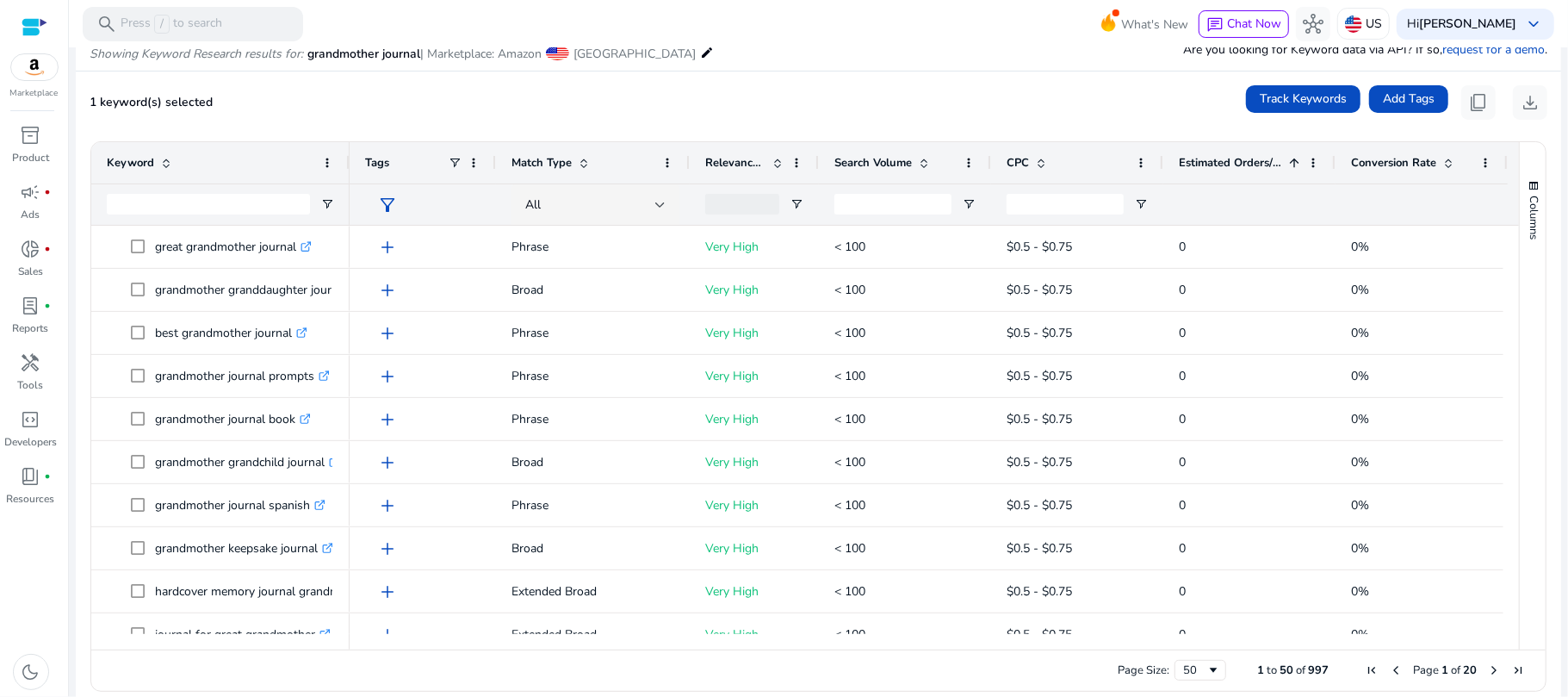
click at [1224, 170] on span "Estimated Orders/Month" at bounding box center [1230, 163] width 104 height 15
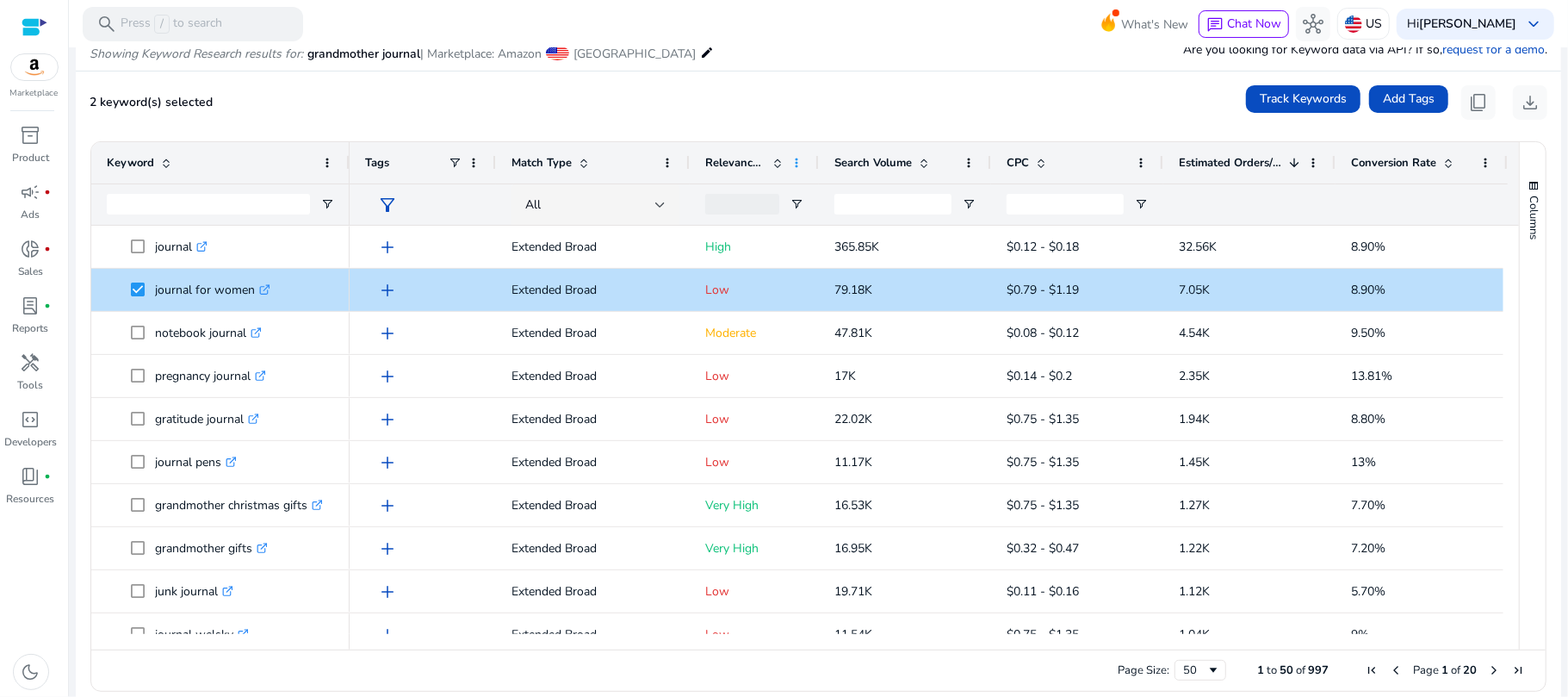
click at [794, 164] on span at bounding box center [796, 163] width 14 height 14
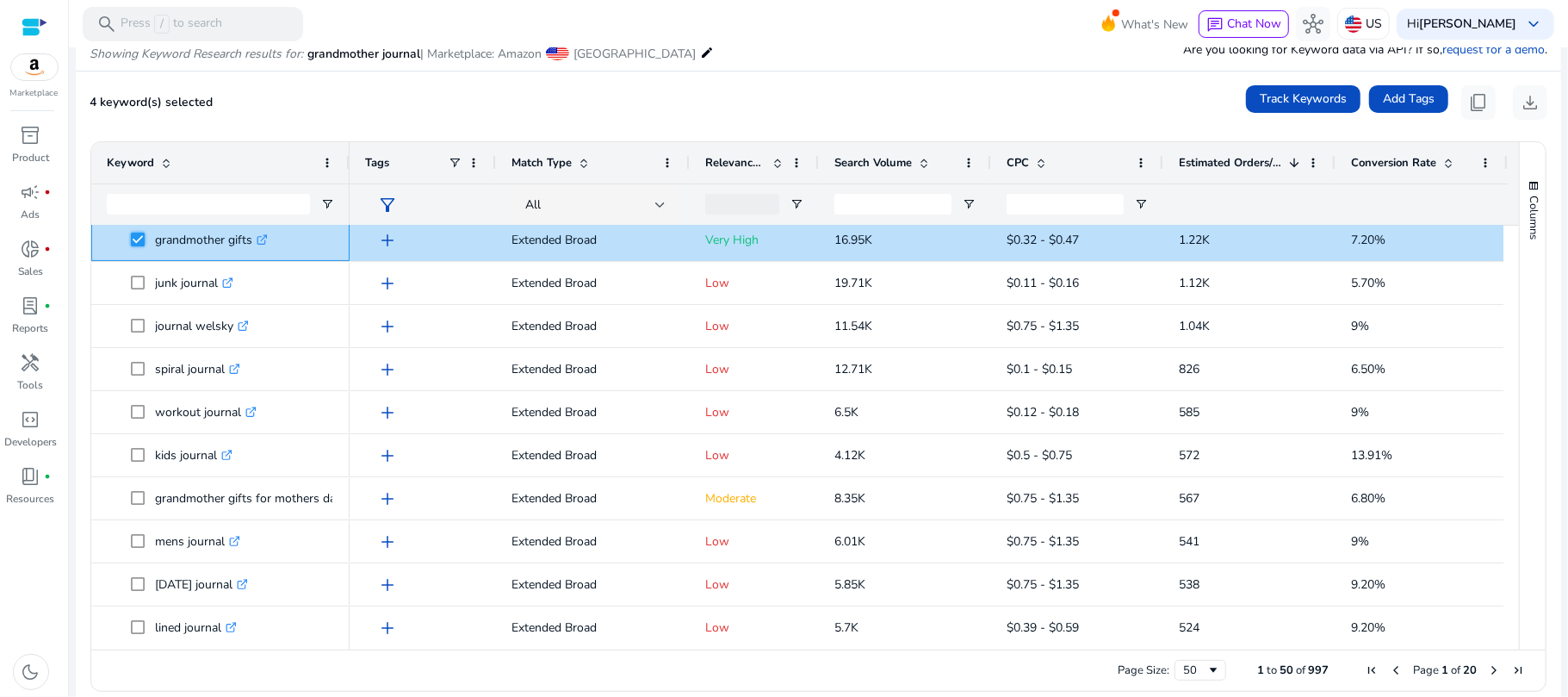
scroll to position [383, 0]
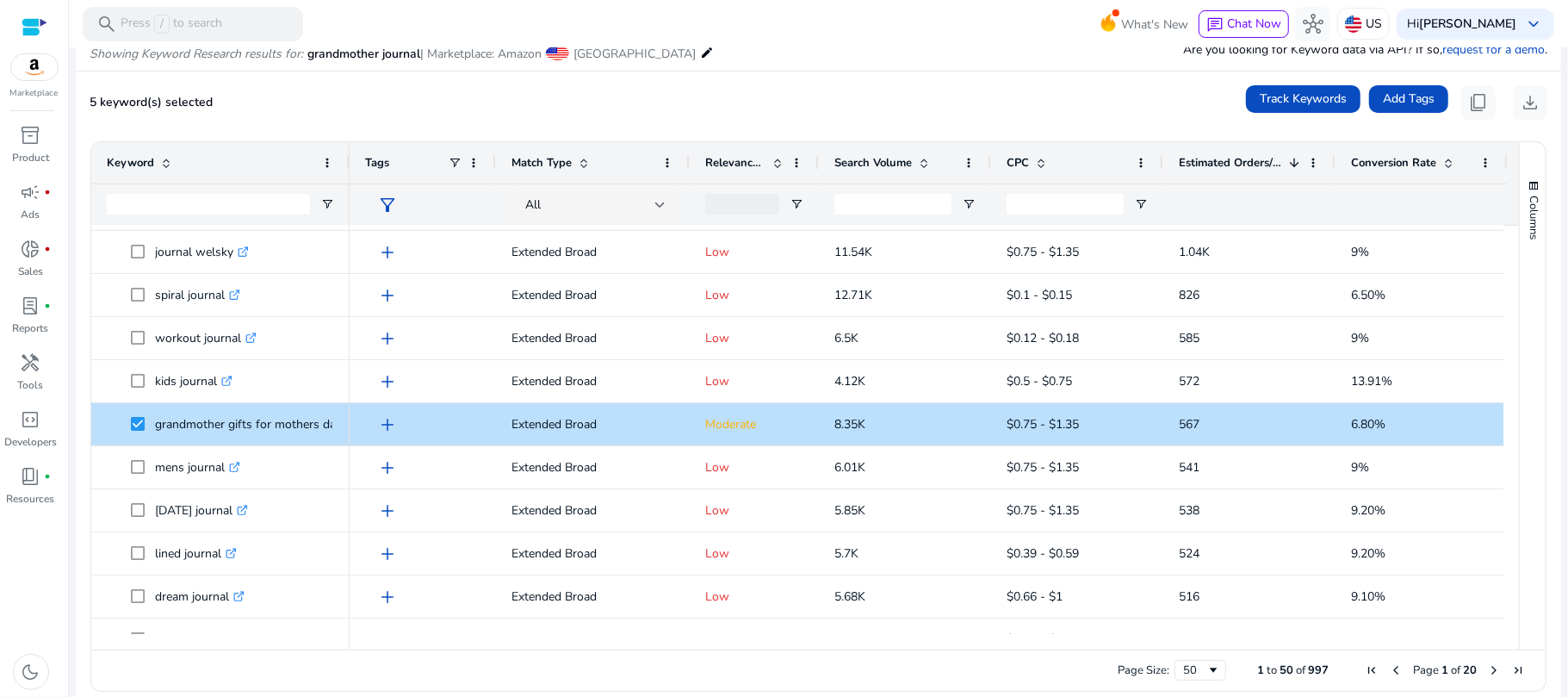
drag, startPoint x: 1513, startPoint y: 349, endPoint x: 1515, endPoint y: 372, distance: 23.1
click at [1520, 372] on div "Columns" at bounding box center [1533, 395] width 25 height 507
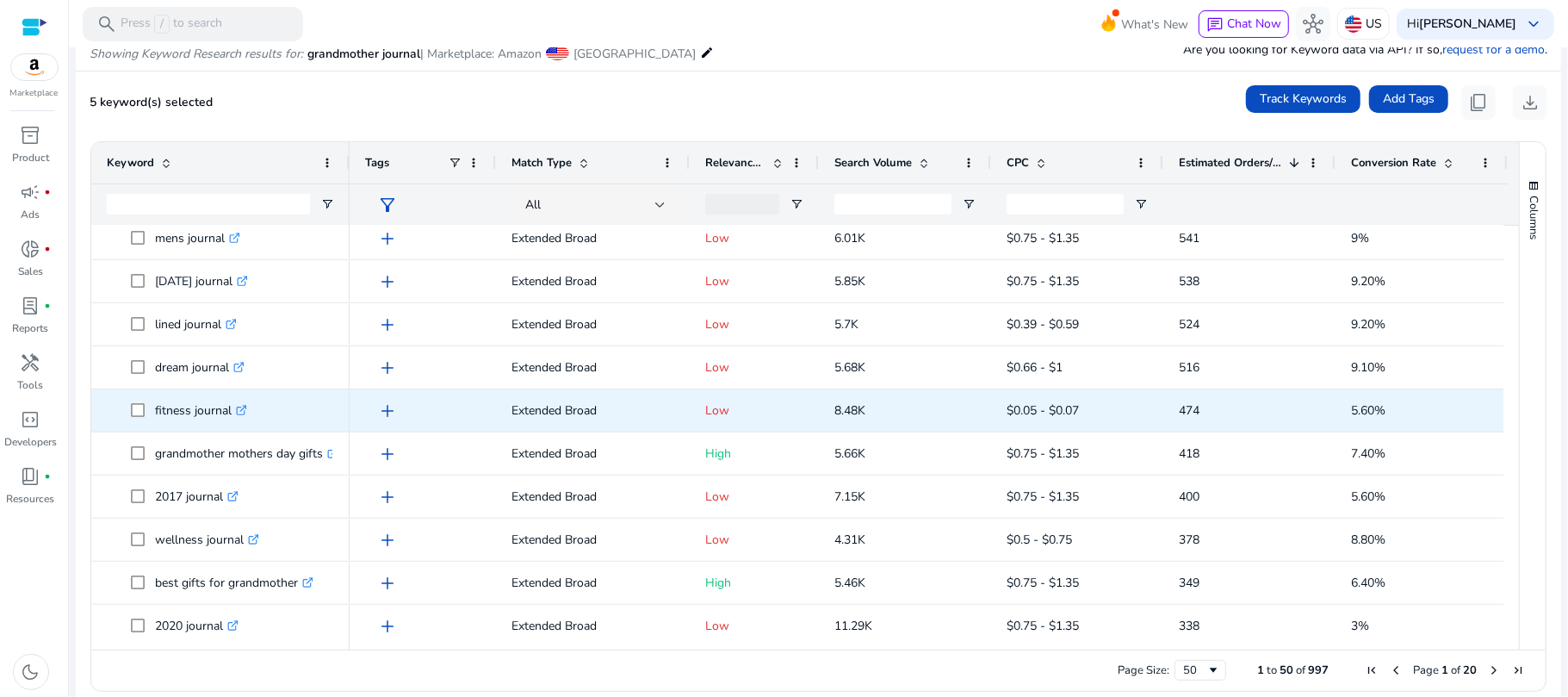
scroll to position [617, 0]
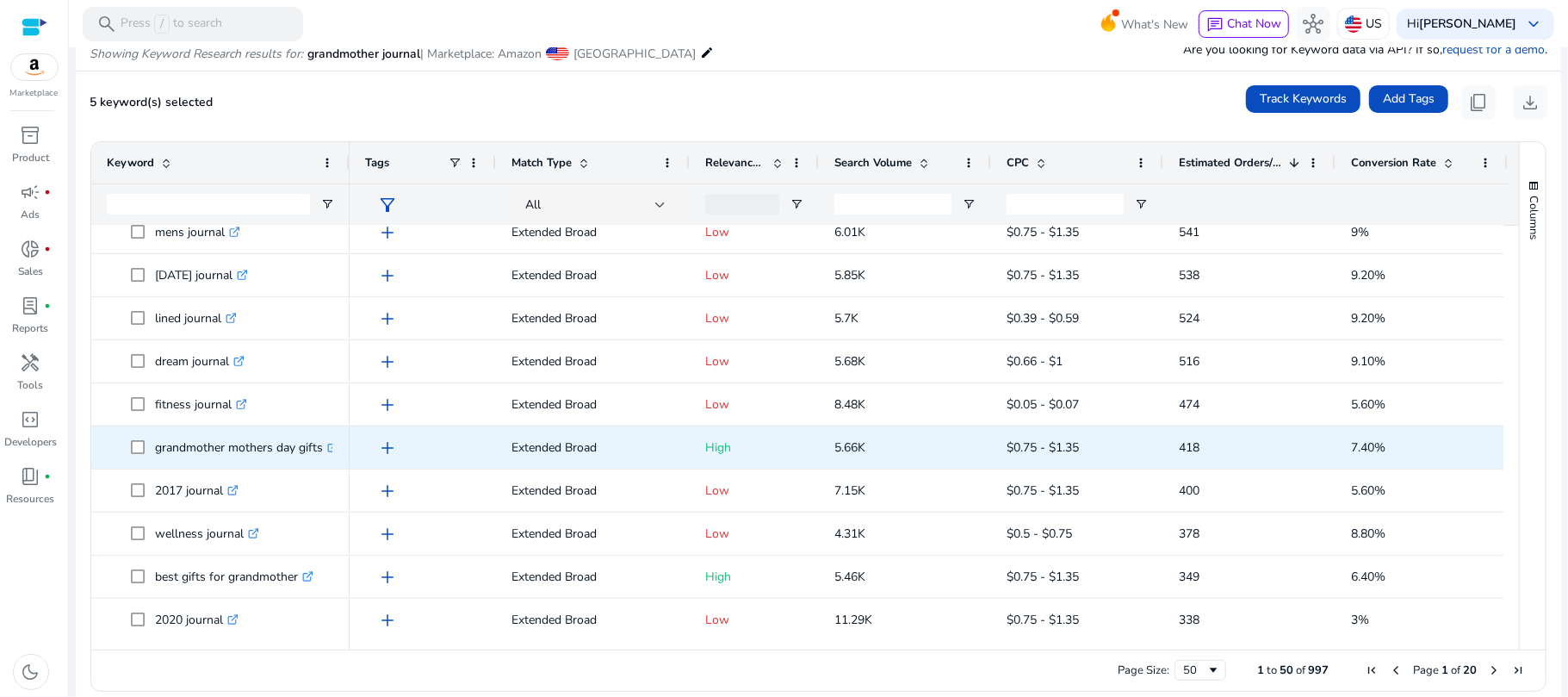
click at [271, 441] on p "grandmother mothers day gifts .st0{fill:#2c8af8}" at bounding box center [247, 447] width 184 height 35
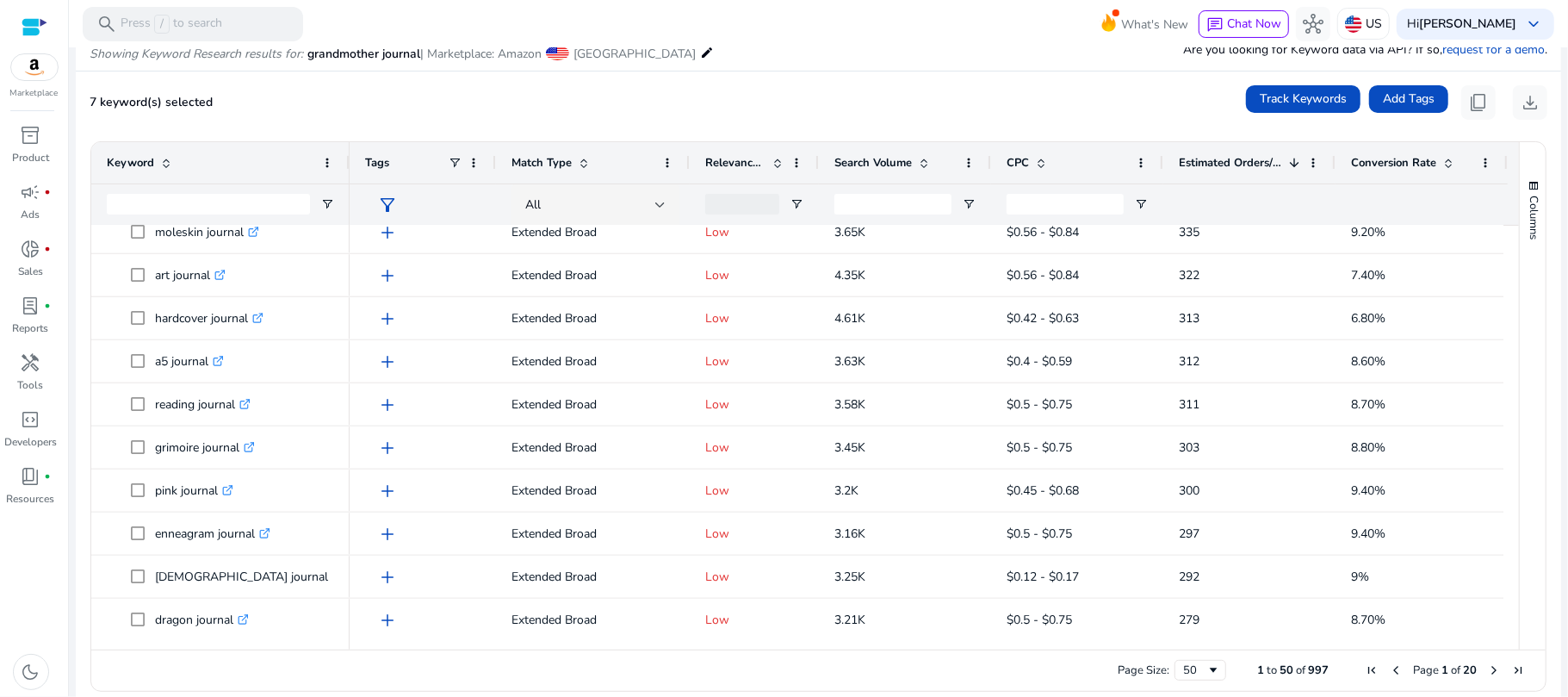
scroll to position [0, 0]
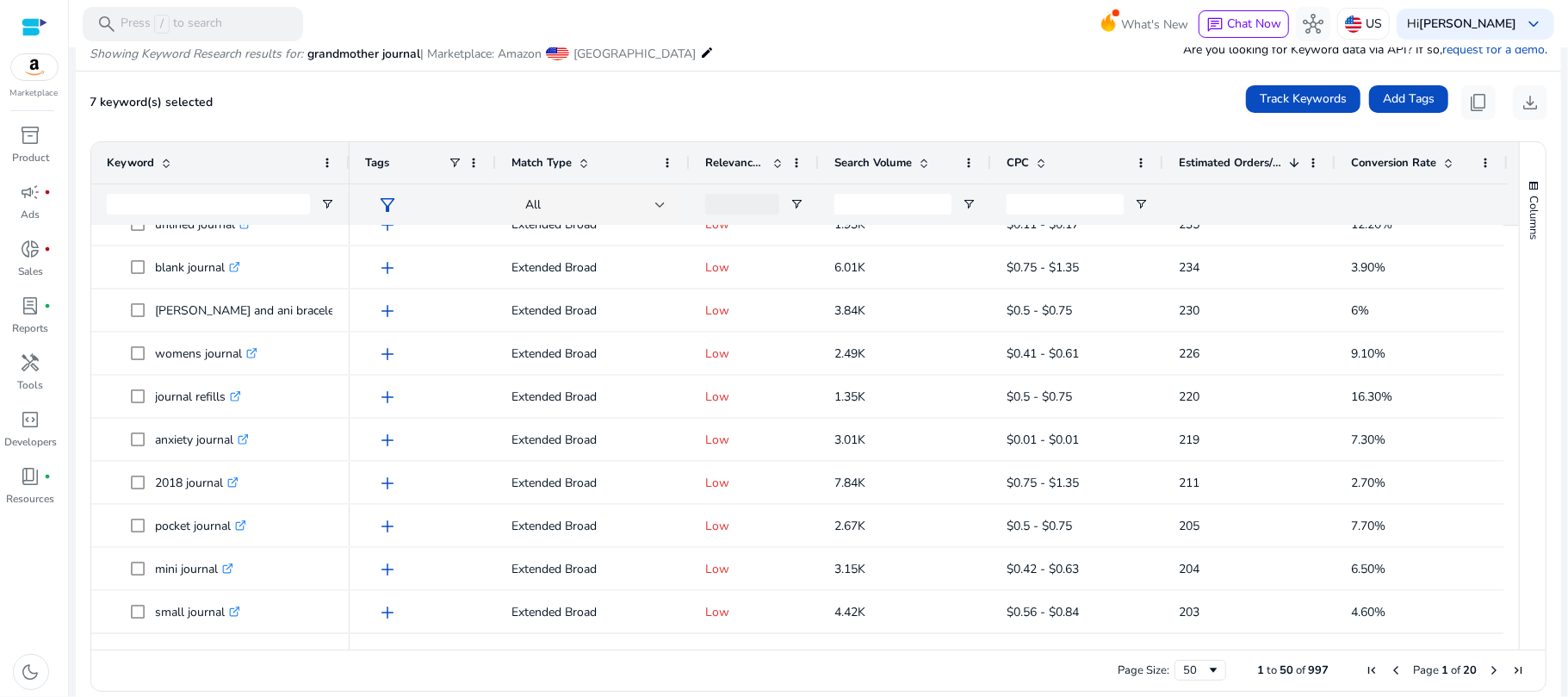
click at [745, 158] on span "Relevance Score" at bounding box center [735, 163] width 60 height 15
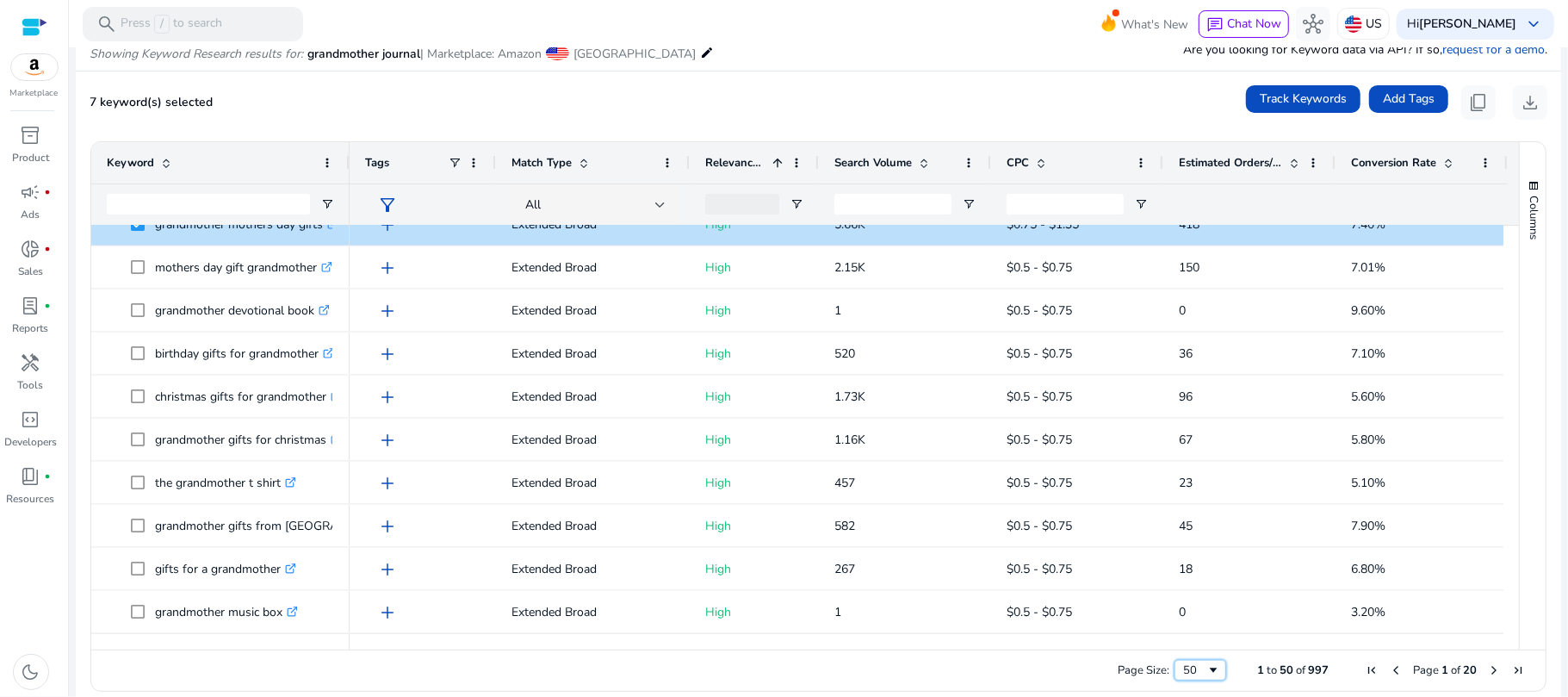
click at [1206, 668] on span "Page Size" at bounding box center [1213, 670] width 14 height 14
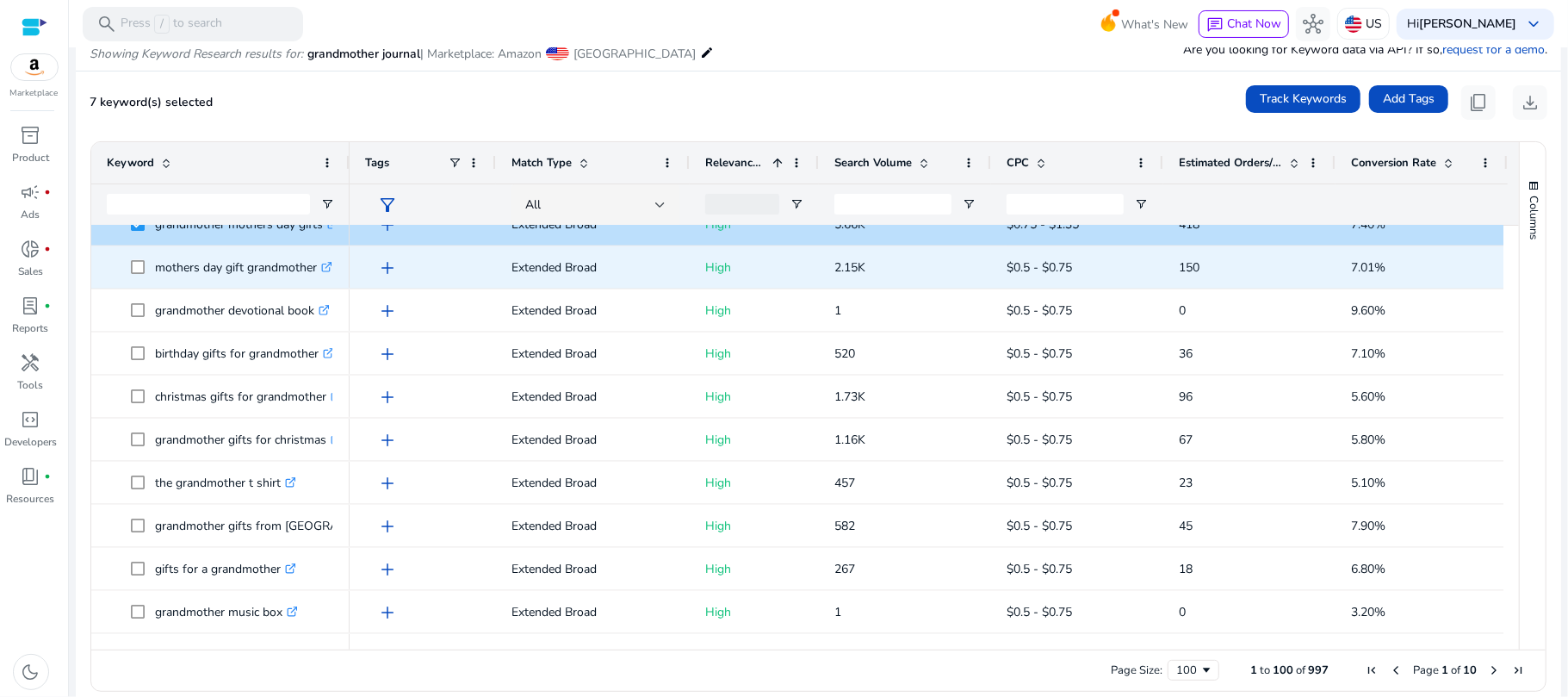
drag, startPoint x: 1503, startPoint y: 400, endPoint x: 1486, endPoint y: 273, distance: 128.1
click at [1486, 273] on div "best gifts for grandmother .st0{fill:#2c8af8} just between us grandmother and g…" at bounding box center [804, 429] width 1427 height 408
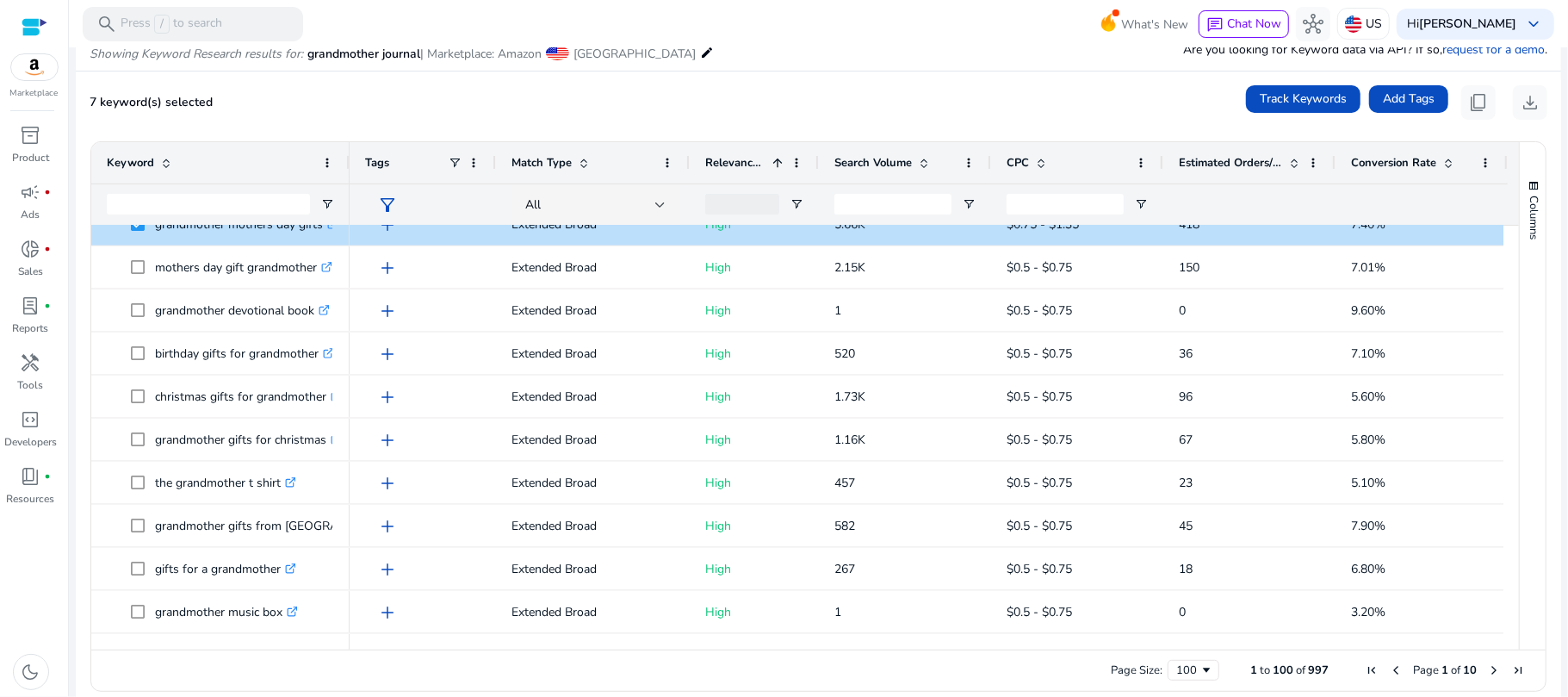
drag, startPoint x: 1513, startPoint y: 408, endPoint x: 1503, endPoint y: 258, distance: 150.3
click at [1503, 258] on div "Keyword Tags Match Type 1" at bounding box center [818, 395] width 1454 height 507
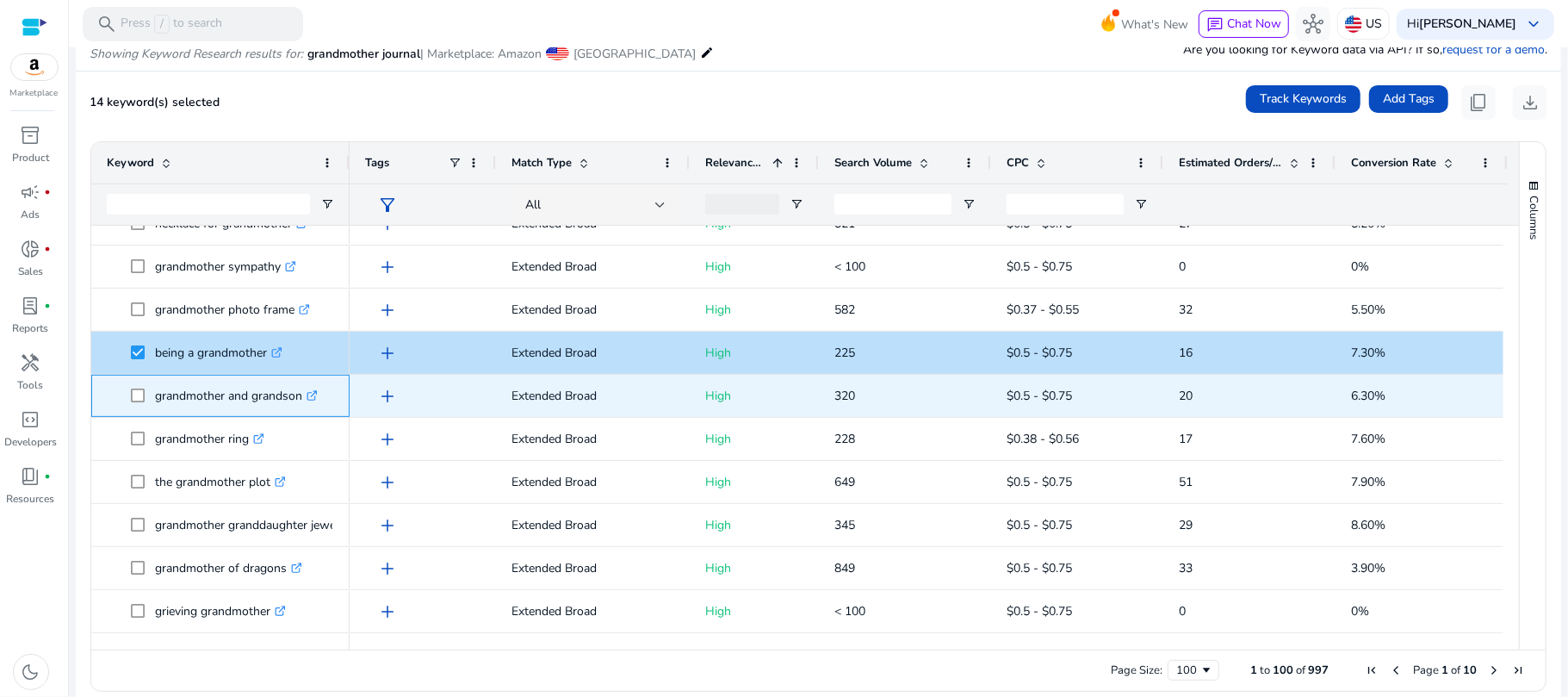
click at [150, 393] on span at bounding box center [143, 395] width 25 height 35
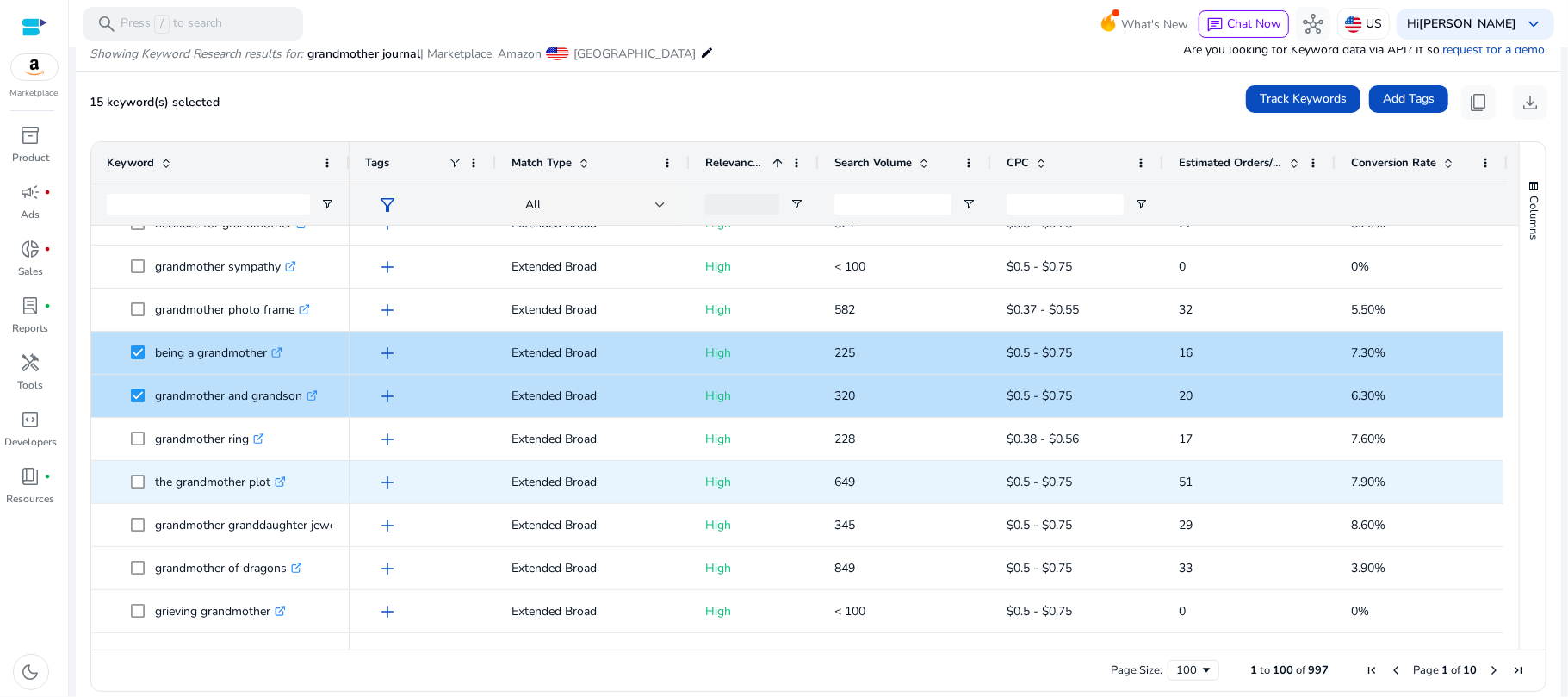
click at [283, 484] on icon ".st0{fill:#2c8af8}" at bounding box center [280, 482] width 11 height 11
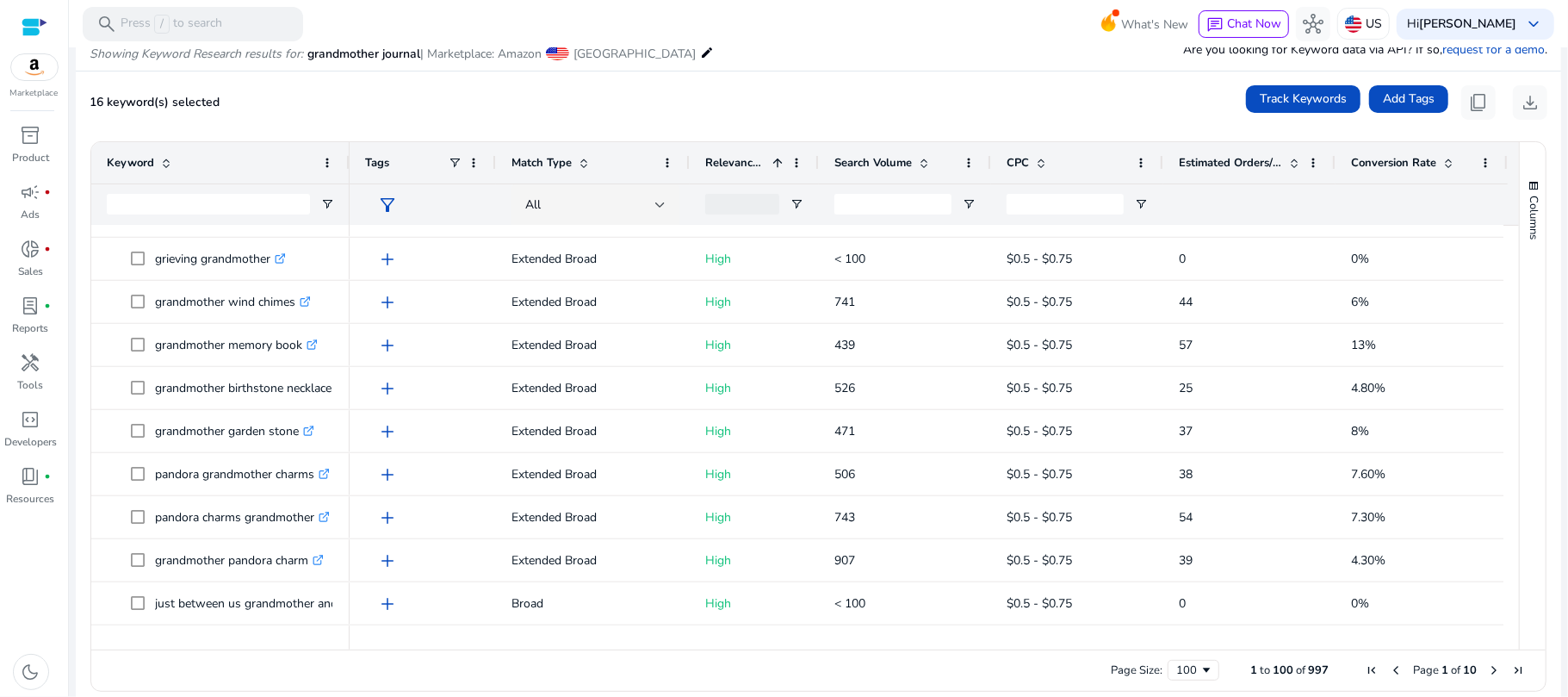
scroll to position [960, 0]
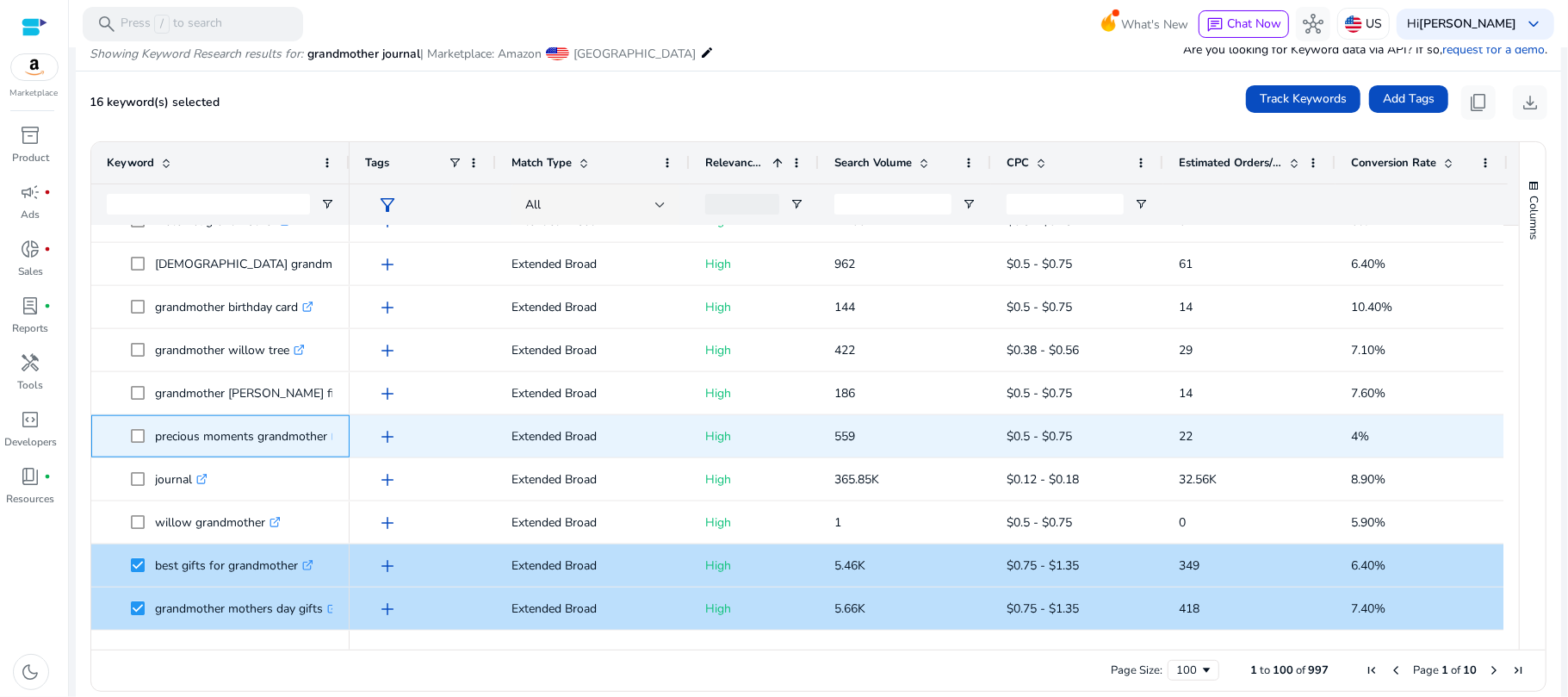
click at [145, 439] on span at bounding box center [143, 436] width 25 height 35
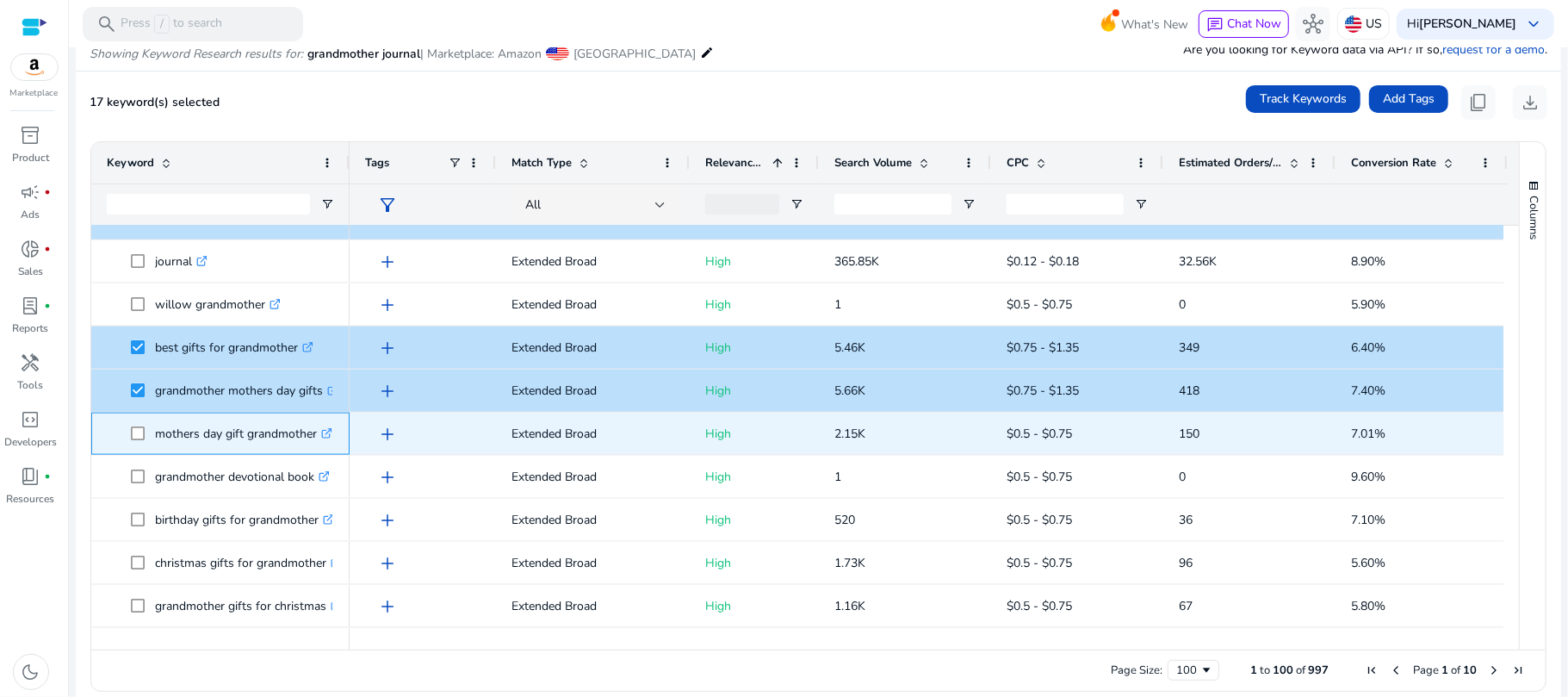
click at [171, 432] on p "mothers day gift grandmother .st0{fill:#2c8af8}" at bounding box center [243, 433] width 177 height 35
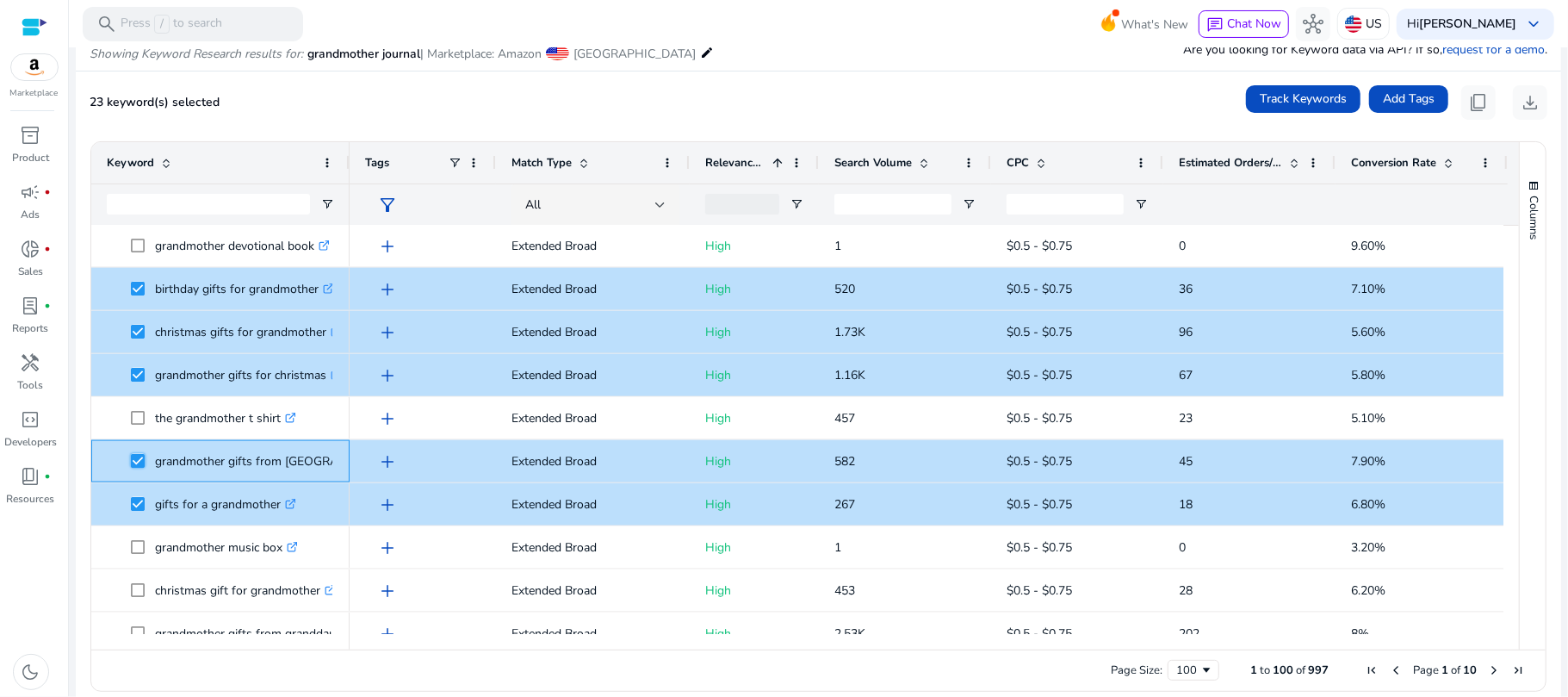
scroll to position [1847, 0]
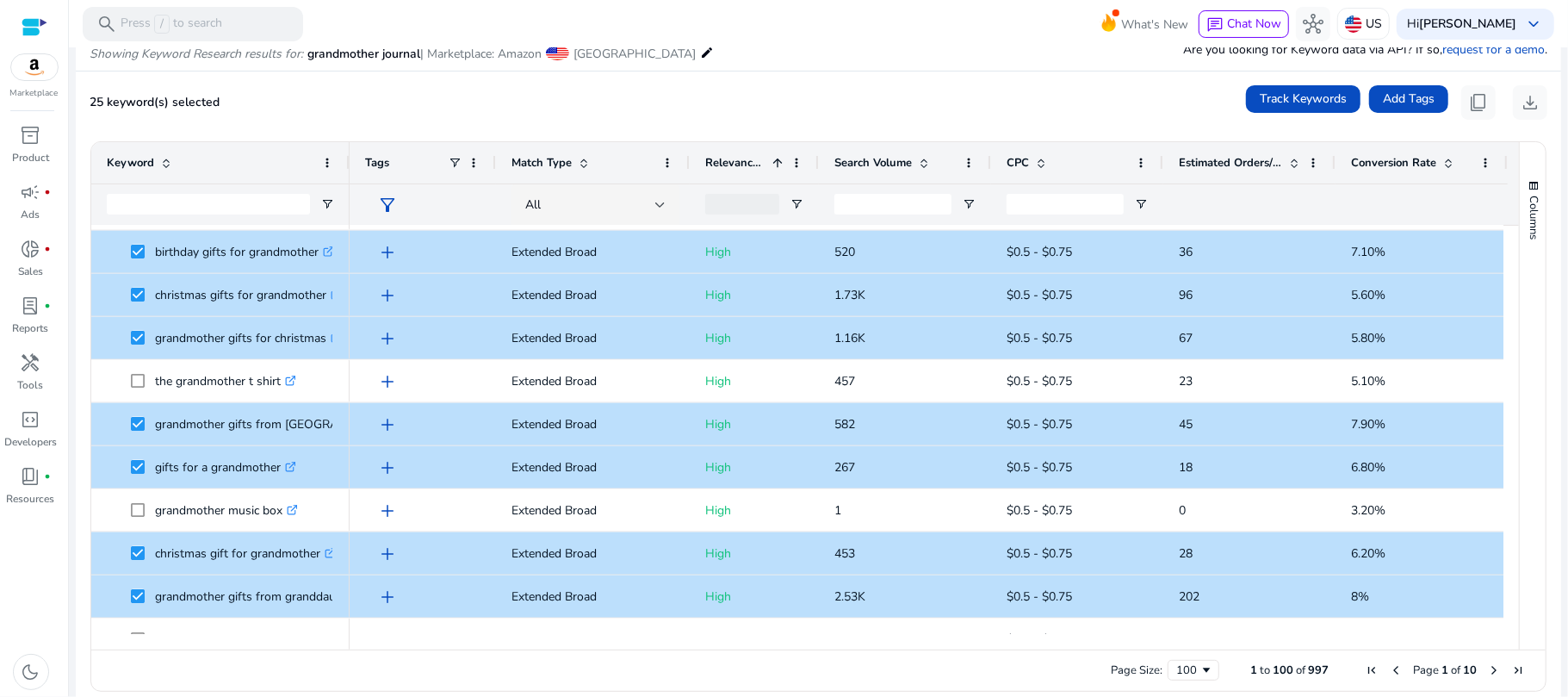
drag, startPoint x: 1512, startPoint y: 421, endPoint x: 1512, endPoint y: 435, distance: 14.0
click at [1520, 435] on div "Columns" at bounding box center [1533, 395] width 25 height 507
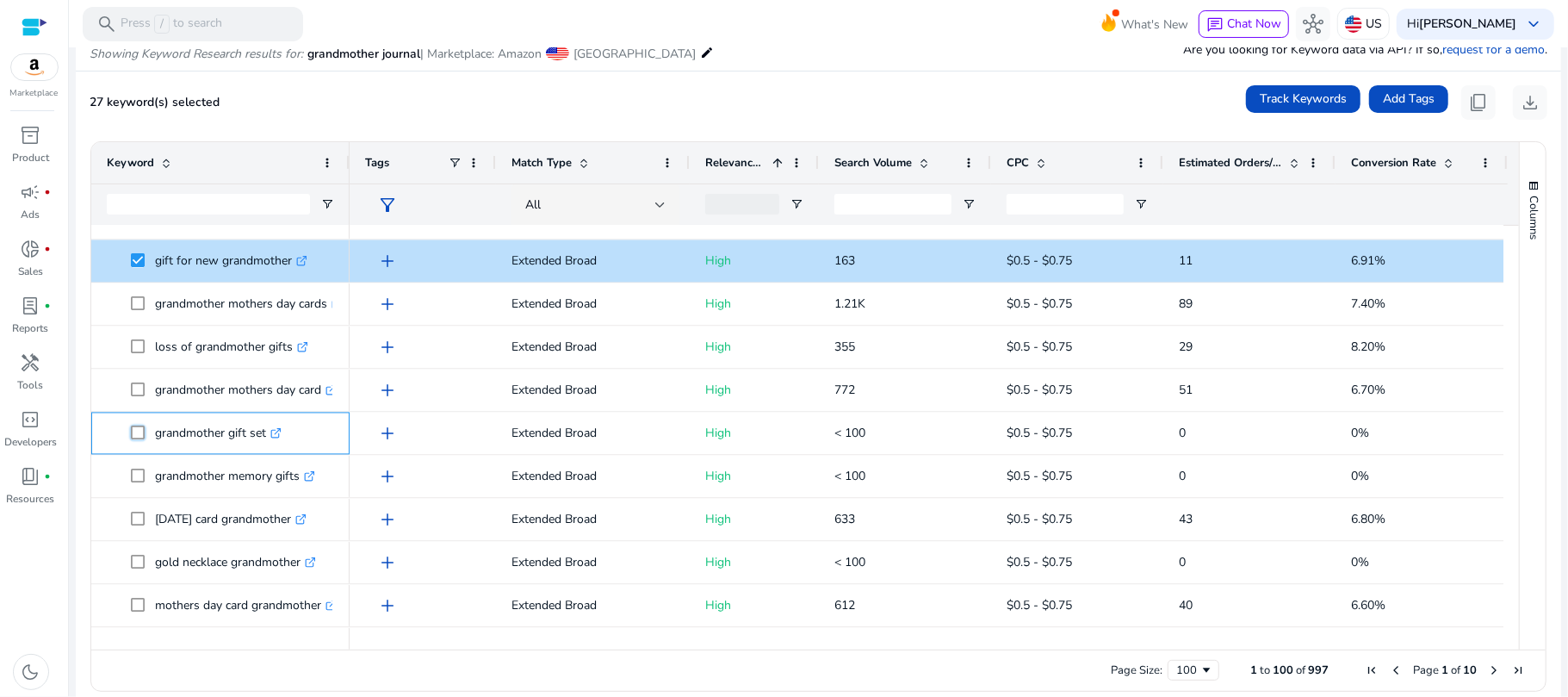
scroll to position [0, 0]
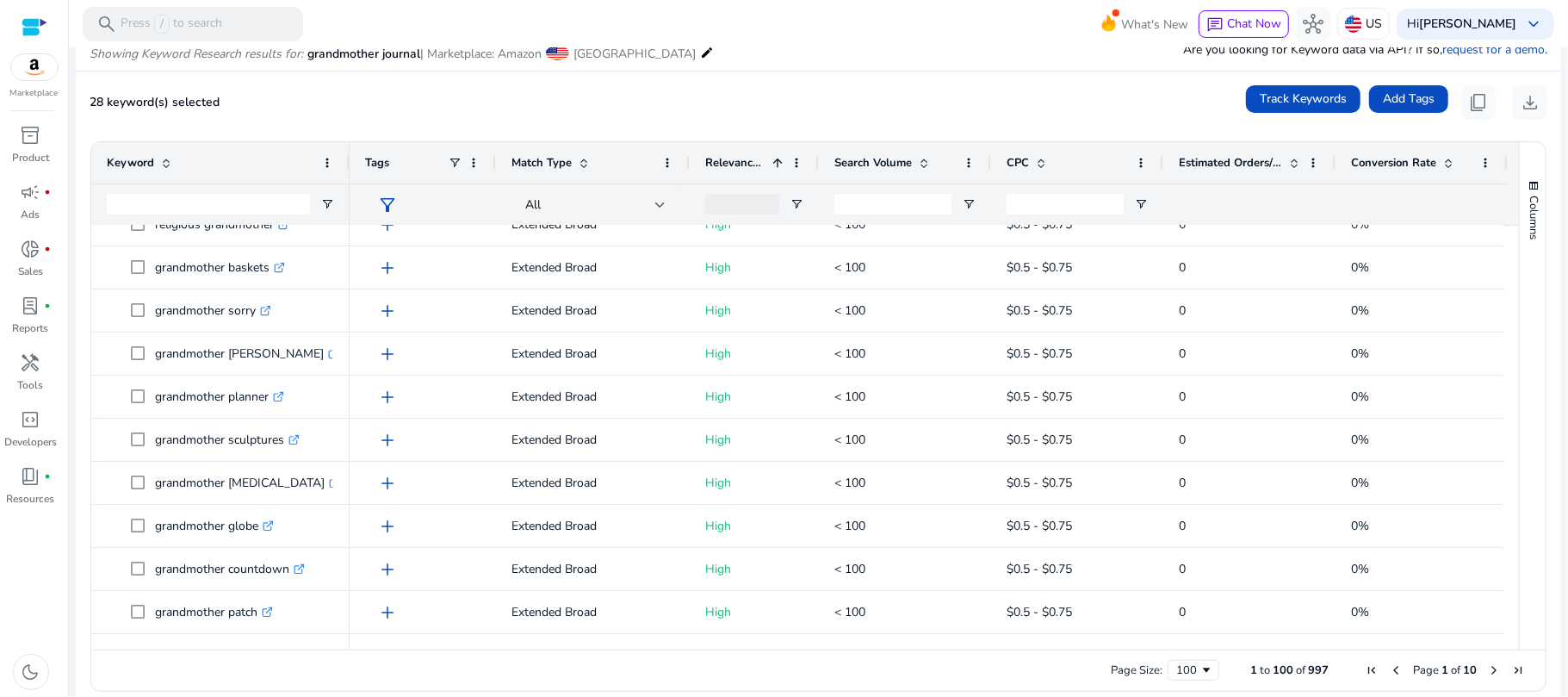
click at [1493, 666] on span "Next Page" at bounding box center [1494, 670] width 14 height 14
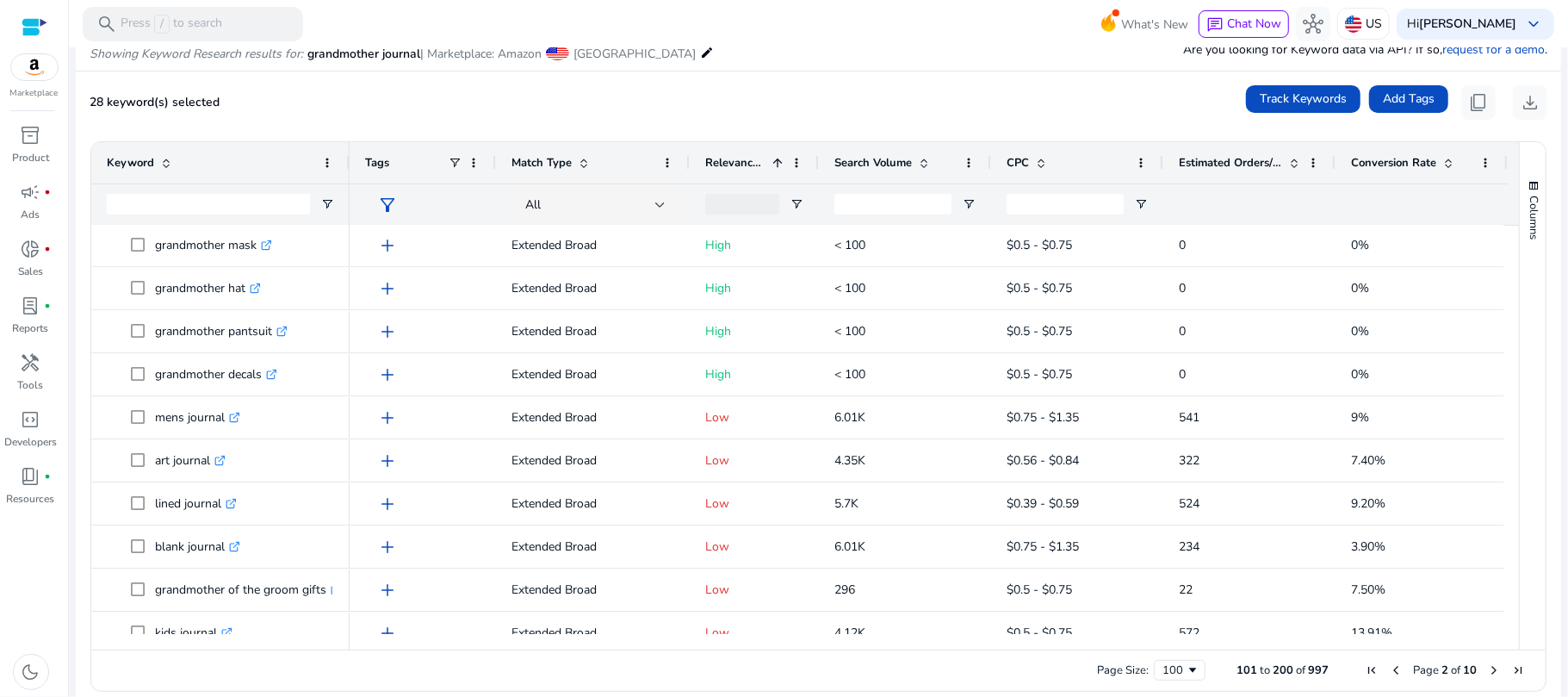
drag, startPoint x: 1512, startPoint y: 587, endPoint x: 1509, endPoint y: 618, distance: 31.1
click at [1509, 618] on div "Keyword Tags Match Type 1" at bounding box center [818, 395] width 1454 height 507
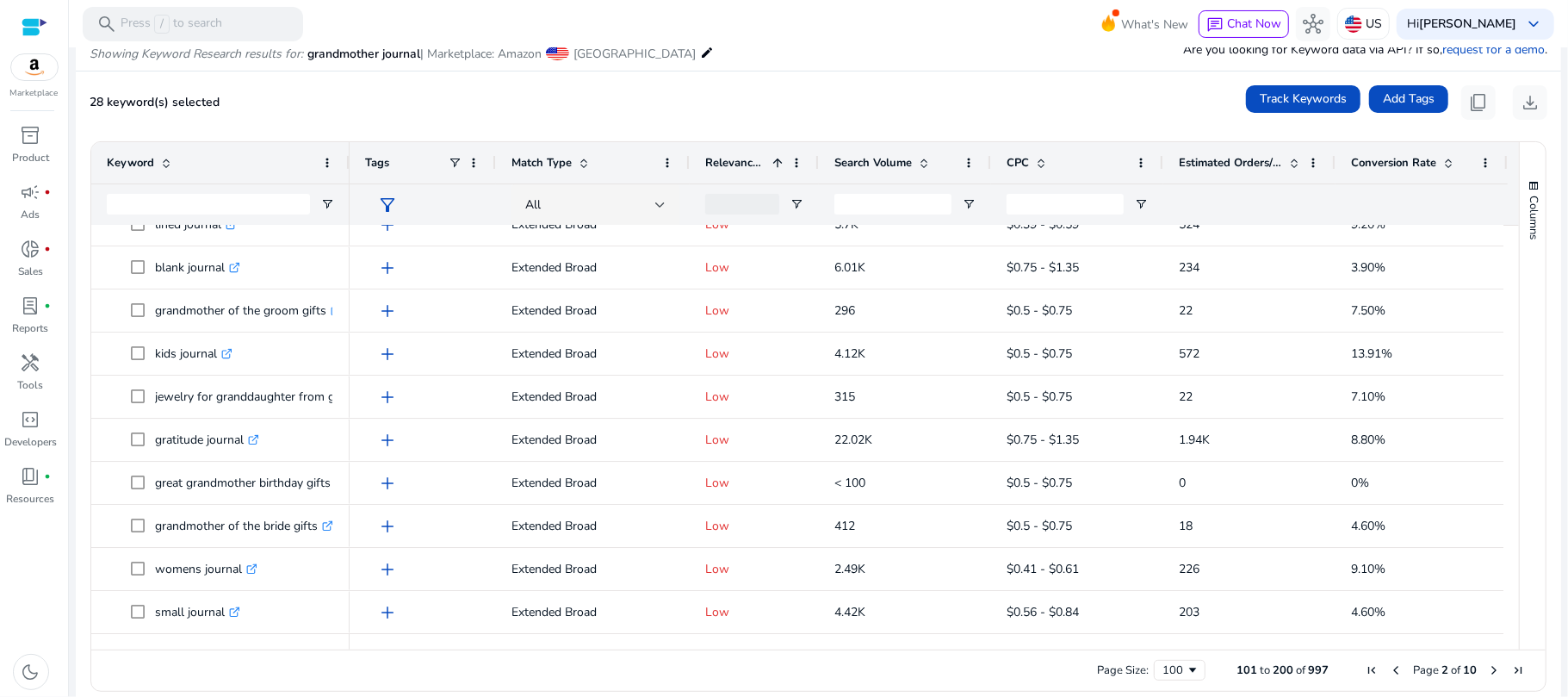
click at [1487, 669] on span "Next Page" at bounding box center [1494, 670] width 14 height 14
click at [1389, 670] on span "Previous Page" at bounding box center [1395, 670] width 14 height 14
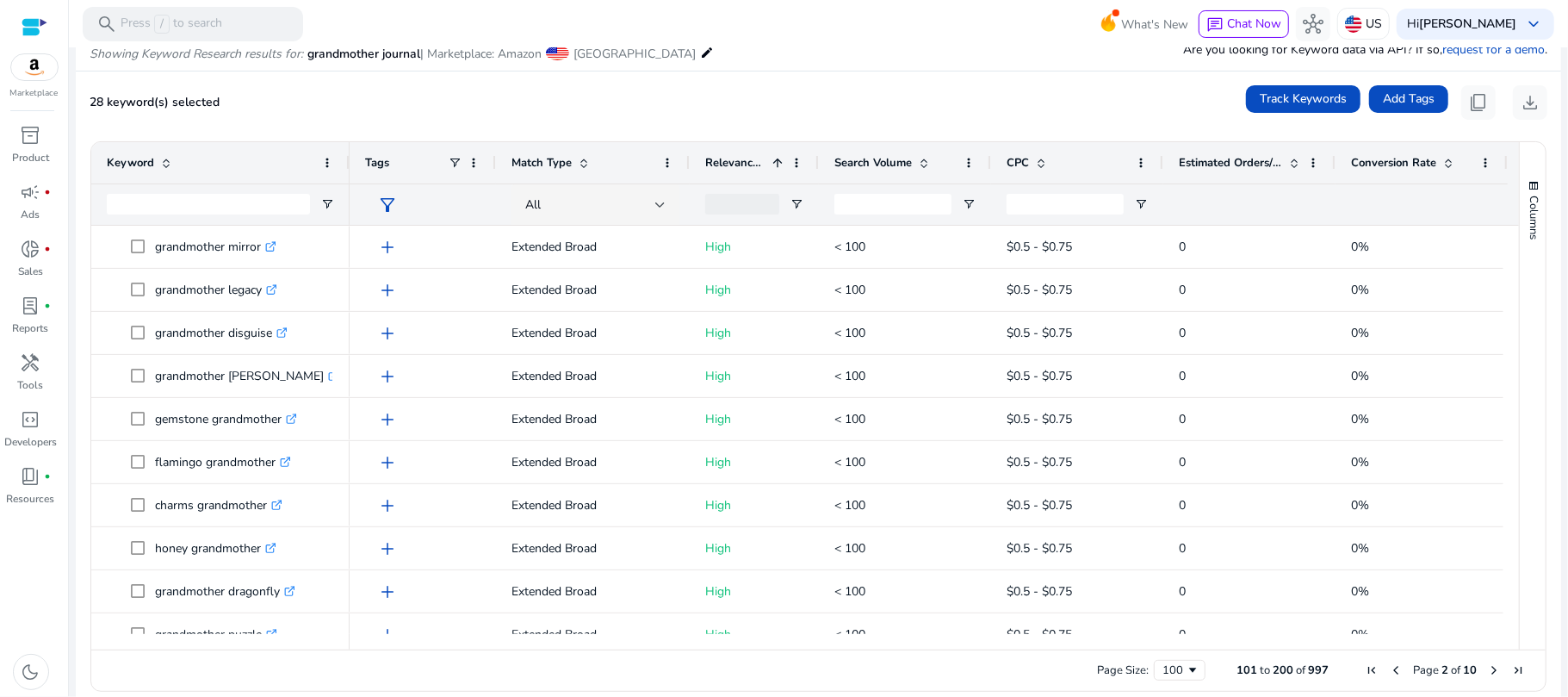
click at [1389, 670] on span "Previous Page" at bounding box center [1395, 670] width 14 height 14
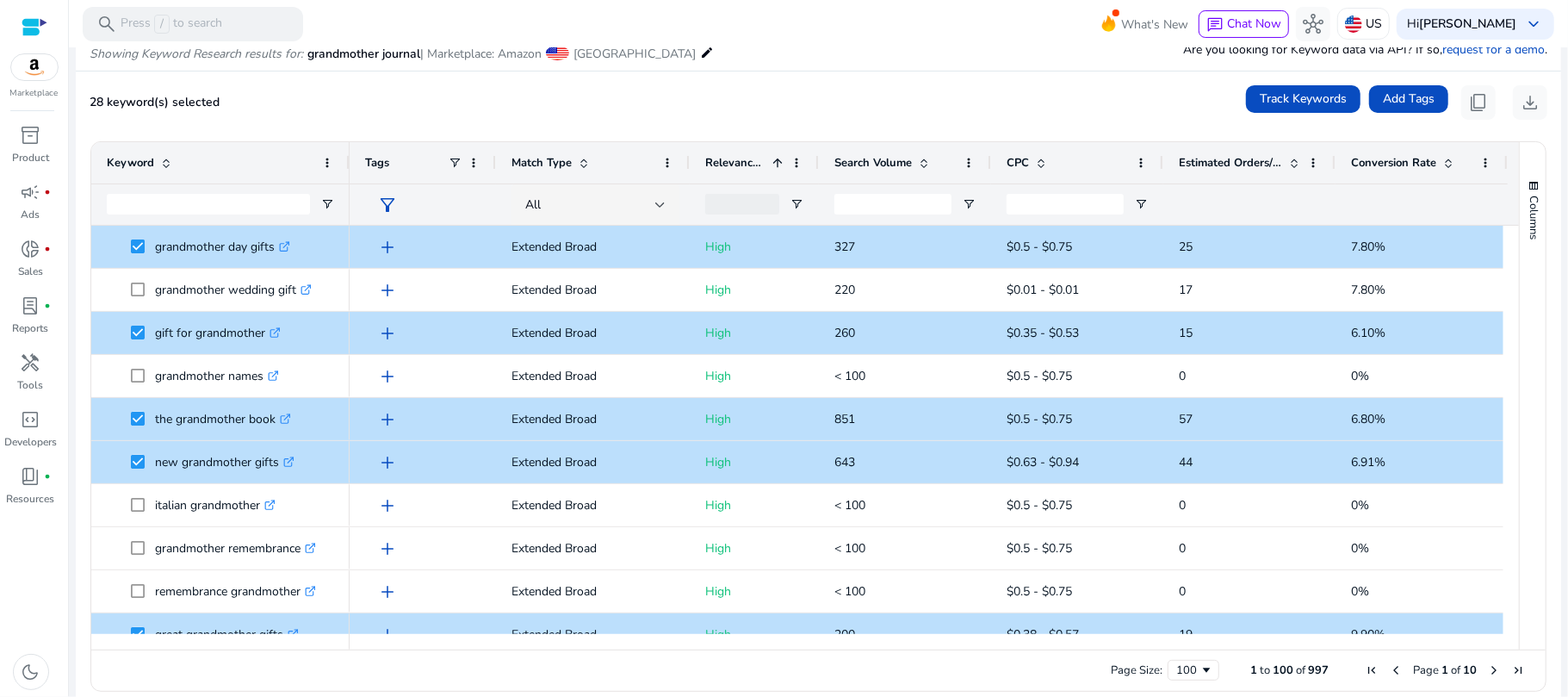
click at [1196, 166] on span "Estimated Orders/Month" at bounding box center [1230, 163] width 104 height 15
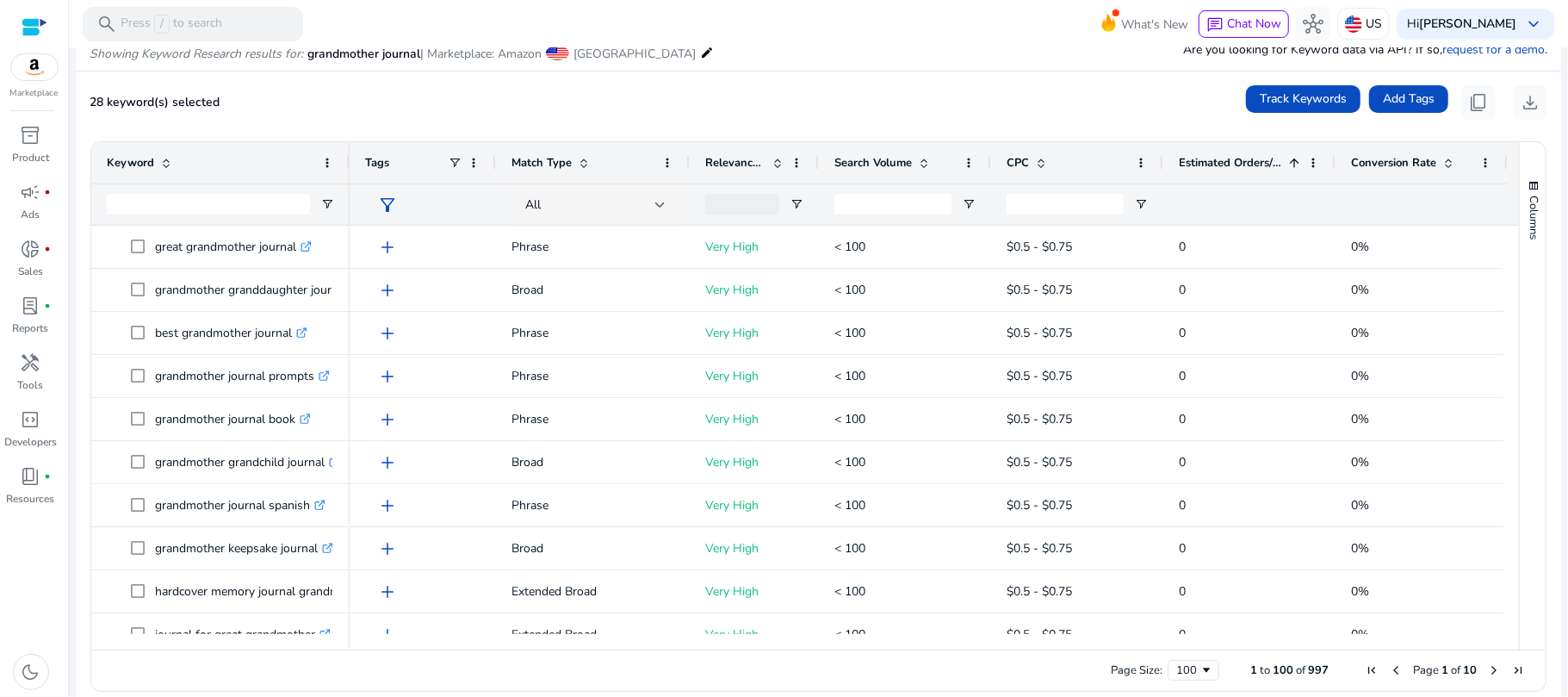
click at [1196, 166] on span "Estimated Orders/Month" at bounding box center [1230, 163] width 104 height 15
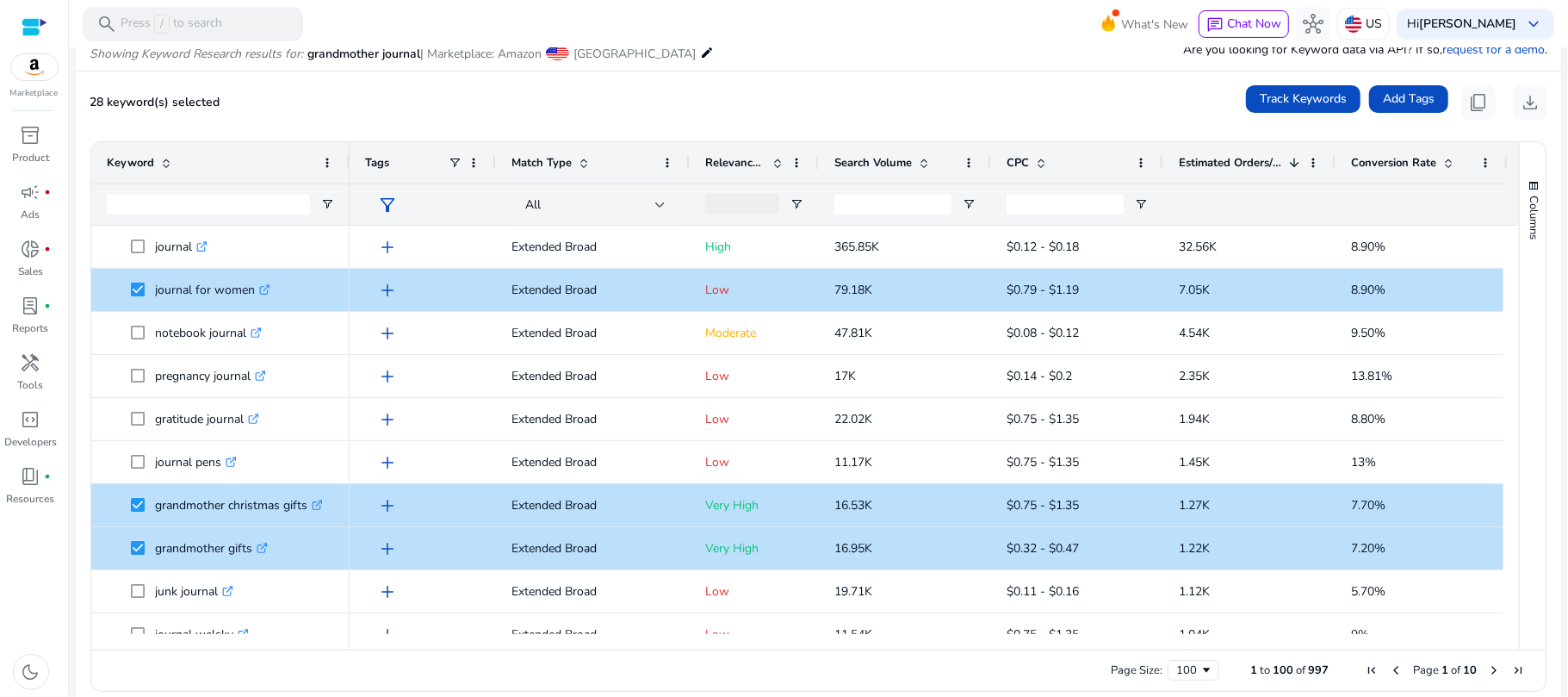
drag, startPoint x: 1516, startPoint y: 250, endPoint x: 1517, endPoint y: 266, distance: 16.0
click at [1520, 266] on div "Columns" at bounding box center [1533, 395] width 25 height 507
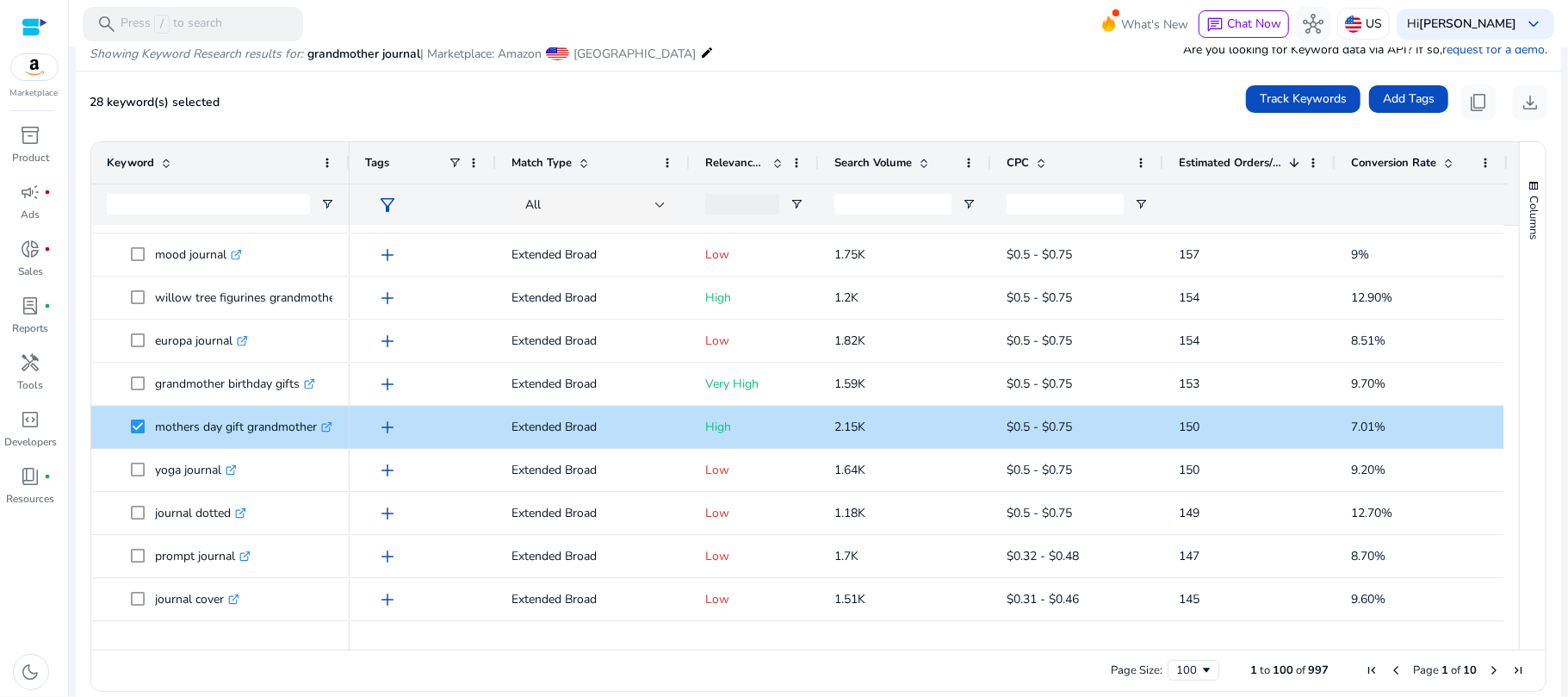
drag, startPoint x: 1510, startPoint y: 528, endPoint x: 1516, endPoint y: 545, distance: 18.0
click at [1519, 545] on div "Columns Keyword Column Labels Drag here to set column labels" at bounding box center [1532, 395] width 26 height 507
click at [1505, 532] on div at bounding box center [1511, 429] width 15 height 408
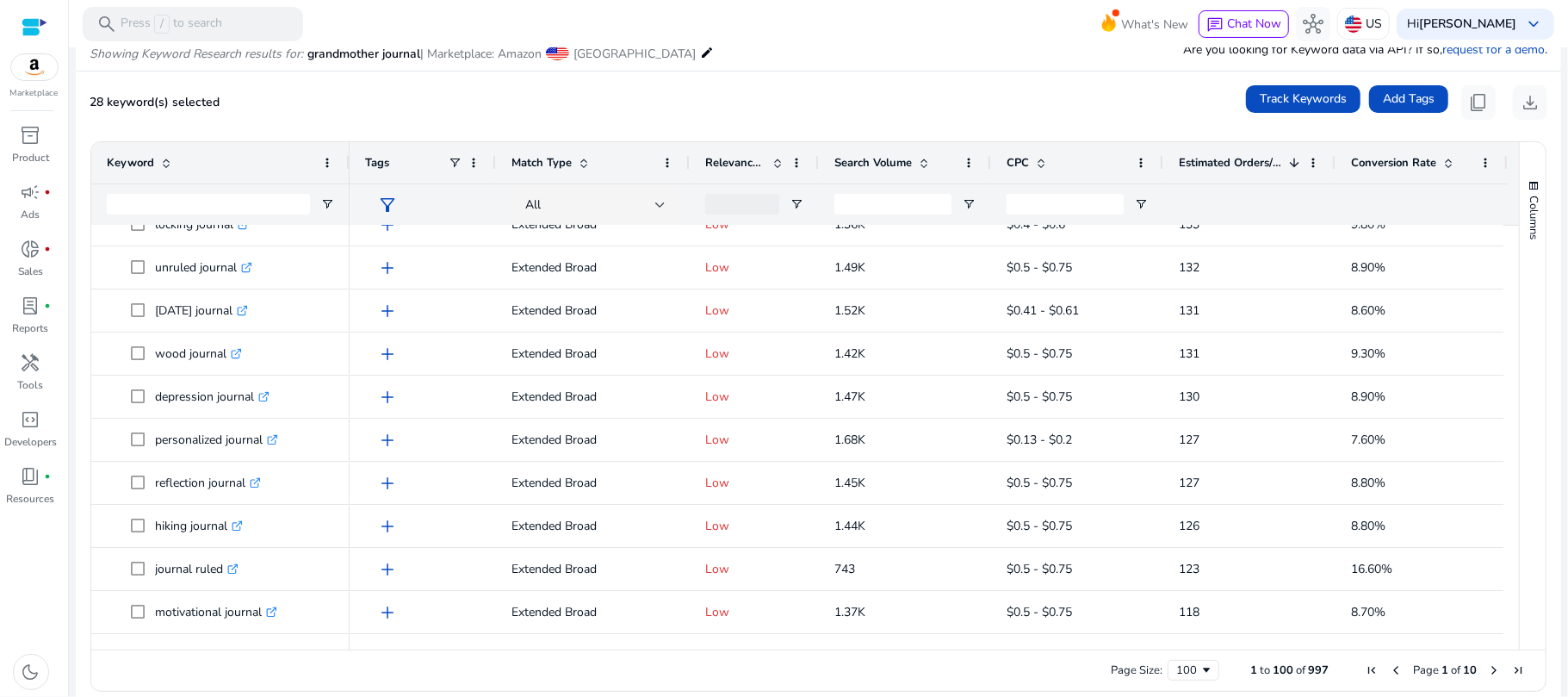
drag, startPoint x: 1510, startPoint y: 613, endPoint x: 1508, endPoint y: 634, distance: 21.1
click at [1508, 635] on div "Keyword Tags Match Type 1" at bounding box center [818, 395] width 1454 height 507
drag, startPoint x: 1503, startPoint y: 617, endPoint x: 1509, endPoint y: 632, distance: 16.2
click at [1509, 632] on div "Keyword Tags Match Type CPC" at bounding box center [804, 395] width 1427 height 507
click at [1487, 669] on span "Next Page" at bounding box center [1494, 670] width 14 height 14
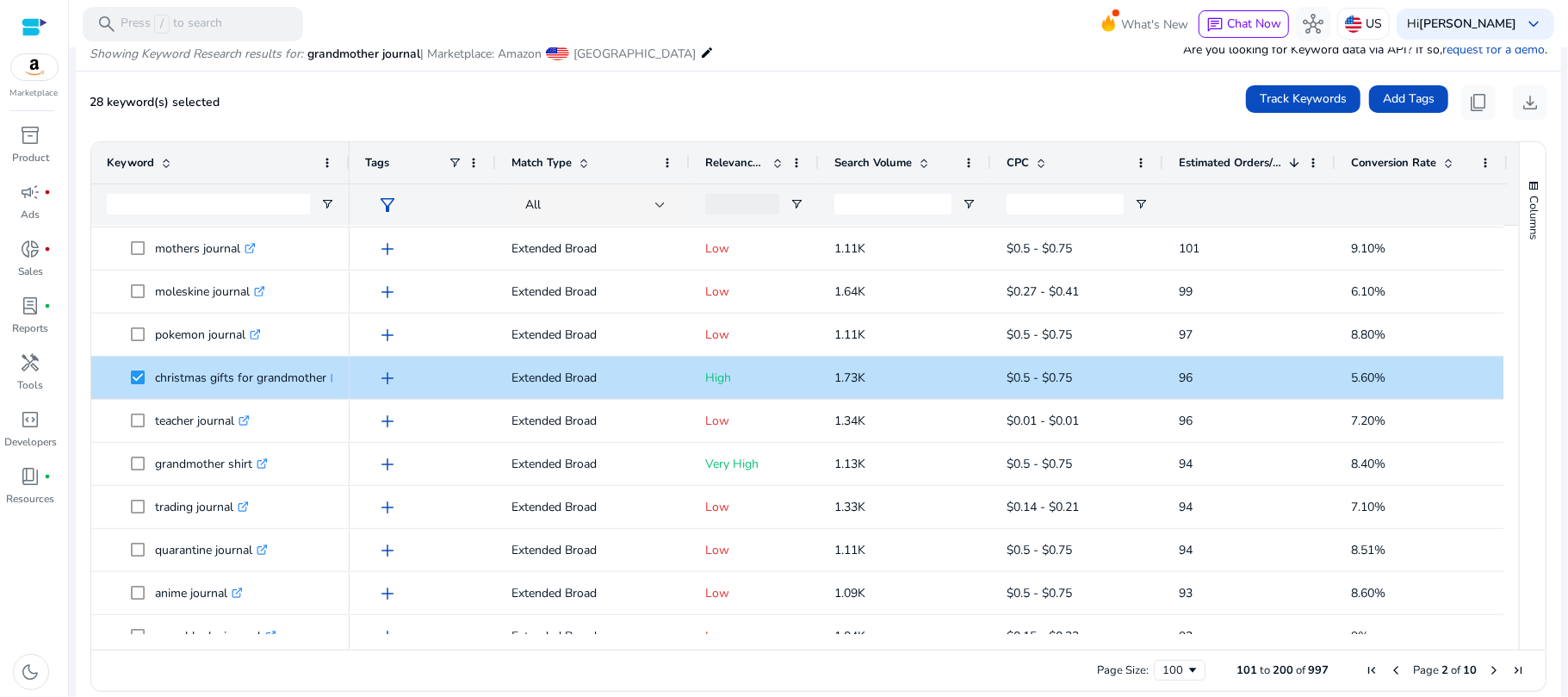
drag, startPoint x: 1515, startPoint y: 307, endPoint x: 1517, endPoint y: 327, distance: 20.1
click at [1520, 327] on div "Columns" at bounding box center [1533, 395] width 25 height 507
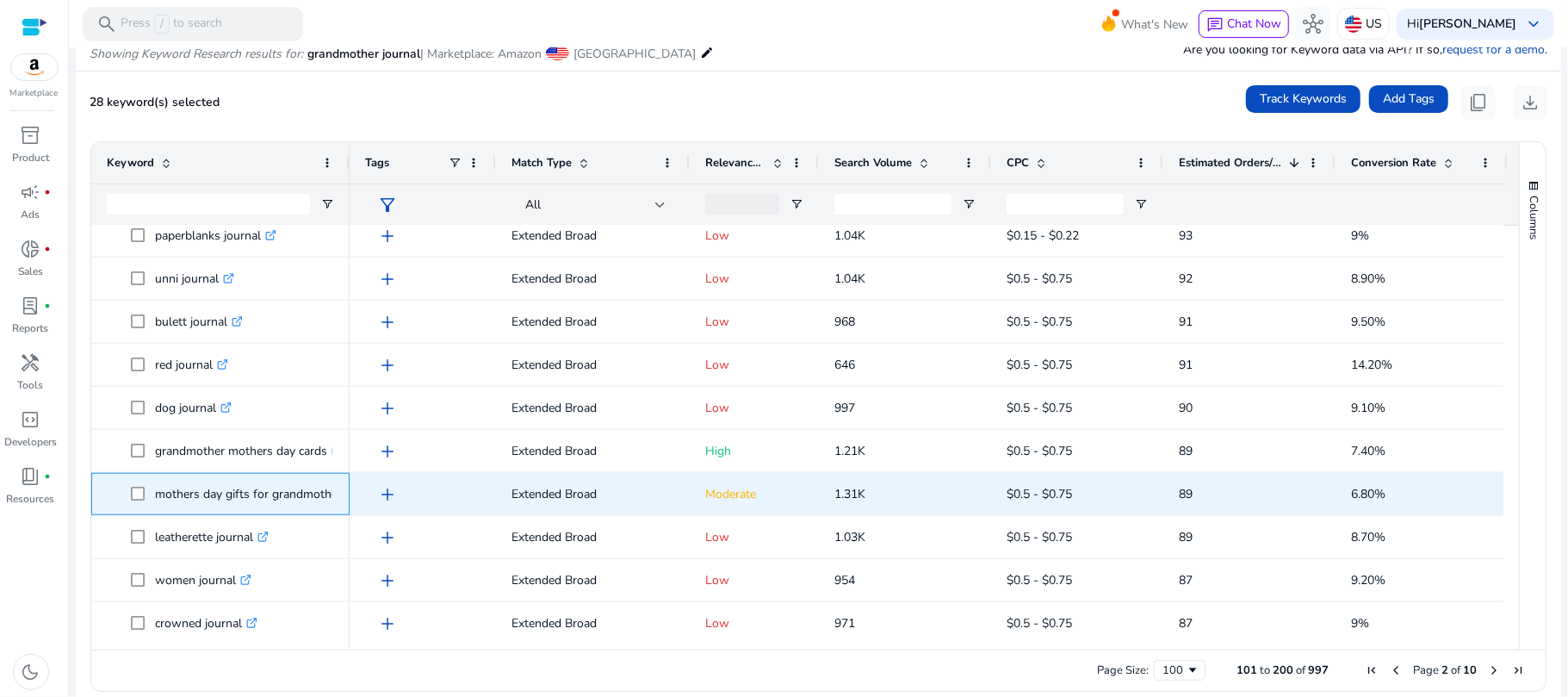
click at [169, 487] on p "mothers day gifts for grandmother .st0{fill:#2c8af8}" at bounding box center [256, 493] width 203 height 35
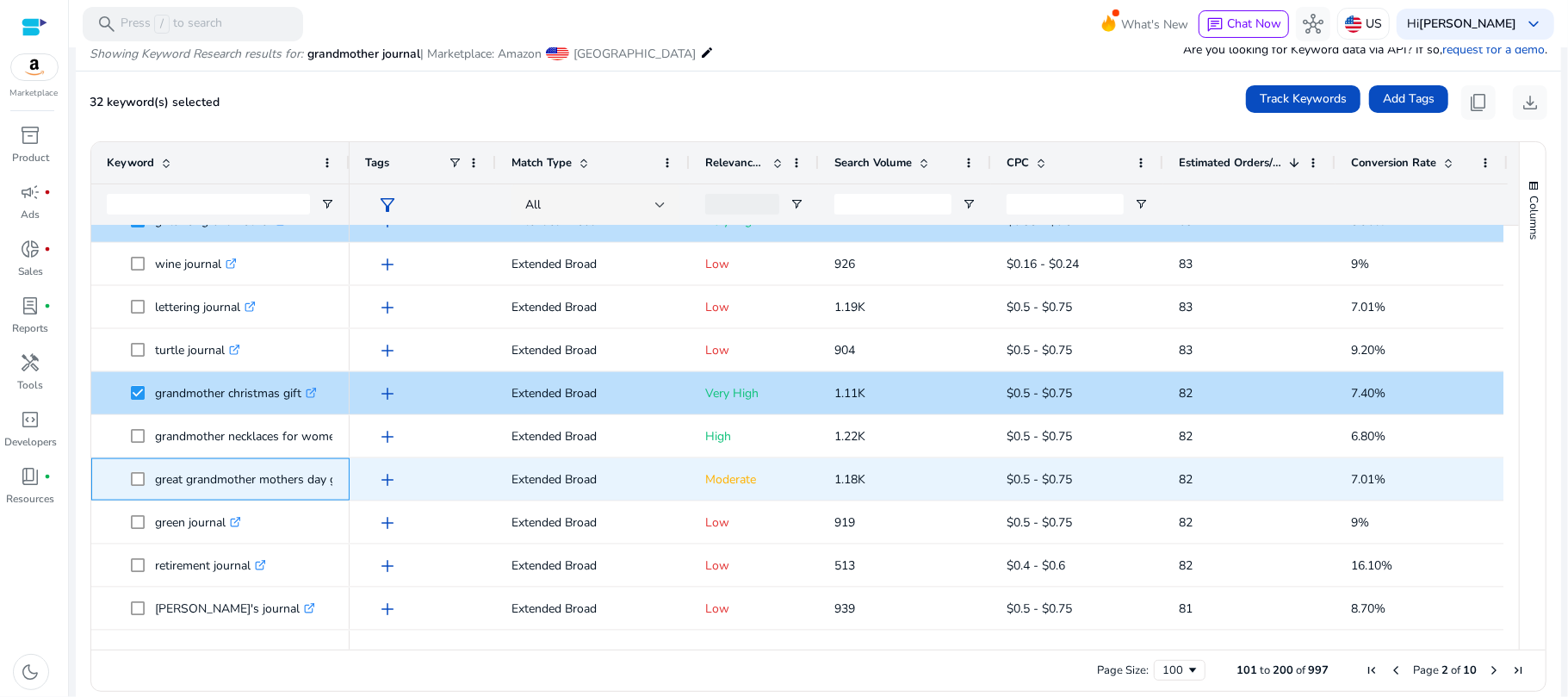
click at [248, 479] on p "great grandmother mothers day gifts .st0{fill:#2c8af8}" at bounding box center [263, 479] width 214 height 35
click at [225, 479] on p "great grandmother mothers day gifts .st0{fill:#2c8af8}" at bounding box center [263, 479] width 214 height 35
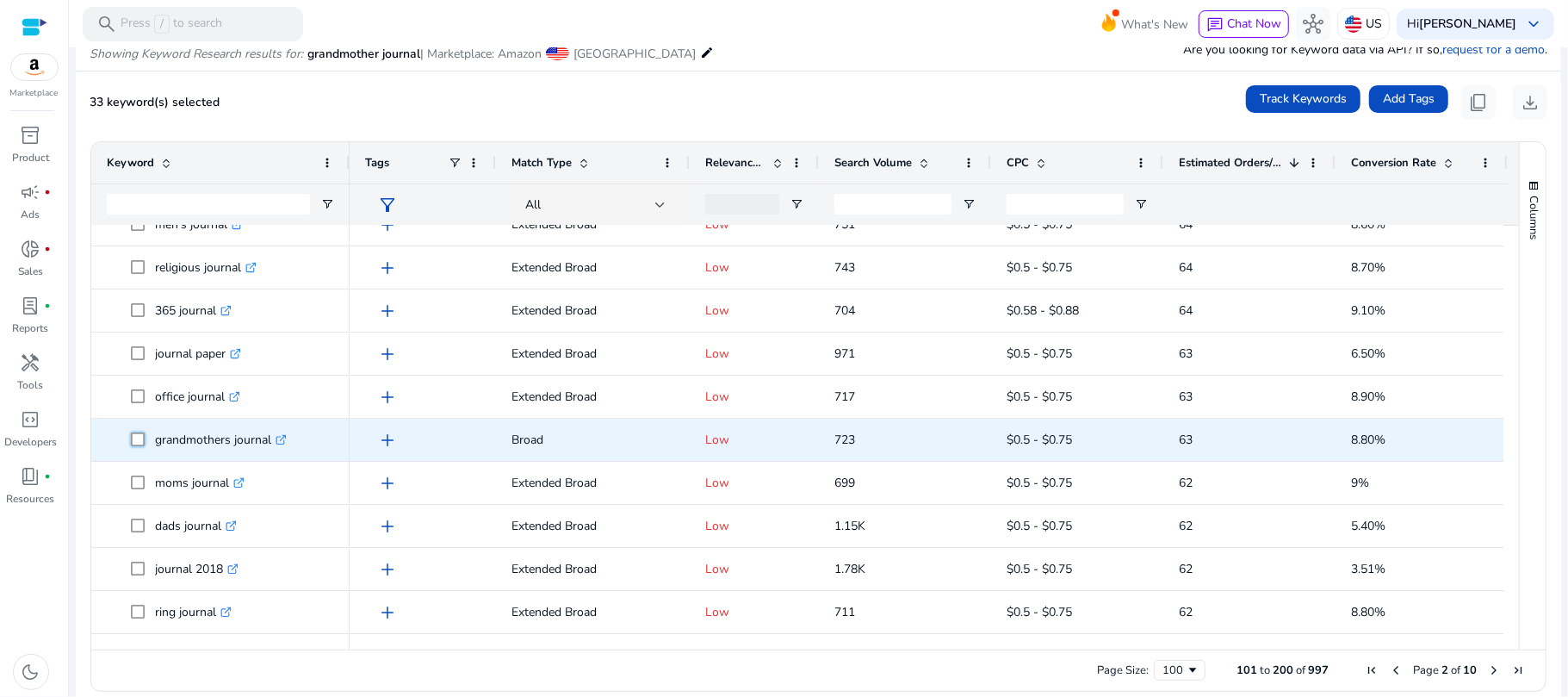
click at [145, 441] on span at bounding box center [143, 439] width 25 height 35
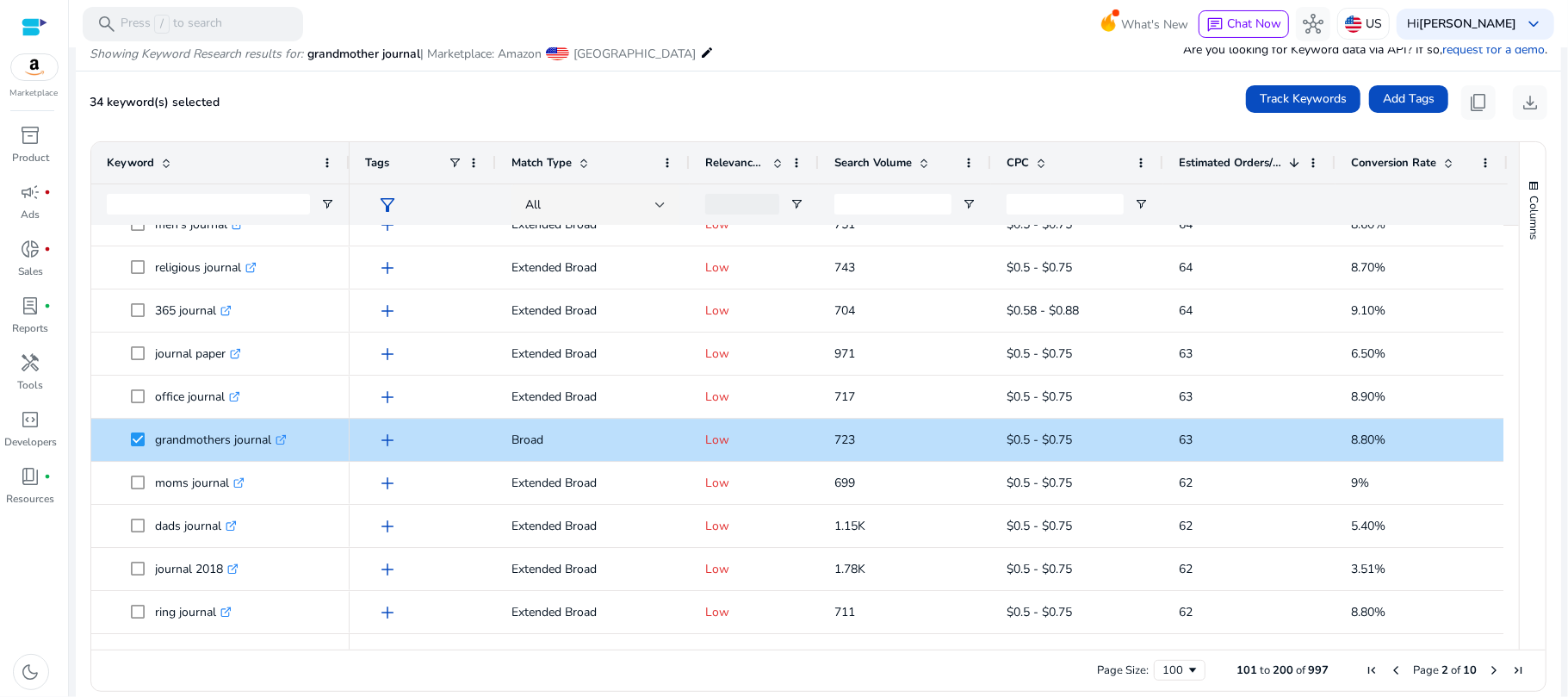
click at [1488, 673] on span "Next Page" at bounding box center [1494, 670] width 14 height 14
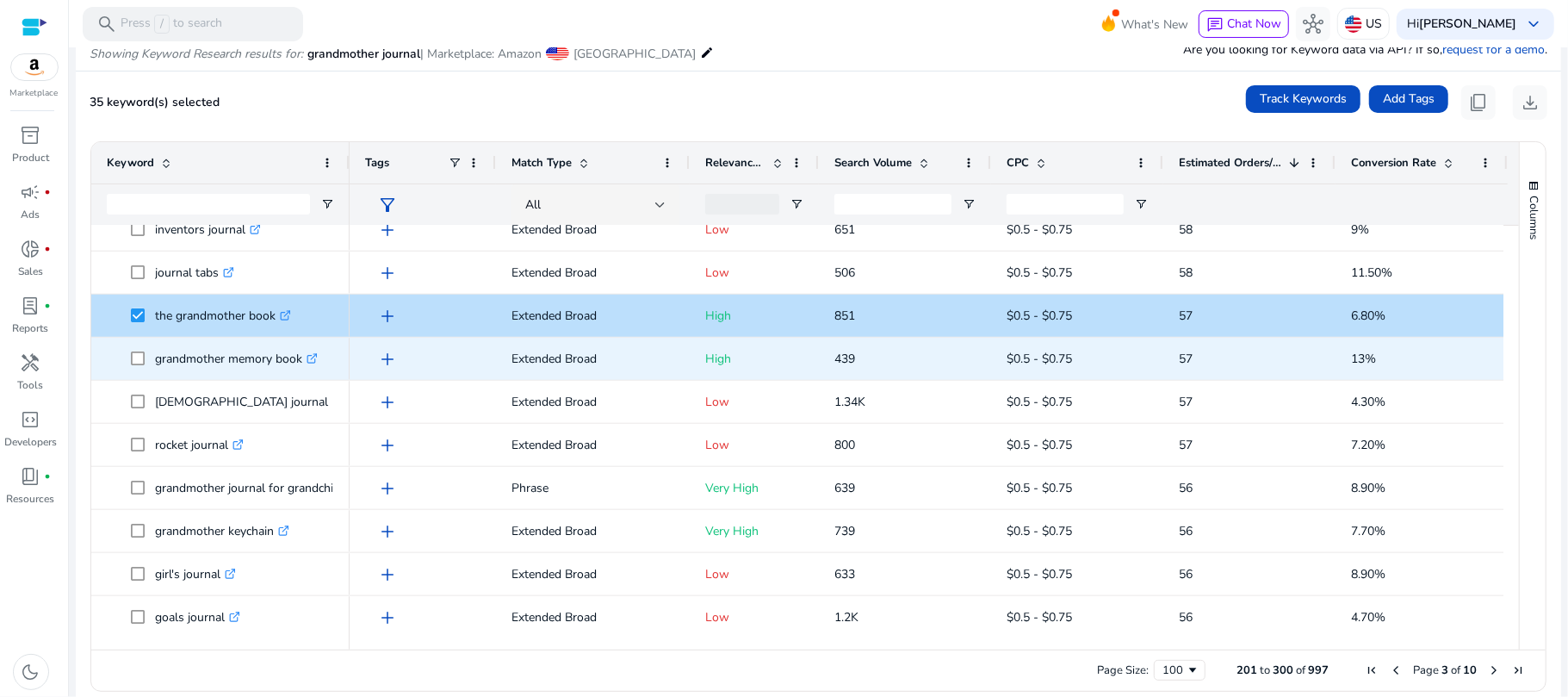
click at [286, 356] on p "grandmother memory book .st0{fill:#2c8af8}" at bounding box center [236, 358] width 163 height 35
click at [163, 356] on p "grandmother memory book .st0{fill:#2c8af8}" at bounding box center [236, 358] width 163 height 35
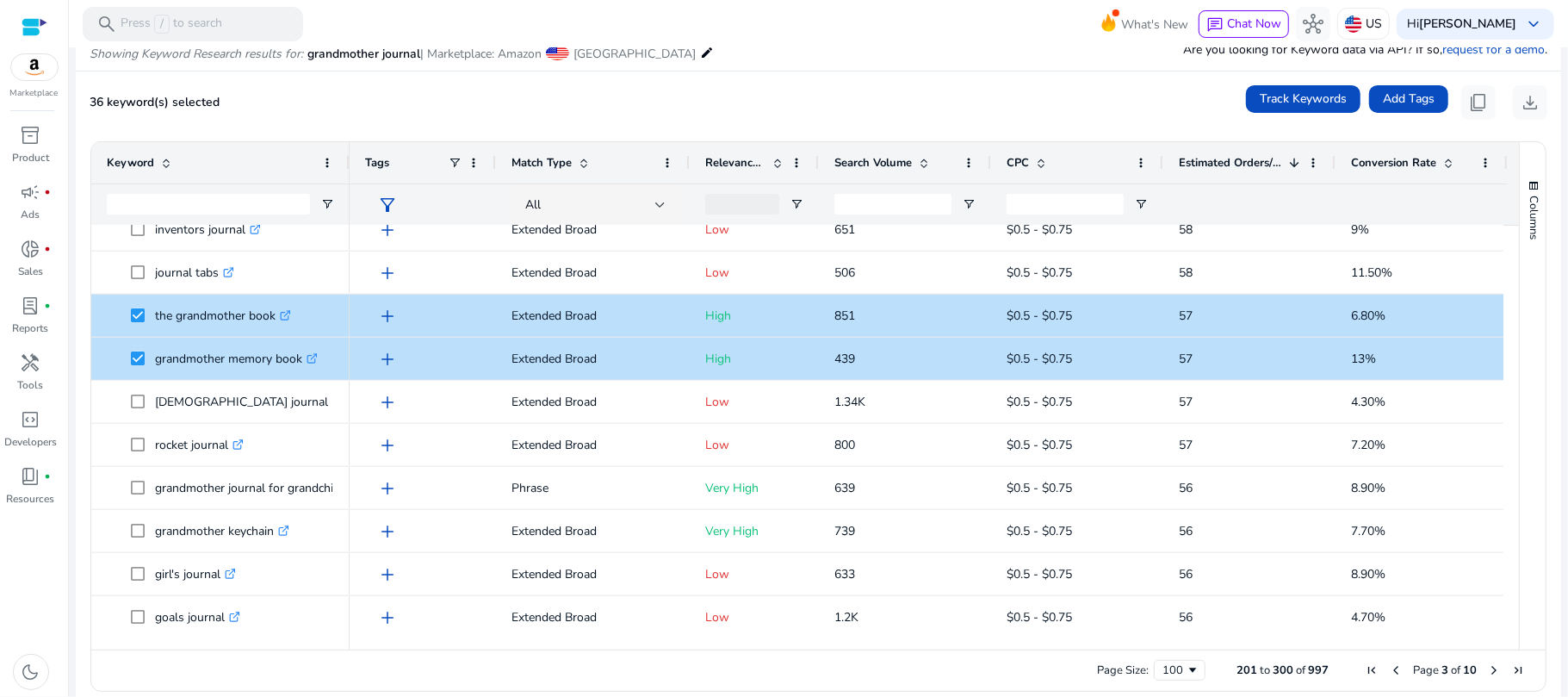
drag, startPoint x: 1512, startPoint y: 348, endPoint x: 1519, endPoint y: 403, distance: 55.4
click at [1520, 403] on div "Columns" at bounding box center [1533, 395] width 25 height 507
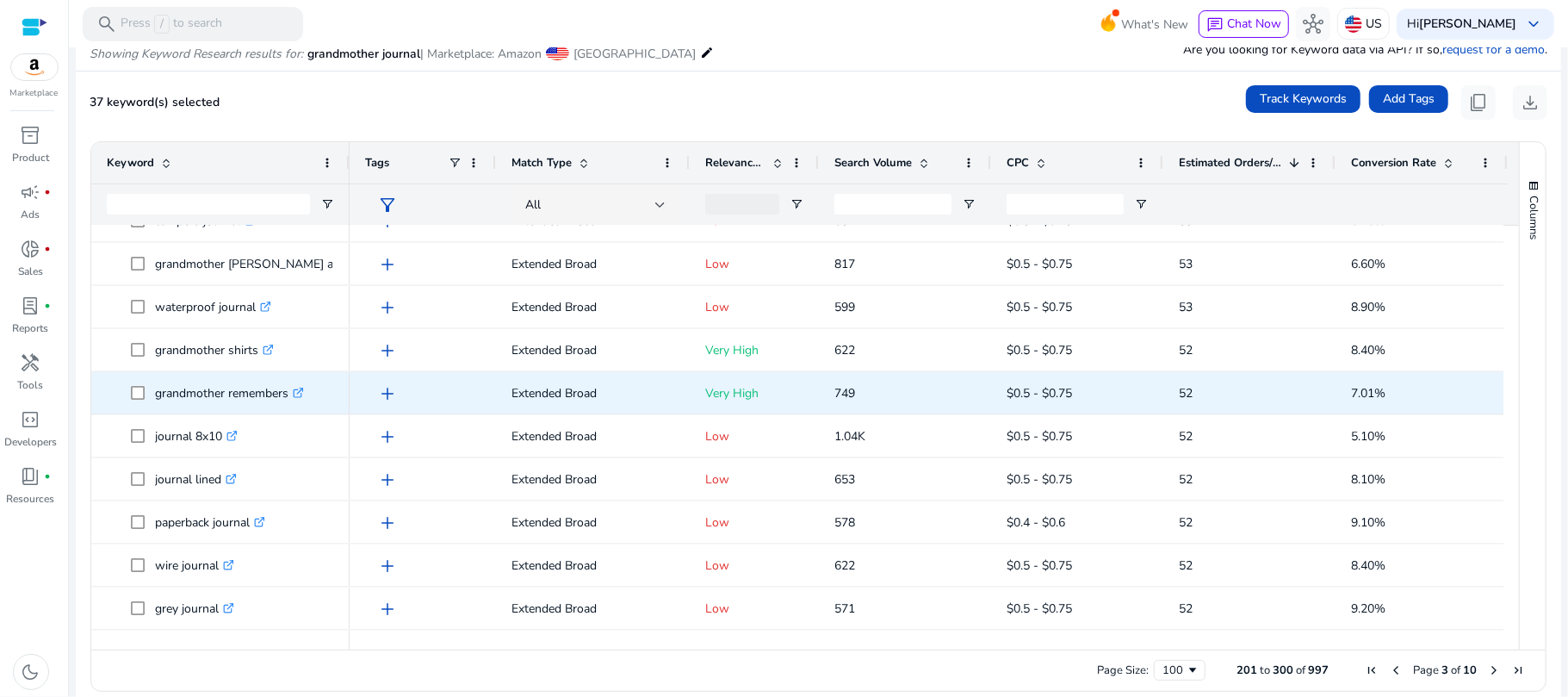
click at [267, 386] on p "grandmother remembers .st0{fill:#2c8af8}" at bounding box center [230, 393] width 149 height 35
click at [190, 394] on p "grandmother remembers .st0{fill:#2c8af8}" at bounding box center [230, 393] width 149 height 35
click at [144, 401] on span at bounding box center [143, 393] width 25 height 35
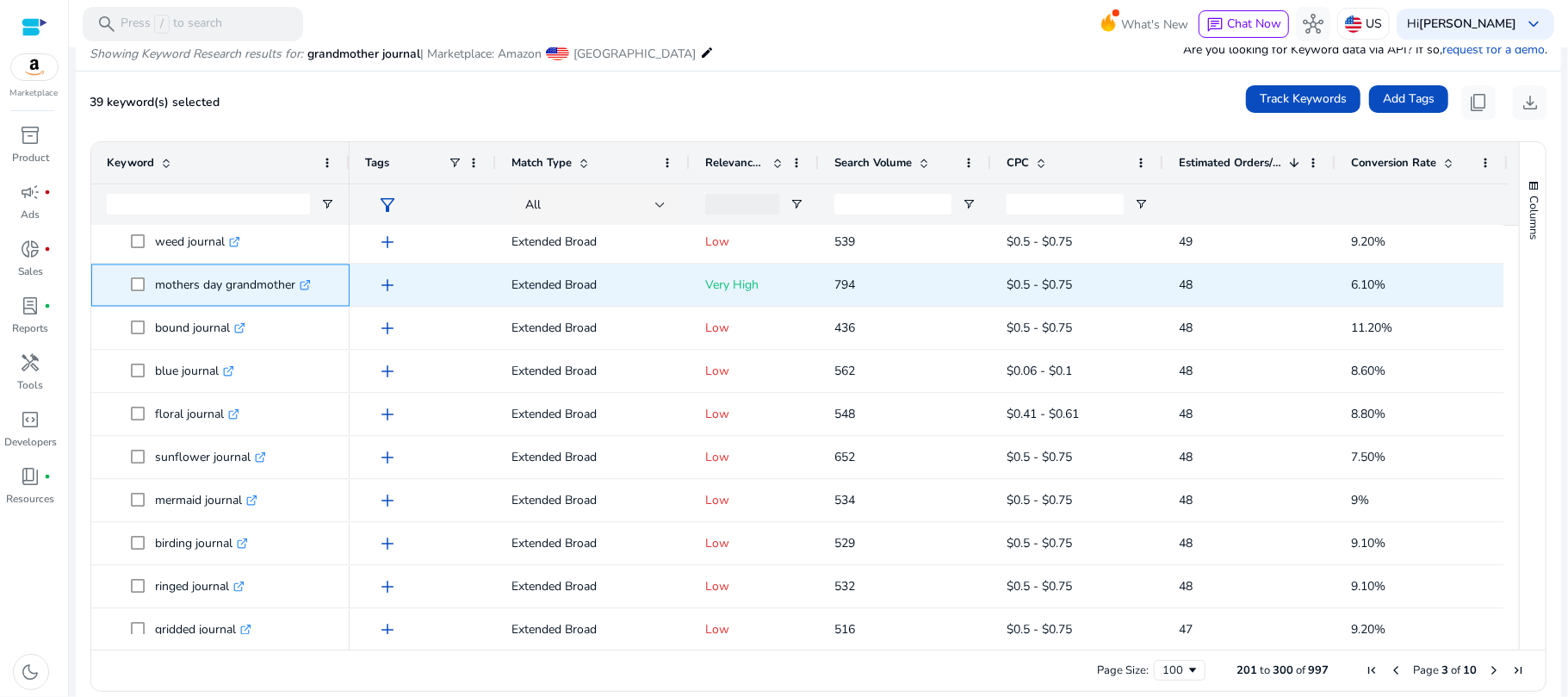
click at [138, 294] on span at bounding box center [143, 285] width 25 height 35
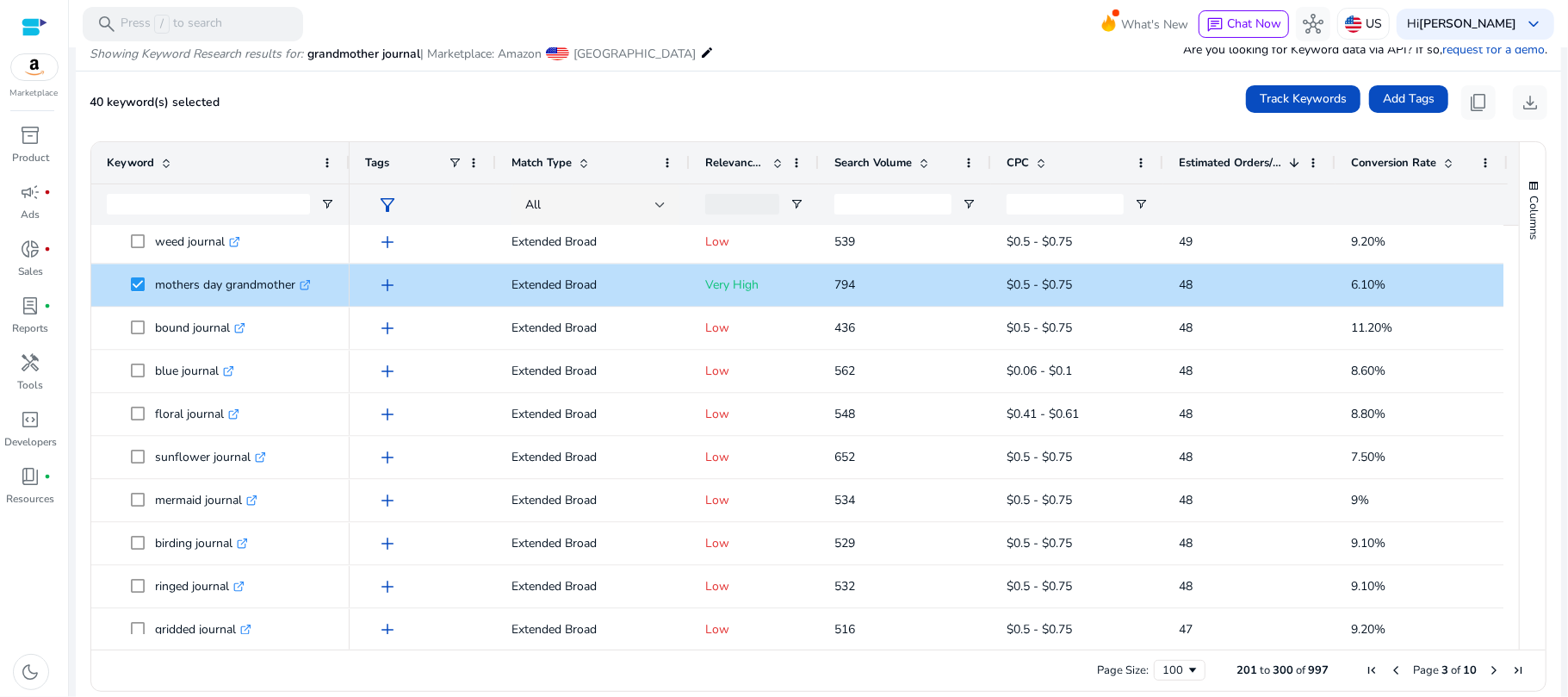
drag, startPoint x: 1513, startPoint y: 477, endPoint x: 1515, endPoint y: 489, distance: 12.2
click at [1520, 489] on div "Columns" at bounding box center [1533, 395] width 25 height 507
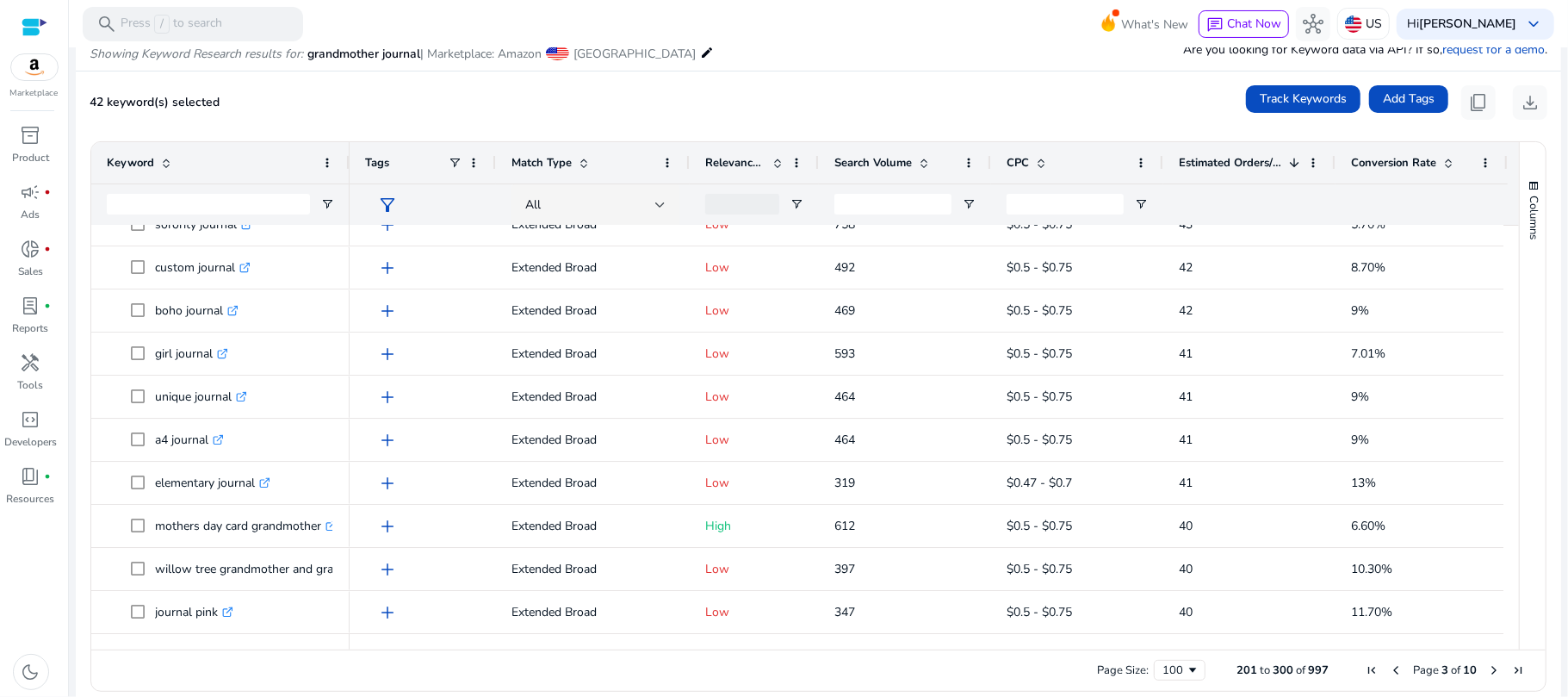
click at [1487, 672] on span "Next Page" at bounding box center [1494, 670] width 14 height 14
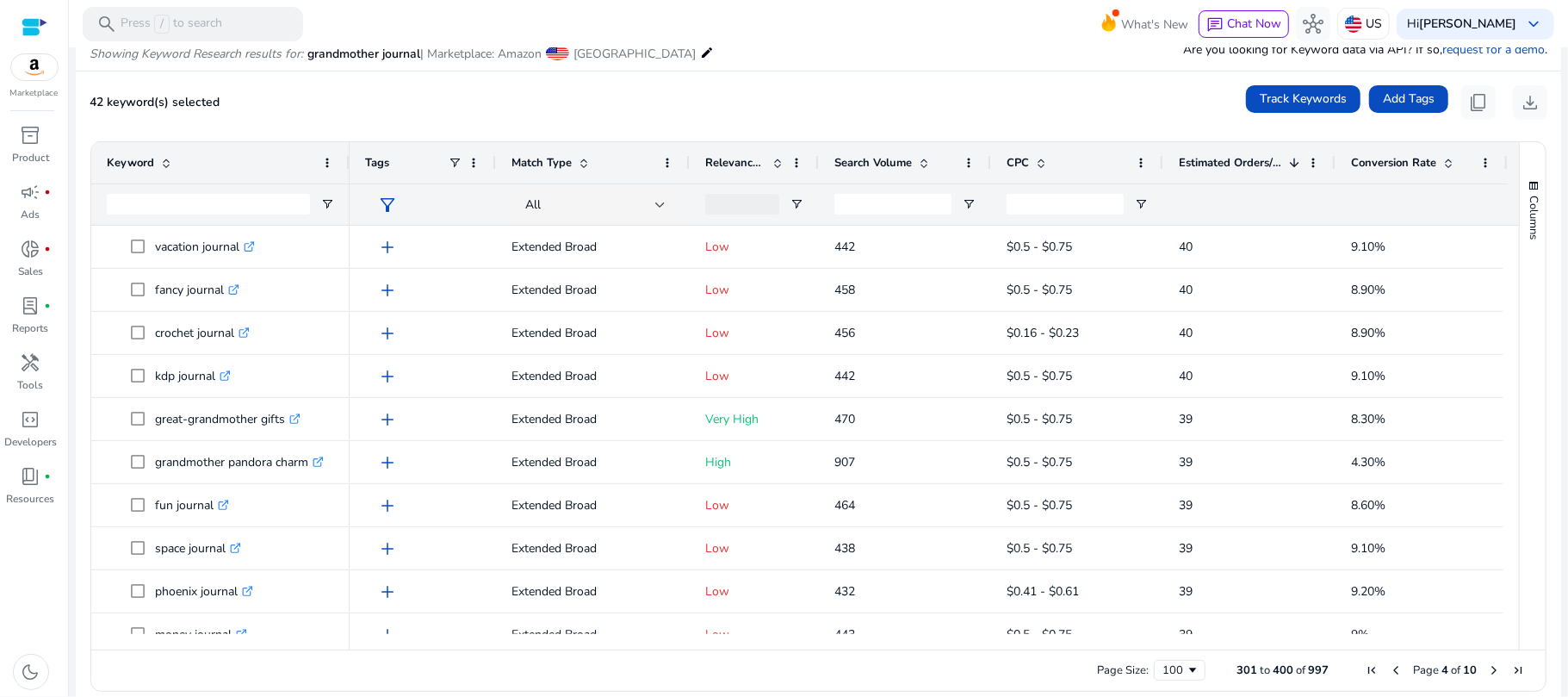
drag, startPoint x: 1512, startPoint y: 248, endPoint x: 1508, endPoint y: 277, distance: 29.3
click at [1508, 277] on div "Keyword Tags Match Type 1" at bounding box center [818, 395] width 1454 height 507
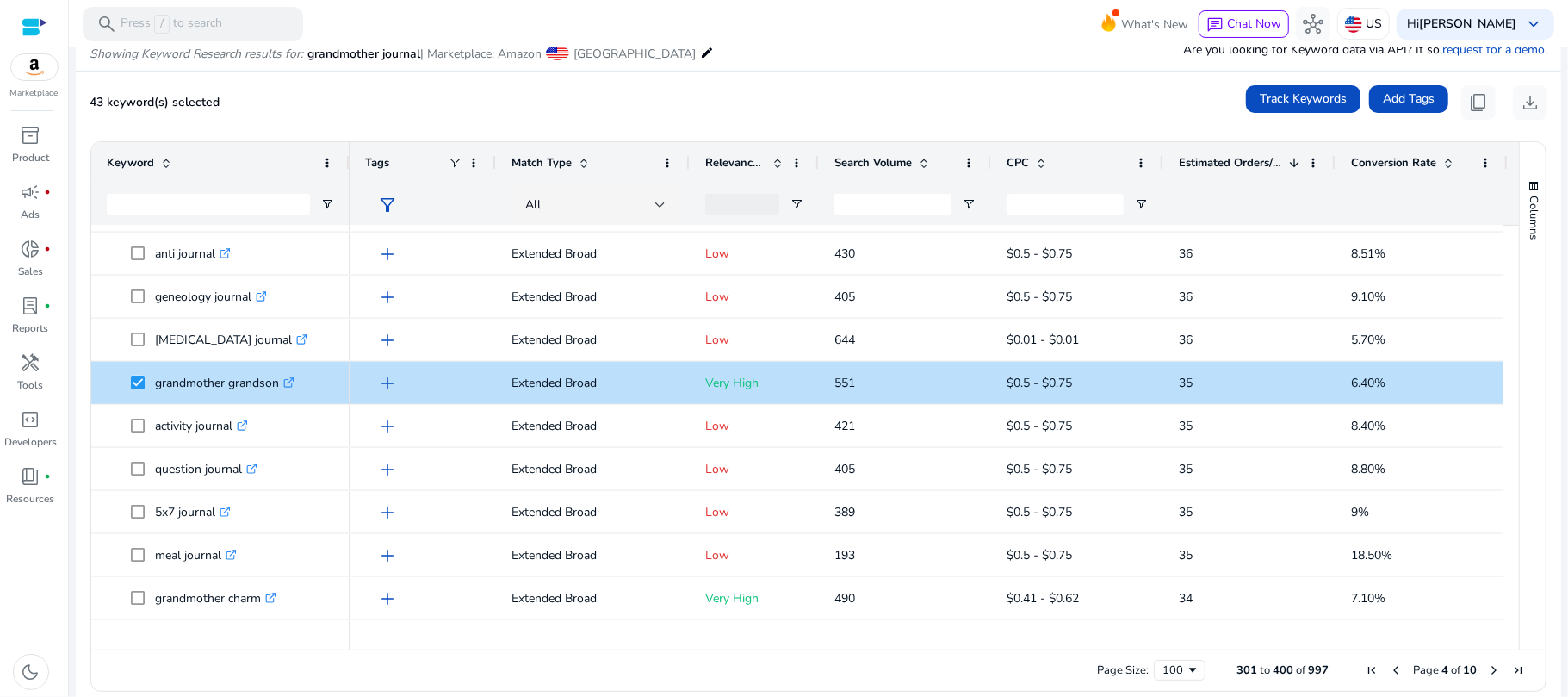
drag, startPoint x: 1517, startPoint y: 393, endPoint x: 1517, endPoint y: 418, distance: 25.0
click at [1520, 418] on div "Columns" at bounding box center [1533, 395] width 25 height 507
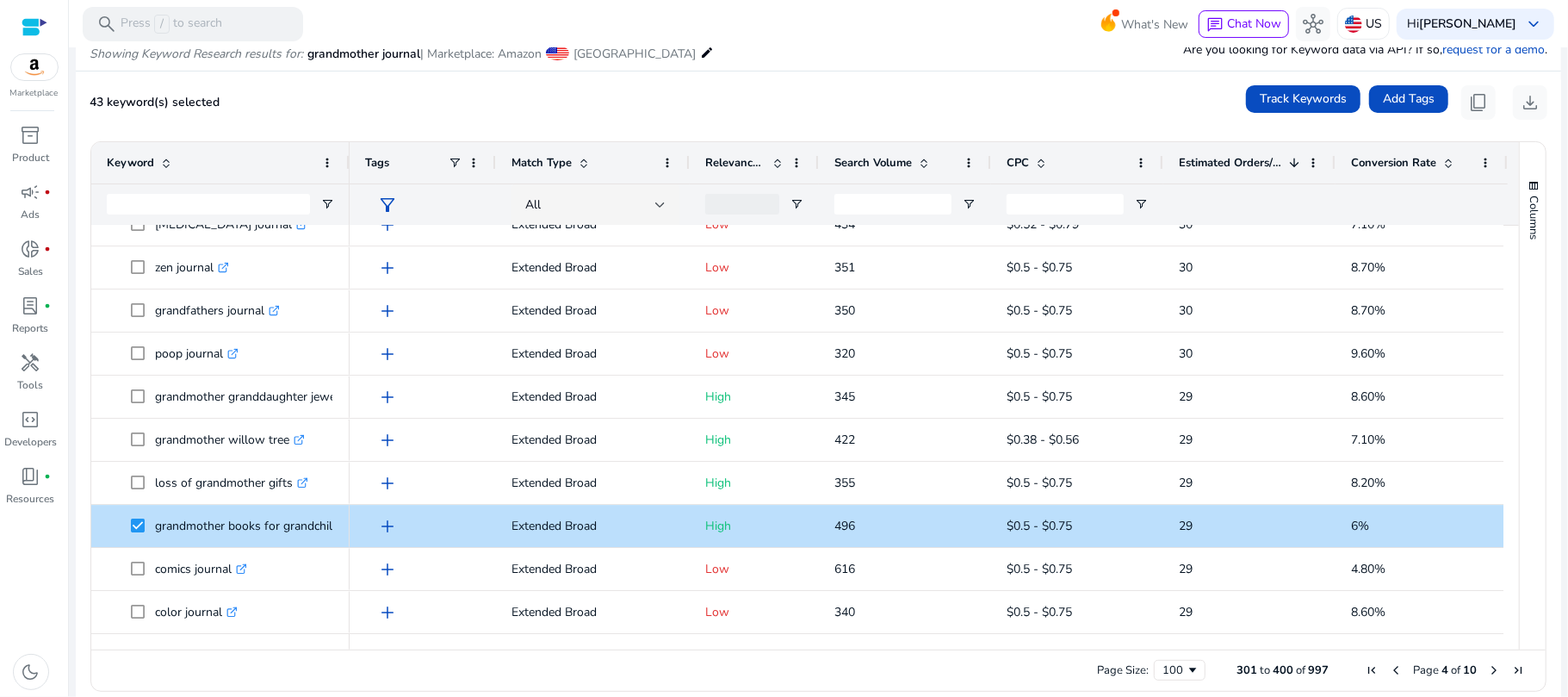
drag, startPoint x: 1510, startPoint y: 610, endPoint x: 1508, endPoint y: 638, distance: 28.1
click at [1508, 638] on div "Keyword Tags Match Type 1" at bounding box center [818, 395] width 1454 height 507
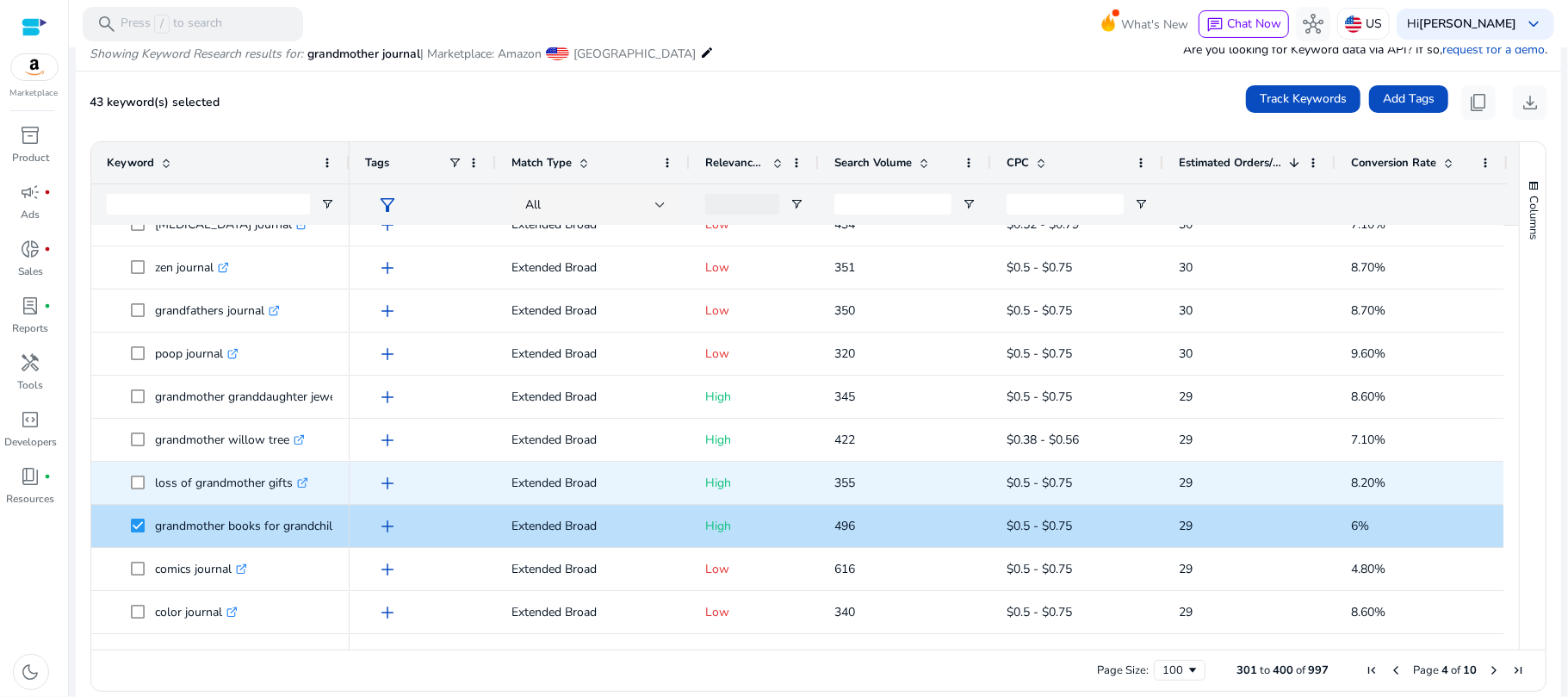
click at [300, 484] on icon at bounding box center [302, 483] width 8 height 8
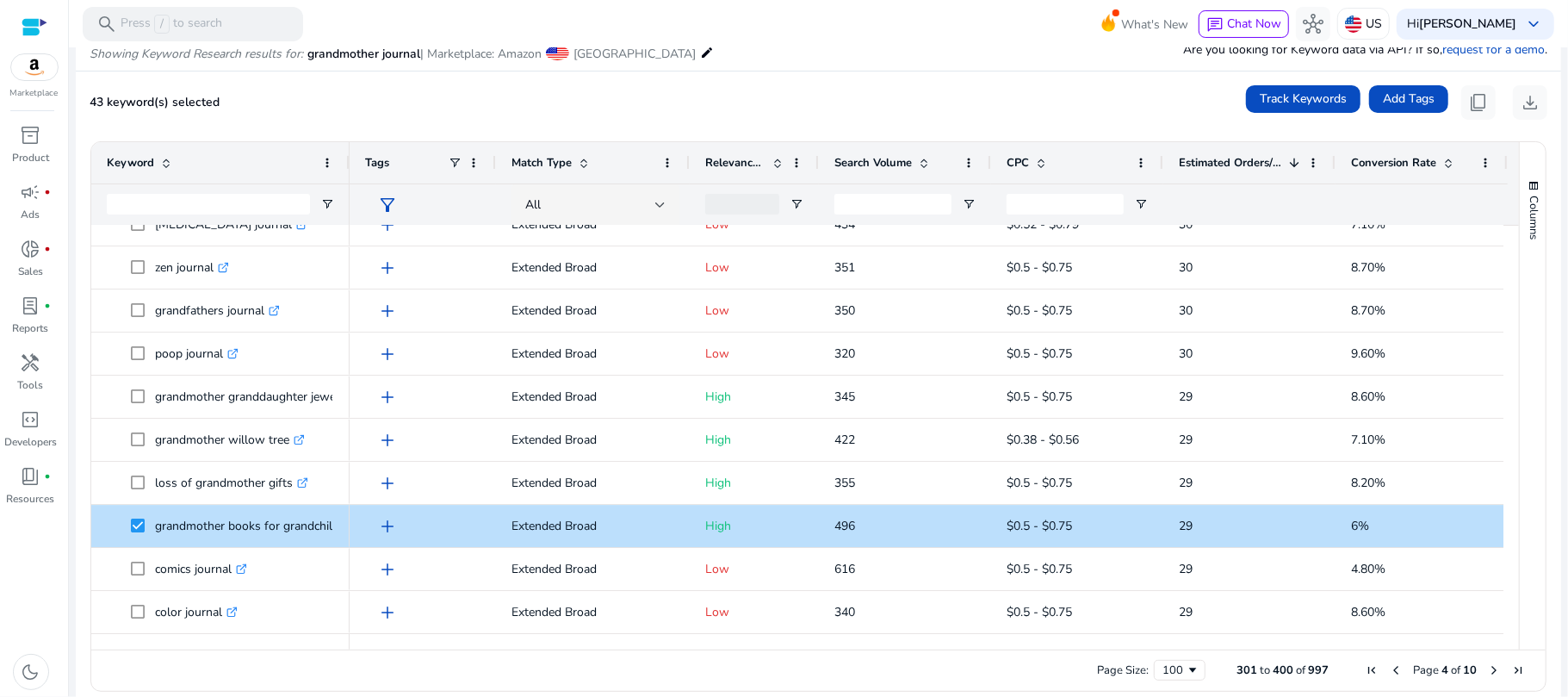
click at [1487, 670] on span "Next Page" at bounding box center [1494, 670] width 14 height 14
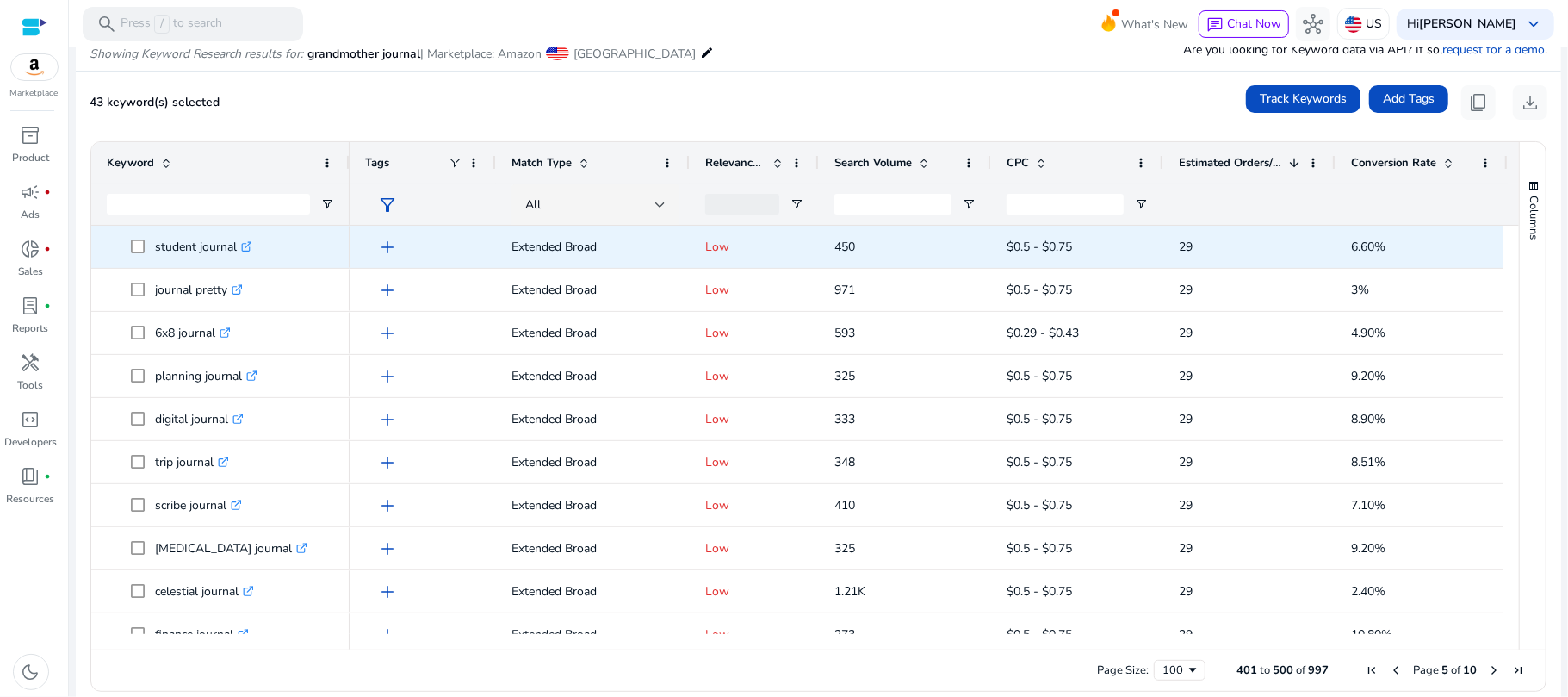
drag, startPoint x: 1513, startPoint y: 253, endPoint x: 1454, endPoint y: 202, distance: 78.0
click at [1454, 202] on div "Keyword Tags Match Type 1" at bounding box center [818, 395] width 1454 height 507
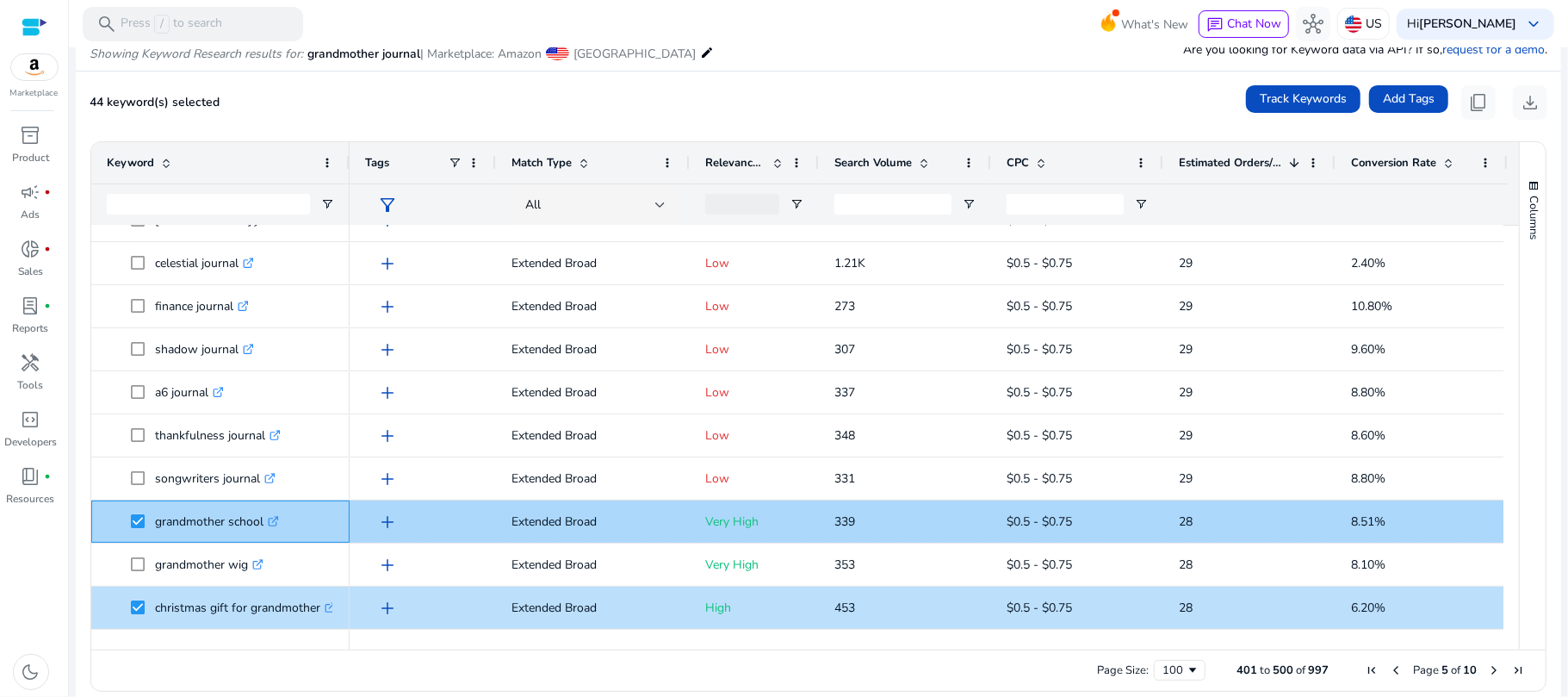
click at [263, 513] on p "grandmother school .st0{fill:#2c8af8}" at bounding box center [217, 521] width 124 height 35
click at [277, 521] on icon ".st0{fill:#2c8af8}" at bounding box center [273, 522] width 11 height 11
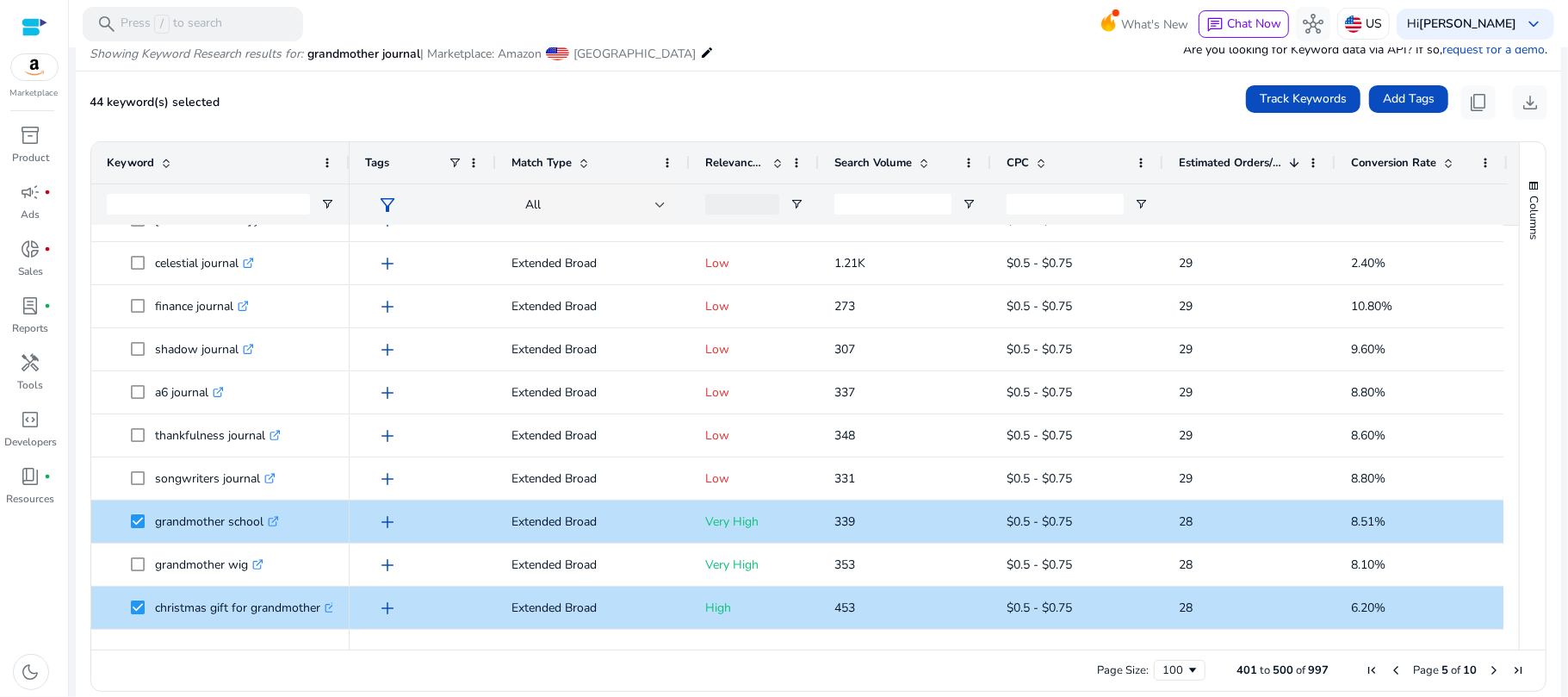
drag, startPoint x: 1503, startPoint y: 286, endPoint x: 1513, endPoint y: 324, distance: 39.3
click at [1513, 324] on div "Keyword Tags Match Type 1" at bounding box center [818, 395] width 1454 height 507
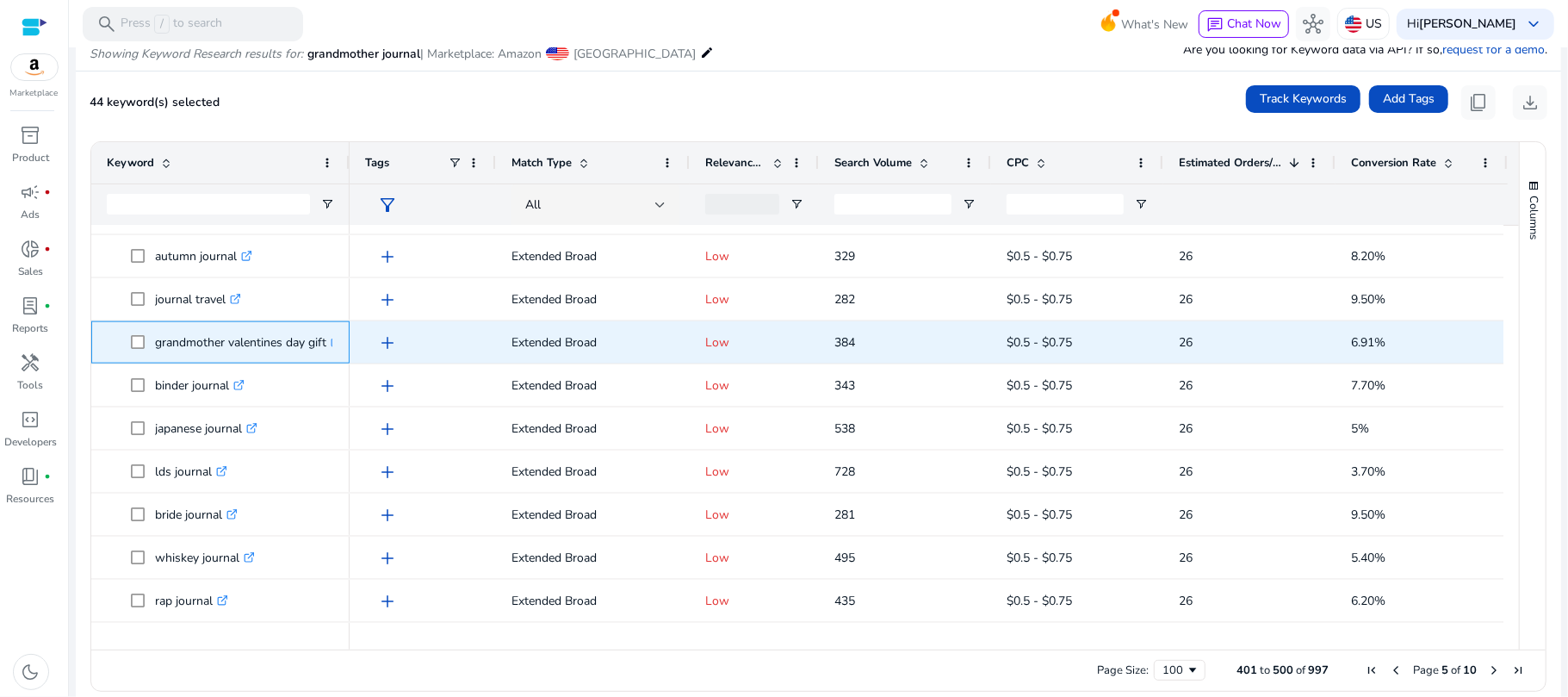
click at [332, 350] on span "grandmother valentines day gift .st0{fill:#2c8af8}" at bounding box center [233, 342] width 203 height 35
click at [304, 338] on p "grandmother valentines day gift .st0{fill:#2c8af8}" at bounding box center [249, 342] width 187 height 35
click at [270, 335] on p "grandmother valentines day gift .st0{fill:#2c8af8}" at bounding box center [249, 342] width 187 height 35
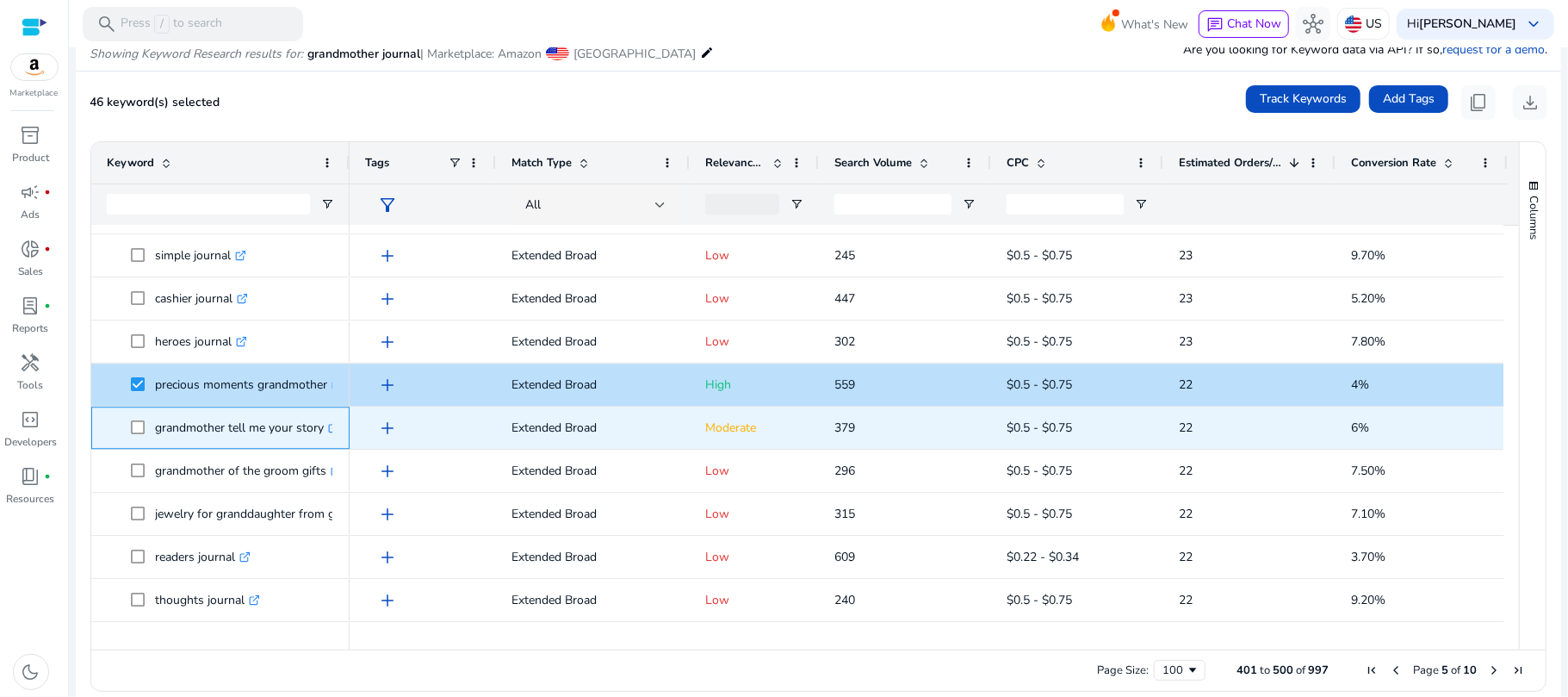
click at [173, 432] on p "grandmother tell me your story .st0{fill:#2c8af8}" at bounding box center [247, 427] width 184 height 35
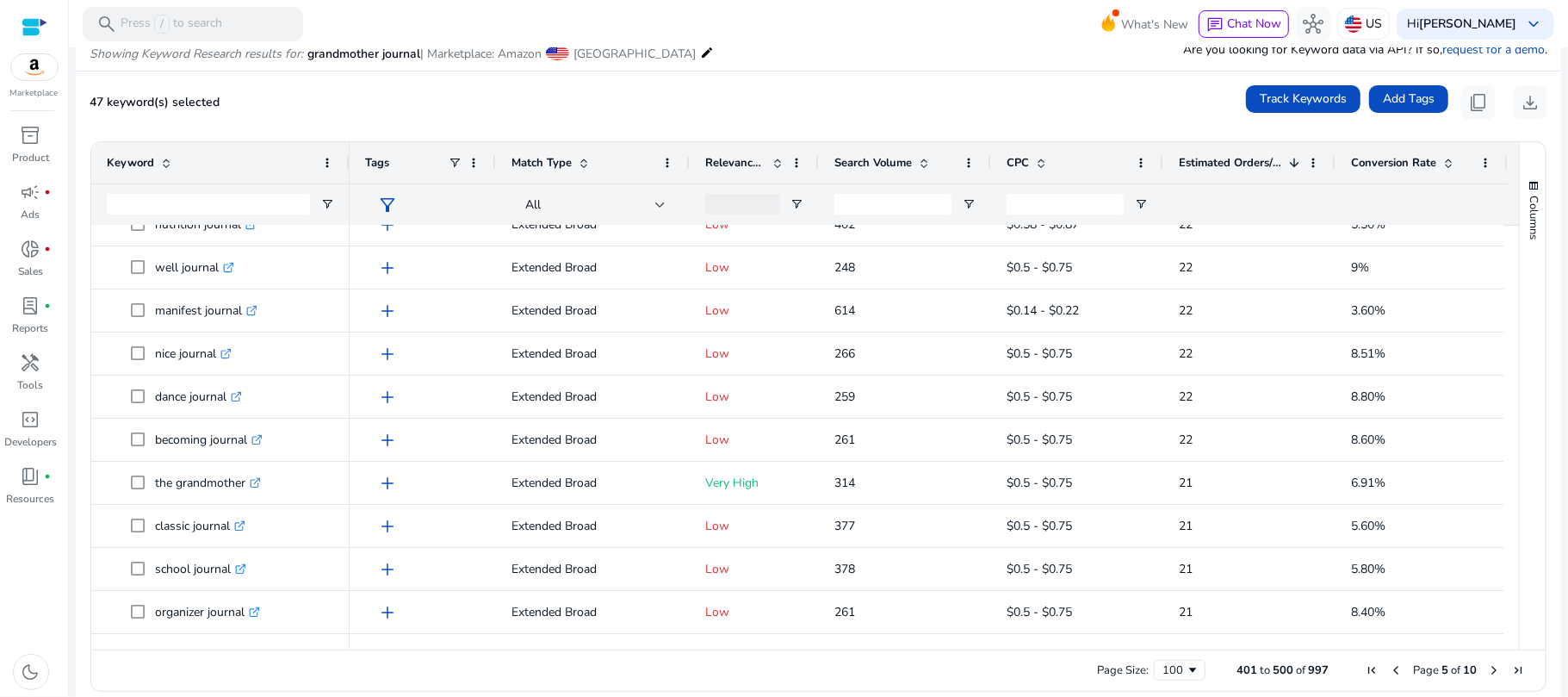
click at [1487, 666] on span "Next Page" at bounding box center [1494, 670] width 14 height 14
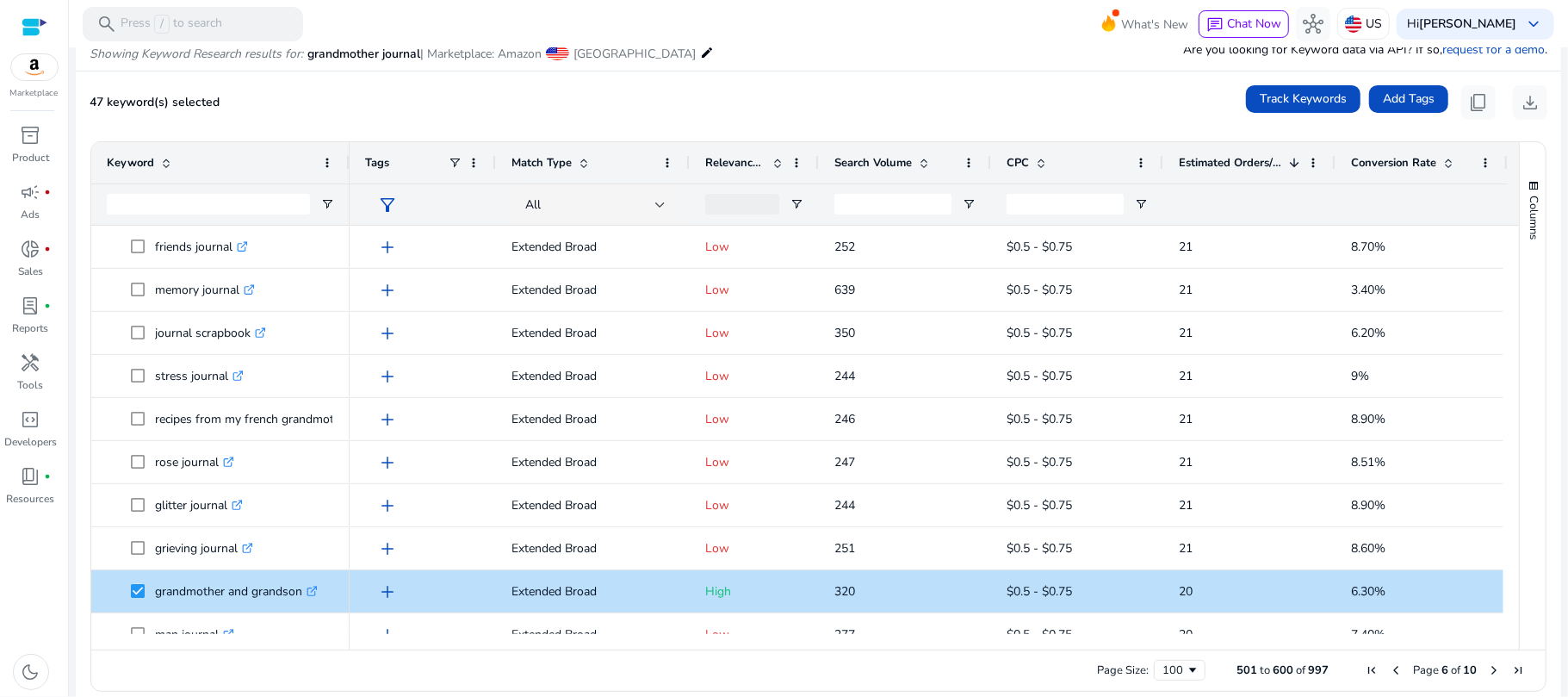
click at [1502, 219] on div at bounding box center [1422, 204] width 173 height 41
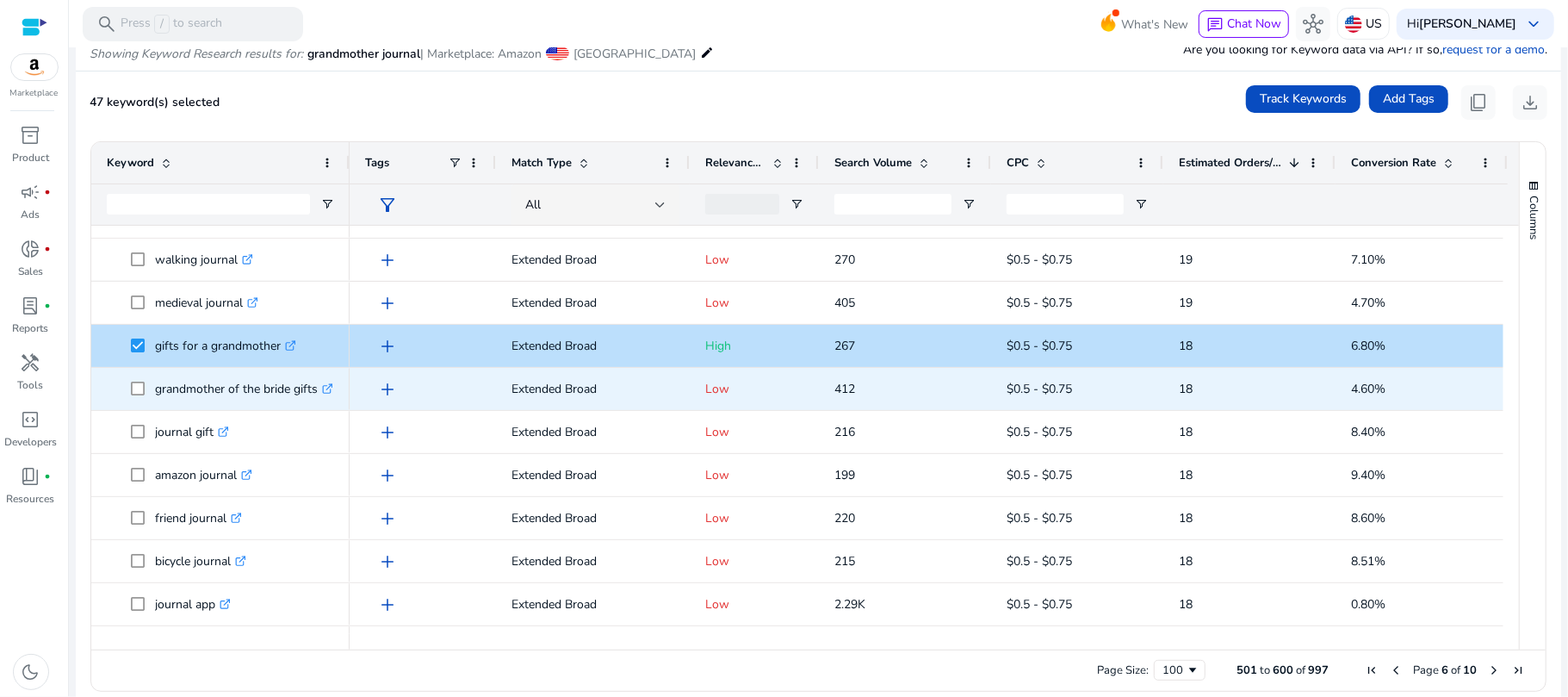
click at [276, 383] on p "grandmother of the bride gifts .st0{fill:#2c8af8}" at bounding box center [244, 388] width 178 height 35
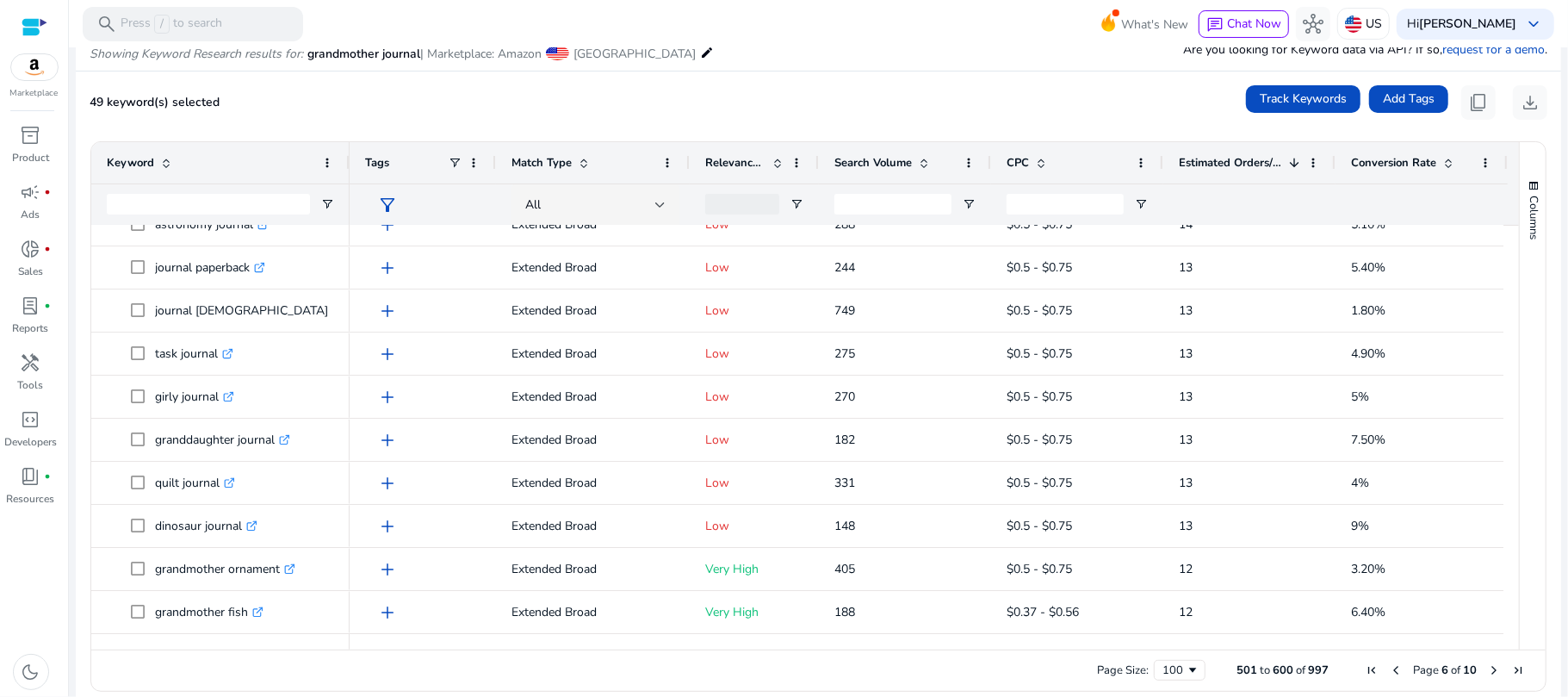
click at [1487, 668] on span "Next Page" at bounding box center [1494, 670] width 14 height 14
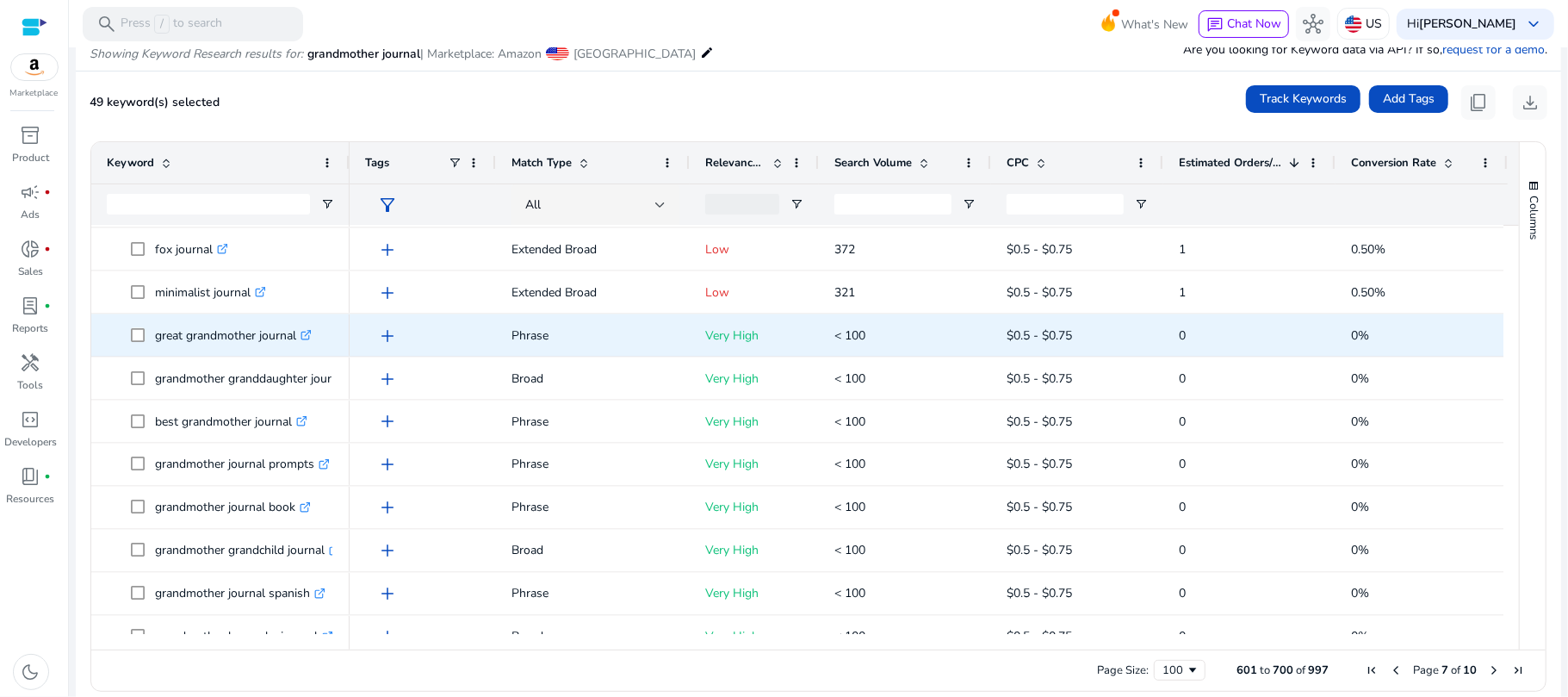
click at [138, 327] on span at bounding box center [143, 335] width 25 height 35
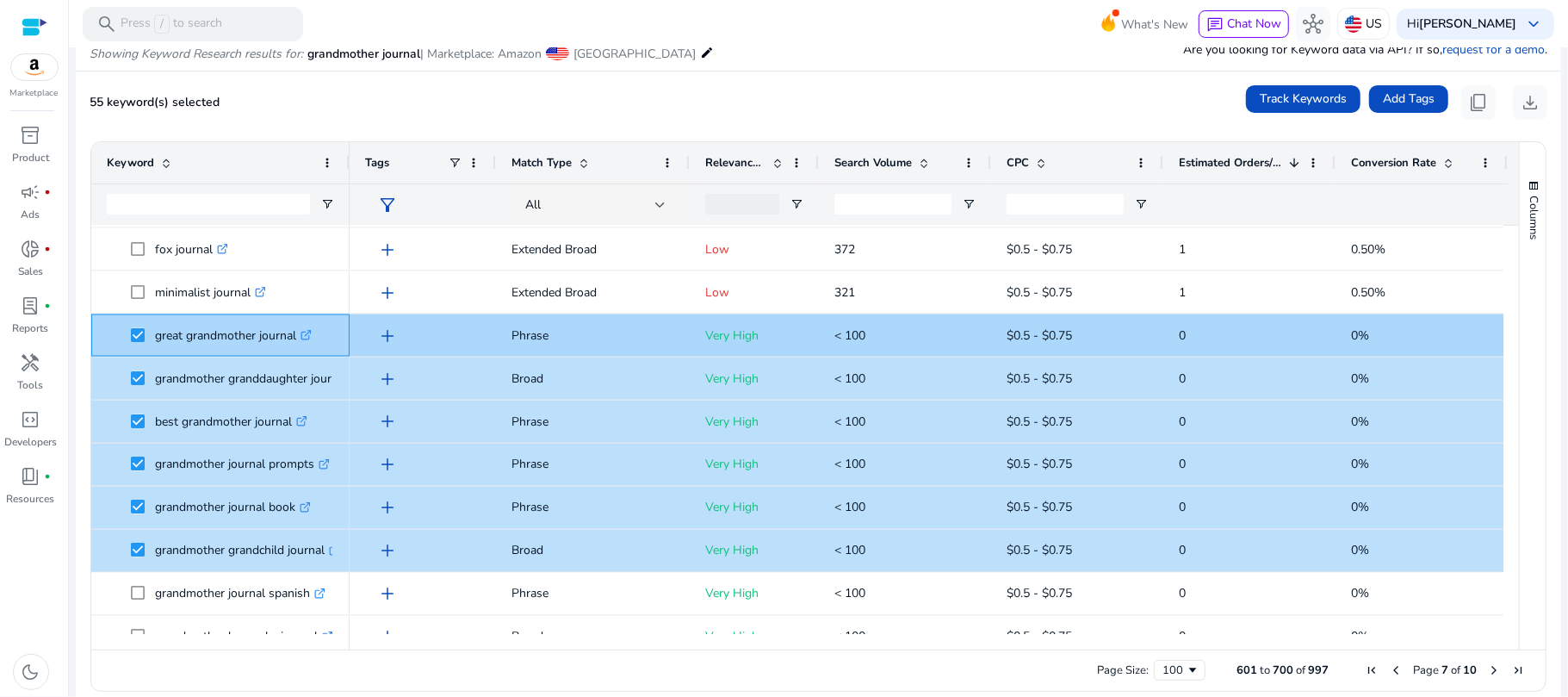
click at [222, 338] on p "great grandmother journal .st0{fill:#2c8af8}" at bounding box center [233, 335] width 156 height 35
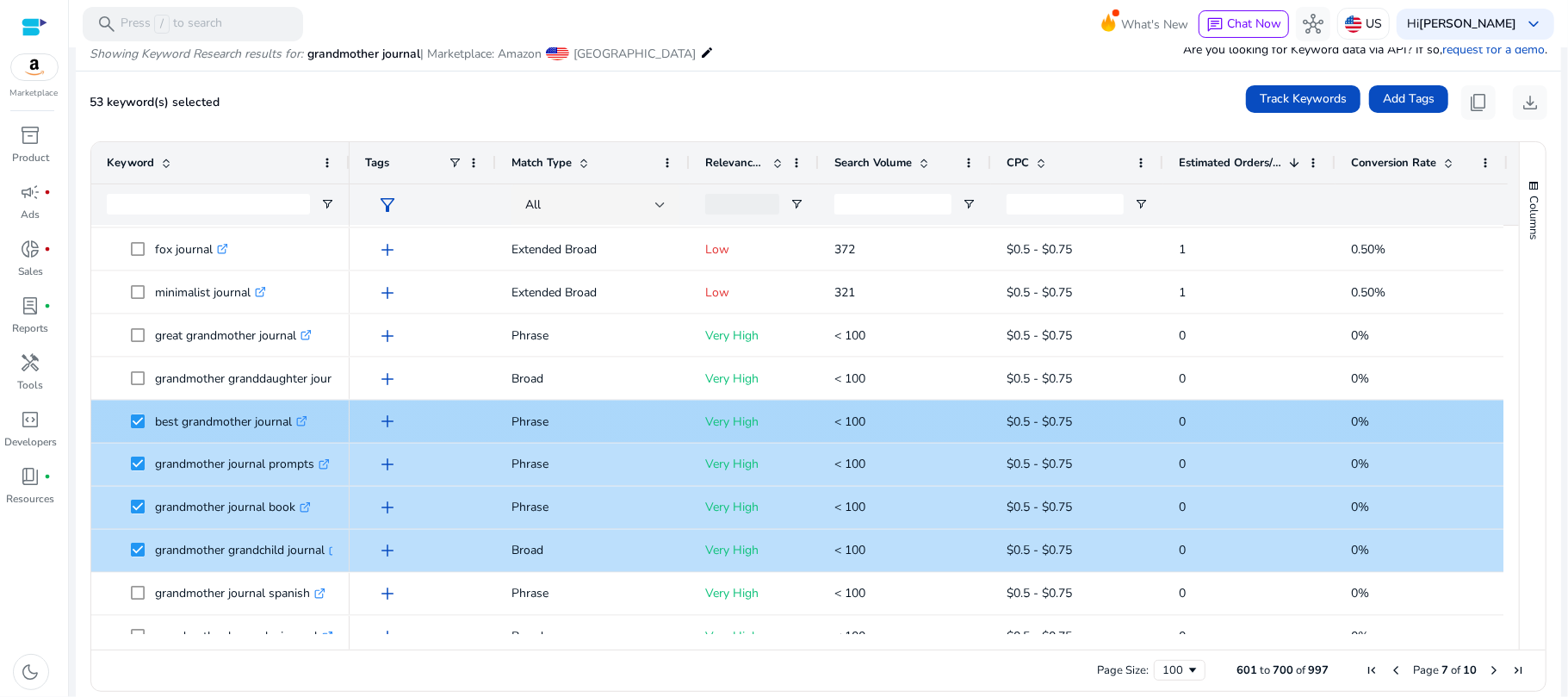
click at [145, 418] on span at bounding box center [143, 421] width 25 height 35
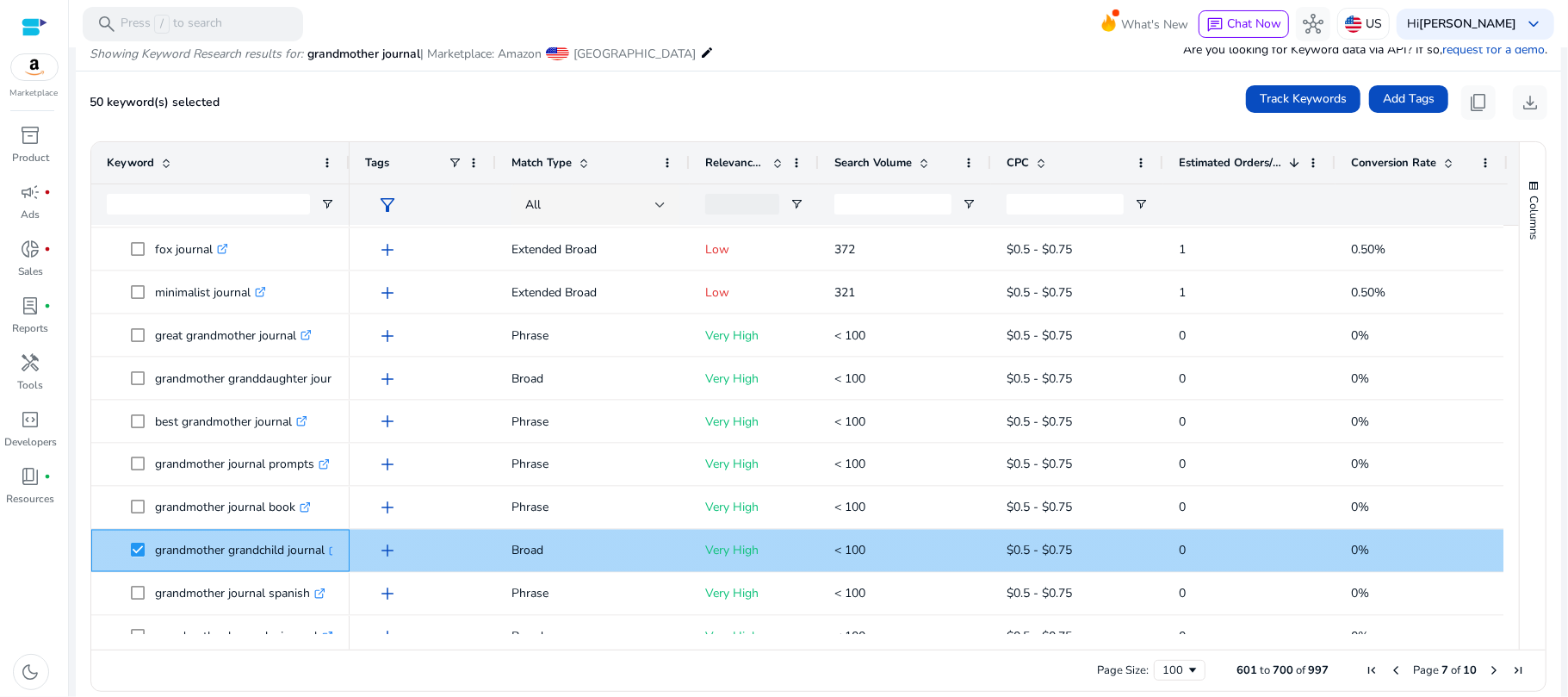
click at [136, 559] on span at bounding box center [143, 551] width 25 height 35
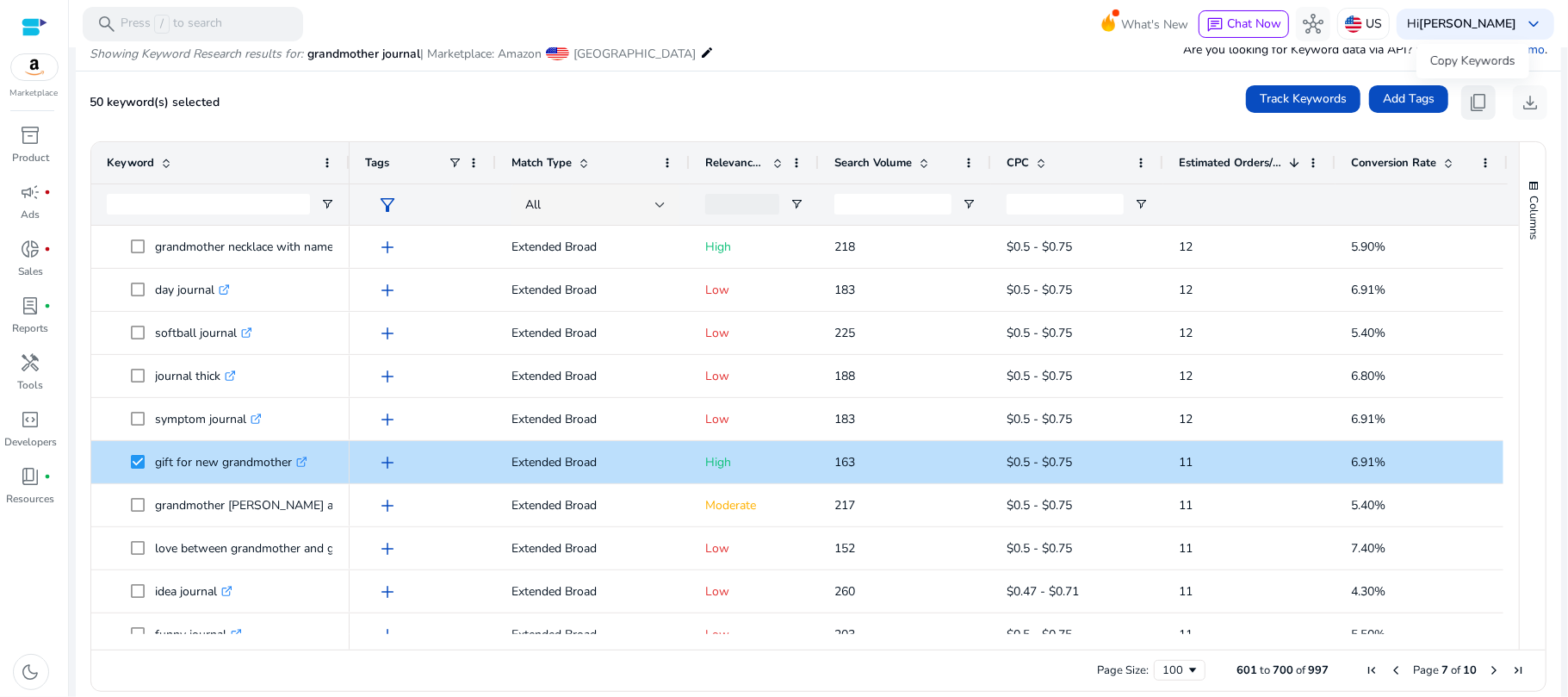
click at [1475, 101] on span "content_copy" at bounding box center [1478, 102] width 21 height 21
click at [1472, 101] on span "content_copy" at bounding box center [1478, 102] width 21 height 21
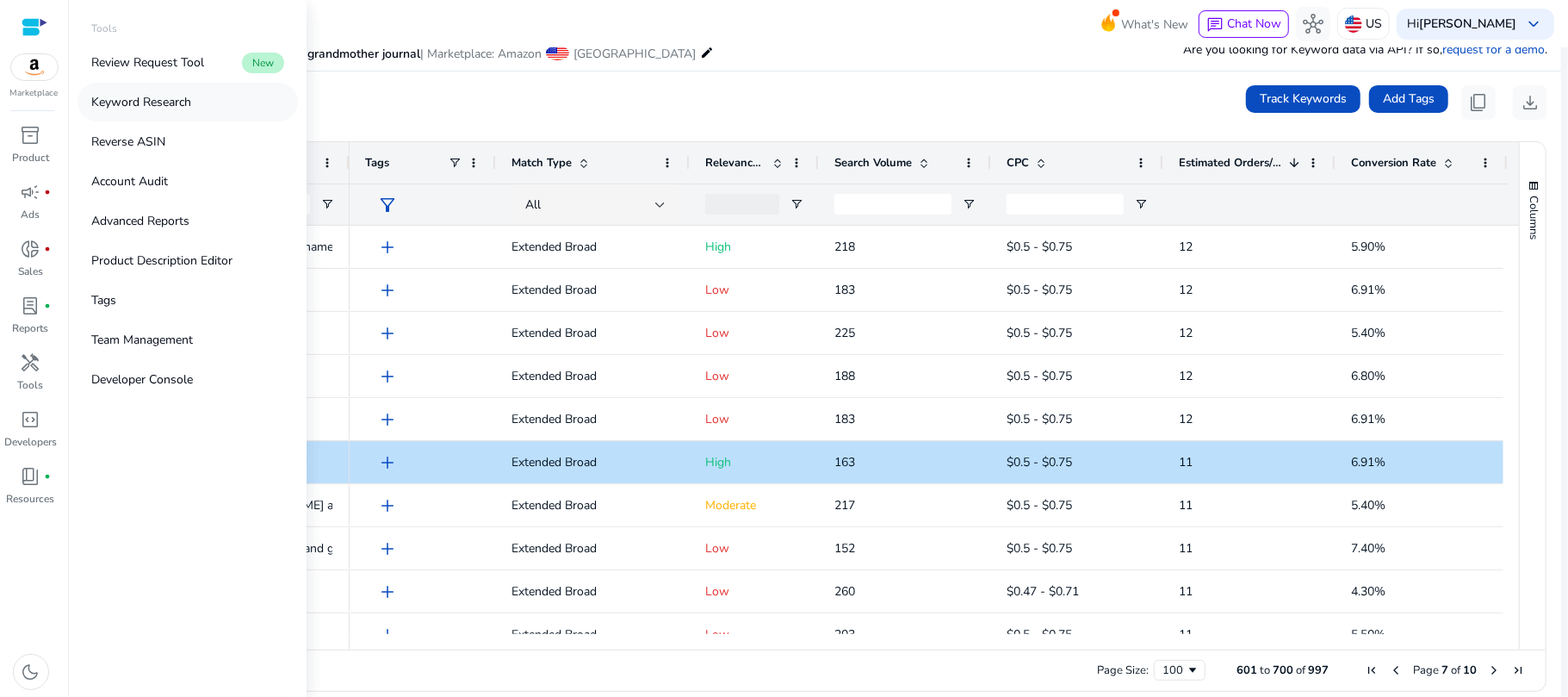
click at [173, 108] on p "Keyword Research" at bounding box center [141, 102] width 100 height 18
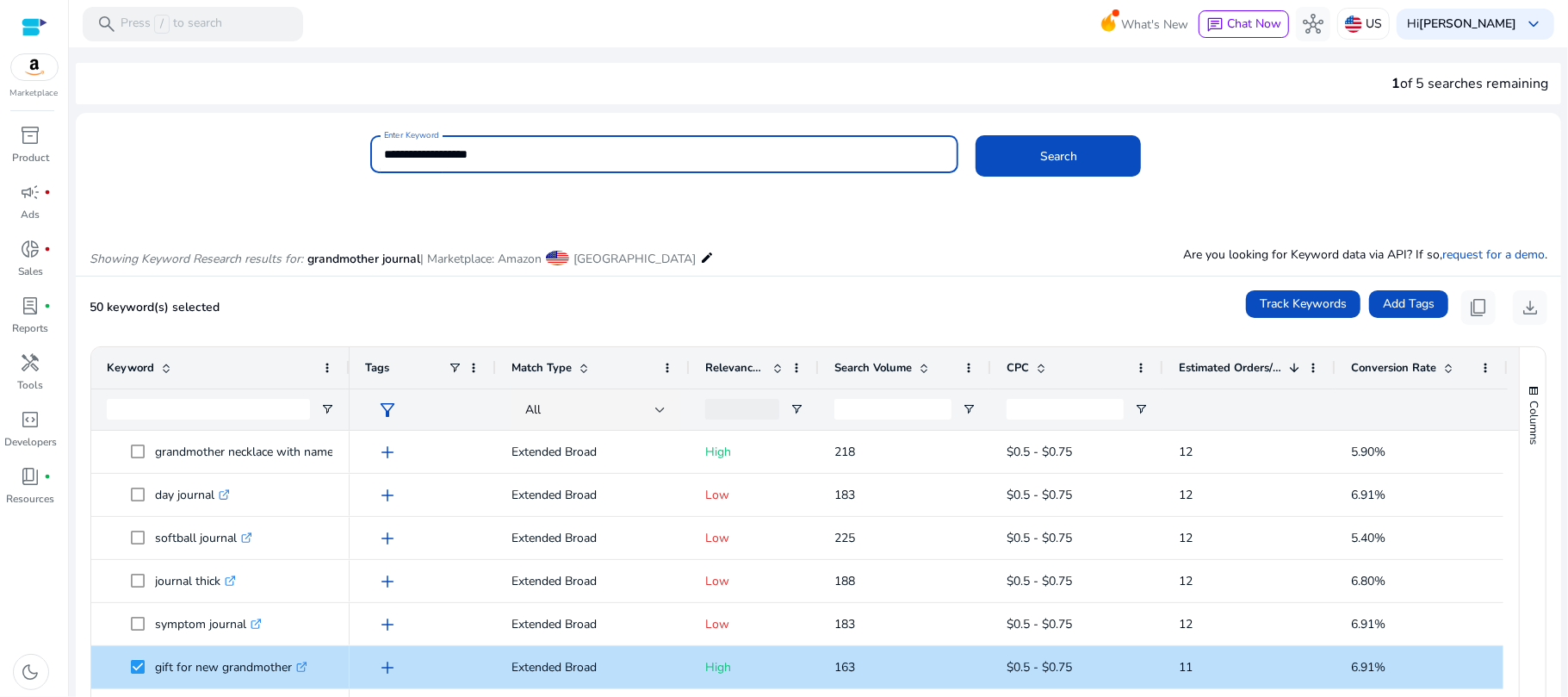
click at [589, 162] on input "**********" at bounding box center [665, 154] width 561 height 19
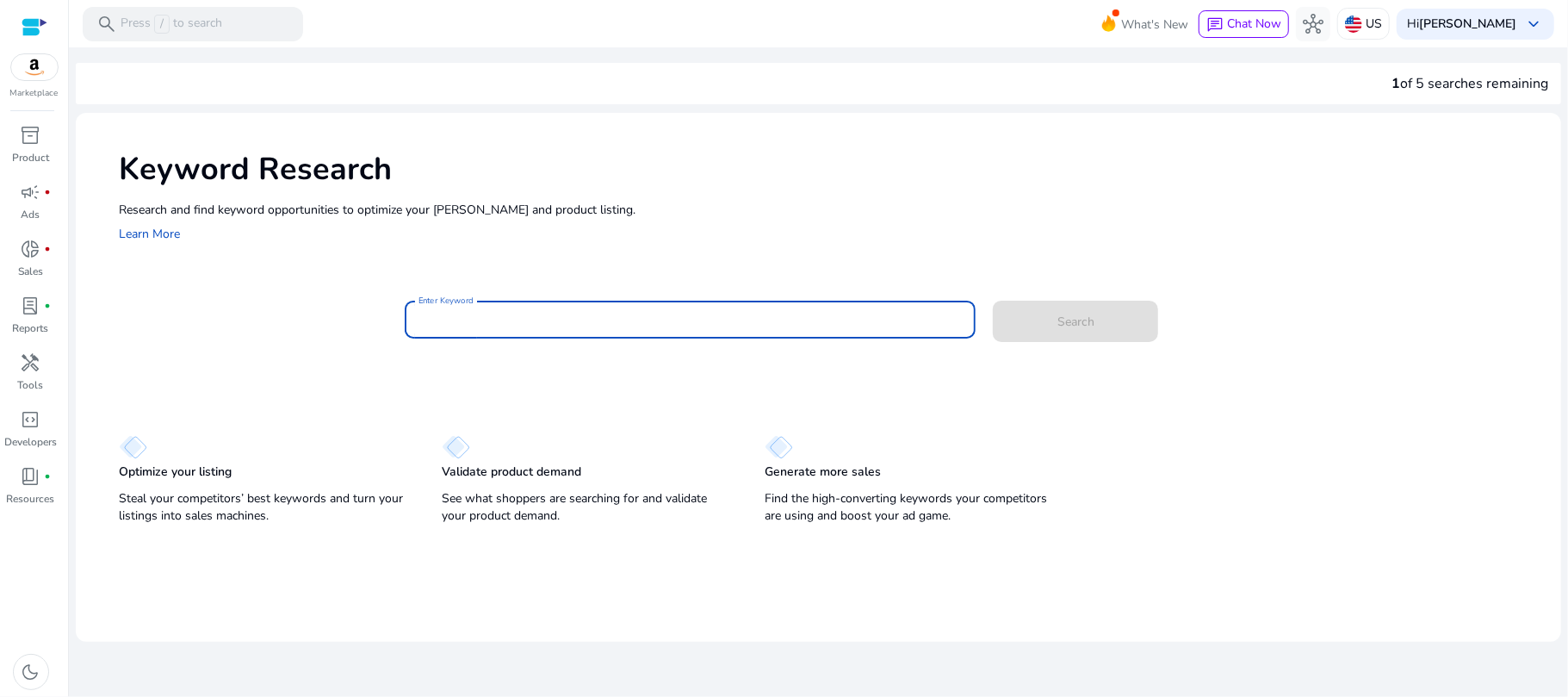
click at [799, 314] on input "Enter Keyword" at bounding box center [690, 319] width 544 height 19
type input "**********"
click at [1052, 317] on span at bounding box center [1076, 321] width 165 height 41
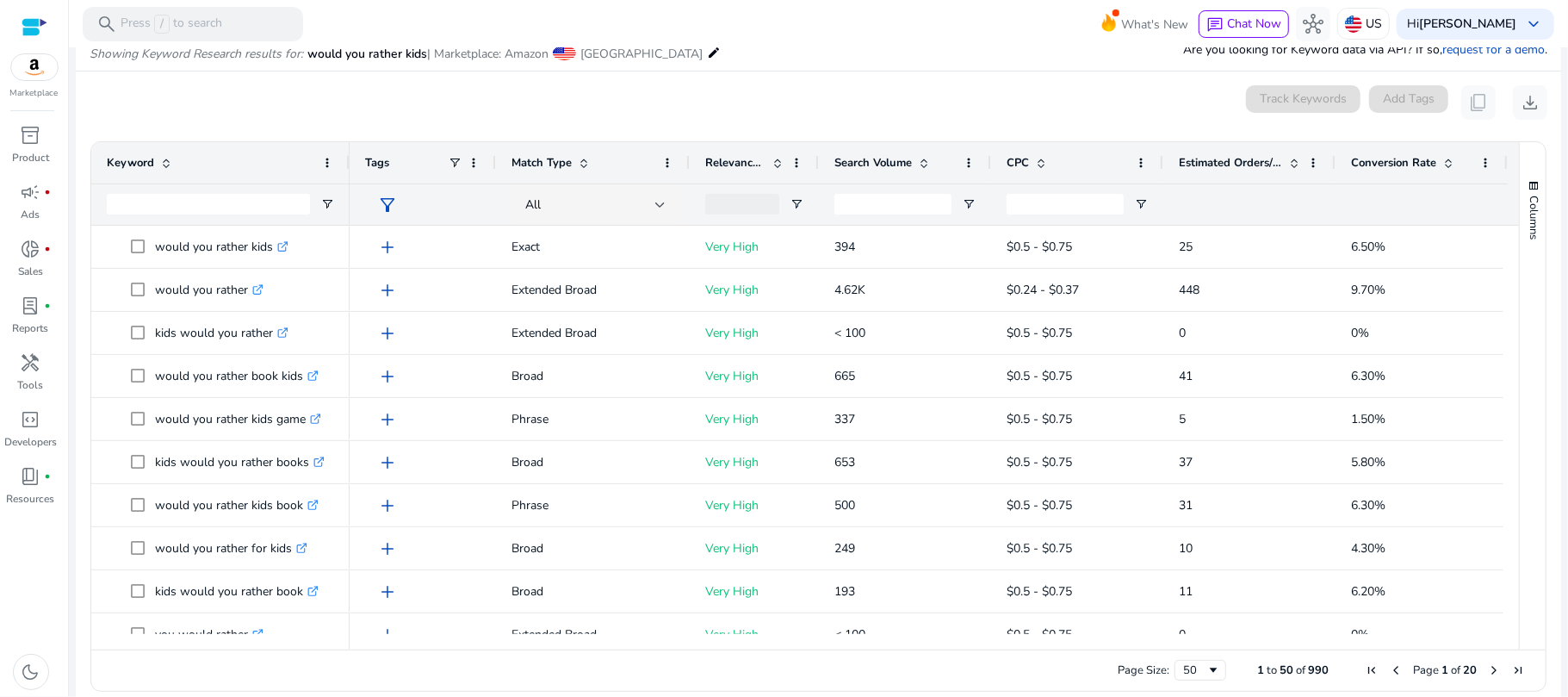
click at [888, 165] on span "Search Volume" at bounding box center [872, 163] width 77 height 15
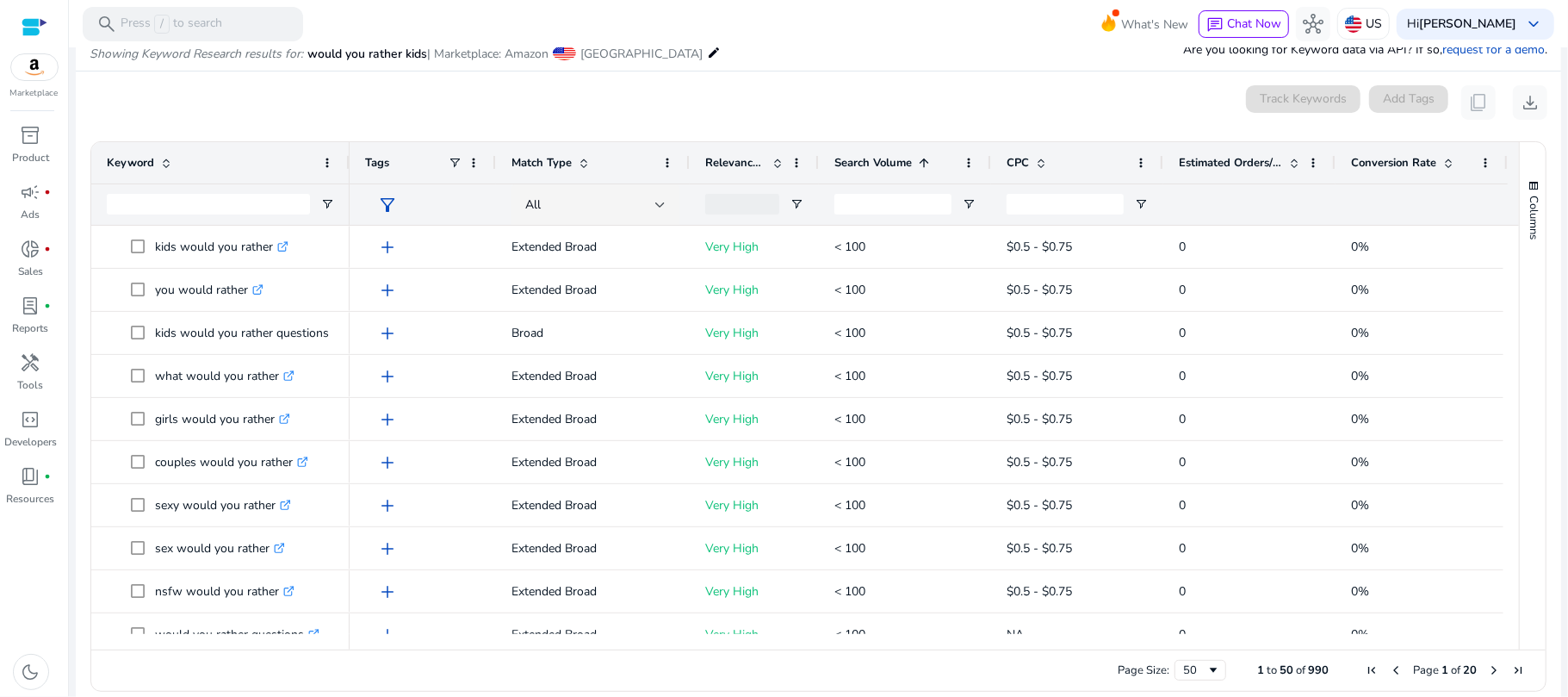
click at [888, 165] on span "Search Volume" at bounding box center [872, 163] width 77 height 15
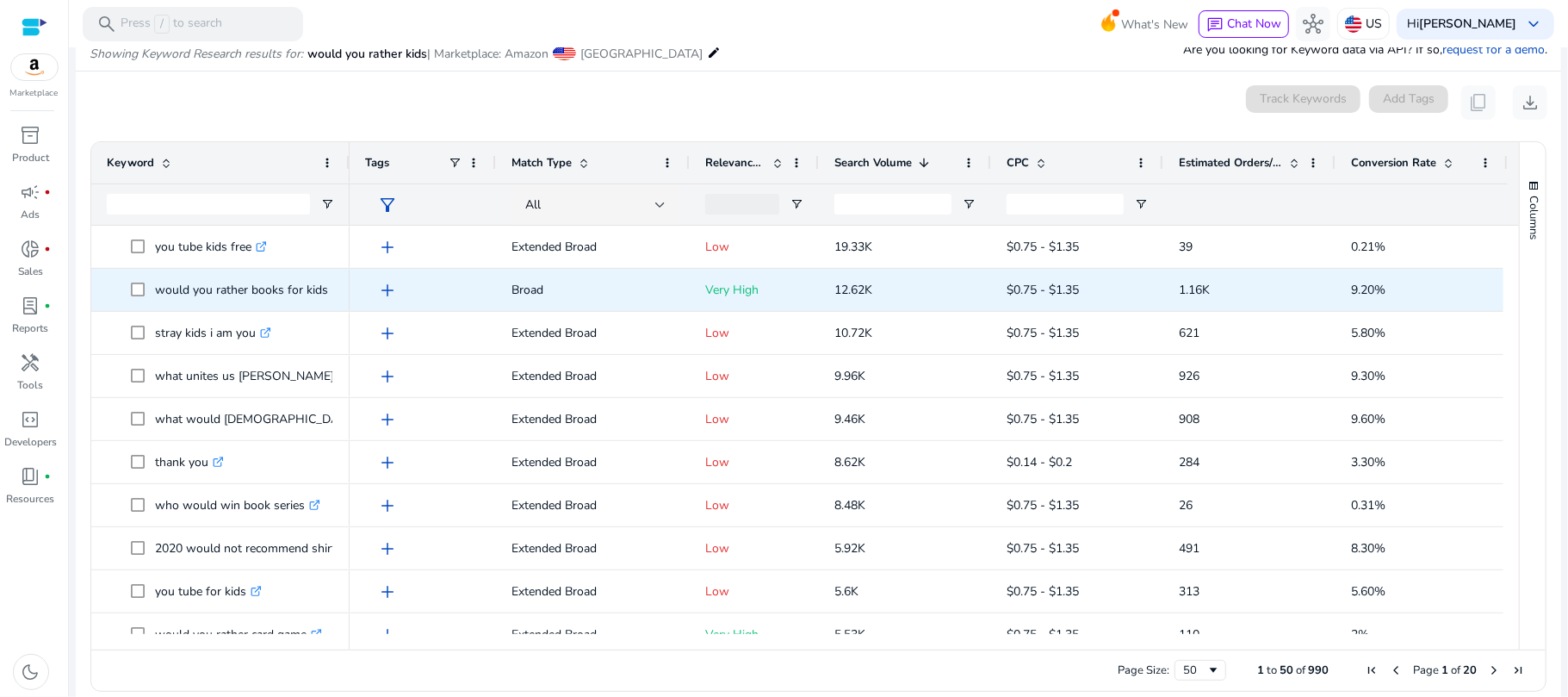
click at [323, 286] on p "would you rather books for kids .st0{fill:#2c8af8}" at bounding box center [250, 289] width 189 height 35
click at [253, 293] on p "would you rather books for kids .st0{fill:#2c8af8}" at bounding box center [250, 289] width 189 height 35
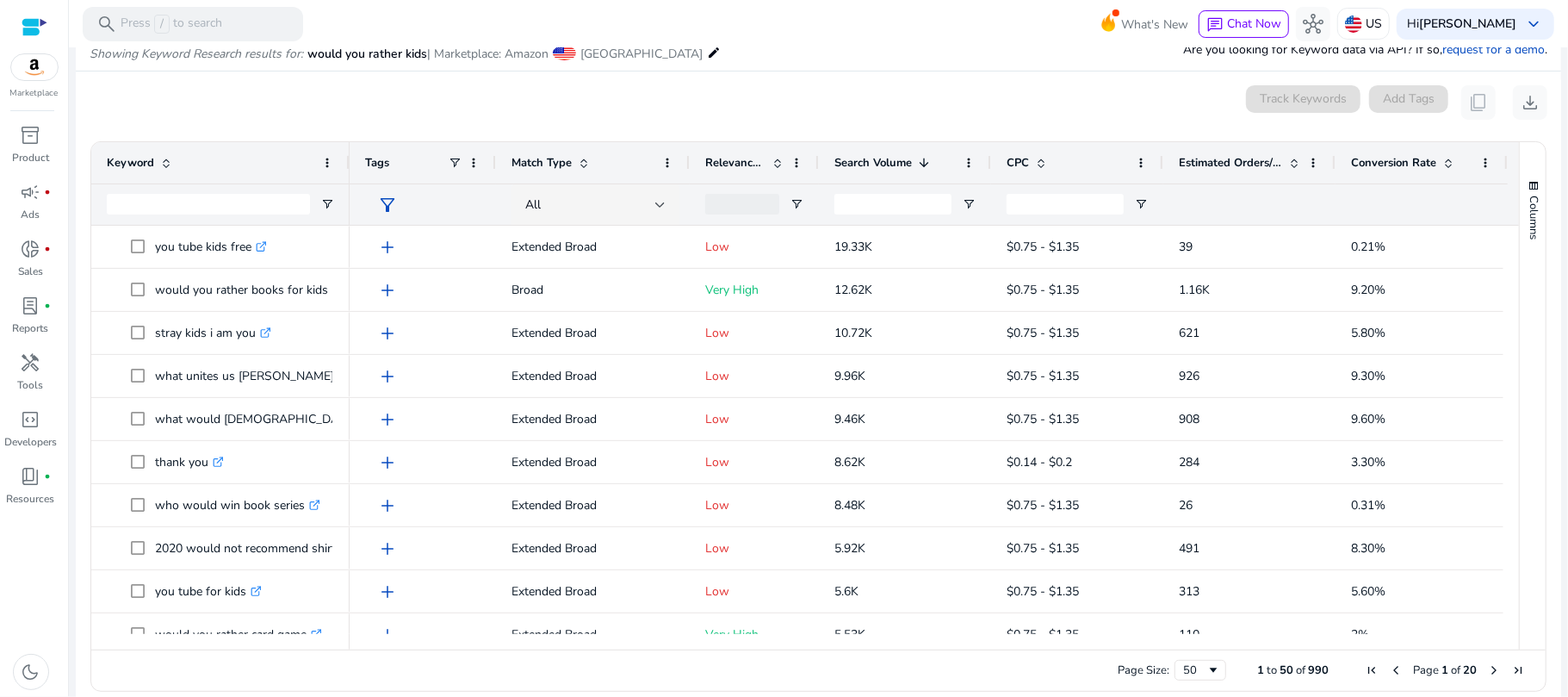
click at [1213, 171] on div "Estimated Orders/Month" at bounding box center [1239, 163] width 123 height 33
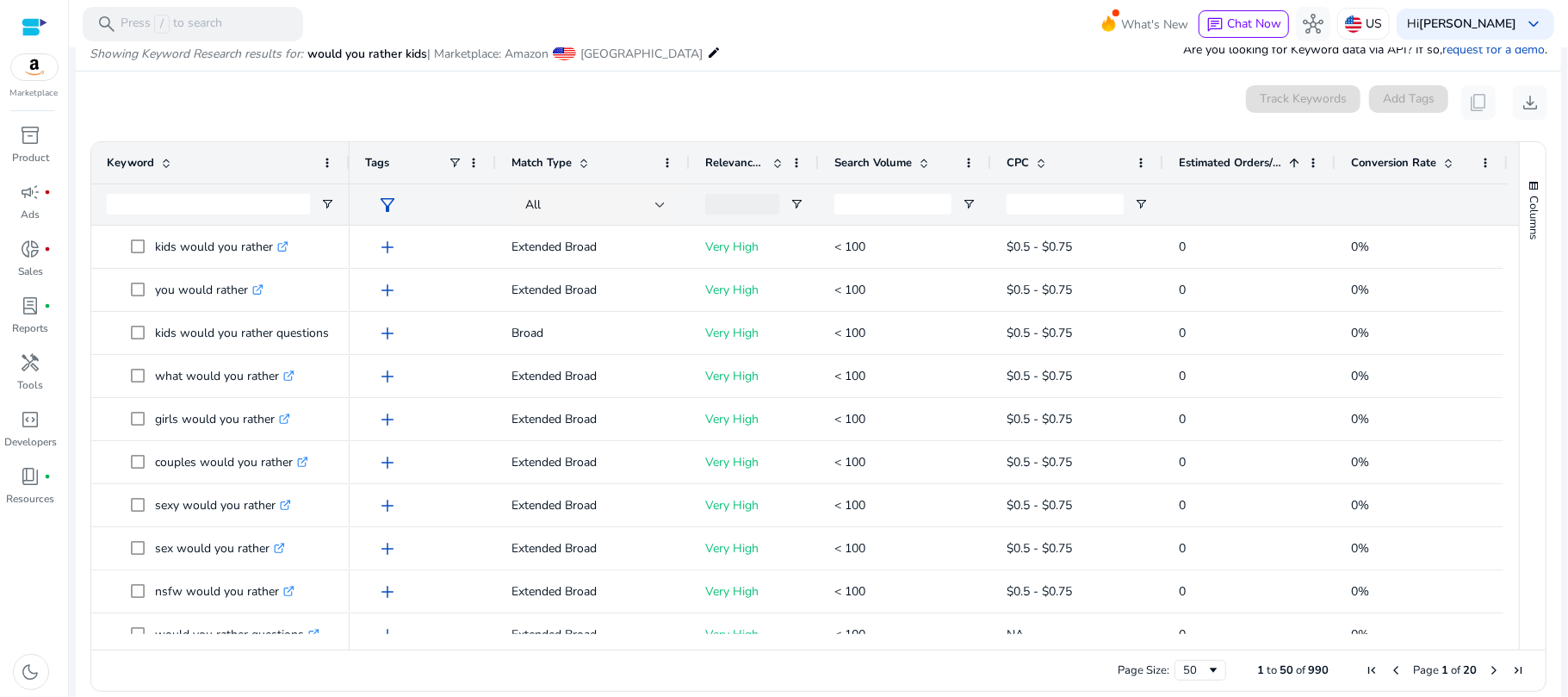
click at [1213, 171] on div "Estimated Orders/Month 1" at bounding box center [1239, 163] width 123 height 33
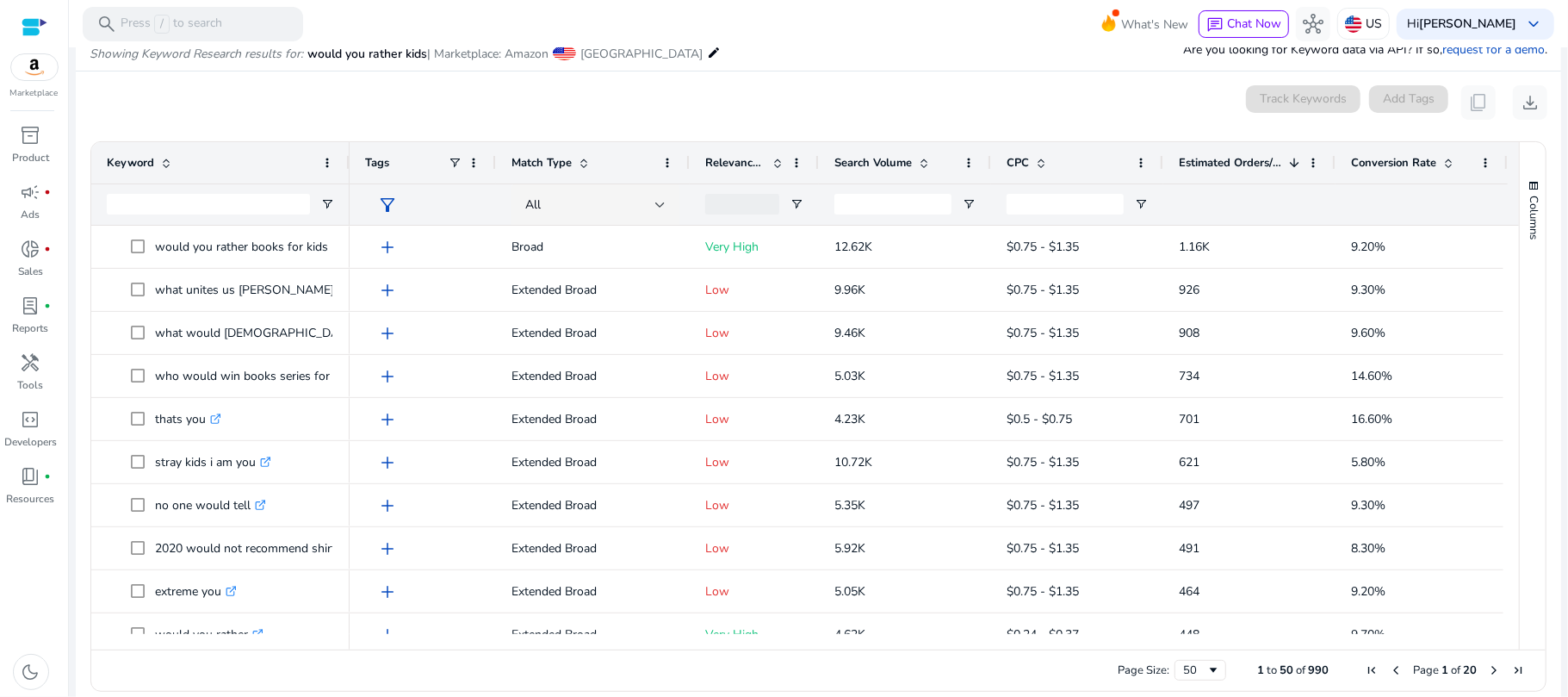
drag, startPoint x: 1510, startPoint y: 269, endPoint x: 1508, endPoint y: 317, distance: 48.0
click at [1508, 317] on div "Keyword Tags Match Type 1" at bounding box center [818, 395] width 1454 height 507
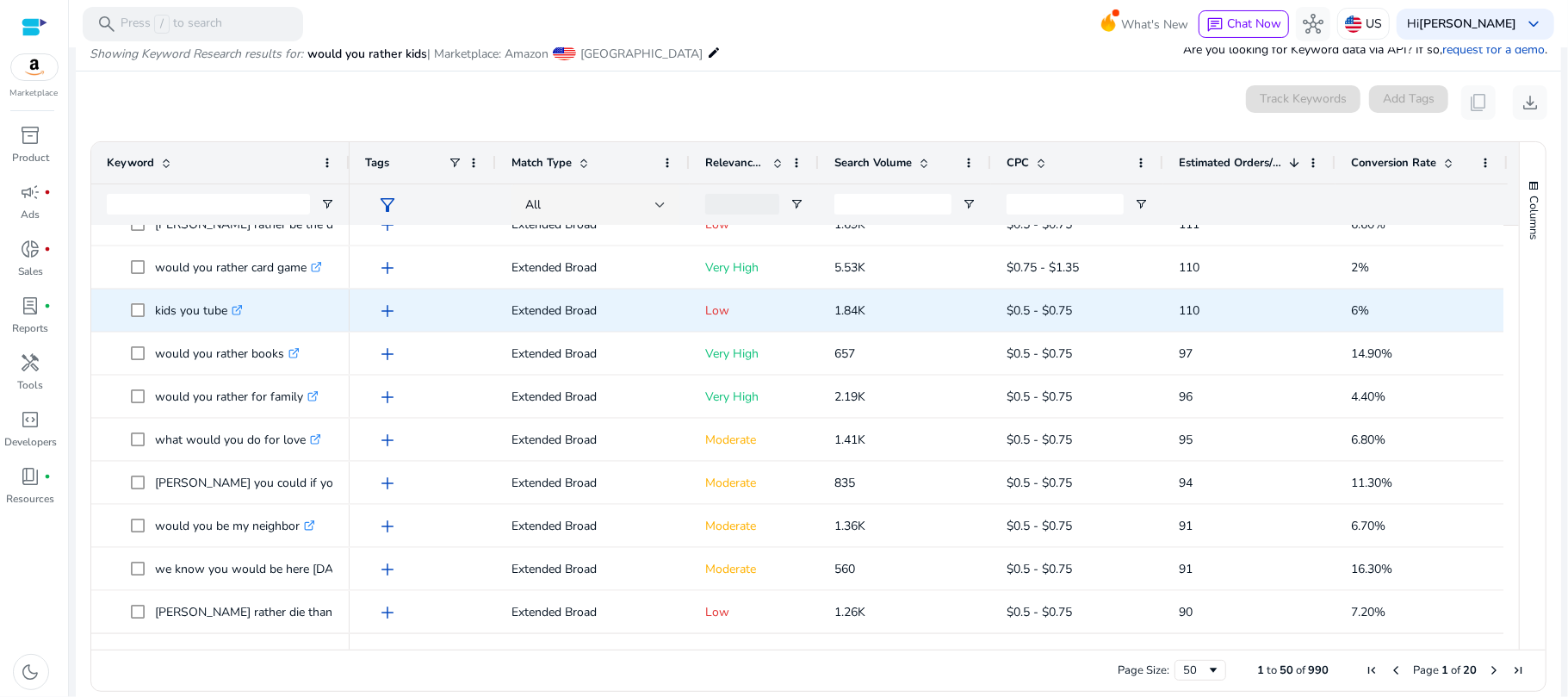
drag, startPoint x: 1503, startPoint y: 585, endPoint x: 1452, endPoint y: 191, distance: 397.3
click at [1454, 202] on div "Keyword Tags Match Type CPC" at bounding box center [804, 395] width 1427 height 507
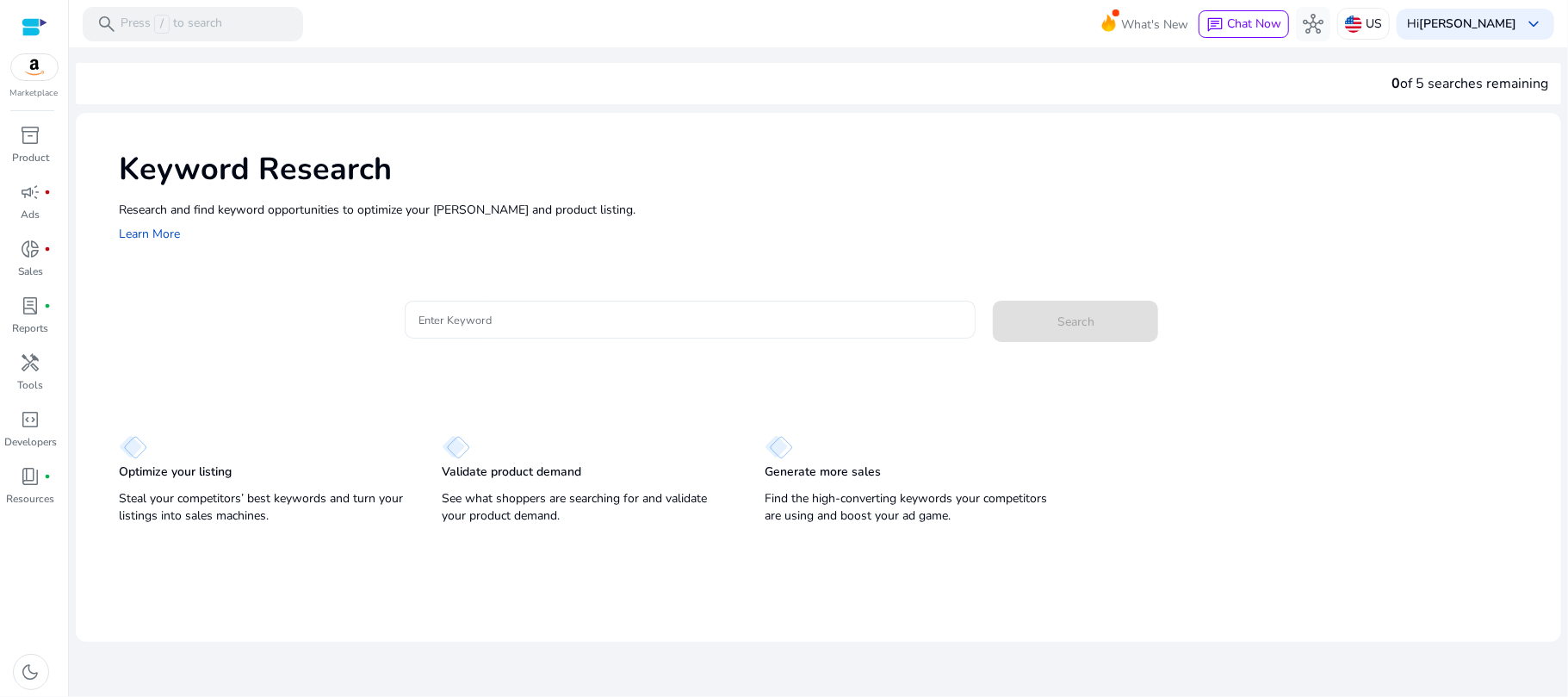
click at [750, 312] on input "Enter Keyword" at bounding box center [690, 319] width 544 height 19
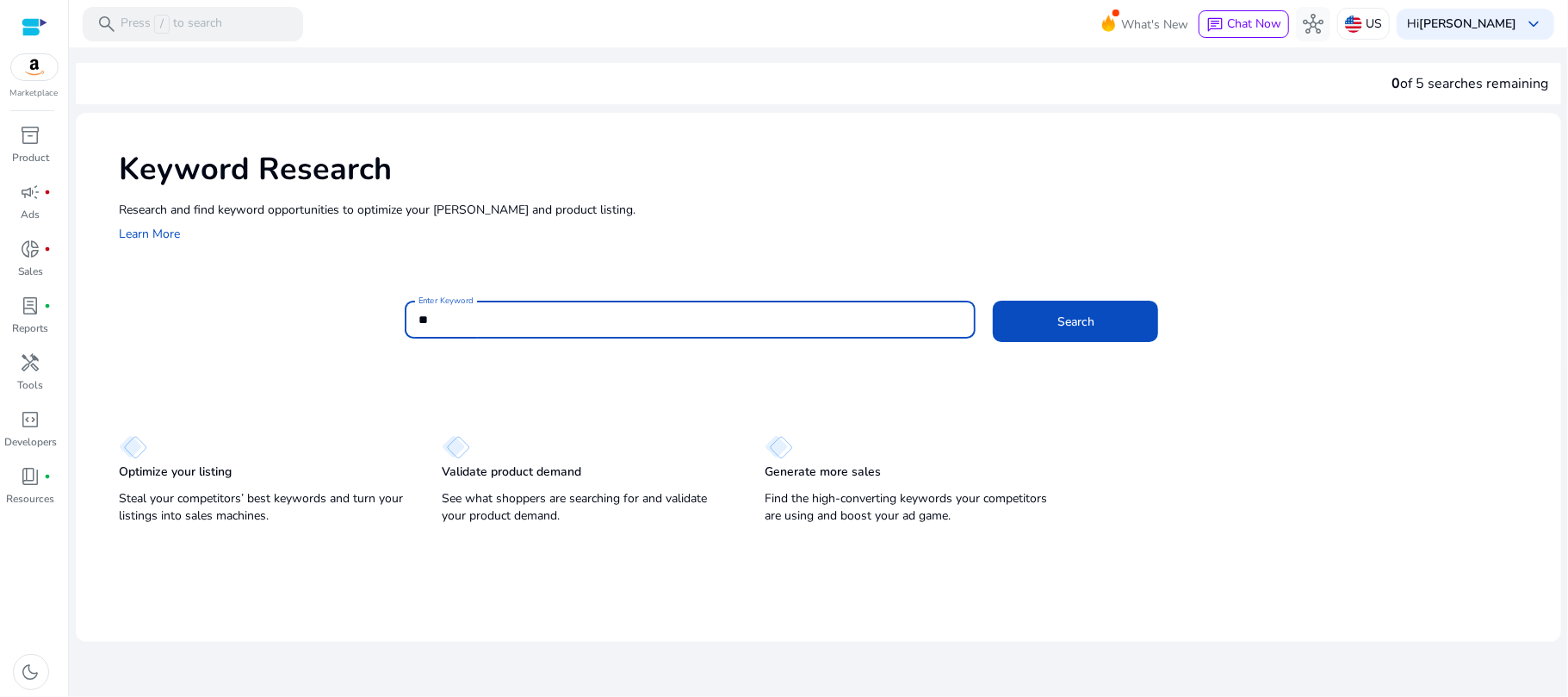
type input "*"
click at [445, 324] on input "********" at bounding box center [690, 319] width 544 height 19
click at [492, 314] on input "*********" at bounding box center [690, 319] width 544 height 19
type input "**********"
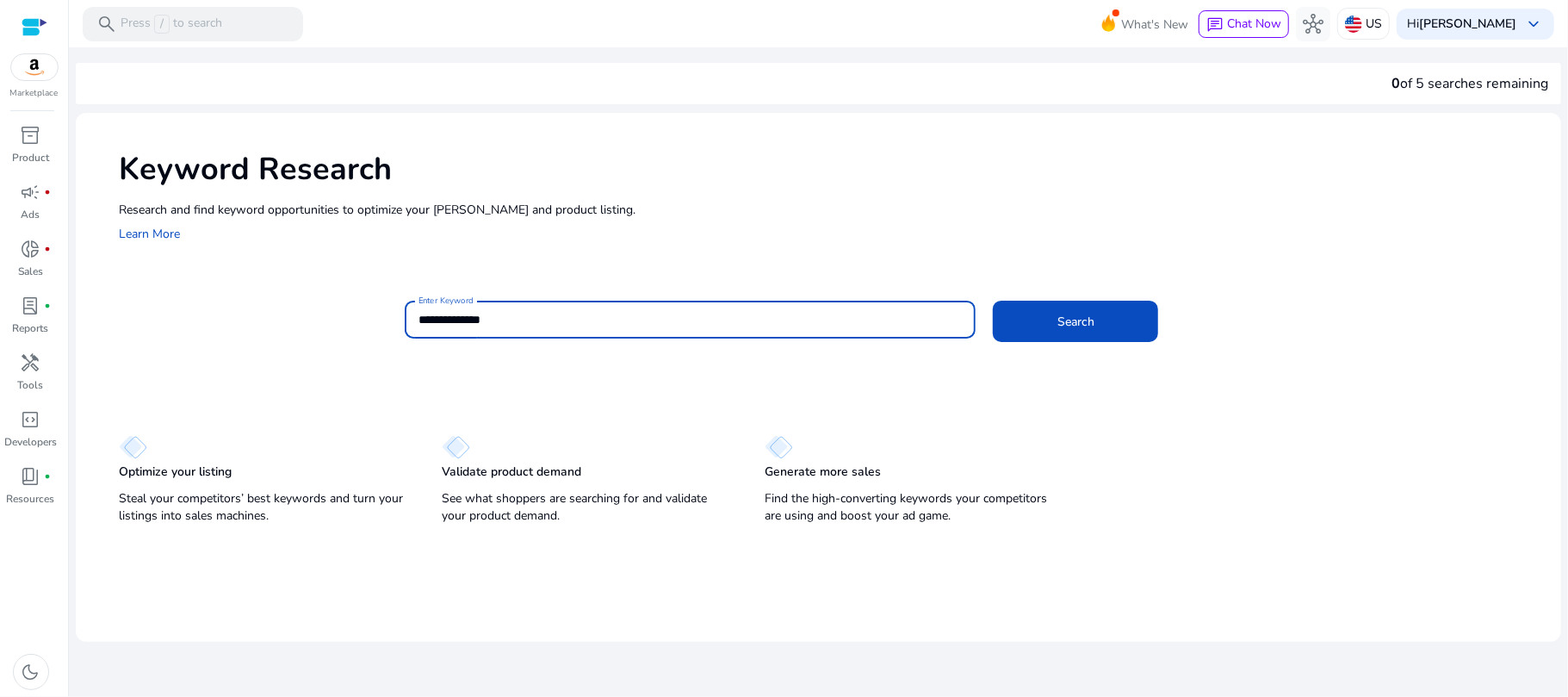
click at [993, 301] on button "Search" at bounding box center [1076, 321] width 165 height 41
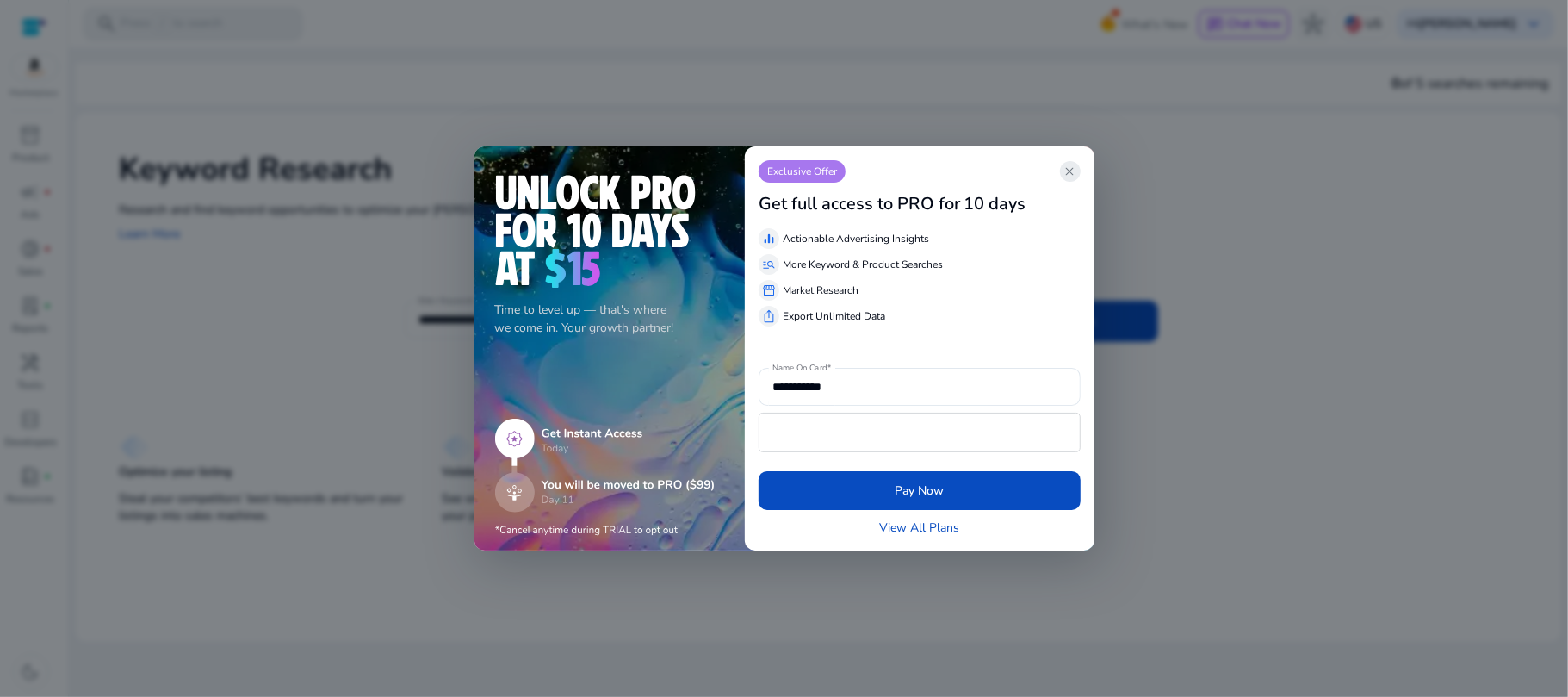
click at [1076, 166] on span "close" at bounding box center [1069, 171] width 14 height 14
